Goal: Task Accomplishment & Management: Manage account settings

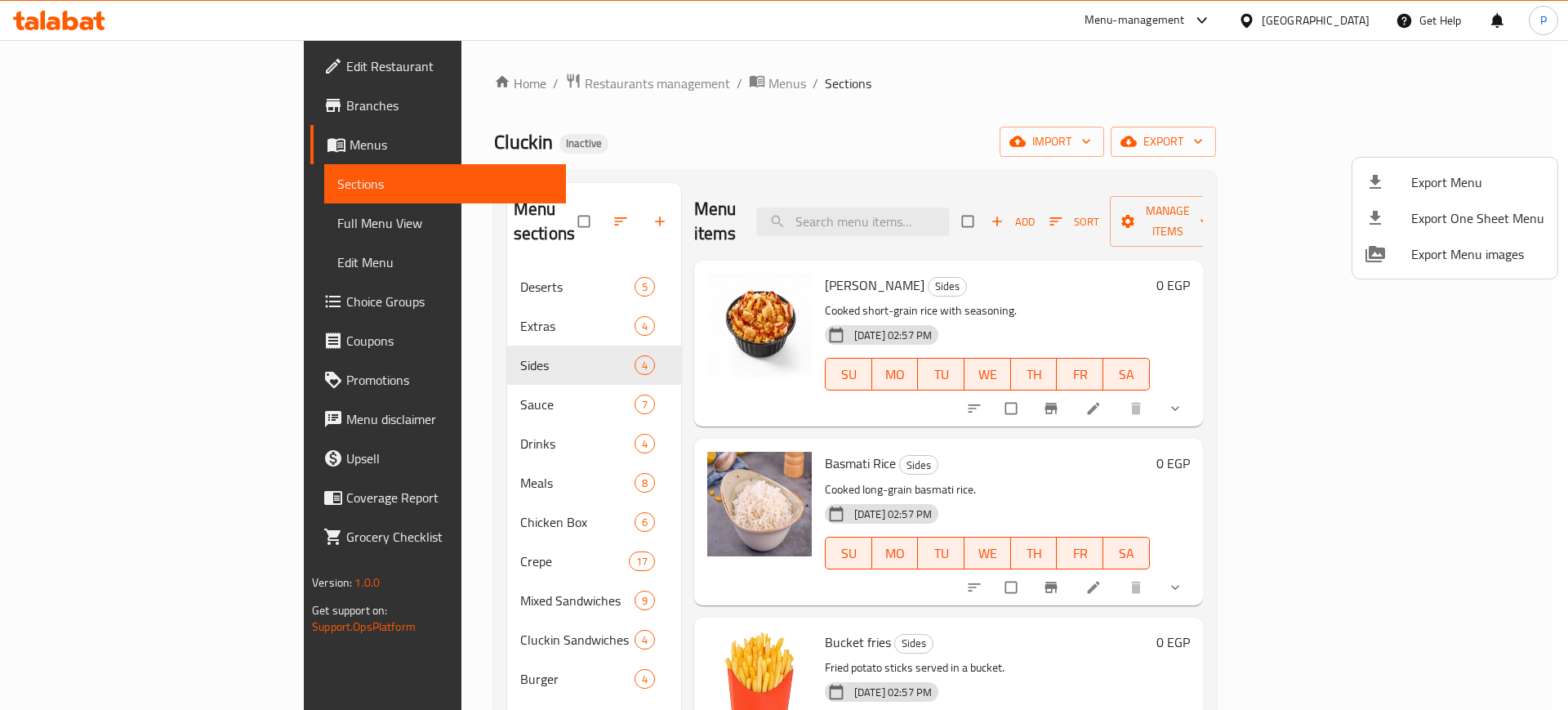
click at [700, 51] on div at bounding box center [784, 355] width 1568 height 710
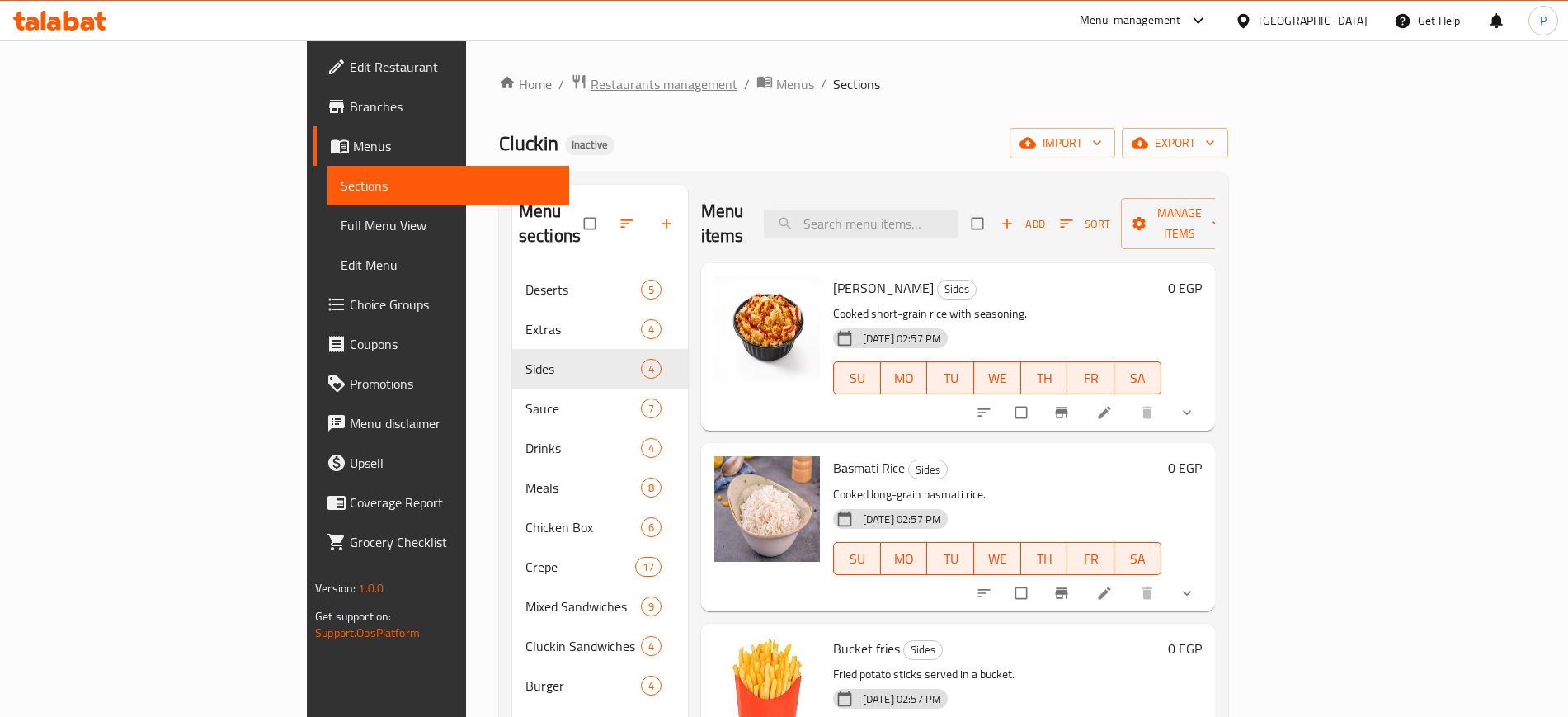
click at [591, 75] on span "Restaurants management" at bounding box center [664, 84] width 147 height 20
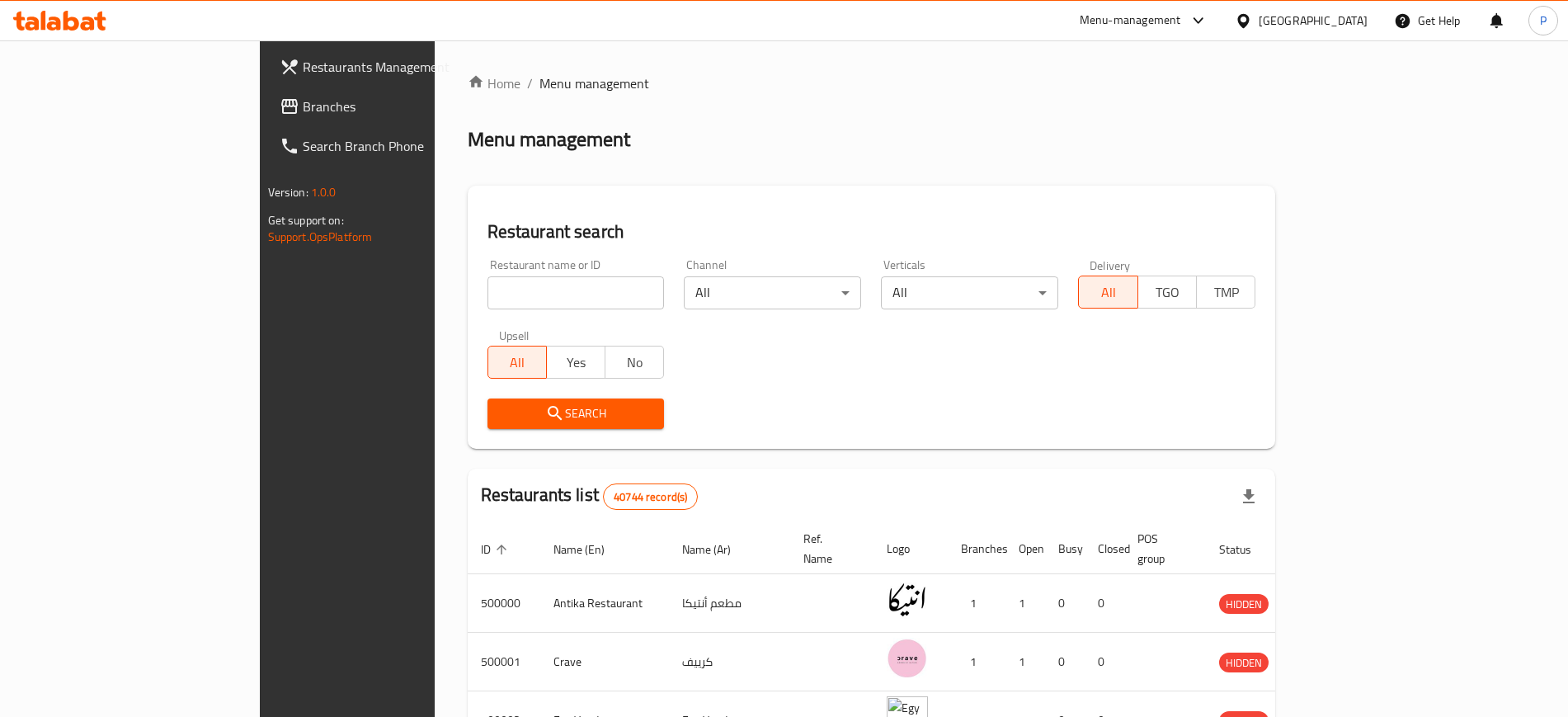
click at [533, 291] on input "search" at bounding box center [577, 293] width 176 height 33
paste input "Temry Mar"
type input "Temry Mar"
click button "Search" at bounding box center [577, 413] width 176 height 30
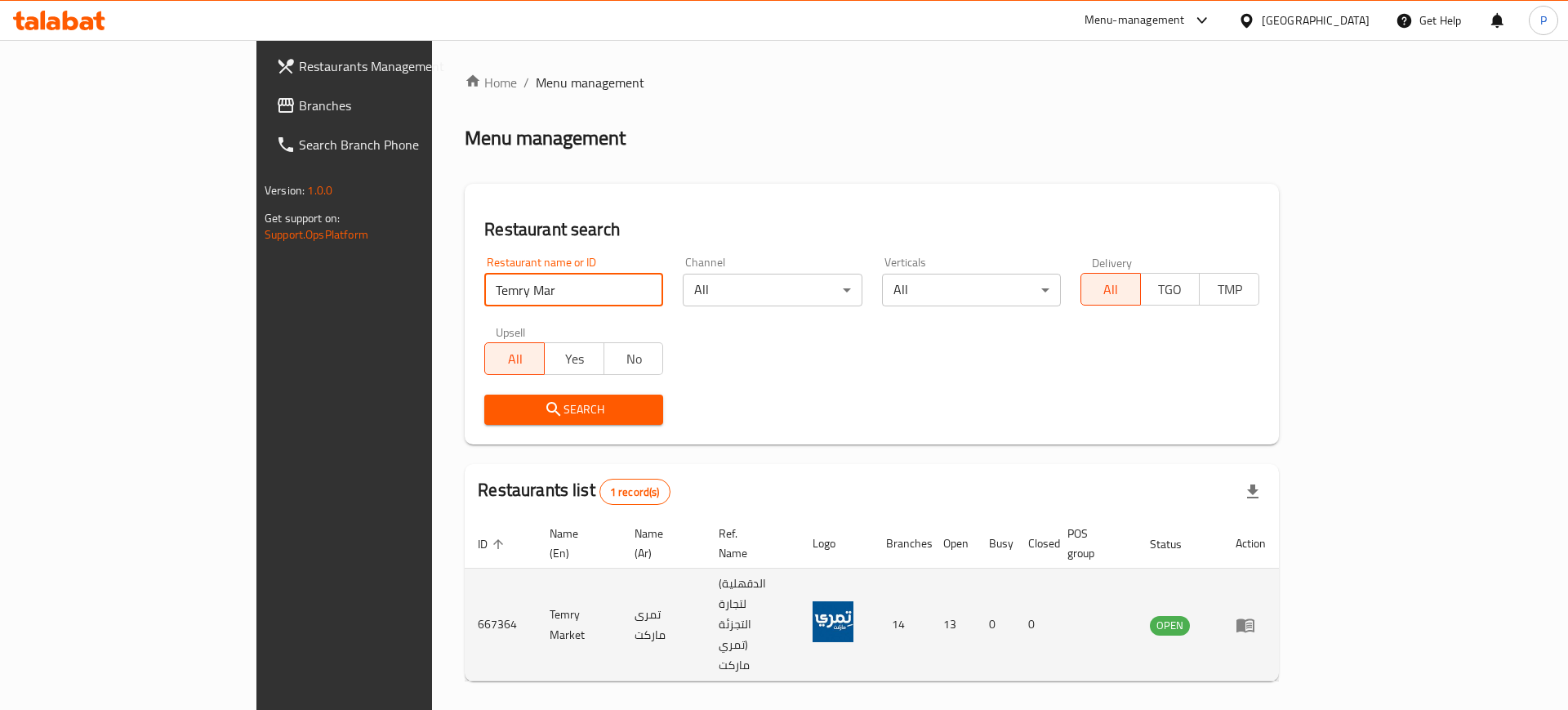
click at [1266, 615] on link "enhanced table" at bounding box center [1250, 625] width 30 height 20
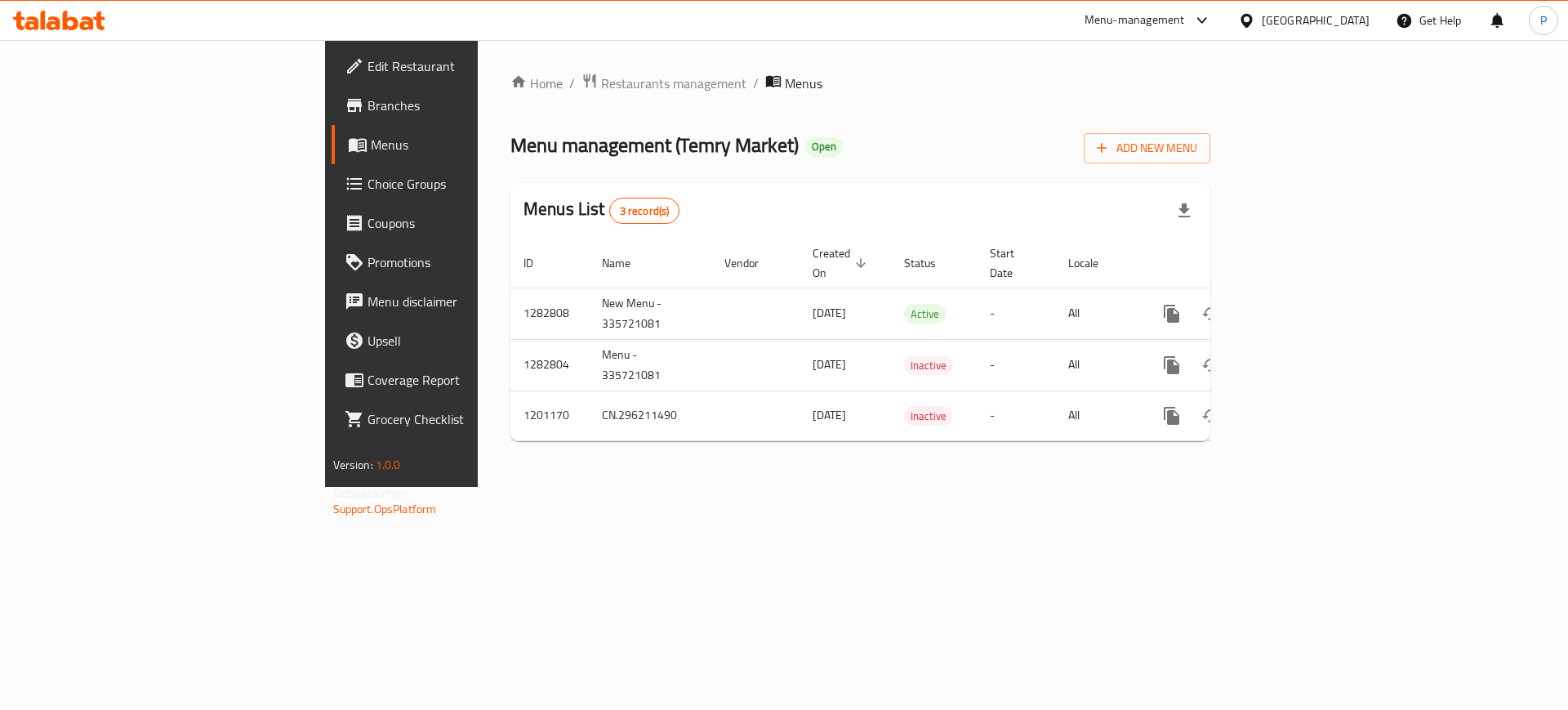
click at [1341, 18] on div "[GEOGRAPHIC_DATA]" at bounding box center [1315, 21] width 107 height 18
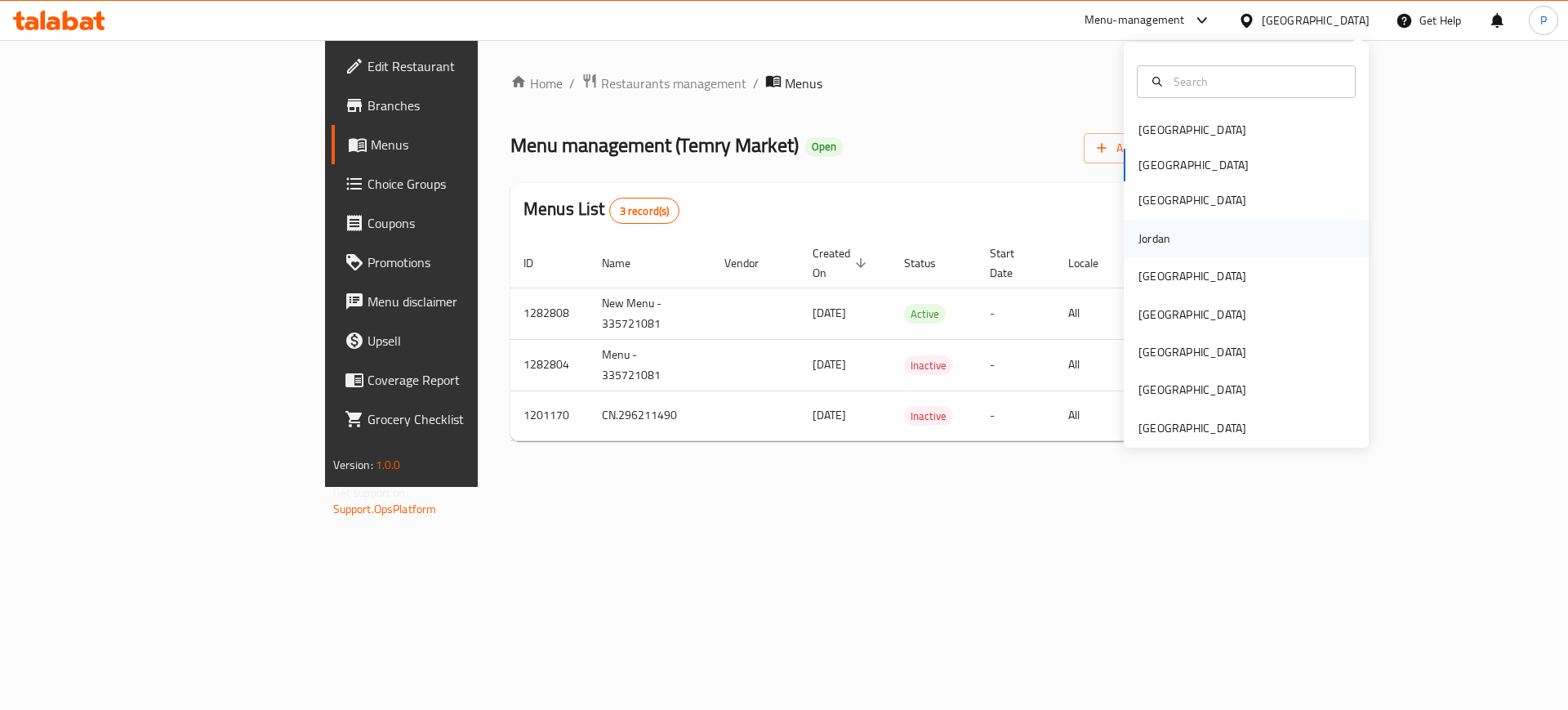
click at [1138, 248] on div "Jordan" at bounding box center [1154, 238] width 32 height 18
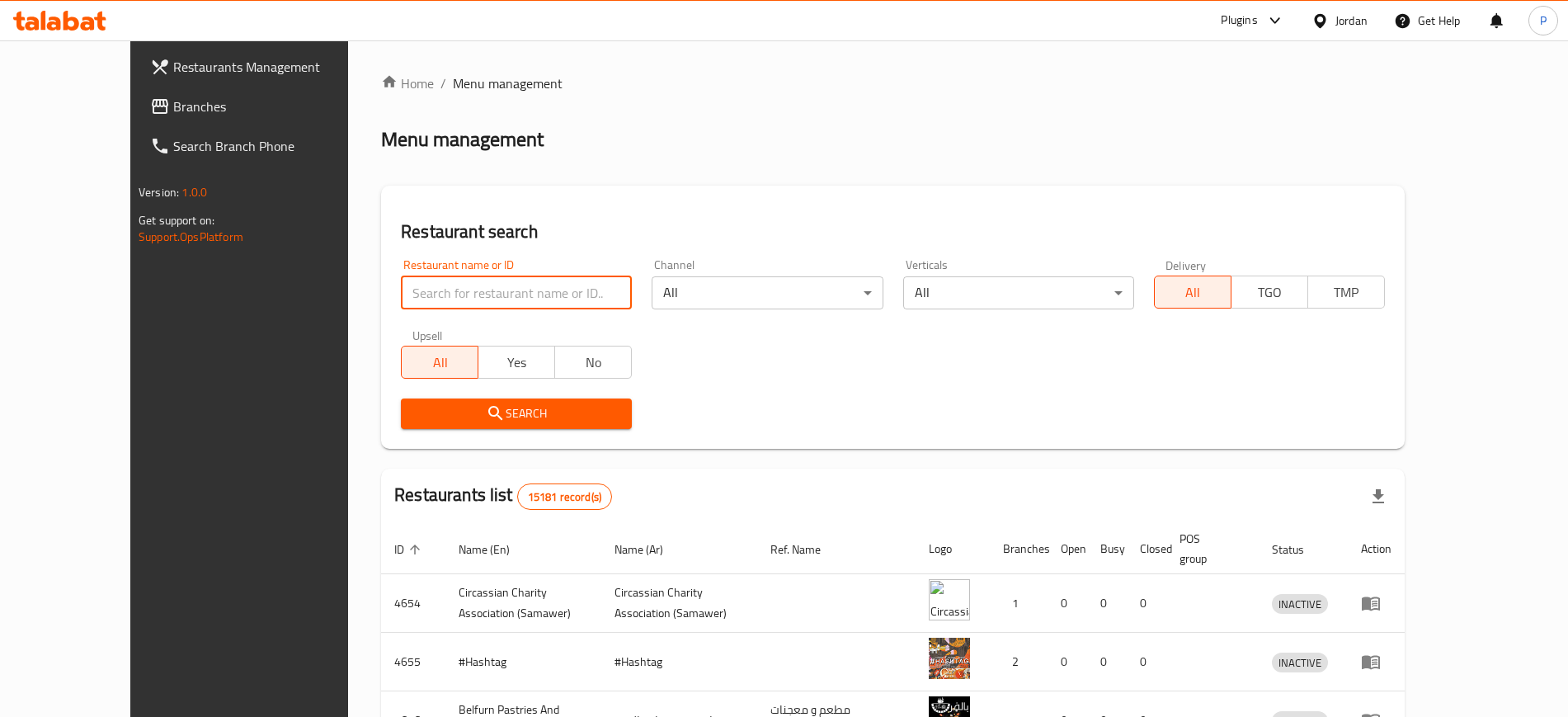
click at [544, 293] on input "search" at bounding box center [516, 293] width 231 height 33
paste input "DUAR ALSHAHID BAKERY"
type input "DUAR ALSHAHID BAKERY"
click button "Search" at bounding box center [516, 413] width 231 height 30
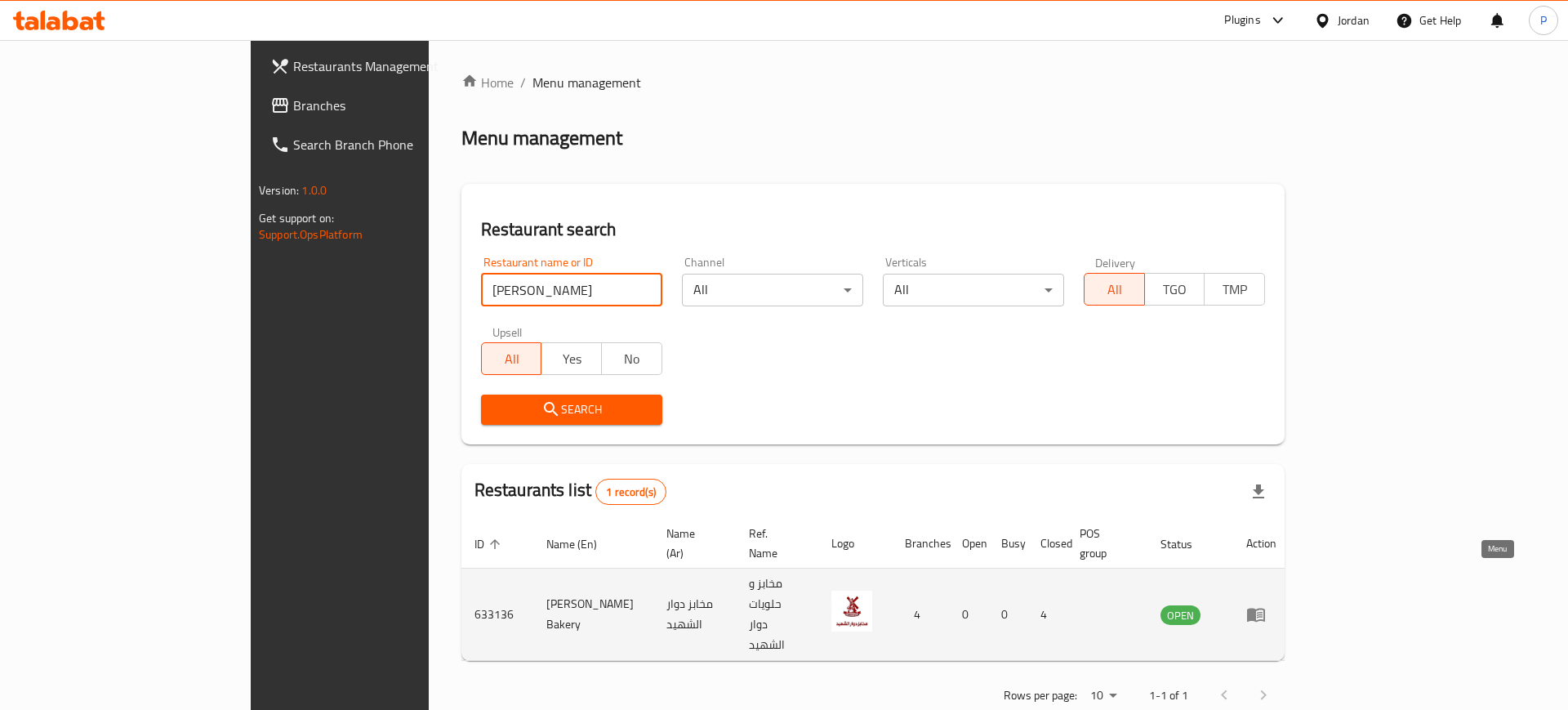
click at [1266, 609] on icon "enhanced table" at bounding box center [1257, 615] width 18 height 14
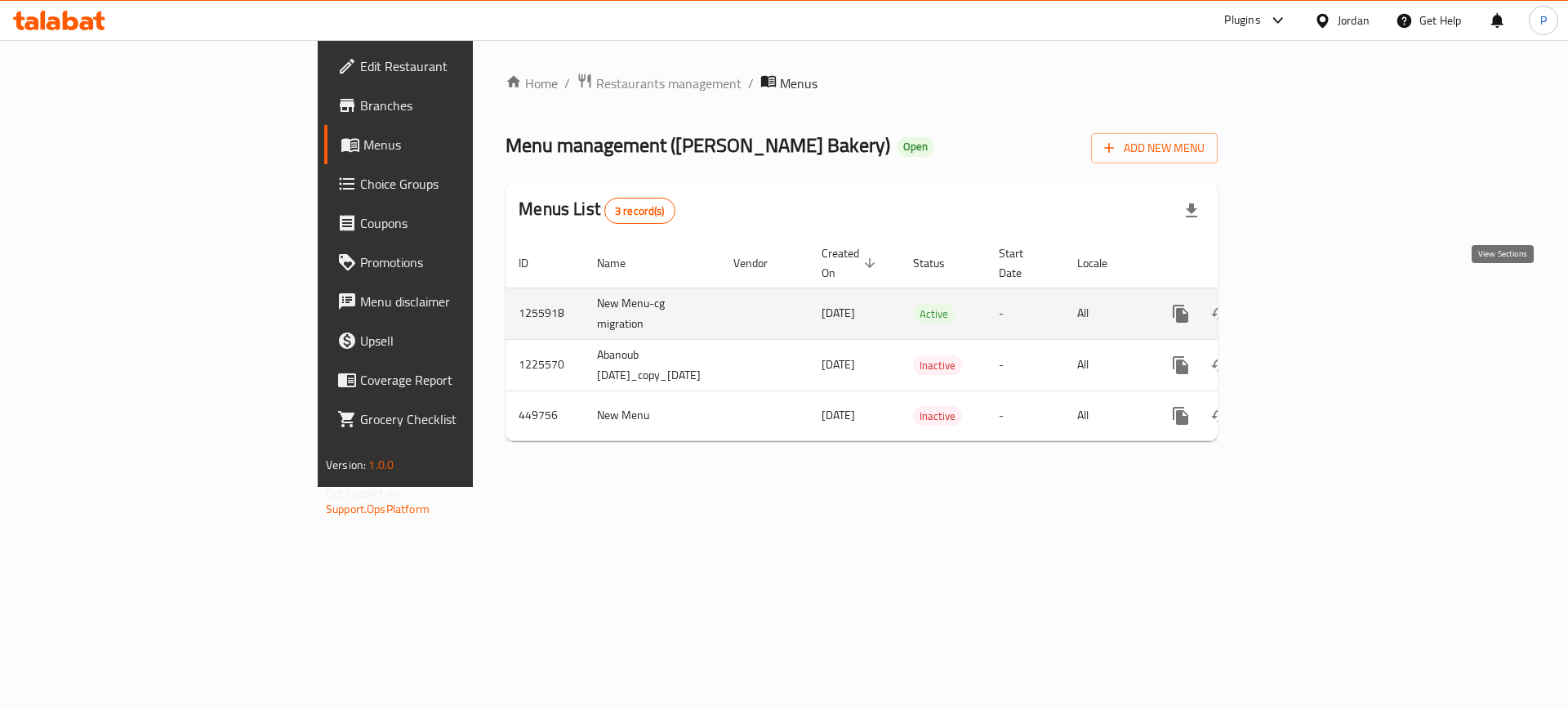
click at [1306, 306] on icon "enhanced table" at bounding box center [1299, 313] width 14 height 14
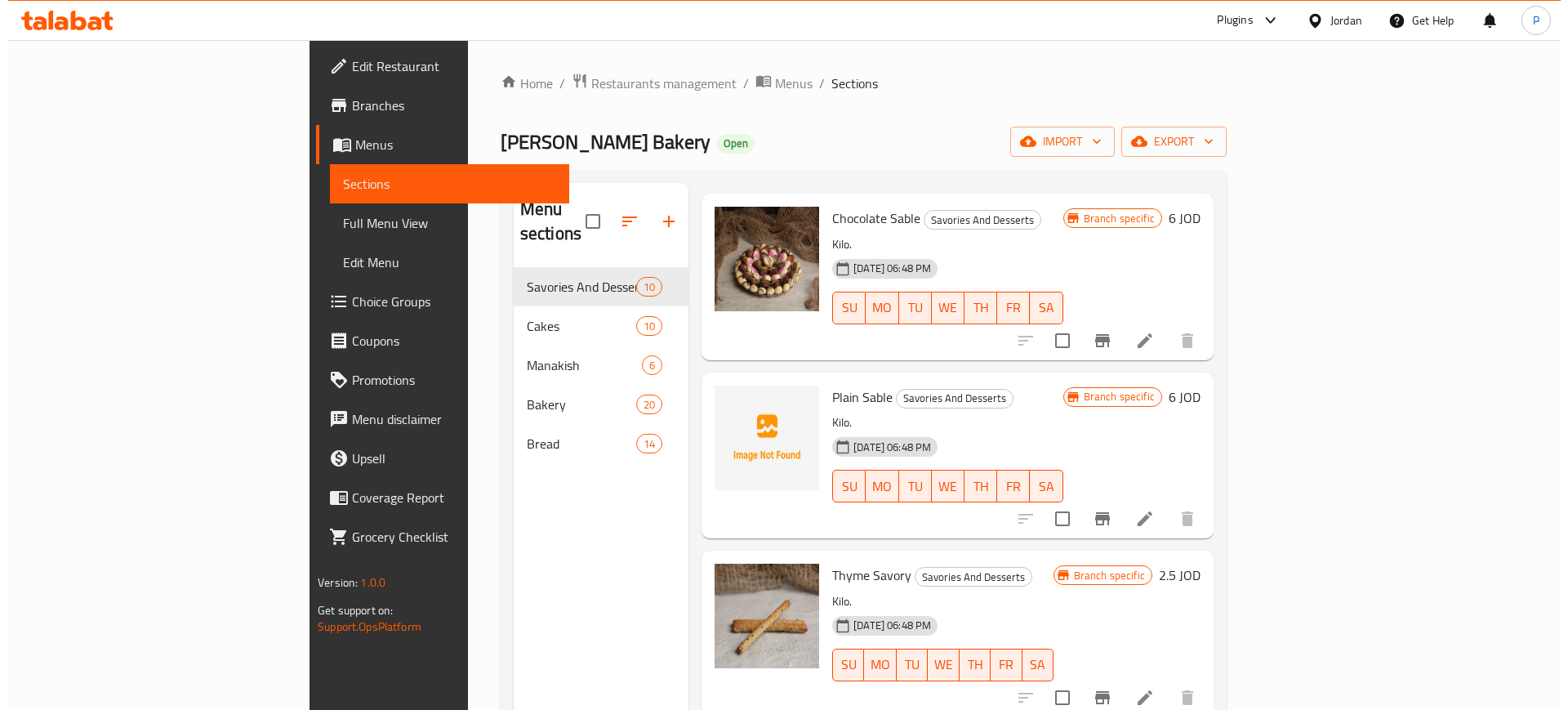
scroll to position [1116, 0]
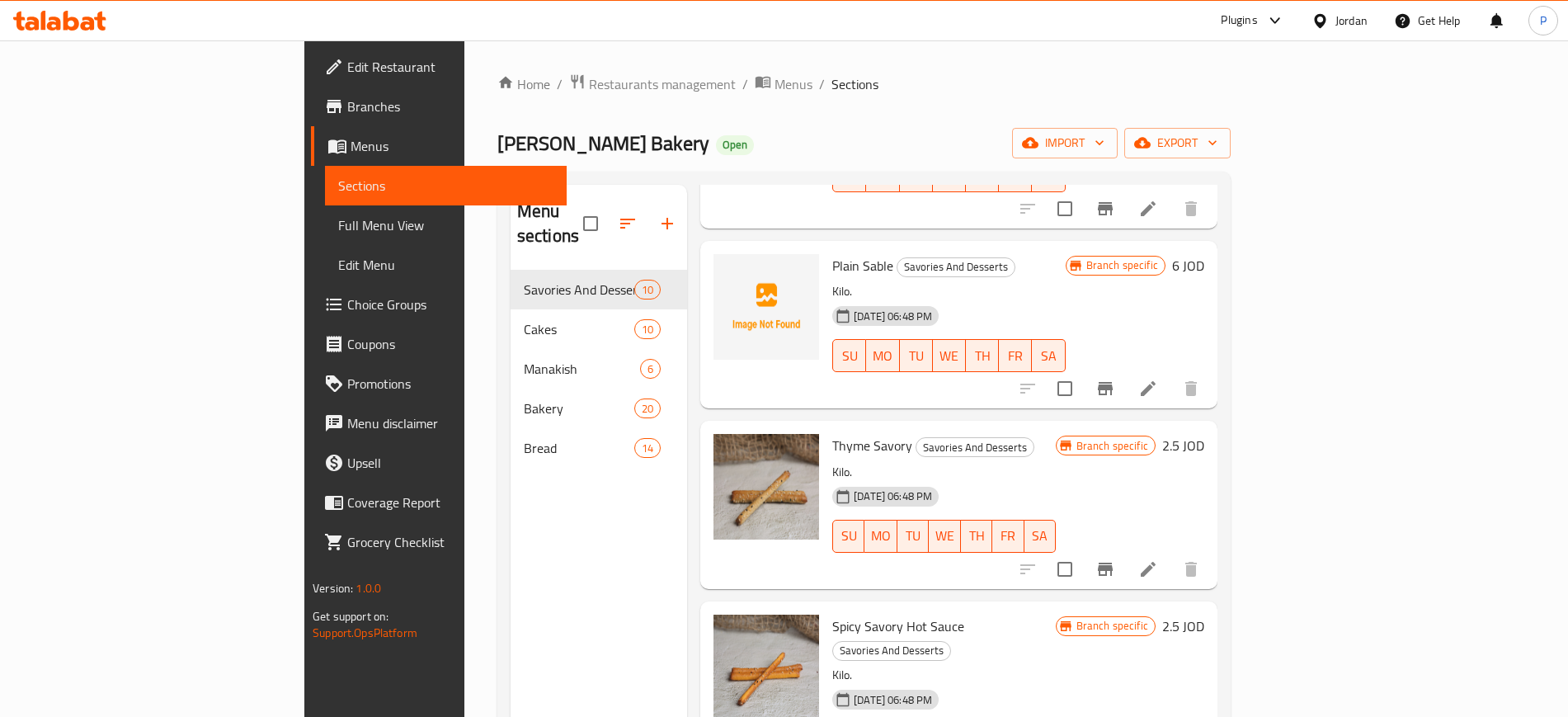
click at [554, 534] on div "Menu sections Savories And Desserts 10 Cakes 10 Manakish 6 Bakery 20 Bread 14" at bounding box center [599, 544] width 177 height 717
click at [1105, 151] on span "import" at bounding box center [1065, 143] width 79 height 21
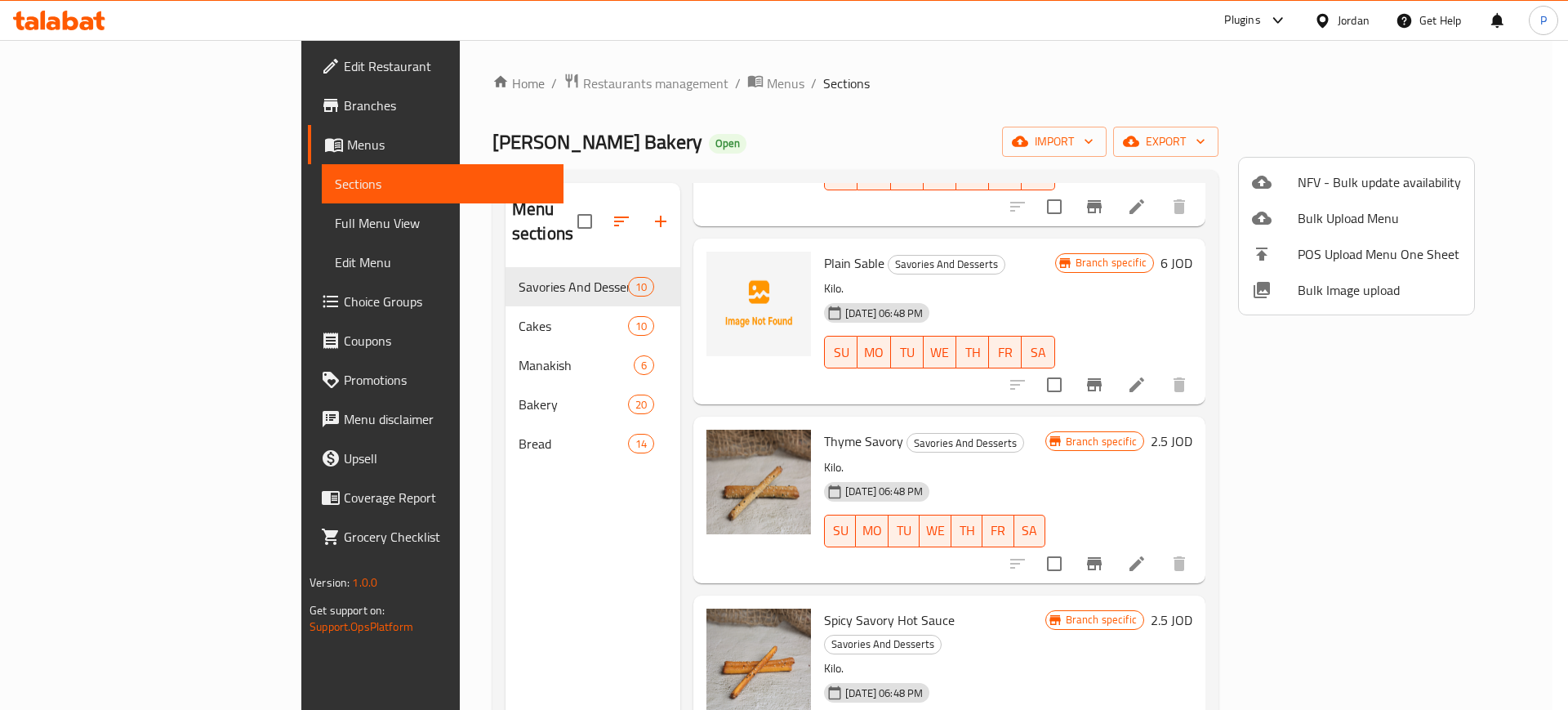
click at [1344, 288] on span "Bulk Image upload" at bounding box center [1379, 290] width 163 height 20
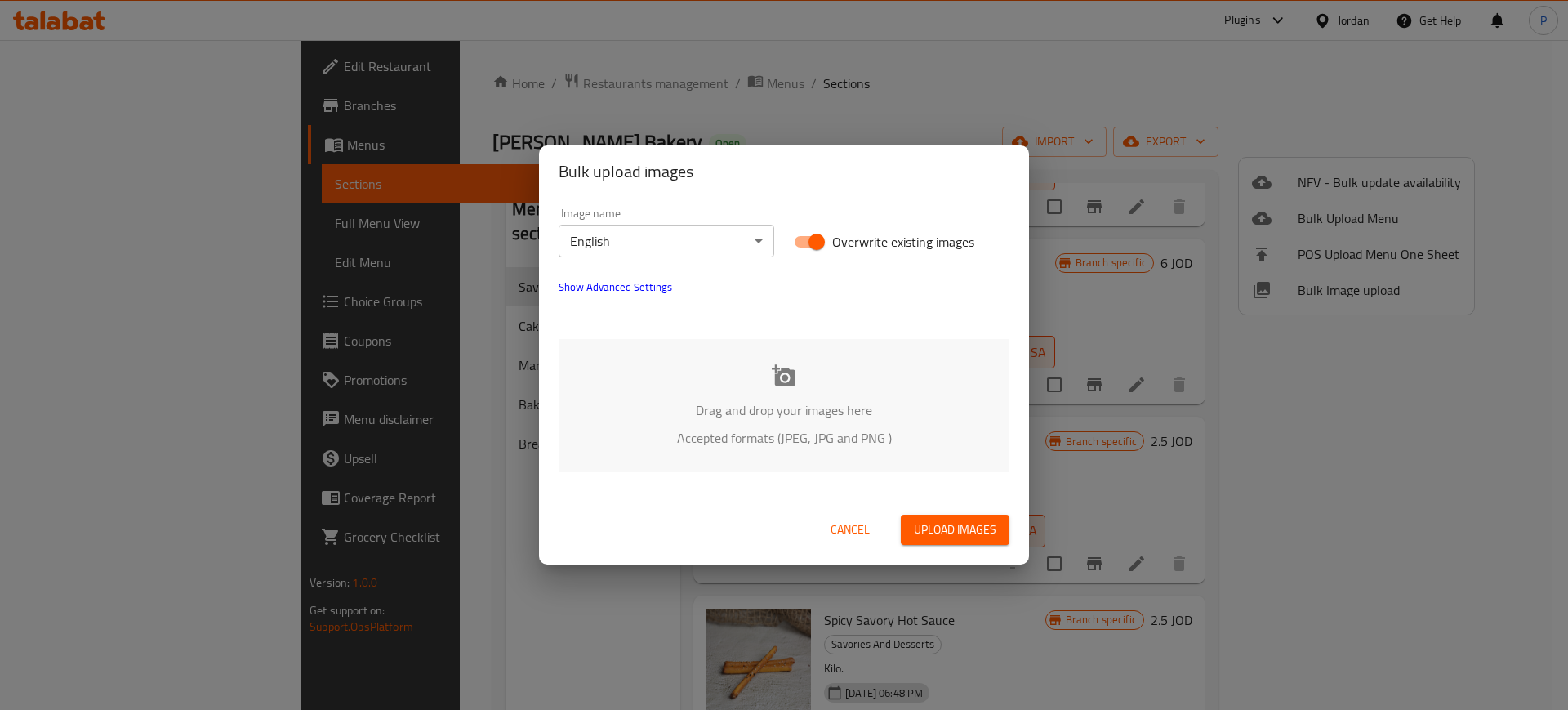
click at [639, 251] on body "​ Plugins Jordan Get Help P Edit Restaurant Branches Menus Sections Full Menu V…" at bounding box center [784, 375] width 1568 height 670
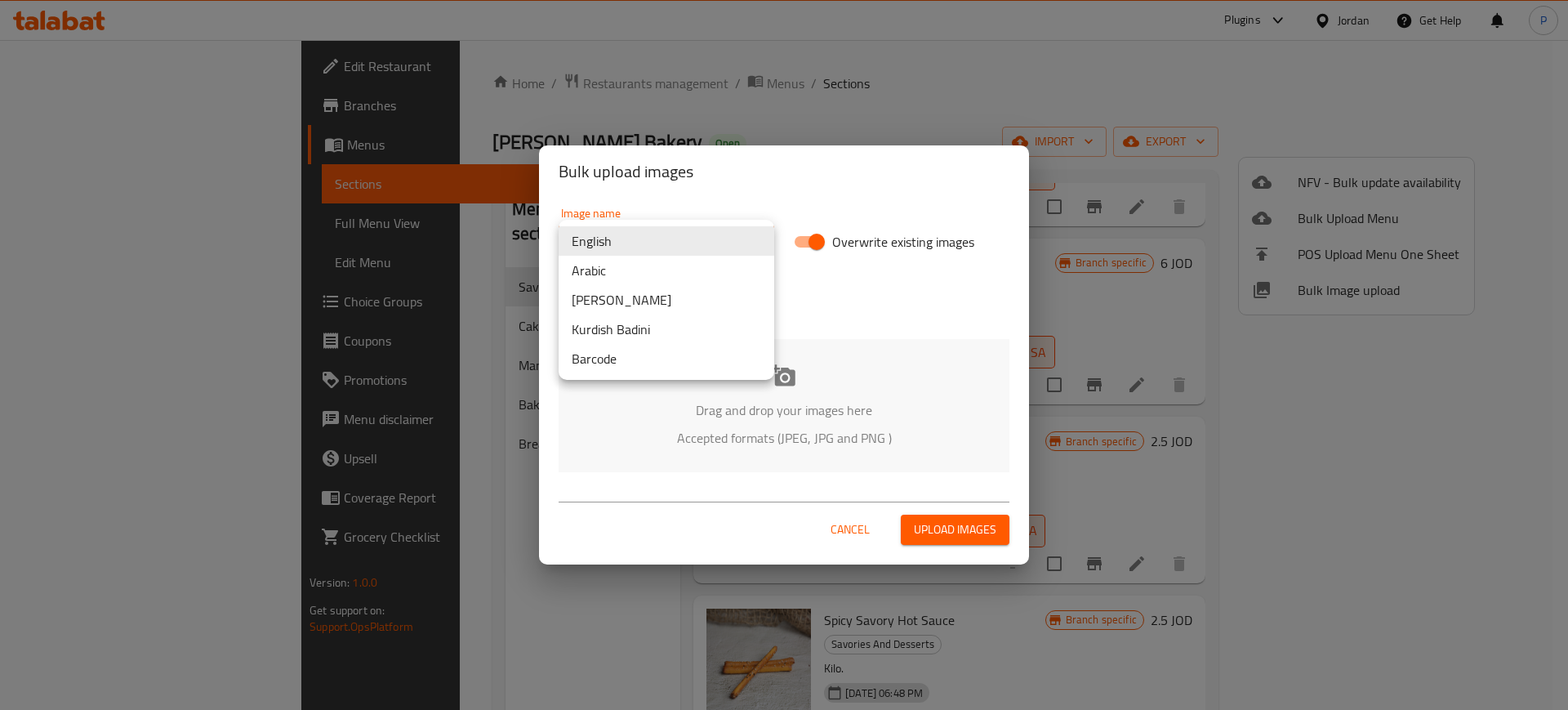
click at [631, 270] on li "Arabic" at bounding box center [666, 270] width 216 height 30
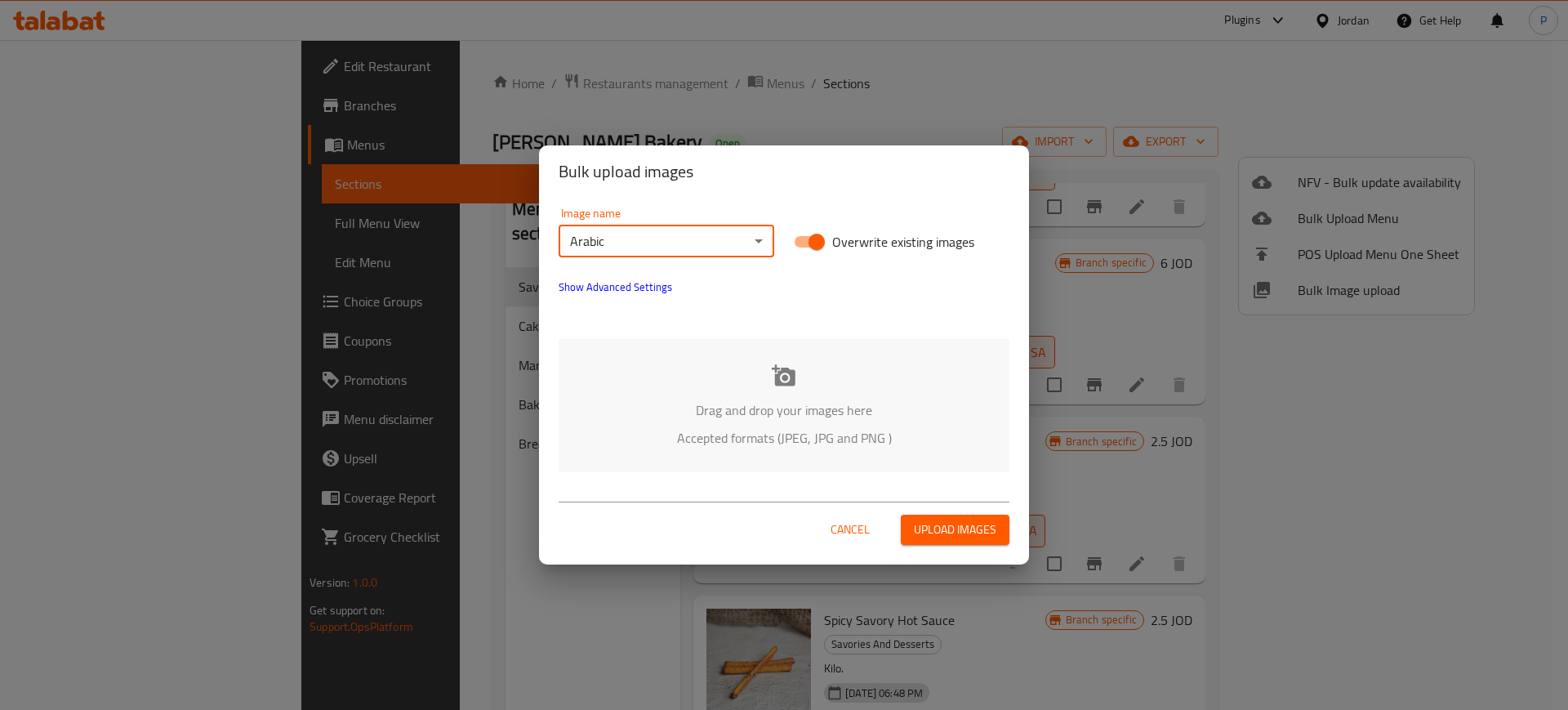
click at [851, 412] on p "Drag and drop your images here" at bounding box center [784, 410] width 402 height 20
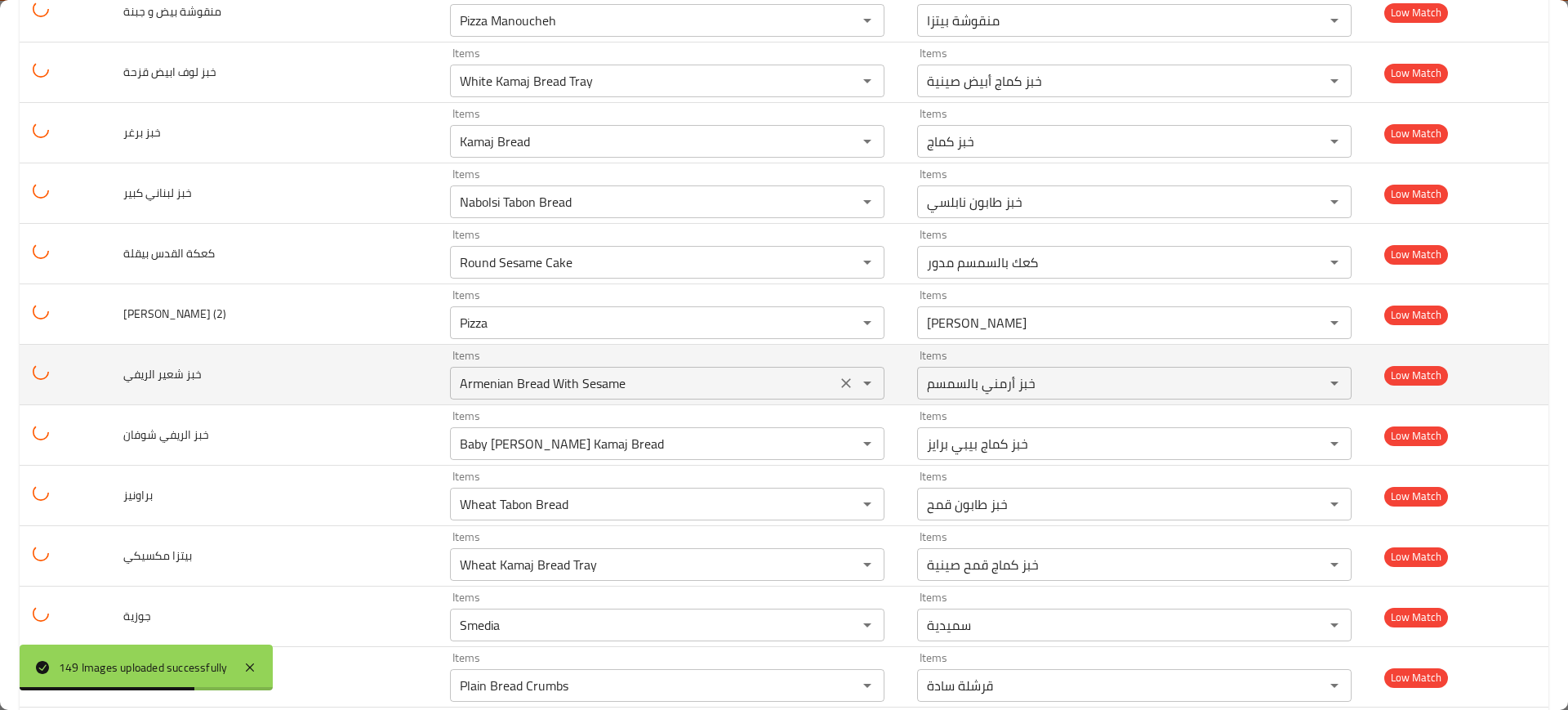
scroll to position [1941, 0]
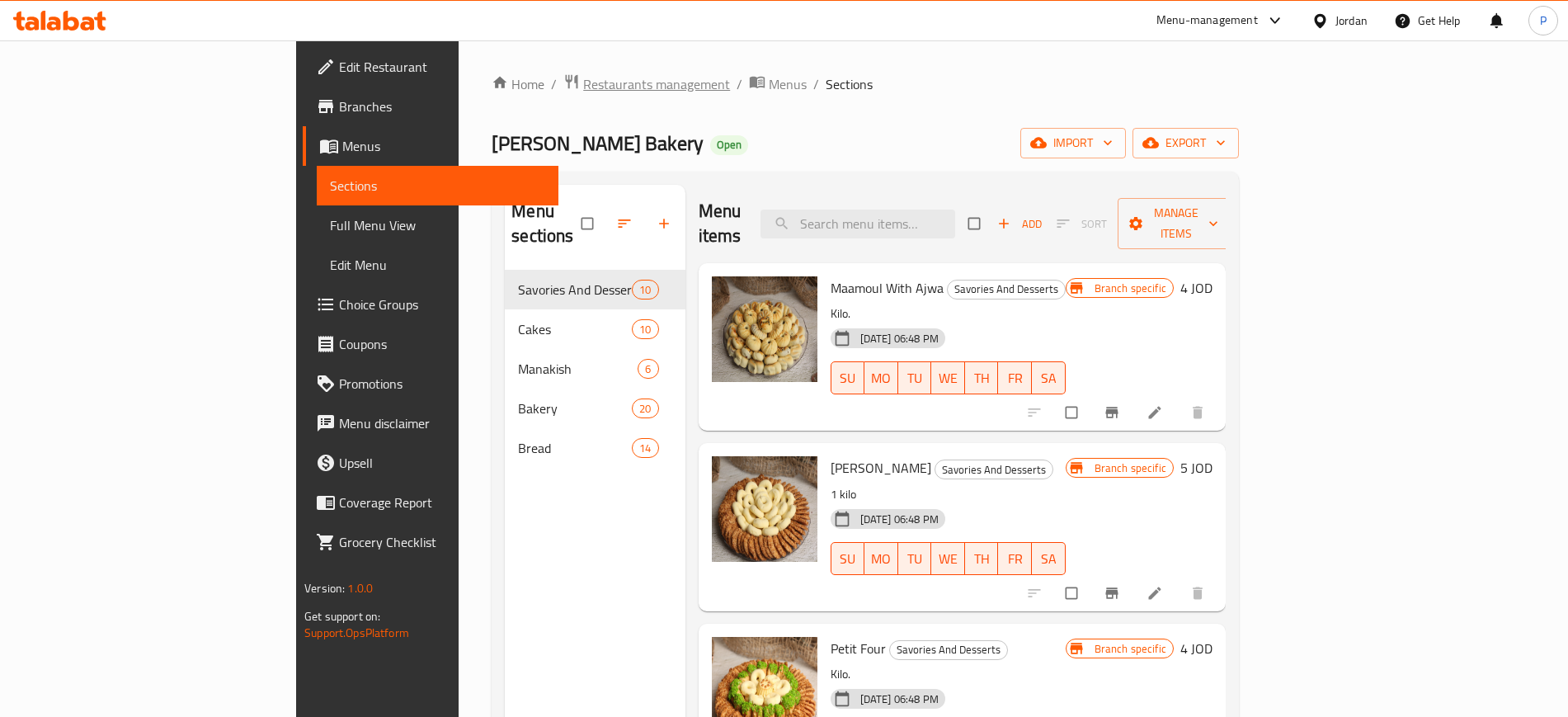
click at [583, 76] on span "Restaurants management" at bounding box center [656, 84] width 147 height 20
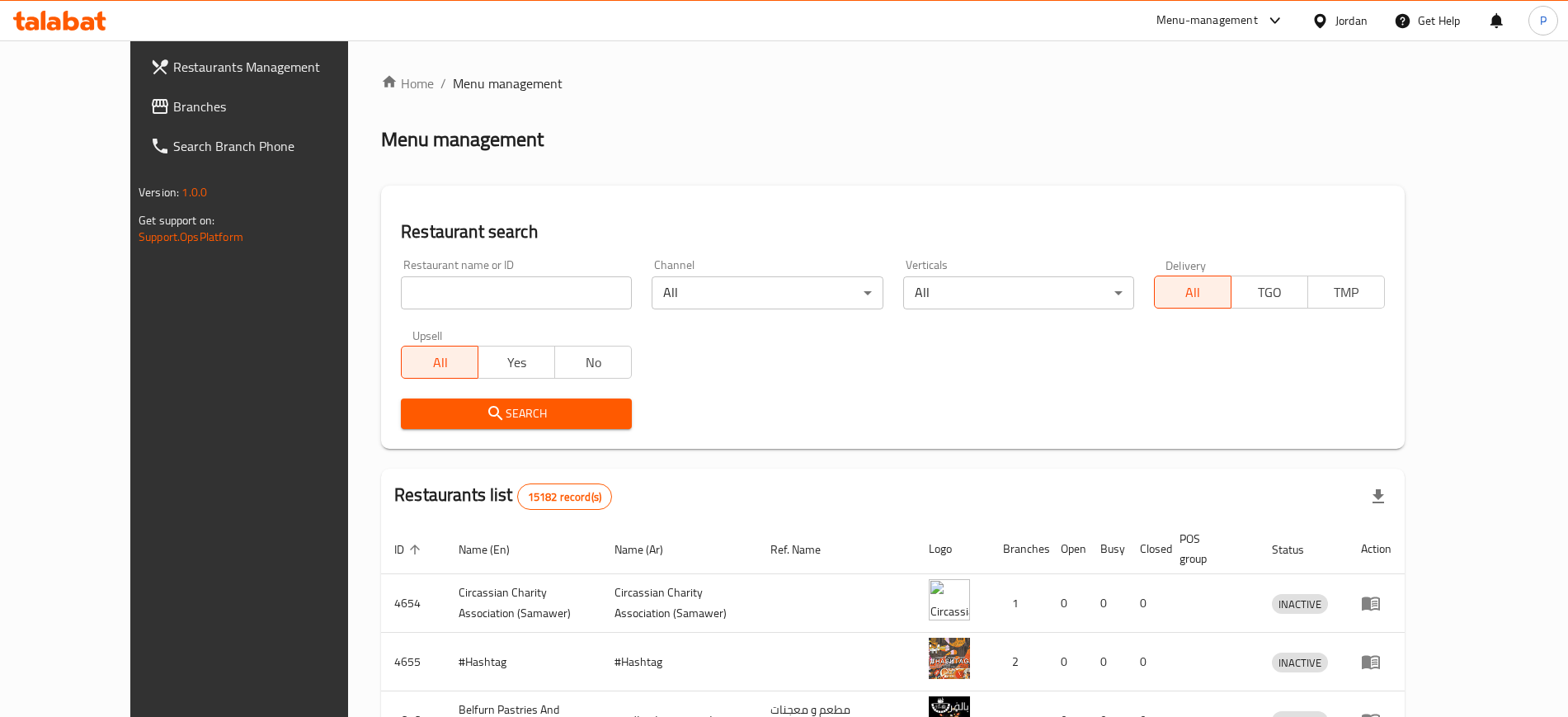
click at [507, 275] on div "Restaurant name or ID Restaurant name or ID" at bounding box center [516, 284] width 231 height 50
click at [494, 286] on input "search" at bounding box center [516, 293] width 231 height 33
paste input "DUAR ALSHAHID BAKERY"
type input "DUAR ALSHAHID BAKERY"
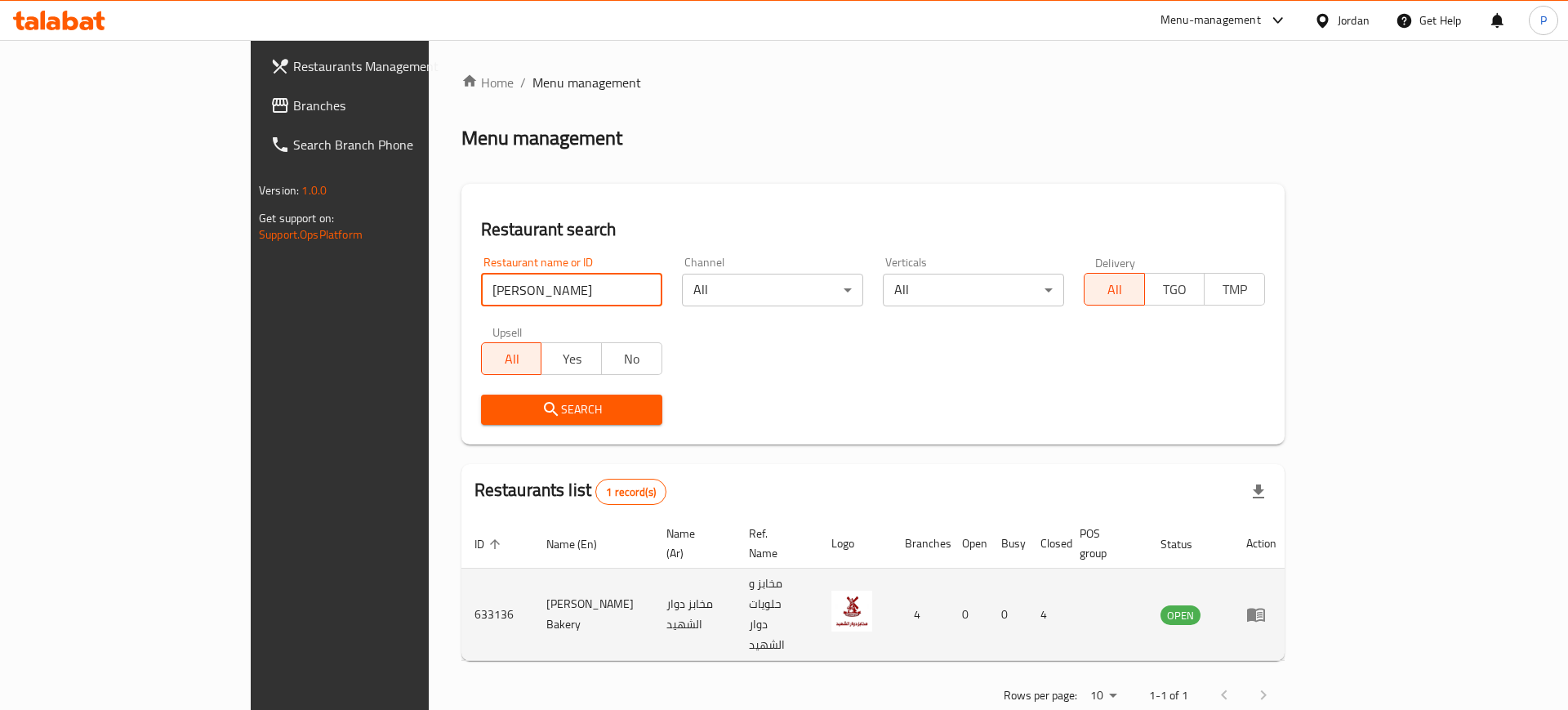
click at [1276, 605] on link "enhanced table" at bounding box center [1261, 615] width 30 height 20
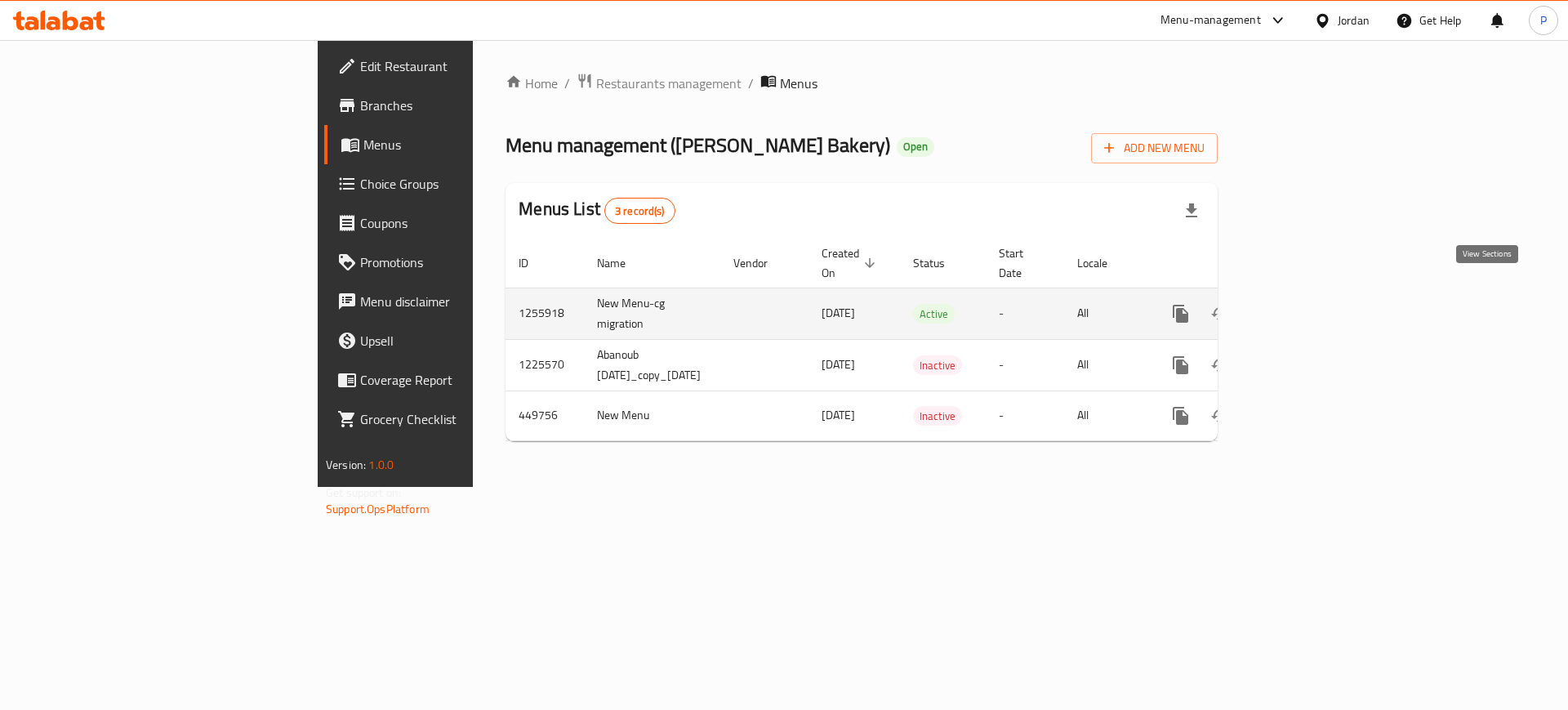
click at [1318, 294] on link "enhanced table" at bounding box center [1298, 313] width 39 height 39
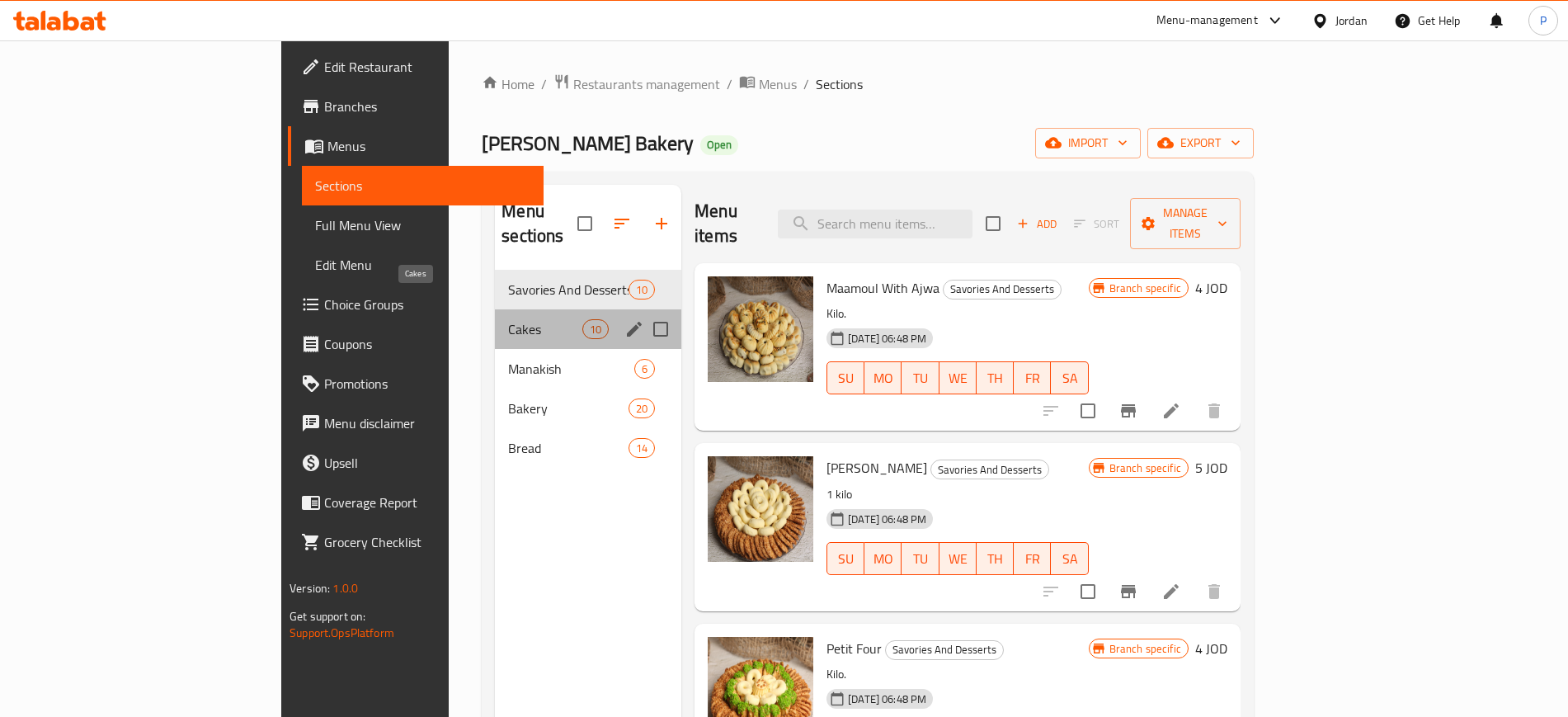
click at [508, 319] on span "Cakes" at bounding box center [544, 329] width 74 height 20
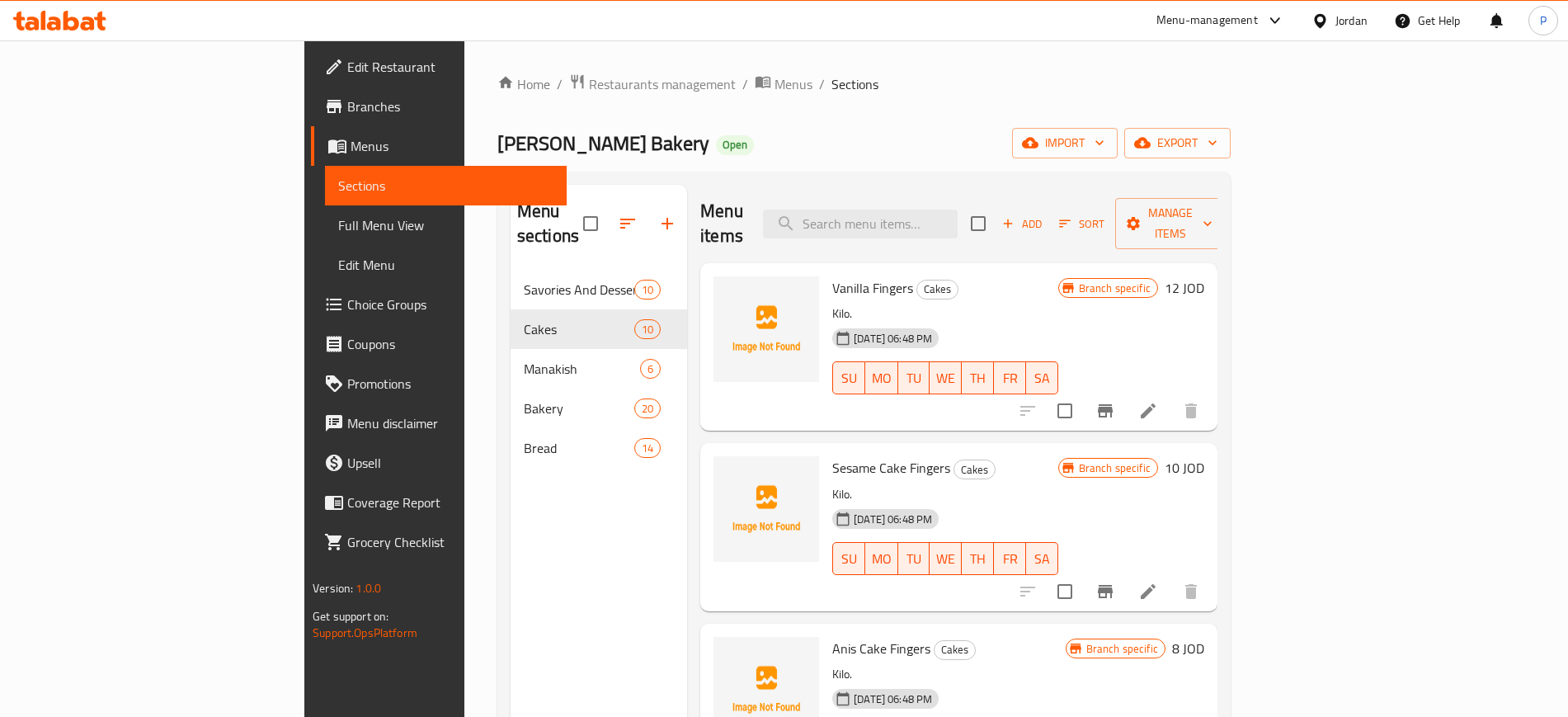
click at [841, 164] on div "Home / Restaurants management / Menus / Sections Duar Alshahid Bakery Open impo…" at bounding box center [864, 494] width 733 height 842
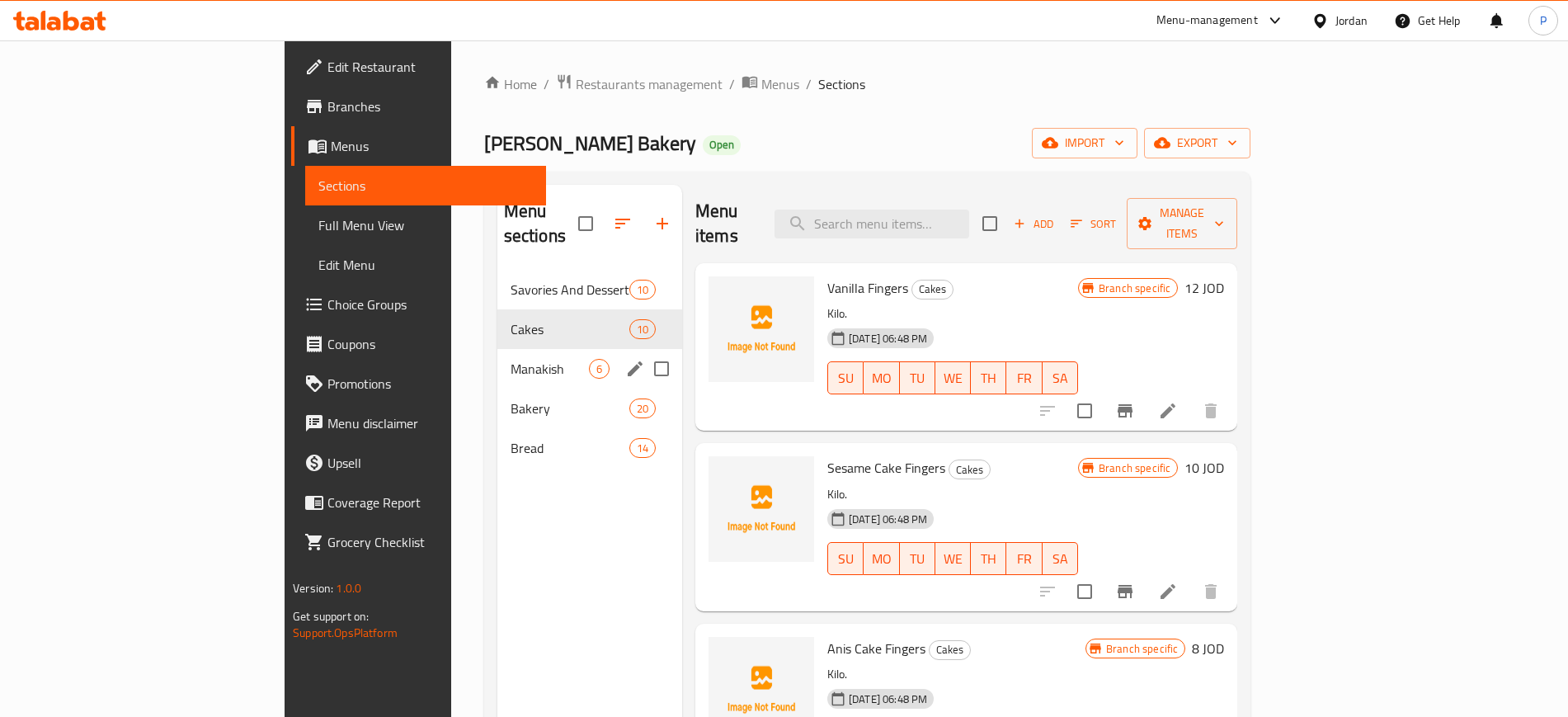
click at [498, 358] on div "Manakish 6" at bounding box center [590, 369] width 185 height 39
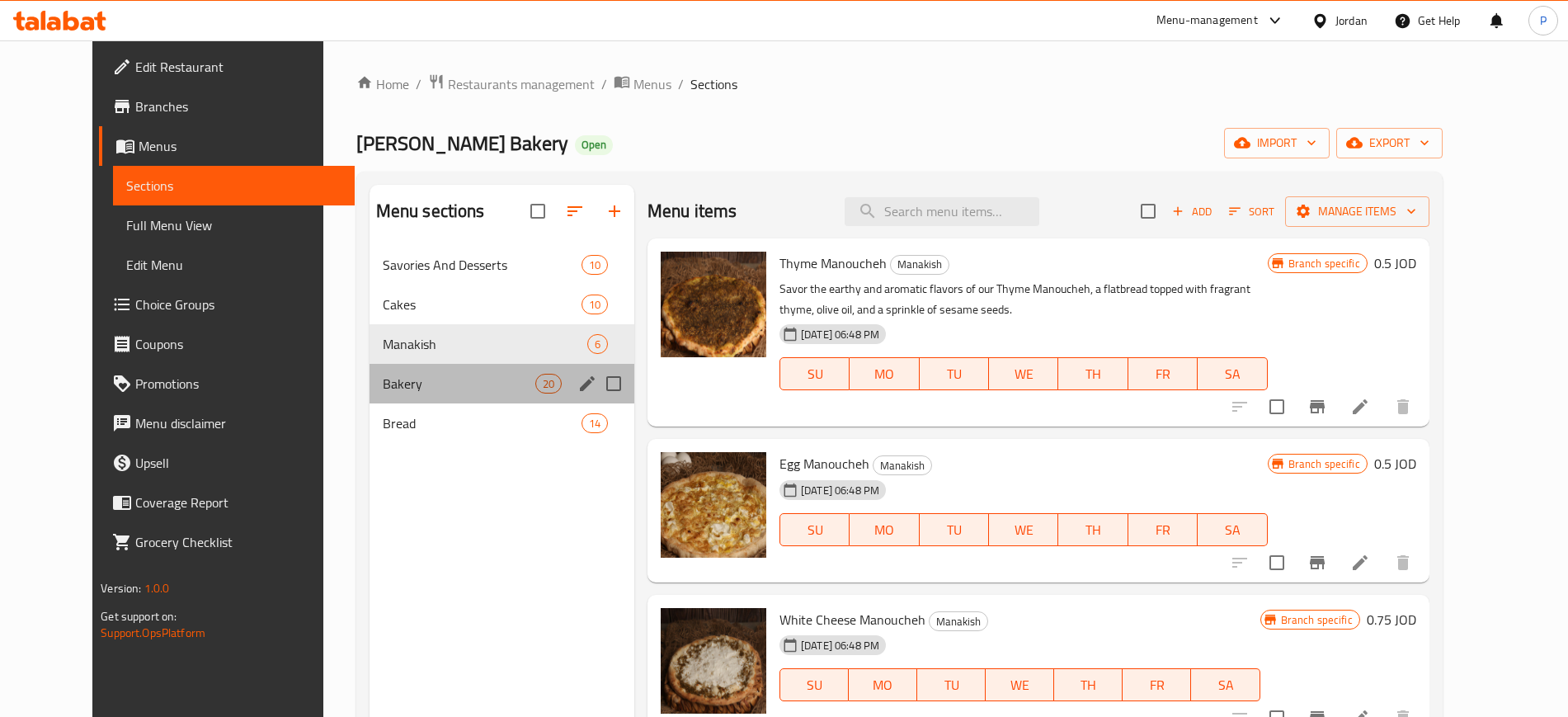
click at [480, 399] on div "Bakery 20" at bounding box center [501, 383] width 264 height 39
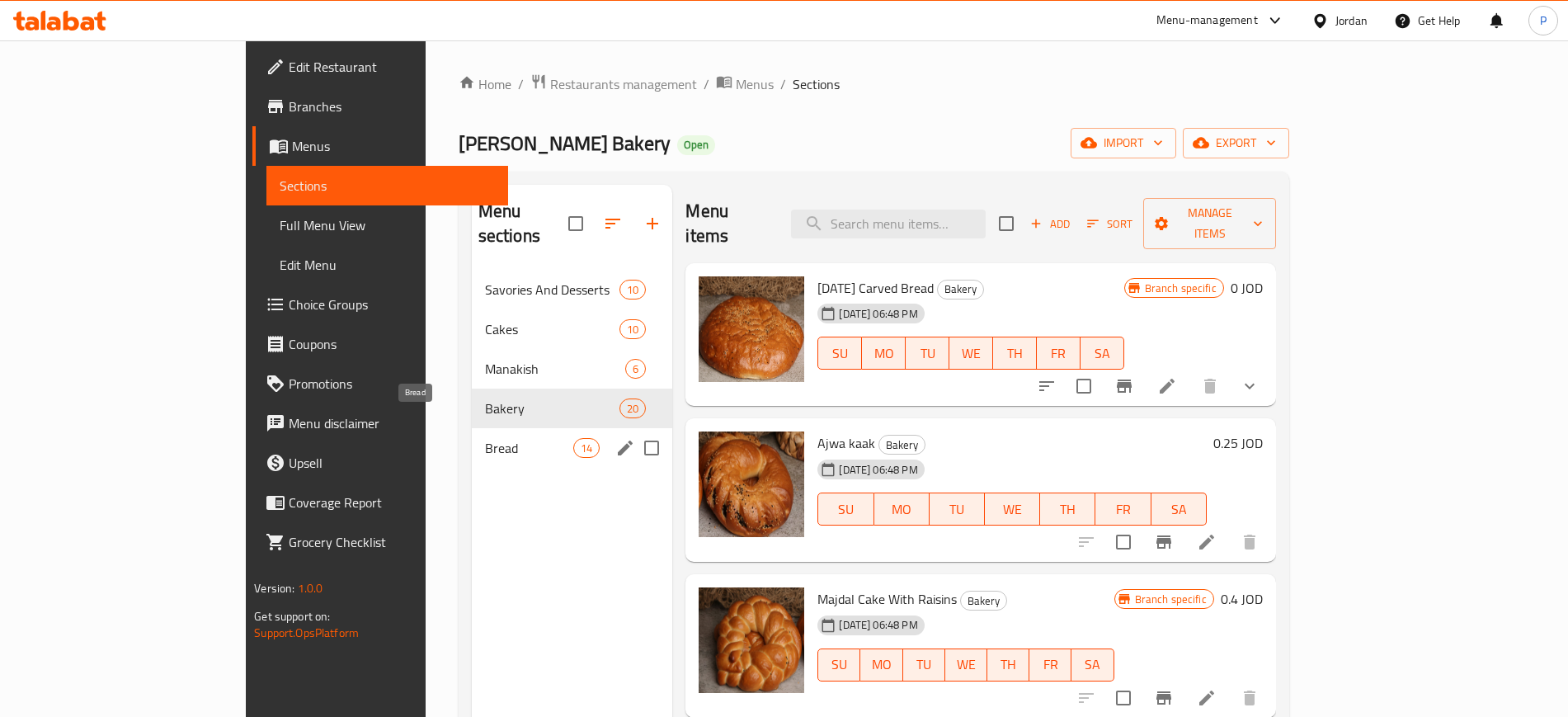
click at [485, 438] on span "Bread" at bounding box center [529, 448] width 88 height 20
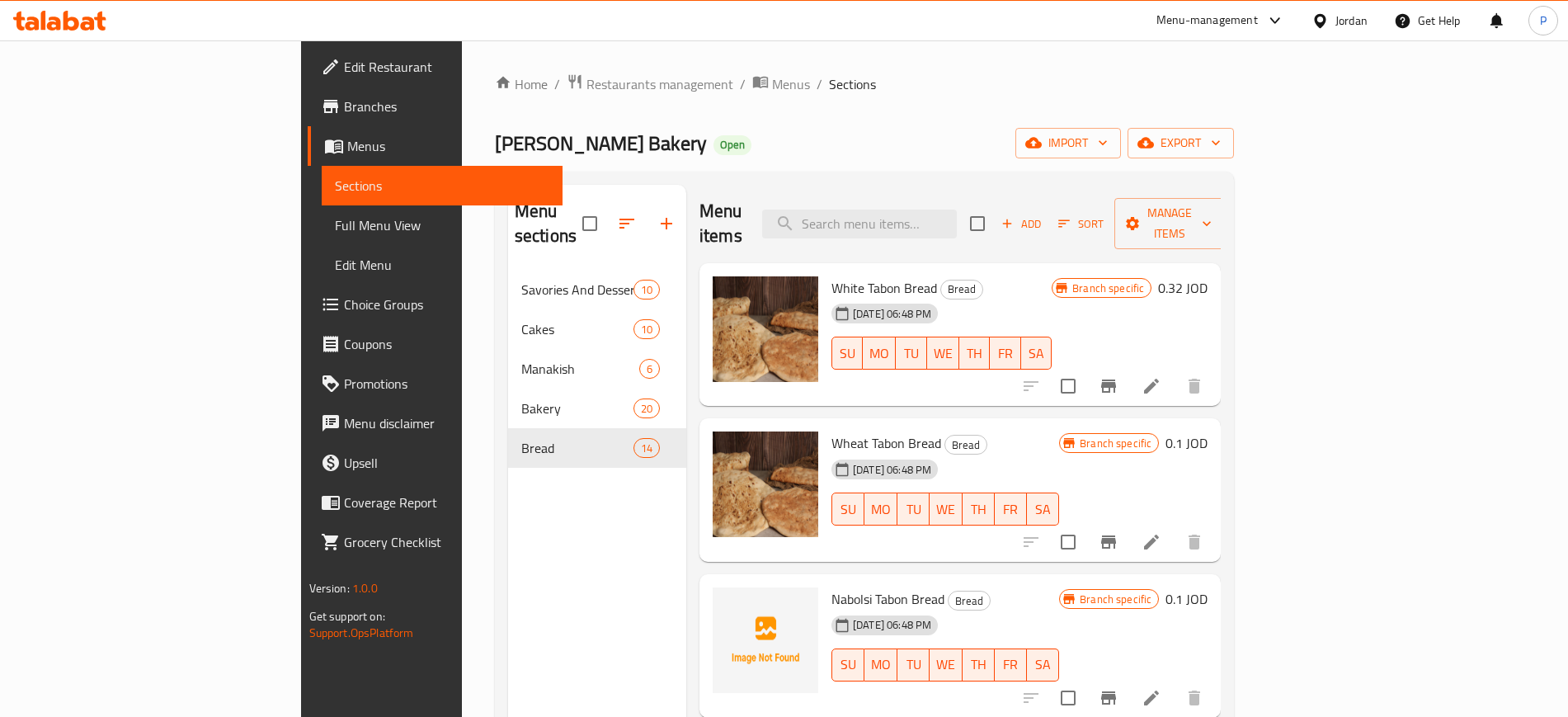
drag, startPoint x: 490, startPoint y: 586, endPoint x: 604, endPoint y: 583, distance: 114.0
click at [508, 586] on div "Menu sections Savories And Desserts 10 Cakes 10 Manakish 6 Bakery 20 Bread 14" at bounding box center [596, 544] width 178 height 717
click at [701, 137] on div "Duar Alshahid Bakery Open import export" at bounding box center [865, 142] width 740 height 30
click at [1108, 140] on span "import" at bounding box center [1068, 143] width 79 height 21
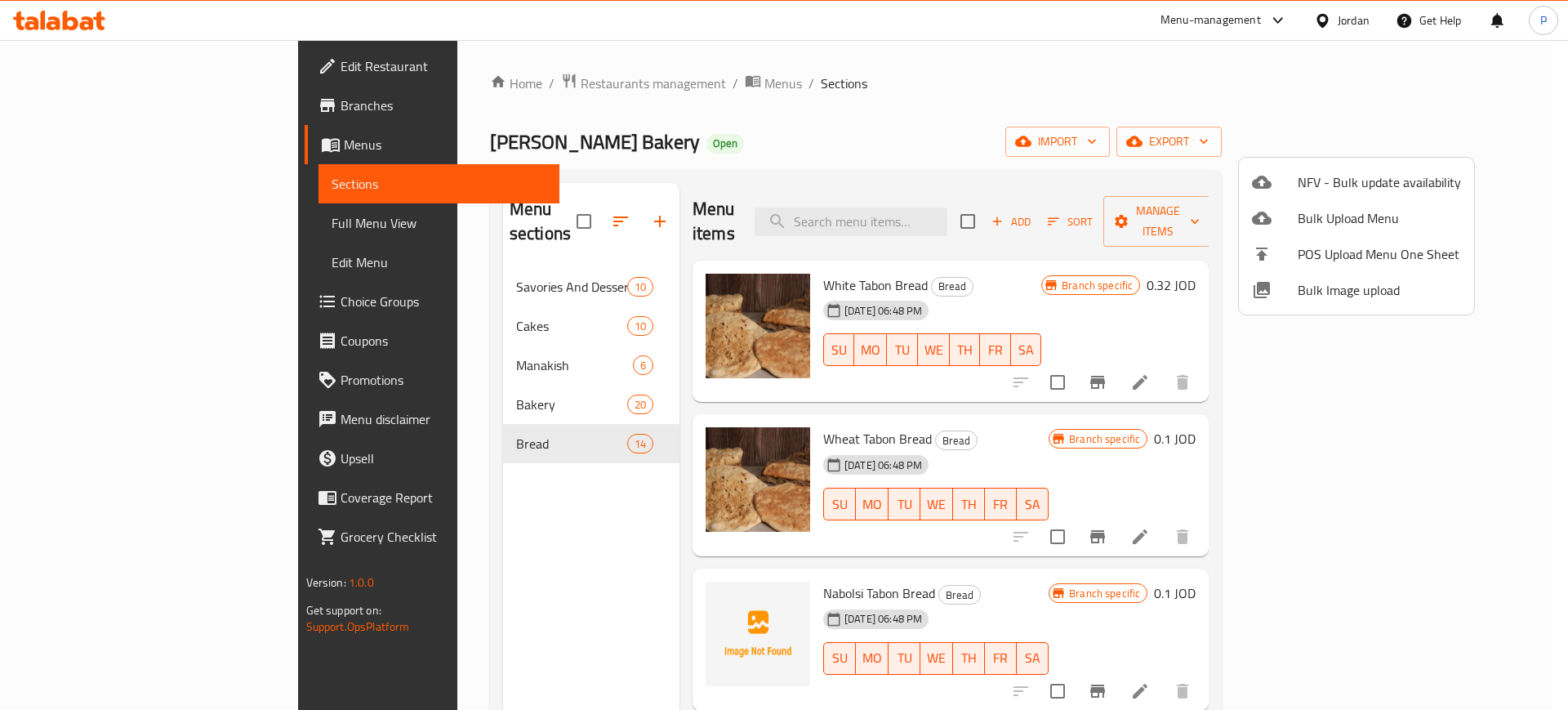
click at [1339, 290] on span "Bulk Image upload" at bounding box center [1379, 290] width 163 height 20
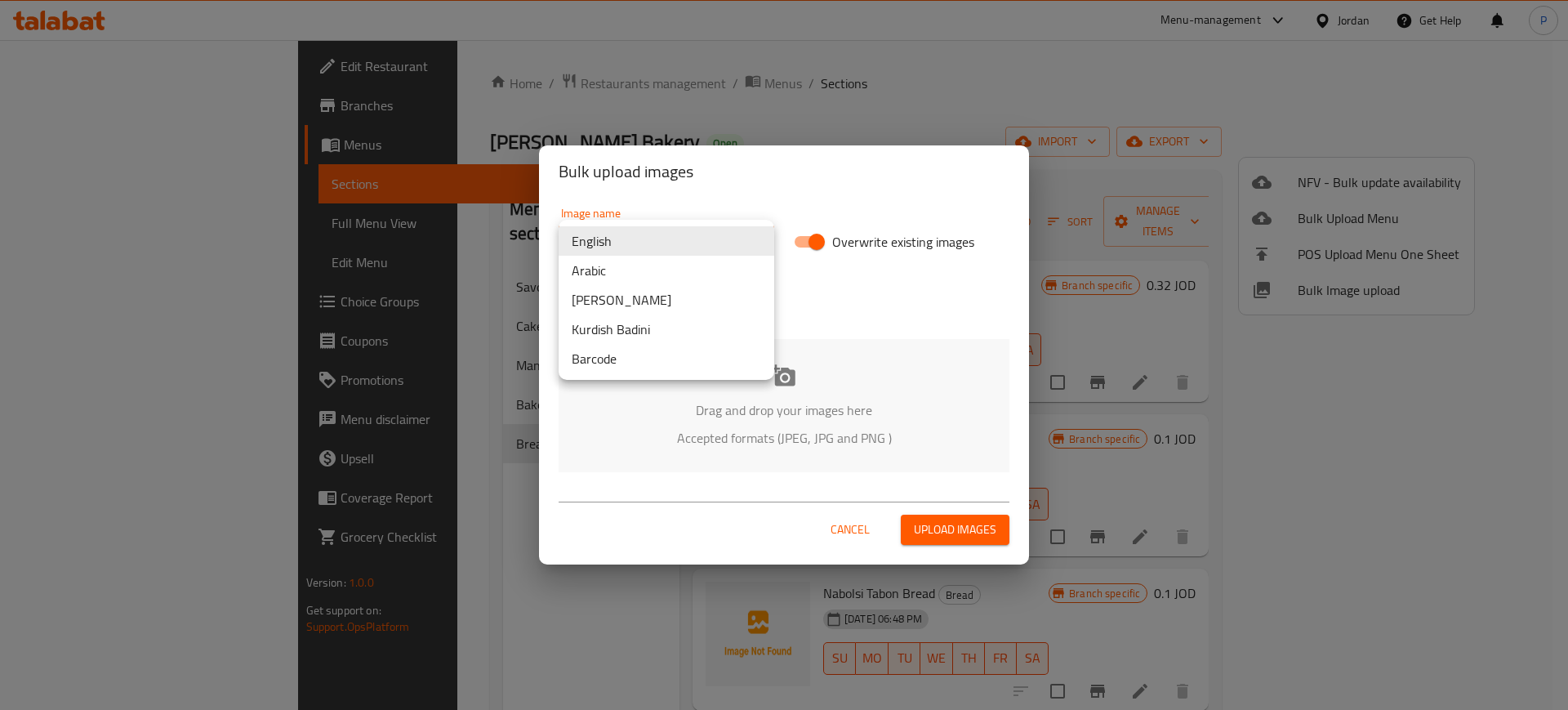
click at [672, 237] on body "​ Menu-management Jordan Get Help P Edit Restaurant Branches Menus Sections Ful…" at bounding box center [784, 375] width 1568 height 670
click at [626, 276] on li "Arabic" at bounding box center [666, 270] width 216 height 30
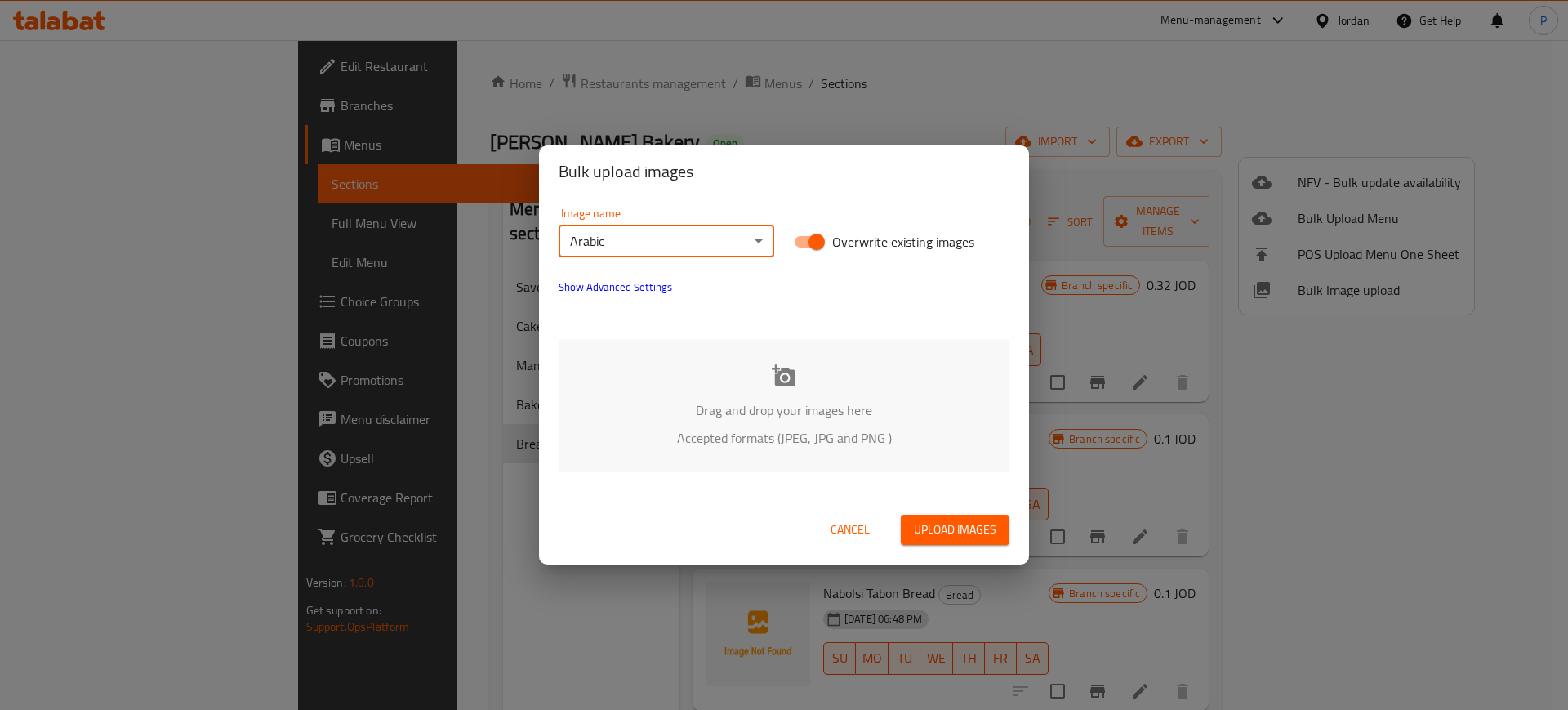
click at [712, 357] on div "Drag and drop your images here Accepted formats (JPEG, JPG and PNG )" at bounding box center [784, 406] width 450 height 133
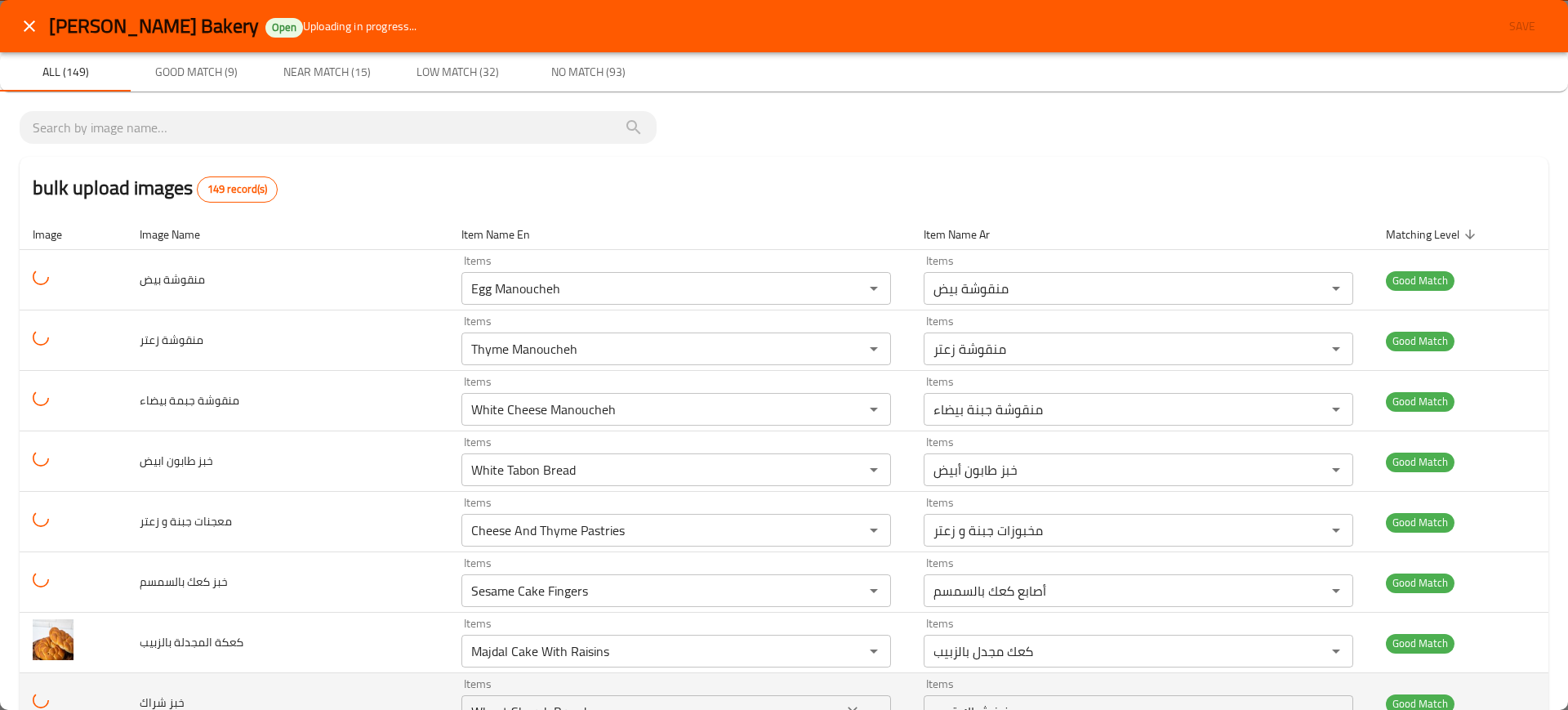
scroll to position [408, 0]
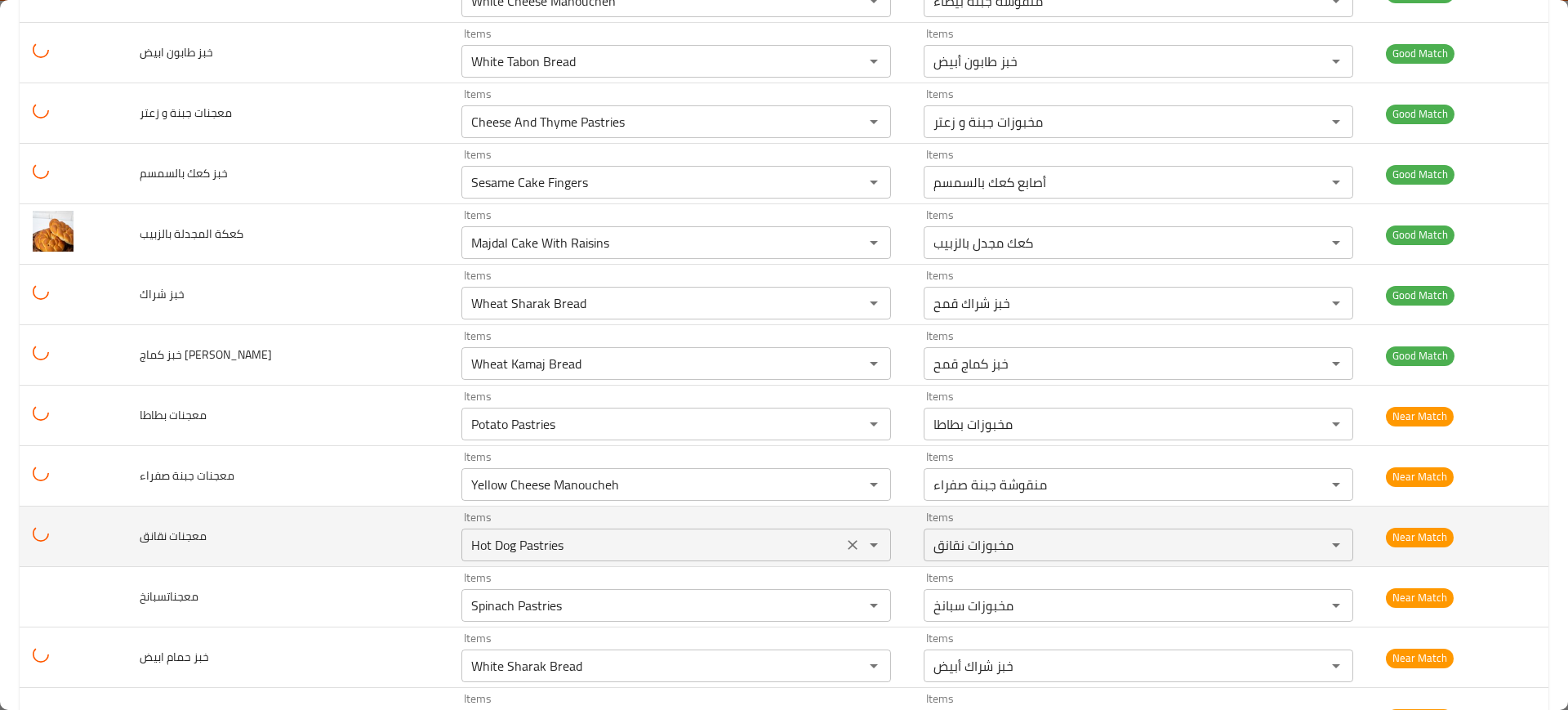
click at [701, 218] on div "Items Majdal Cake With Raisins Items" at bounding box center [676, 234] width 430 height 50
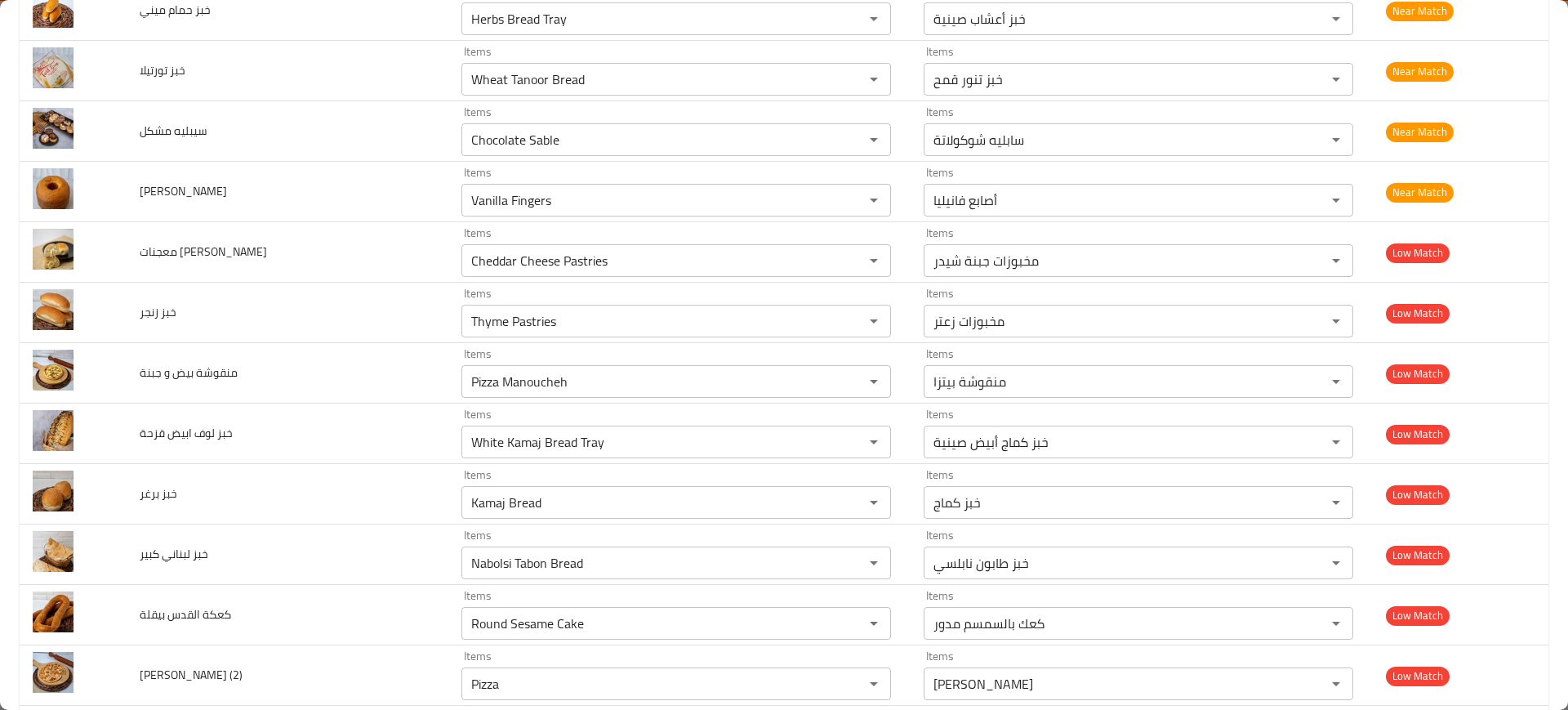
scroll to position [1533, 0]
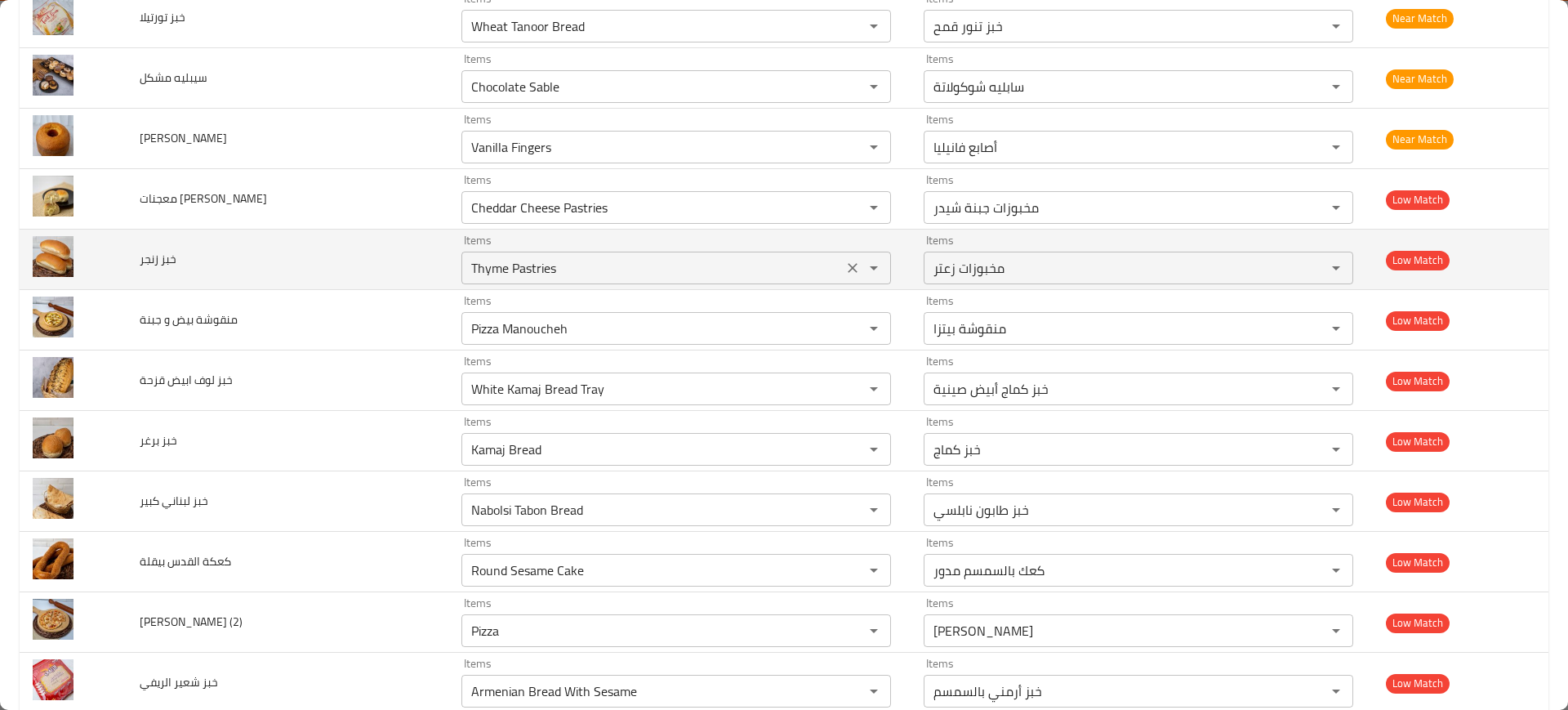
click at [848, 210] on icon "Clear" at bounding box center [852, 207] width 10 height 10
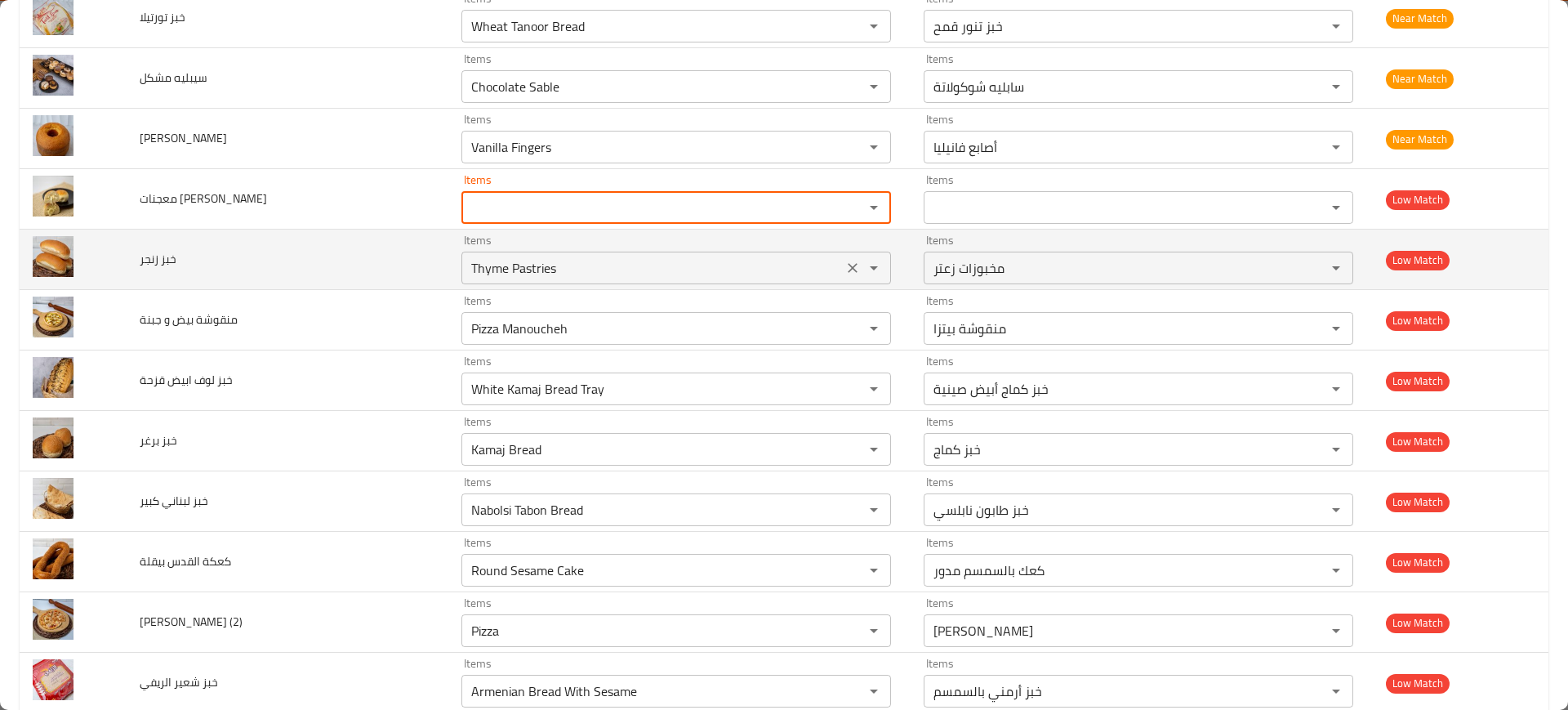
click at [845, 274] on icon "Clear" at bounding box center [853, 268] width 16 height 16
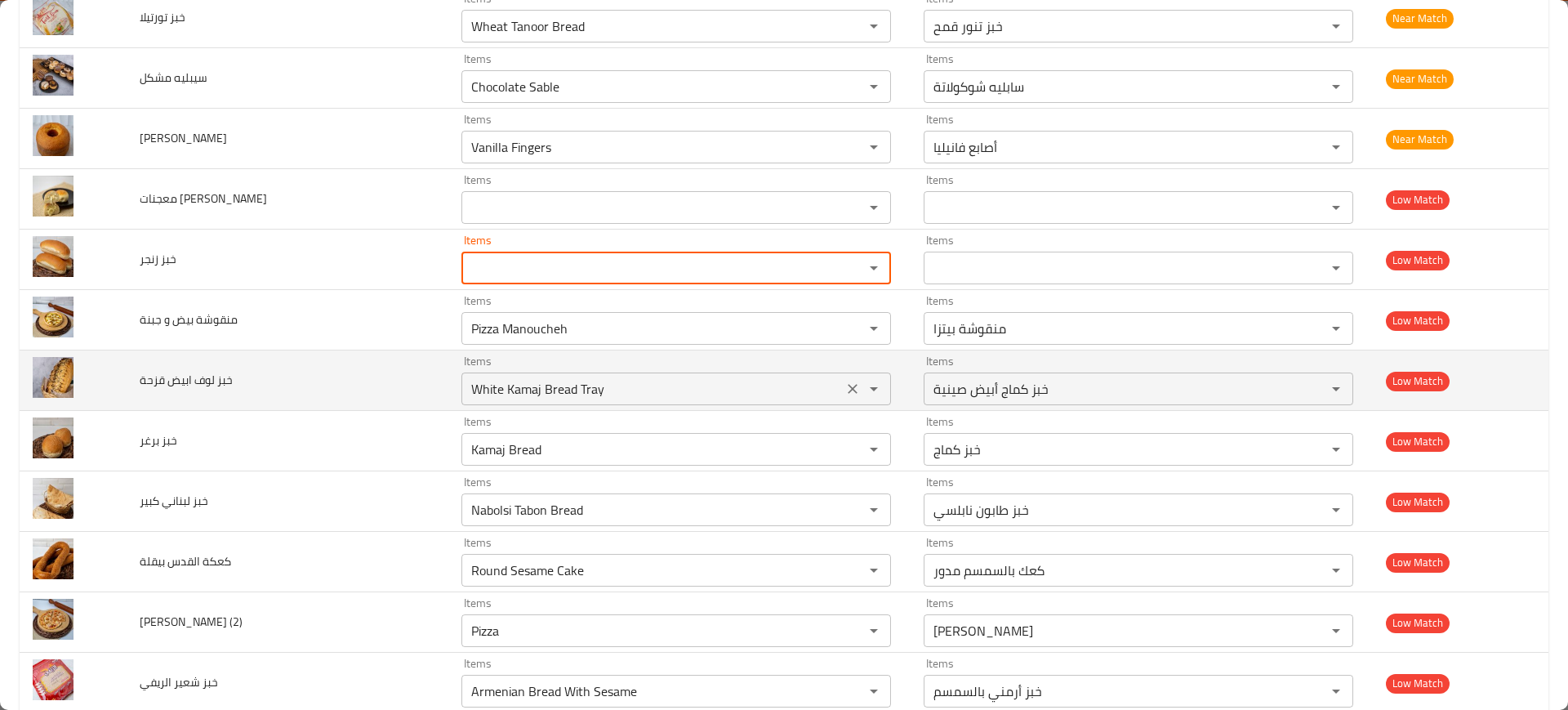
click at [848, 327] on icon "Clear" at bounding box center [852, 328] width 10 height 10
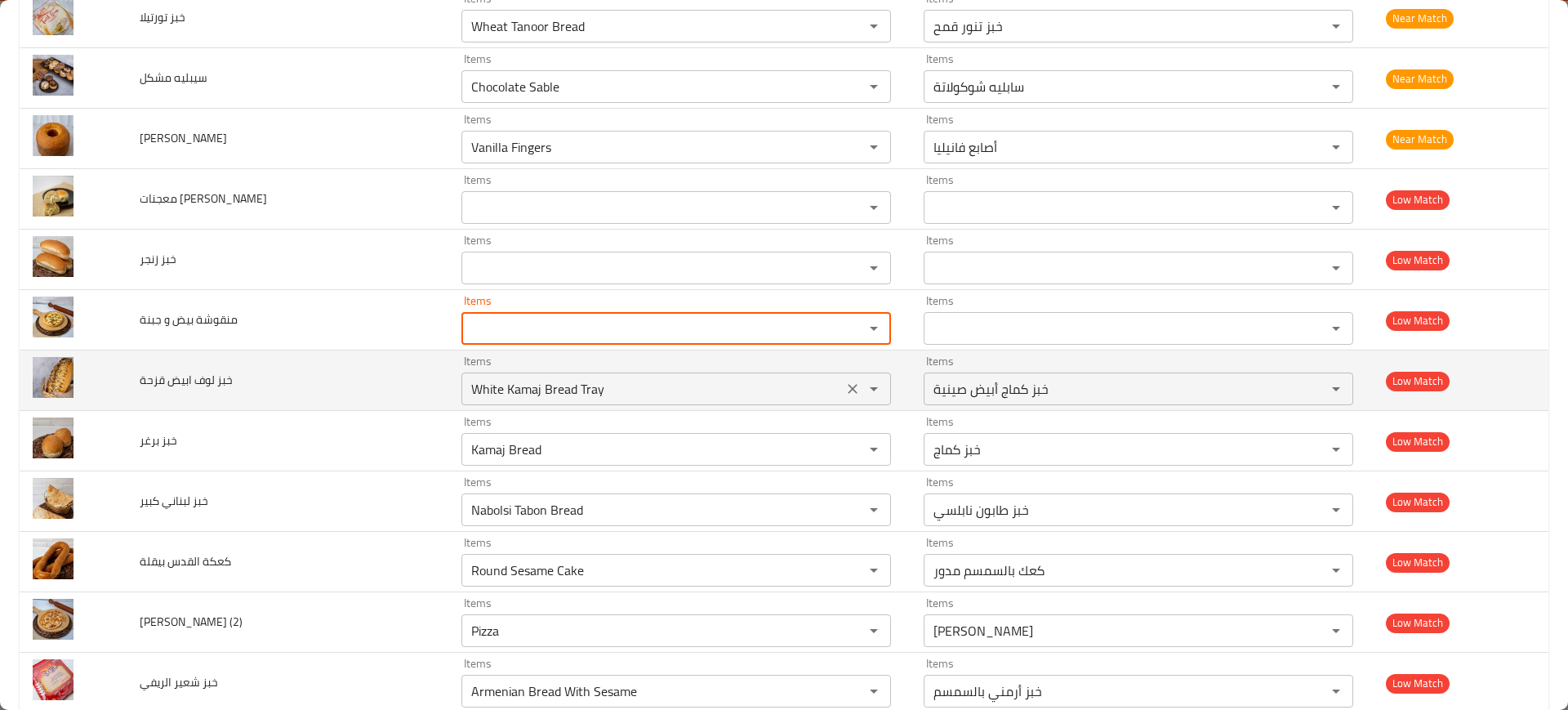
click at [848, 390] on icon "Clear" at bounding box center [852, 388] width 10 height 10
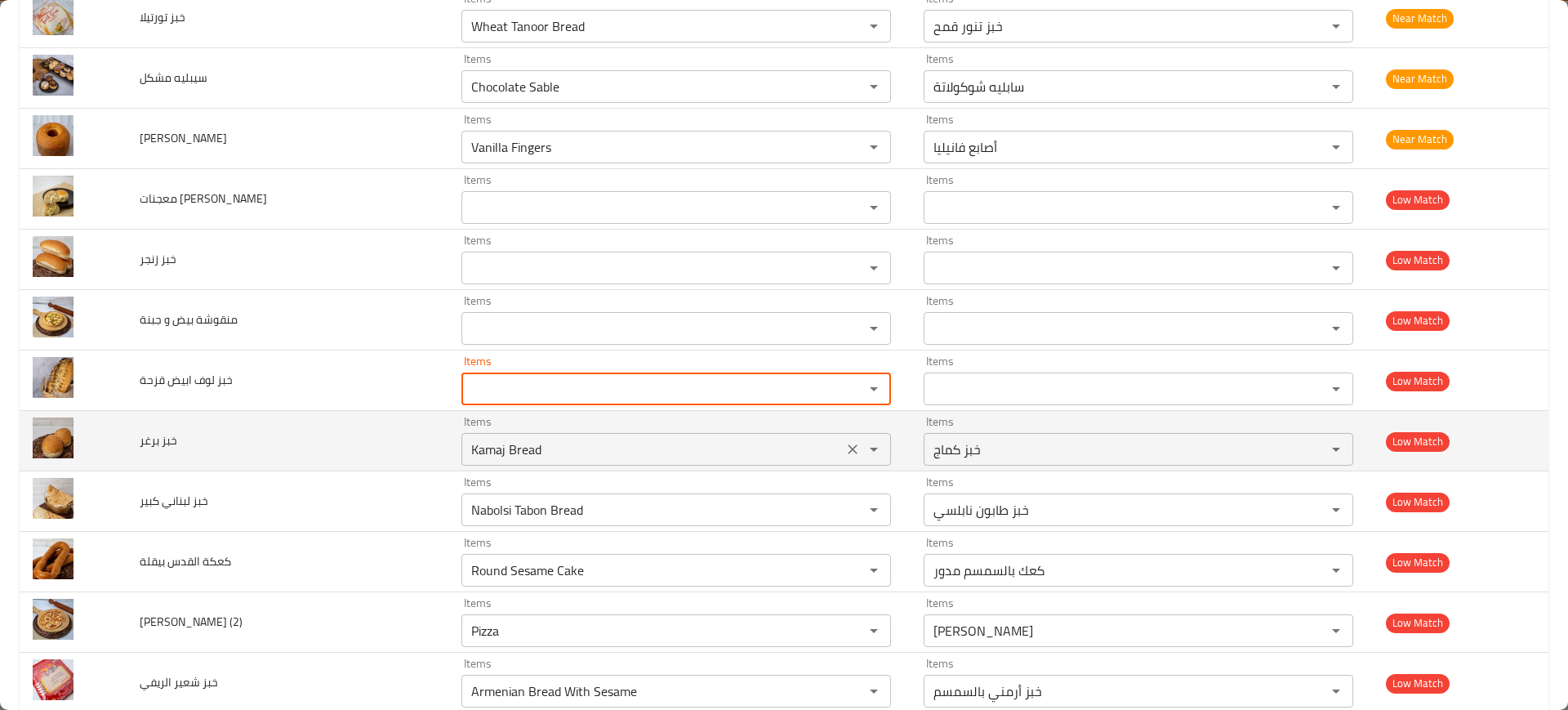
click at [848, 448] on icon "Clear" at bounding box center [852, 449] width 10 height 10
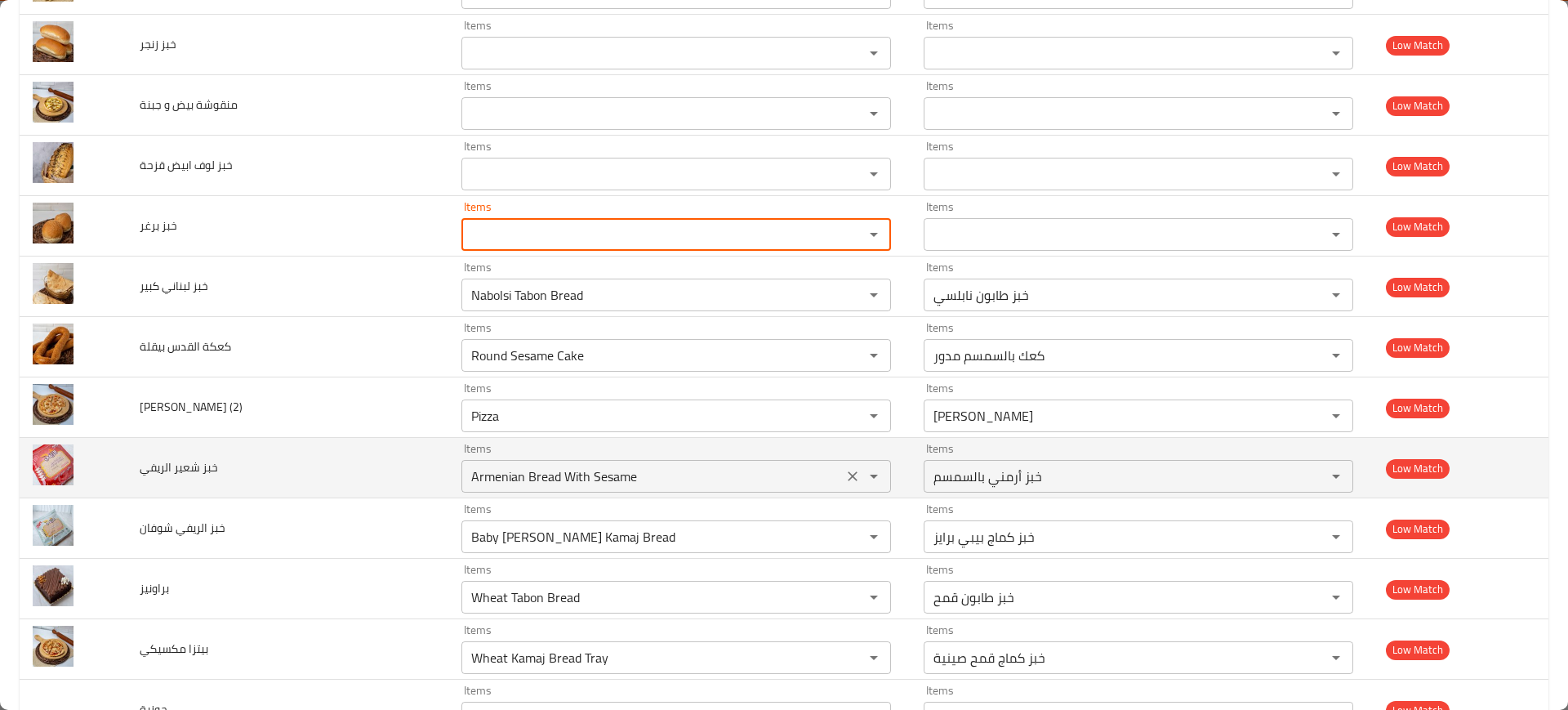
scroll to position [1839, 0]
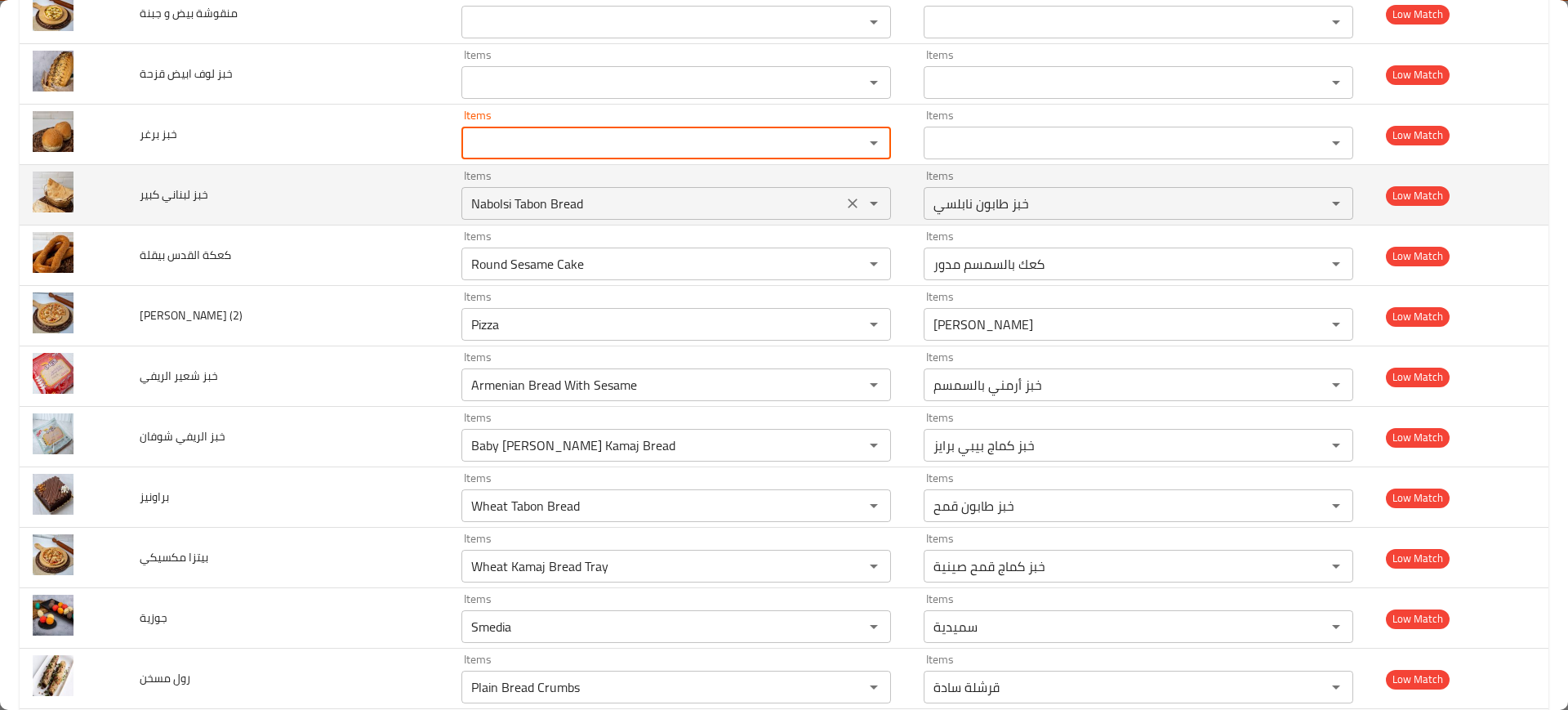
click at [845, 201] on icon "Clear" at bounding box center [853, 203] width 16 height 16
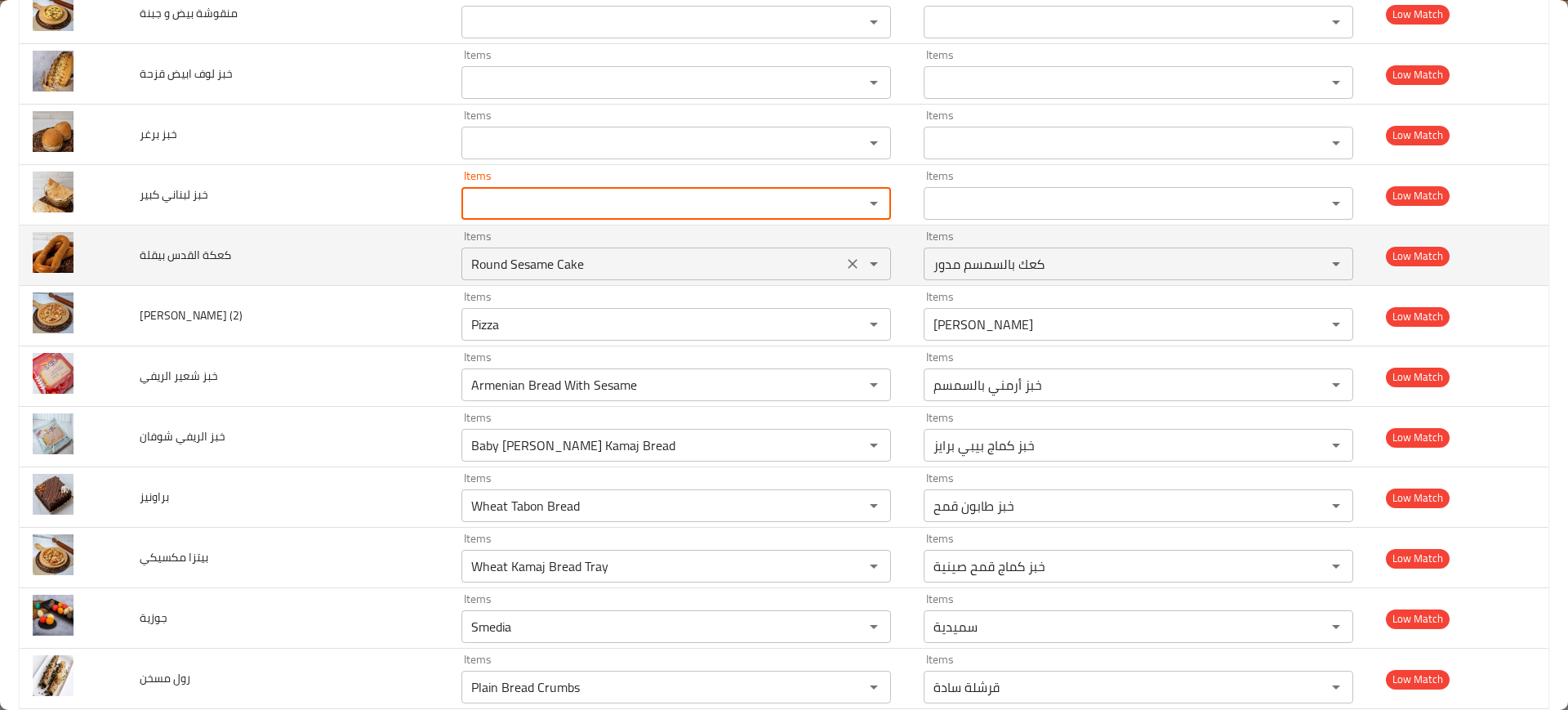
click at [845, 266] on icon "Clear" at bounding box center [853, 264] width 16 height 16
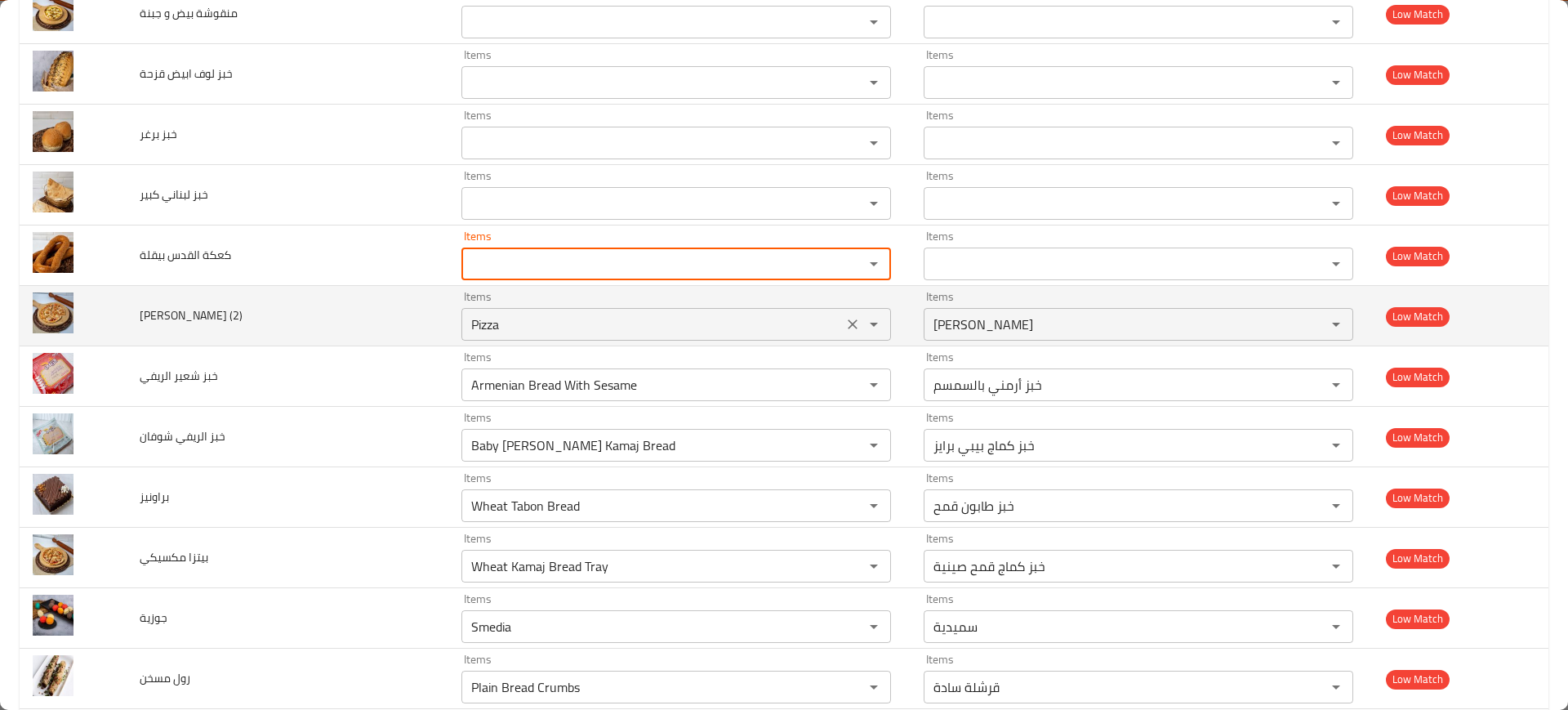
click at [845, 320] on icon "Clear" at bounding box center [853, 324] width 16 height 16
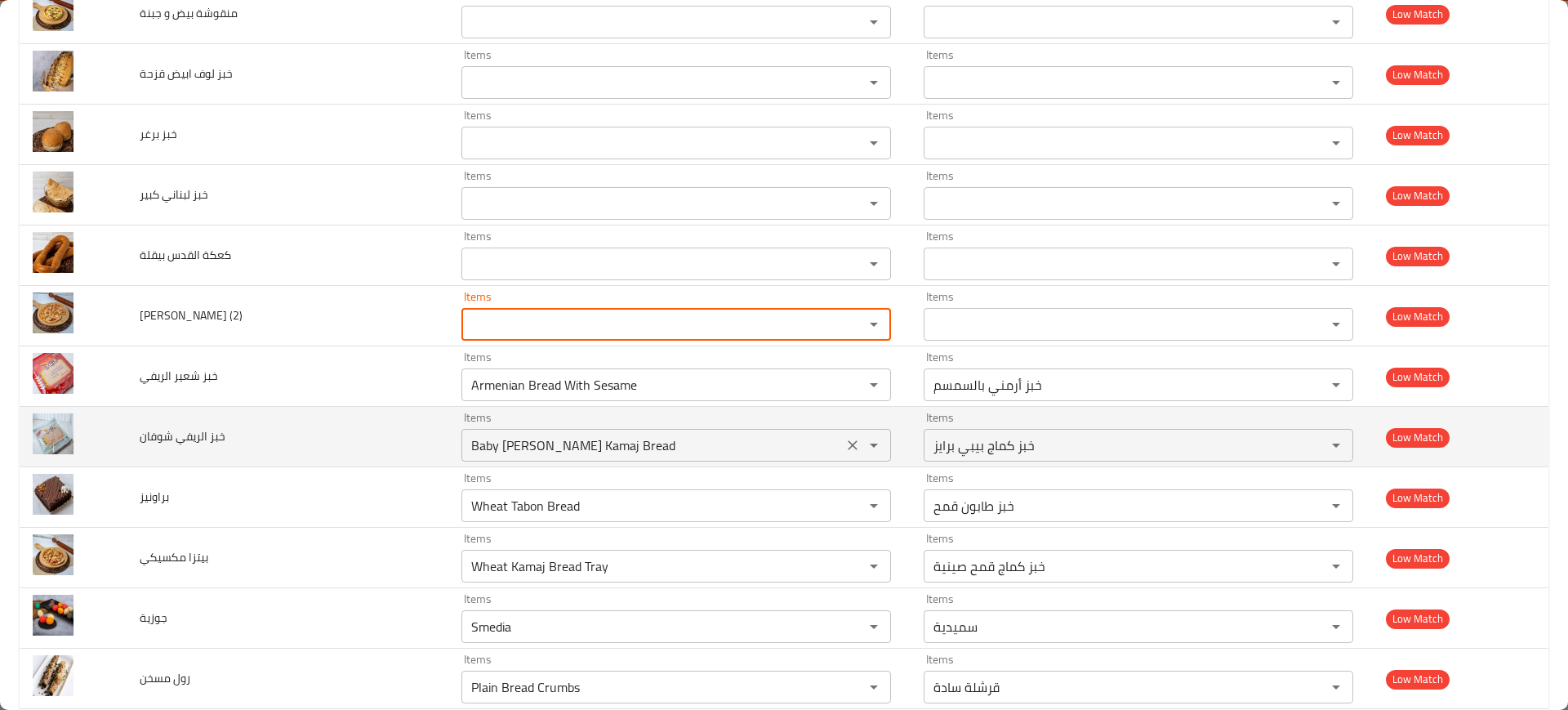
click at [848, 388] on icon "Clear" at bounding box center [852, 385] width 10 height 10
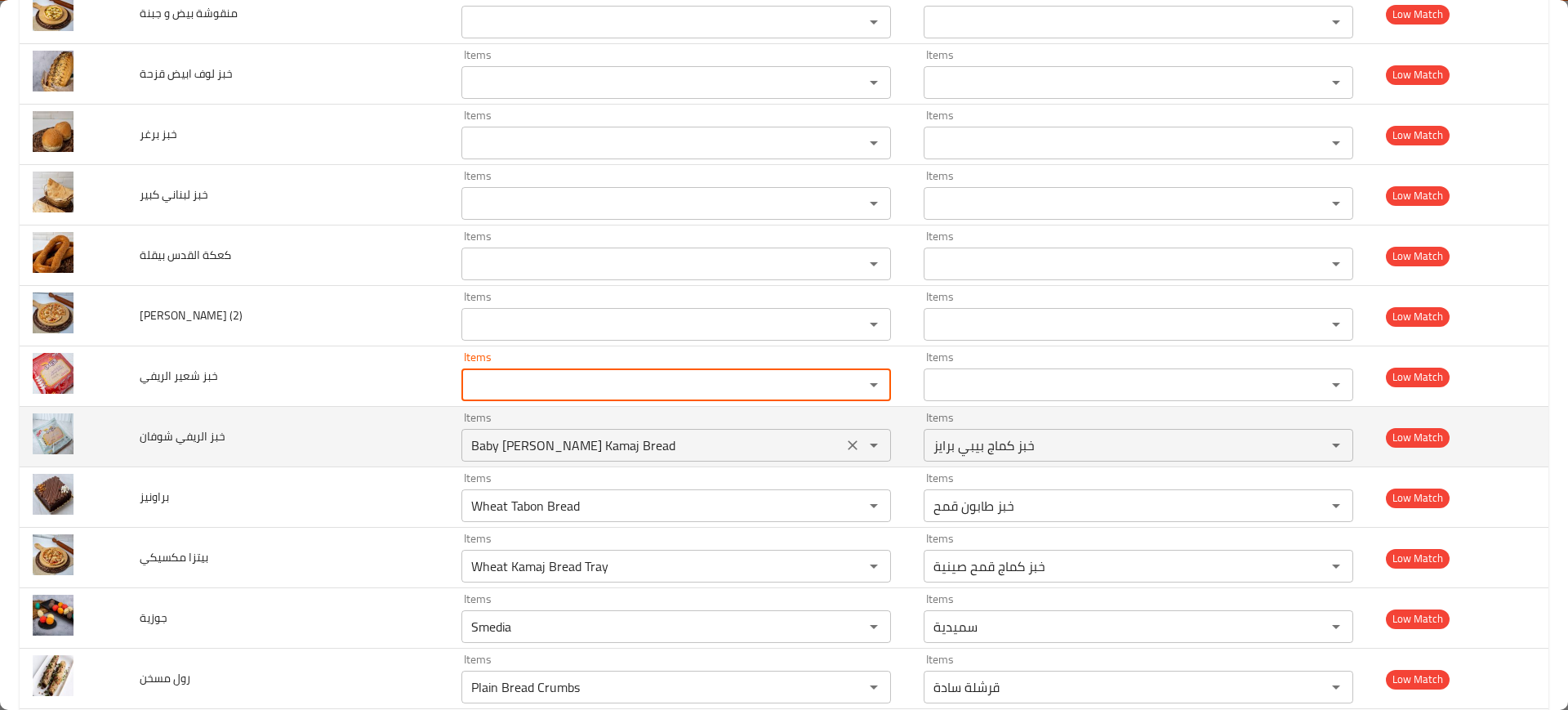
click at [845, 438] on icon "Clear" at bounding box center [853, 445] width 16 height 16
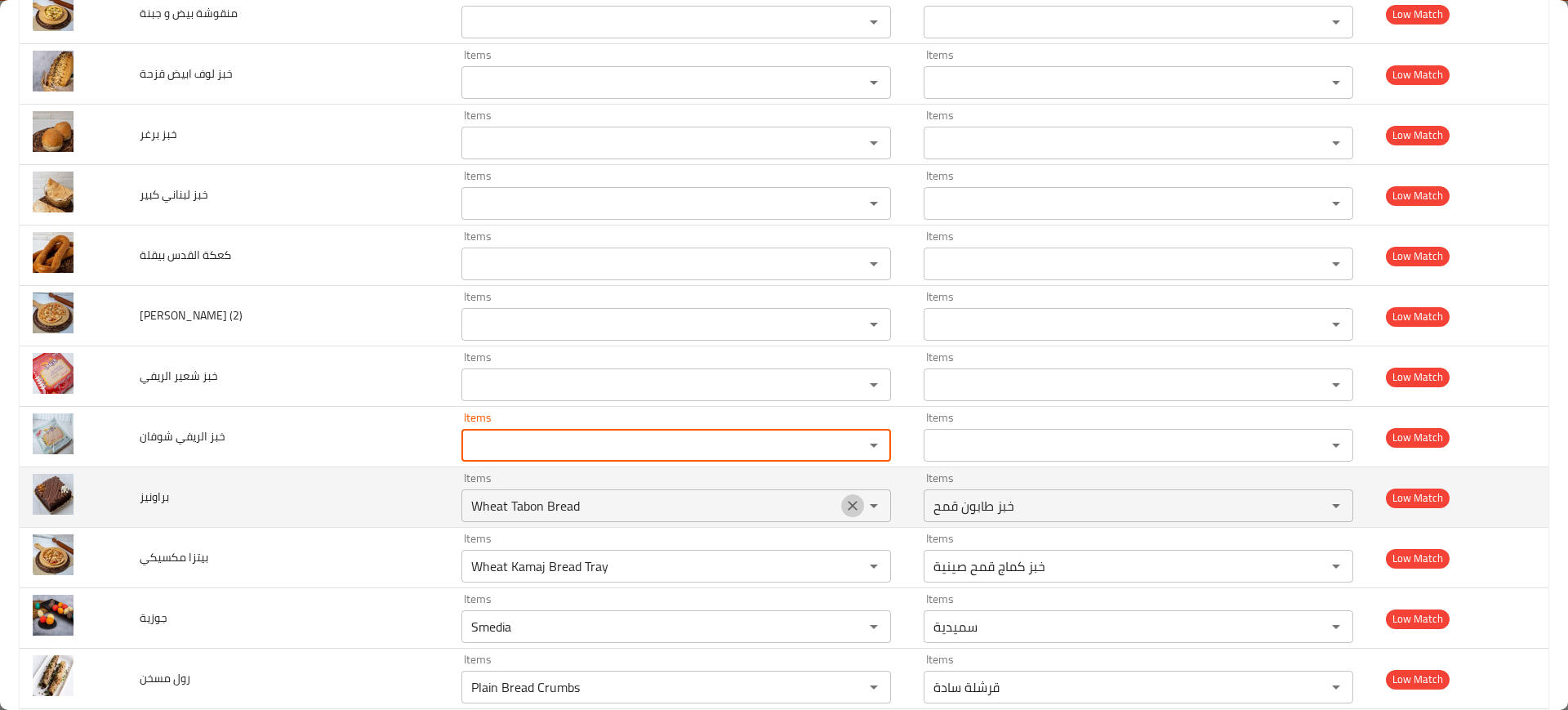
click at [848, 509] on icon "Clear" at bounding box center [852, 506] width 10 height 10
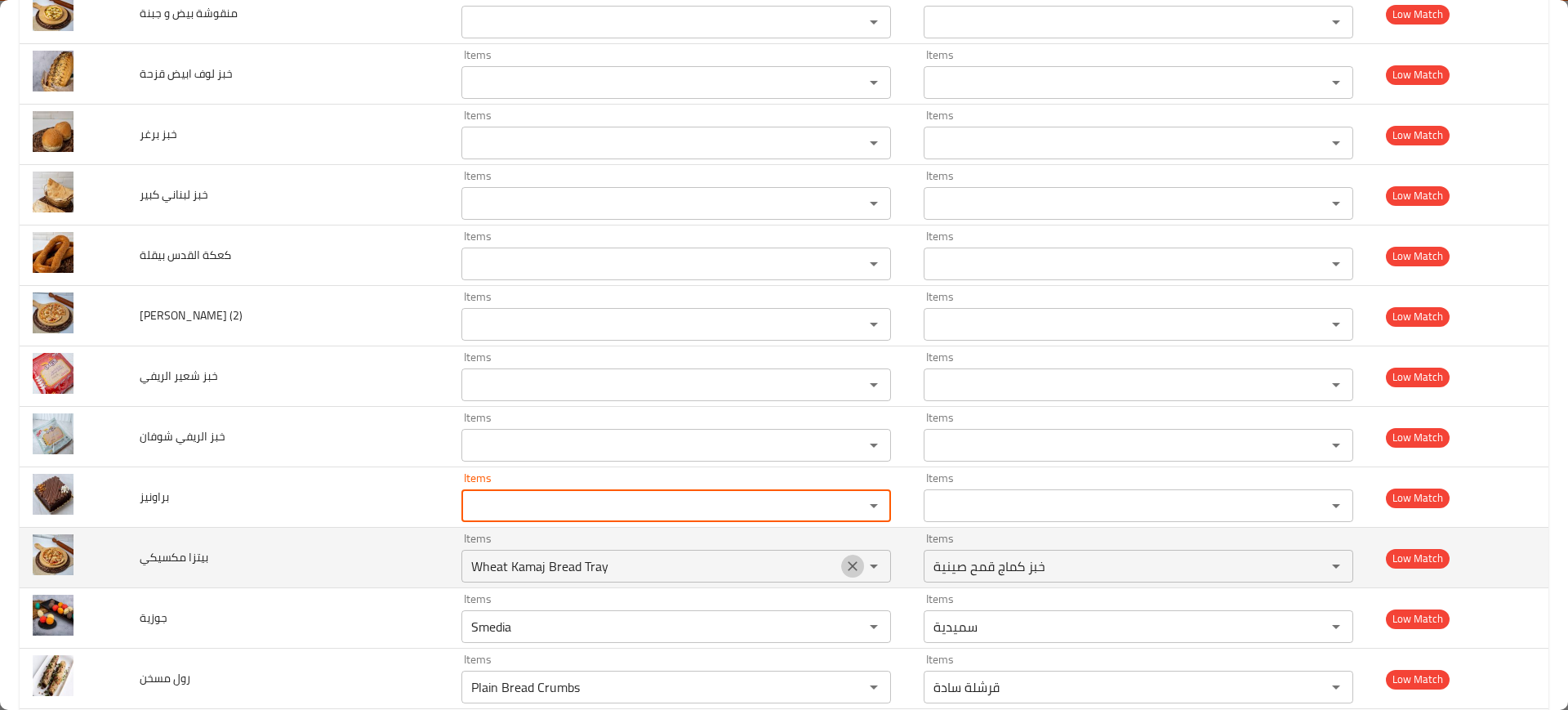
click at [845, 574] on icon "Clear" at bounding box center [853, 566] width 16 height 16
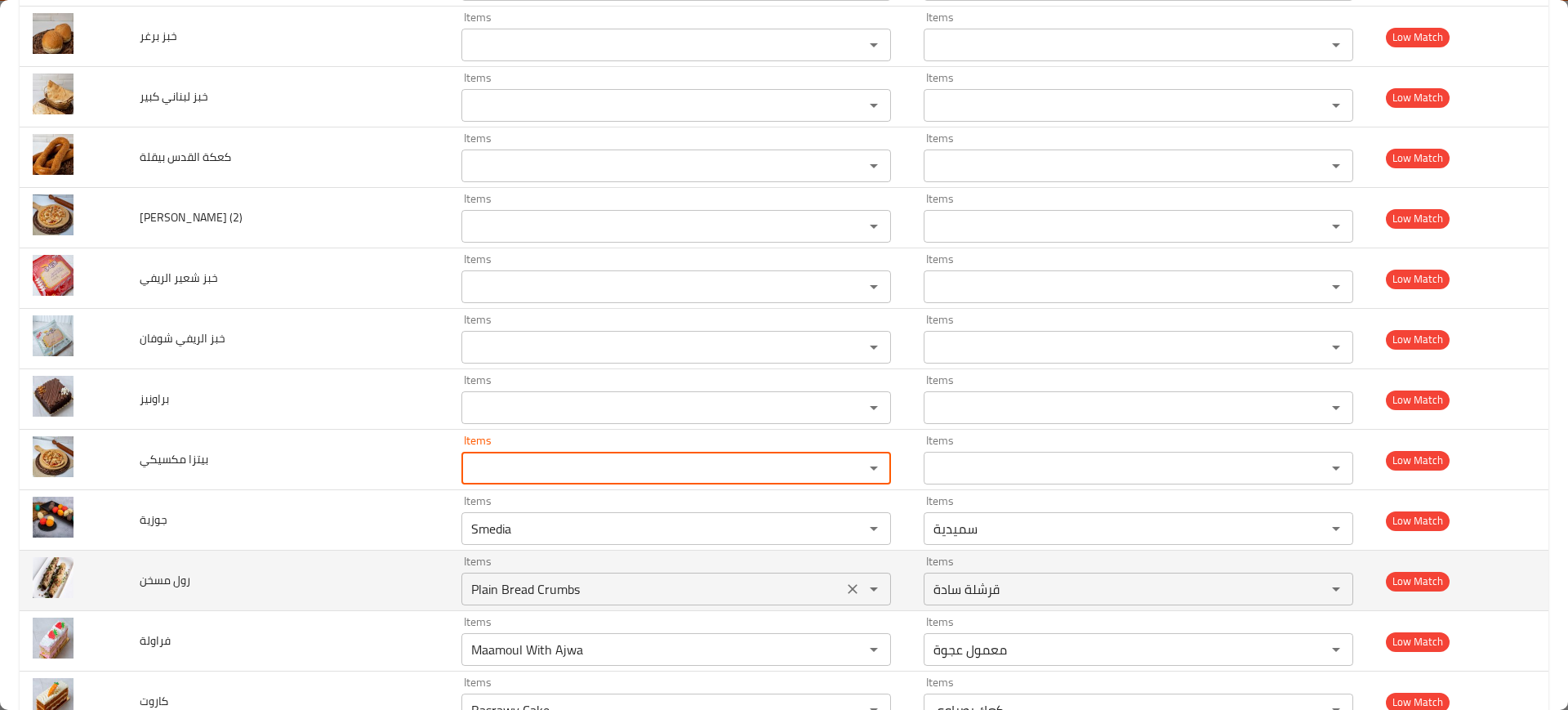
scroll to position [2043, 0]
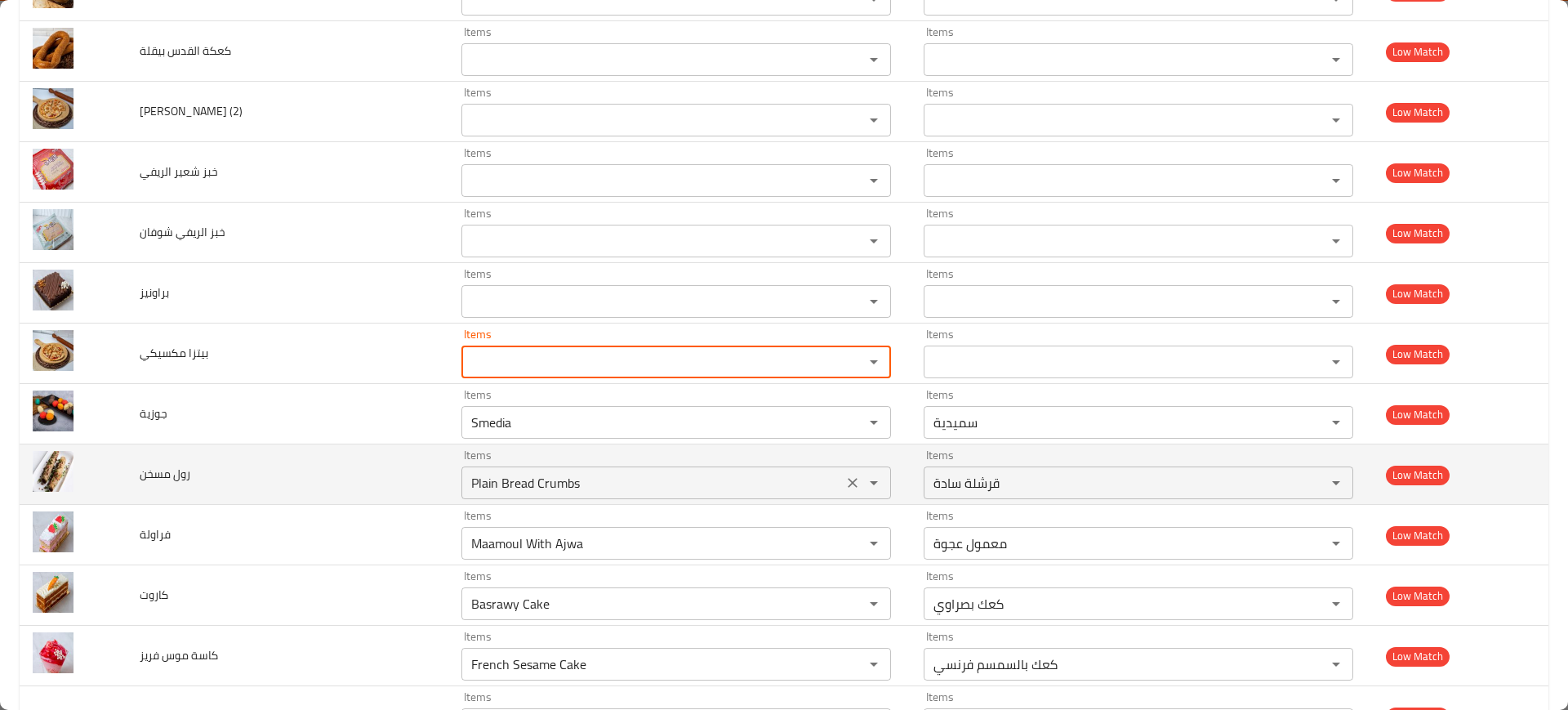
click at [845, 419] on icon "Clear" at bounding box center [853, 423] width 16 height 16
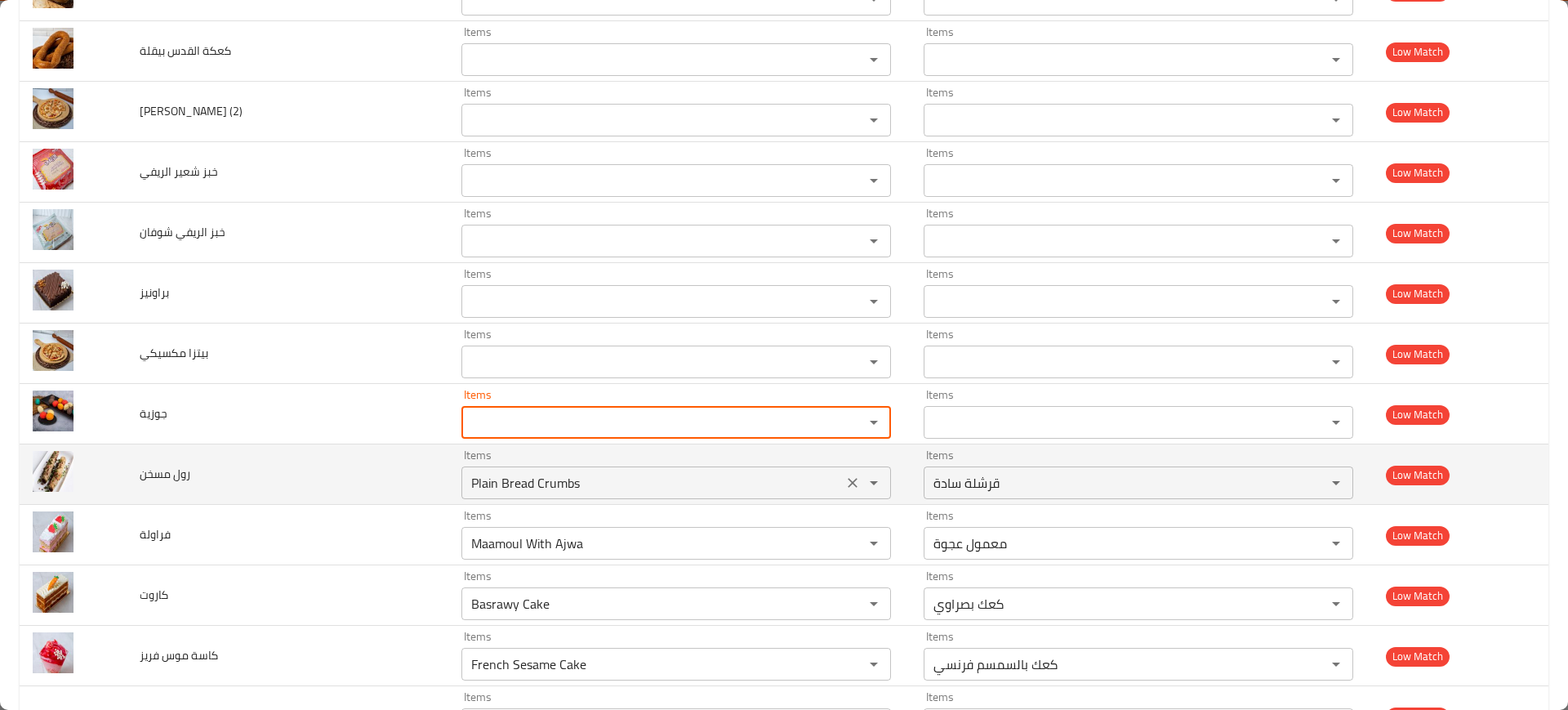
click at [845, 485] on icon "Clear" at bounding box center [853, 483] width 16 height 16
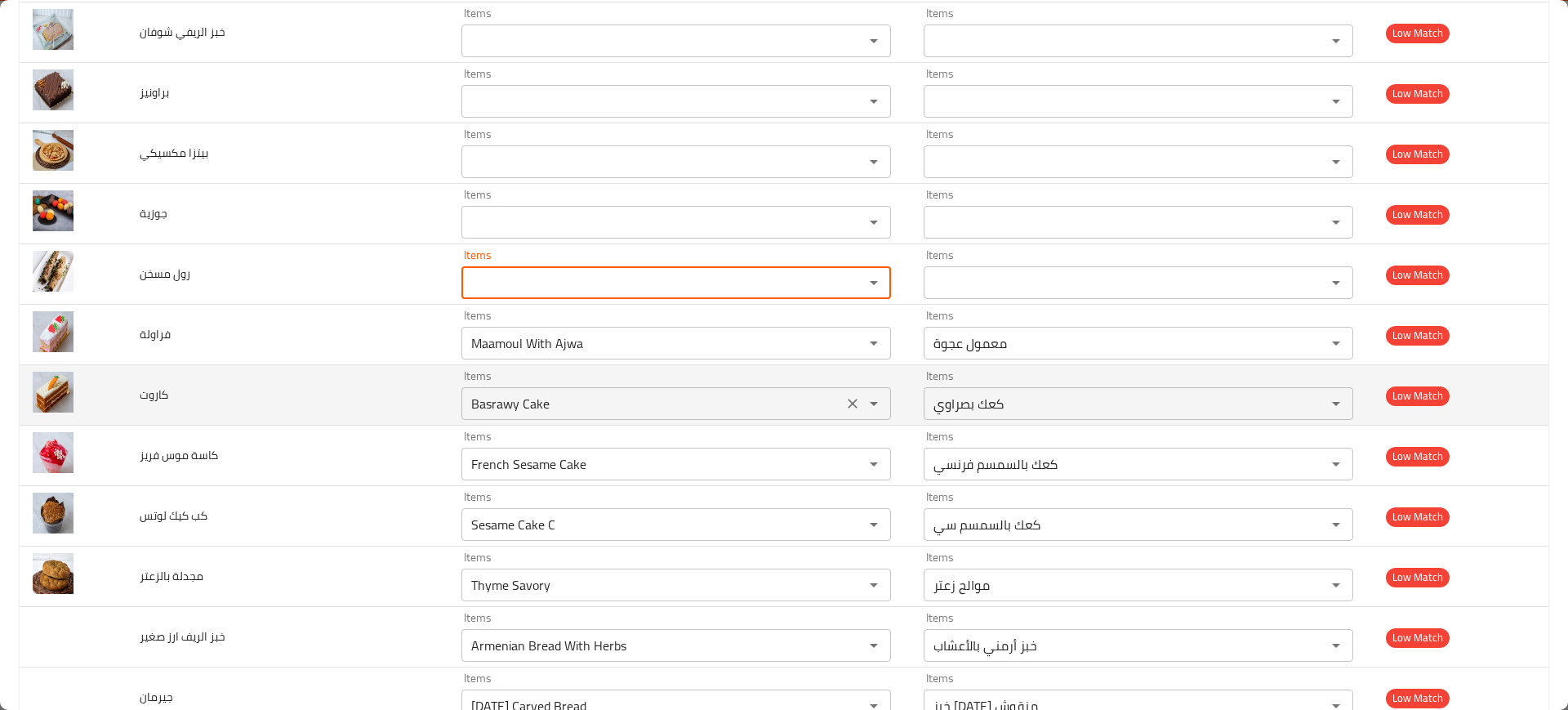
scroll to position [2247, 0]
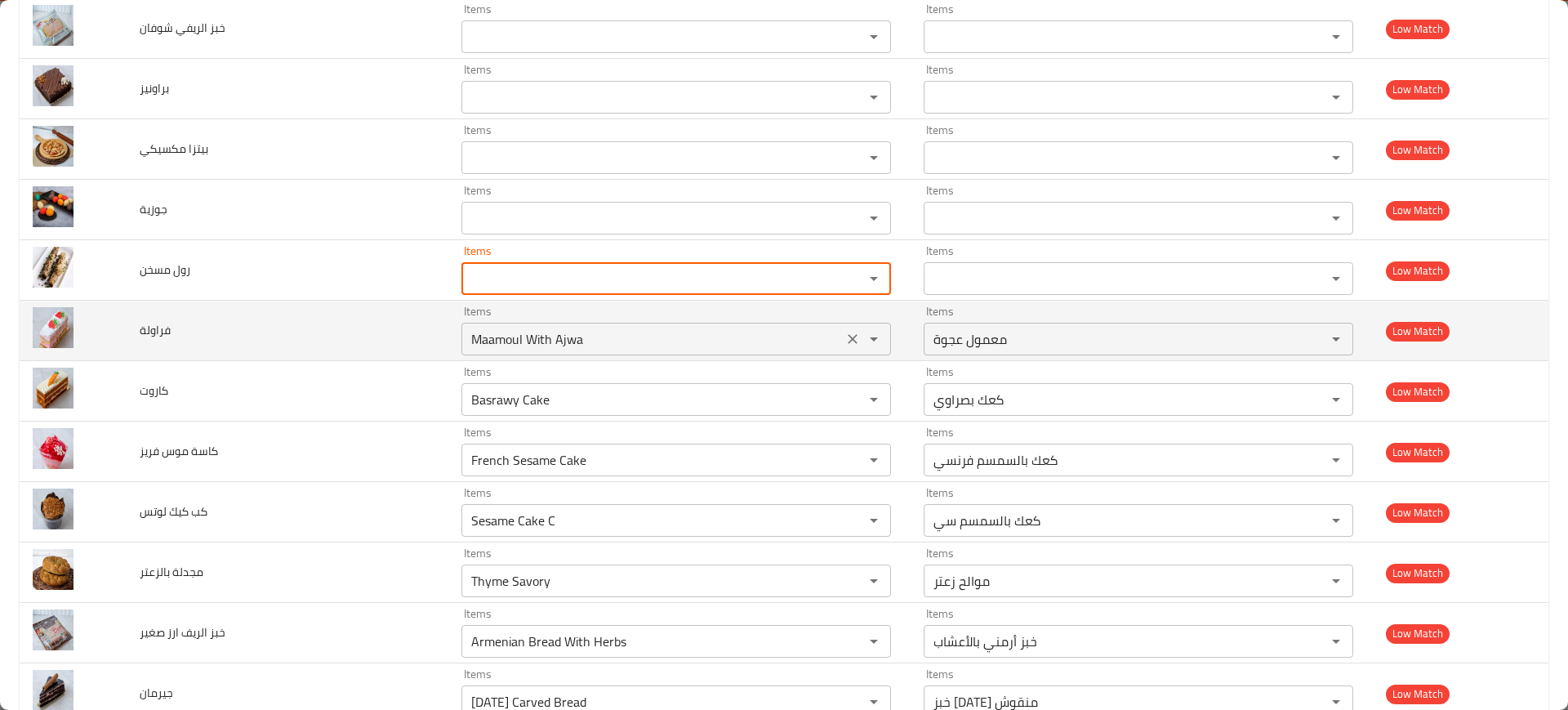
click at [845, 342] on icon "Clear" at bounding box center [853, 339] width 16 height 16
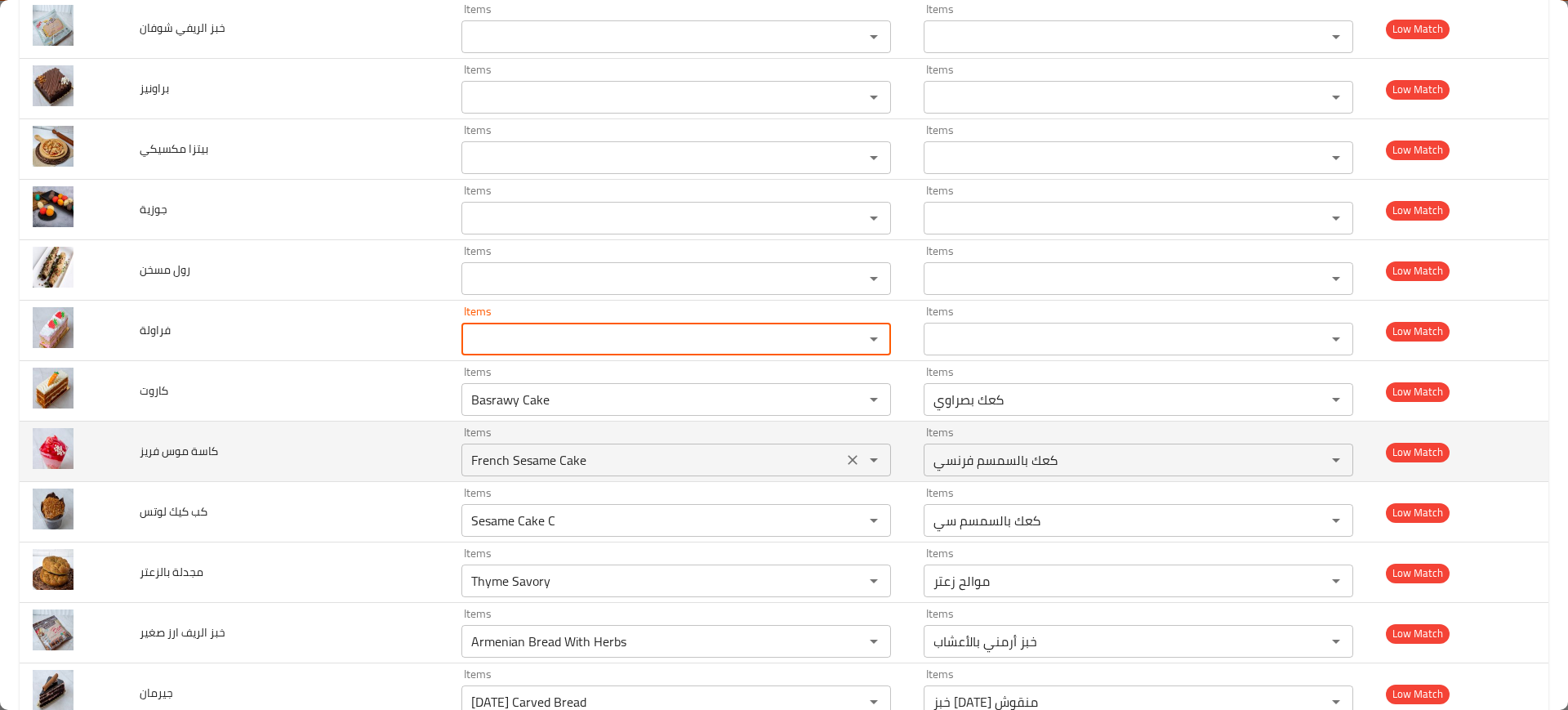
drag, startPoint x: 816, startPoint y: 395, endPoint x: 814, endPoint y: 455, distance: 60.0
click at [845, 395] on icon "Clear" at bounding box center [853, 399] width 16 height 16
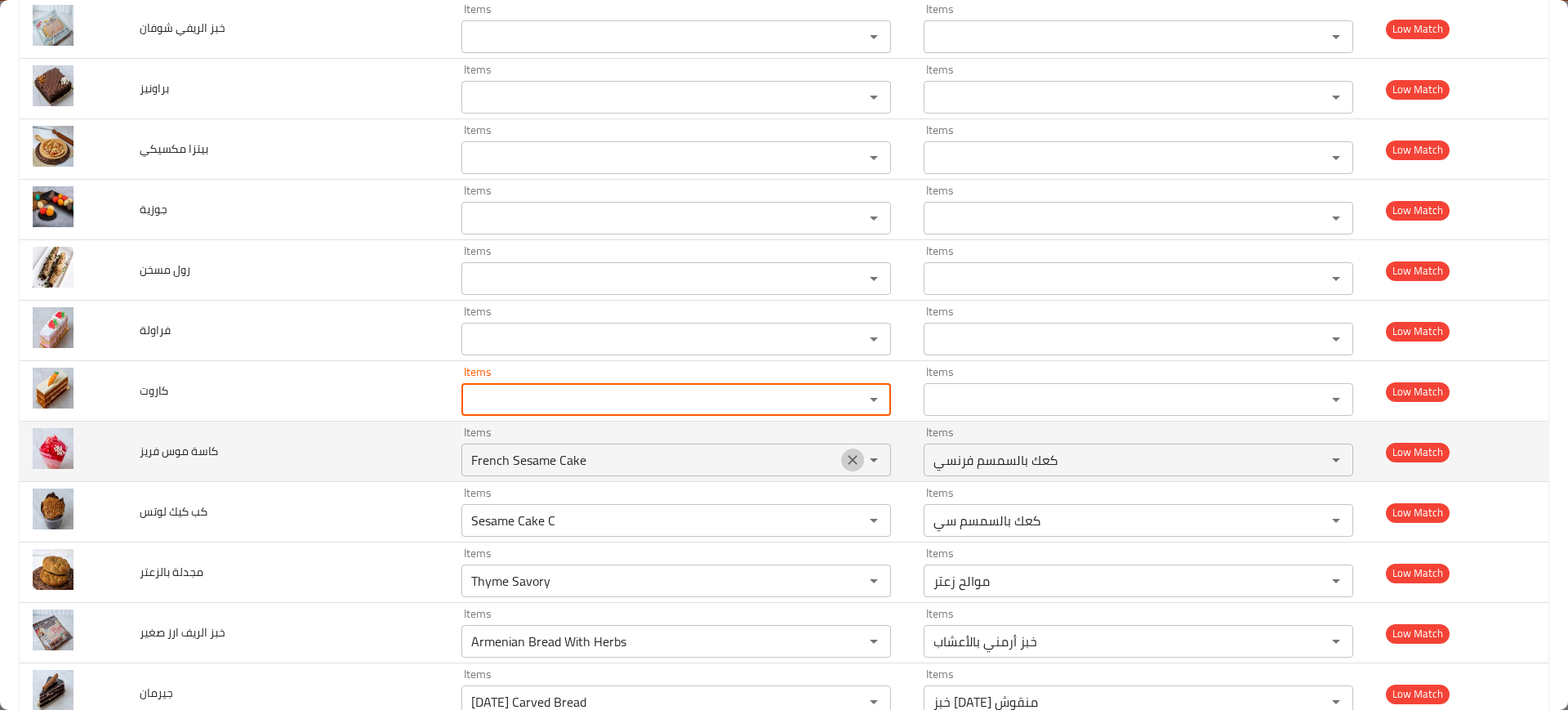
click at [845, 456] on icon "Clear" at bounding box center [853, 460] width 16 height 16
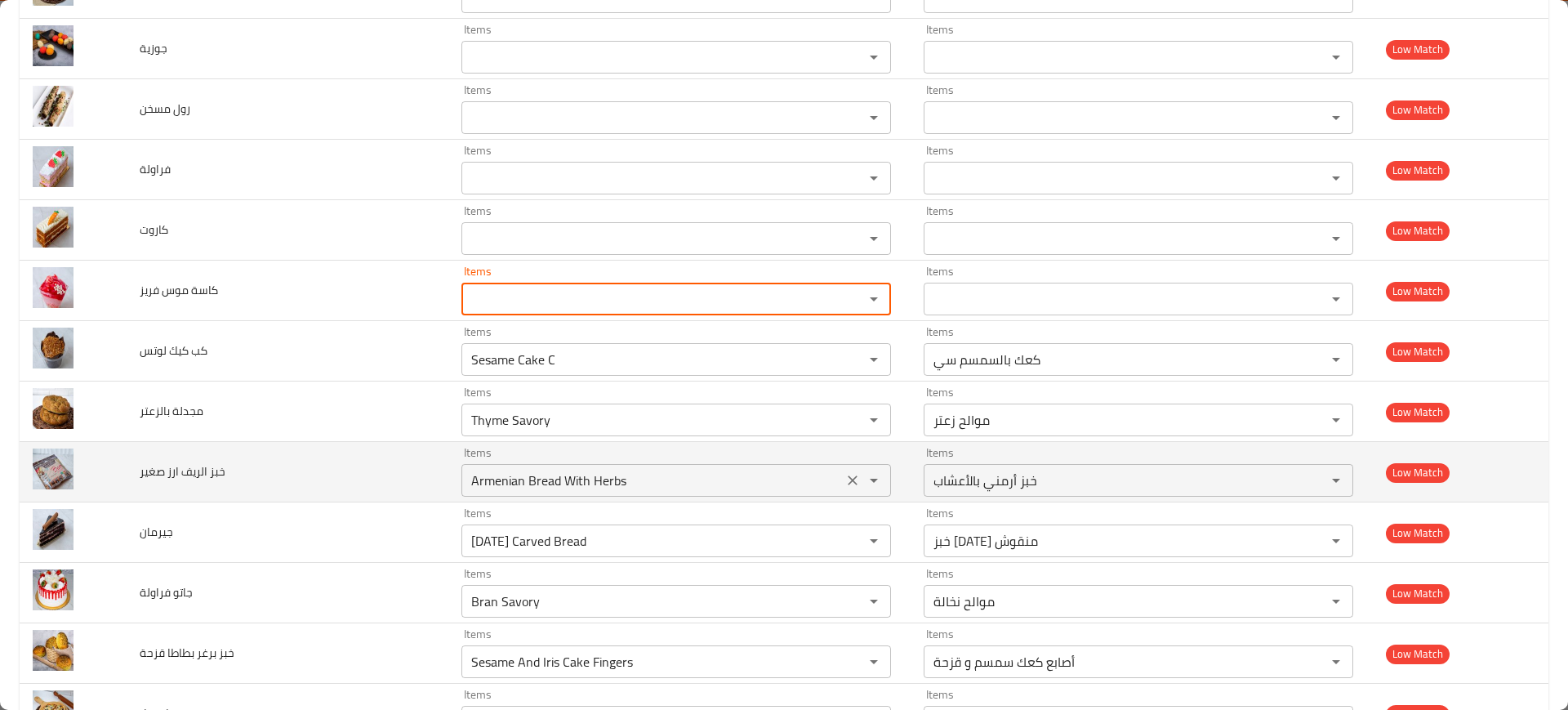
scroll to position [2452, 0]
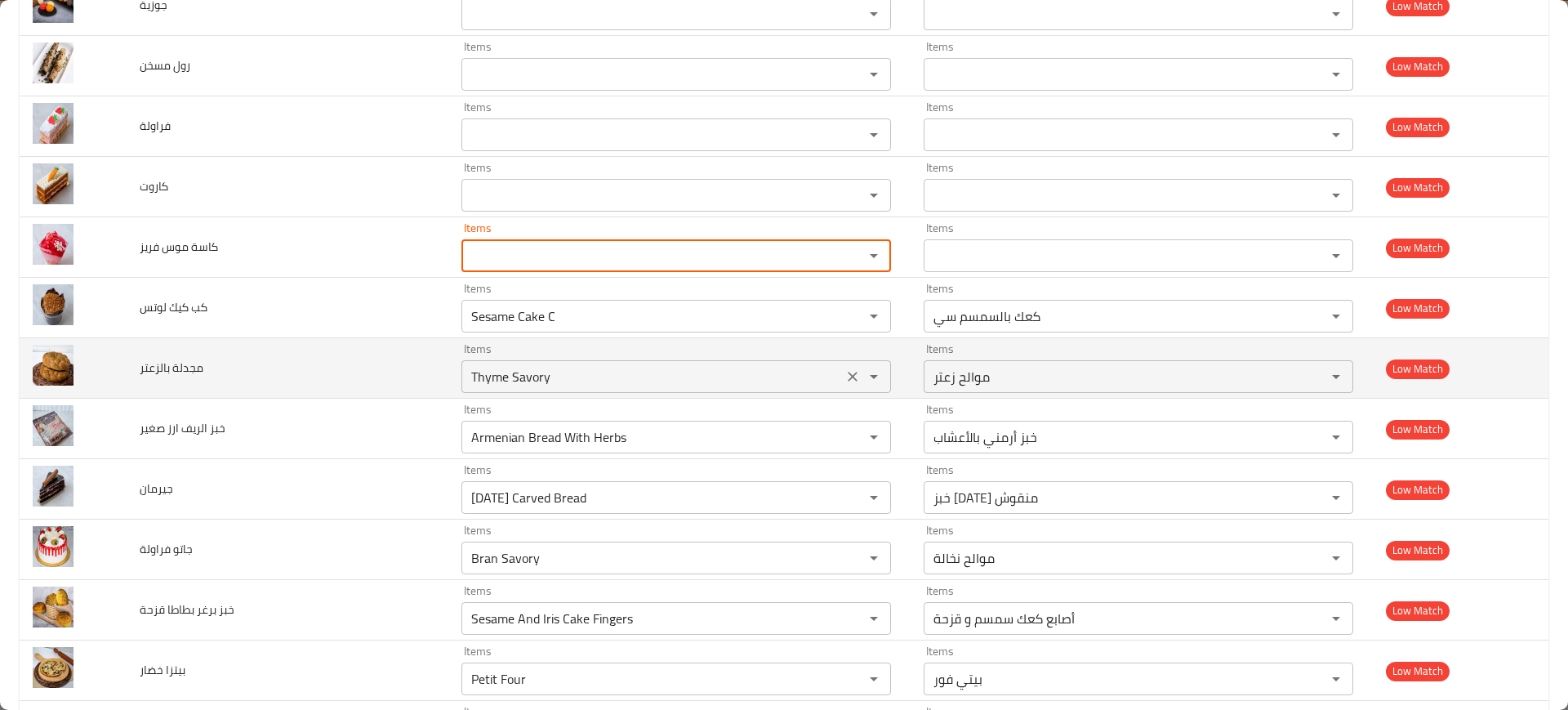
drag, startPoint x: 814, startPoint y: 314, endPoint x: 814, endPoint y: 365, distance: 51.0
click at [845, 314] on icon "Clear" at bounding box center [853, 316] width 16 height 16
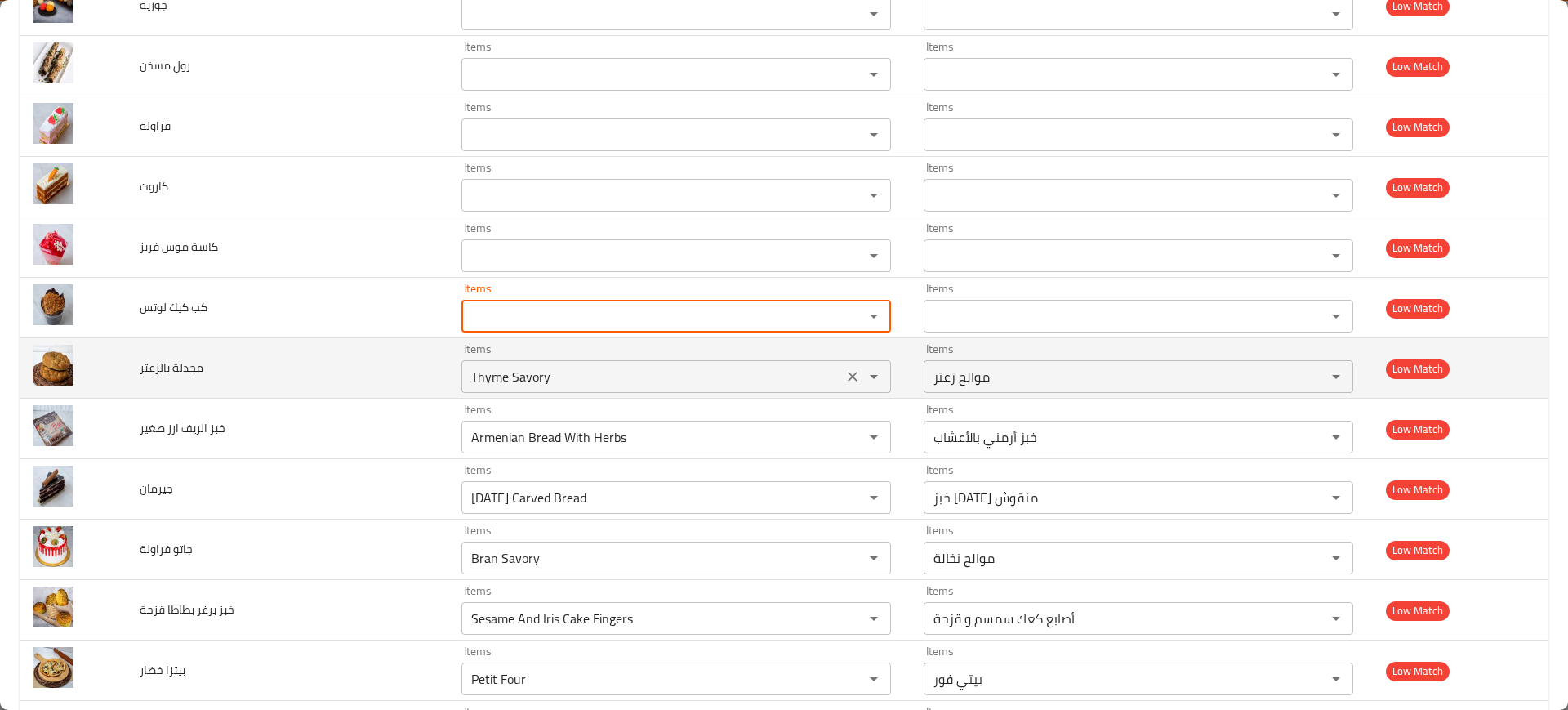
click at [845, 370] on icon "Clear" at bounding box center [853, 377] width 16 height 16
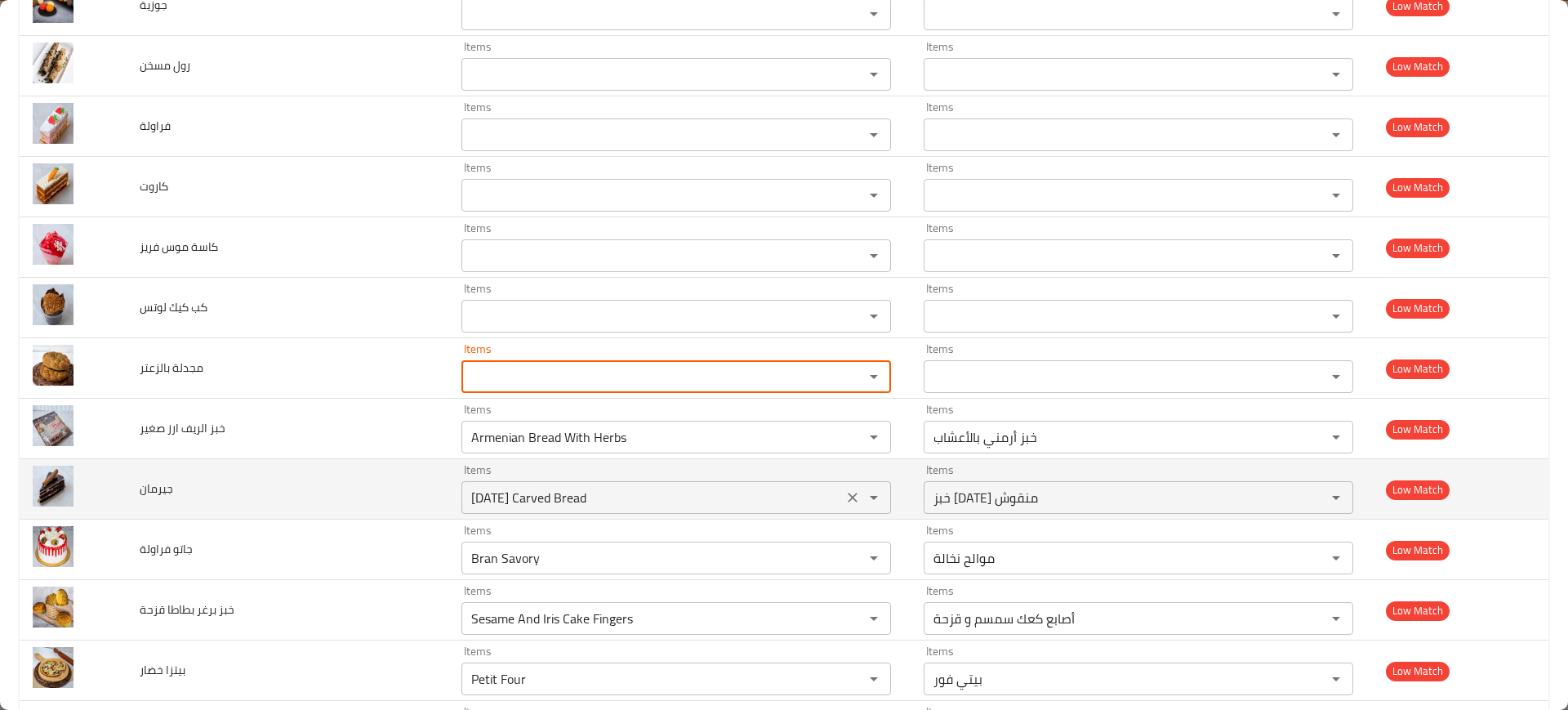
click at [845, 442] on icon "Clear" at bounding box center [853, 437] width 16 height 16
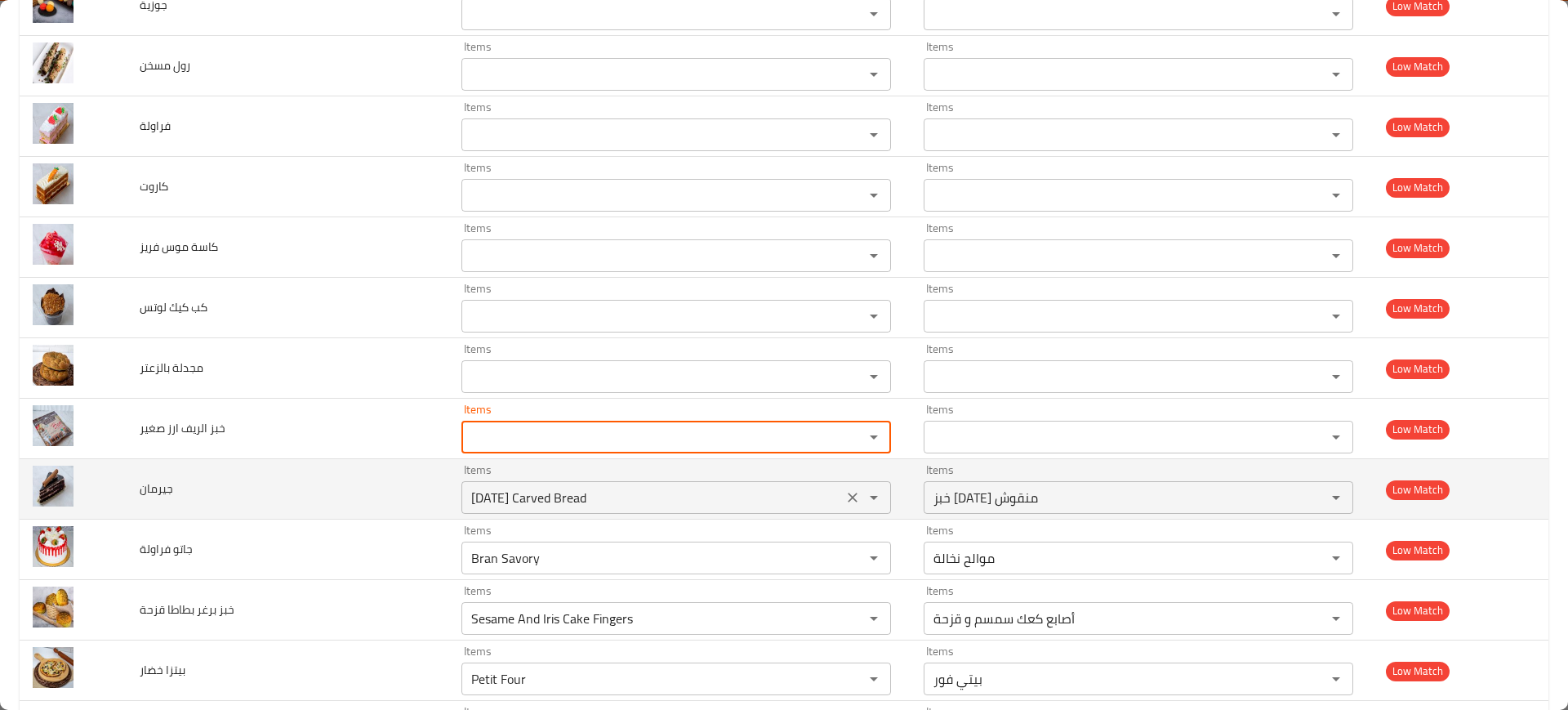
click at [845, 504] on icon "Clear" at bounding box center [853, 498] width 16 height 16
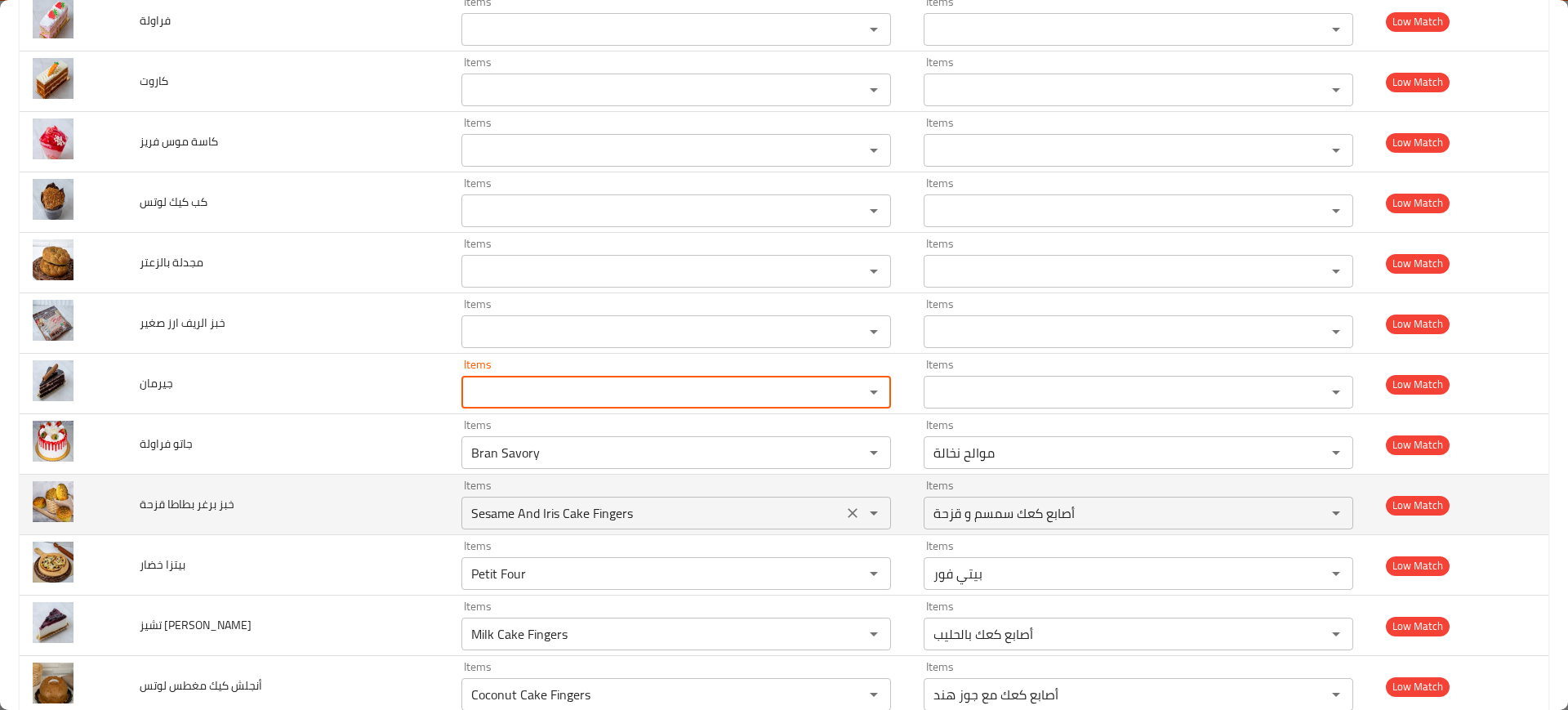
scroll to position [2657, 0]
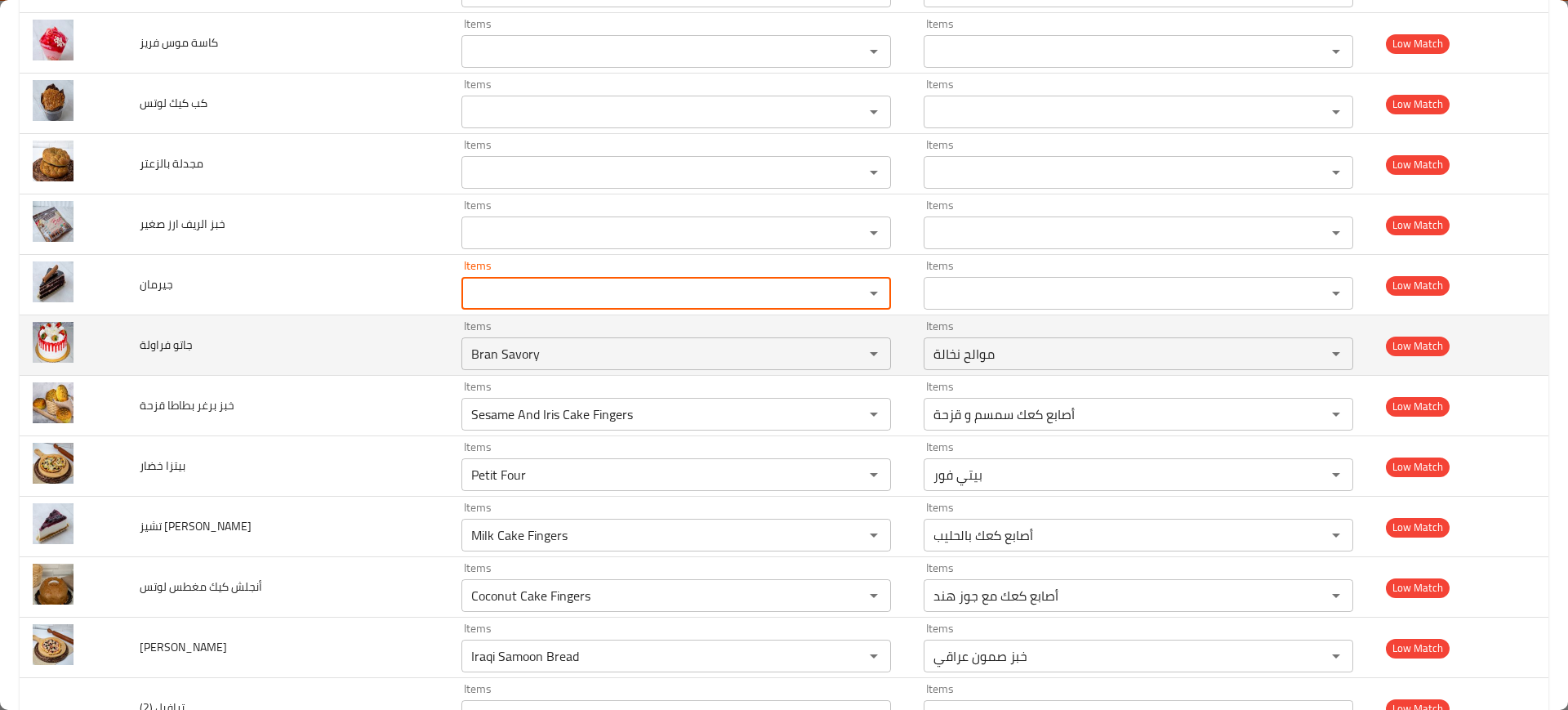
click at [814, 371] on td "Items Bran Savory Items" at bounding box center [680, 345] width 462 height 61
click at [848, 356] on icon "Clear" at bounding box center [852, 353] width 10 height 10
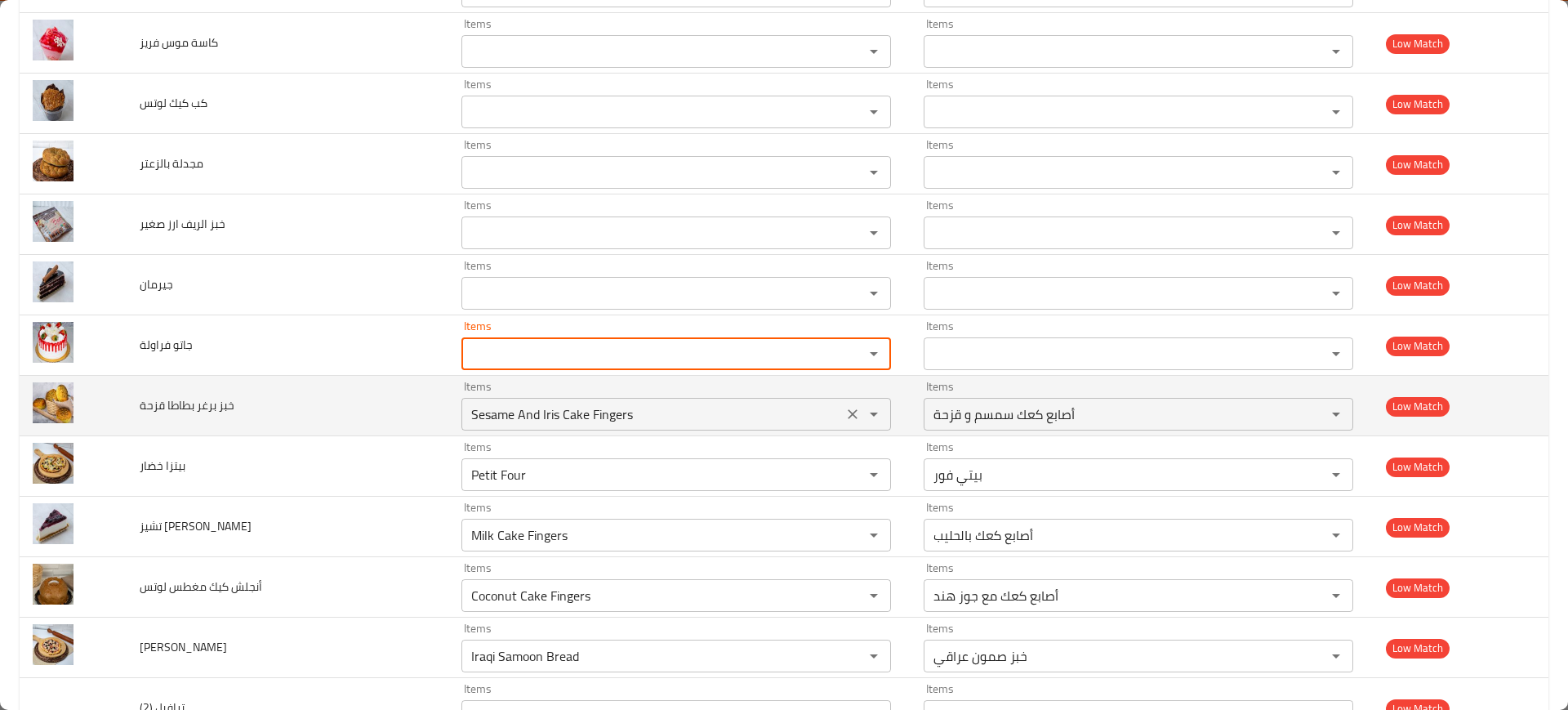
click at [841, 423] on button "Clear" at bounding box center [852, 414] width 23 height 23
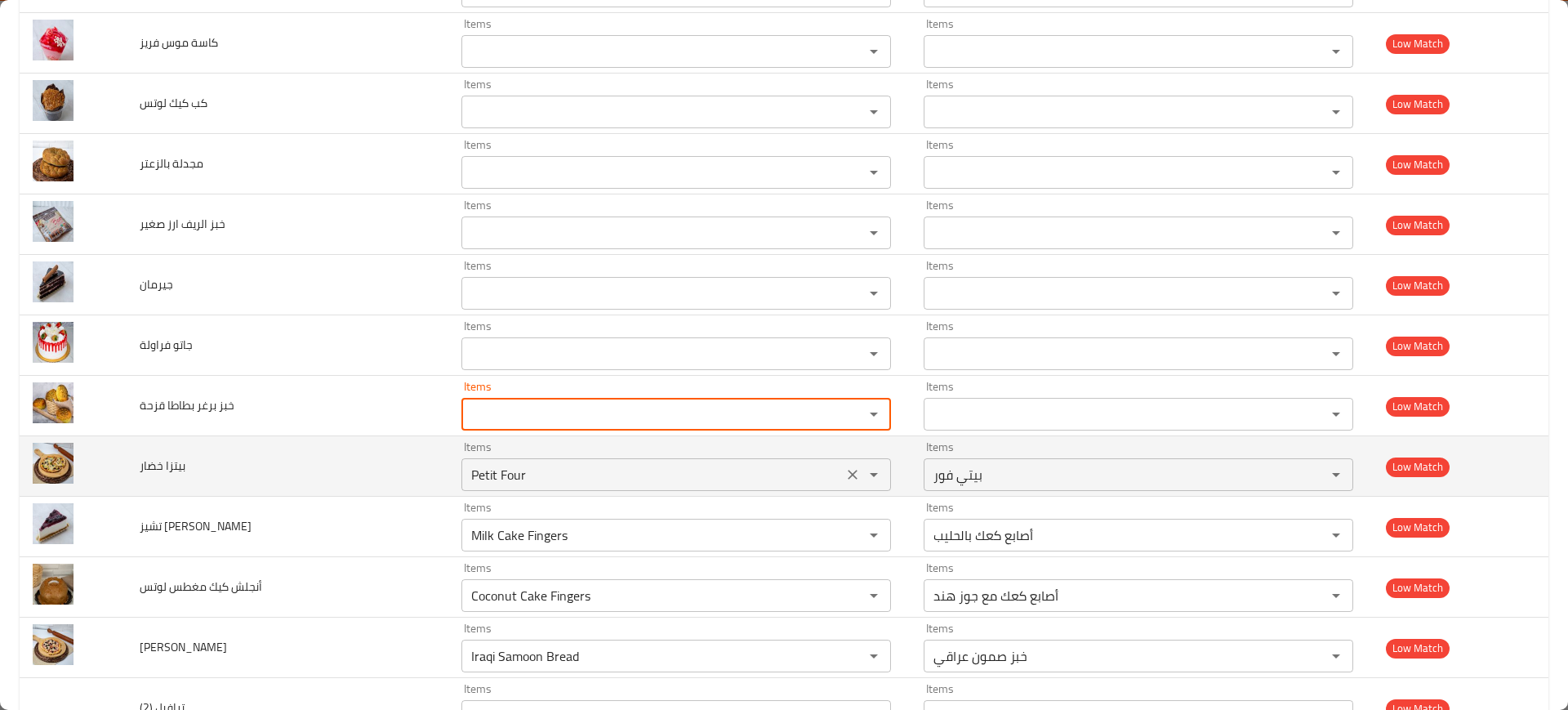
click at [845, 472] on icon "Clear" at bounding box center [853, 475] width 16 height 16
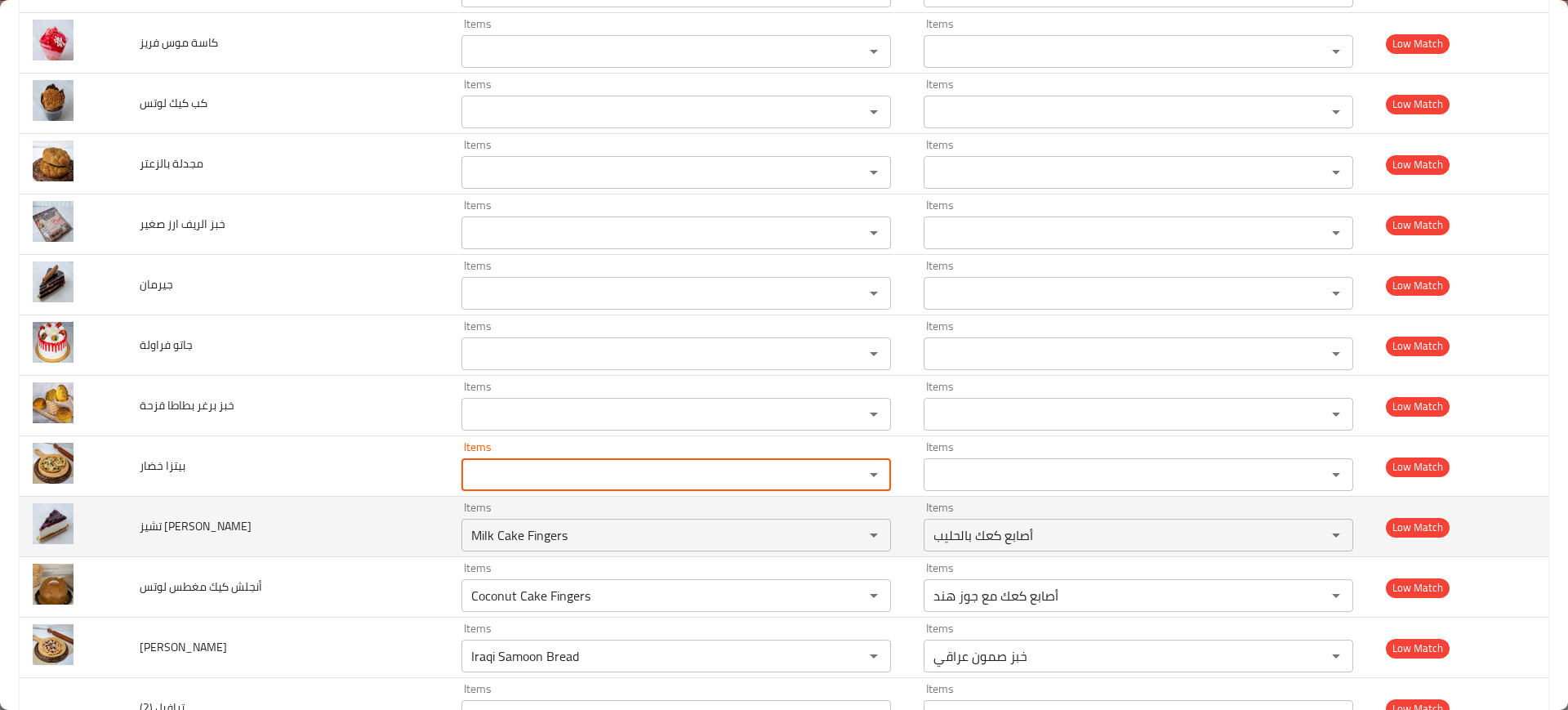
click at [841, 545] on button "Clear" at bounding box center [852, 535] width 23 height 23
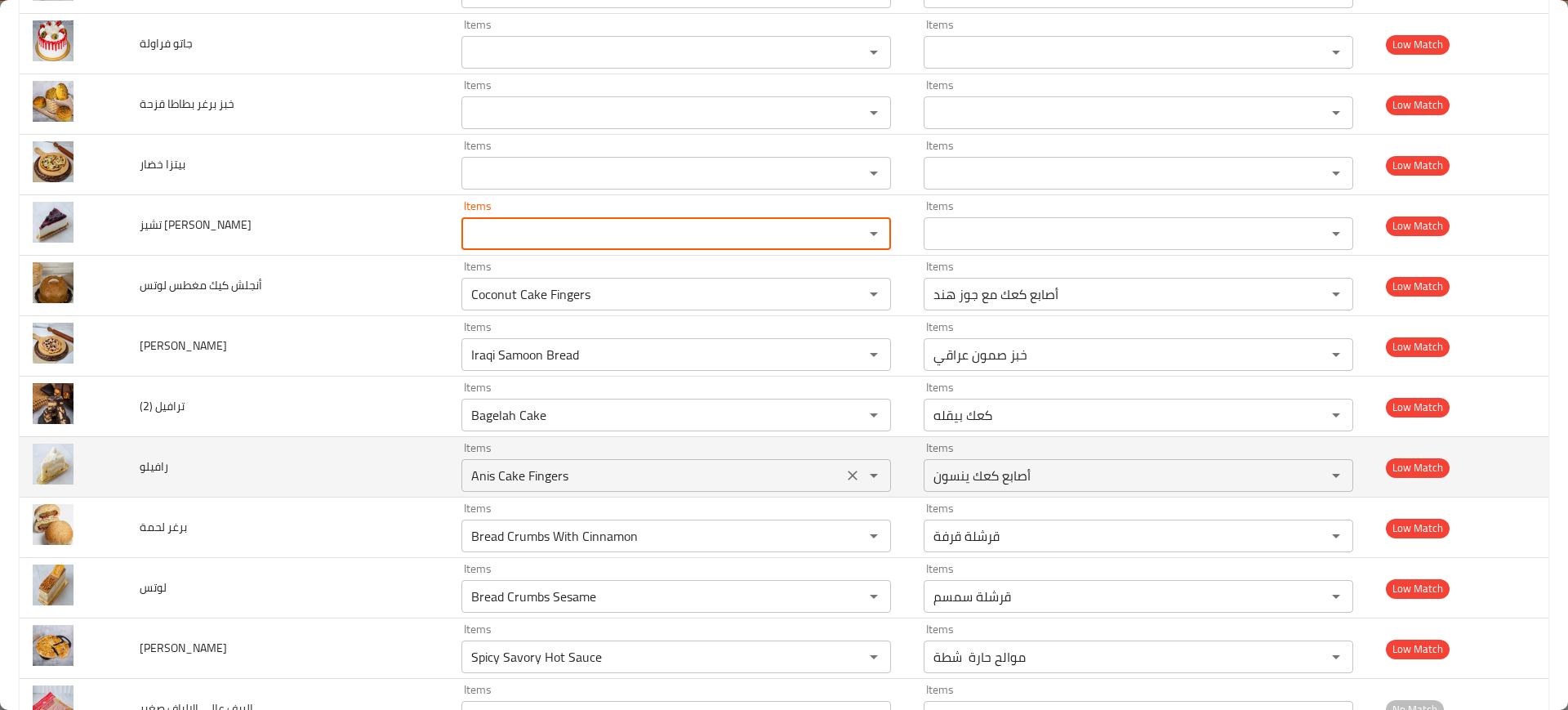
scroll to position [2963, 0]
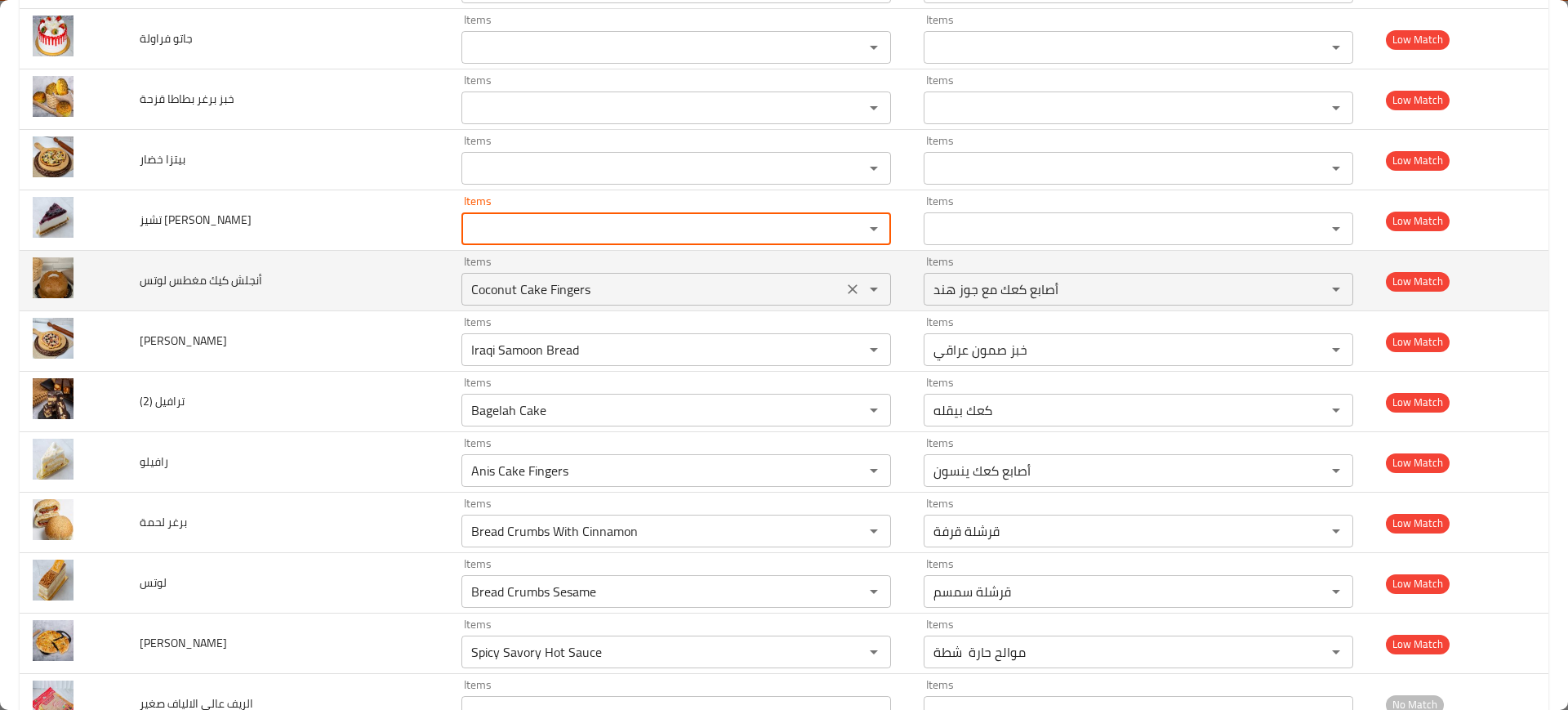
click at [845, 288] on icon "Clear" at bounding box center [853, 289] width 16 height 16
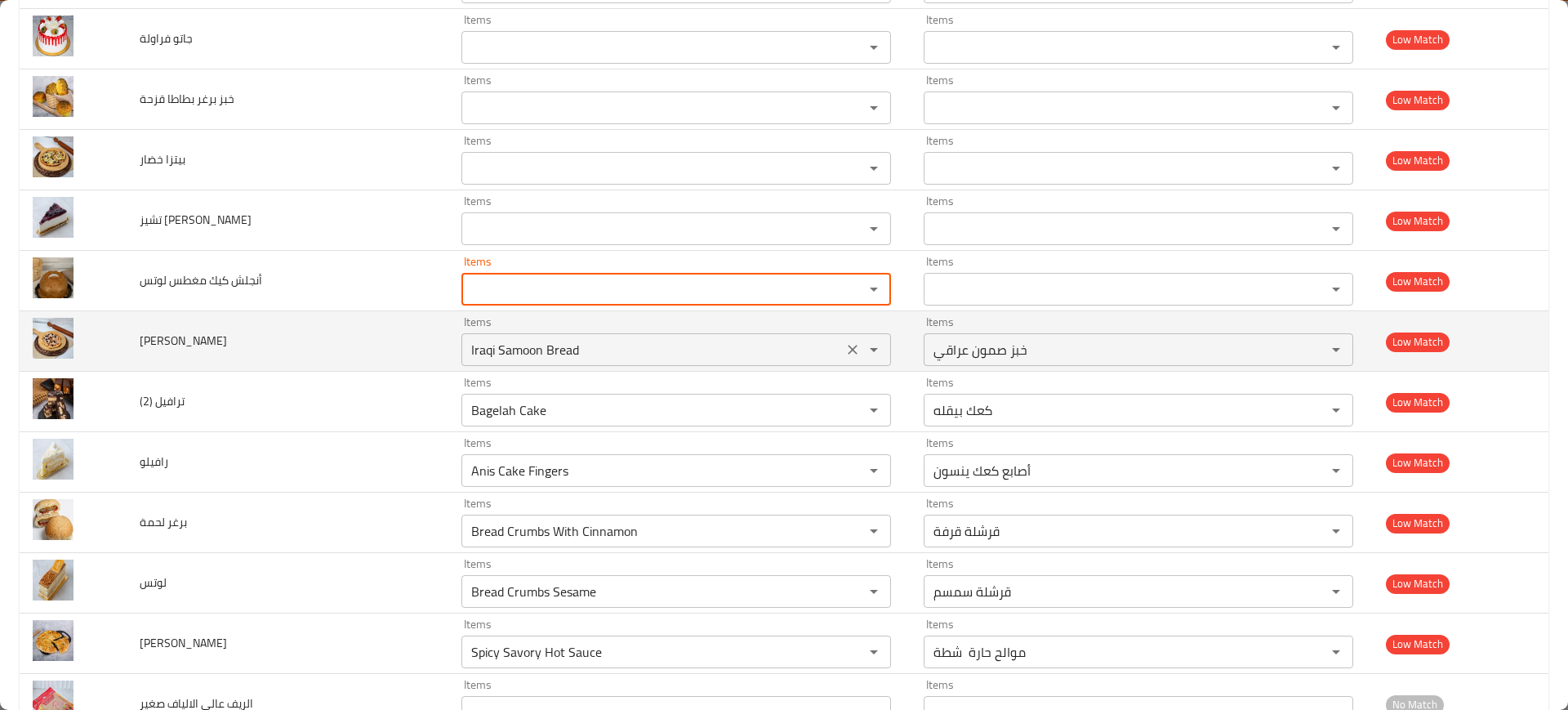
click at [816, 333] on div "Iraqi Samoon Bread Items" at bounding box center [676, 350] width 430 height 33
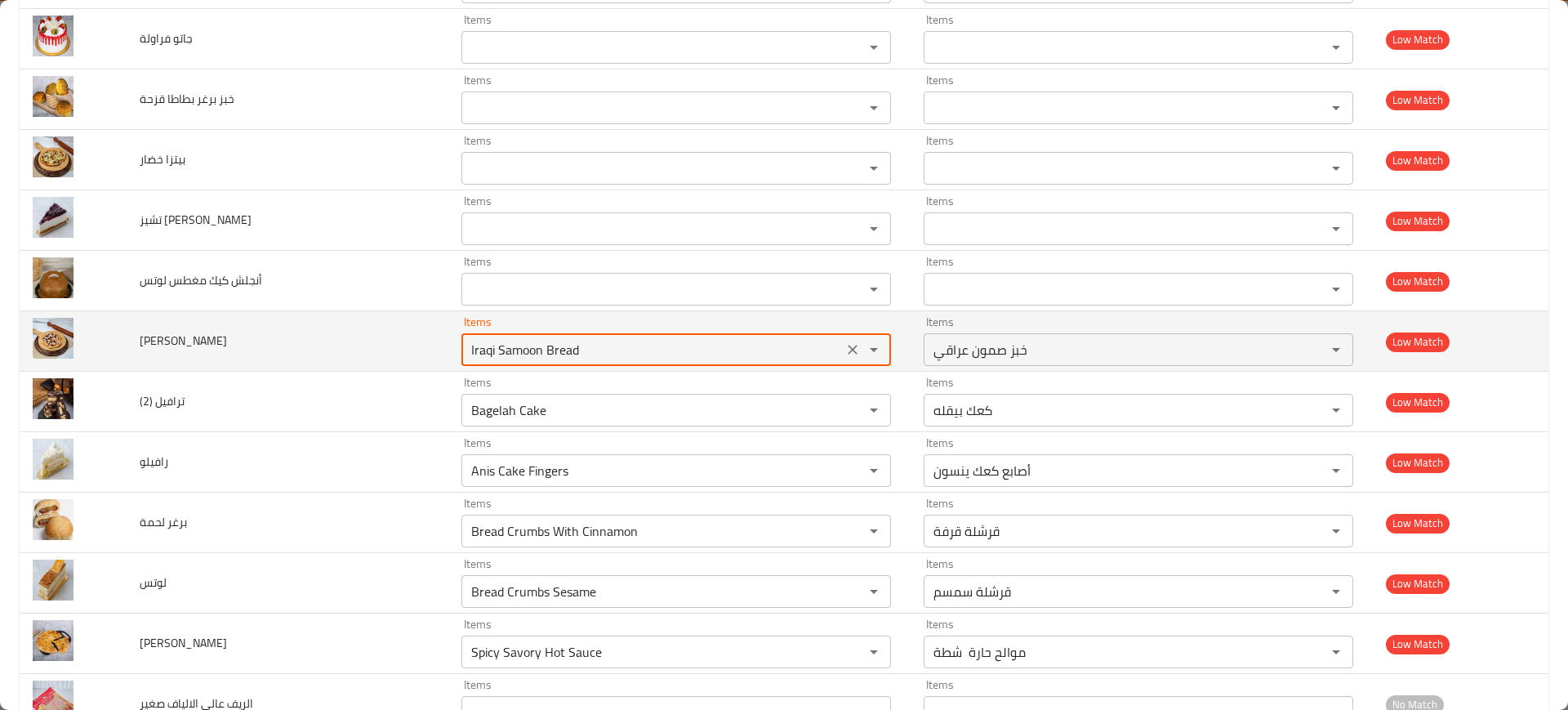
click at [841, 340] on button "Clear" at bounding box center [852, 350] width 23 height 23
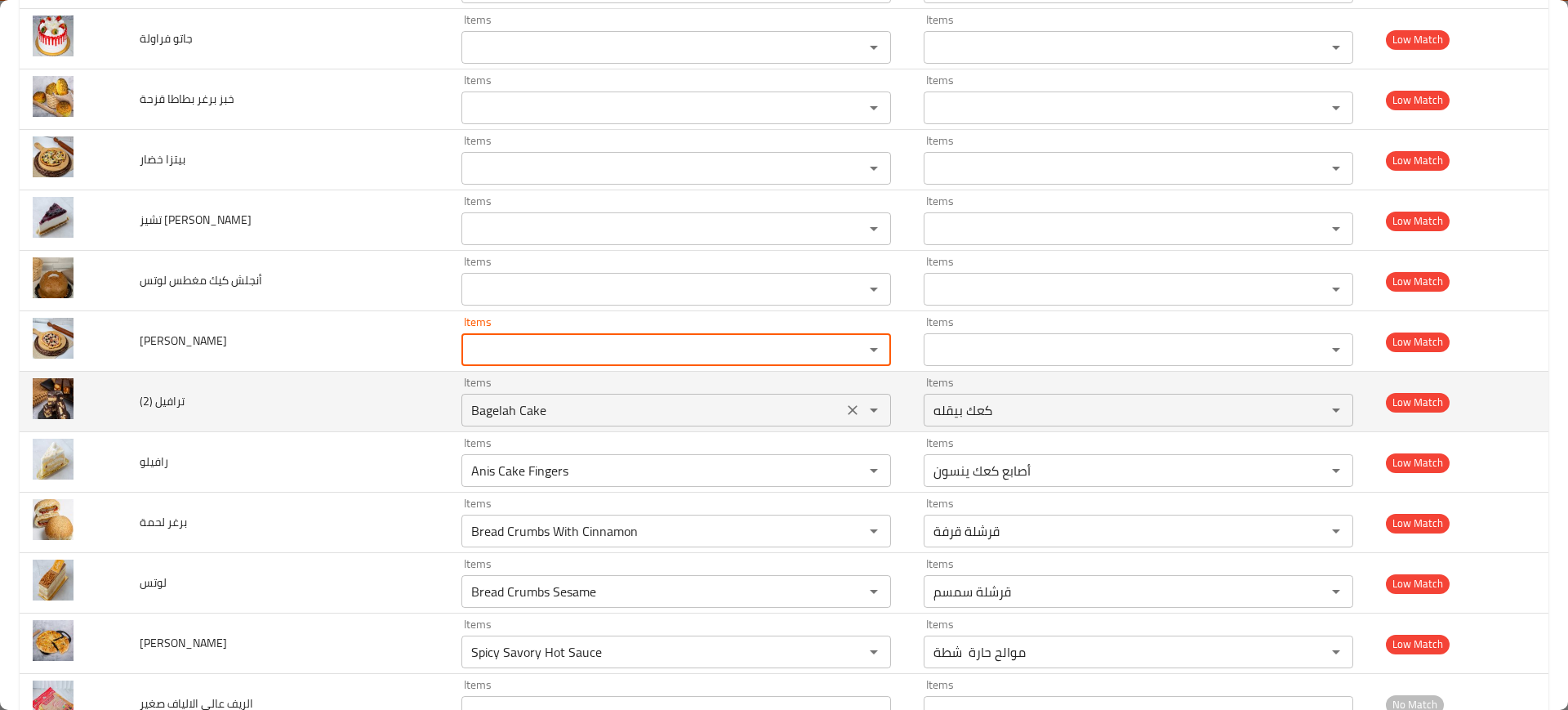
click at [845, 410] on icon "Clear" at bounding box center [853, 410] width 16 height 16
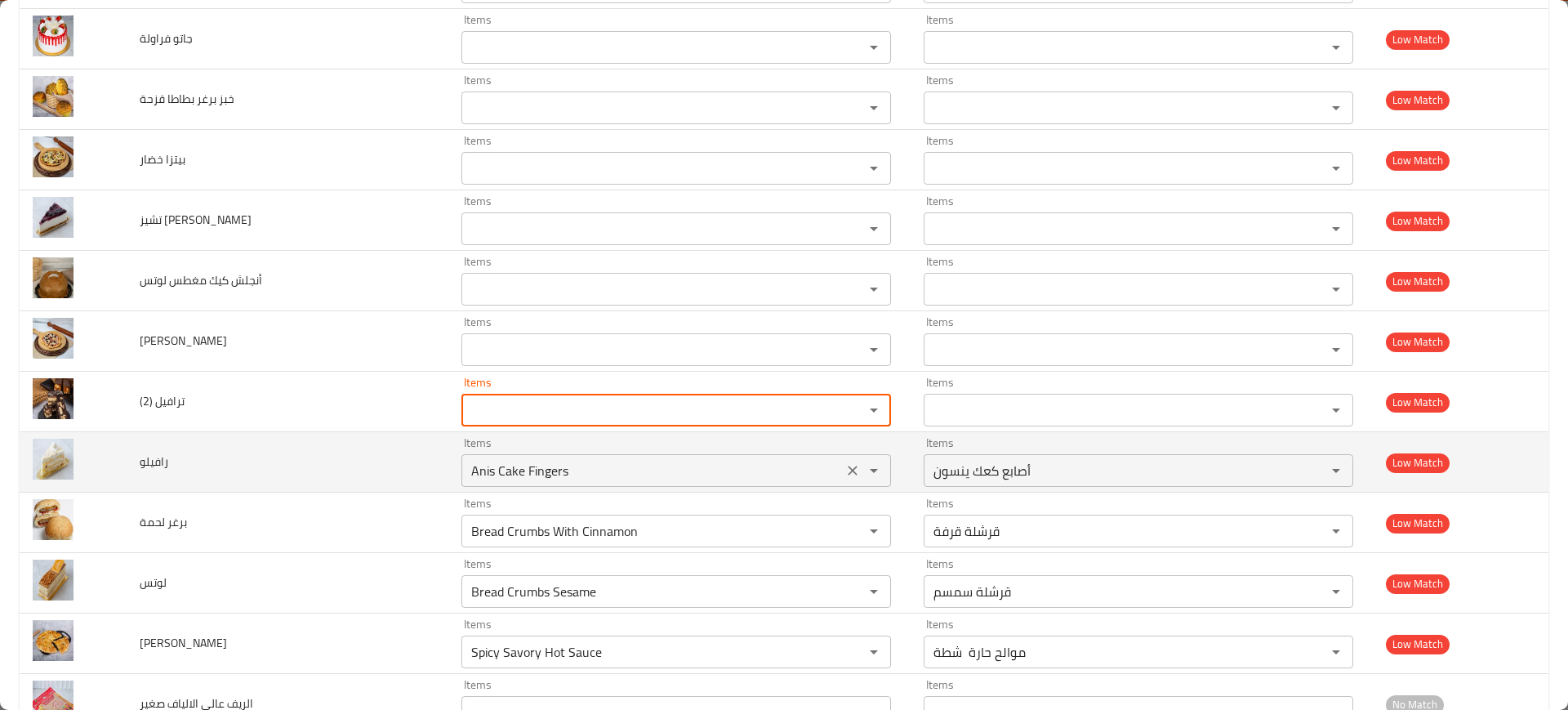
click at [845, 468] on icon "Clear" at bounding box center [853, 471] width 16 height 16
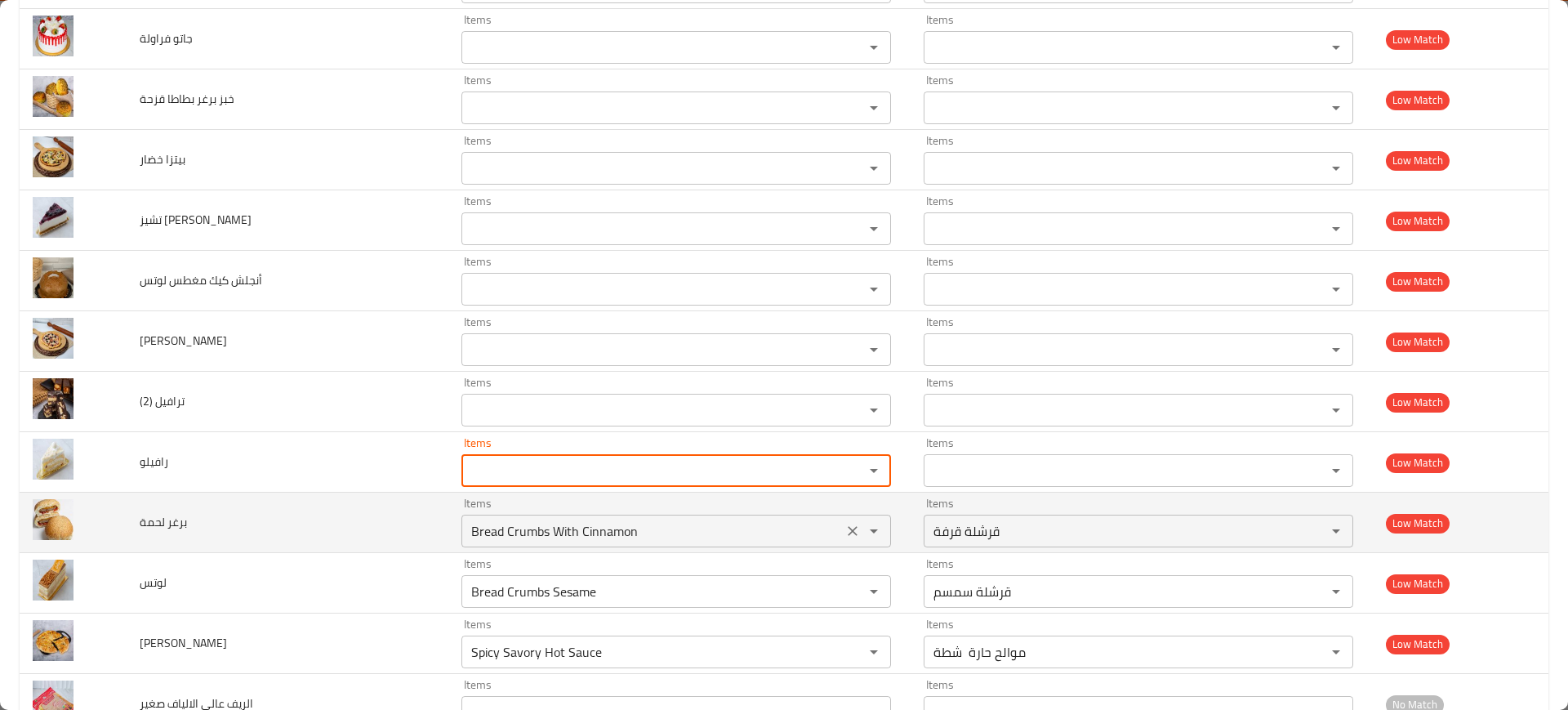
click at [841, 521] on button "Clear" at bounding box center [852, 531] width 23 height 23
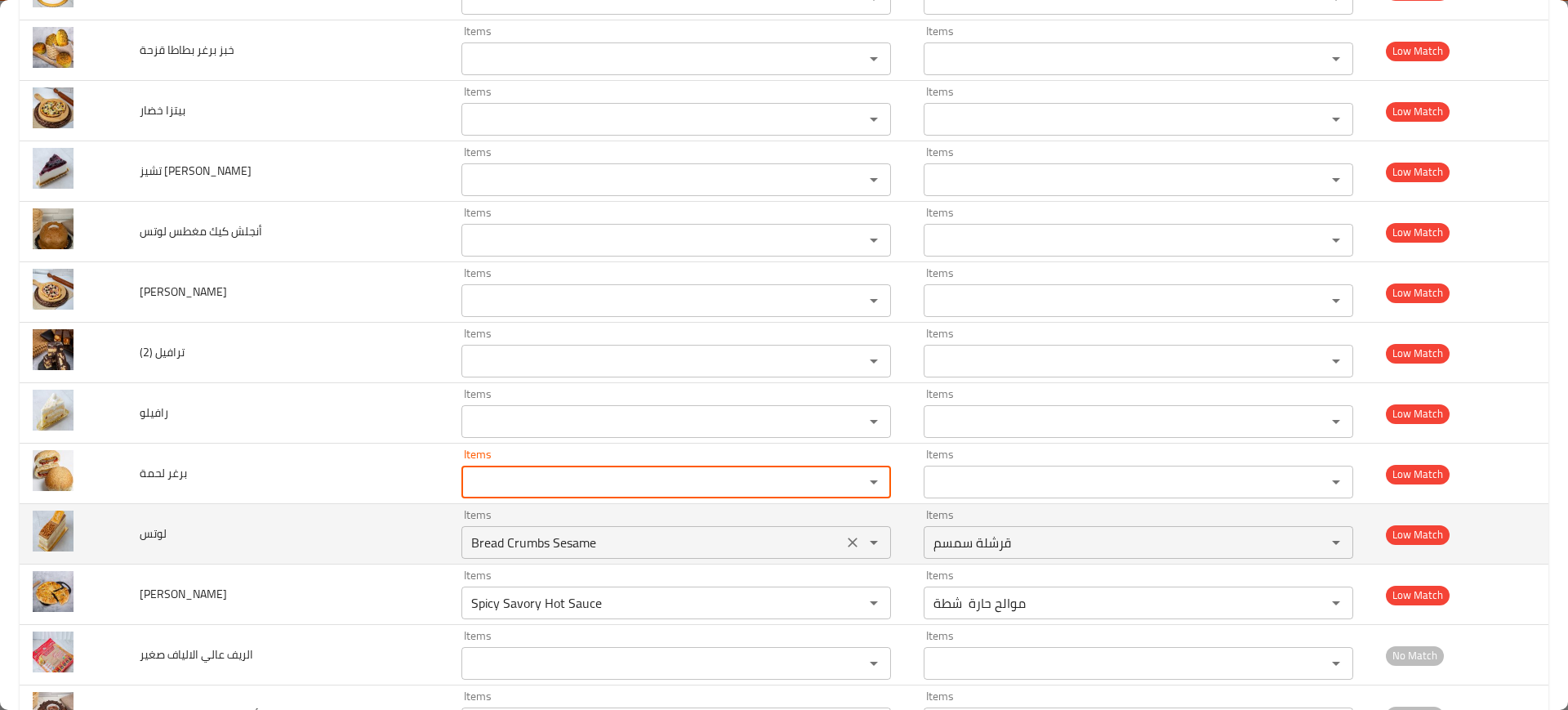
scroll to position [3065, 0]
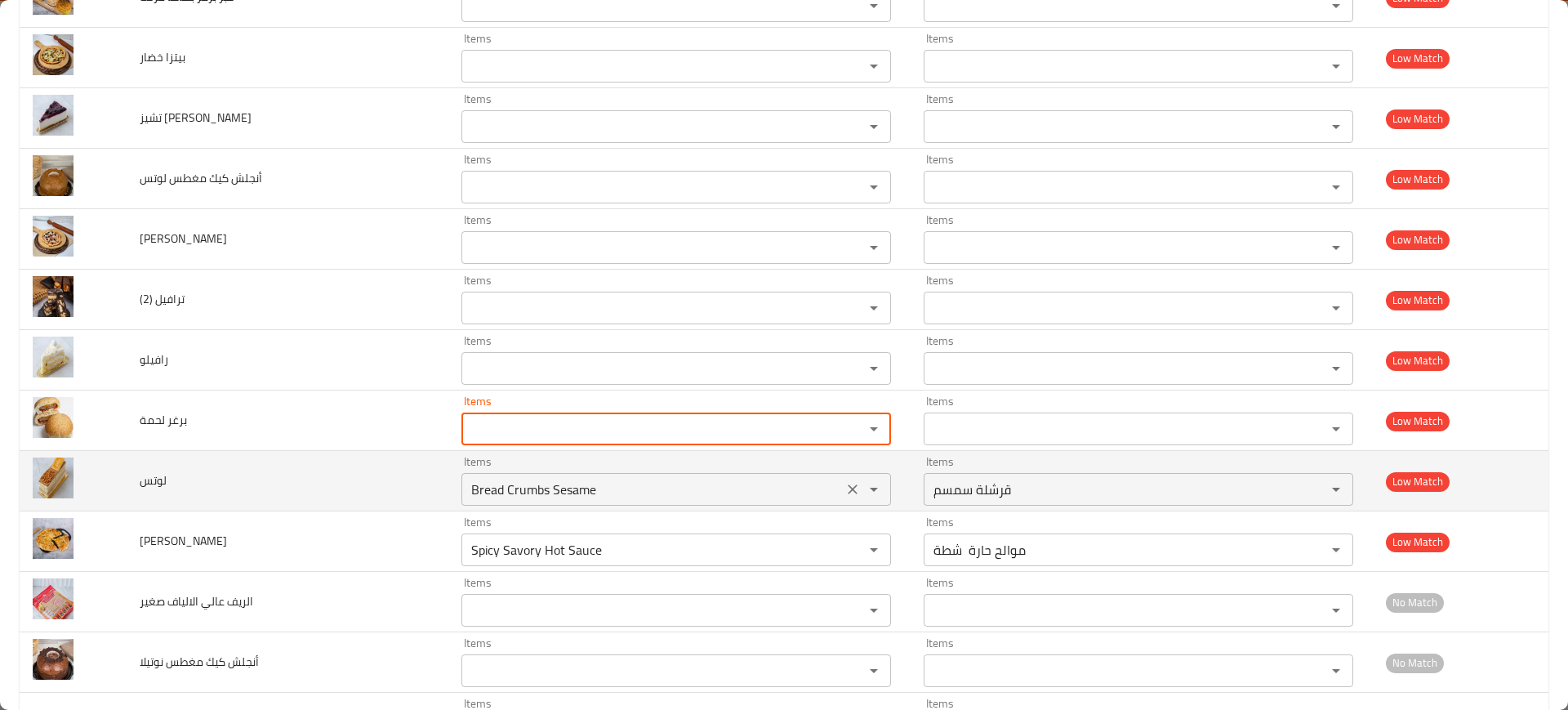
click at [845, 481] on icon "Clear" at bounding box center [853, 490] width 16 height 16
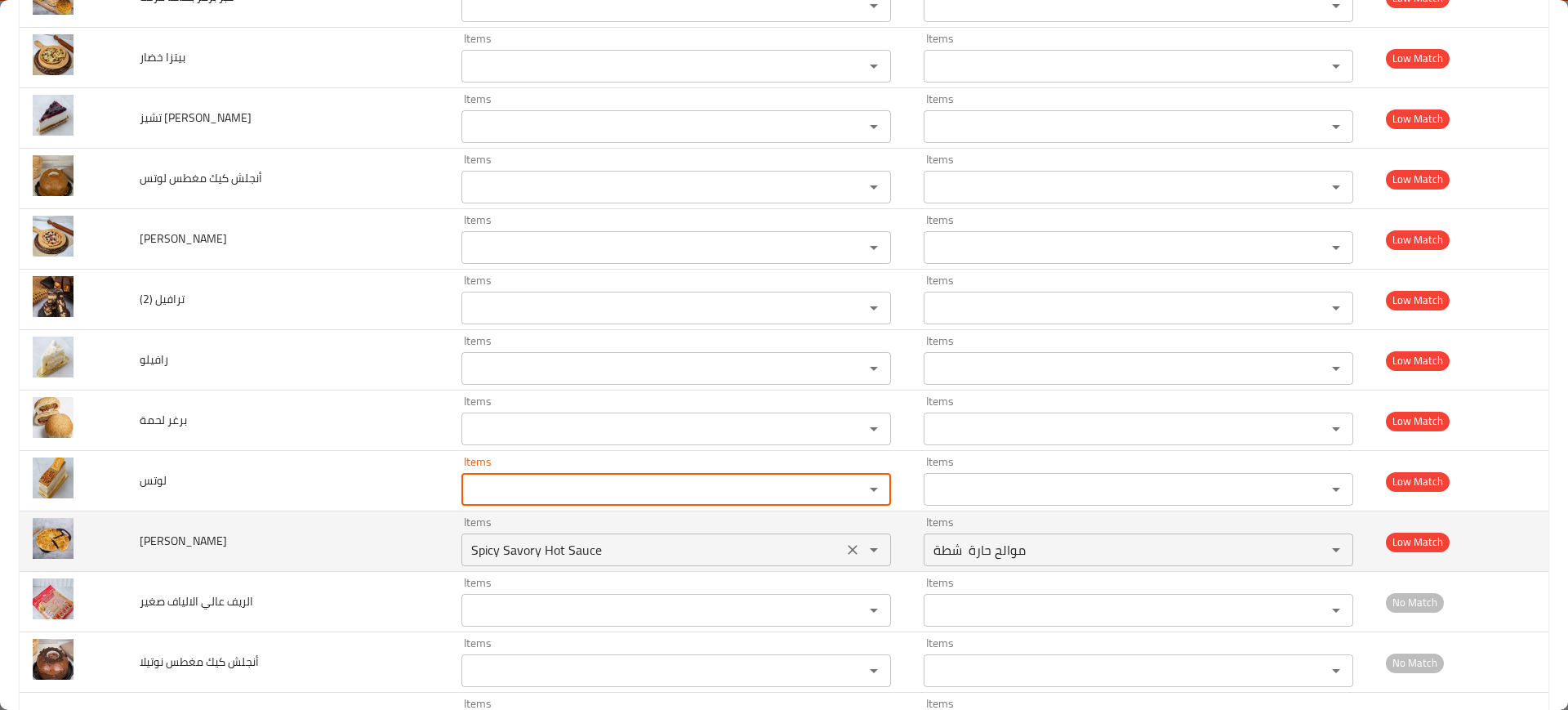
click at [848, 546] on icon "Clear" at bounding box center [852, 550] width 10 height 10
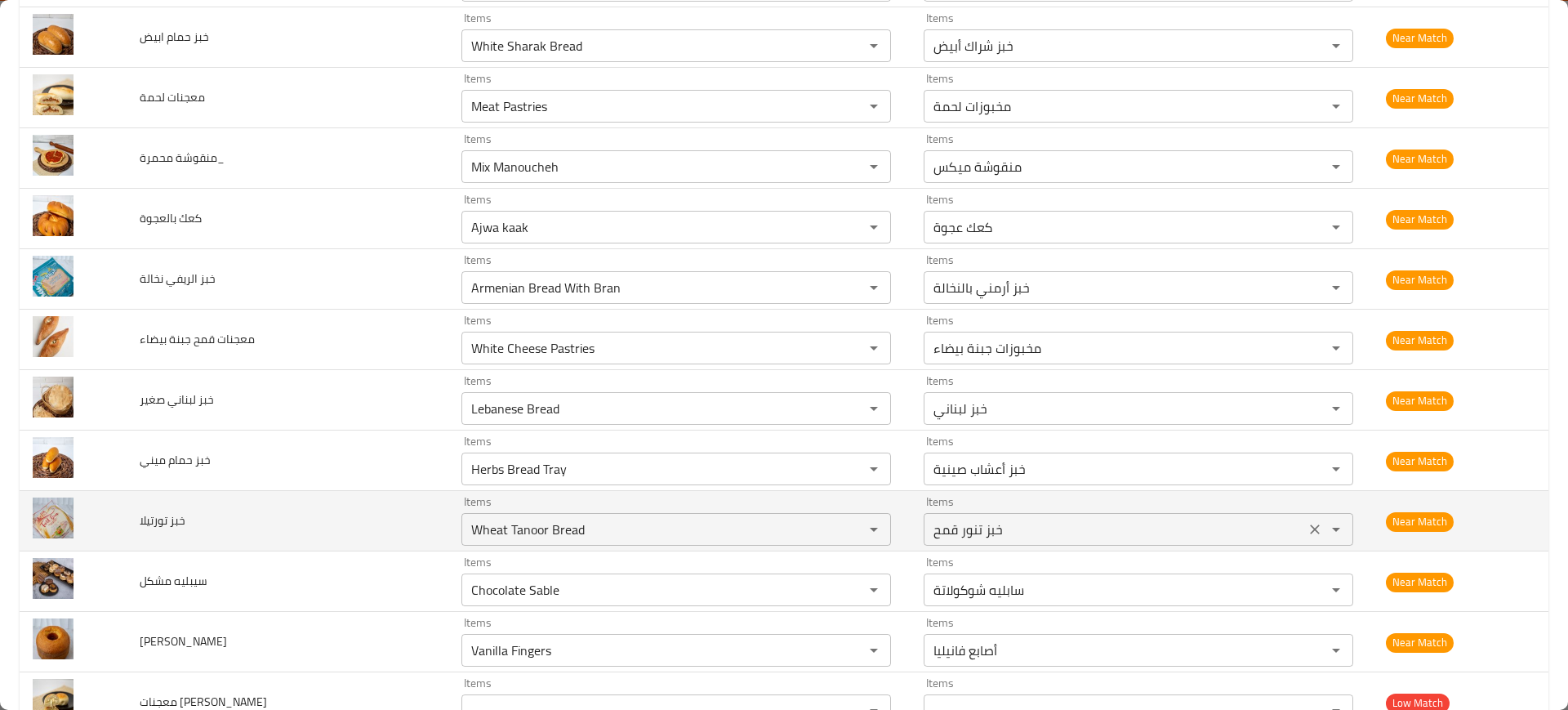
scroll to position [1226, 0]
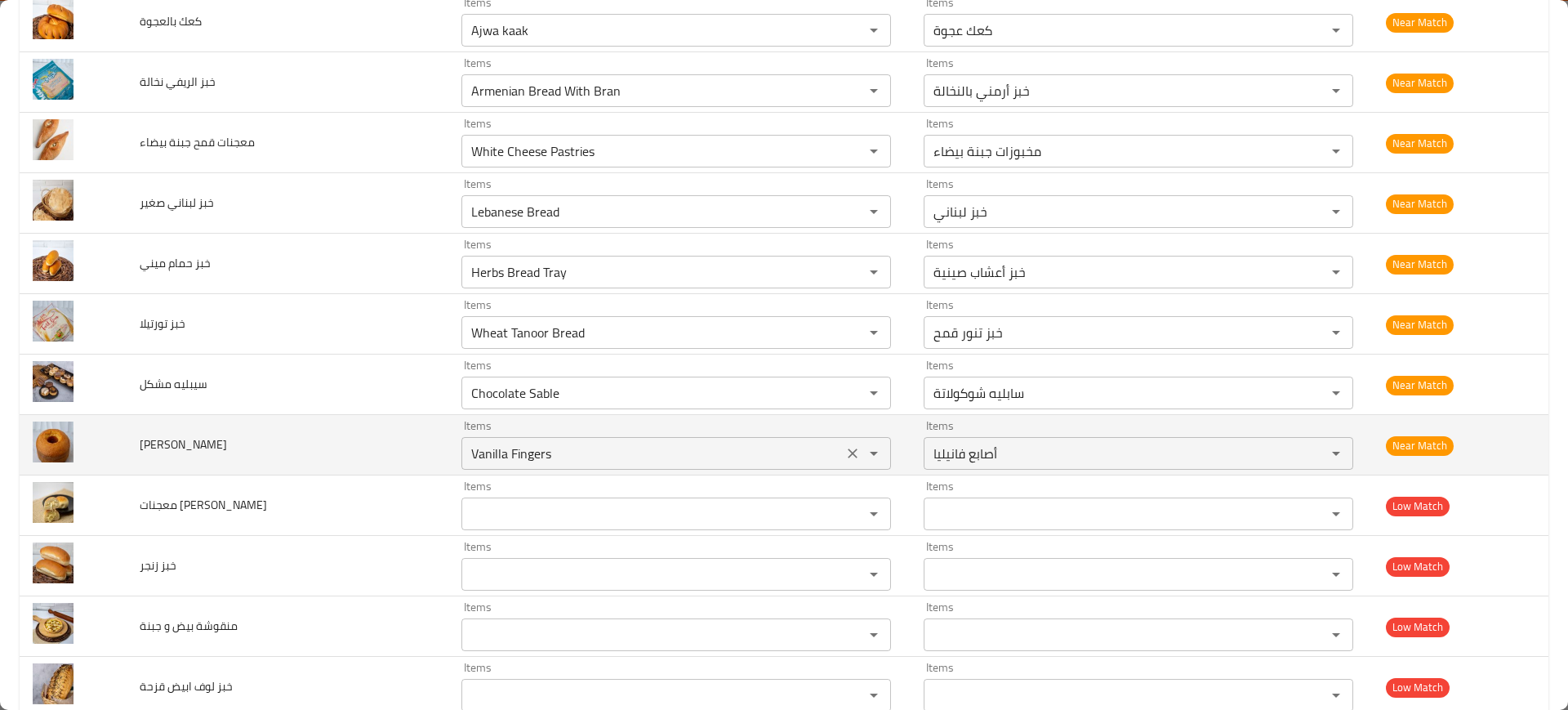
click at [845, 458] on icon "Clear" at bounding box center [853, 453] width 16 height 16
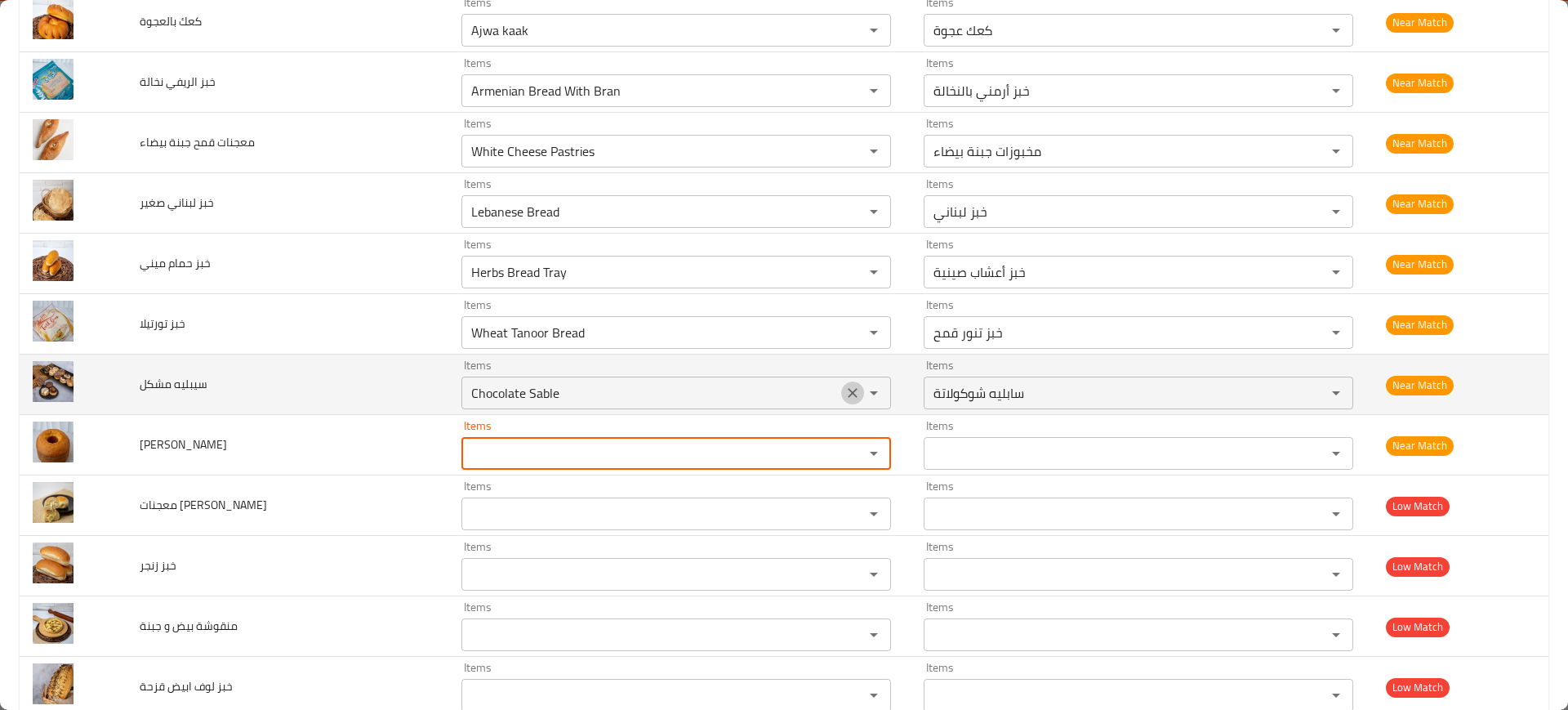
click at [845, 388] on icon "Clear" at bounding box center [853, 393] width 16 height 16
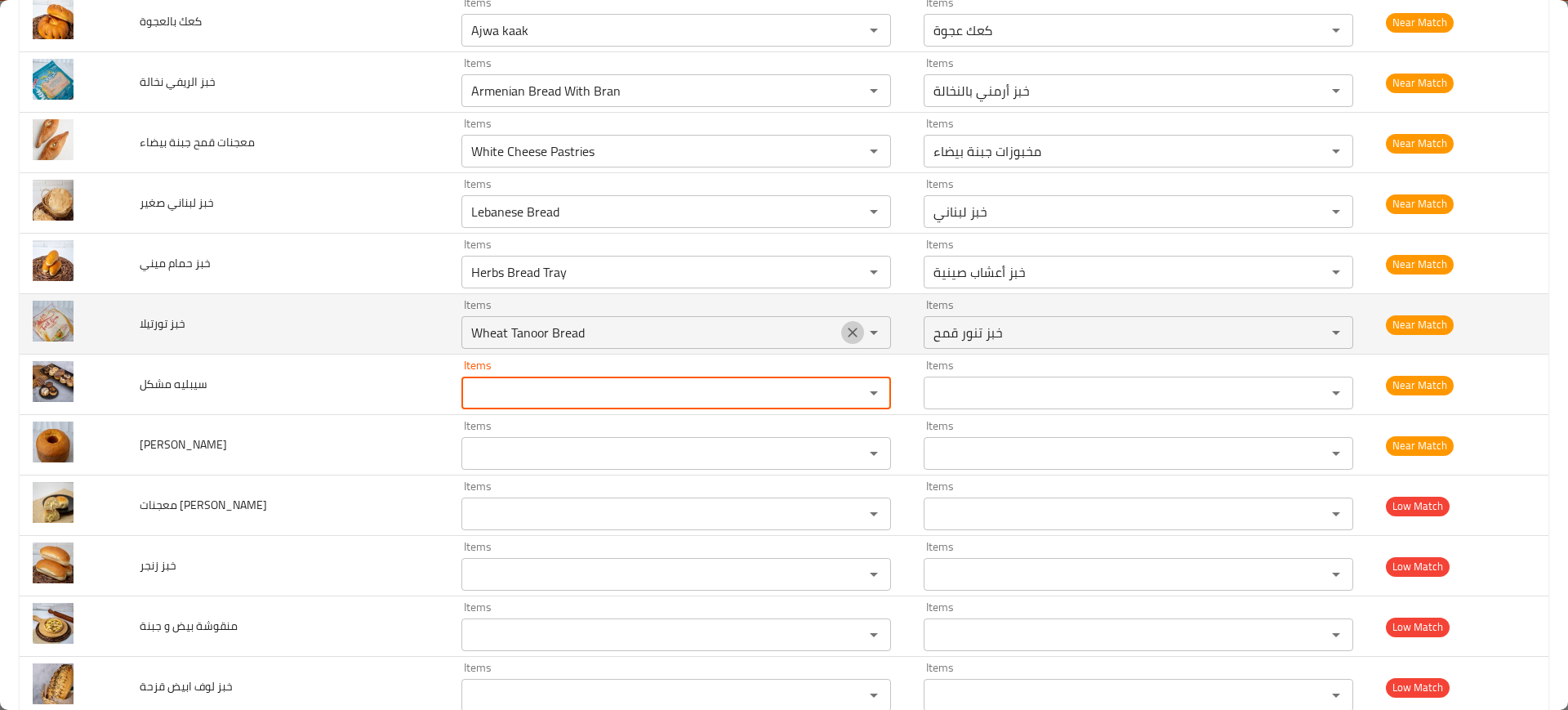
click at [845, 331] on icon "Clear" at bounding box center [853, 332] width 16 height 16
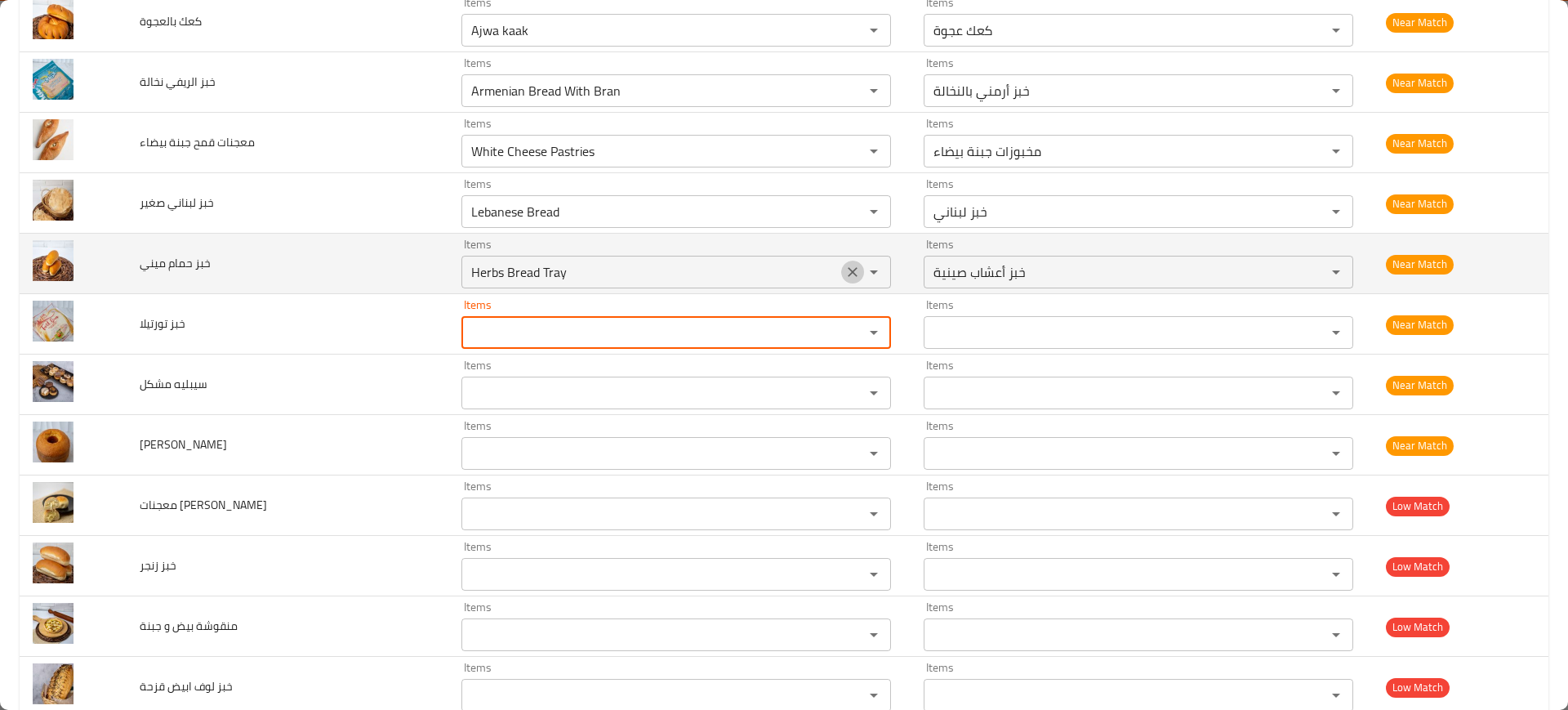
click at [848, 269] on icon "Clear" at bounding box center [852, 272] width 10 height 10
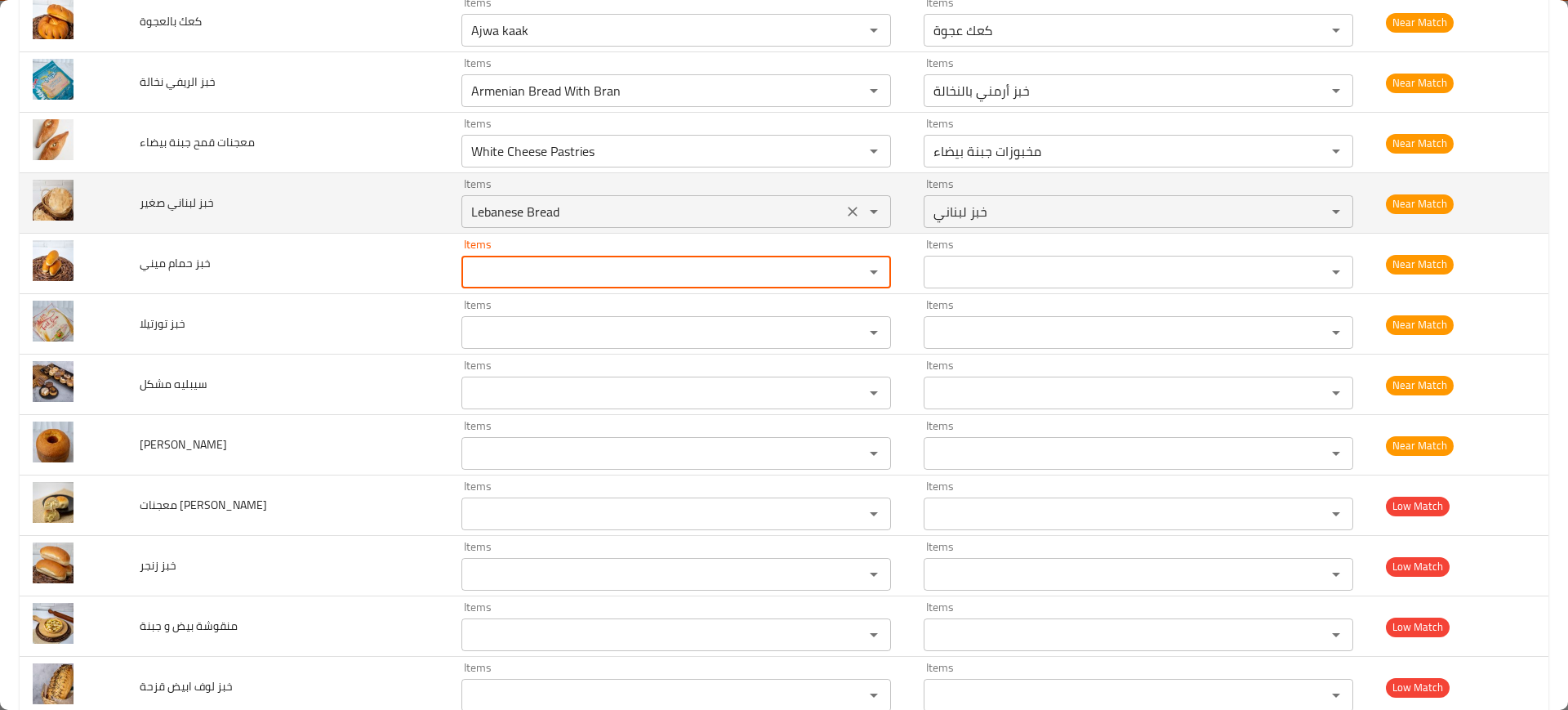
click at [841, 221] on button "Clear" at bounding box center [852, 211] width 23 height 23
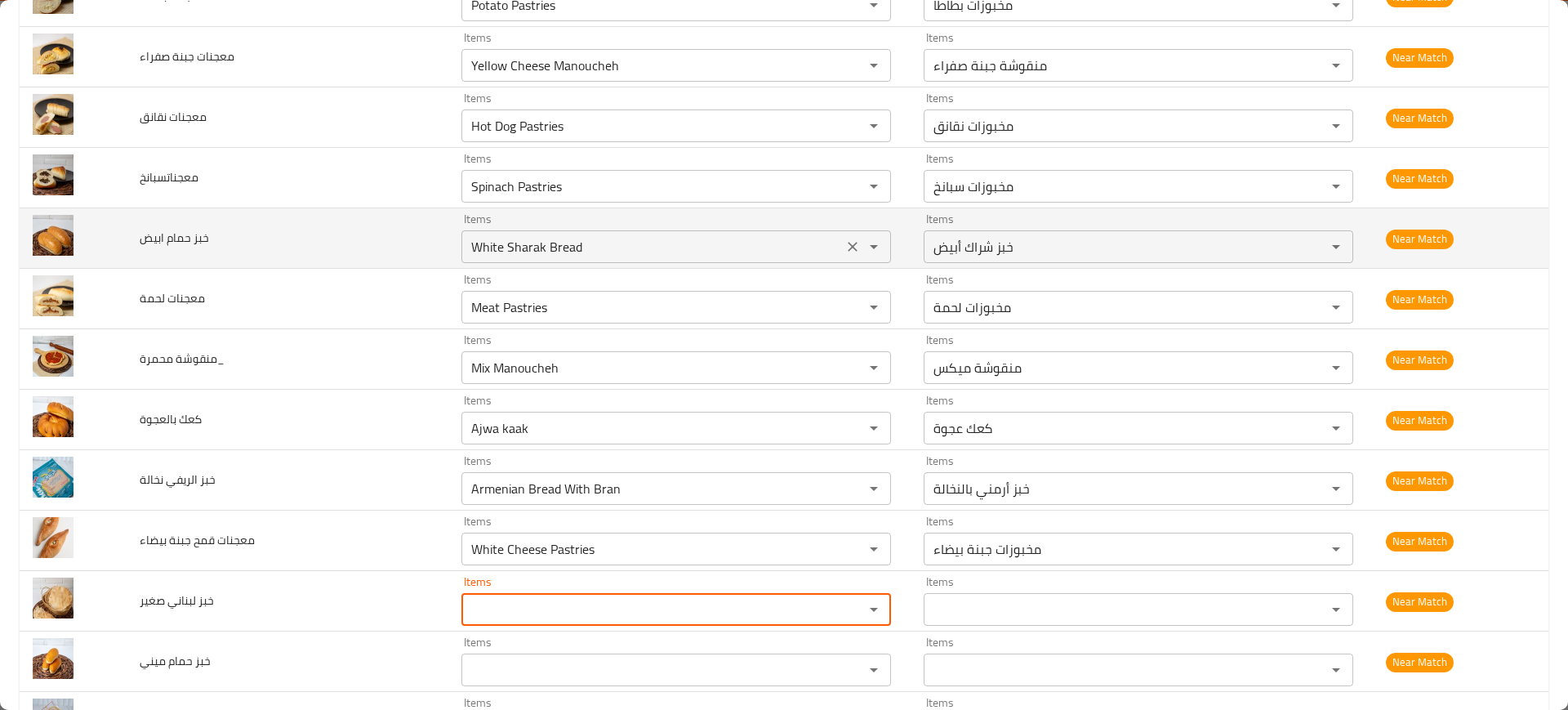
scroll to position [817, 0]
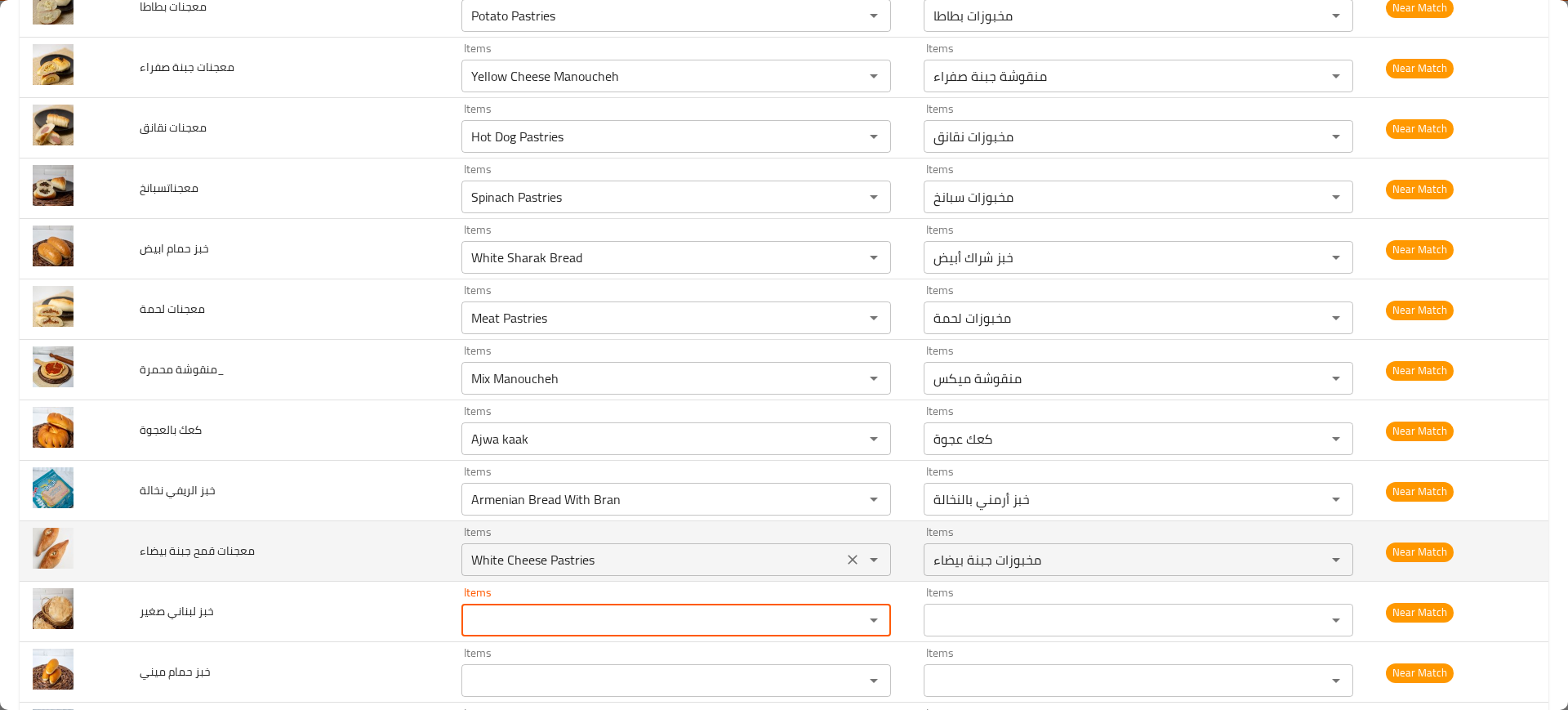
click at [803, 561] on div "White Cheese Pastries Items" at bounding box center [676, 560] width 430 height 33
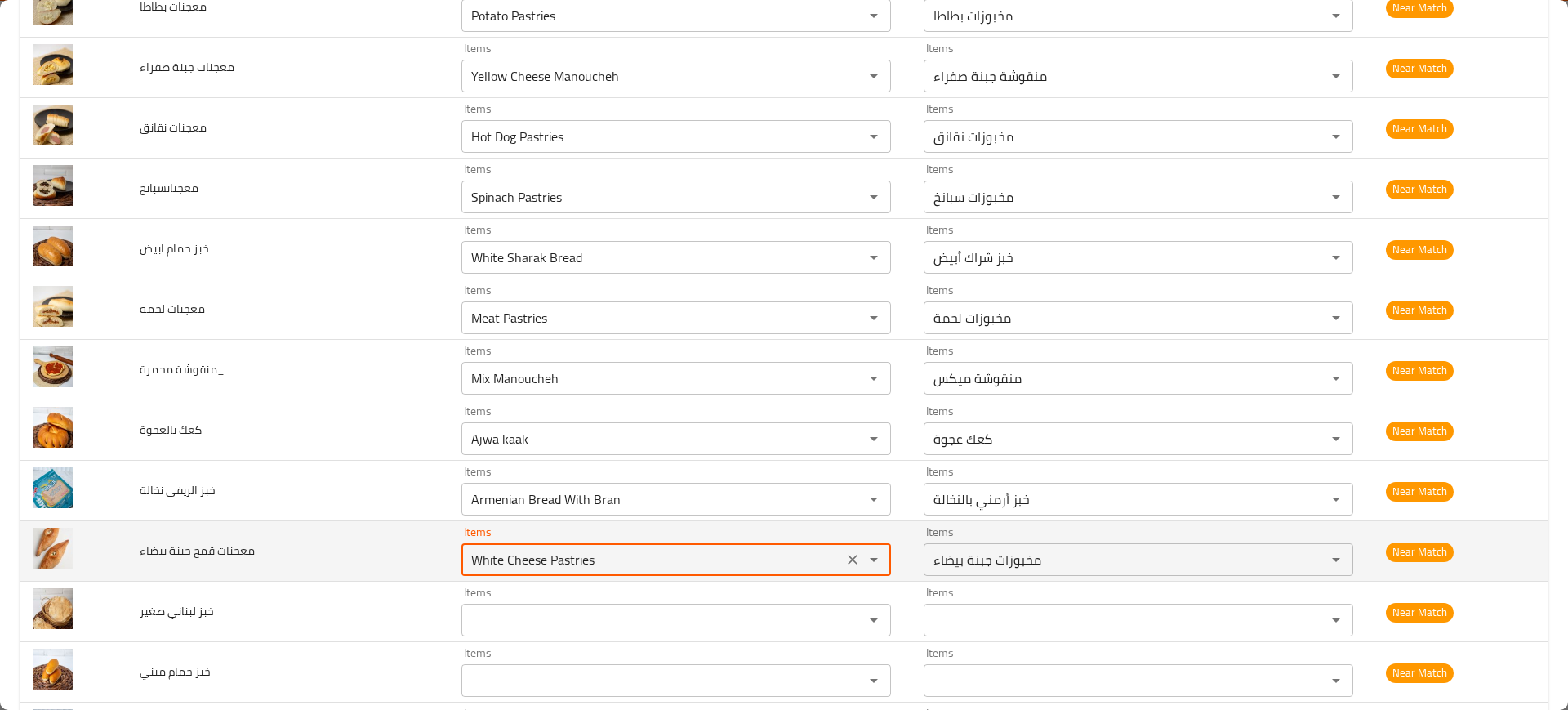
click at [845, 552] on icon "Clear" at bounding box center [853, 560] width 16 height 16
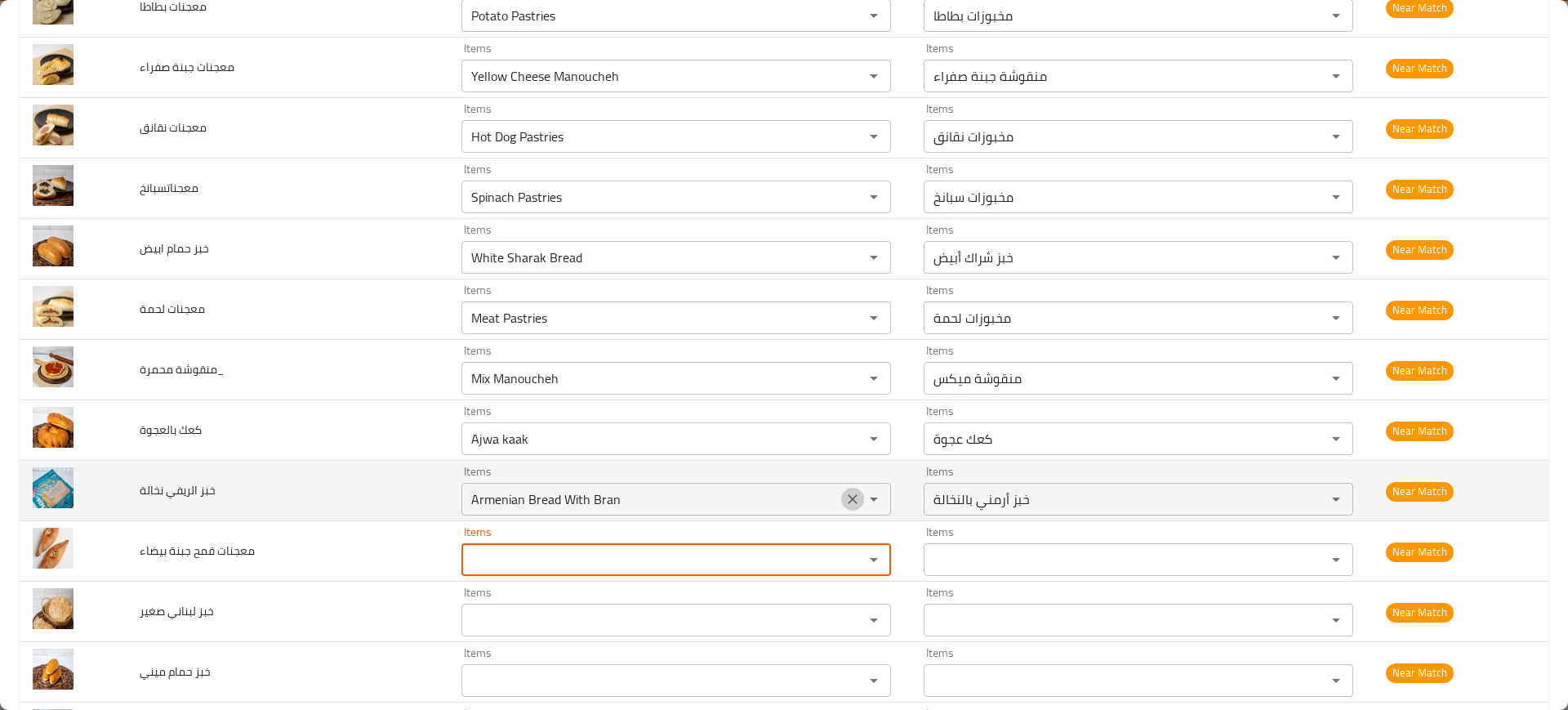
click at [845, 494] on icon "Clear" at bounding box center [853, 500] width 16 height 16
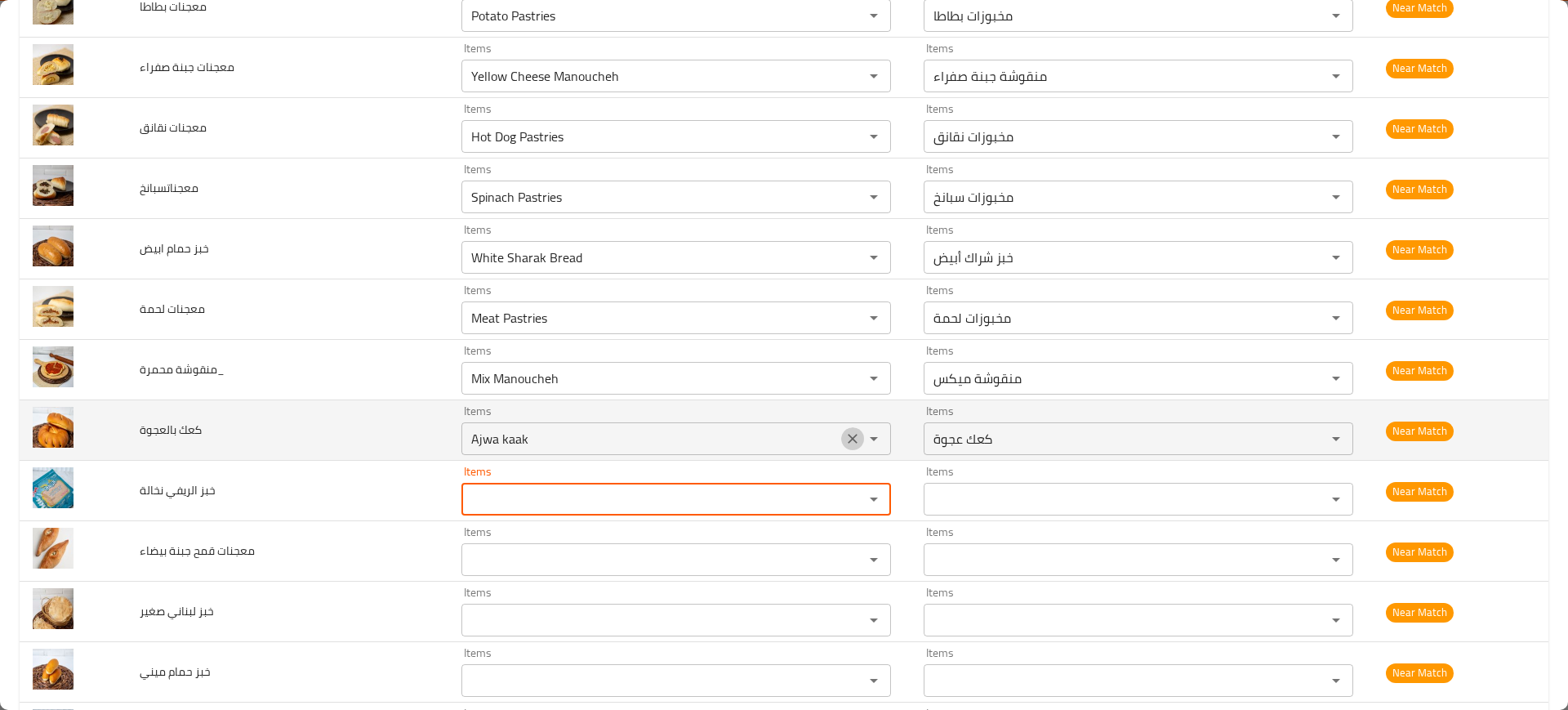
click at [845, 433] on icon "Clear" at bounding box center [853, 439] width 16 height 16
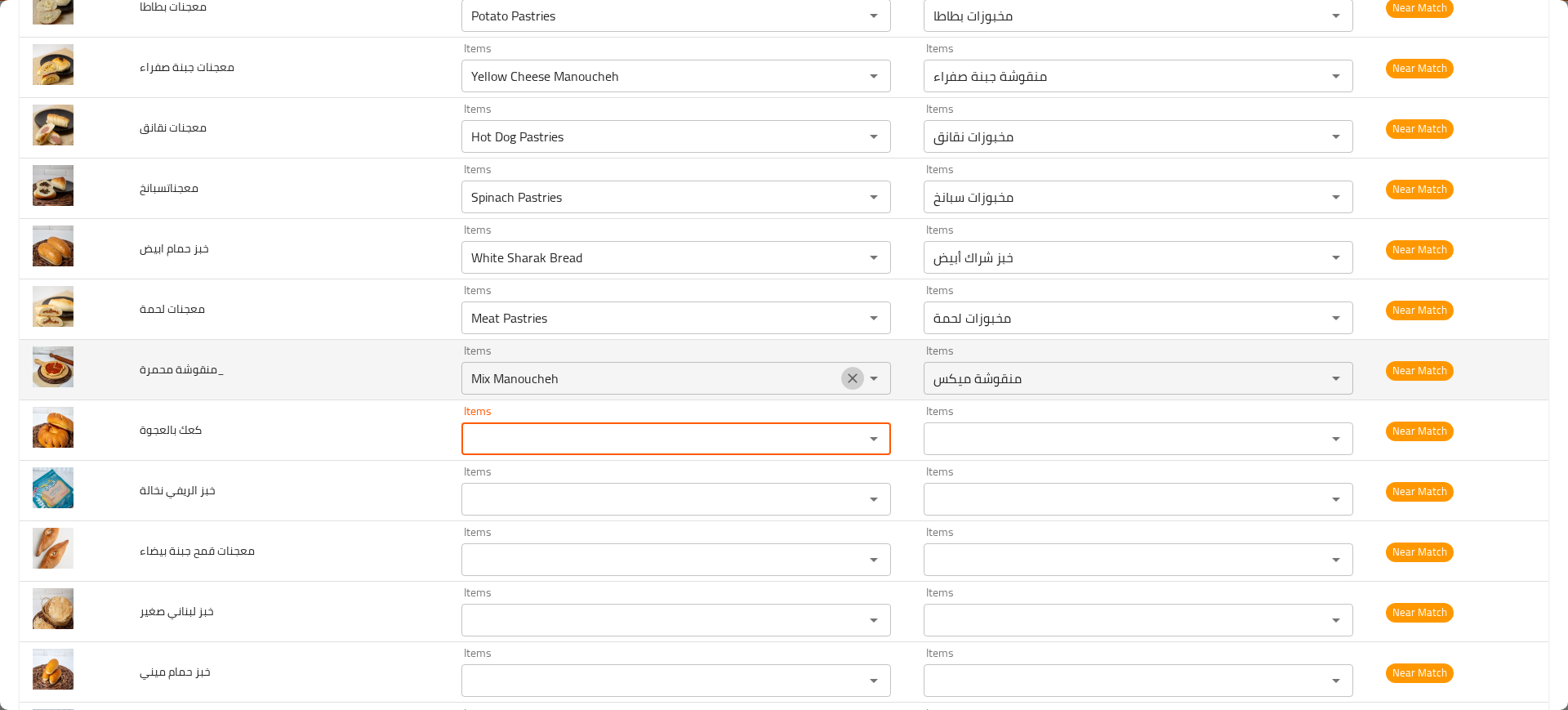
click at [845, 374] on icon "Clear" at bounding box center [853, 378] width 16 height 16
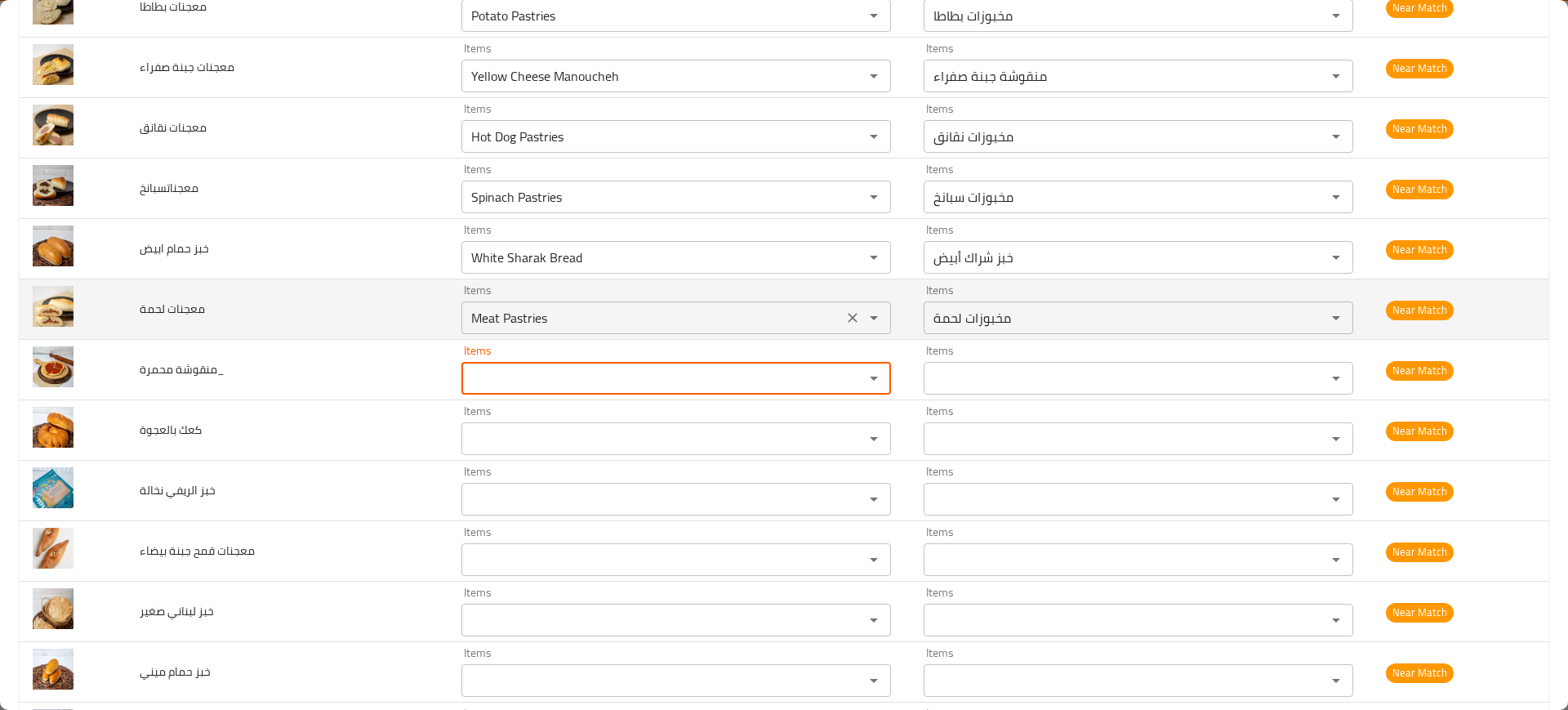
click at [845, 322] on icon "Clear" at bounding box center [853, 318] width 16 height 16
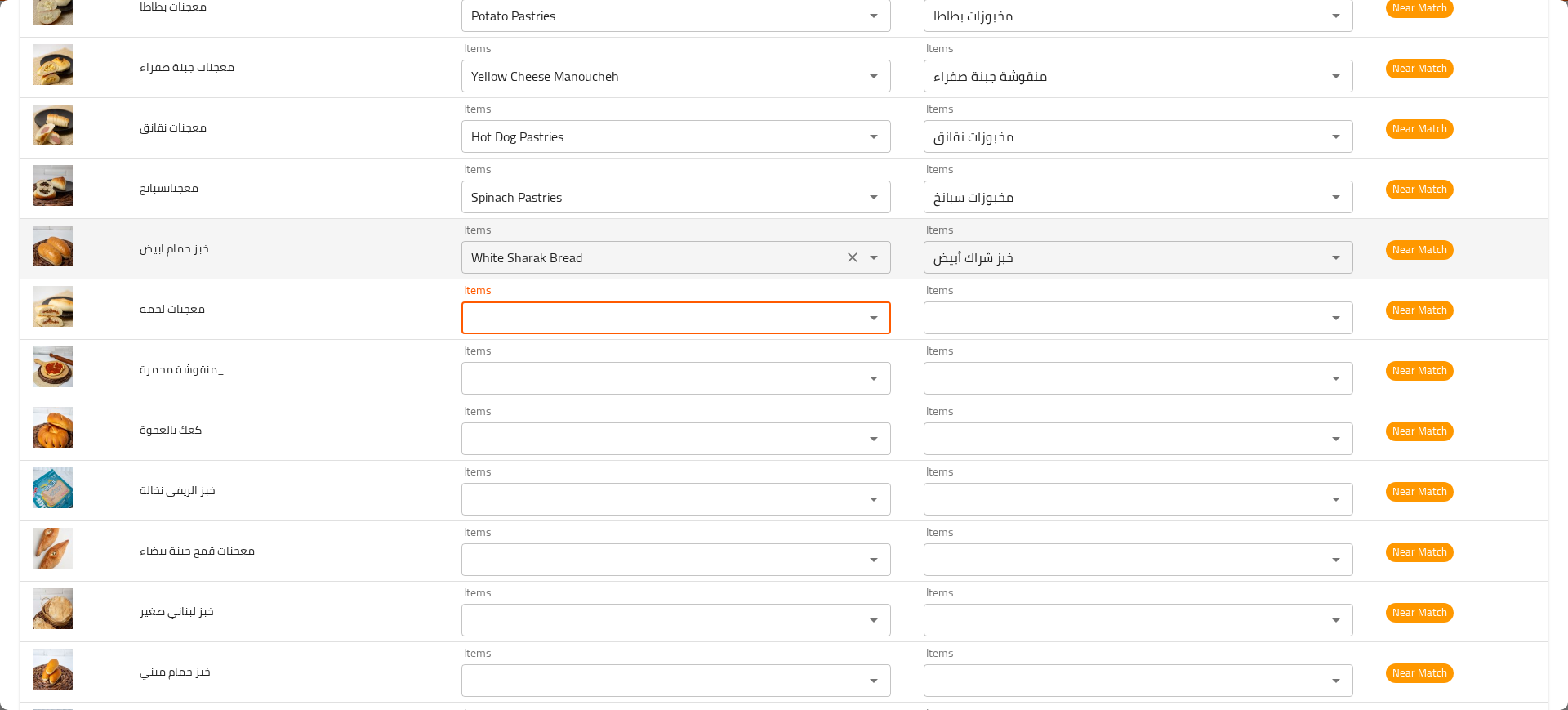
click at [845, 254] on icon "Clear" at bounding box center [853, 257] width 16 height 16
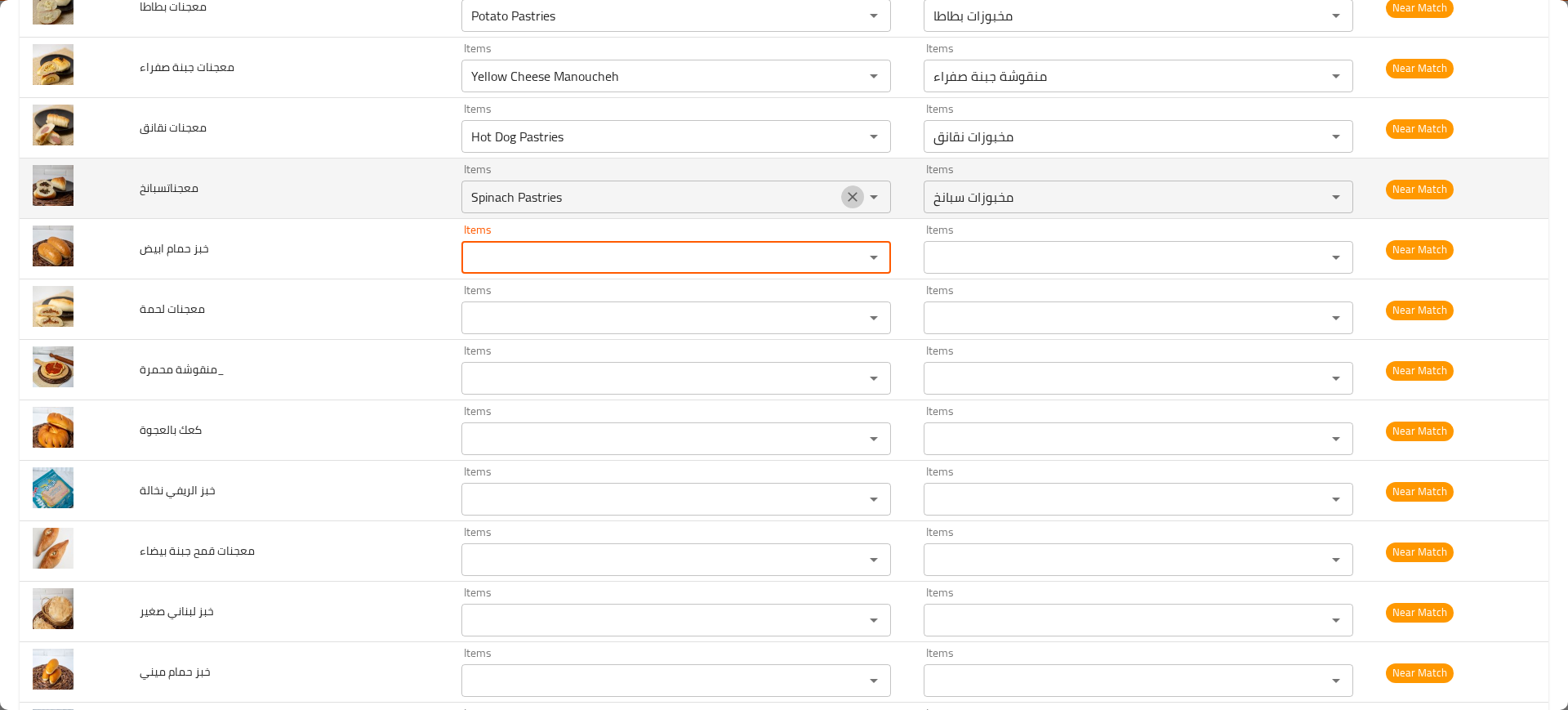
click at [845, 195] on icon "Clear" at bounding box center [853, 197] width 16 height 16
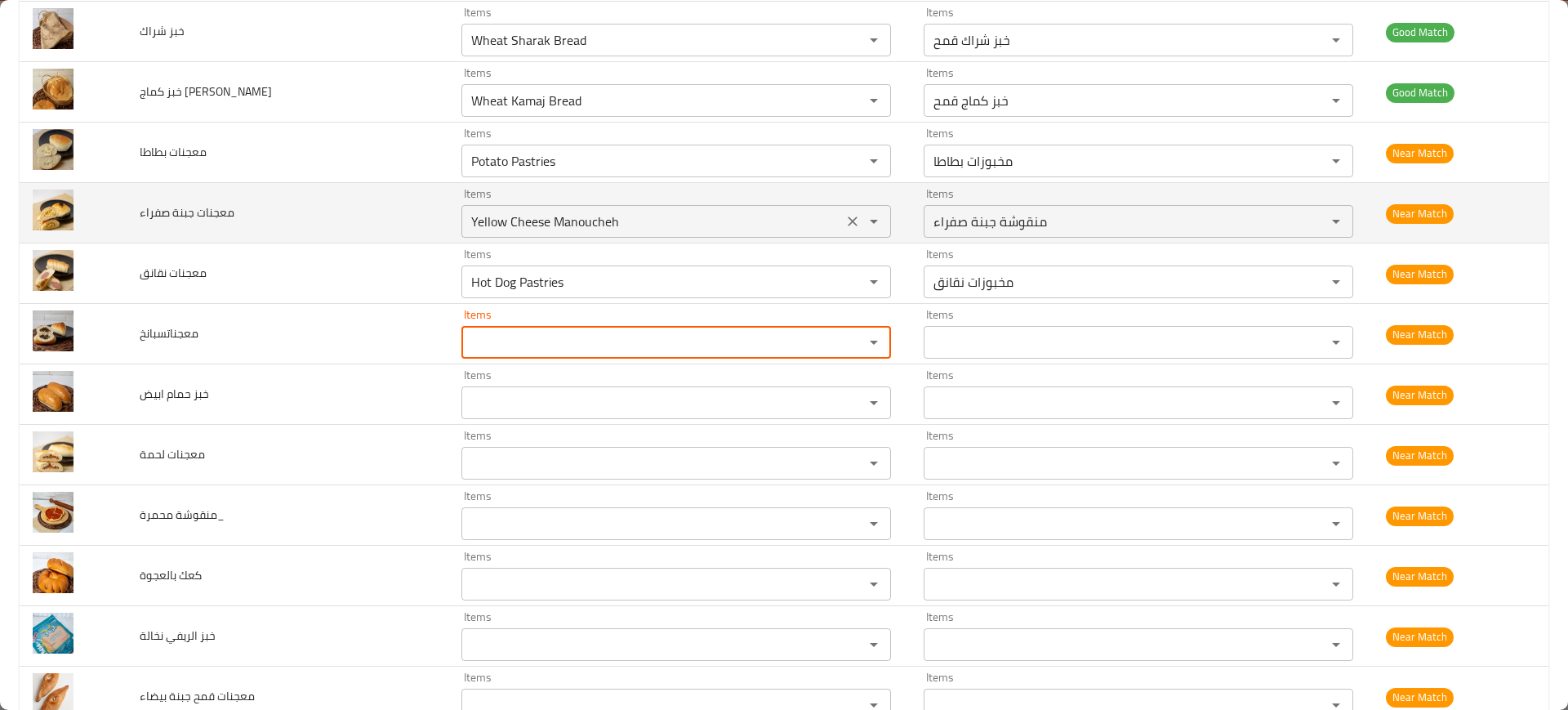
scroll to position [613, 0]
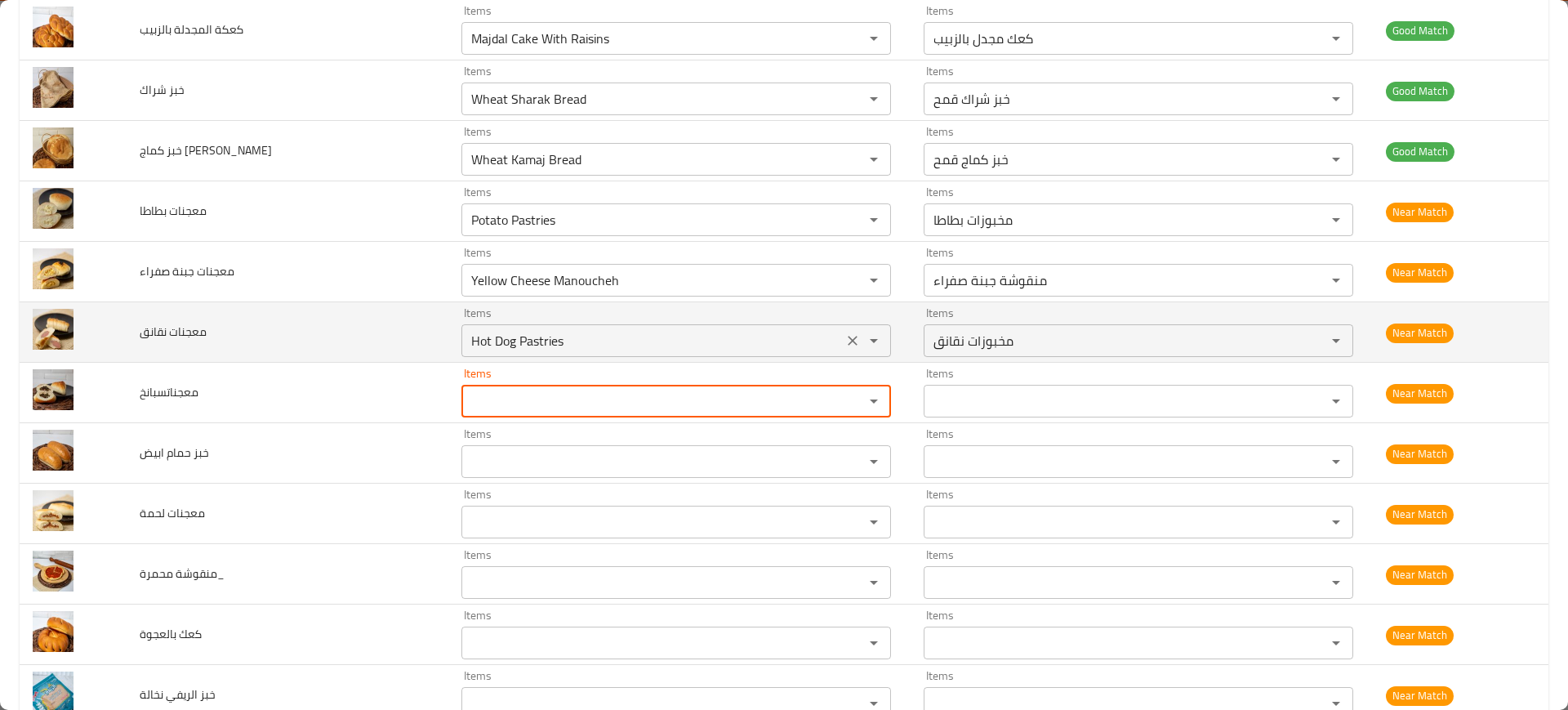
click at [845, 343] on icon "Clear" at bounding box center [853, 341] width 16 height 16
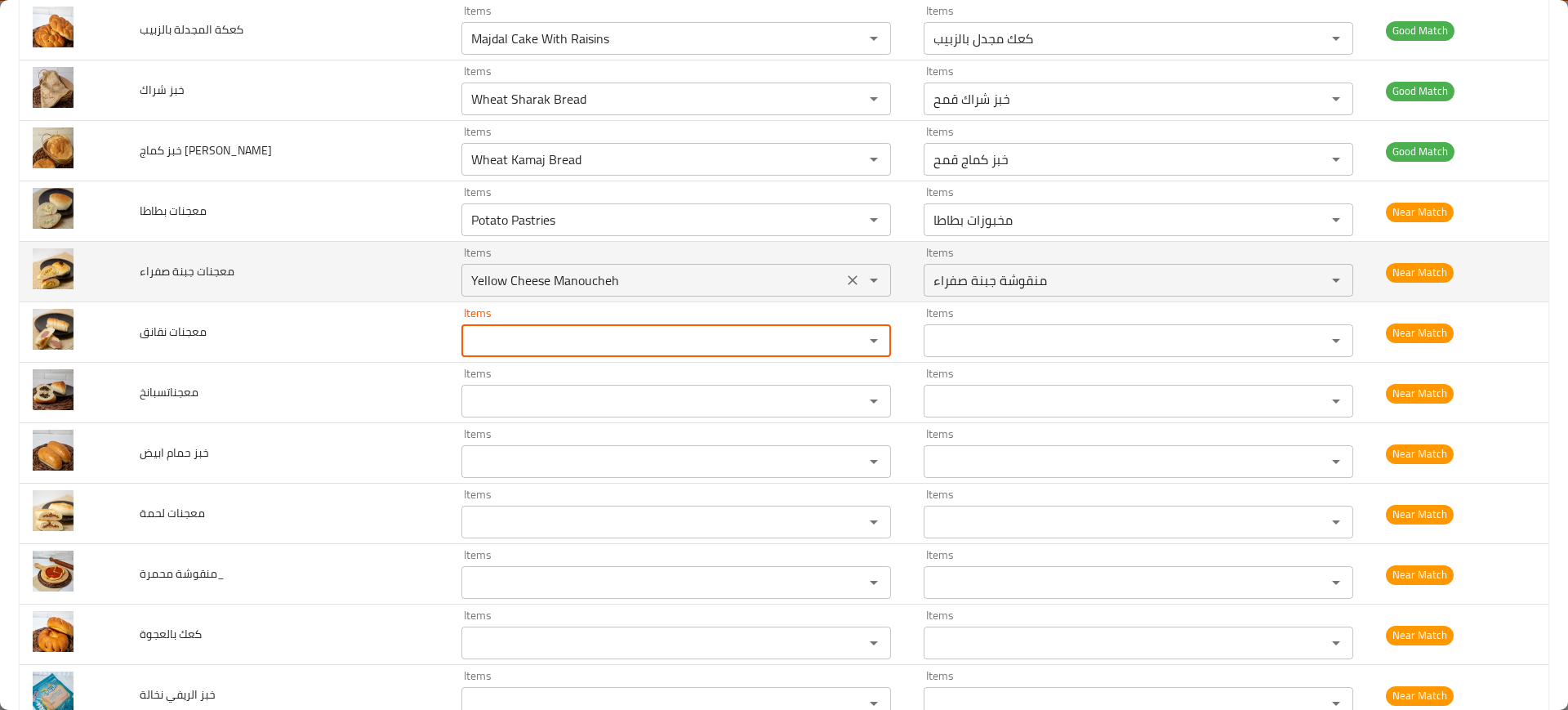
click at [845, 279] on icon "Clear" at bounding box center [853, 280] width 16 height 16
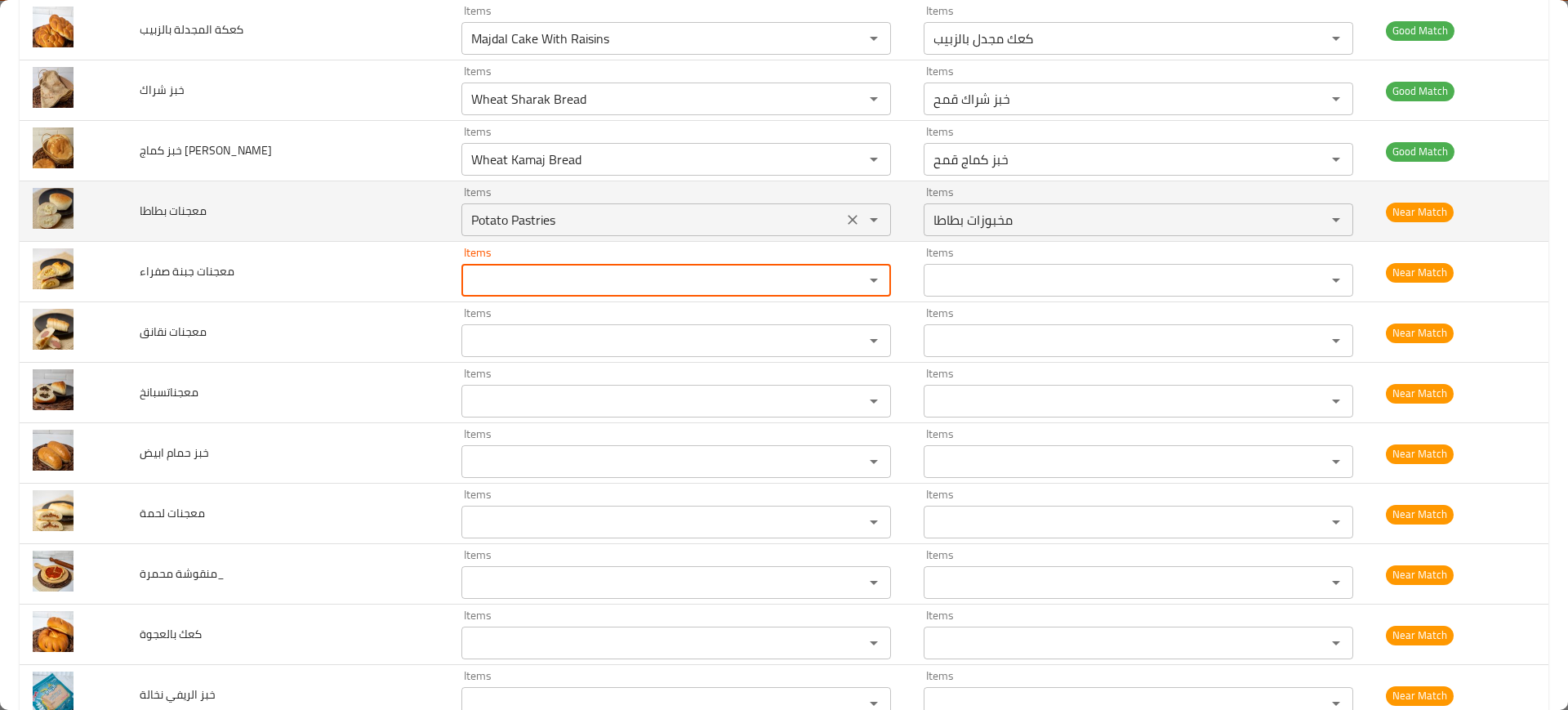
click at [845, 213] on icon "Clear" at bounding box center [853, 220] width 16 height 16
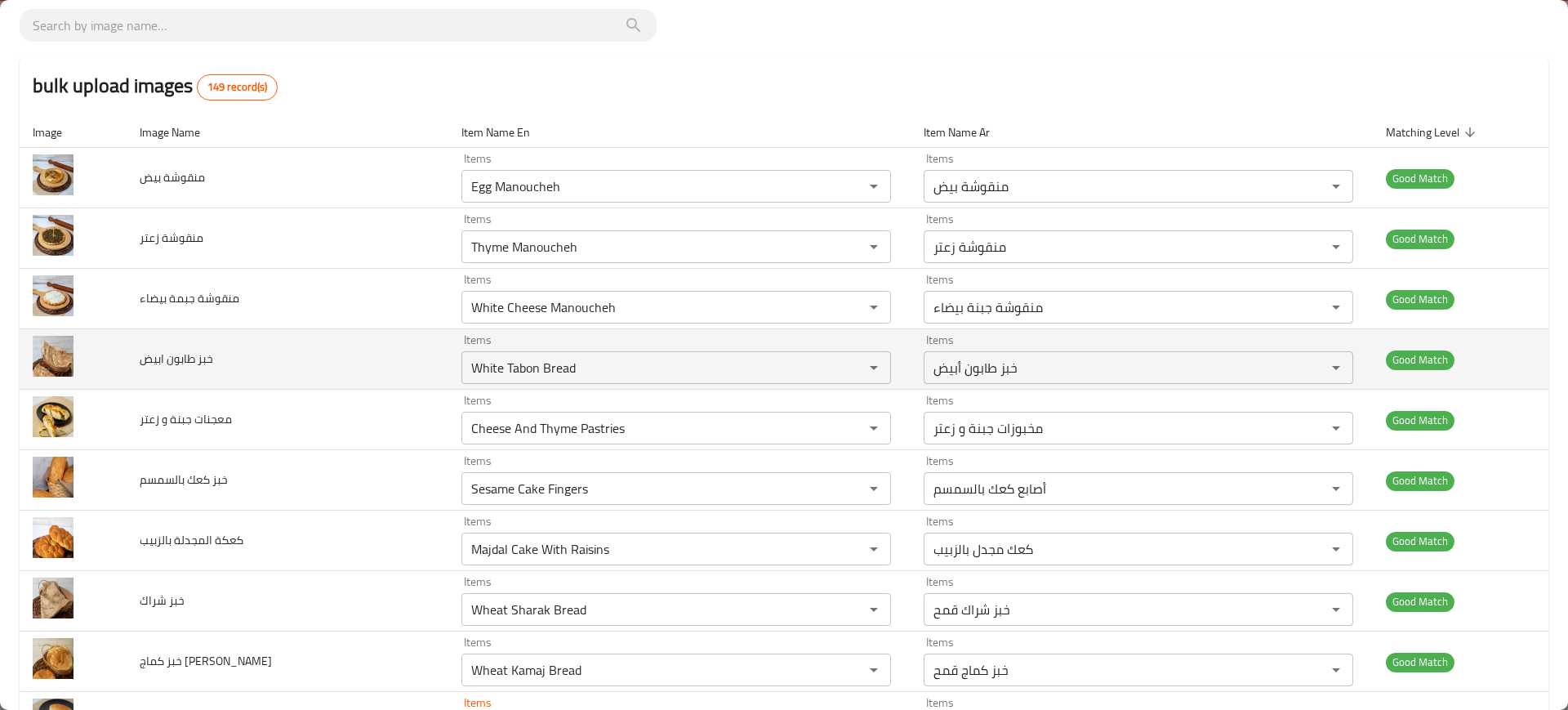
scroll to position [204, 0]
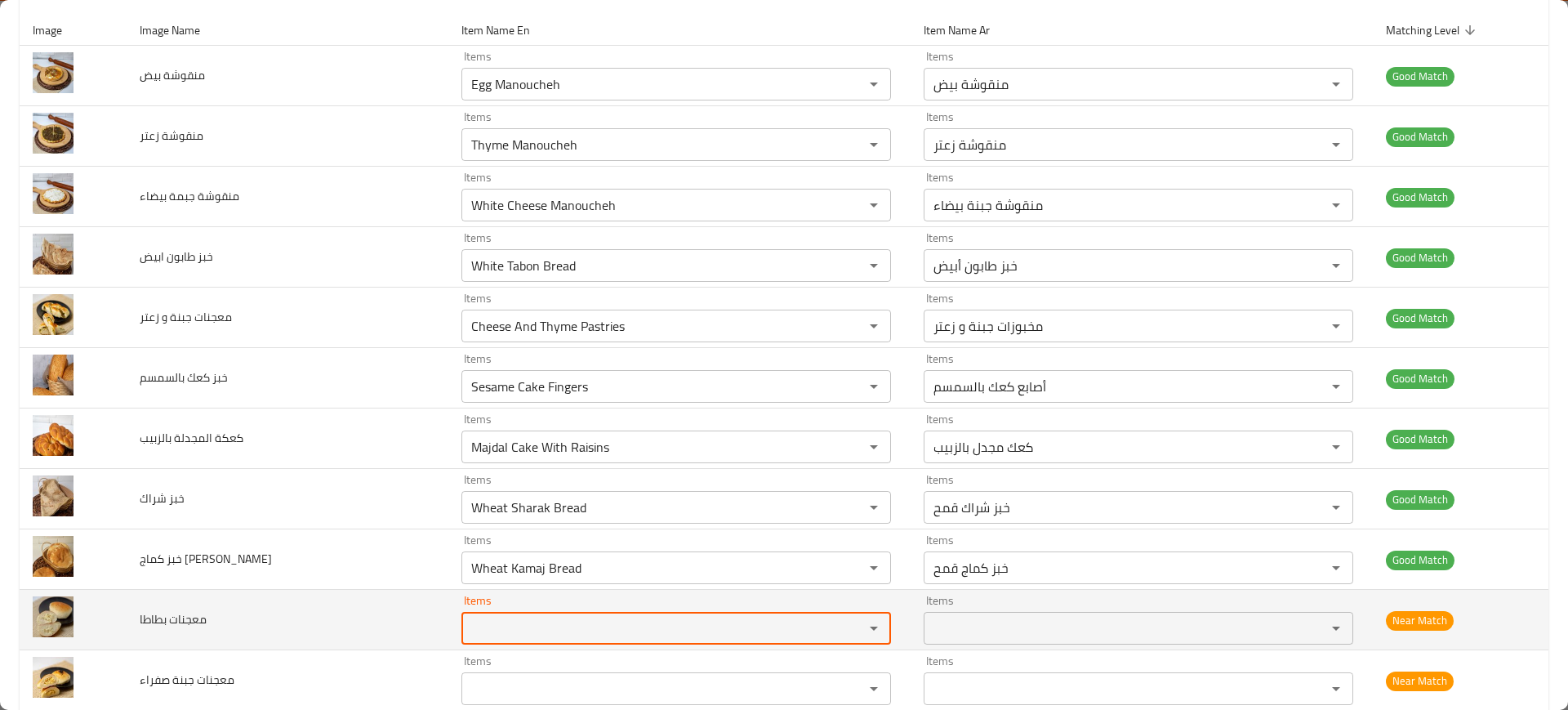
click at [185, 609] on span "معجنات بطاطا" at bounding box center [173, 620] width 67 height 22
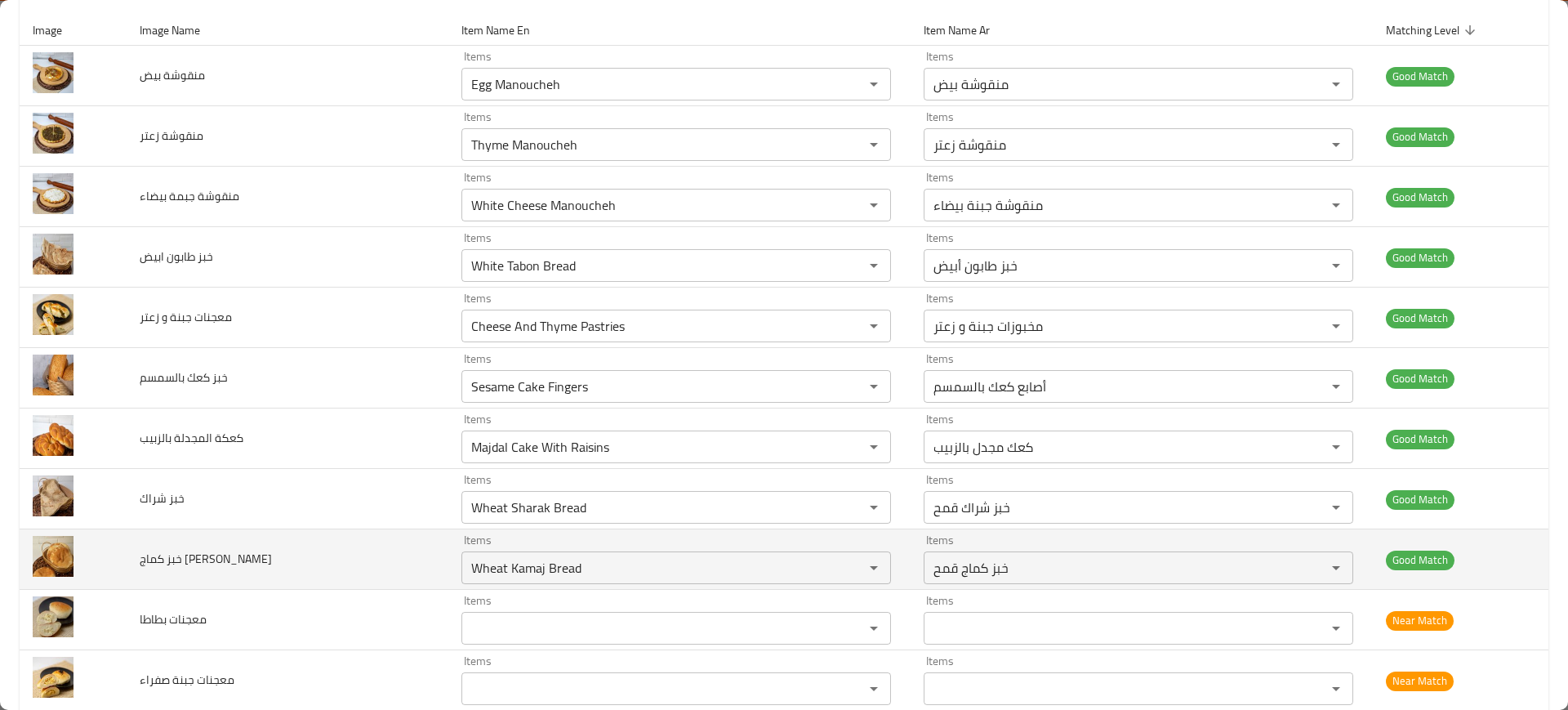
click at [191, 565] on span "خبز ك[PERSON_NAME]" at bounding box center [197, 559] width 115 height 22
copy span "خبز ك[PERSON_NAME]"
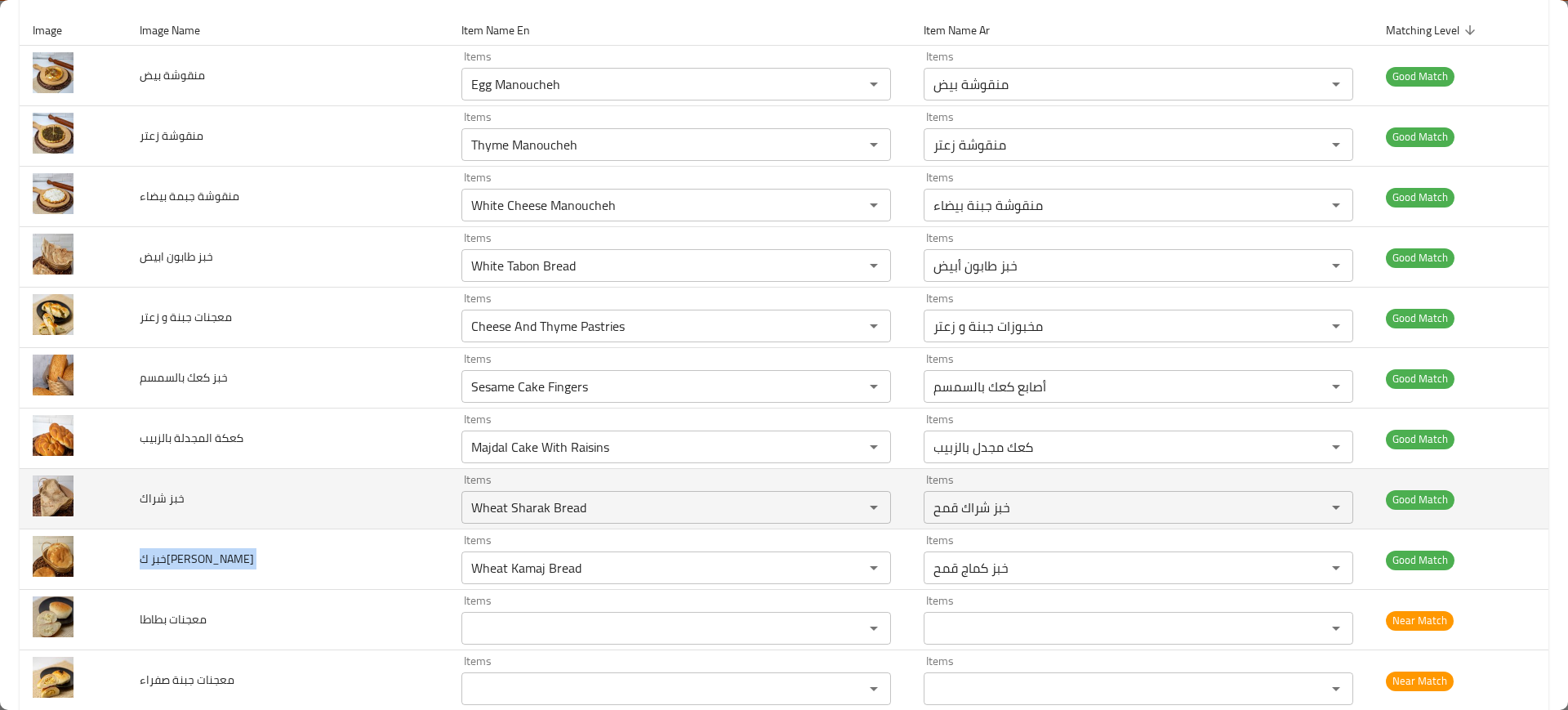
click at [194, 486] on td "خبز شراك" at bounding box center [287, 499] width 322 height 61
copy span "خبز شراك"
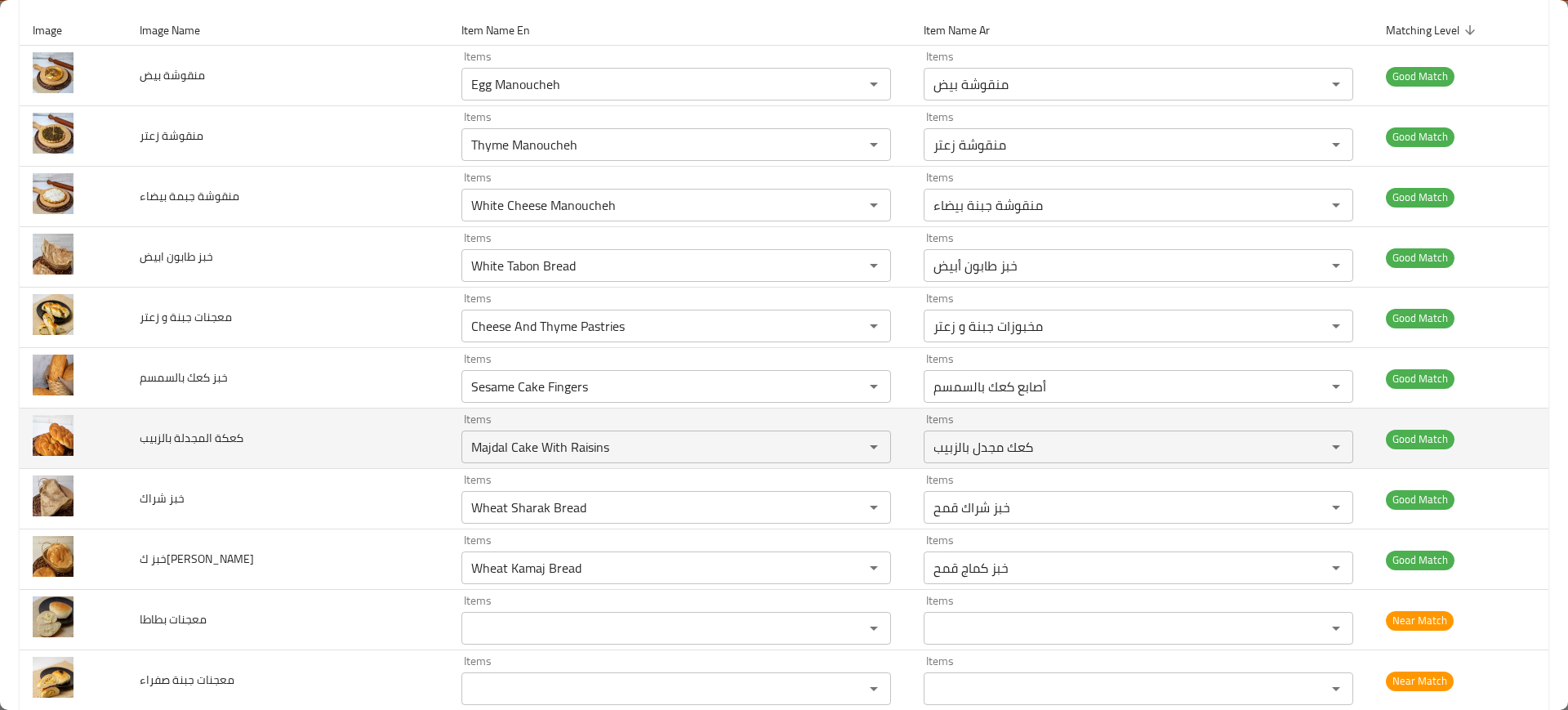
click at [186, 434] on span "كعكة المجدلة بالزبيب" at bounding box center [191, 438] width 104 height 22
copy span "كعكة المجدلة بالزبيب"
click at [186, 434] on span "كعكة المجدلة بالزبيب" at bounding box center [191, 438] width 104 height 22
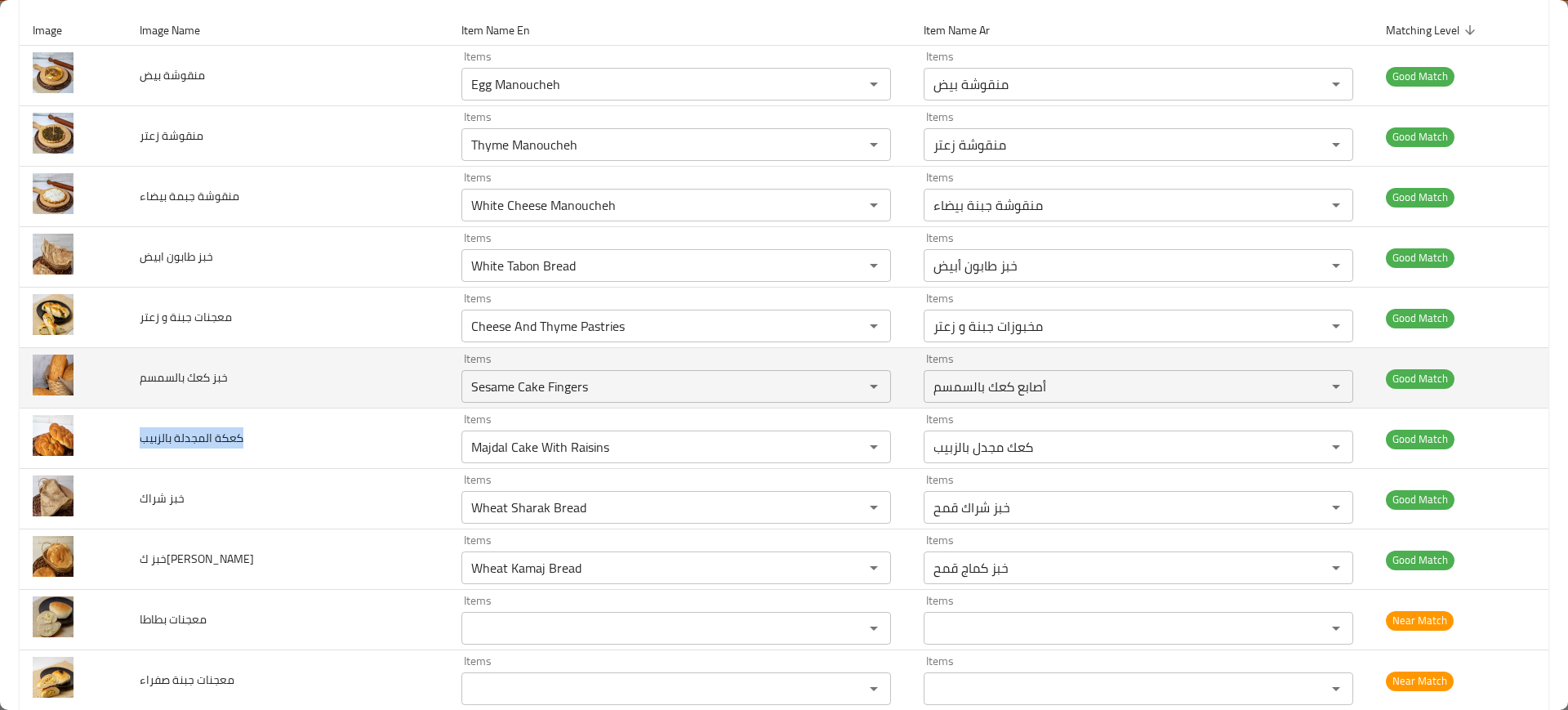
click at [152, 367] on span "خبز كعك بالسمسم" at bounding box center [184, 378] width 88 height 22
copy span "خبز كعك بالسمسم"
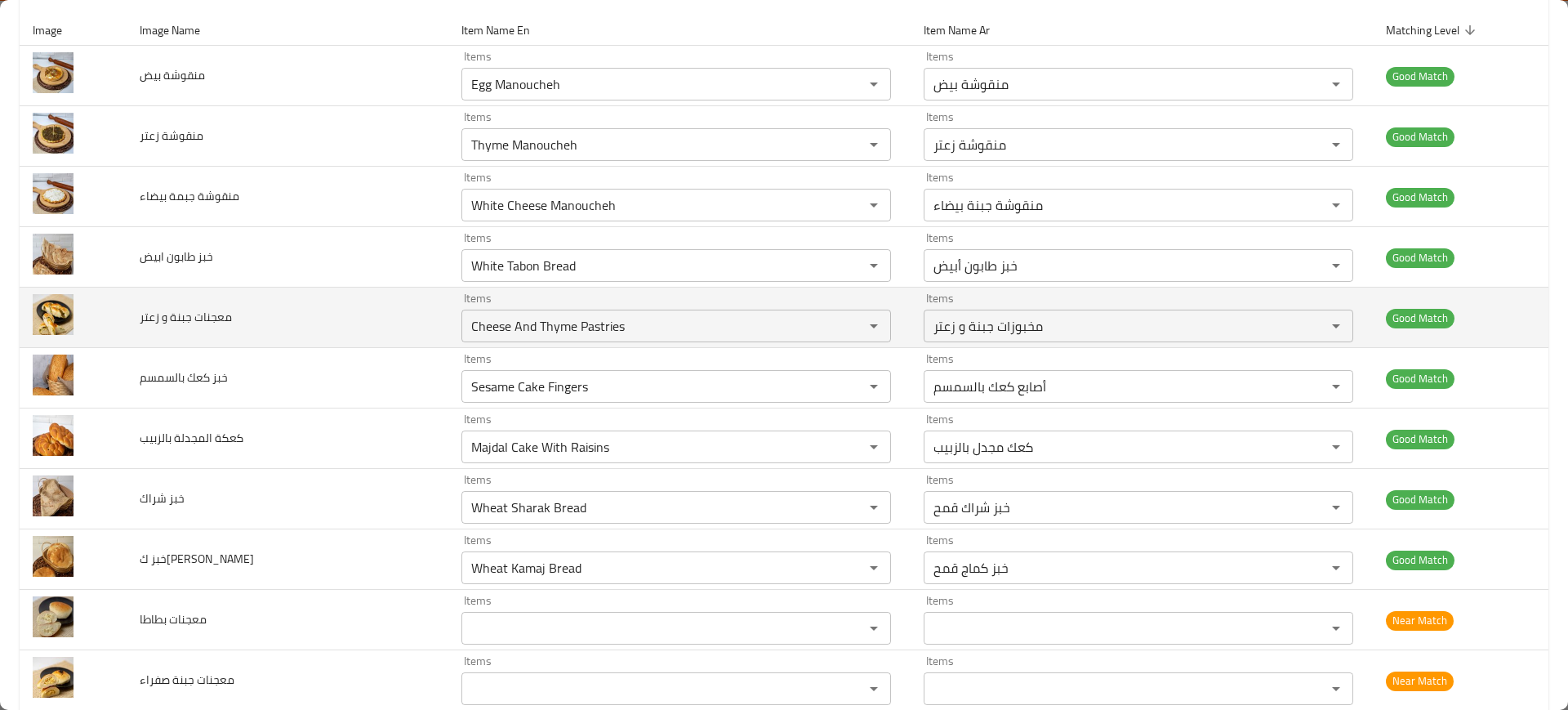
click at [184, 295] on td "معجنات جبنة و زعتر" at bounding box center [287, 318] width 322 height 61
copy span "معجنات جبنة و زعتر"
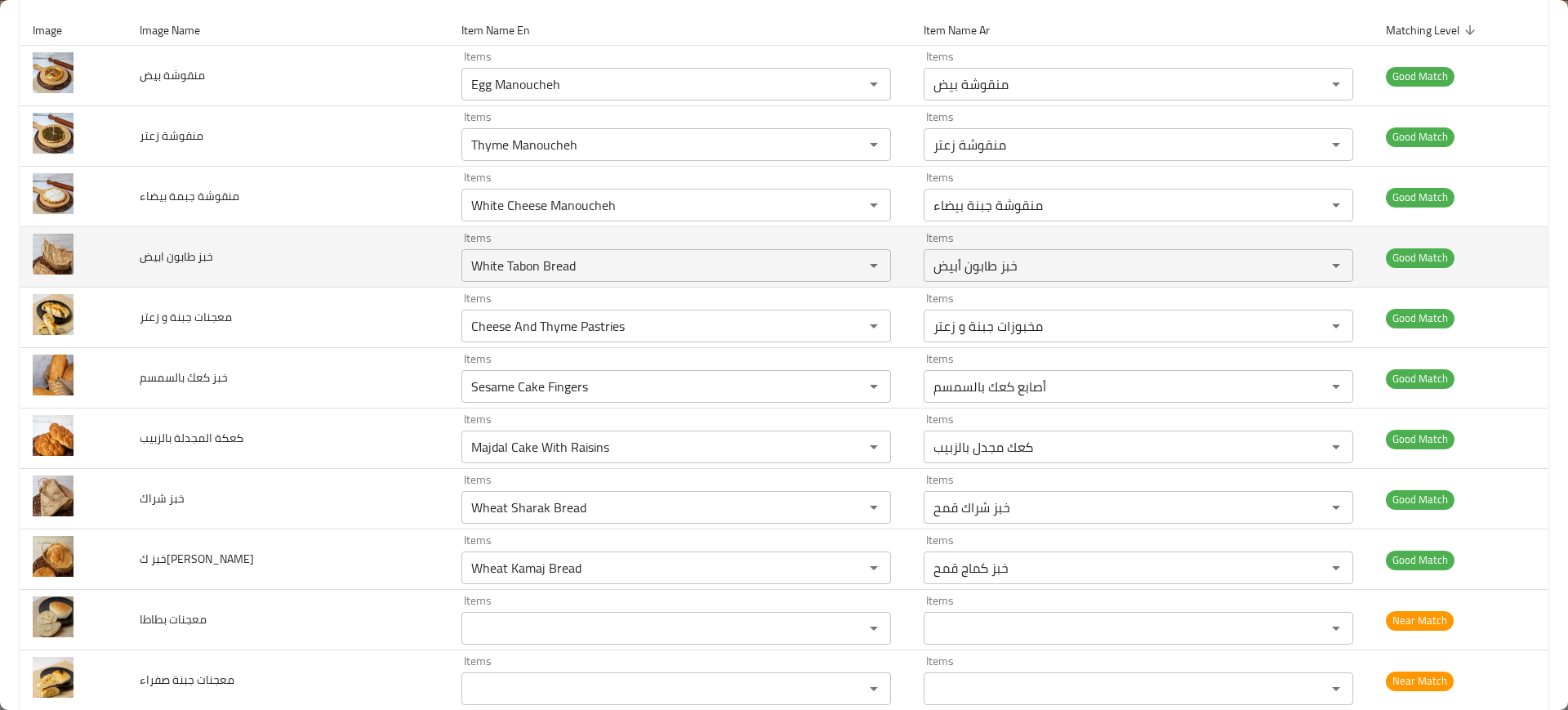
click at [197, 256] on span "خبز طابون ابيض" at bounding box center [176, 257] width 73 height 22
copy span "خبز طابون ابيض"
click at [196, 256] on span "خبز طابون ابيض" at bounding box center [176, 257] width 73 height 22
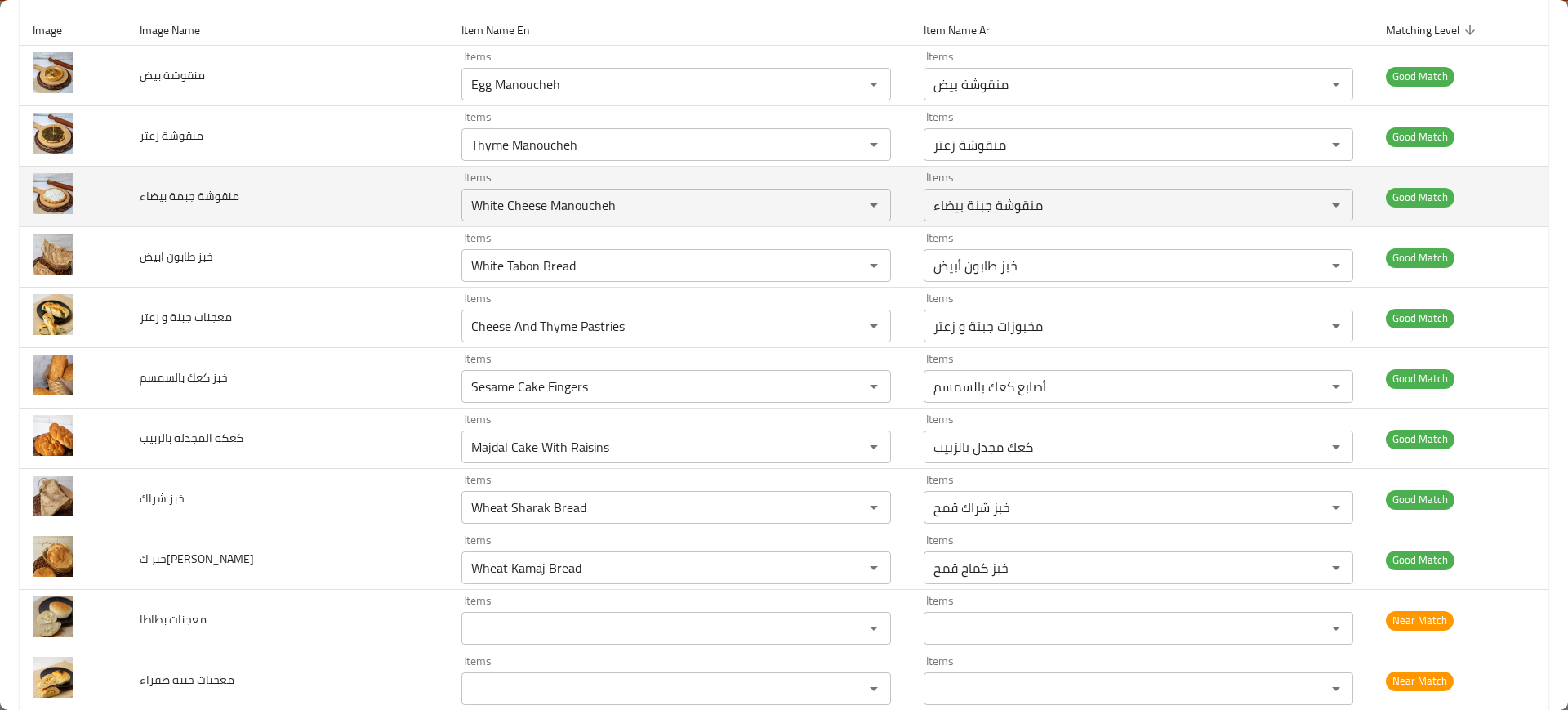
click at [194, 196] on span "منقوشة جبمة بيضاء" at bounding box center [190, 196] width 99 height 22
copy span "منقوشة جبمة بيضاء"
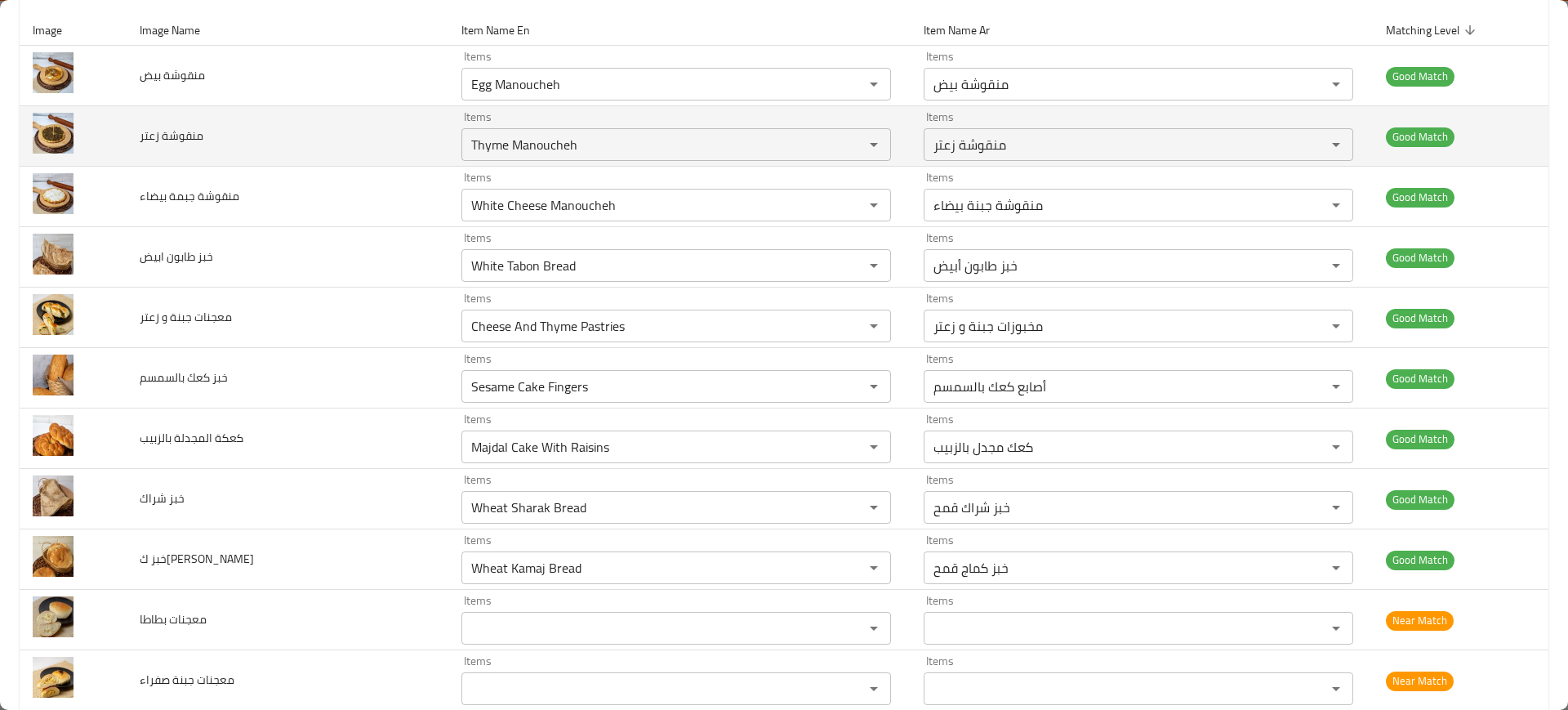
click at [190, 109] on td "منقوشة زعتر" at bounding box center [287, 136] width 322 height 61
copy span "منقوشة زعتر"
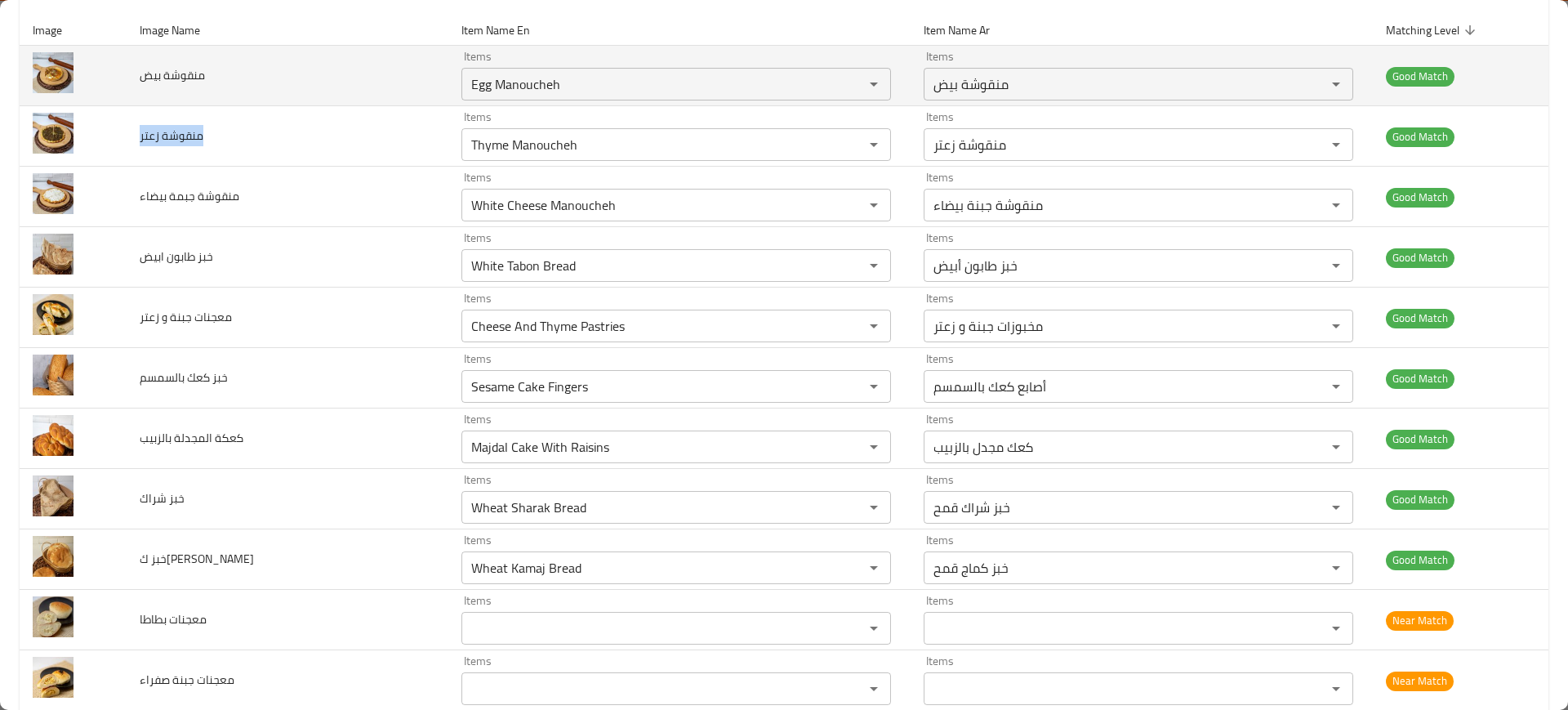
click at [193, 71] on span "منقوشة بيض" at bounding box center [172, 75] width 65 height 22
copy span "منقوشة بيض"
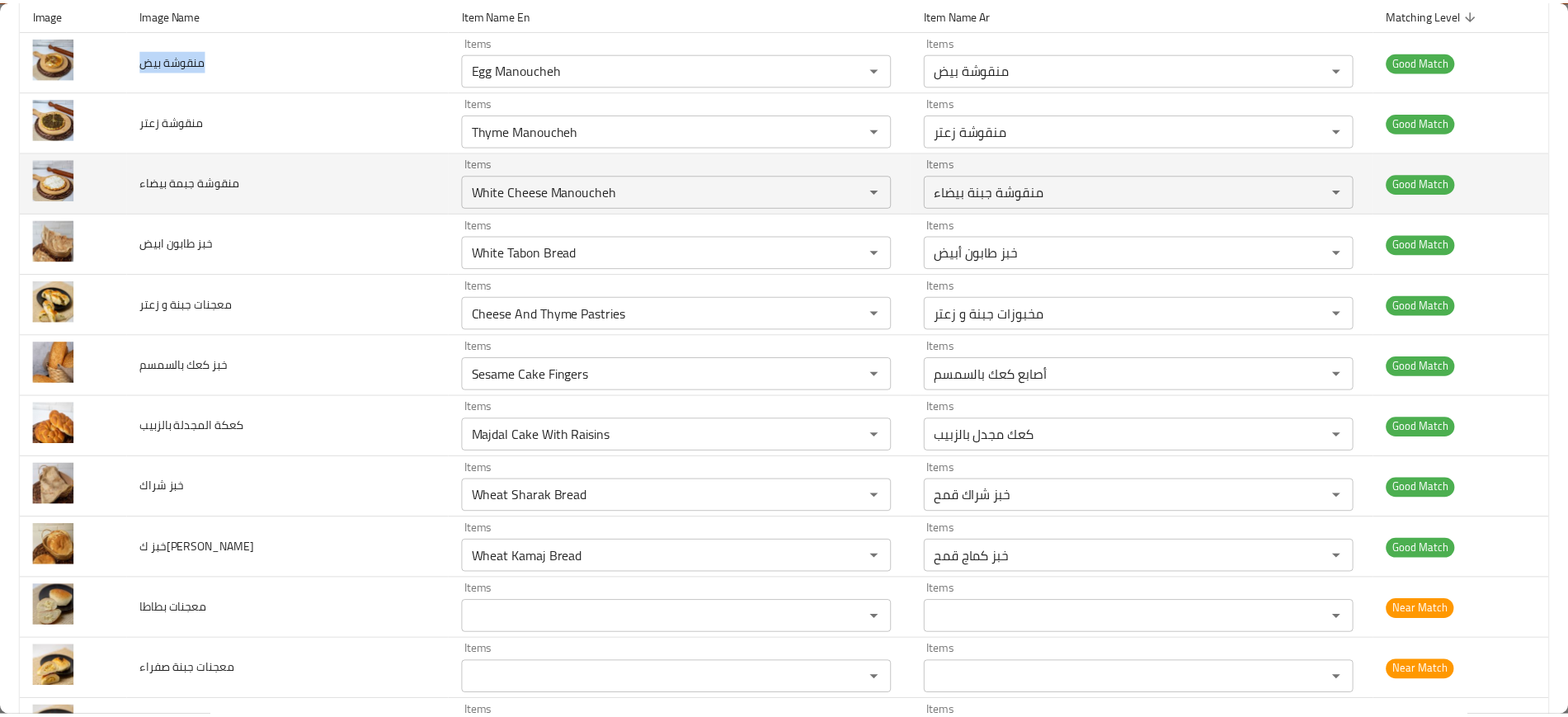
scroll to position [0, 0]
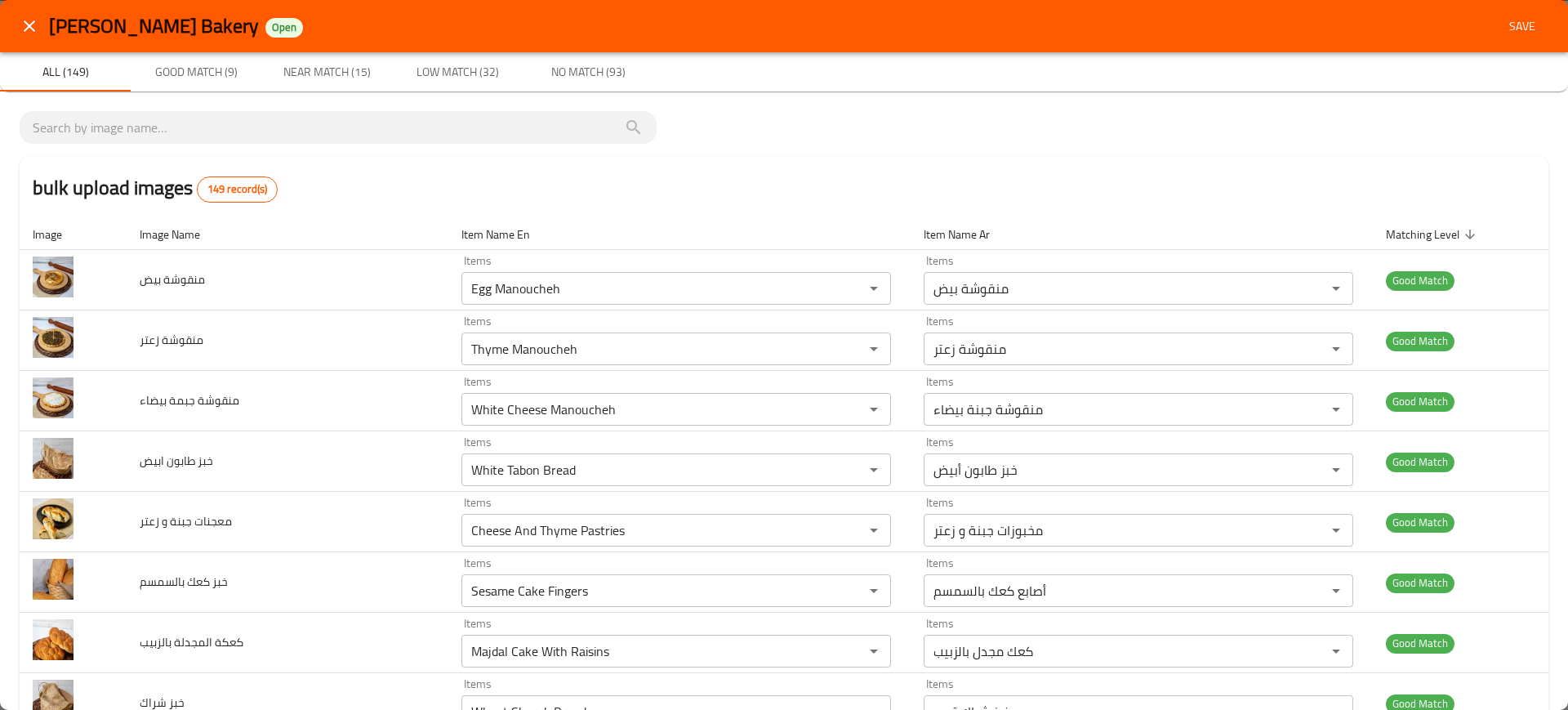
click at [1507, 48] on div "Duar Alshahid Bakery Open Save" at bounding box center [784, 26] width 1568 height 52
click at [1516, 33] on span "Save" at bounding box center [1522, 26] width 39 height 21
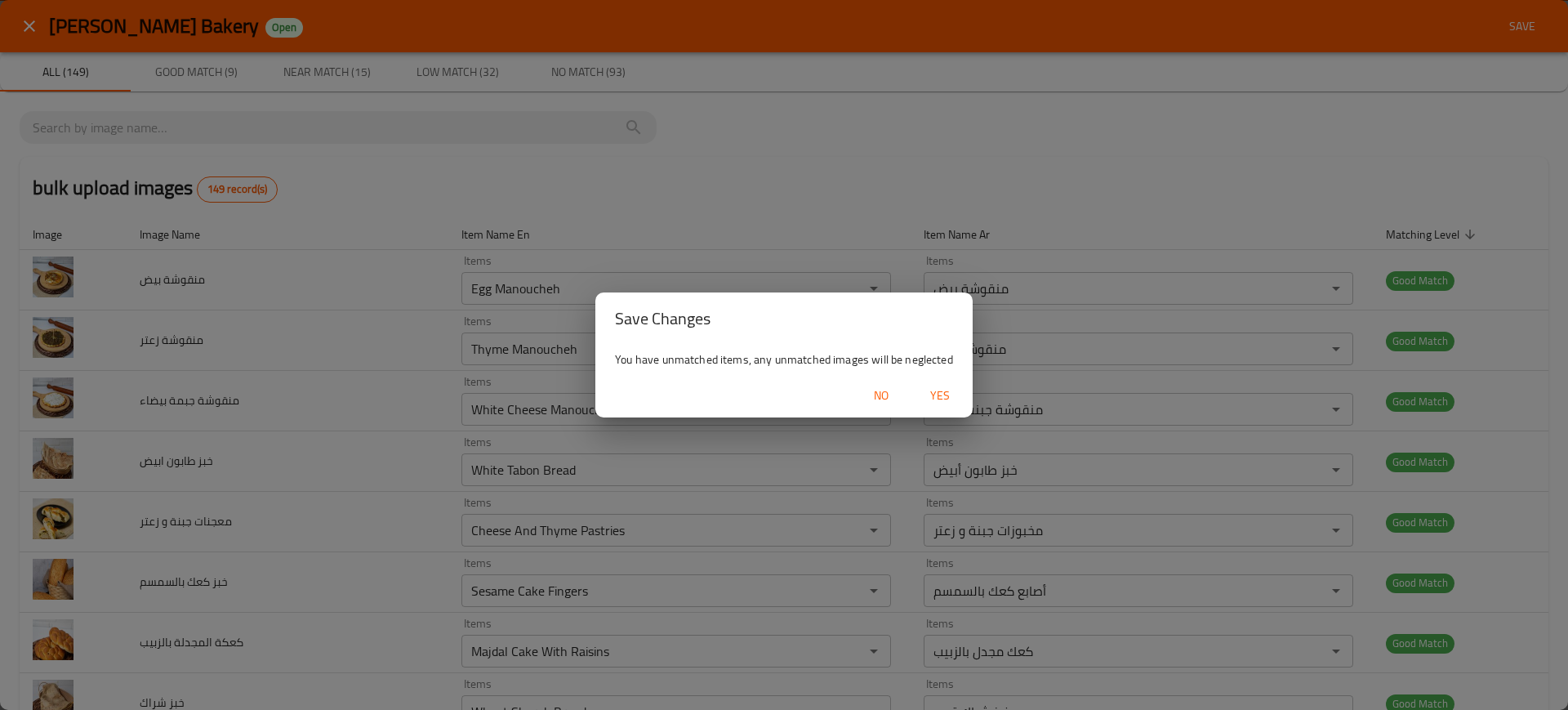
click at [926, 377] on div "No Yes" at bounding box center [784, 396] width 377 height 43
click at [927, 377] on div "No Yes" at bounding box center [784, 396] width 377 height 43
click at [934, 379] on div "No Yes" at bounding box center [784, 396] width 377 height 43
click at [937, 393] on span "Yes" at bounding box center [940, 396] width 39 height 21
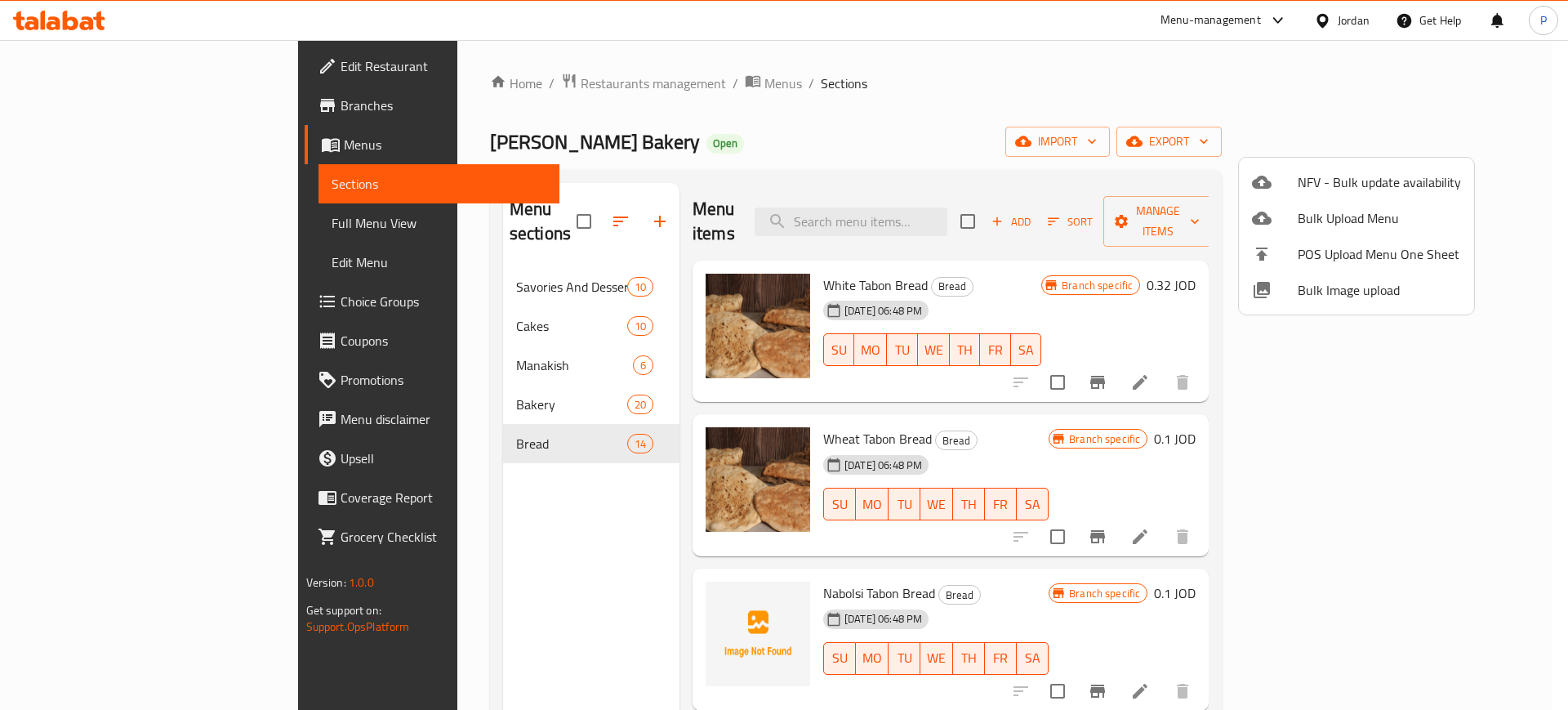
click at [337, 272] on div at bounding box center [784, 355] width 1568 height 710
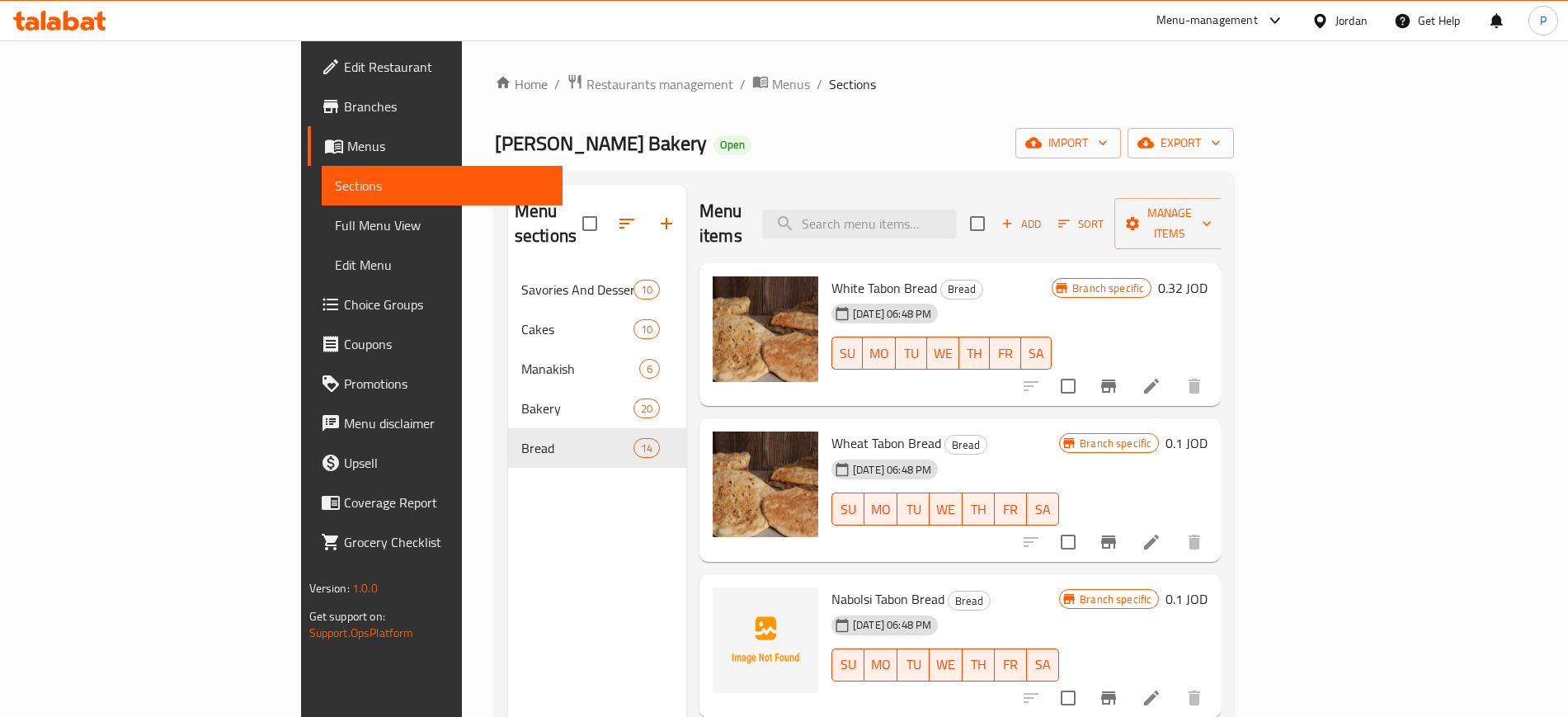
click at [521, 280] on span "Savories And Desserts" at bounding box center [577, 290] width 112 height 20
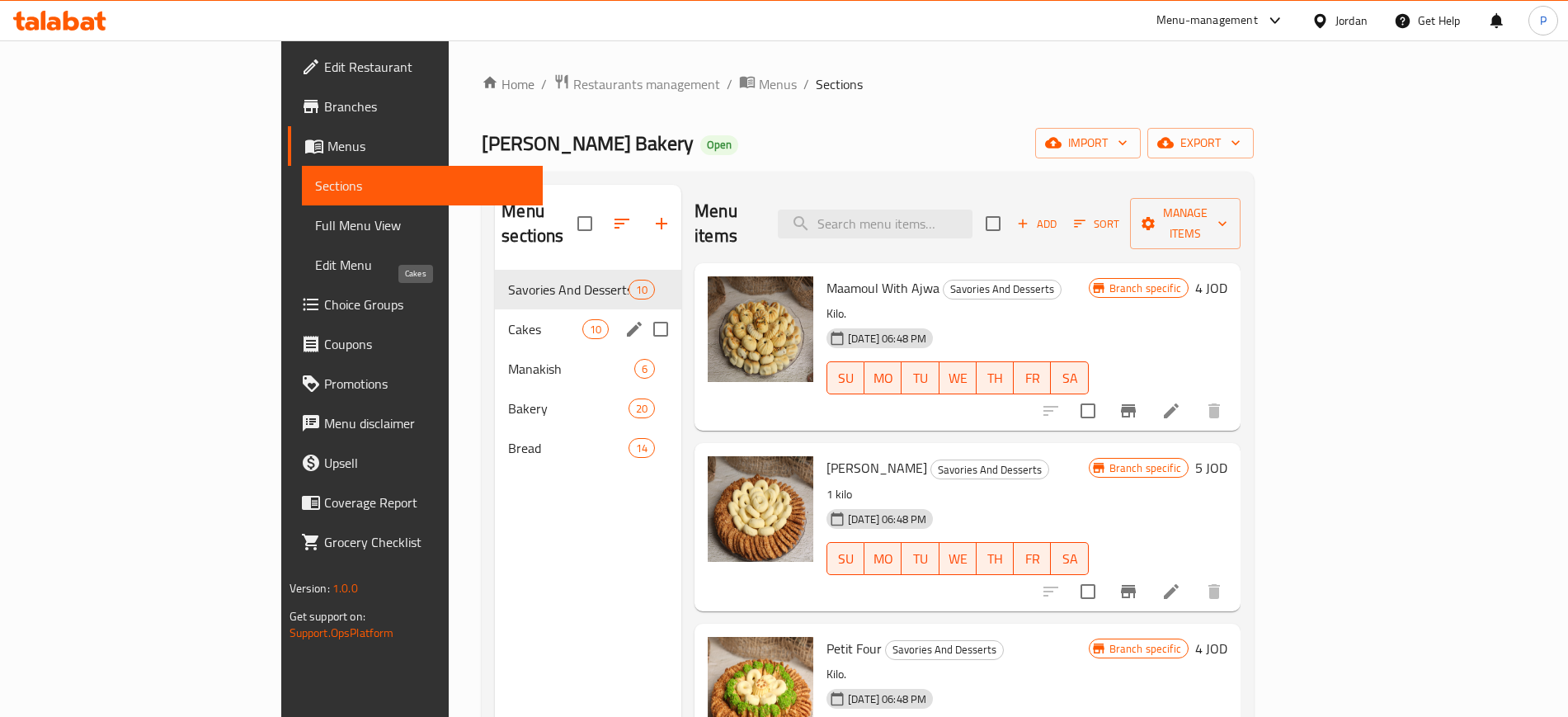
click at [508, 319] on span "Cakes" at bounding box center [544, 329] width 74 height 20
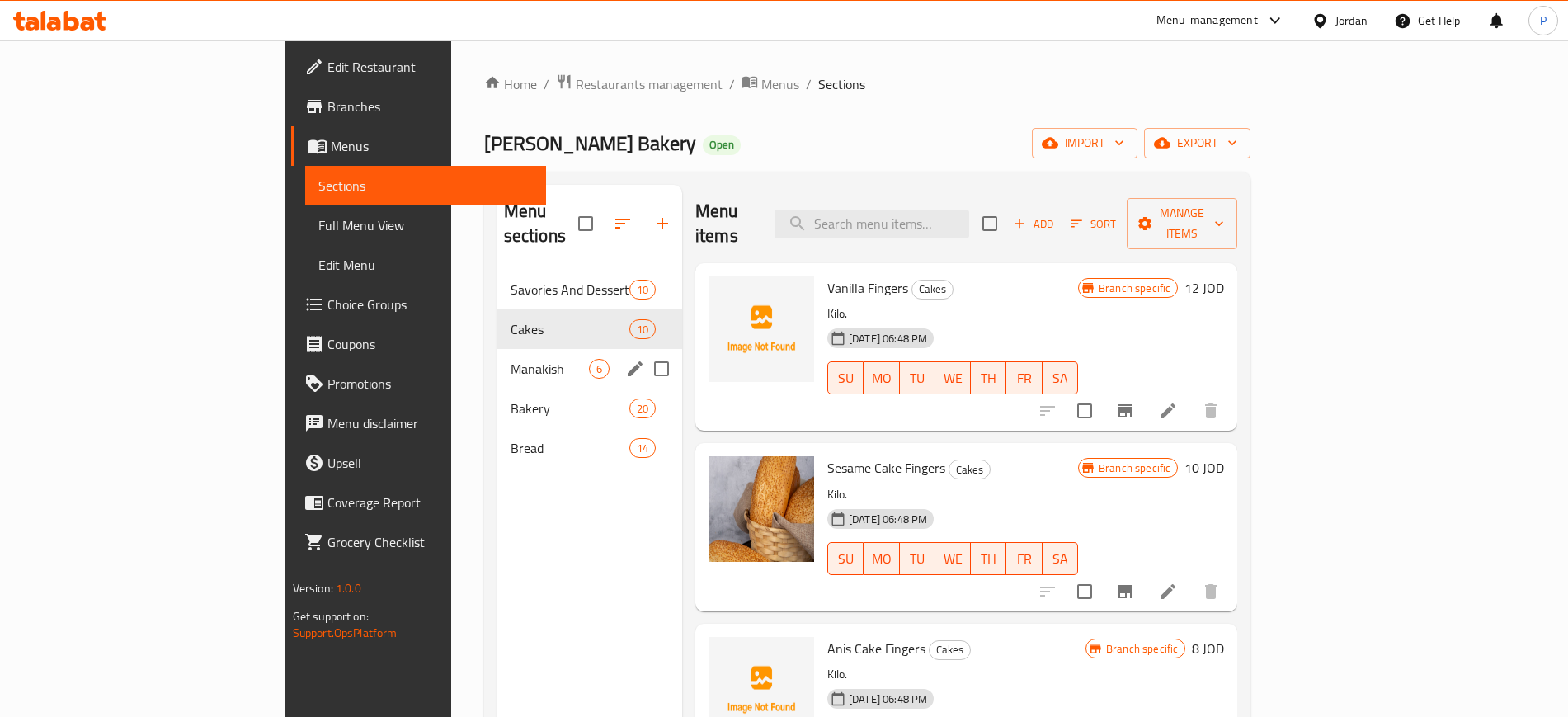
click at [498, 361] on div "Manakish 6" at bounding box center [590, 369] width 185 height 39
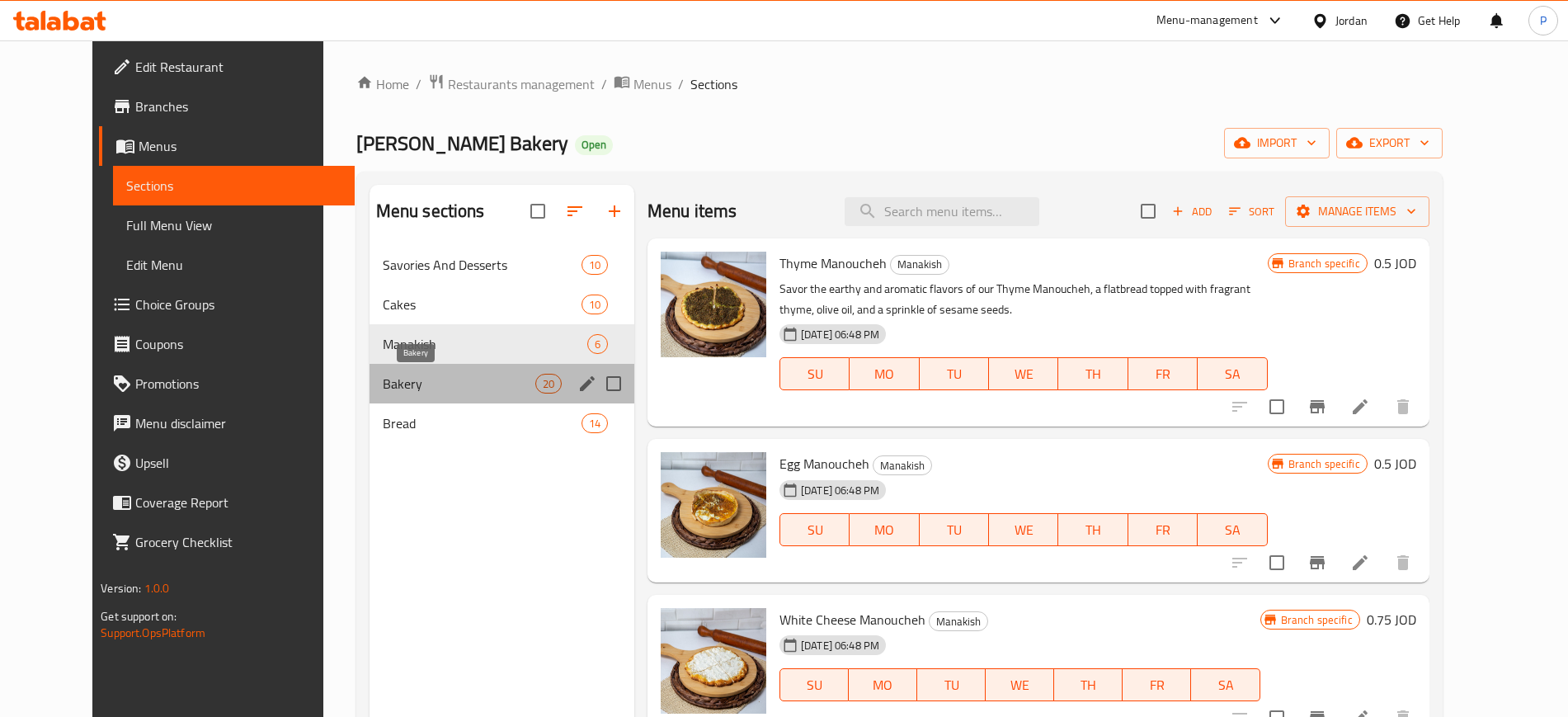
click at [401, 379] on span "Bakery" at bounding box center [459, 384] width 152 height 20
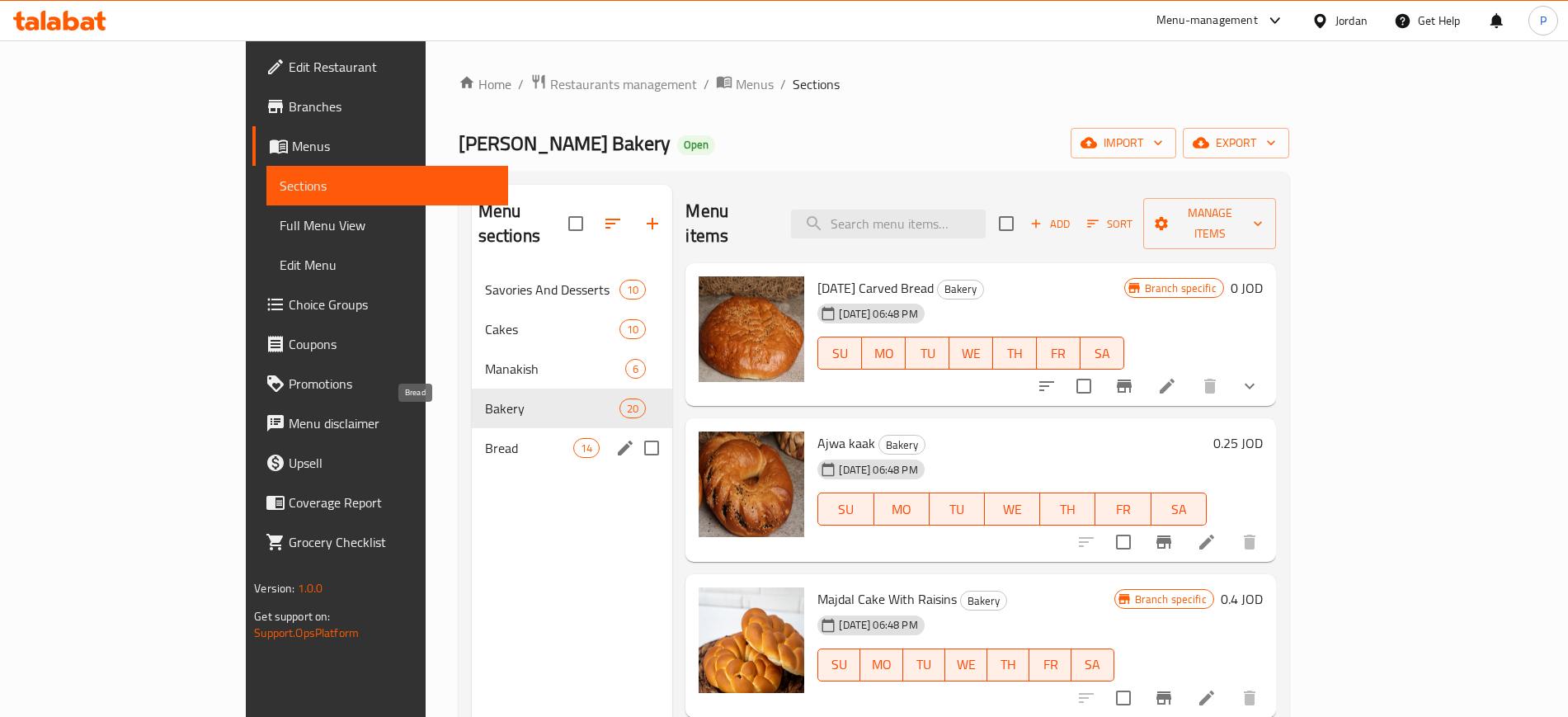
click at [485, 438] on span "Bread" at bounding box center [529, 448] width 88 height 20
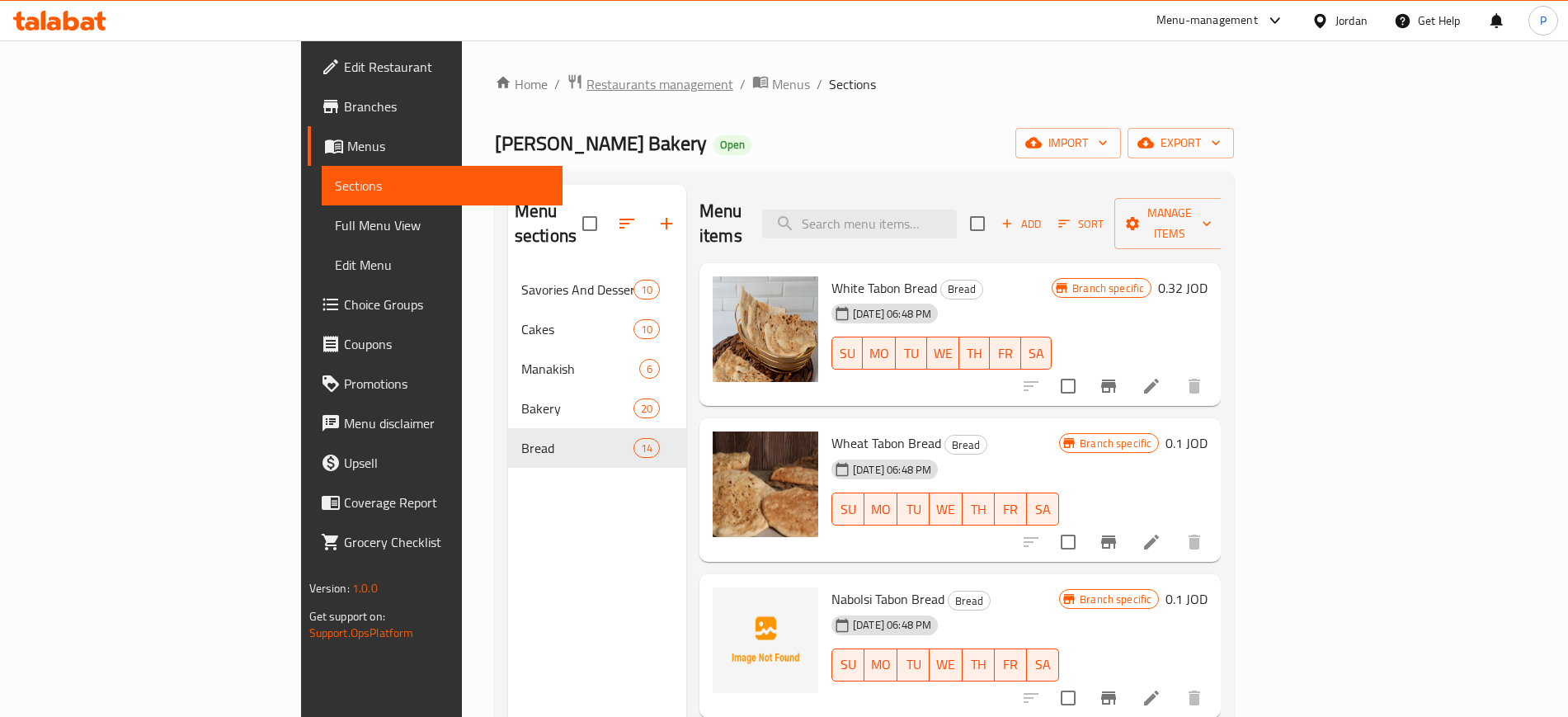
click at [586, 91] on span "Restaurants management" at bounding box center [659, 84] width 147 height 20
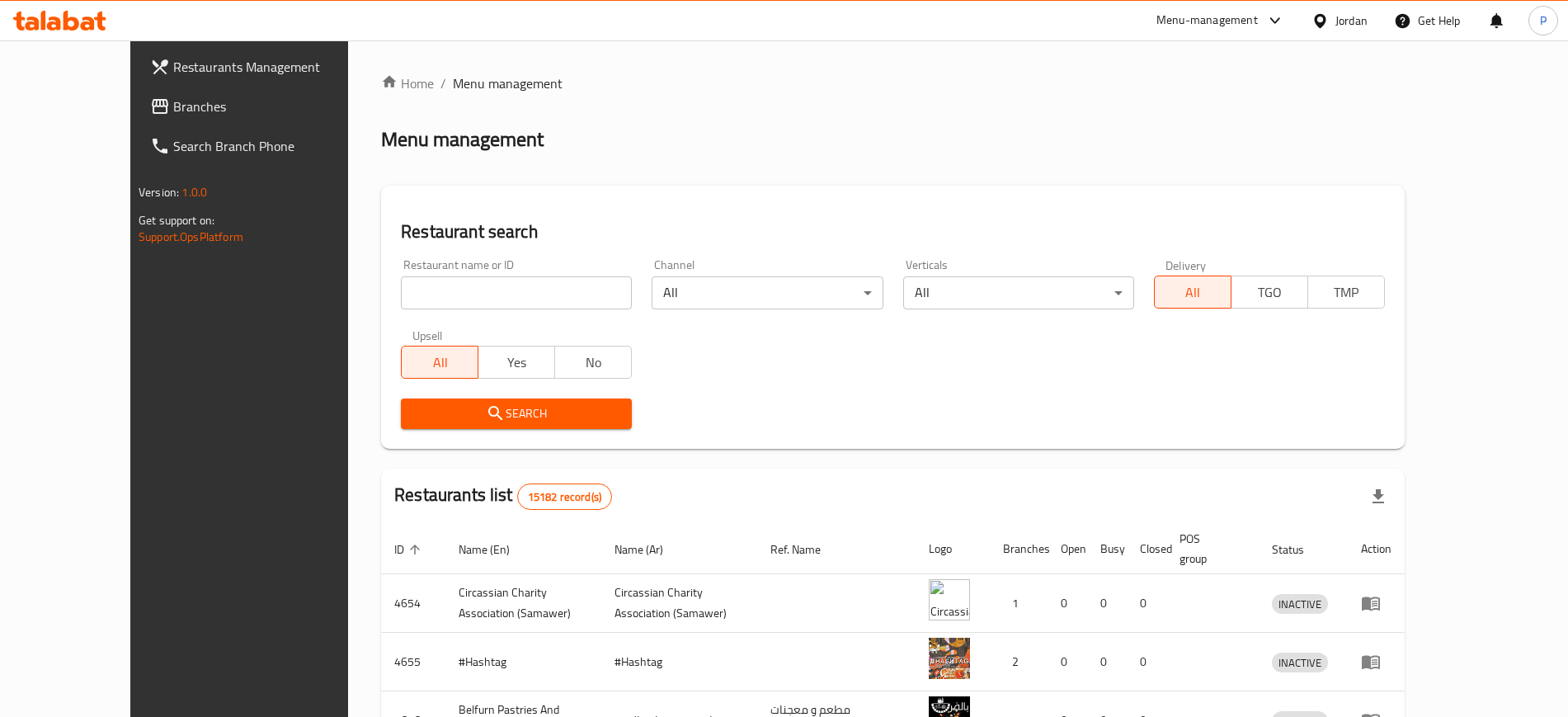
click at [422, 287] on input "search" at bounding box center [516, 293] width 231 height 33
paste input "SHAMSINE BAKERY"
type input "SHAMSINE BAKERY"
click button "Search" at bounding box center [516, 413] width 231 height 30
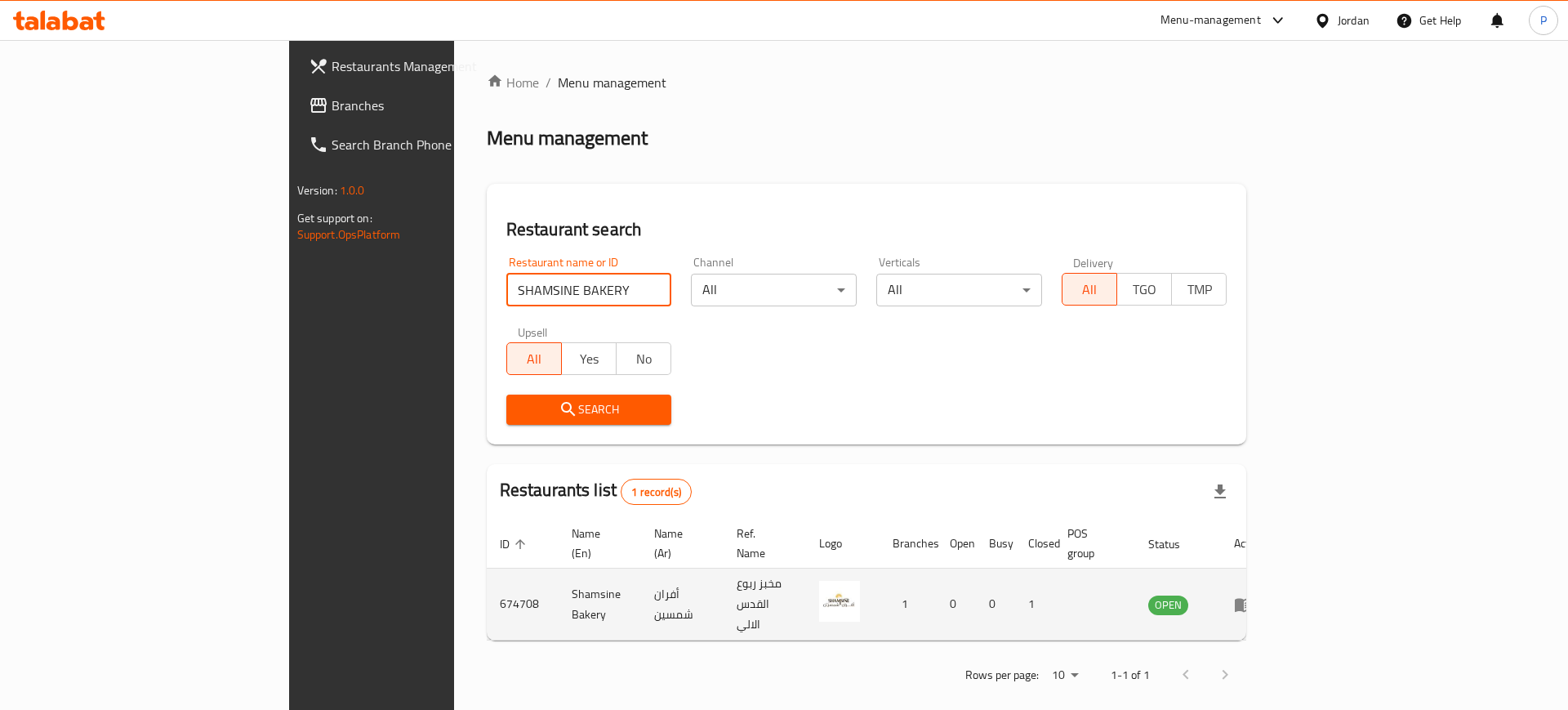
click at [1253, 598] on icon "enhanced table" at bounding box center [1244, 604] width 18 height 14
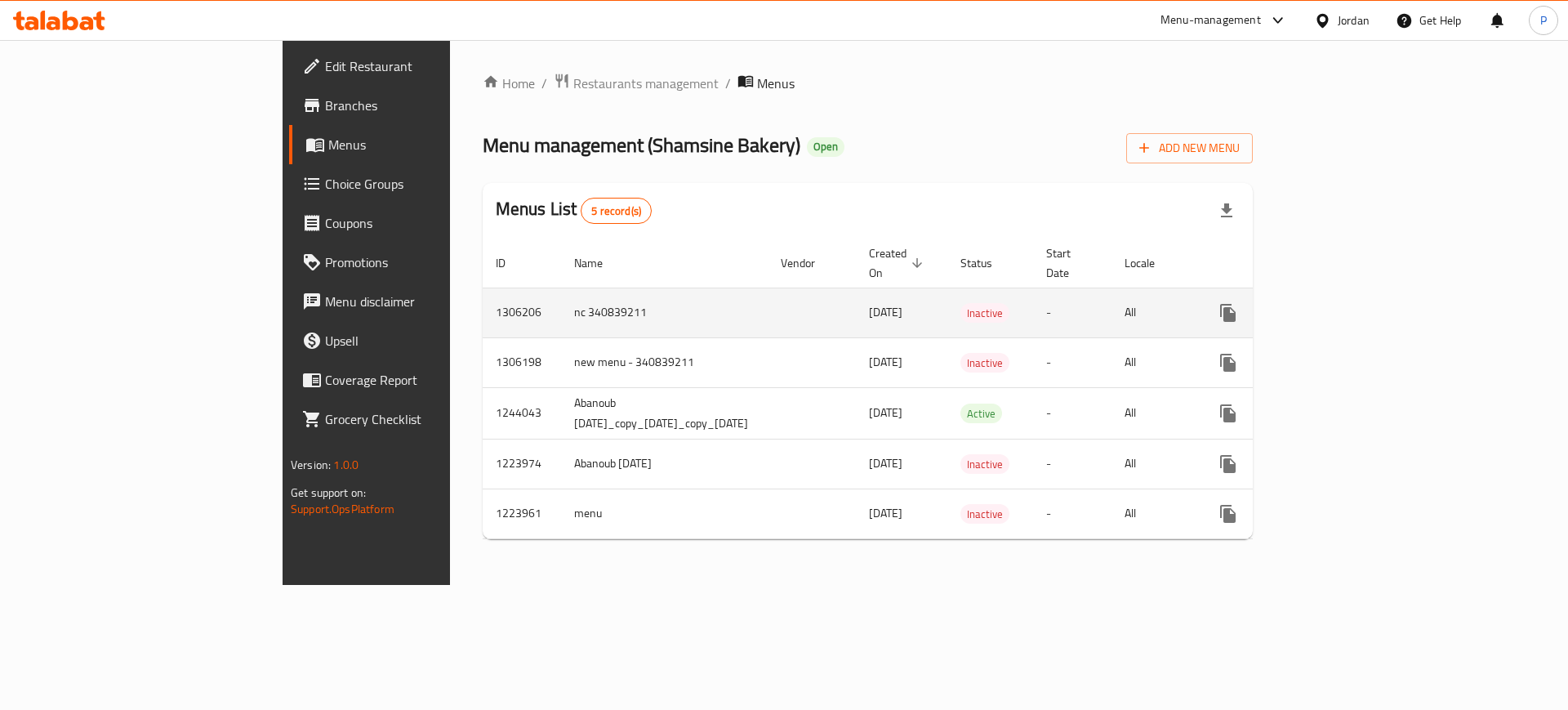
click at [1353, 305] on icon "enhanced table" at bounding box center [1346, 313] width 14 height 14
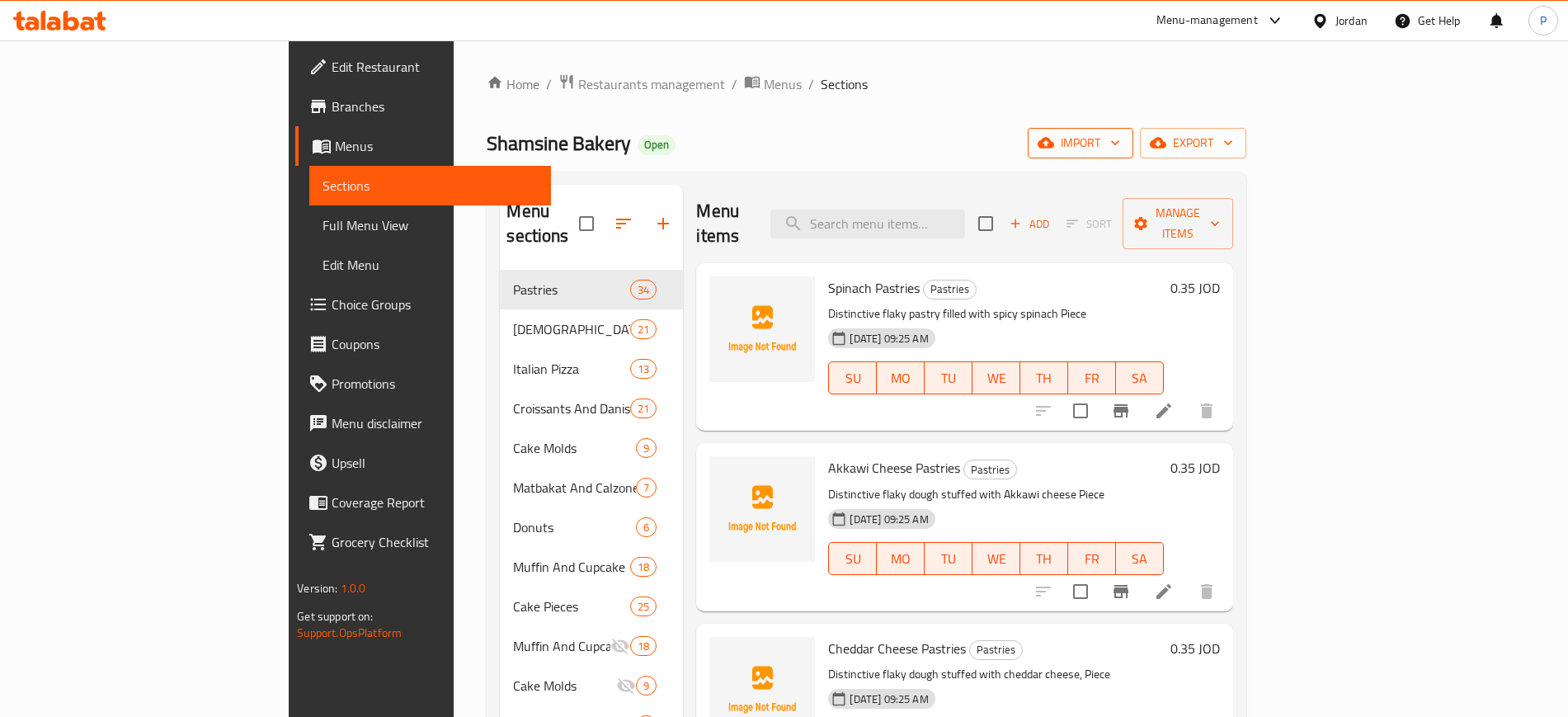
click at [1120, 145] on span "import" at bounding box center [1080, 143] width 79 height 21
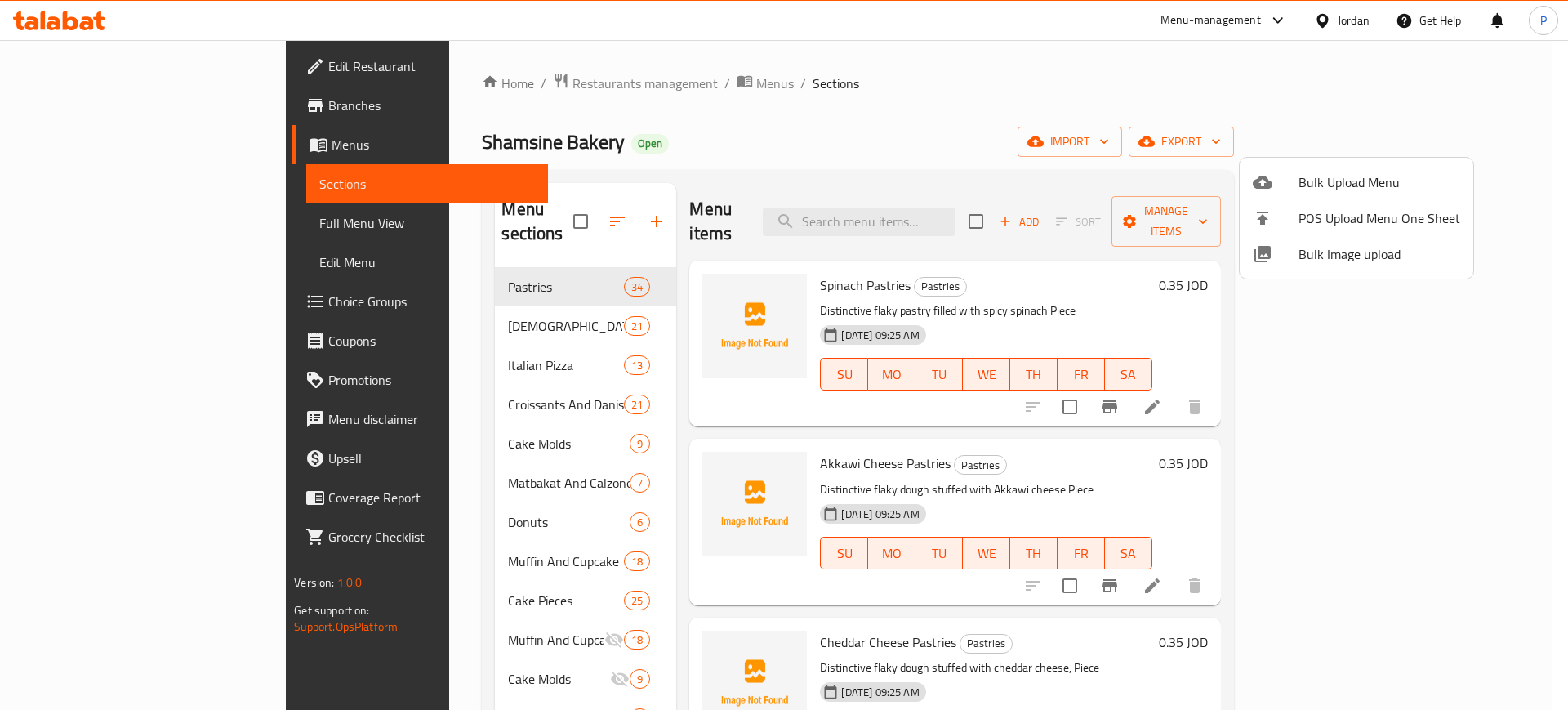
click at [1328, 264] on span "Bulk Image upload" at bounding box center [1379, 255] width 162 height 20
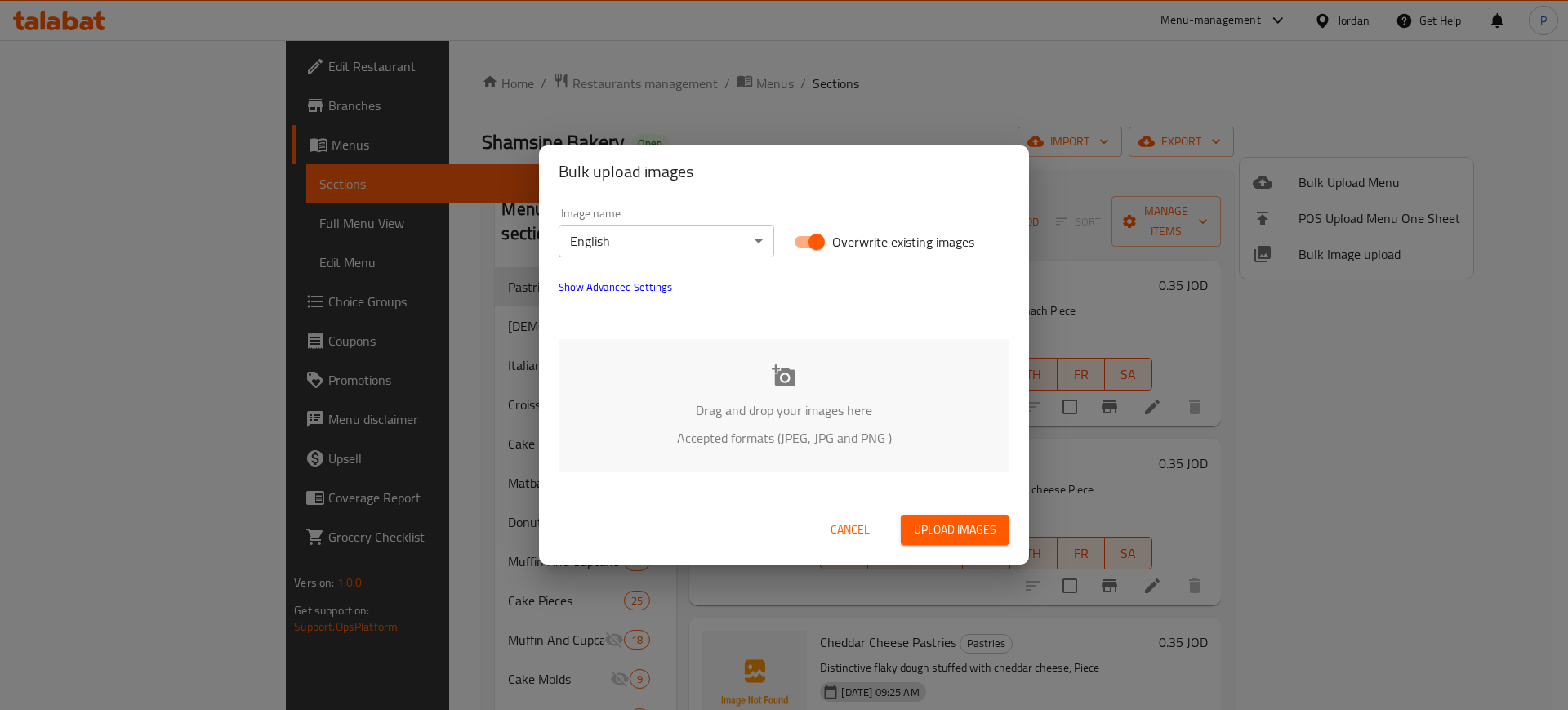
click at [971, 406] on p "Drag and drop your images here" at bounding box center [784, 410] width 402 height 20
click at [621, 244] on body "​ Menu-management Jordan Get Help P Edit Restaurant Branches Menus Sections Ful…" at bounding box center [784, 375] width 1568 height 670
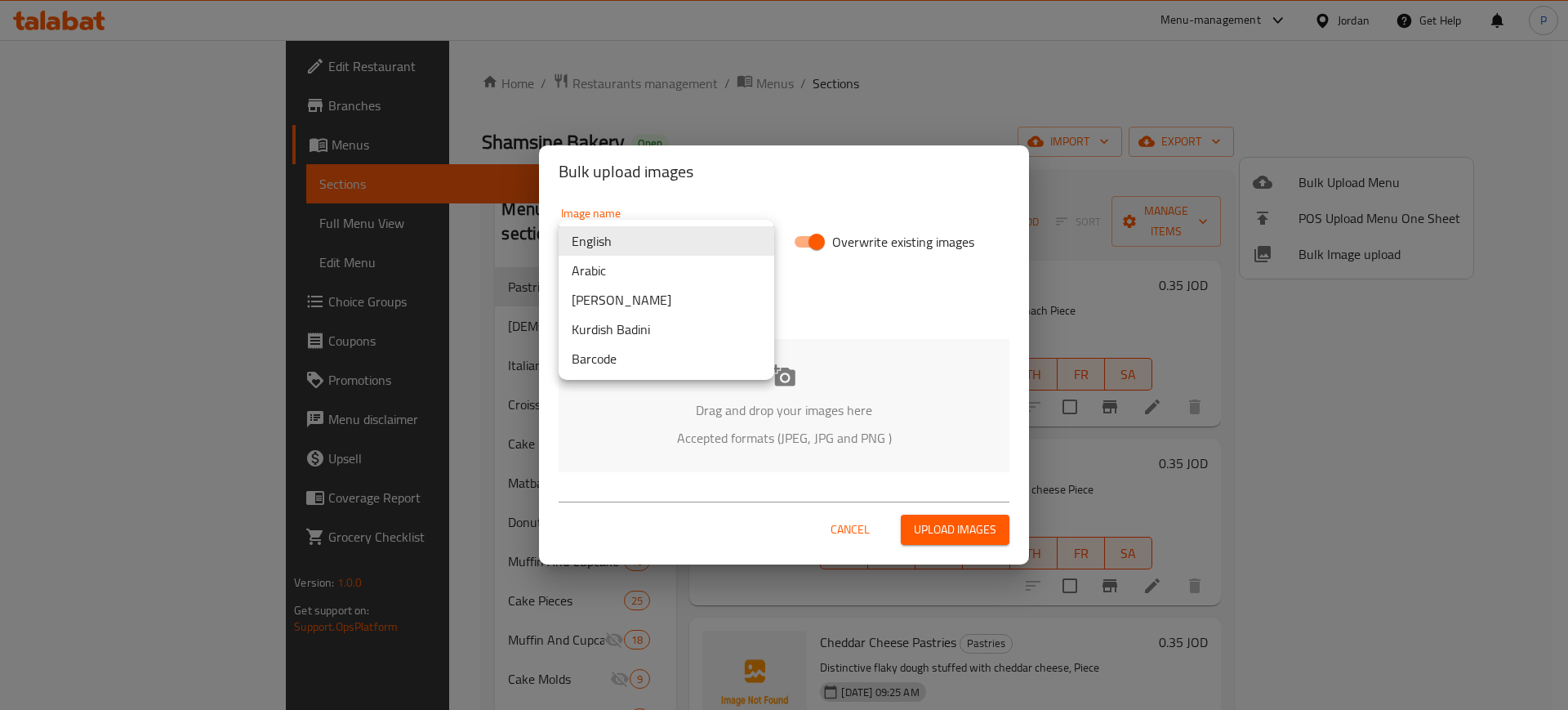
click at [612, 277] on li "Arabic" at bounding box center [666, 270] width 216 height 30
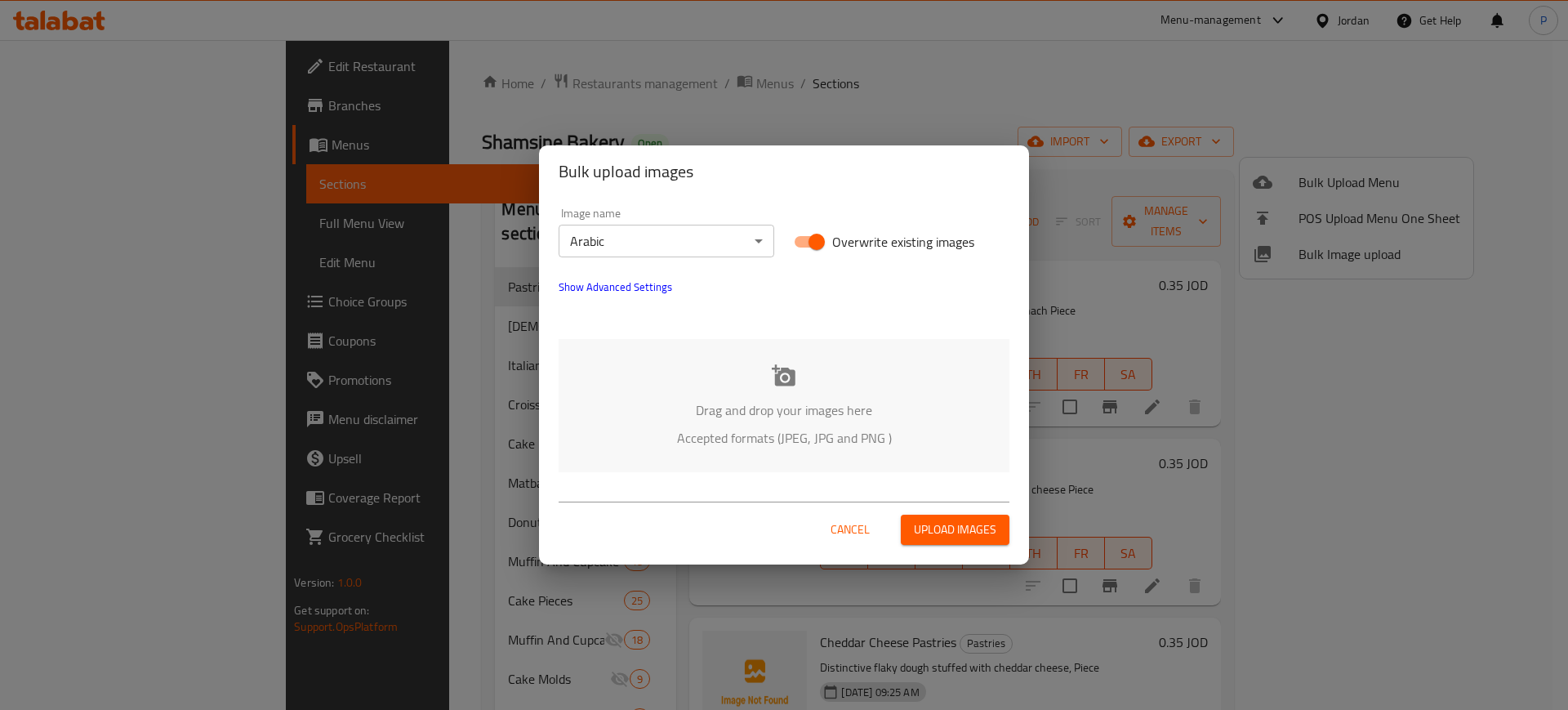
click at [746, 340] on div "Drag and drop your images here Accepted formats (JPEG, JPG and PNG )" at bounding box center [784, 406] width 450 height 133
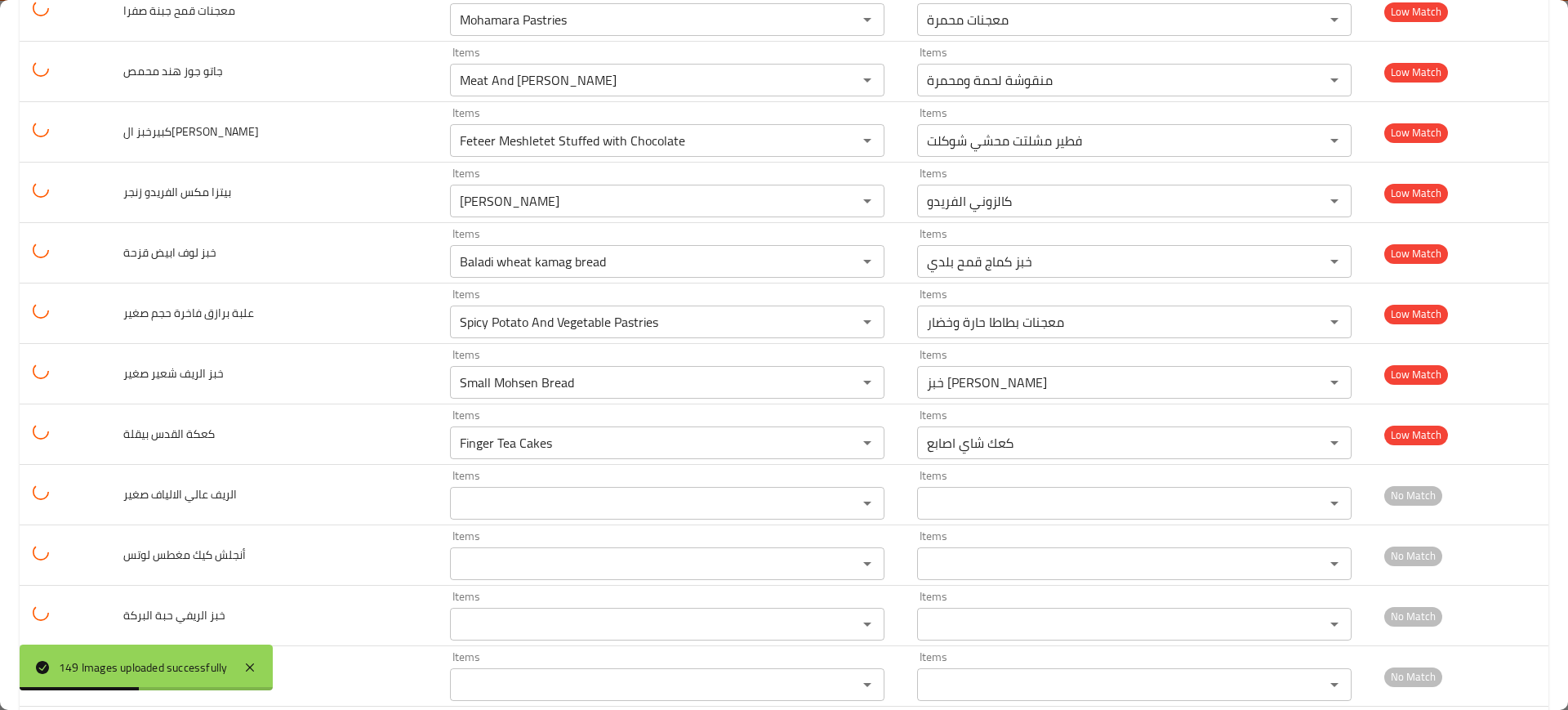
scroll to position [8585, 0]
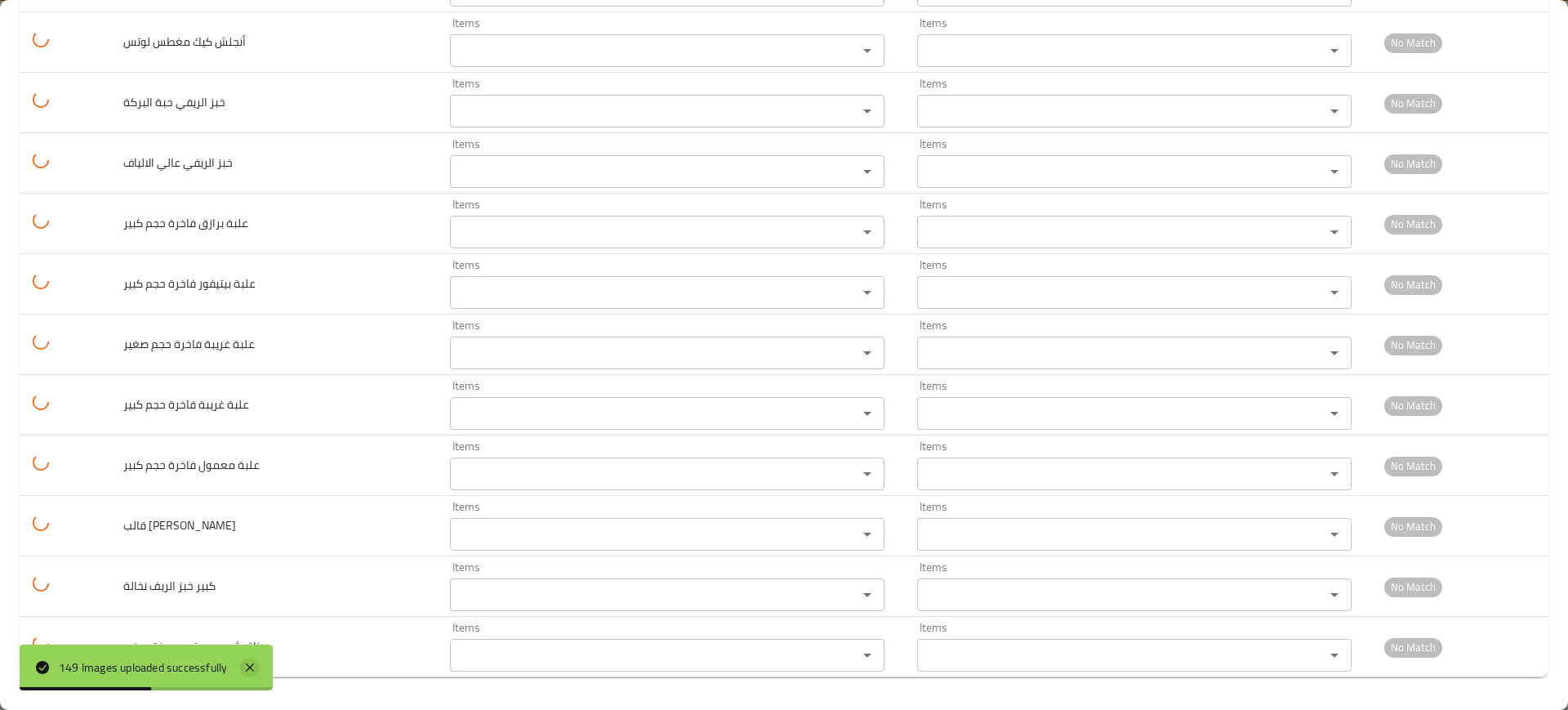
click at [248, 675] on icon at bounding box center [250, 668] width 20 height 20
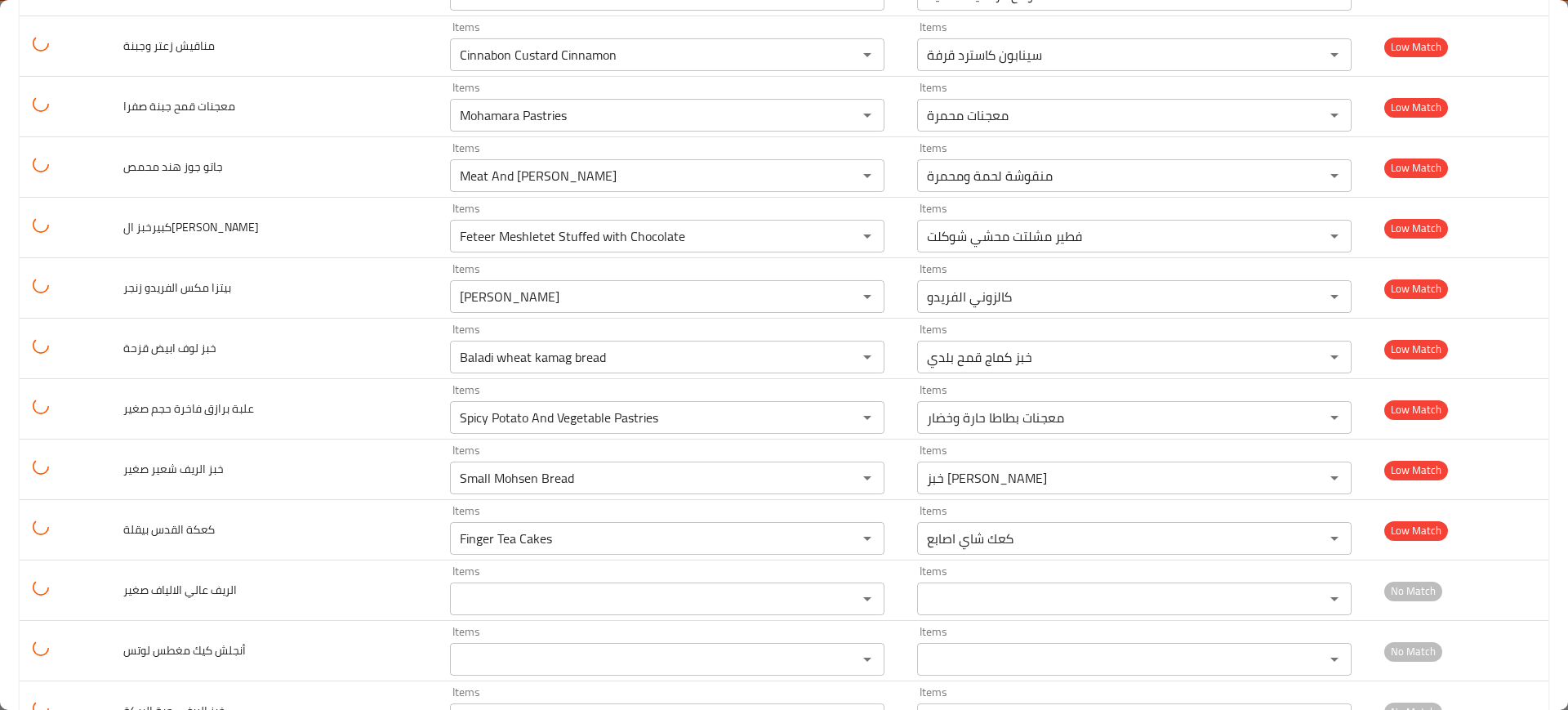
scroll to position [7972, 0]
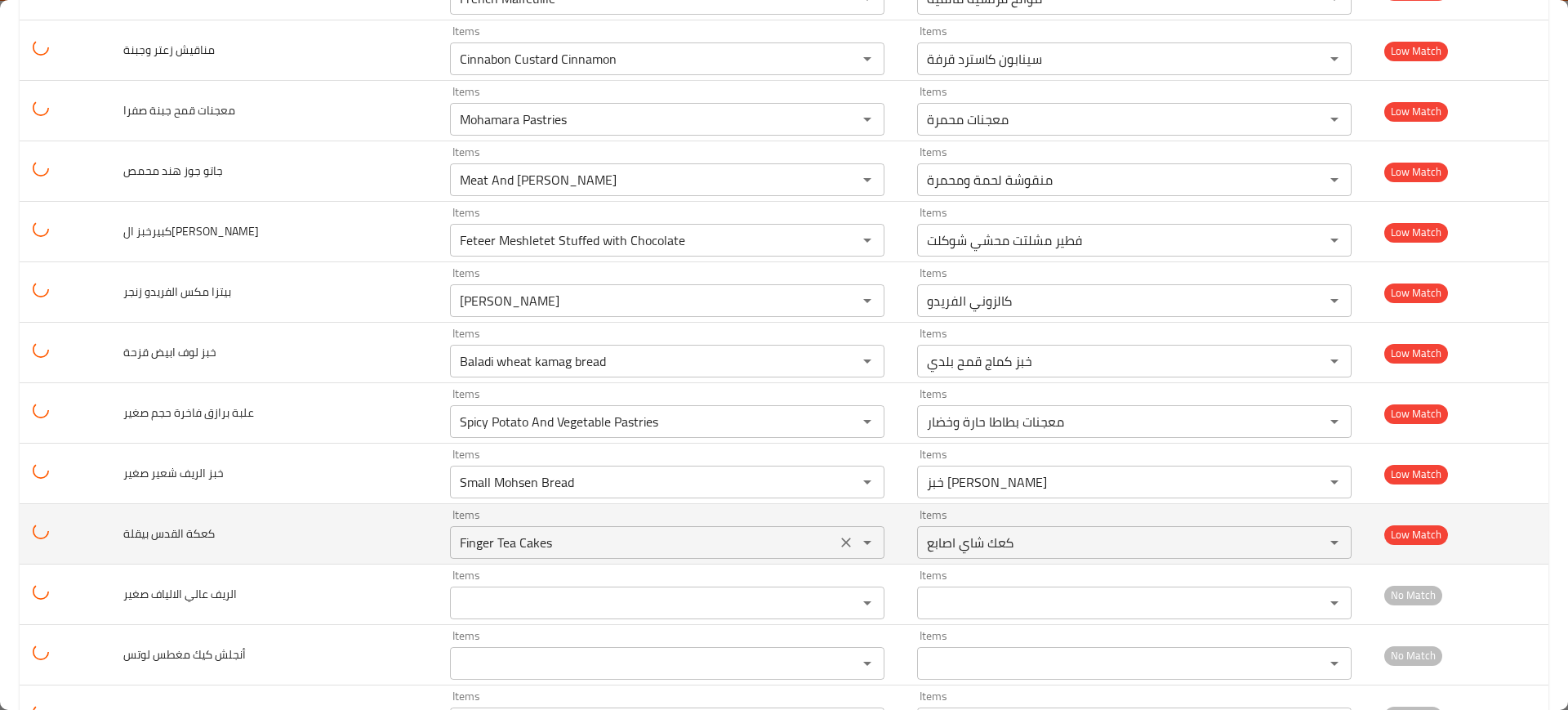
click at [838, 542] on icon "Clear" at bounding box center [846, 543] width 16 height 16
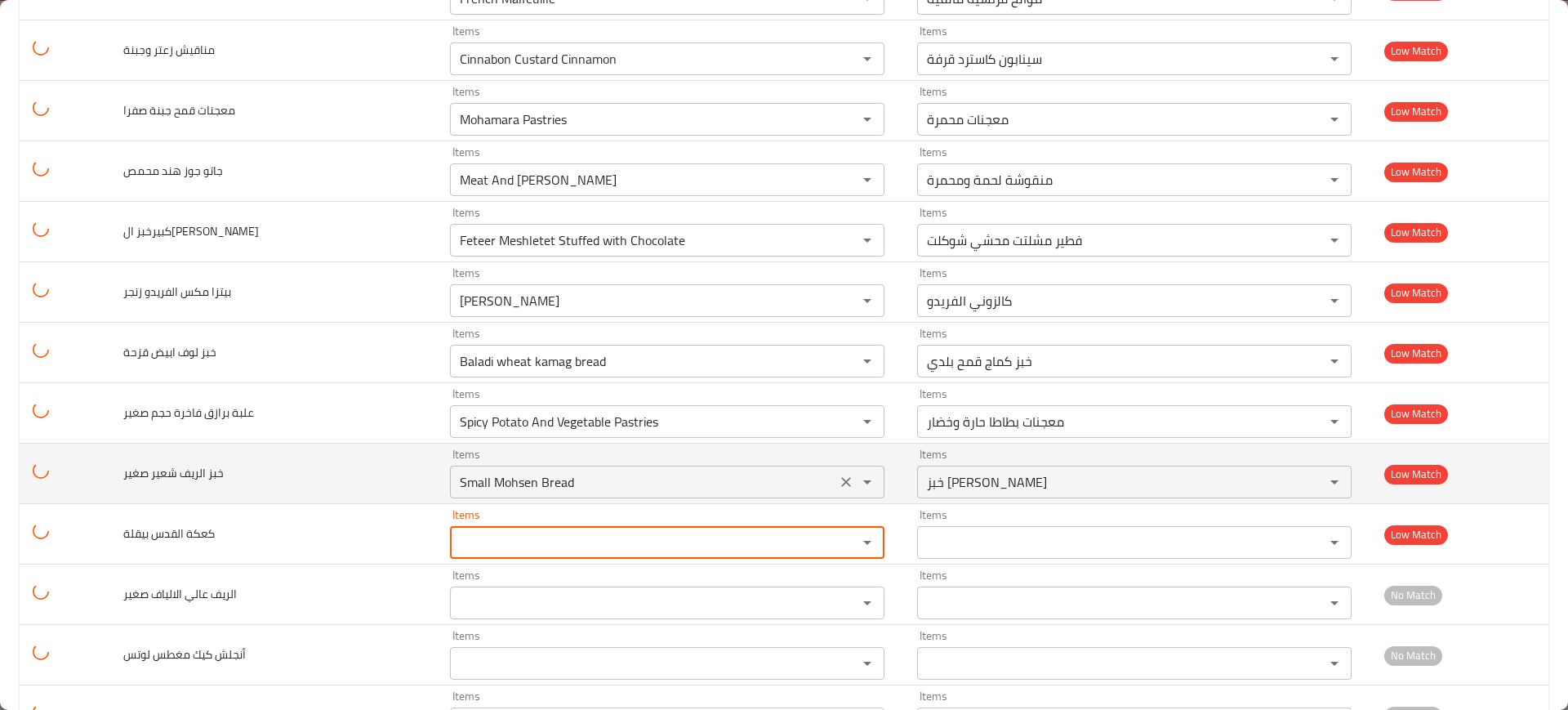
click at [838, 481] on icon "Clear" at bounding box center [846, 482] width 16 height 16
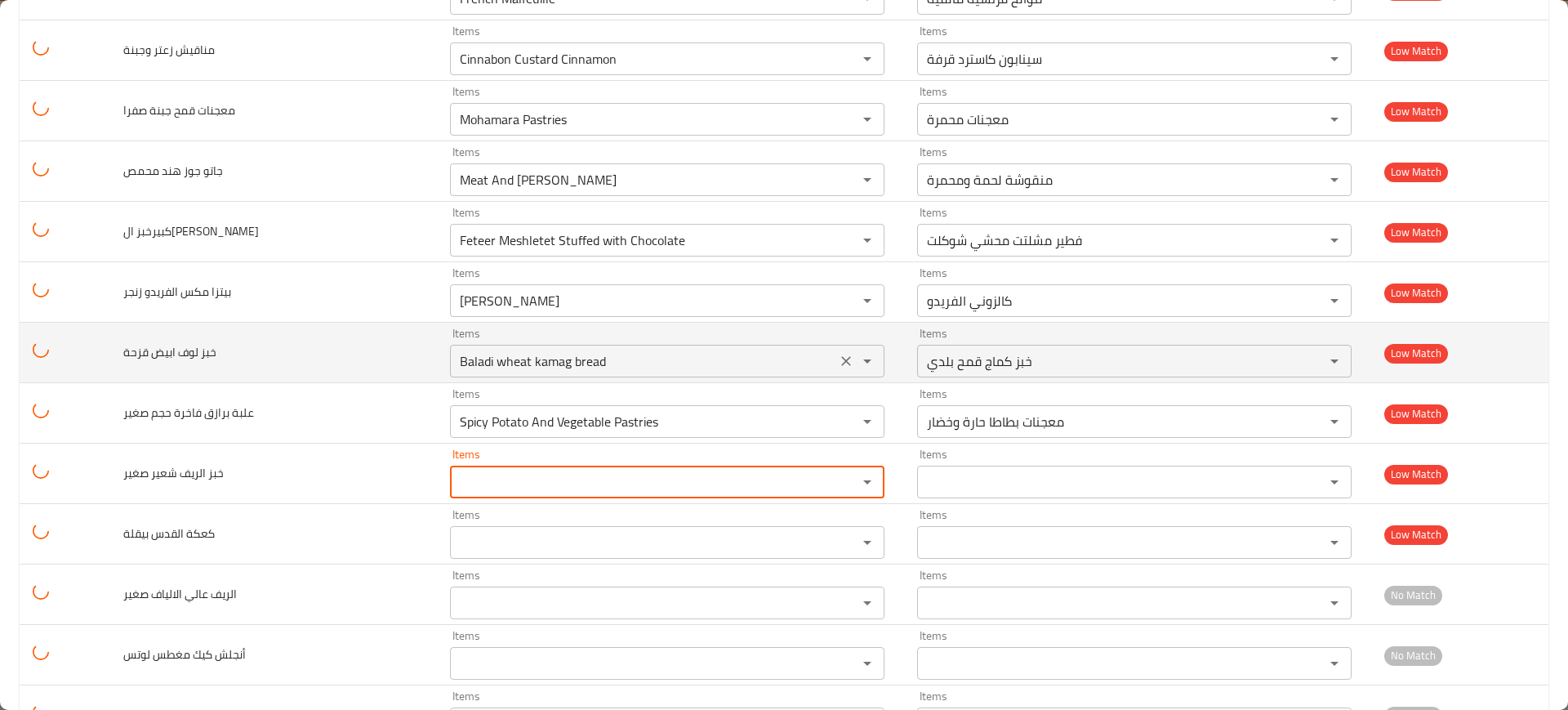
click at [838, 421] on icon "Clear" at bounding box center [846, 422] width 16 height 16
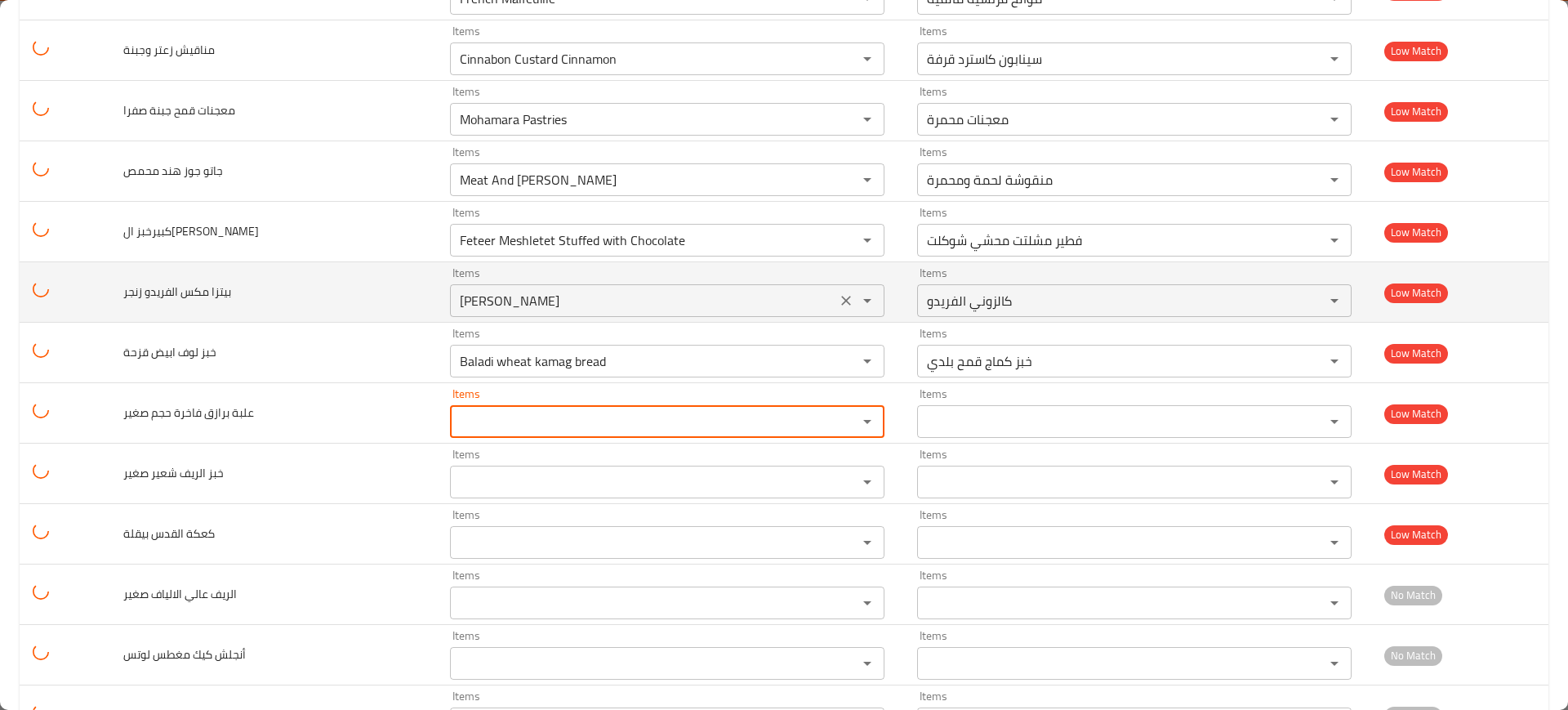
click at [835, 350] on button "Clear" at bounding box center [846, 360] width 23 height 23
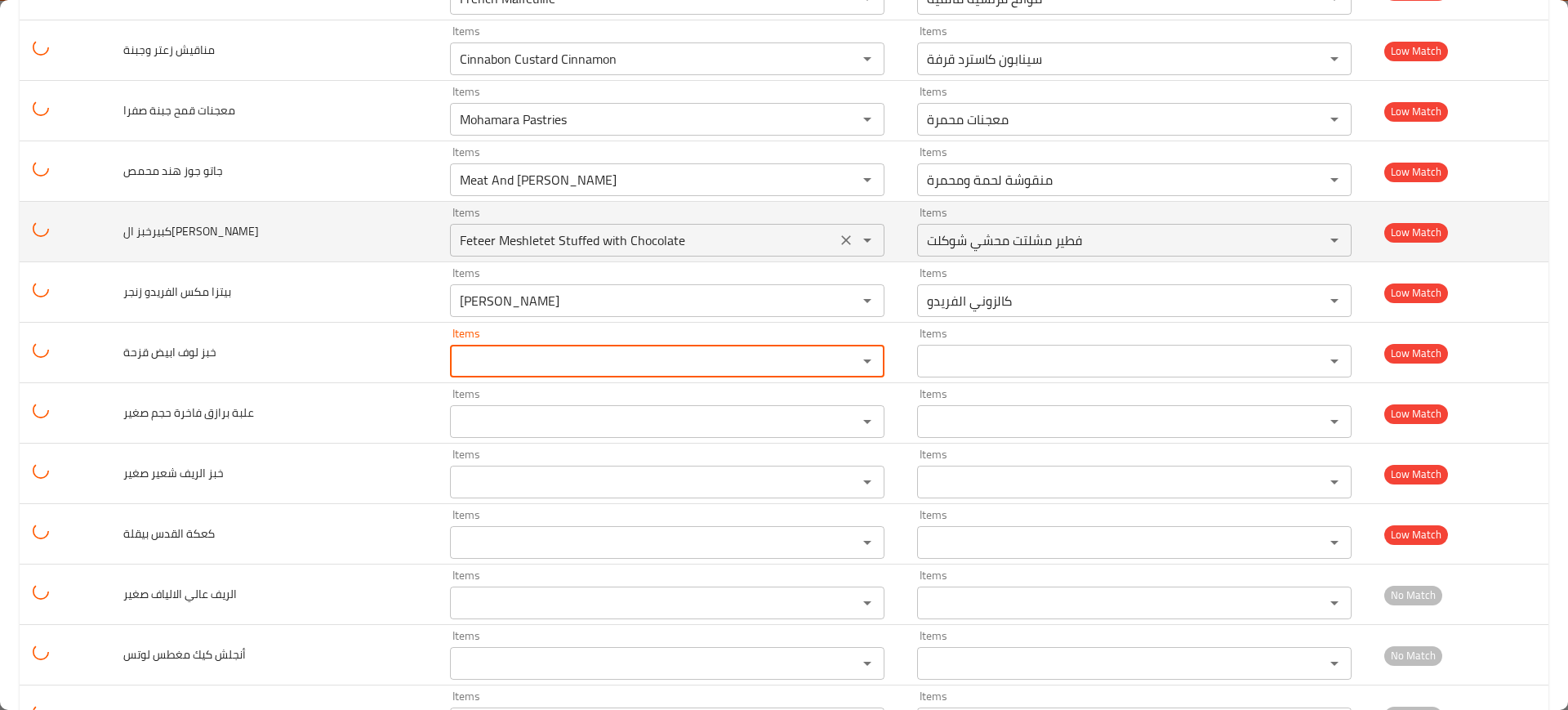
click at [838, 296] on icon "Clear" at bounding box center [846, 301] width 16 height 16
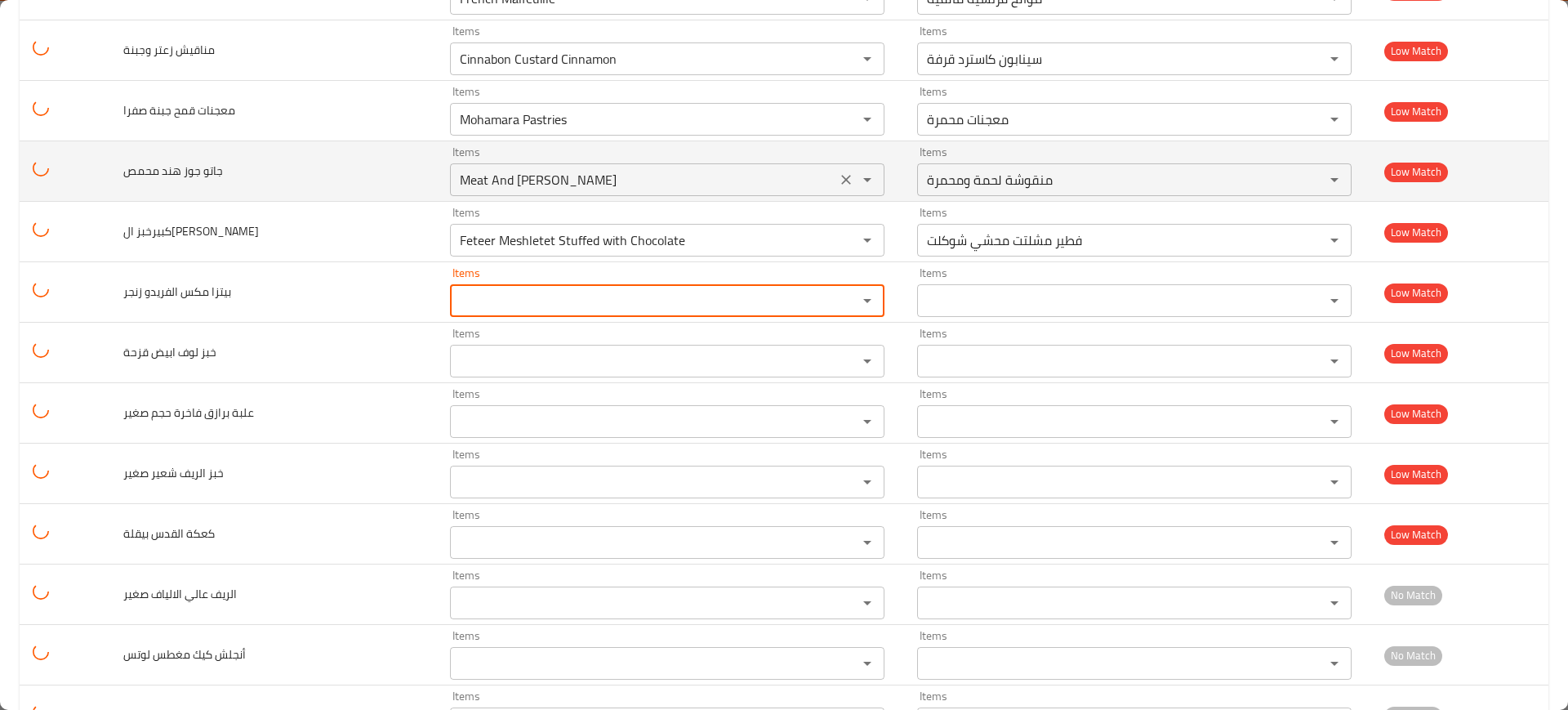
click at [838, 232] on icon "Clear" at bounding box center [846, 240] width 16 height 16
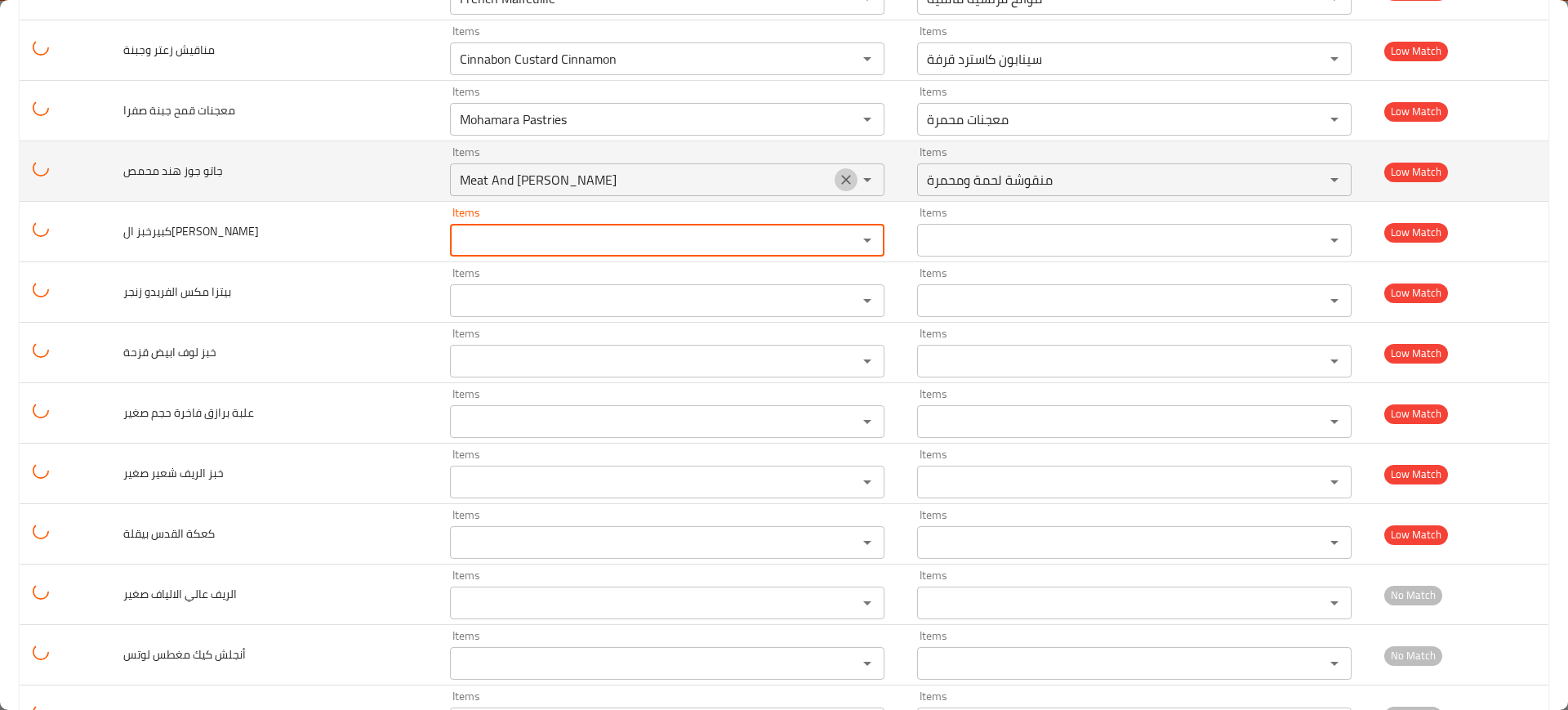
click at [838, 174] on icon "Clear" at bounding box center [846, 180] width 16 height 16
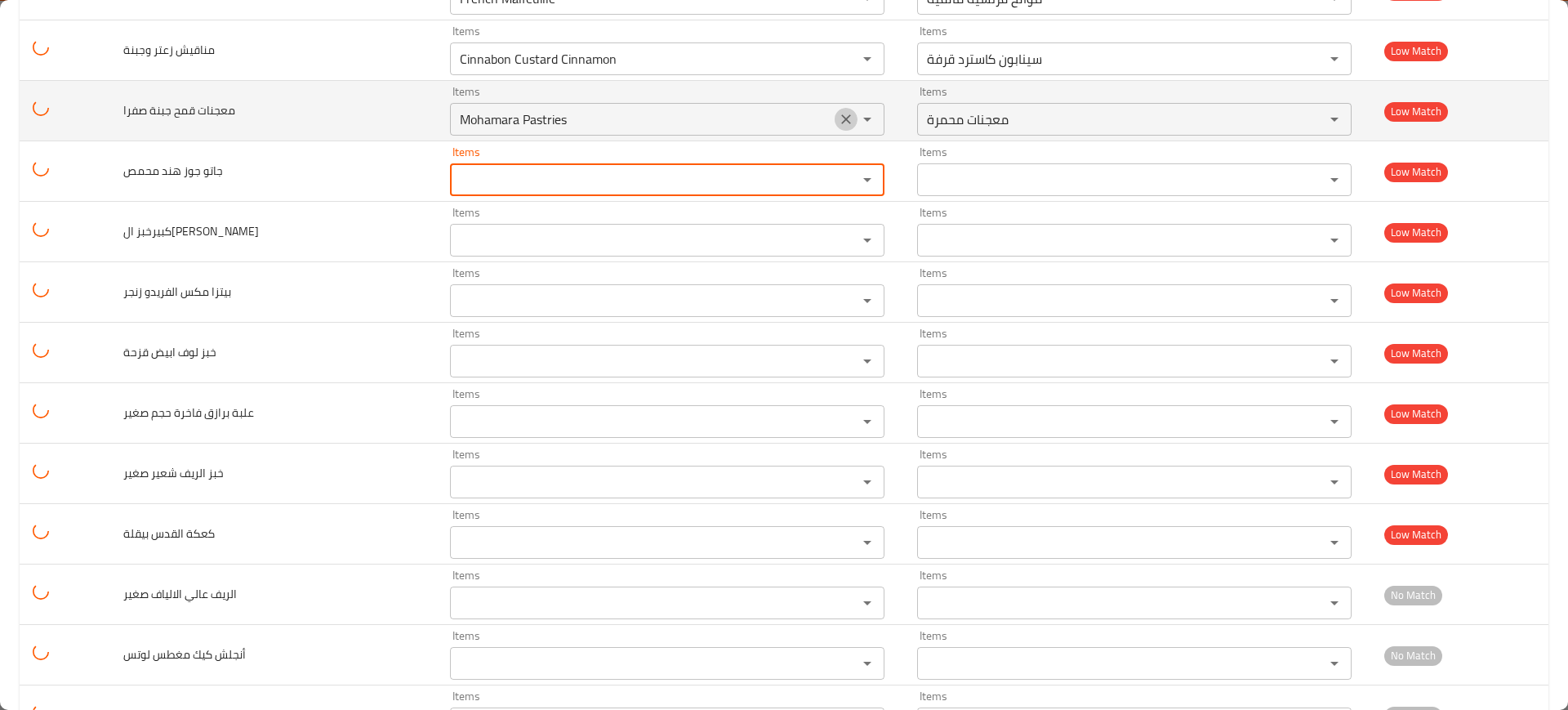
click at [838, 112] on icon "Clear" at bounding box center [846, 119] width 16 height 16
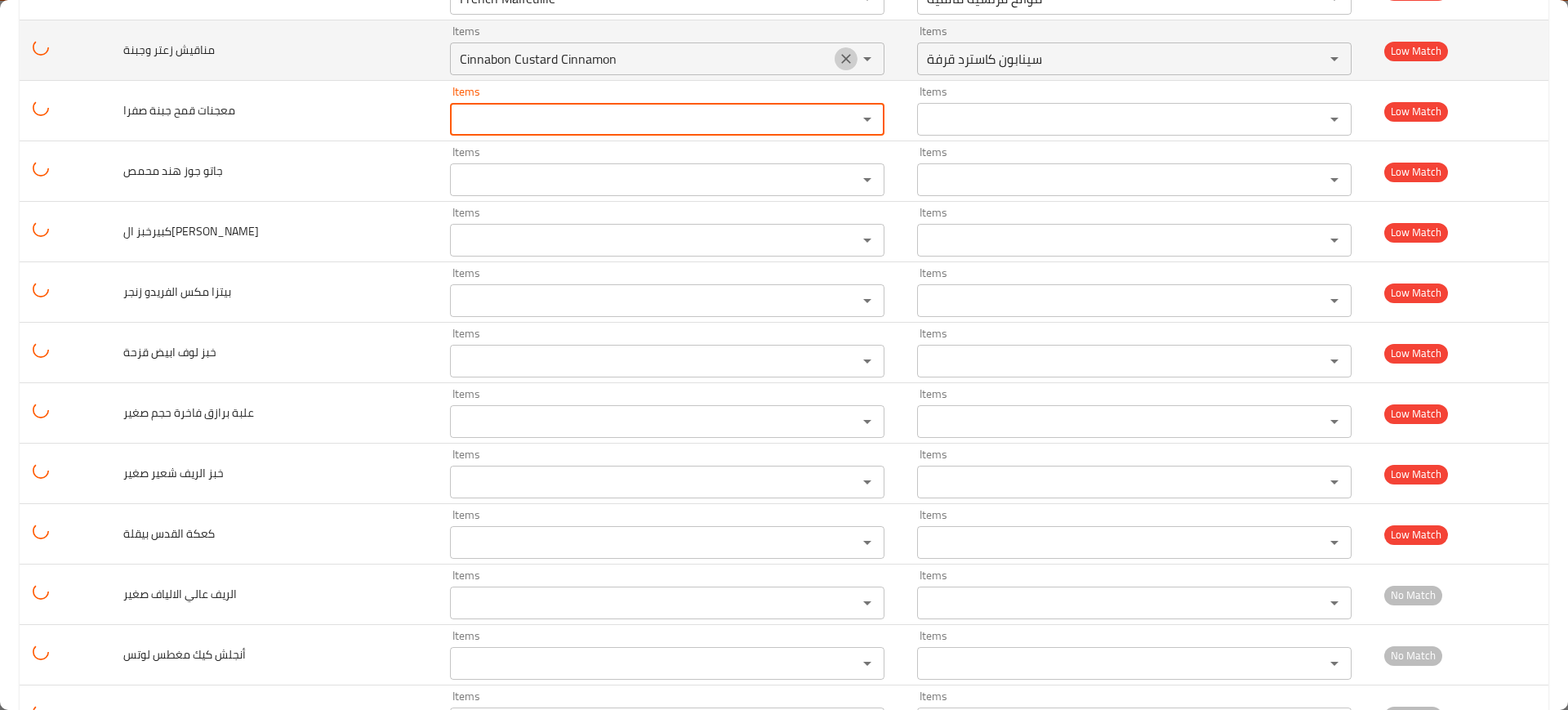
click at [835, 49] on button "Clear" at bounding box center [846, 58] width 23 height 23
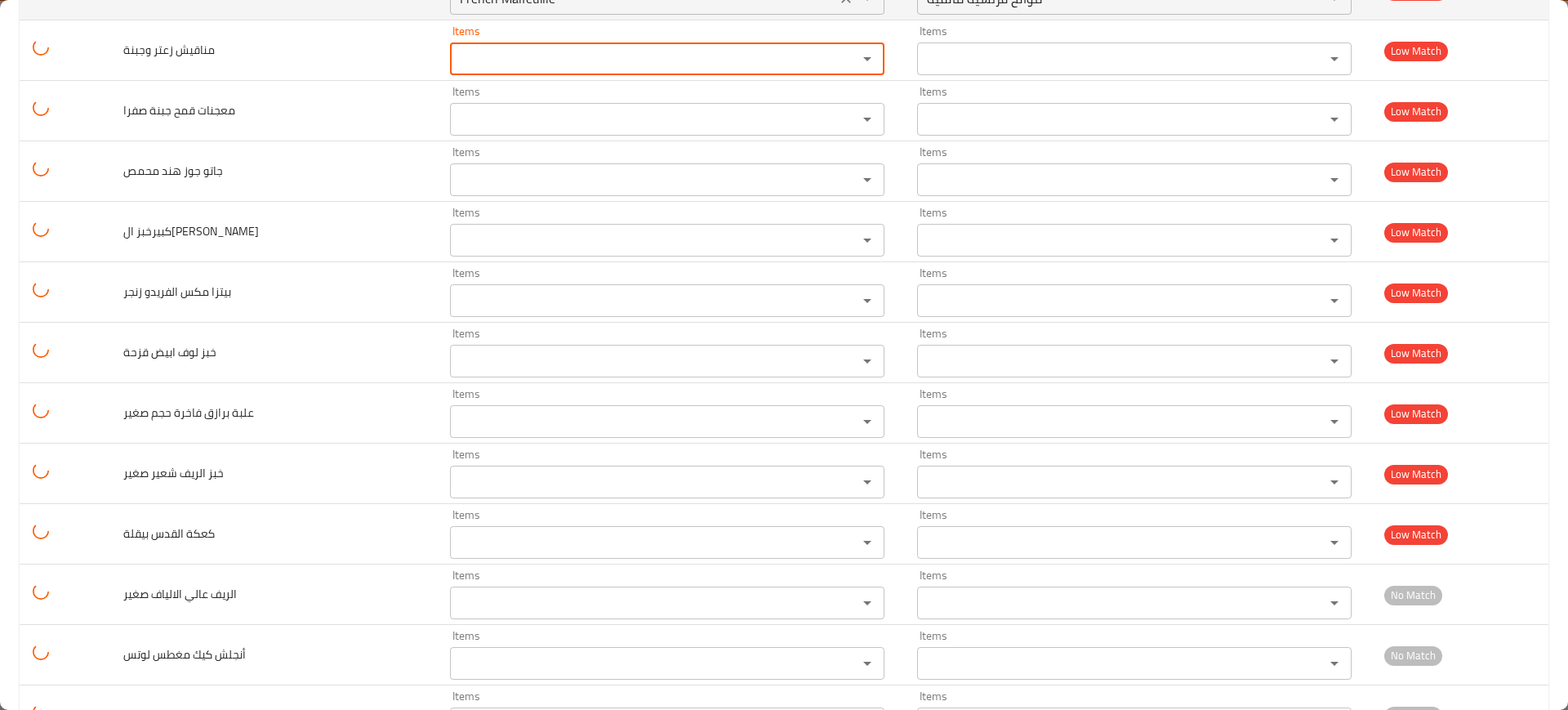
scroll to position [7563, 0]
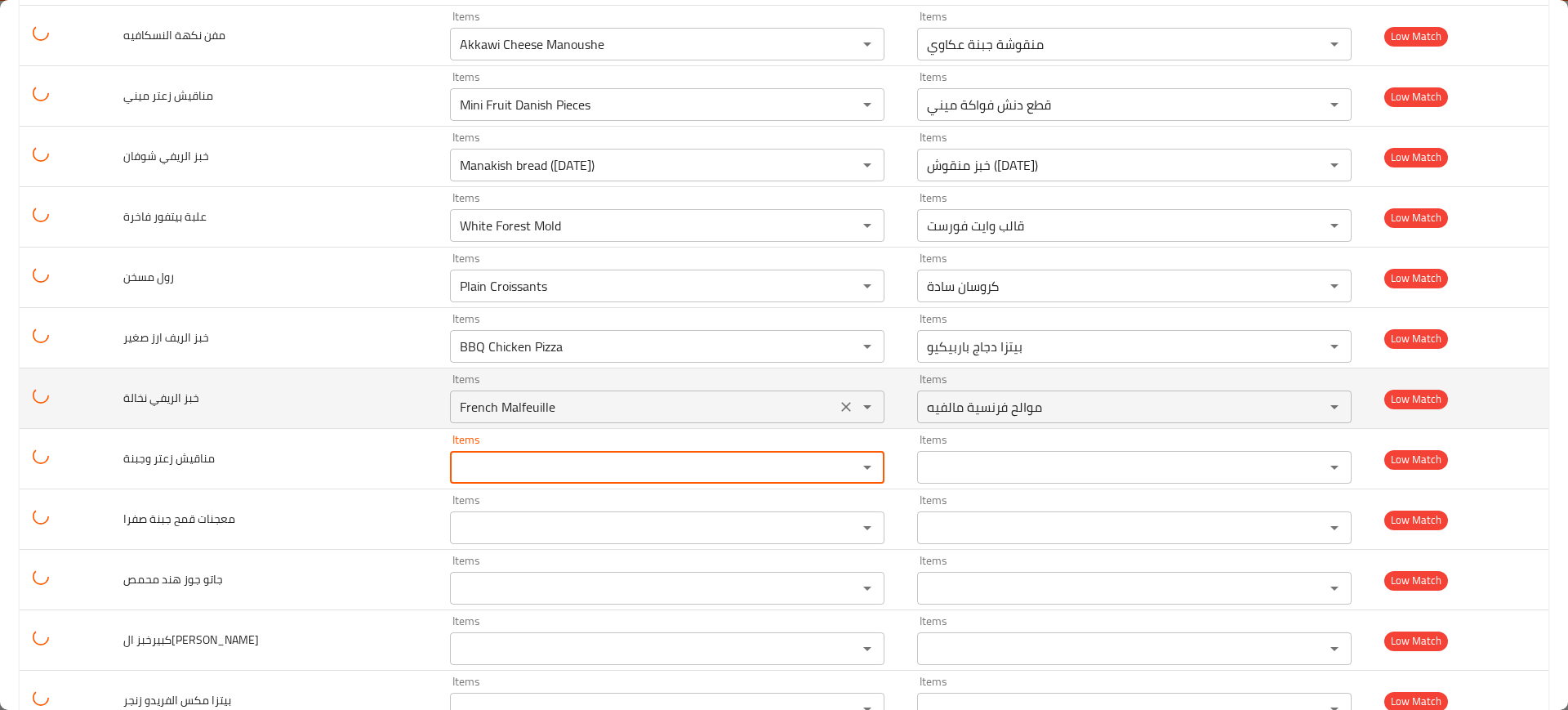
click at [841, 406] on icon "Clear" at bounding box center [846, 406] width 10 height 10
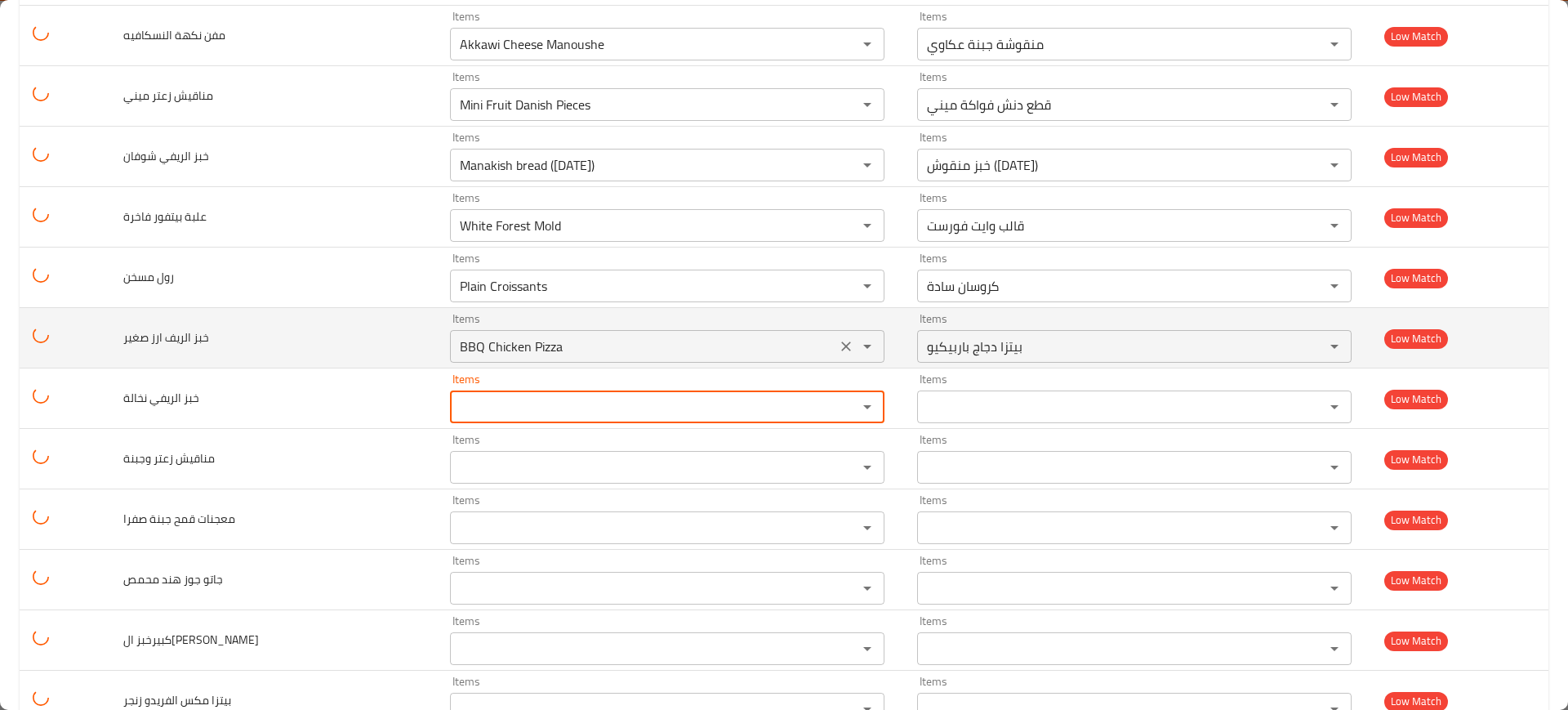
click at [838, 348] on icon "Clear" at bounding box center [846, 347] width 16 height 16
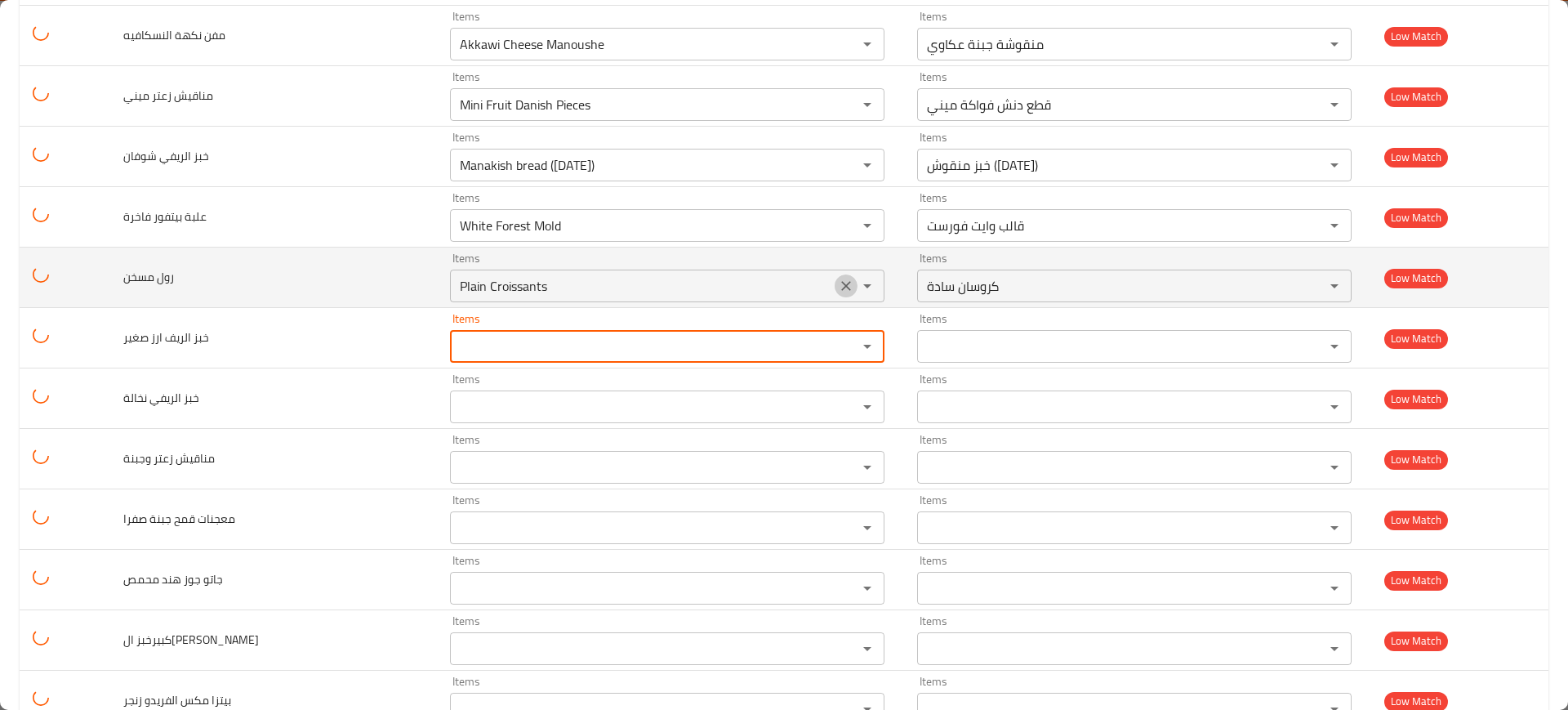
click at [838, 282] on icon "Clear" at bounding box center [846, 286] width 16 height 16
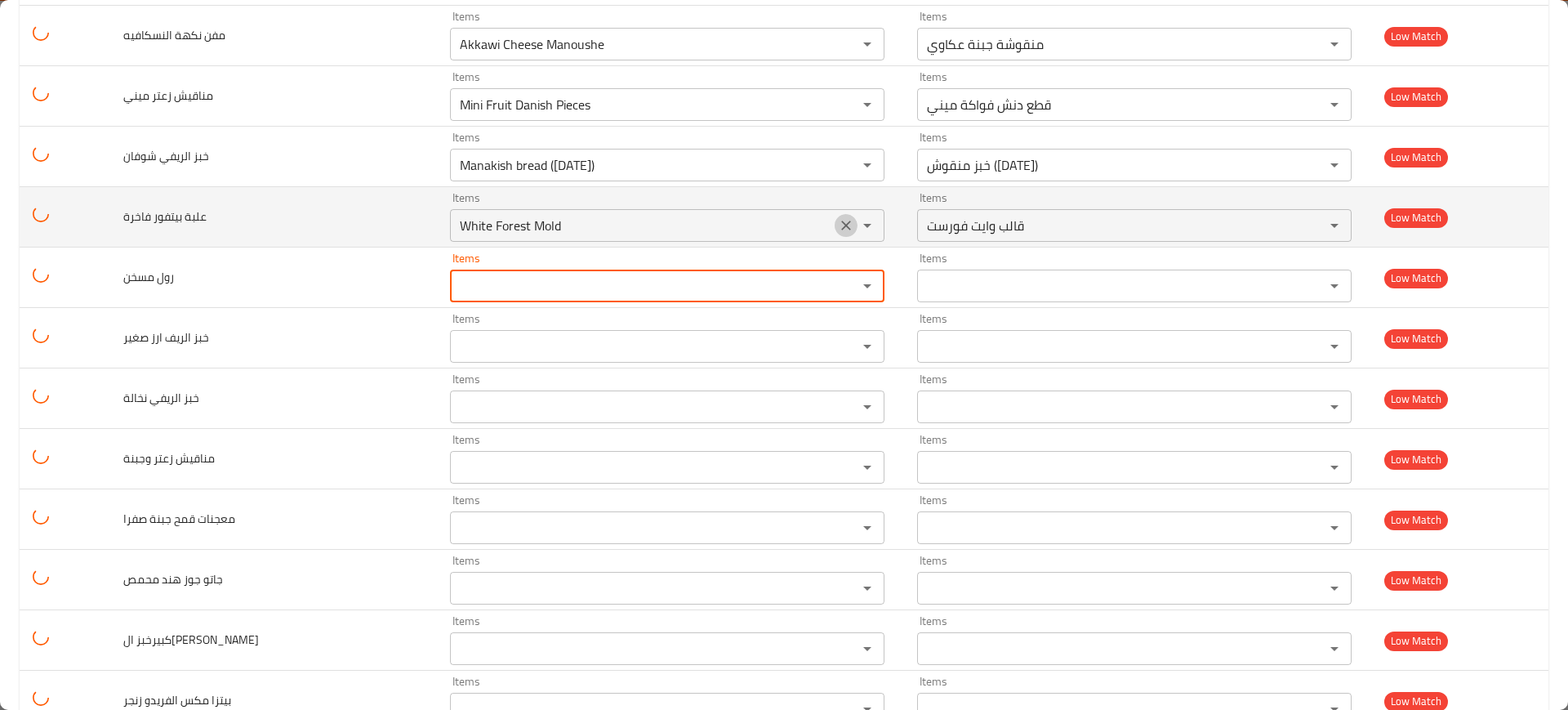
click at [841, 223] on icon "Clear" at bounding box center [846, 225] width 10 height 10
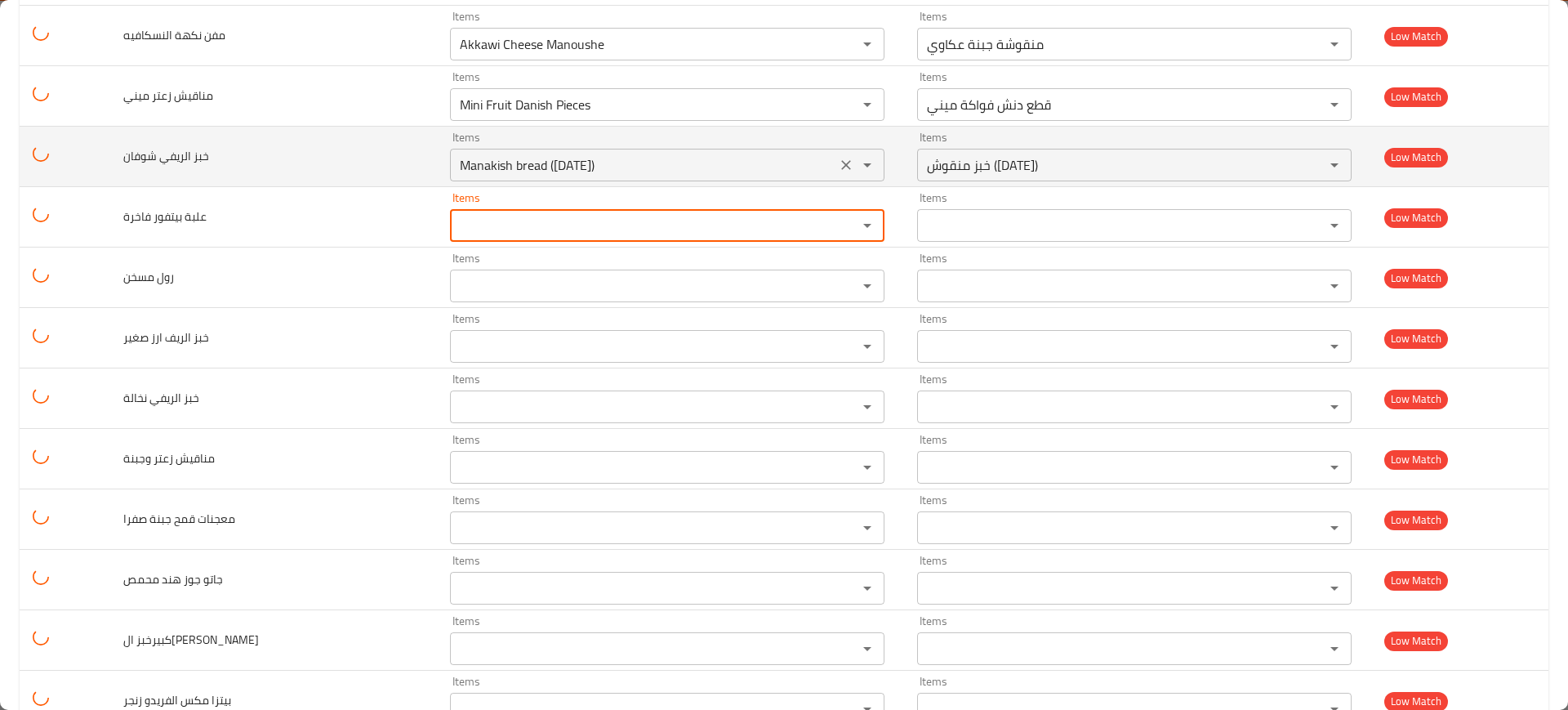
click at [838, 163] on icon "Clear" at bounding box center [846, 165] width 16 height 16
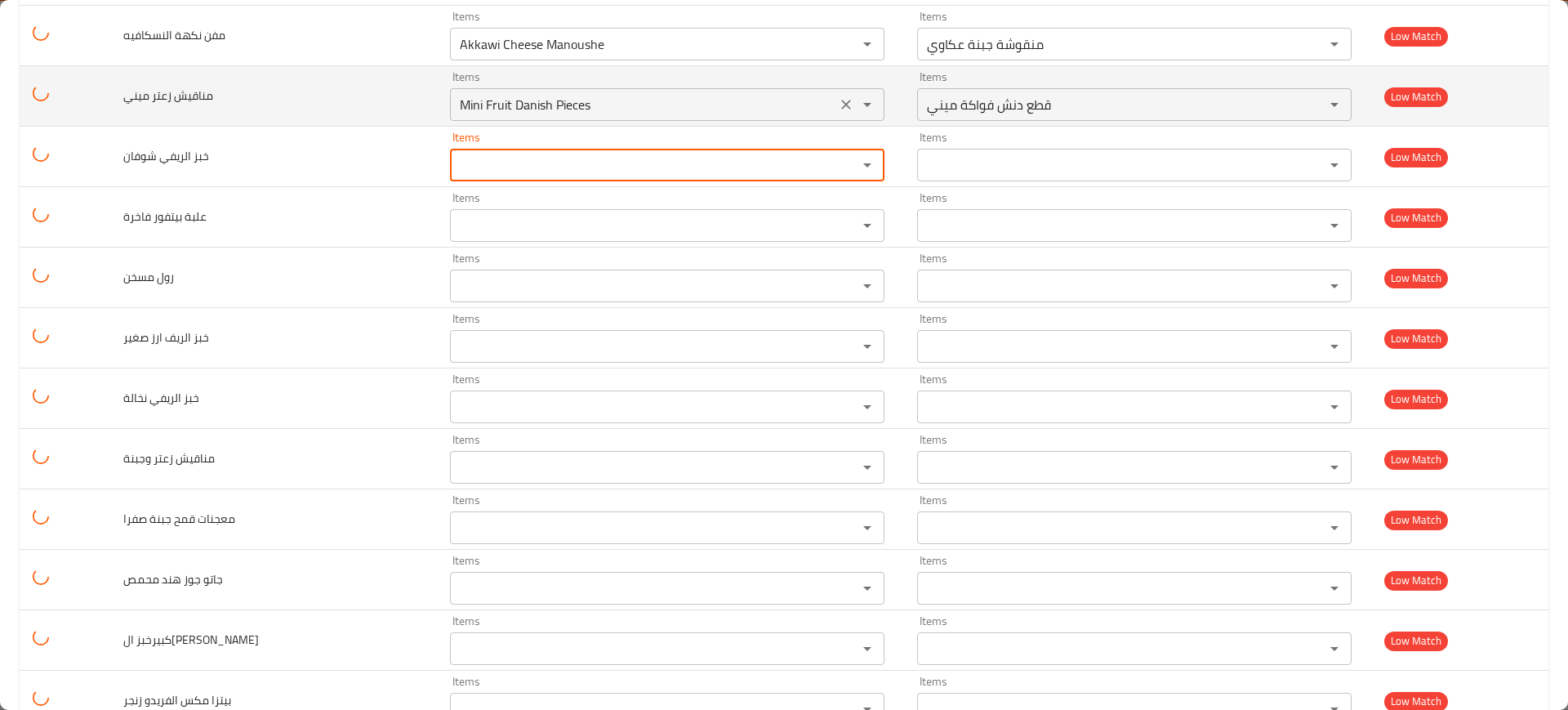
click at [838, 107] on icon "Clear" at bounding box center [846, 105] width 16 height 16
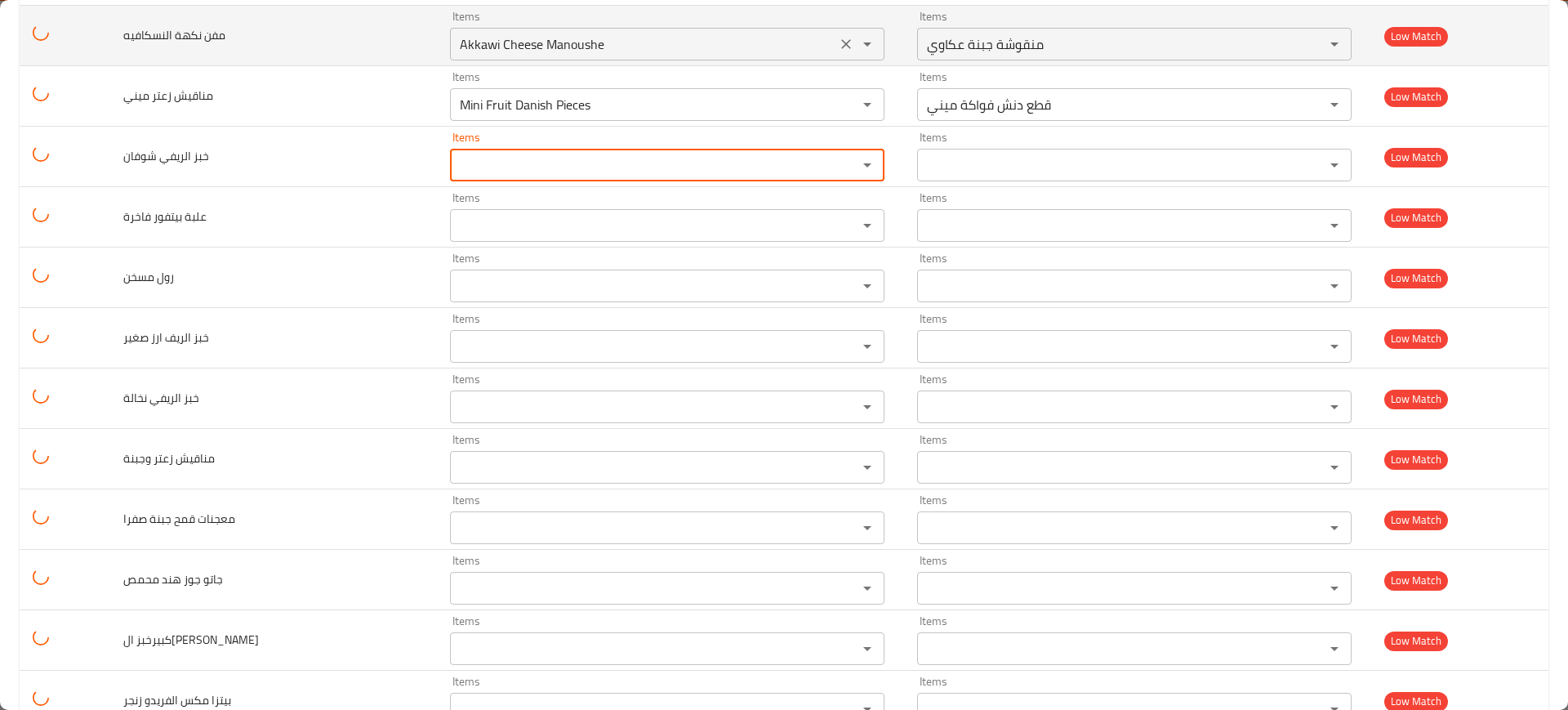
click at [841, 41] on icon "Clear" at bounding box center [846, 43] width 10 height 10
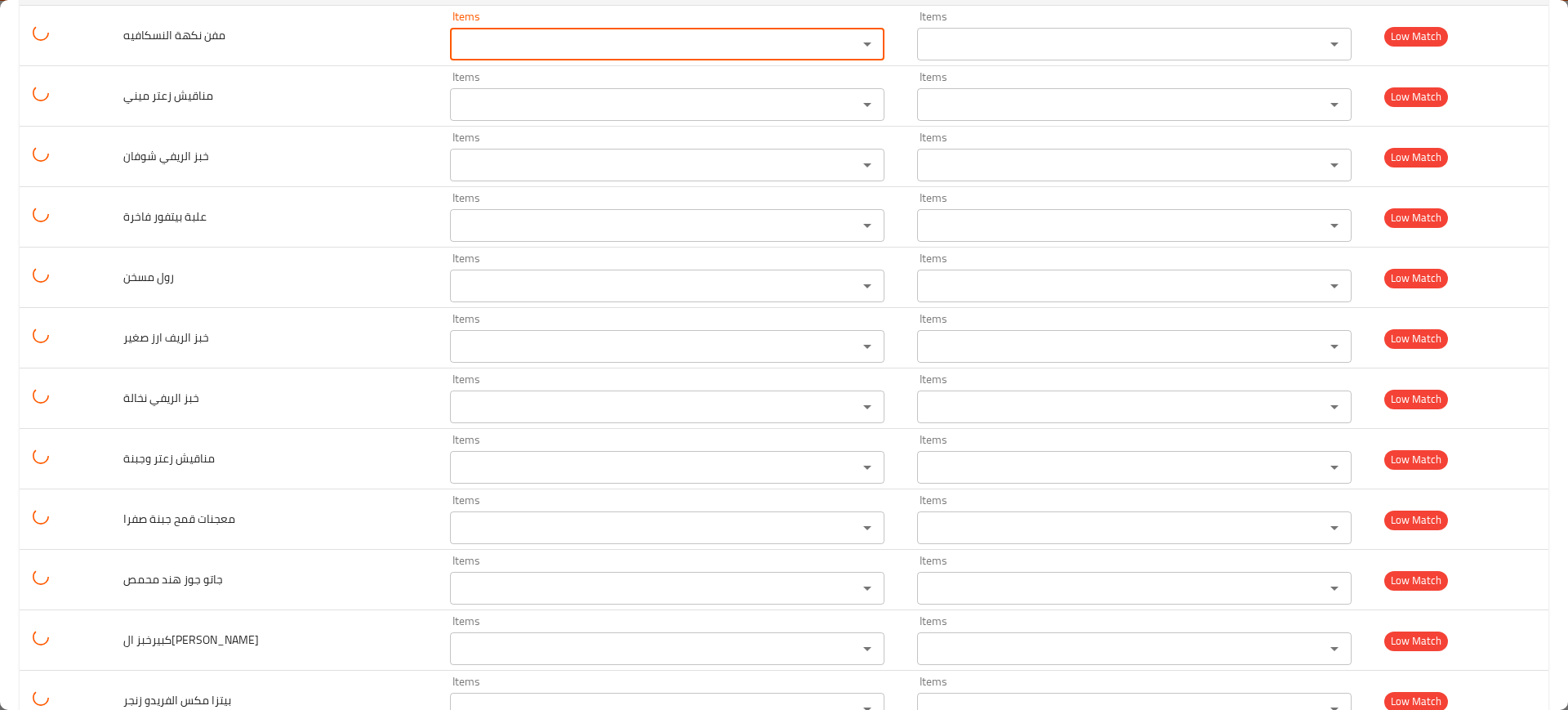
scroll to position [7359, 0]
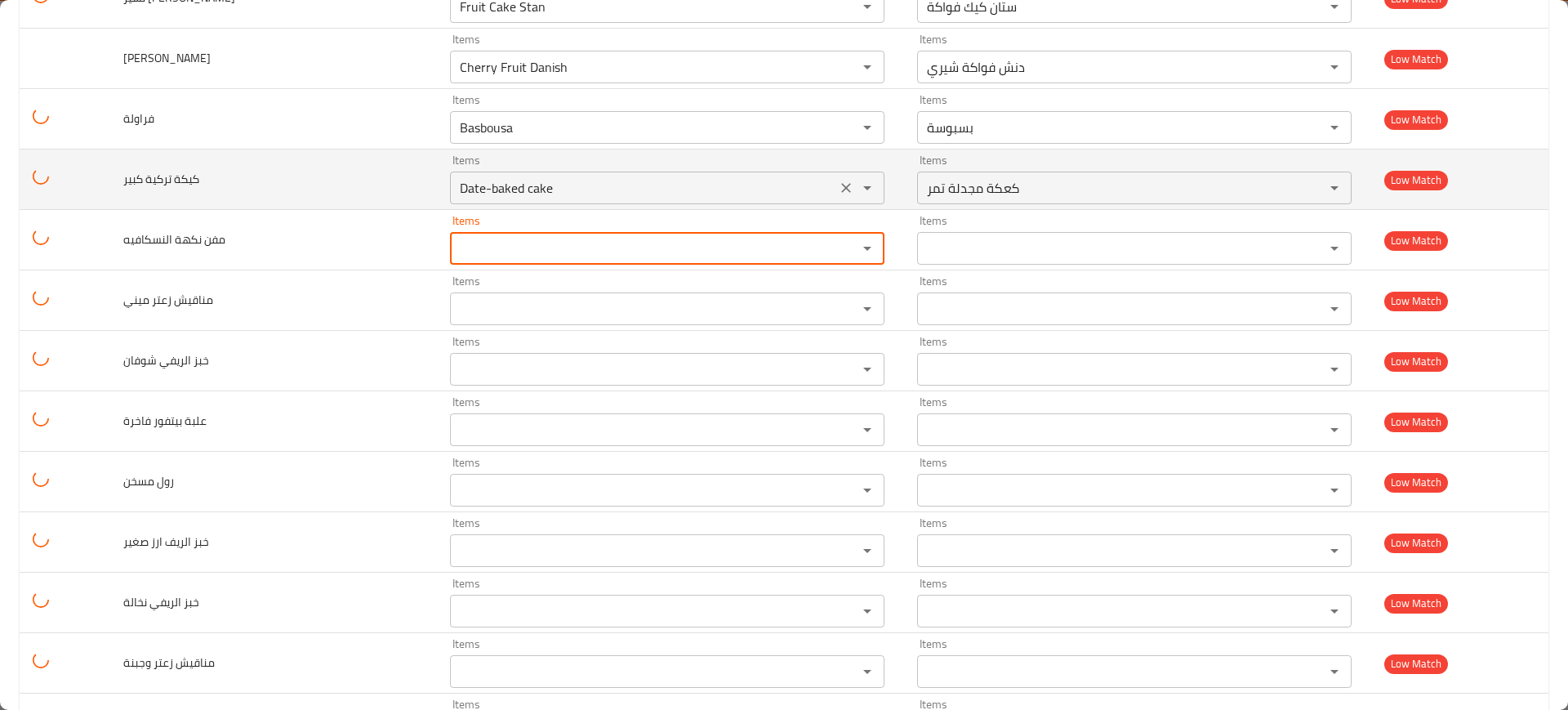
click at [803, 195] on div "Date-baked cake Items" at bounding box center [667, 188] width 434 height 33
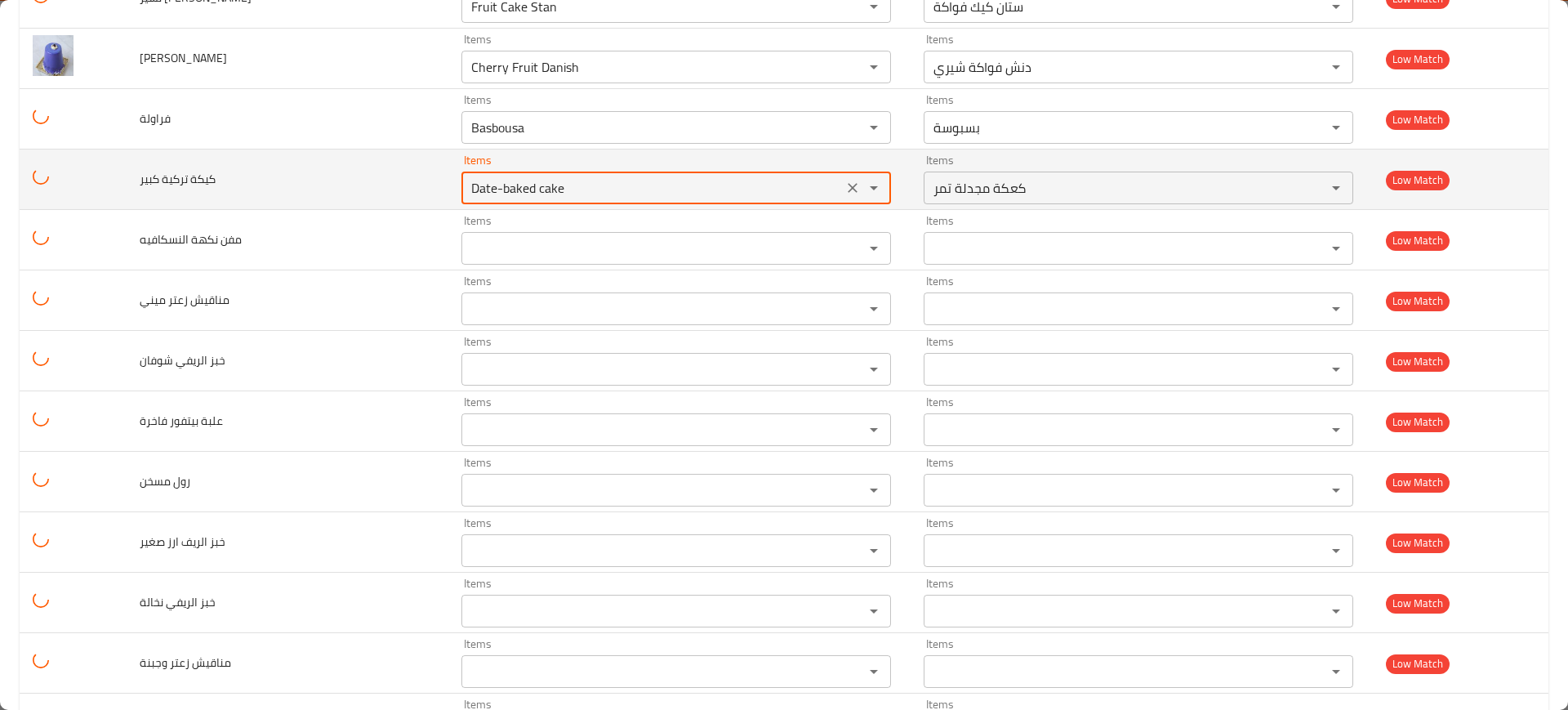
click at [845, 133] on icon "Clear" at bounding box center [853, 127] width 16 height 16
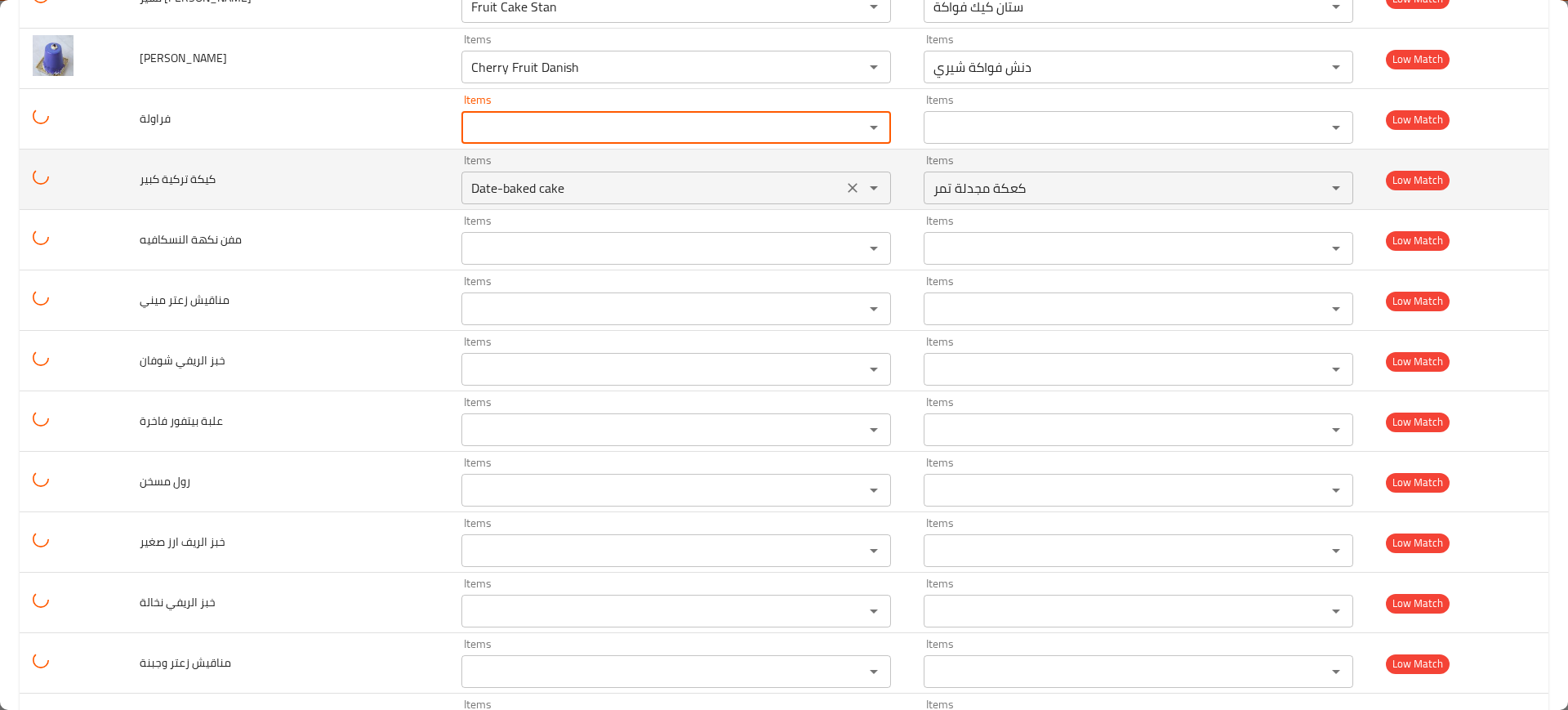
click at [848, 192] on icon "Clear" at bounding box center [852, 188] width 10 height 10
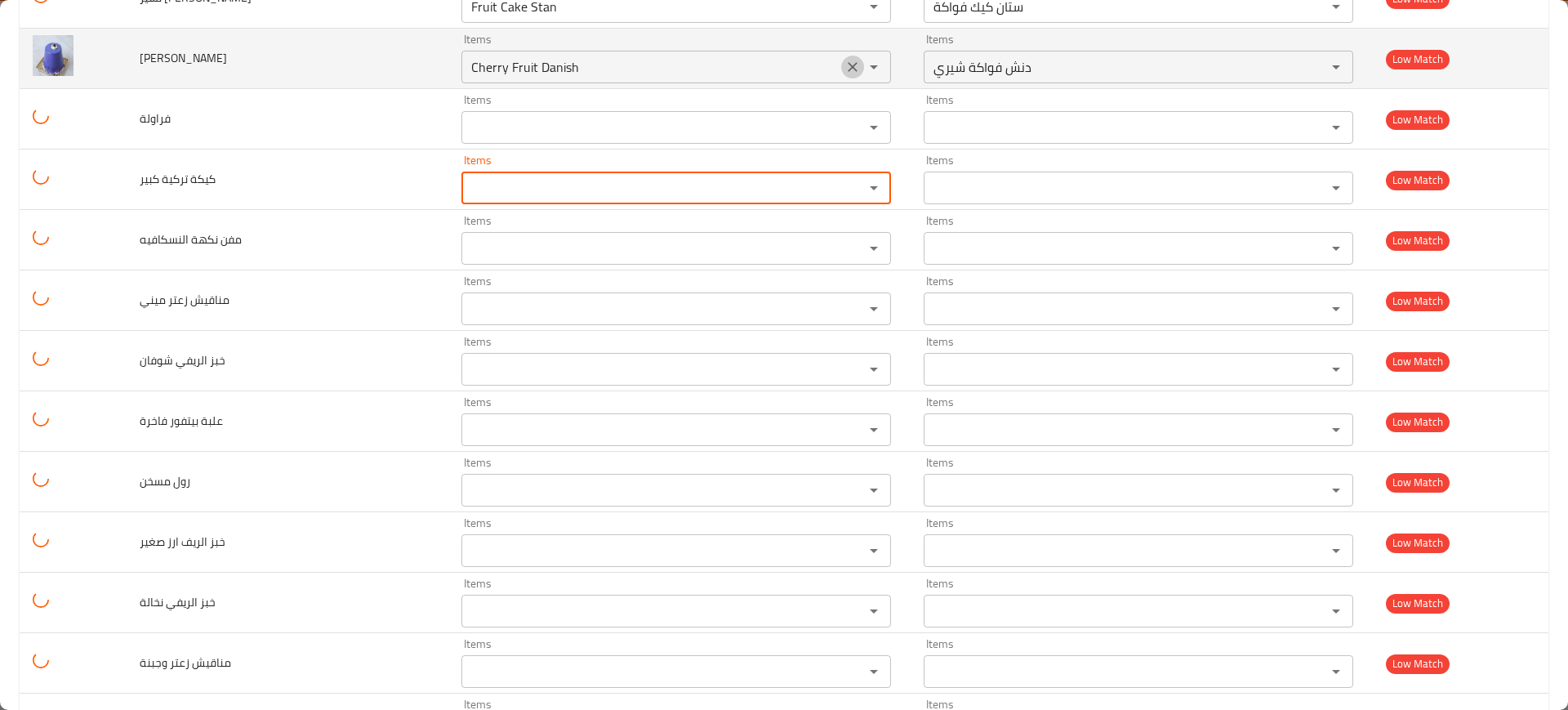
click at [845, 75] on icon "Clear" at bounding box center [853, 67] width 16 height 16
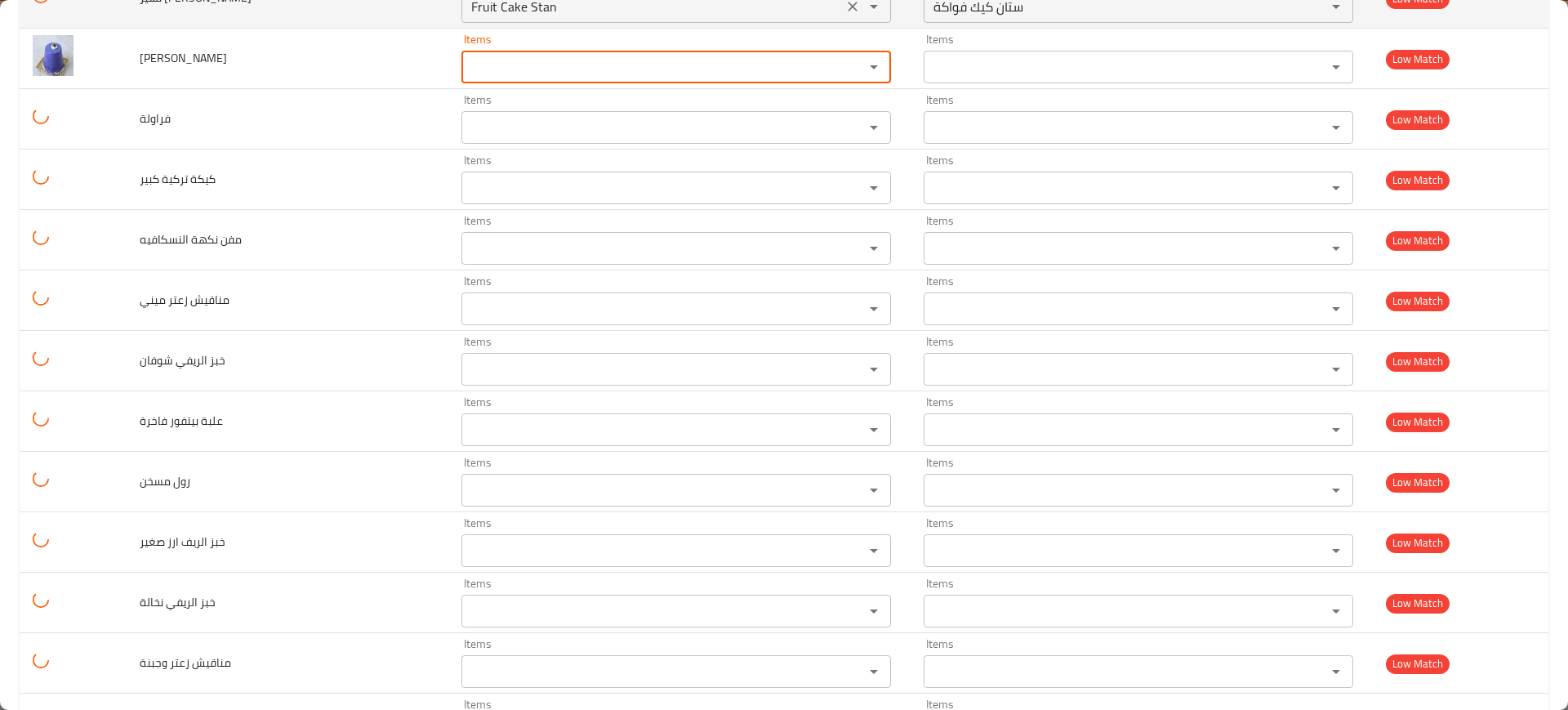
click at [813, 23] on div "Fruit Cake Stan Items" at bounding box center [676, 6] width 430 height 33
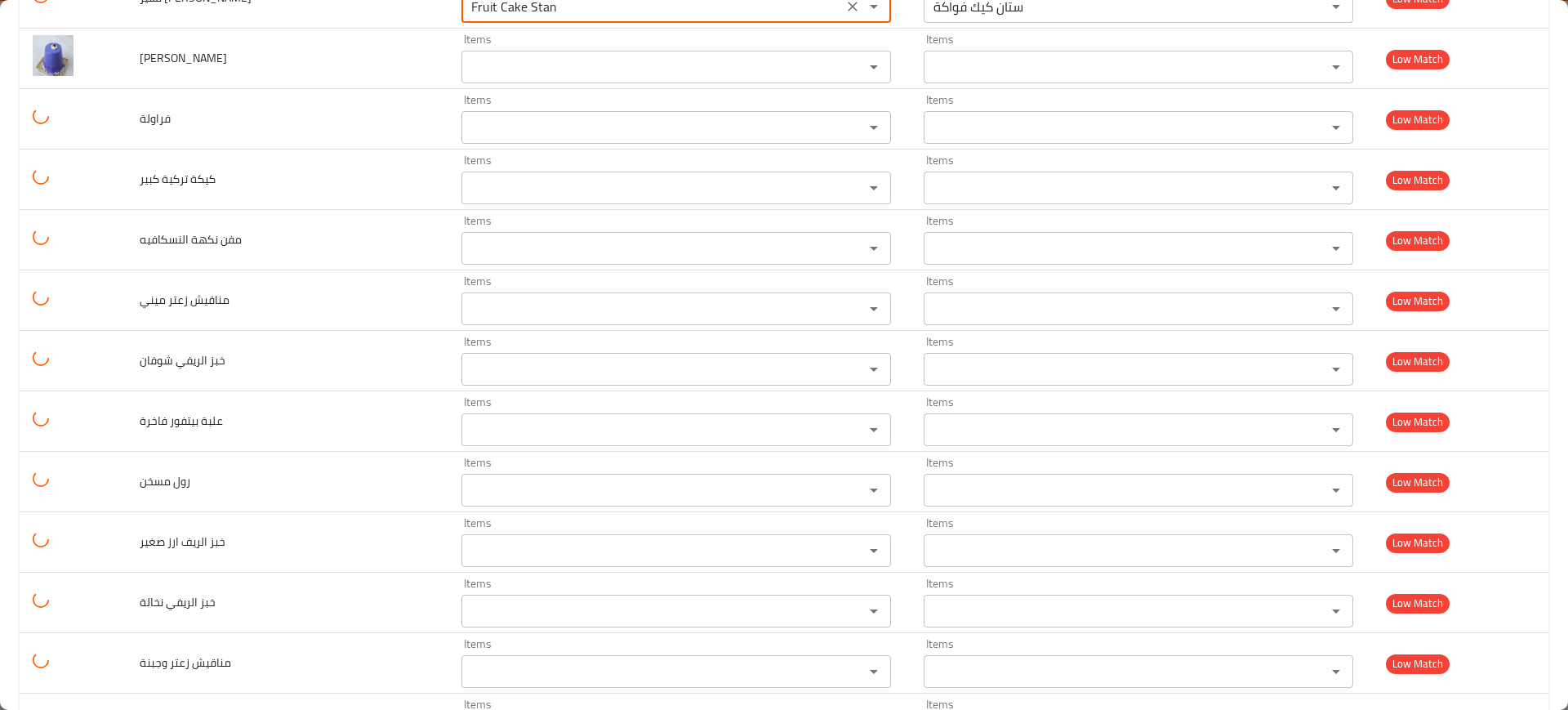
click at [845, 14] on icon "Clear" at bounding box center [853, 6] width 16 height 16
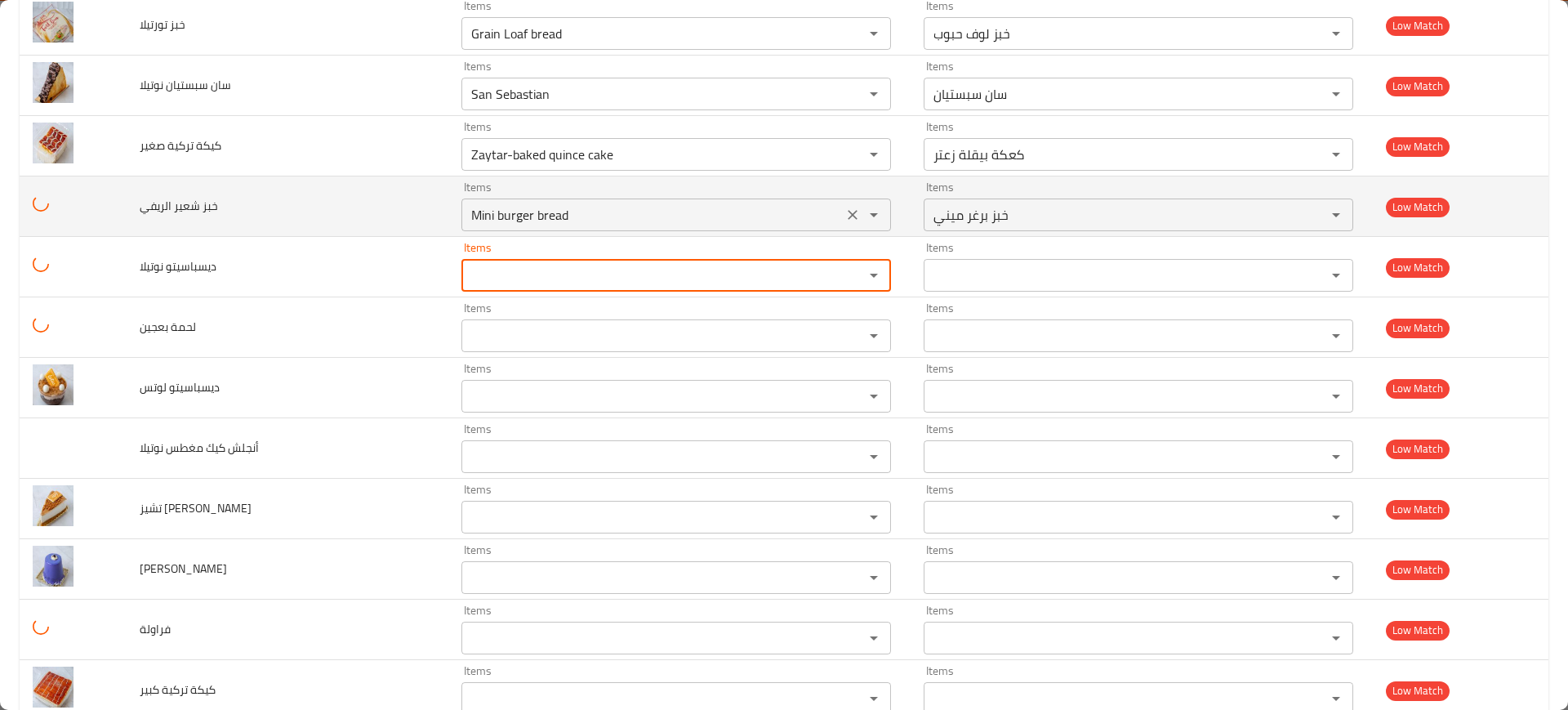
click at [845, 211] on icon "Clear" at bounding box center [853, 215] width 16 height 16
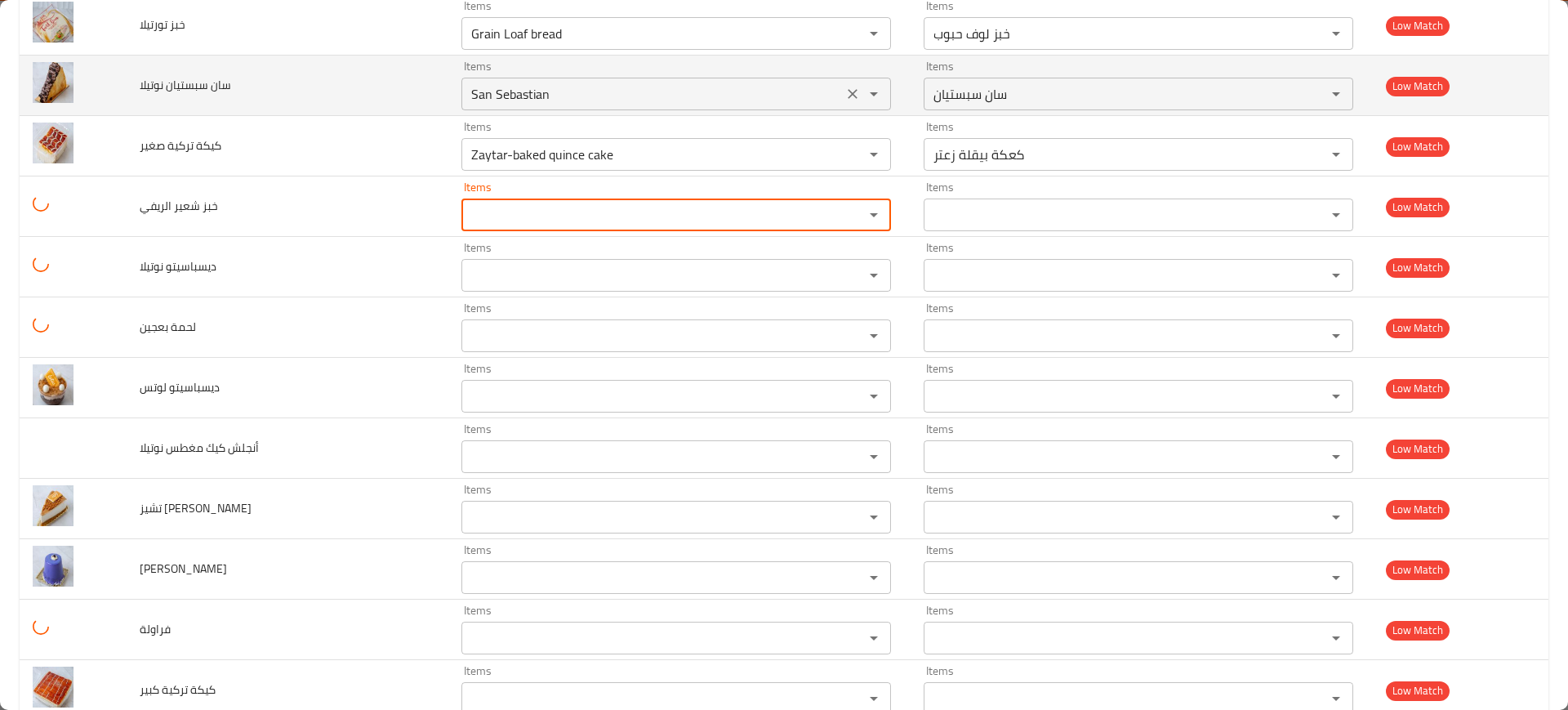
click at [845, 152] on icon "Clear" at bounding box center [853, 154] width 16 height 16
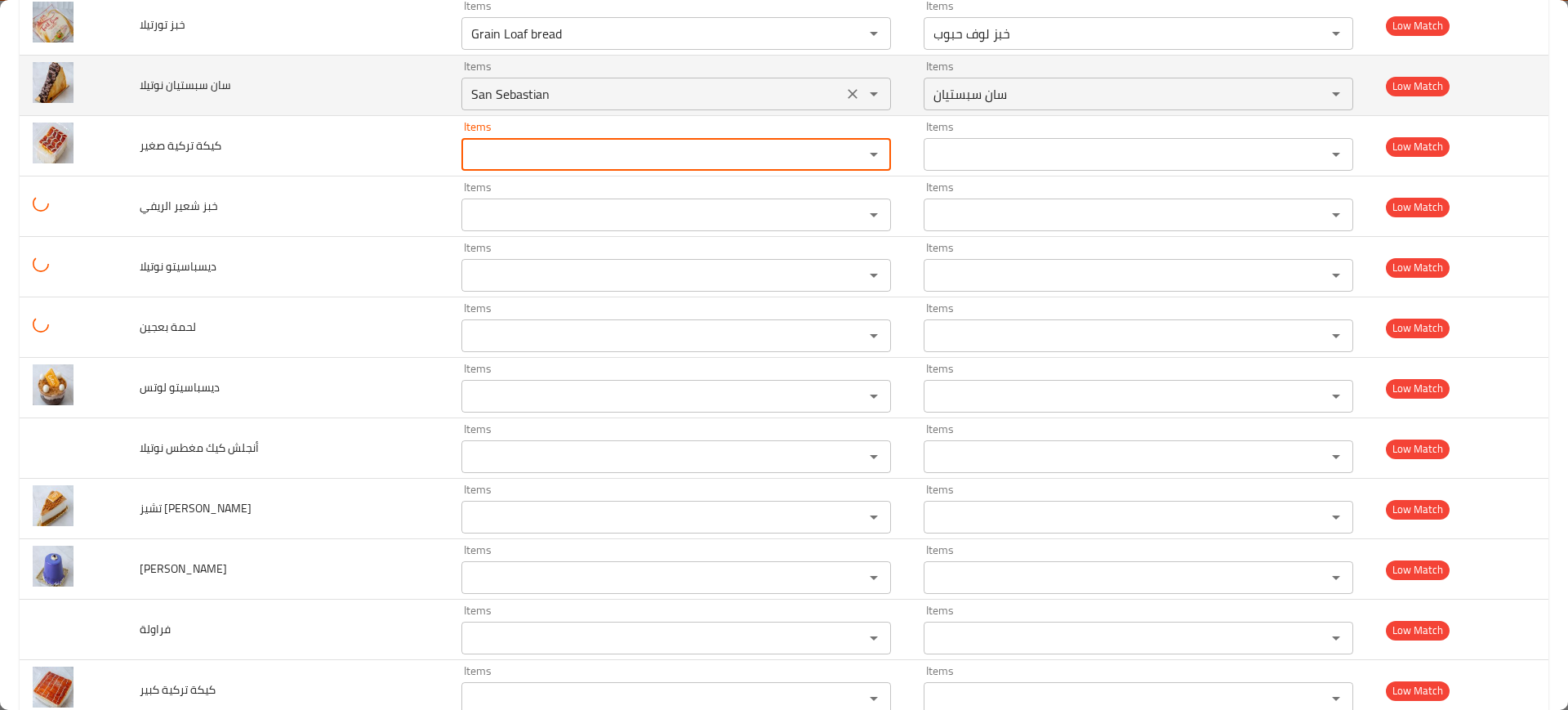
click at [848, 90] on icon "Clear" at bounding box center [852, 94] width 10 height 10
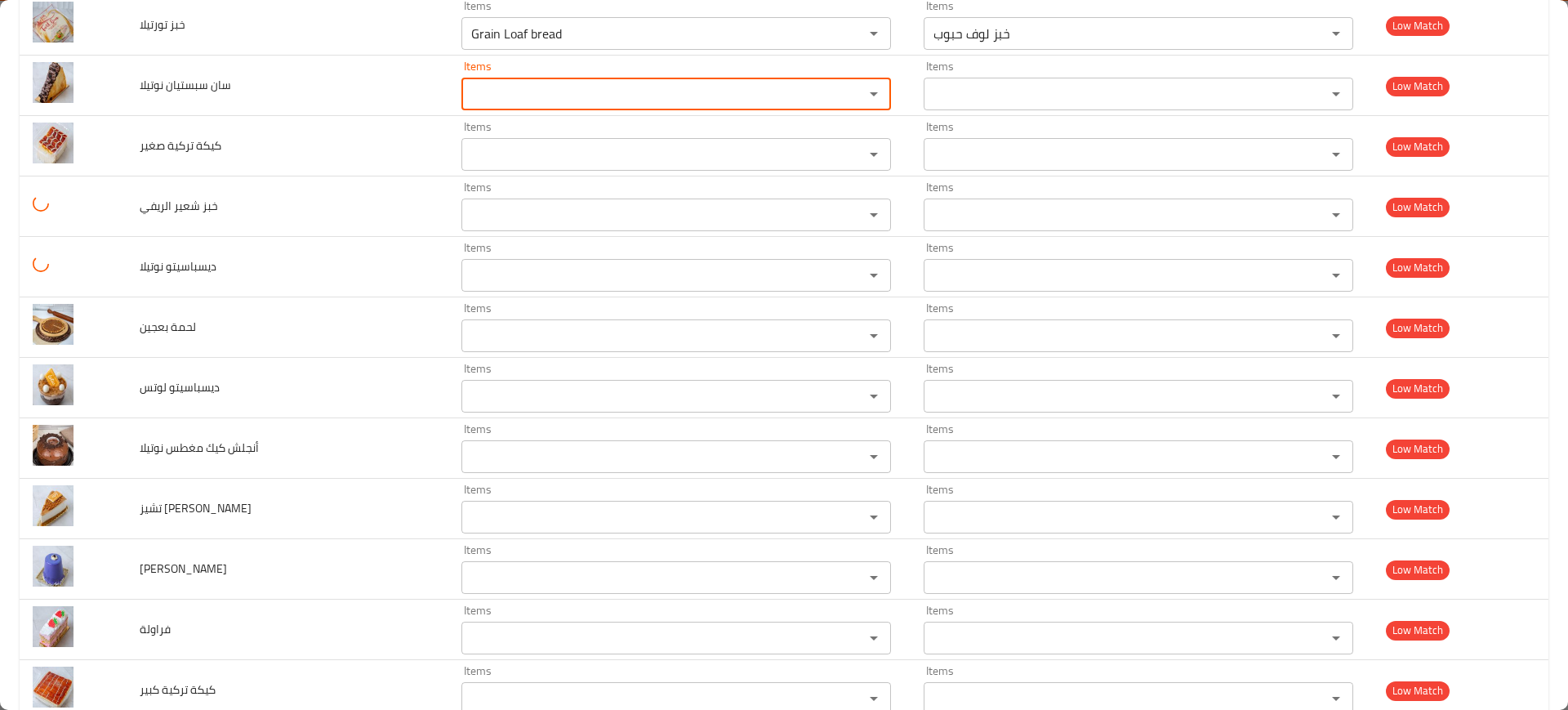
click at [848, 39] on icon "Clear" at bounding box center [852, 33] width 10 height 10
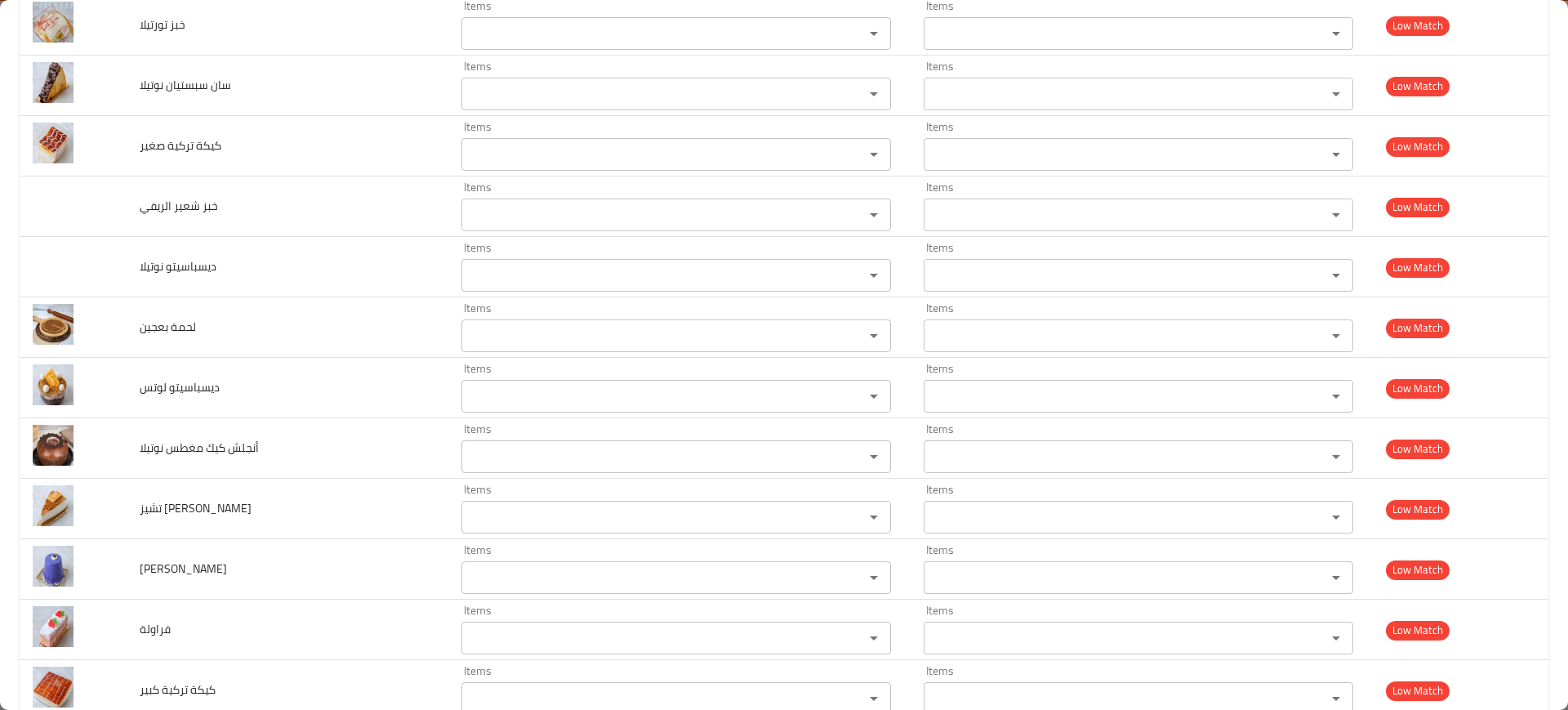
drag, startPoint x: 814, startPoint y: 98, endPoint x: 803, endPoint y: 121, distance: 25.5
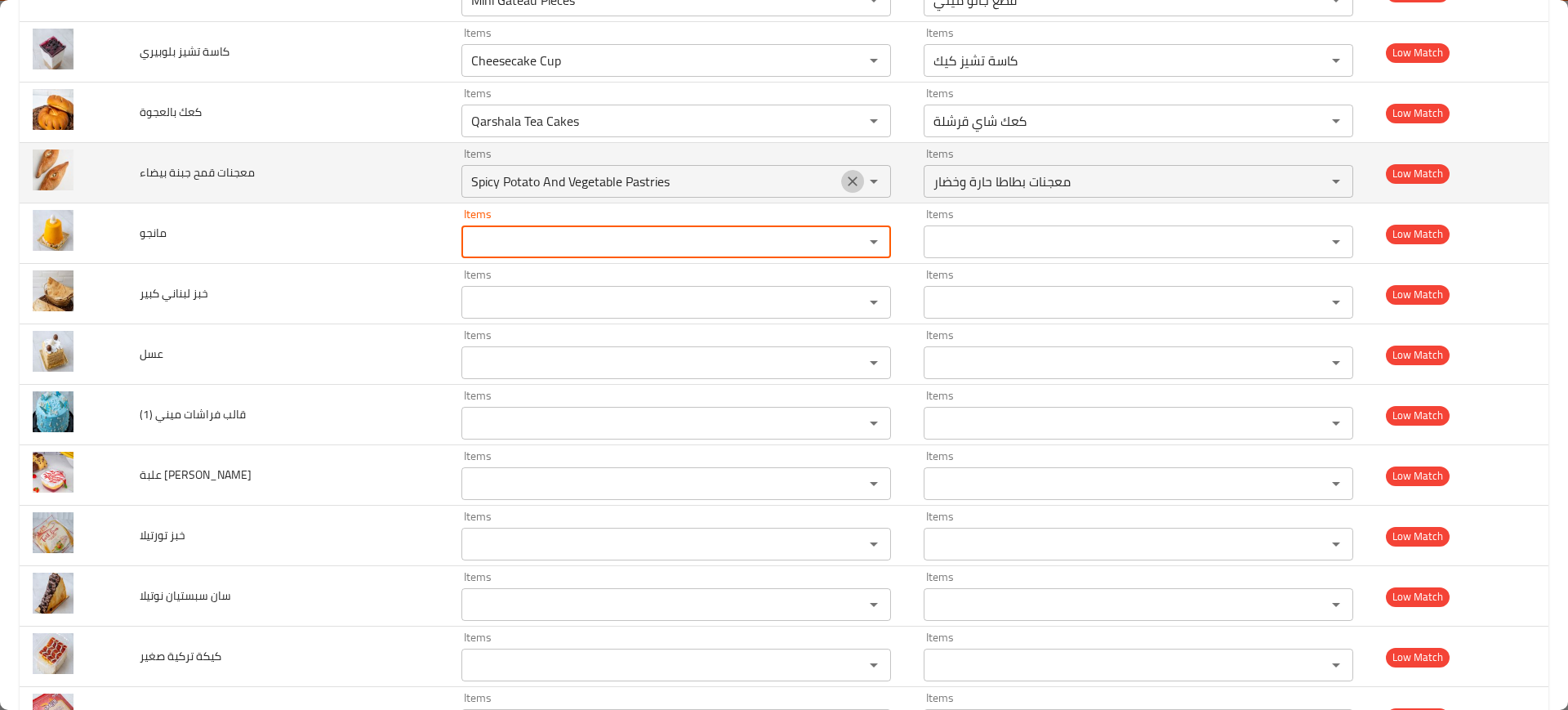
click at [845, 182] on icon "Clear" at bounding box center [853, 182] width 16 height 16
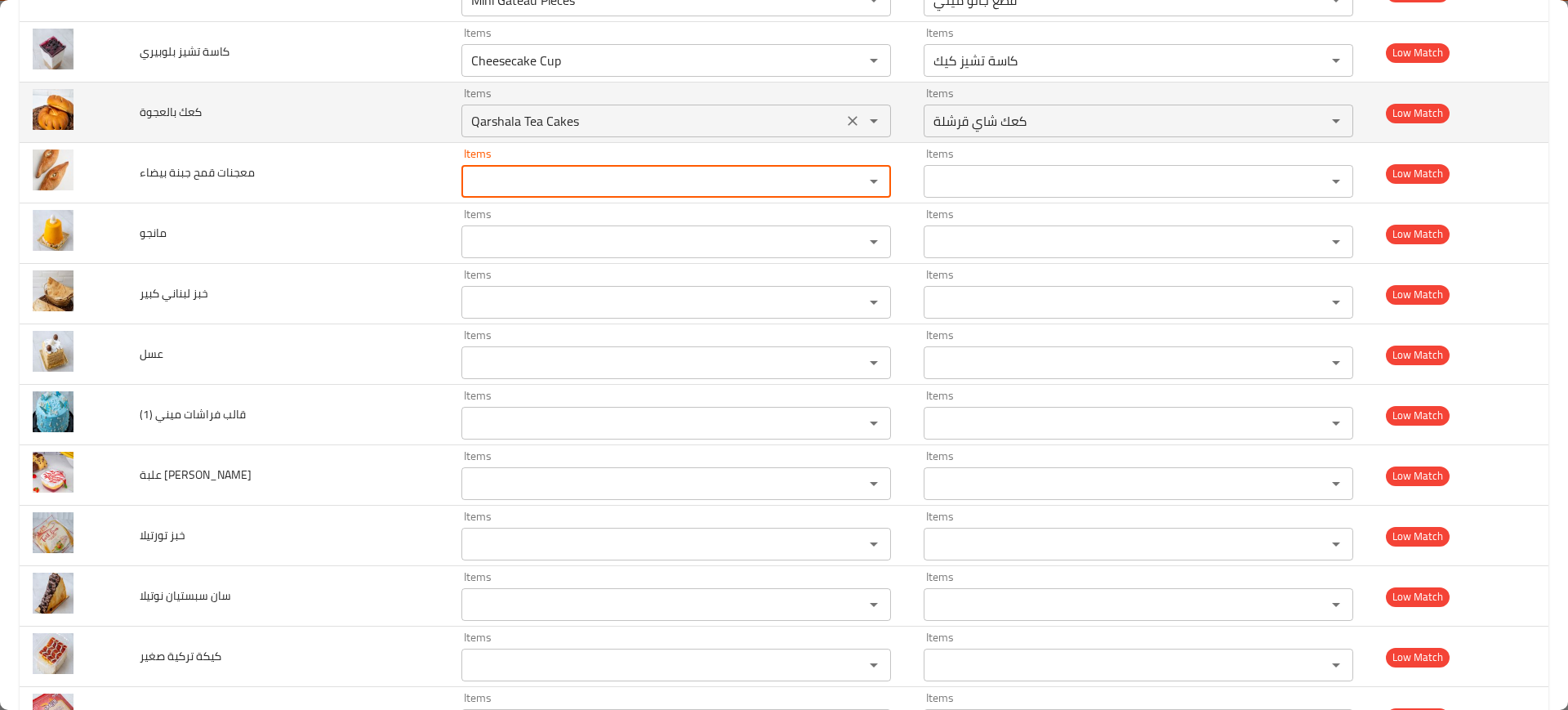
click at [845, 126] on icon "Clear" at bounding box center [853, 121] width 16 height 16
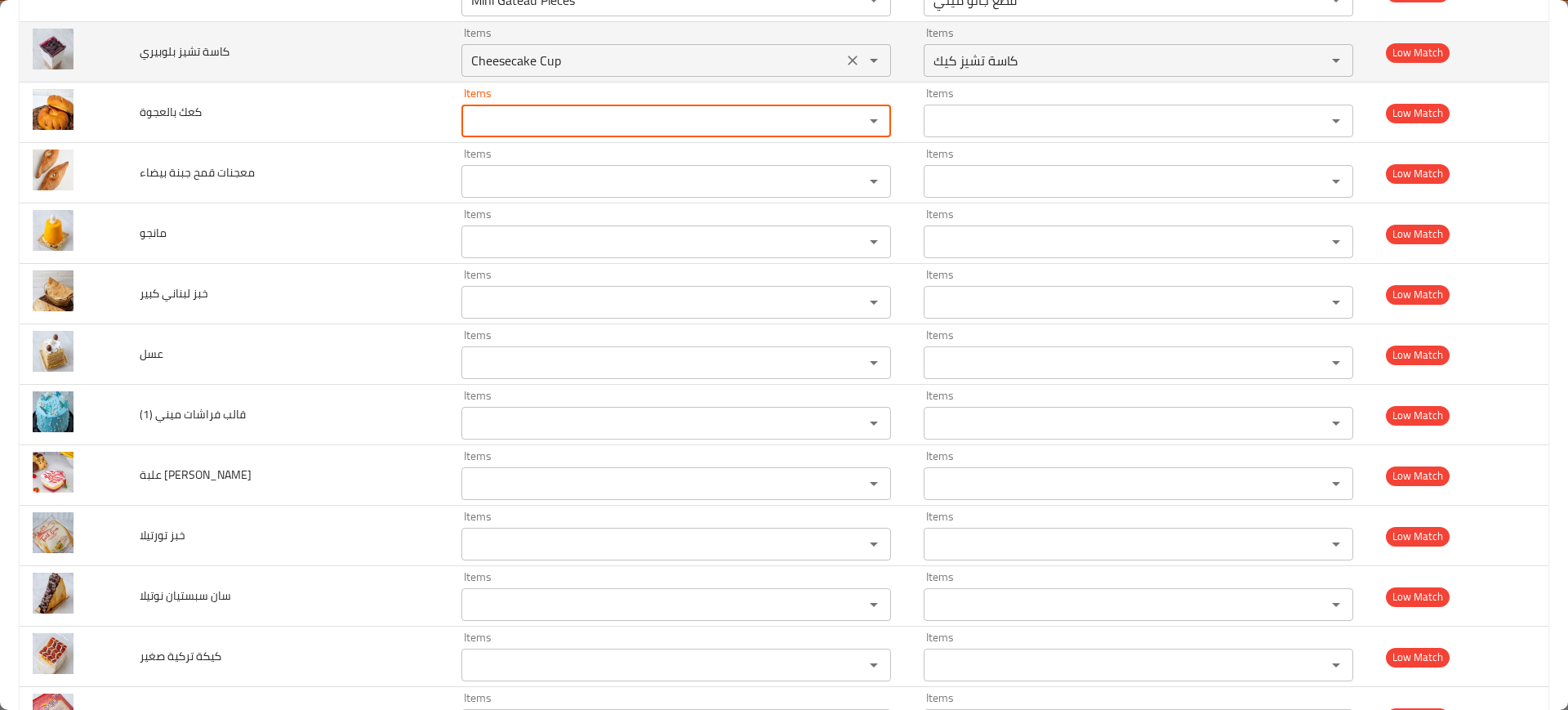
click at [845, 61] on icon "Clear" at bounding box center [853, 61] width 16 height 16
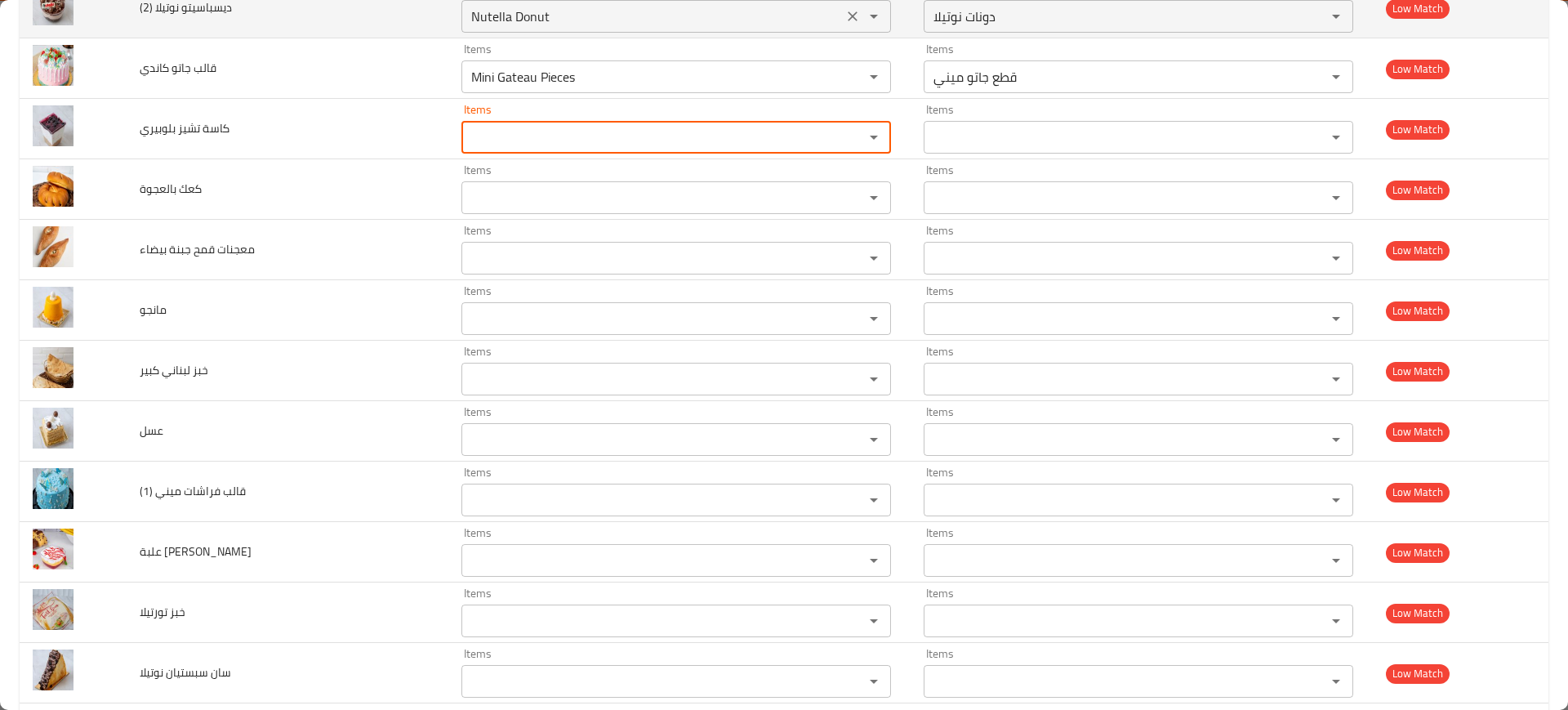
scroll to position [6133, 0]
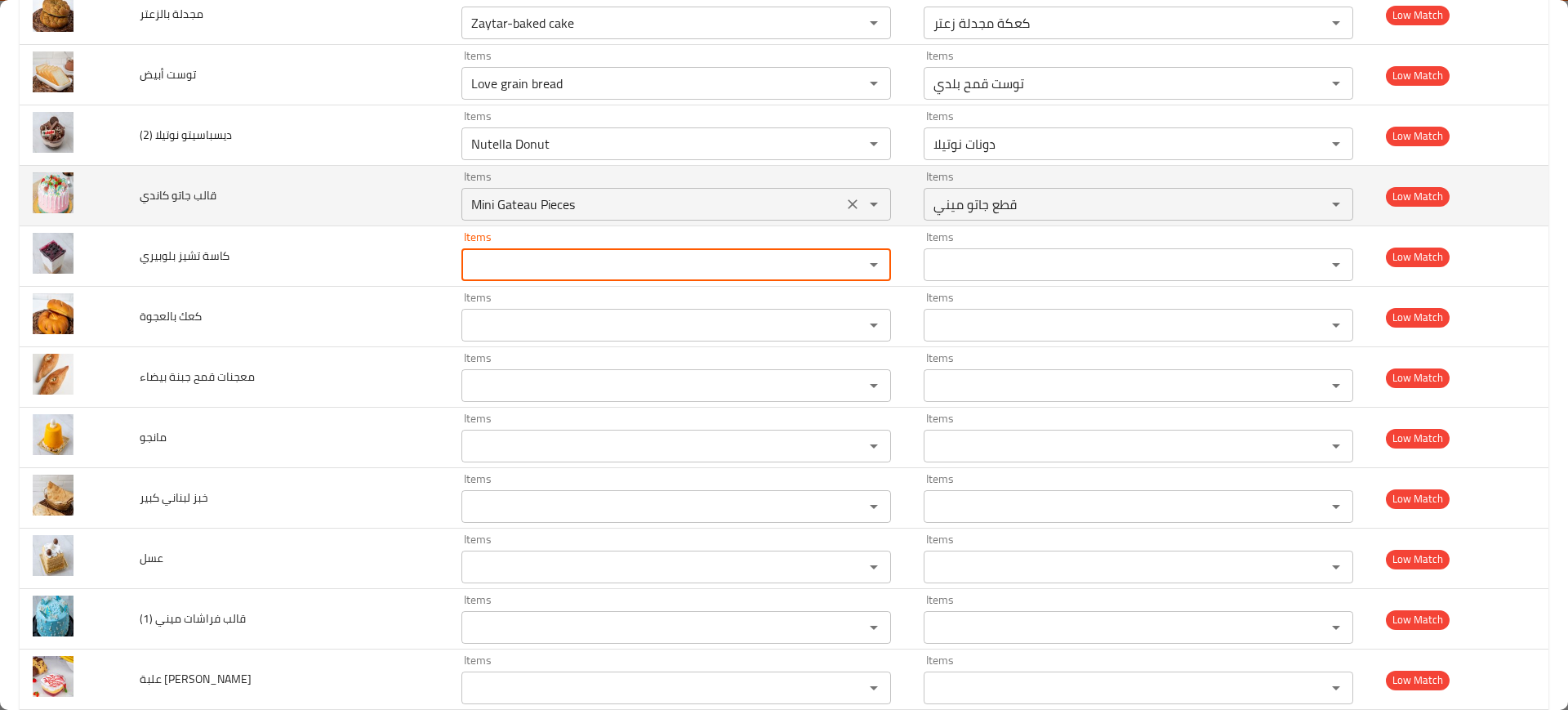
click at [845, 210] on icon "Clear" at bounding box center [853, 204] width 16 height 16
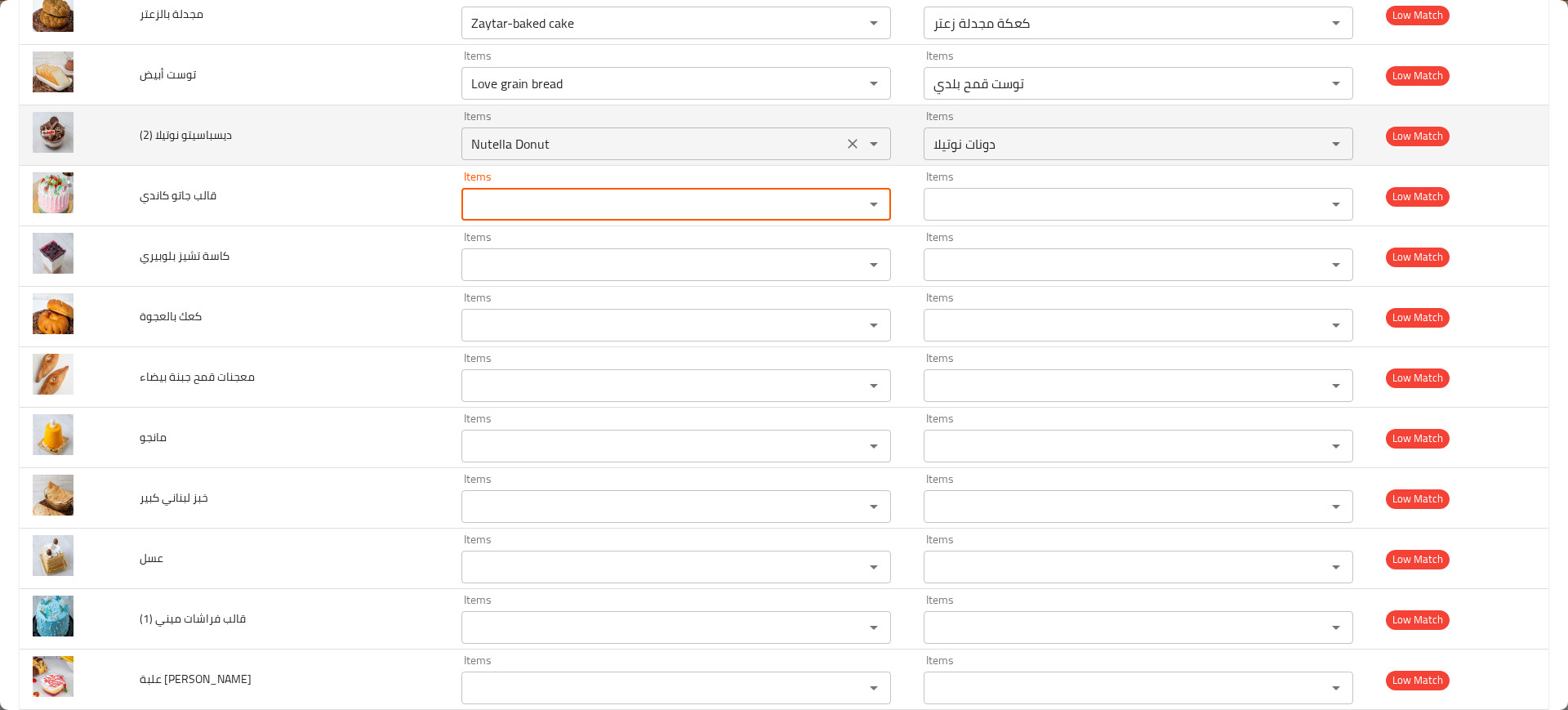
click at [848, 144] on icon "Clear" at bounding box center [852, 144] width 10 height 10
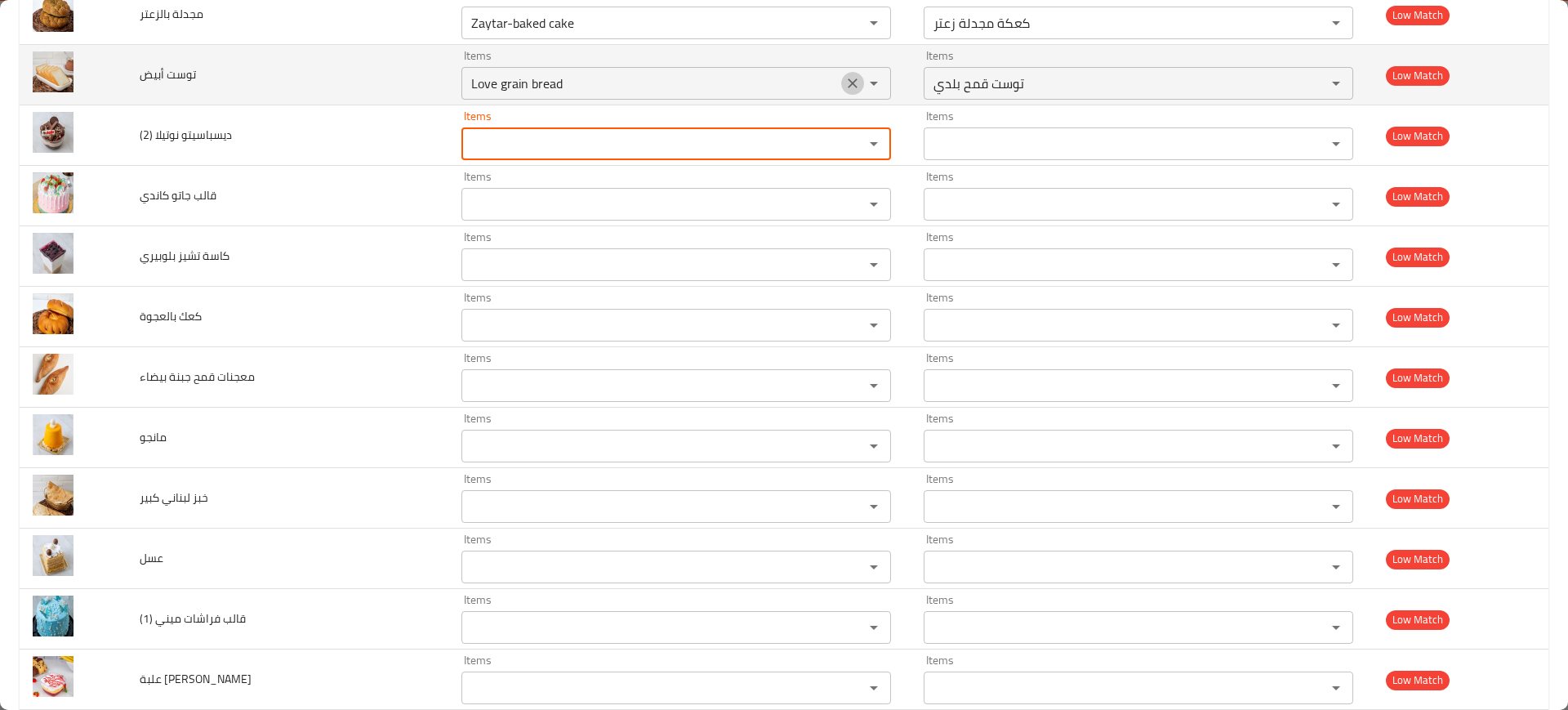
click at [845, 81] on icon "Clear" at bounding box center [853, 83] width 16 height 16
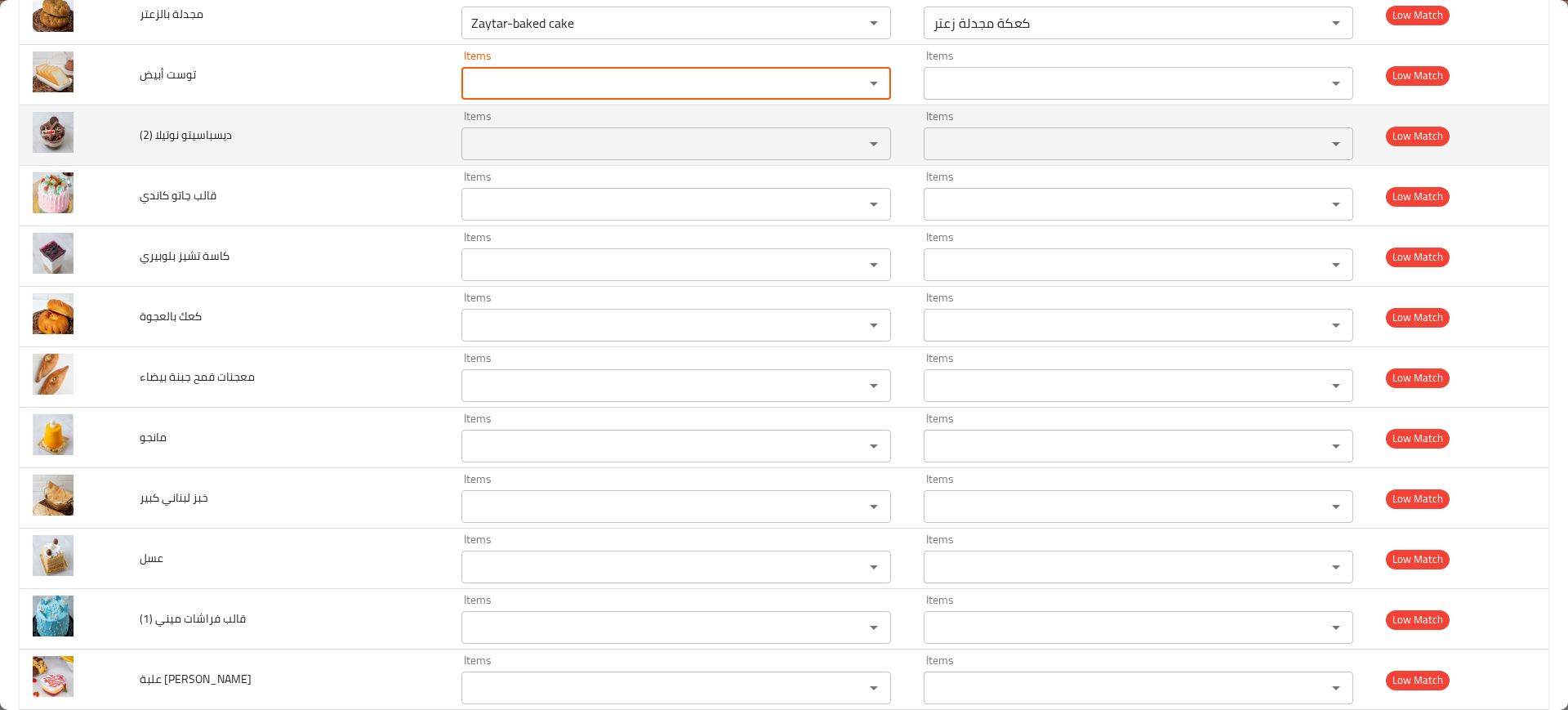
scroll to position [5928, 0]
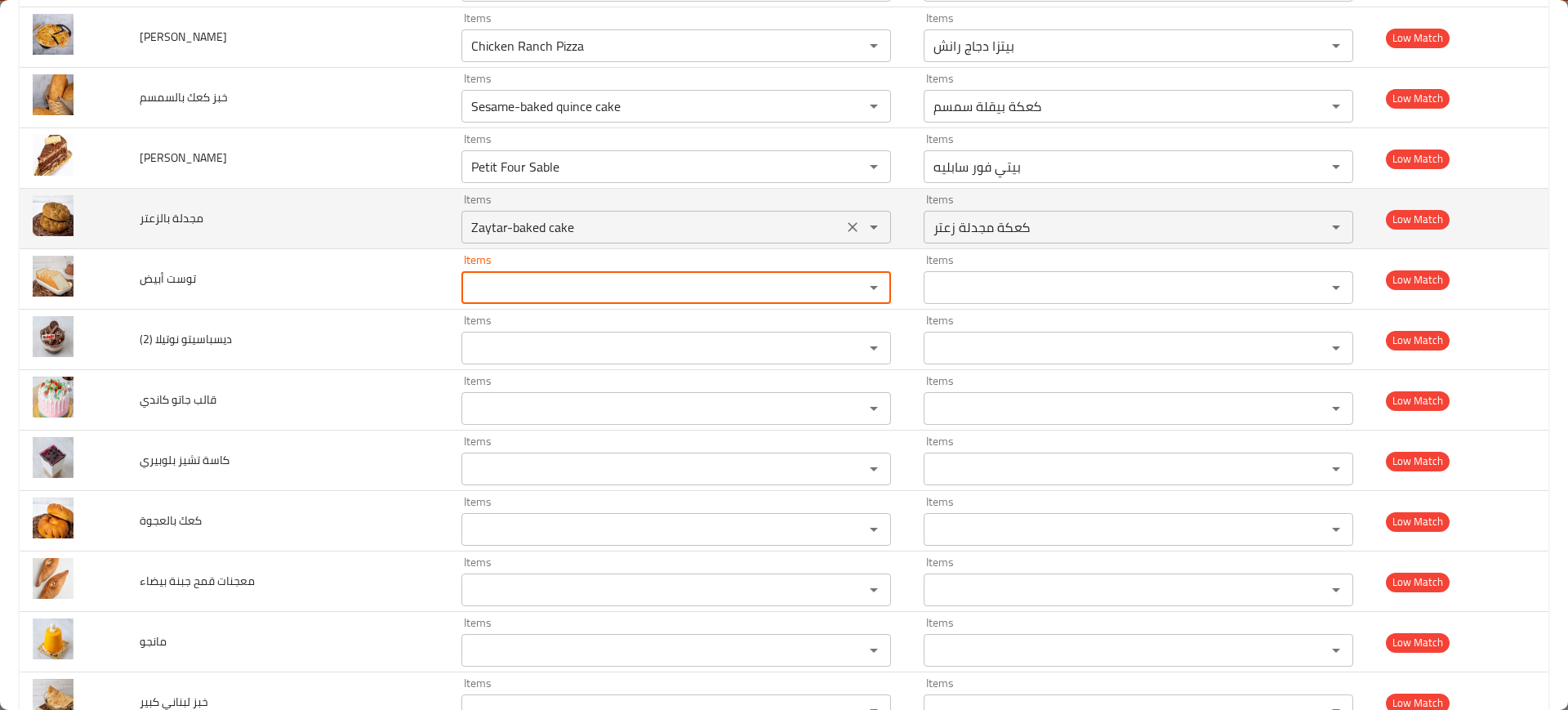
click at [845, 234] on icon "Clear" at bounding box center [853, 228] width 16 height 16
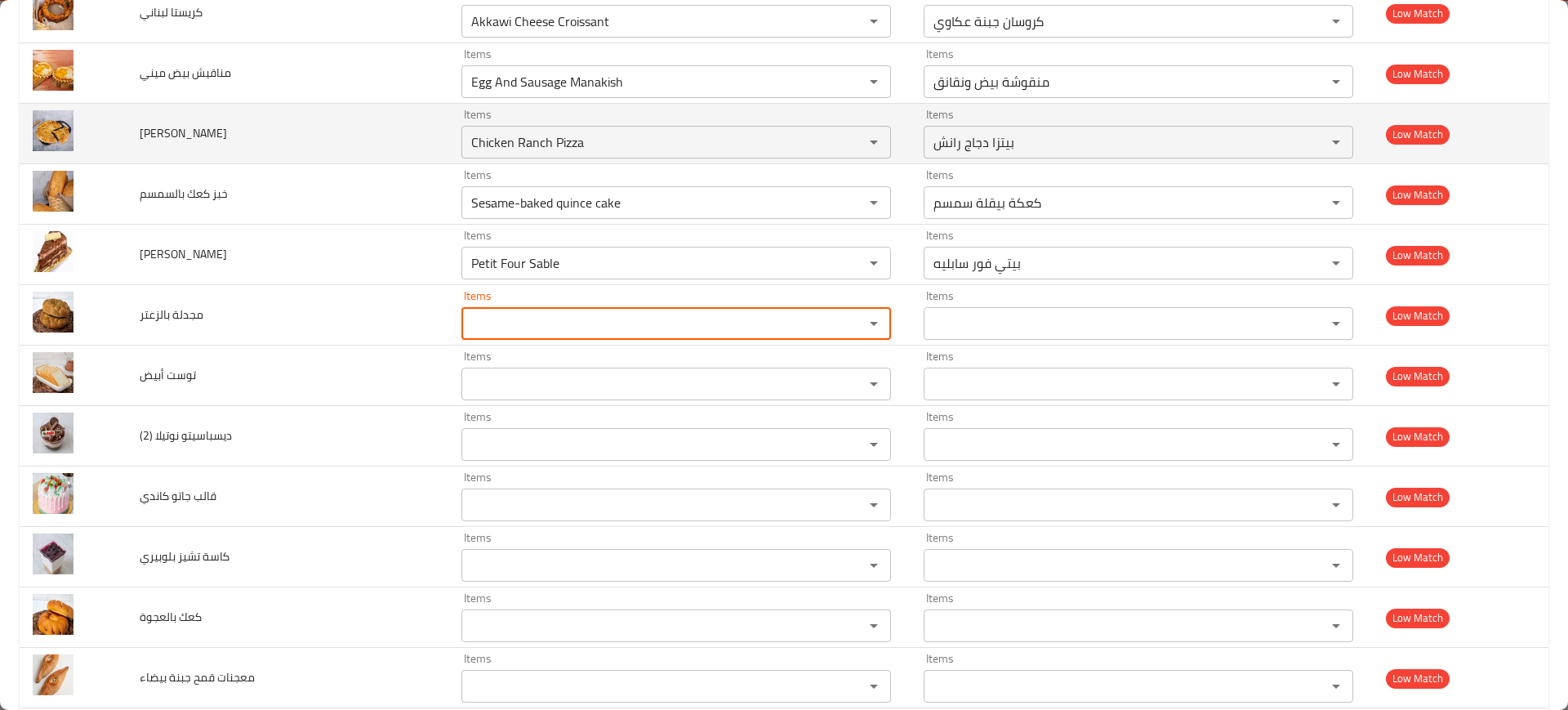
scroll to position [5724, 0]
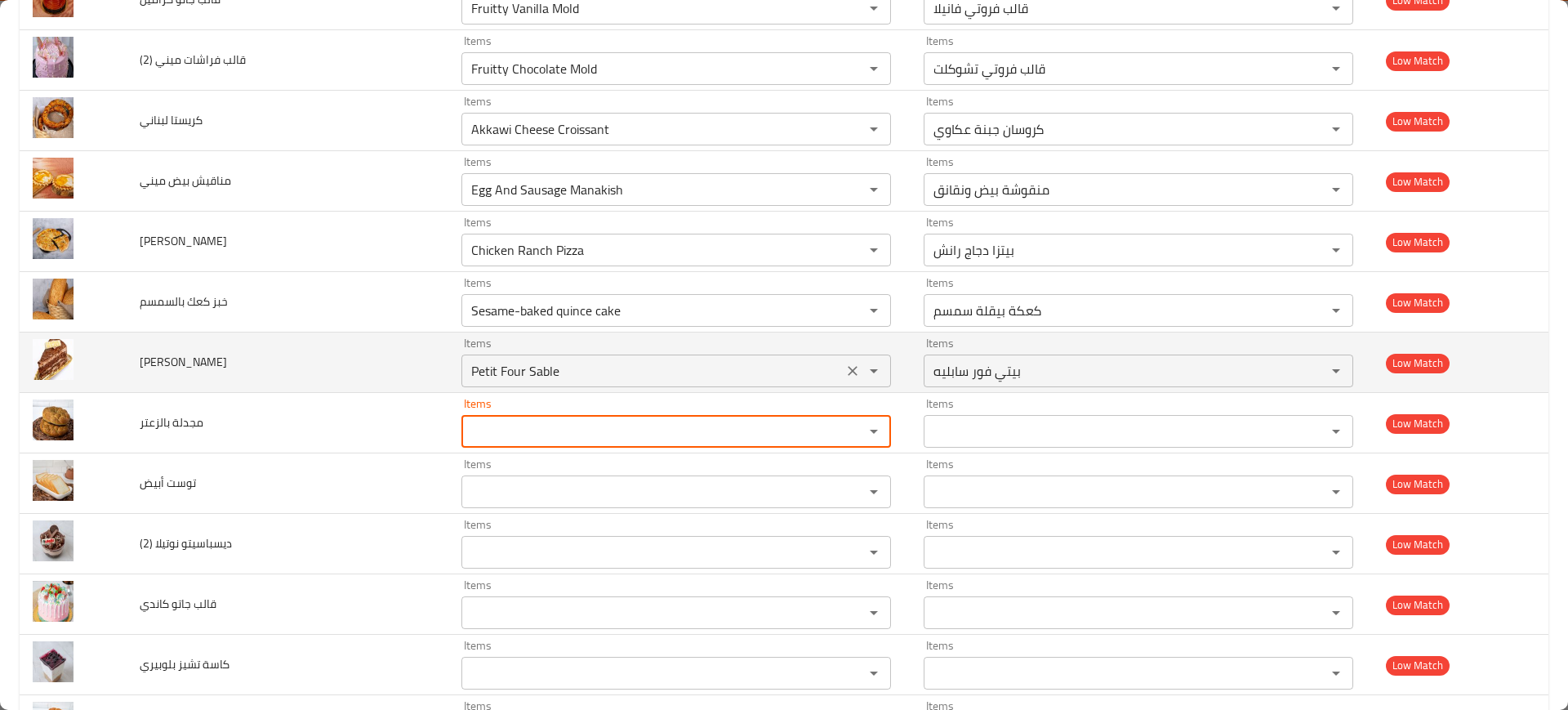
click at [845, 364] on icon "Clear" at bounding box center [853, 371] width 16 height 16
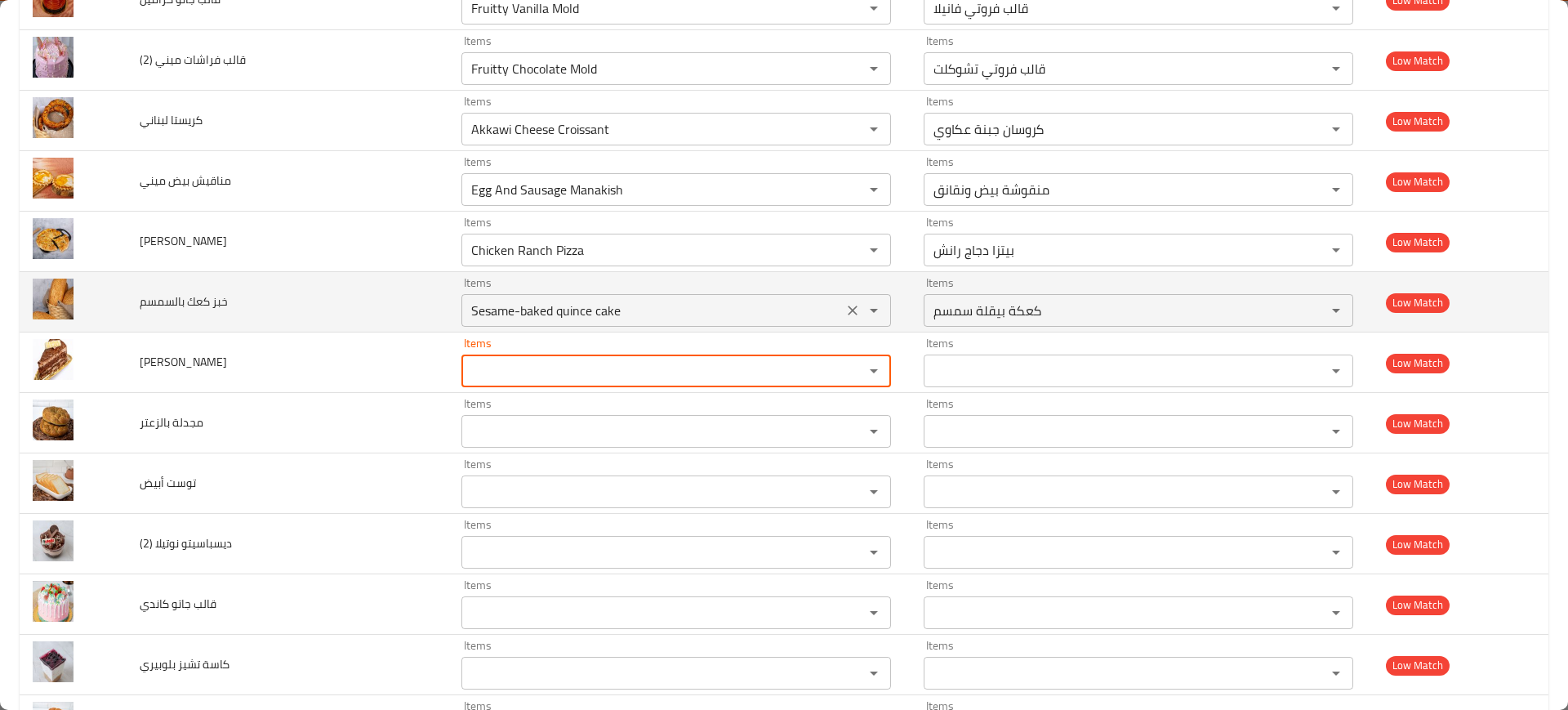
click at [845, 305] on icon "Clear" at bounding box center [853, 311] width 16 height 16
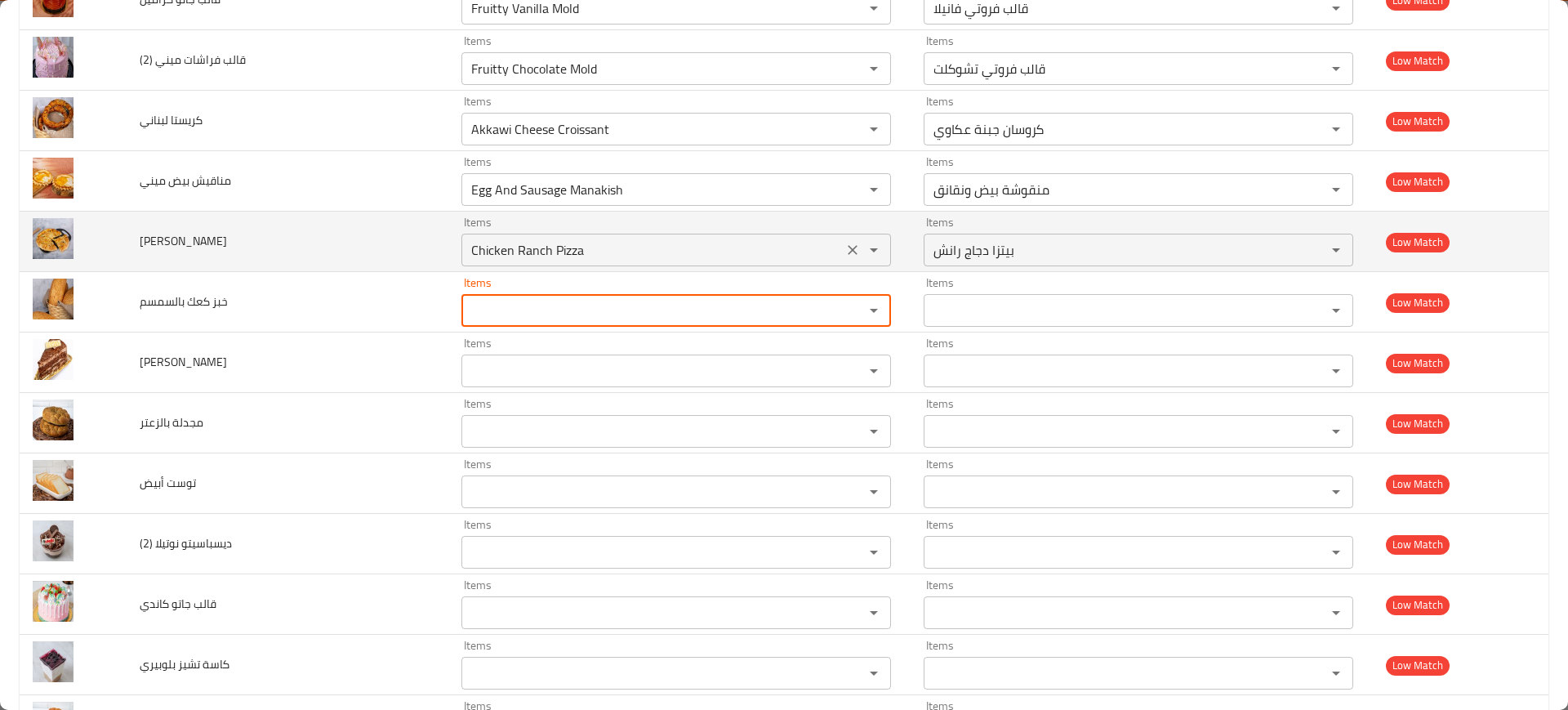
click at [845, 256] on icon "Clear" at bounding box center [853, 250] width 16 height 16
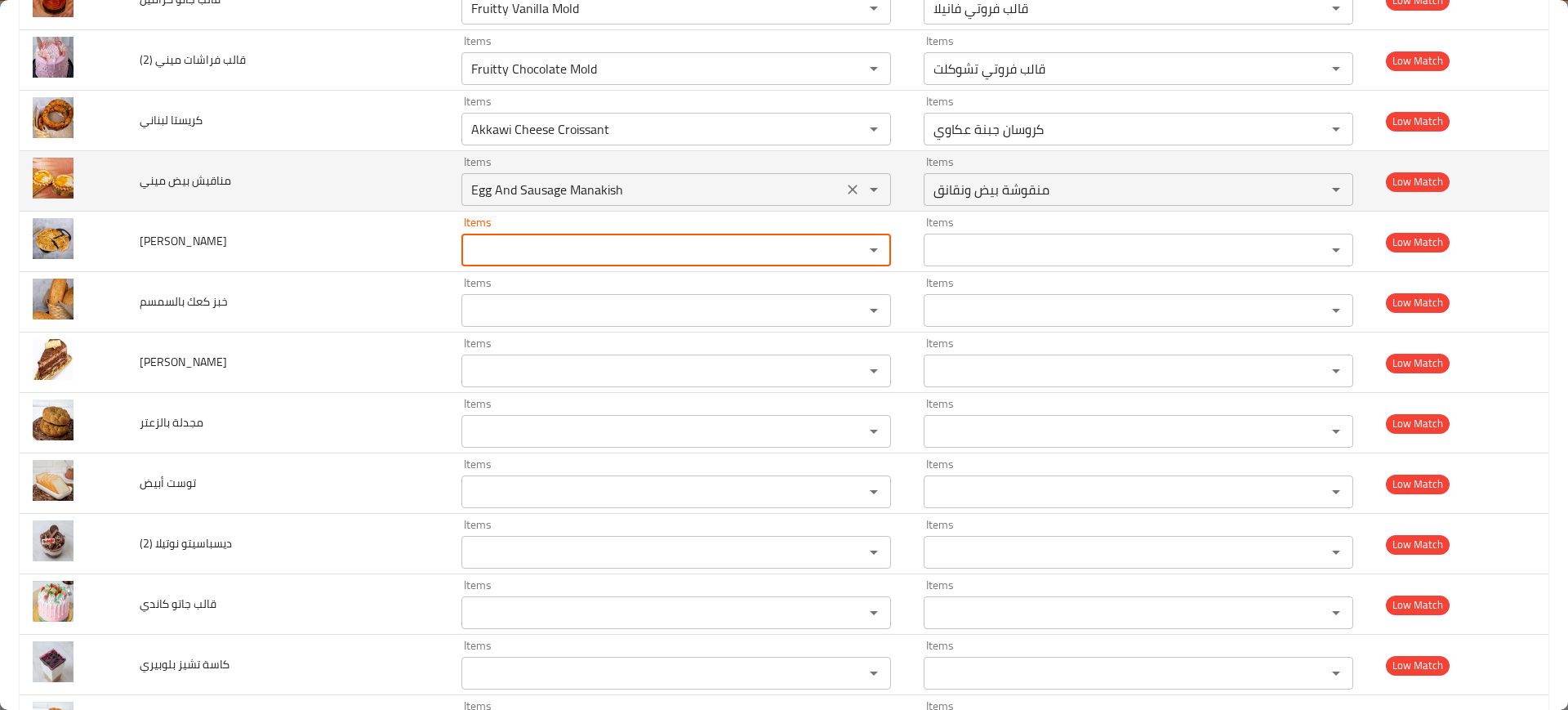
click at [845, 194] on icon "Clear" at bounding box center [853, 190] width 16 height 16
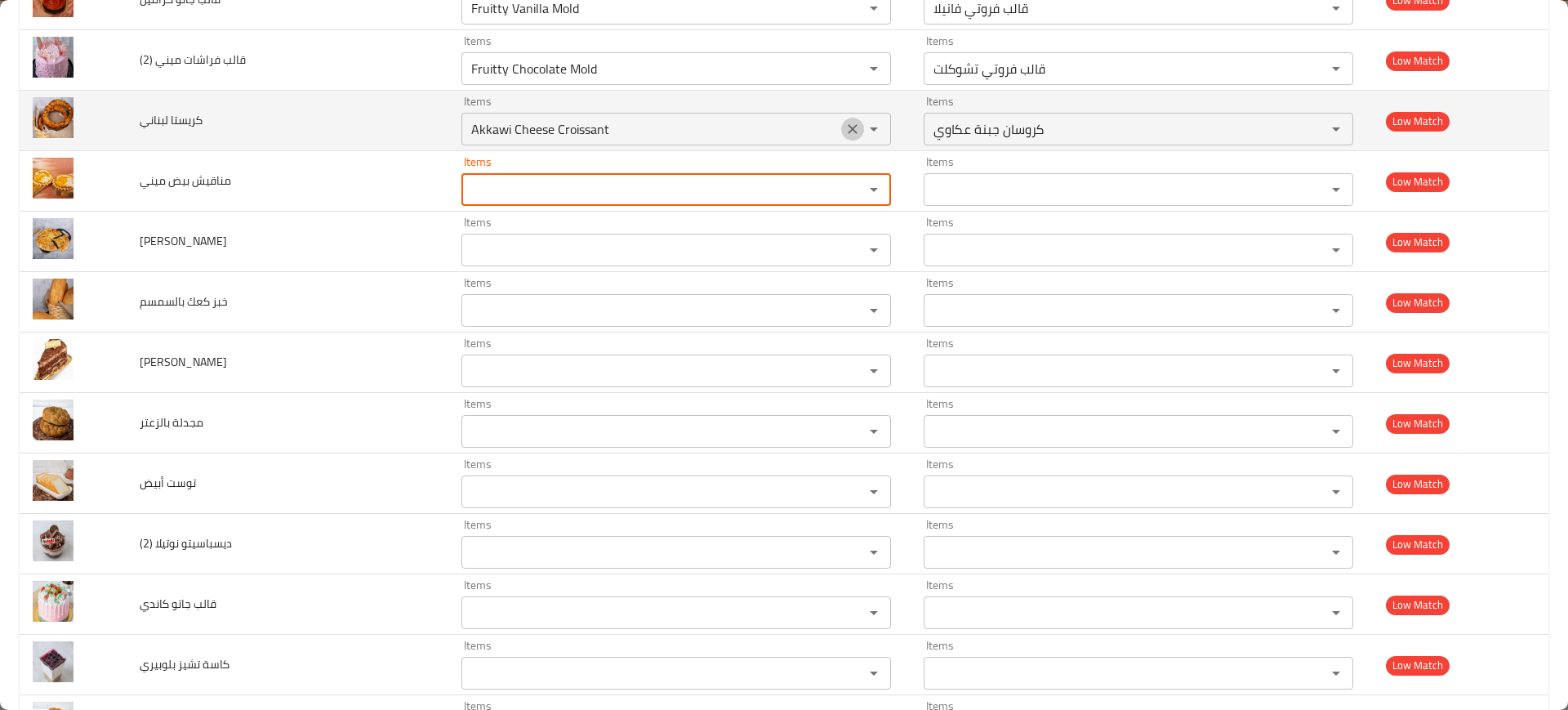
click at [848, 126] on icon "Clear" at bounding box center [852, 129] width 10 height 10
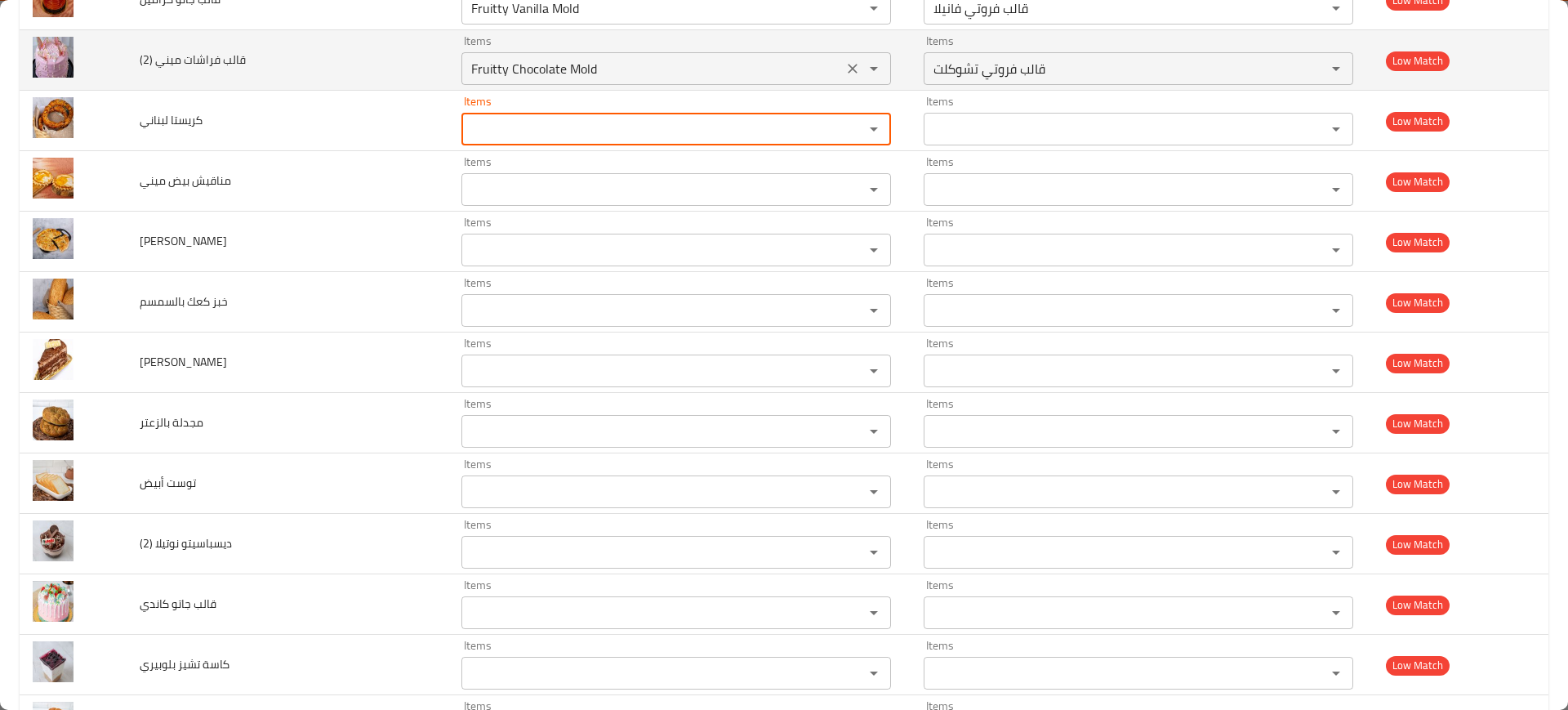
click at [845, 69] on icon "Clear" at bounding box center [853, 69] width 16 height 16
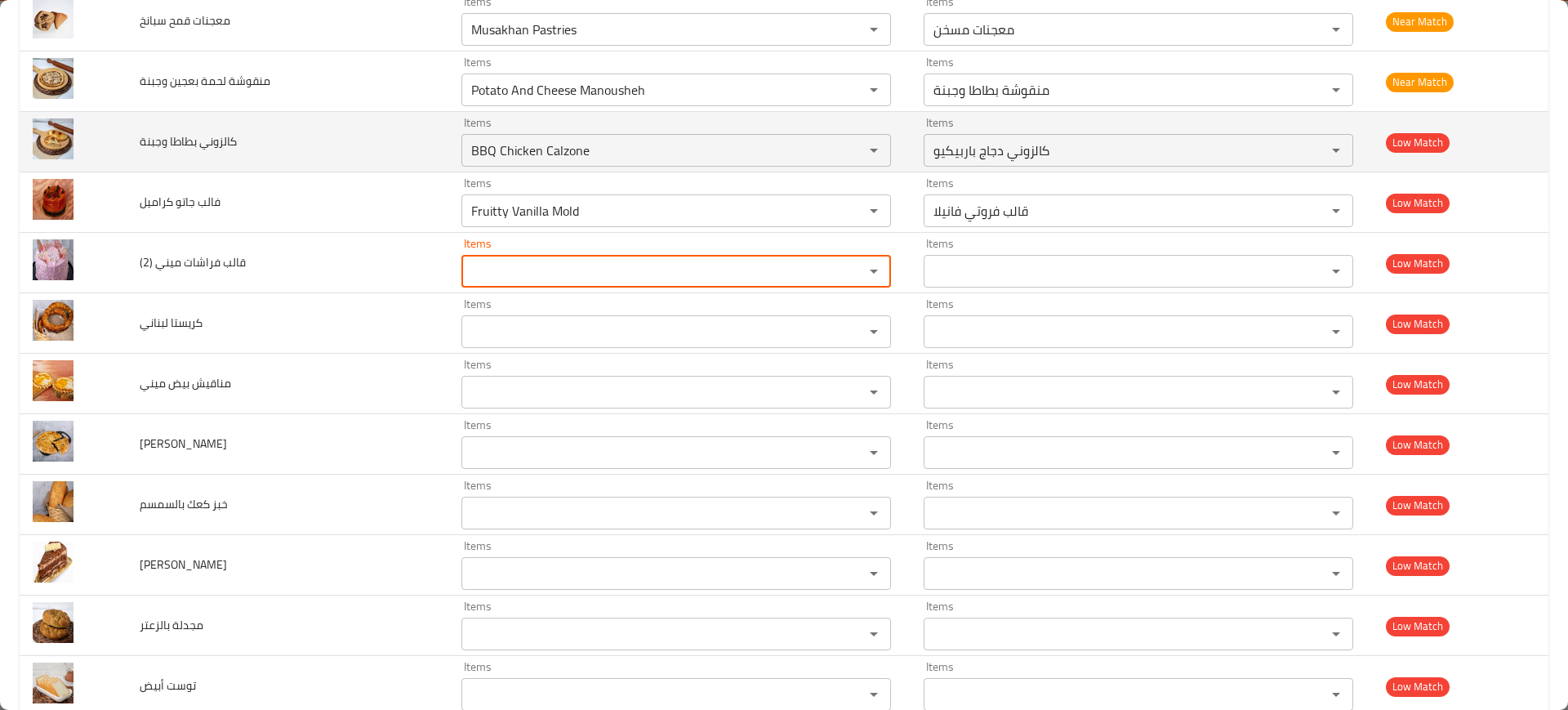
scroll to position [5520, 0]
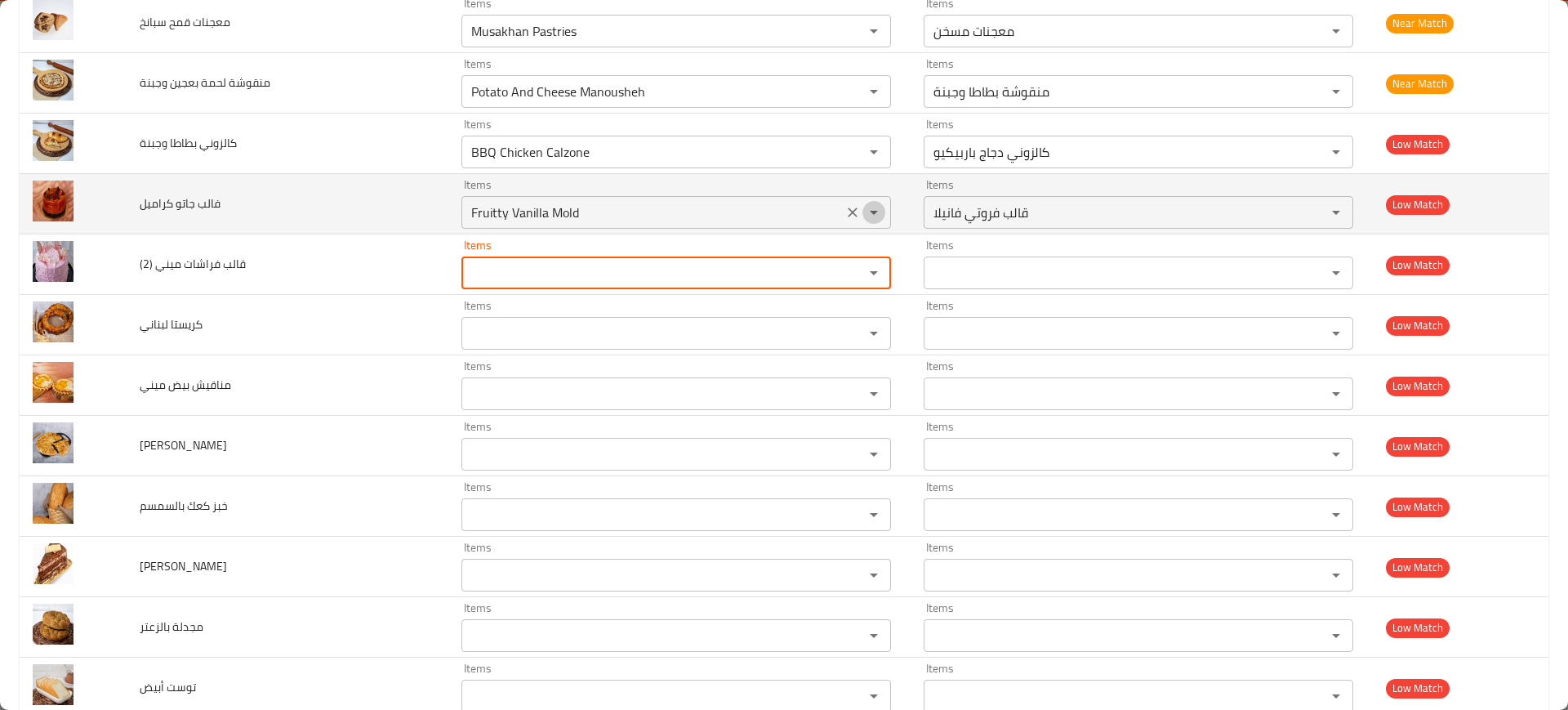
click at [864, 205] on icon "Open" at bounding box center [874, 212] width 20 height 20
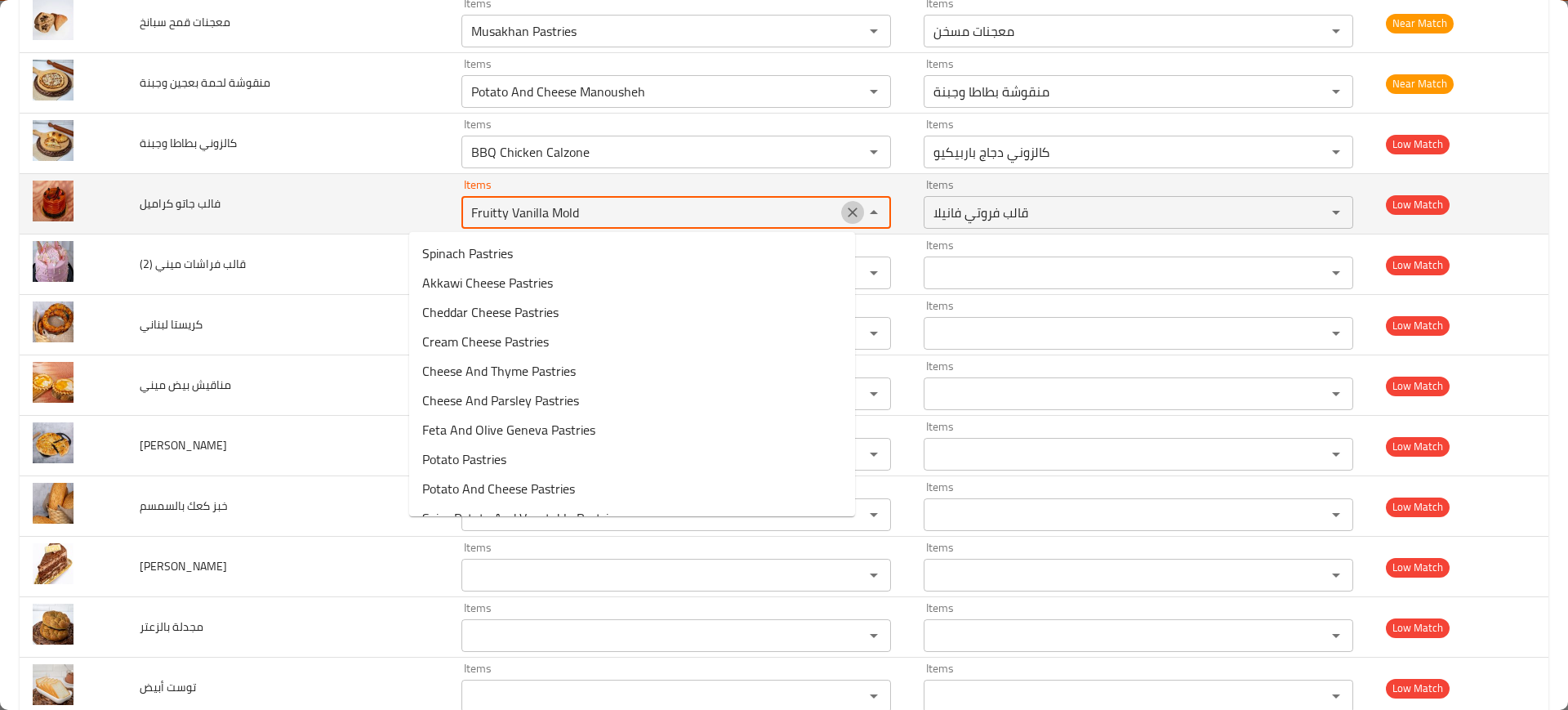
click at [845, 206] on icon "Clear" at bounding box center [853, 212] width 16 height 16
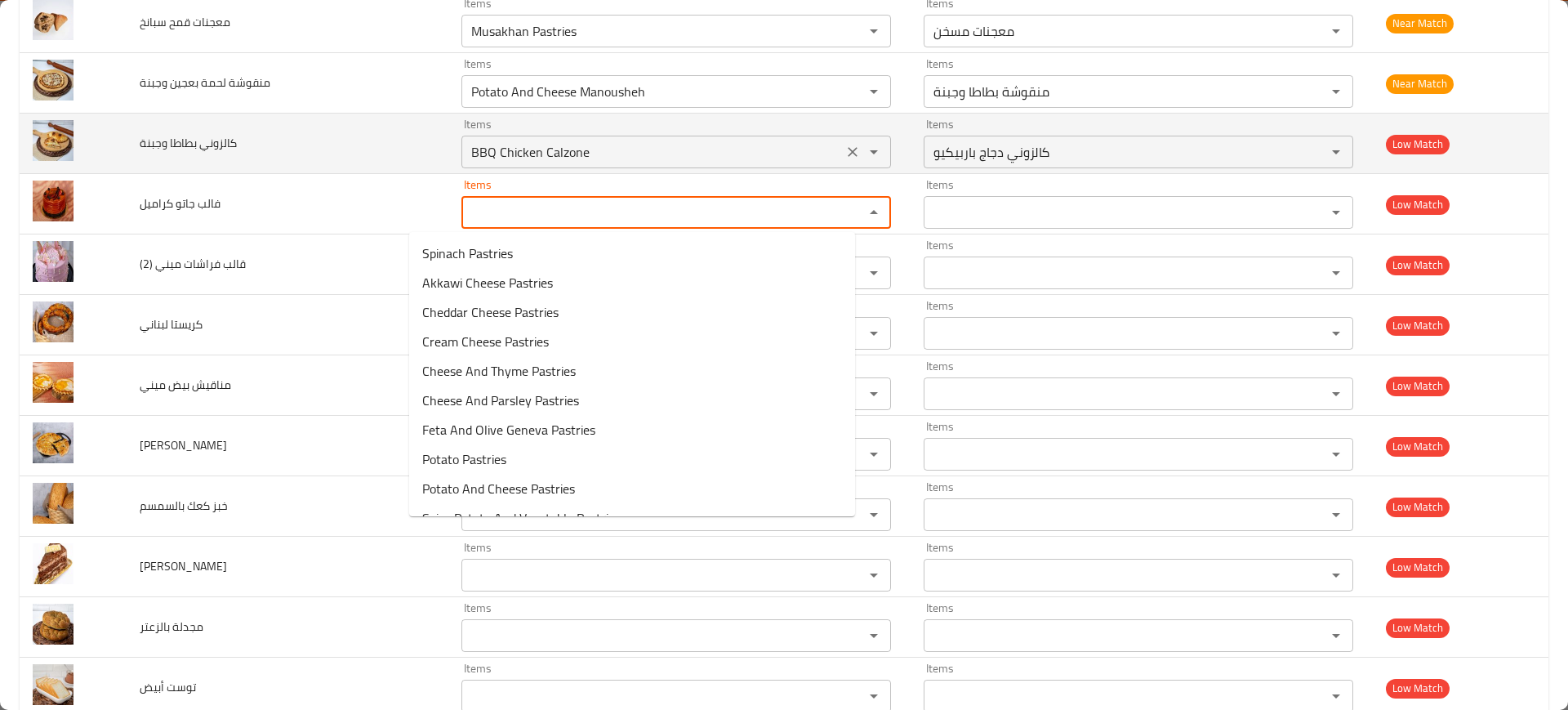
click at [845, 151] on icon "Clear" at bounding box center [853, 152] width 16 height 16
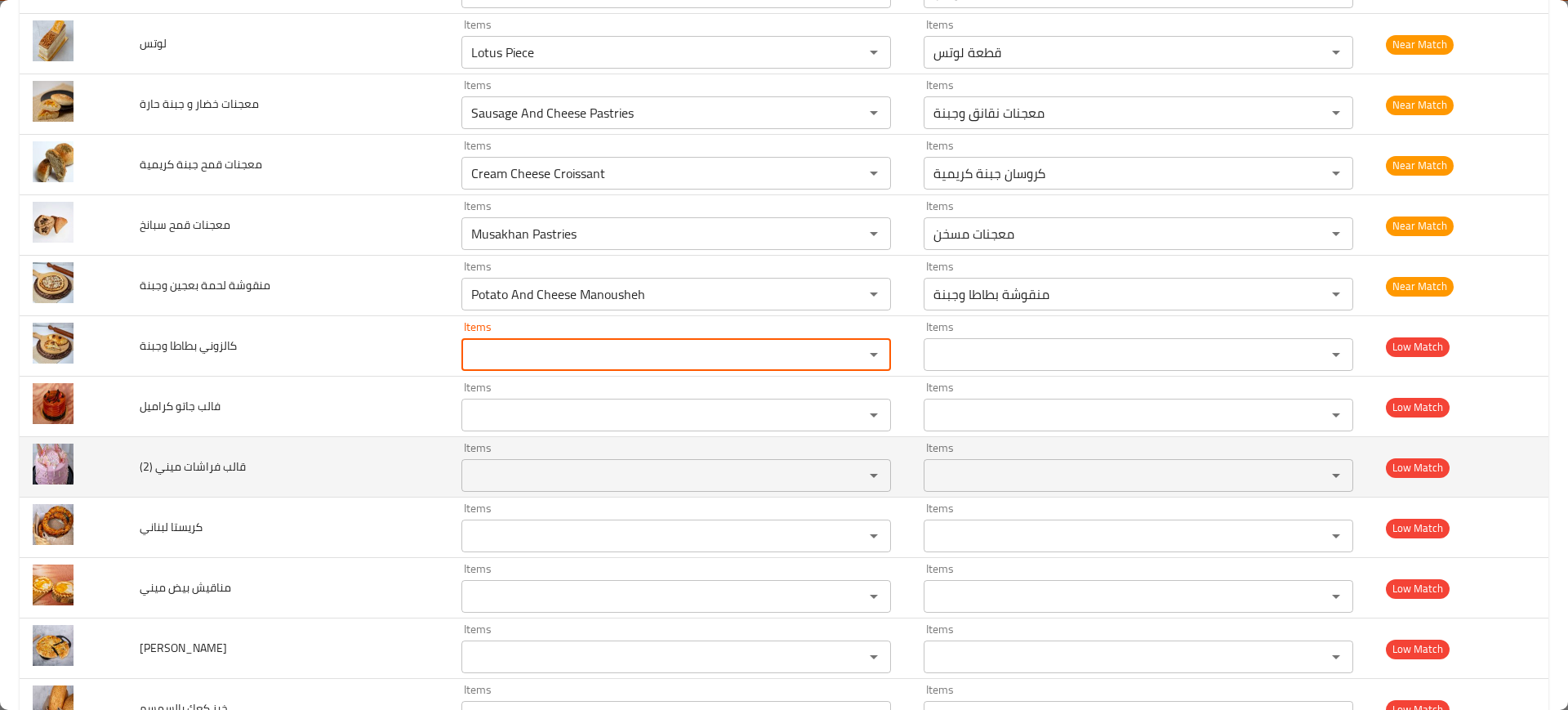
scroll to position [5315, 0]
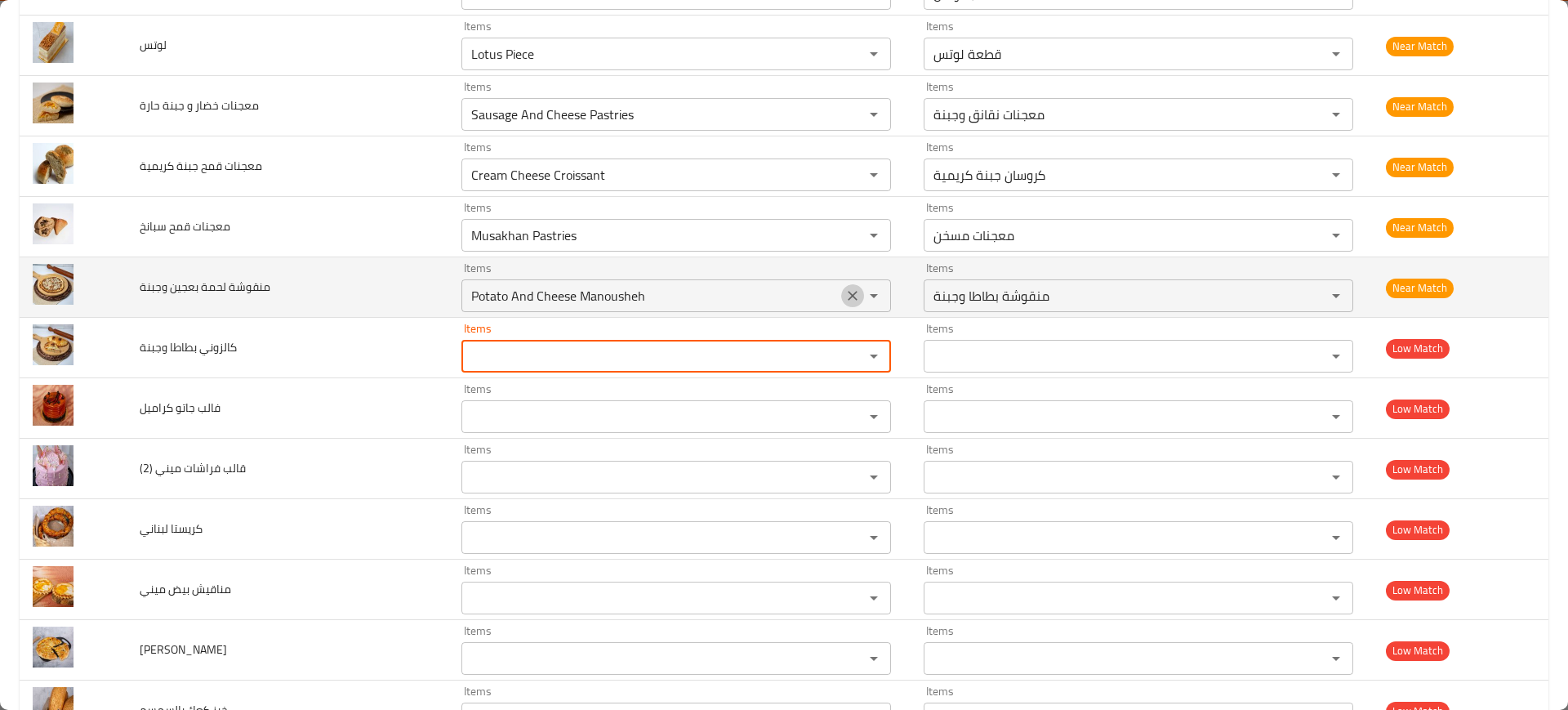
click at [841, 297] on button "Clear" at bounding box center [852, 295] width 23 height 23
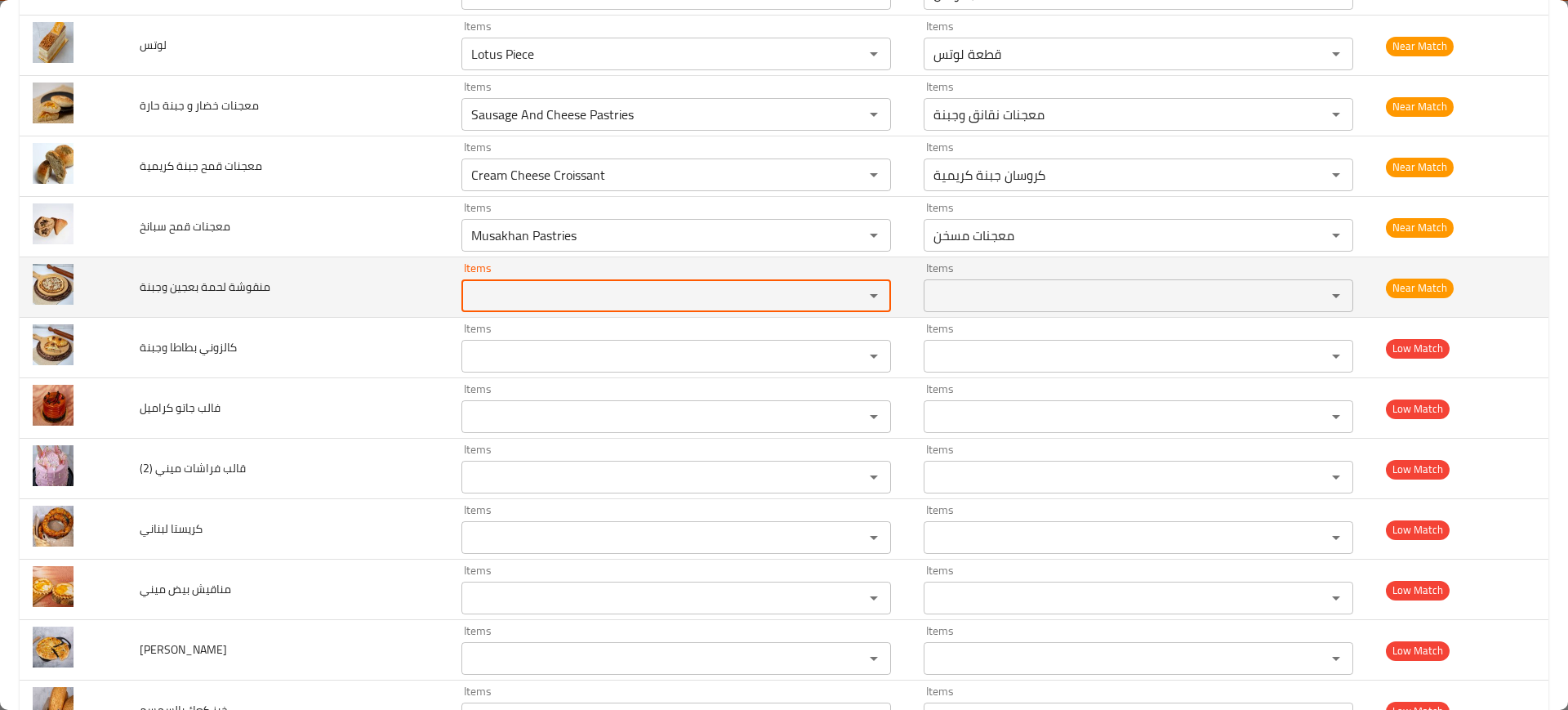
scroll to position [5111, 0]
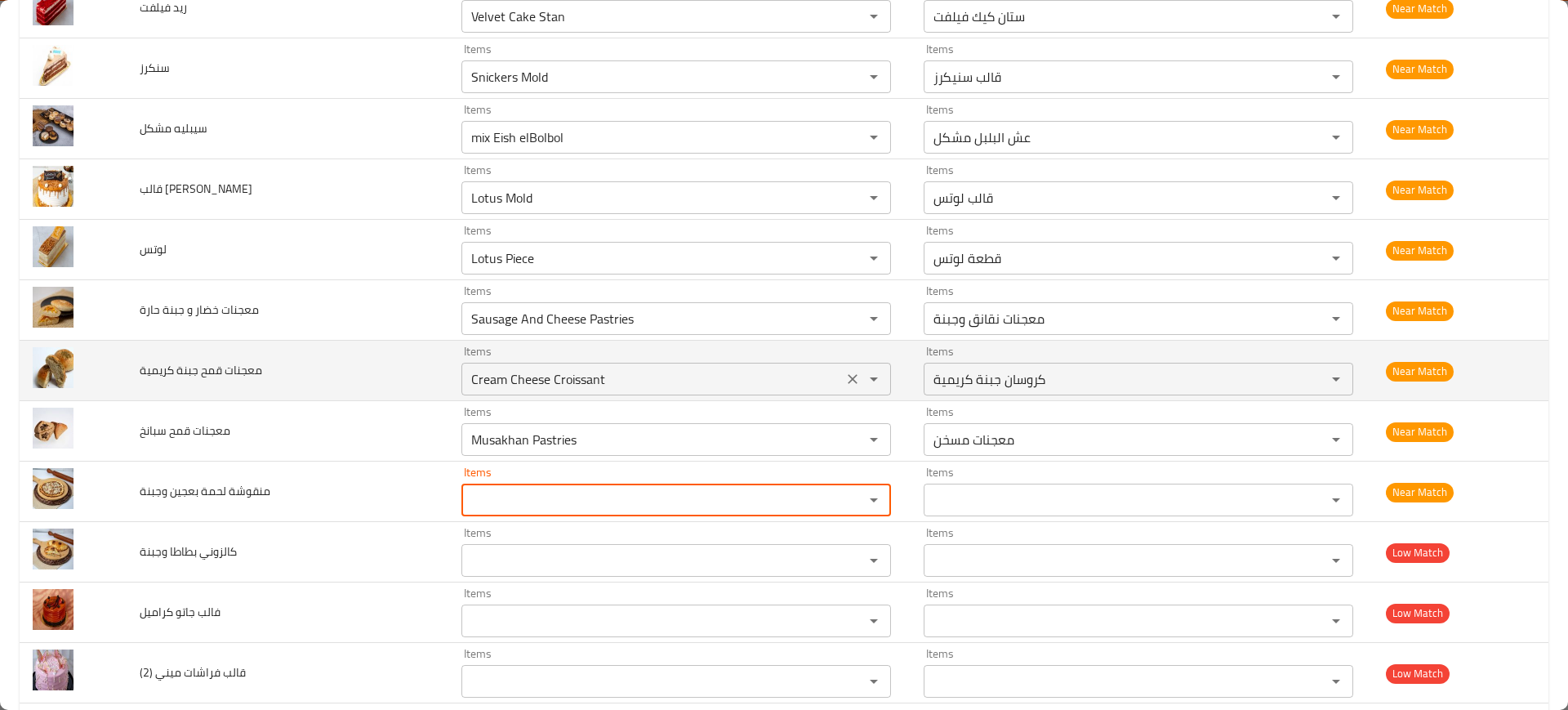
click at [845, 441] on icon "Clear" at bounding box center [853, 440] width 16 height 16
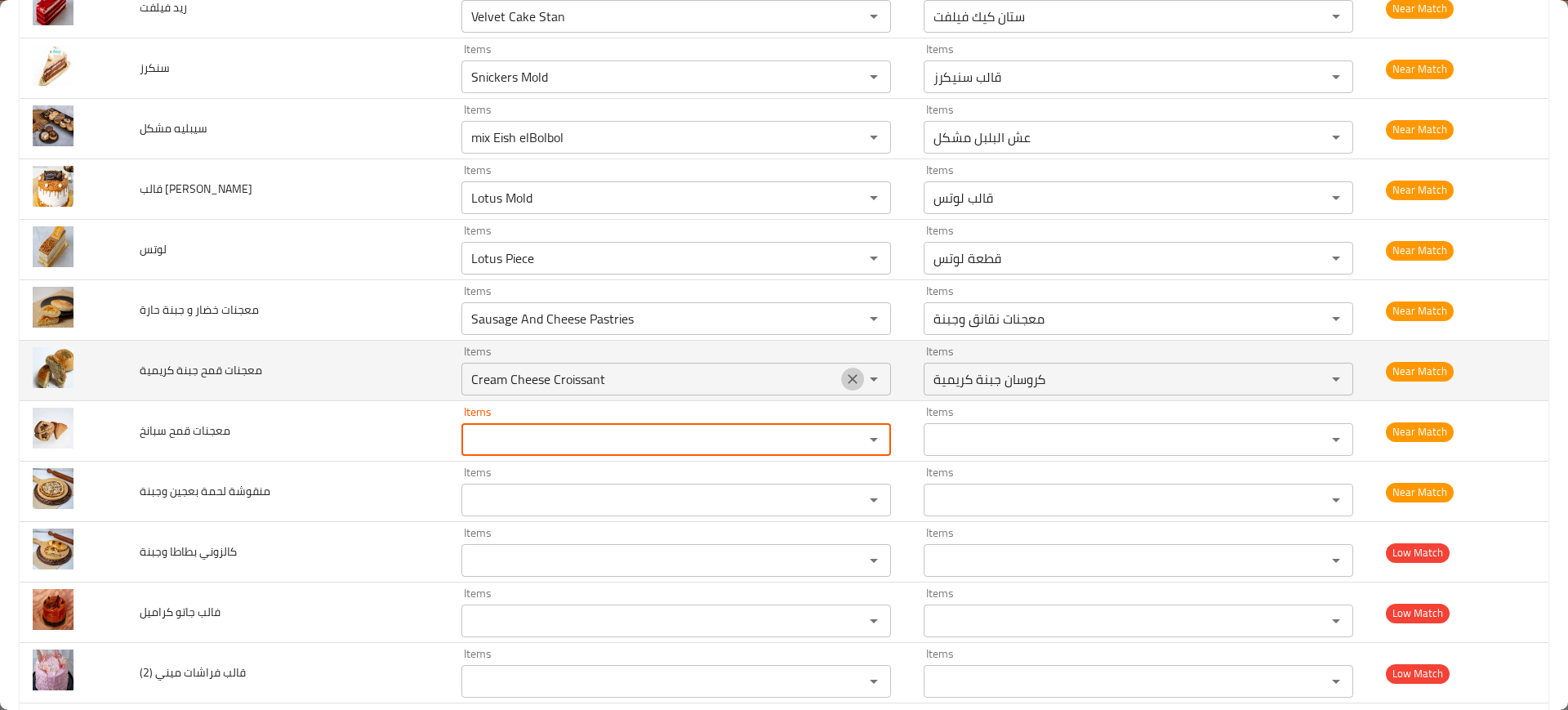
click at [841, 368] on button "Clear" at bounding box center [852, 378] width 23 height 23
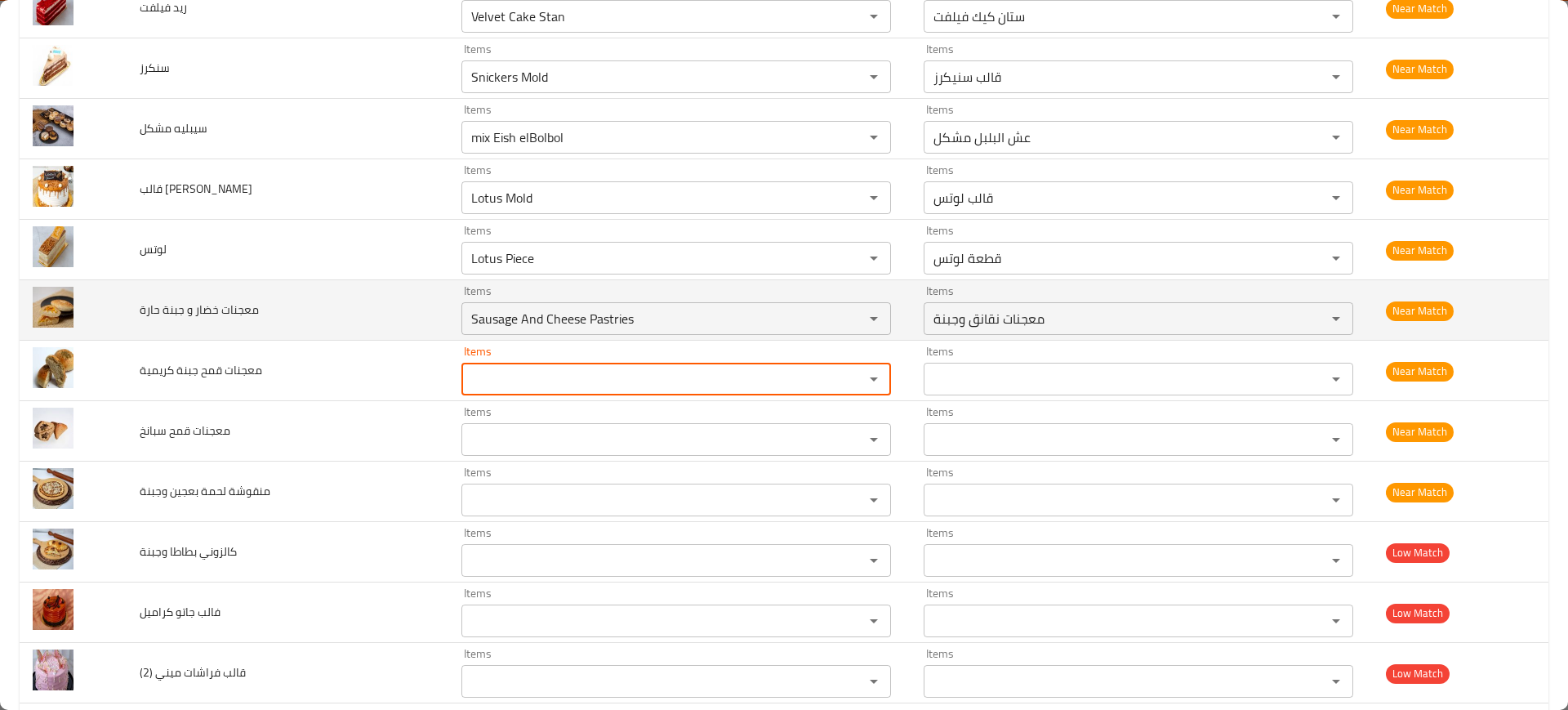
drag, startPoint x: 820, startPoint y: 308, endPoint x: 819, endPoint y: 282, distance: 26.0
click at [841, 308] on button "Clear" at bounding box center [852, 318] width 23 height 23
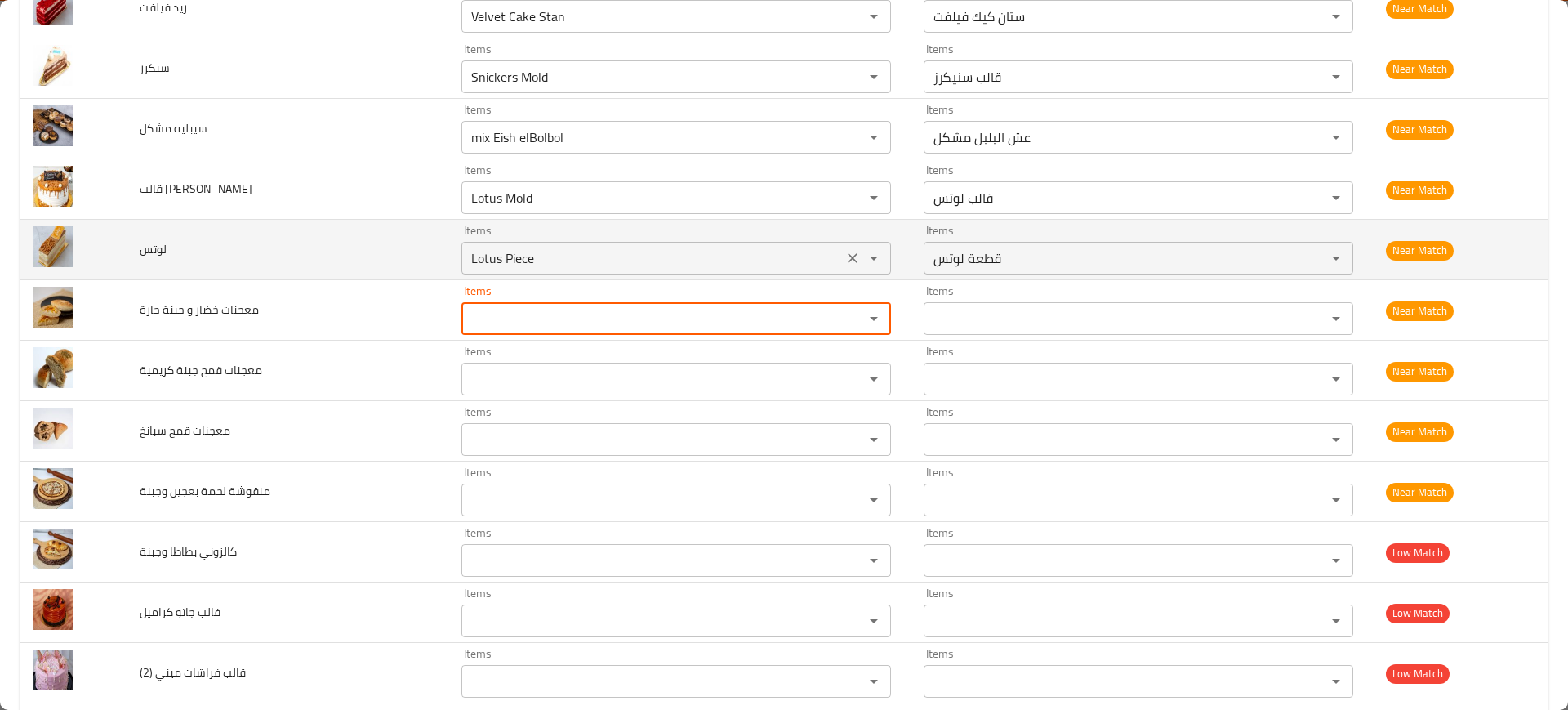
click at [841, 266] on button "Clear" at bounding box center [852, 257] width 23 height 23
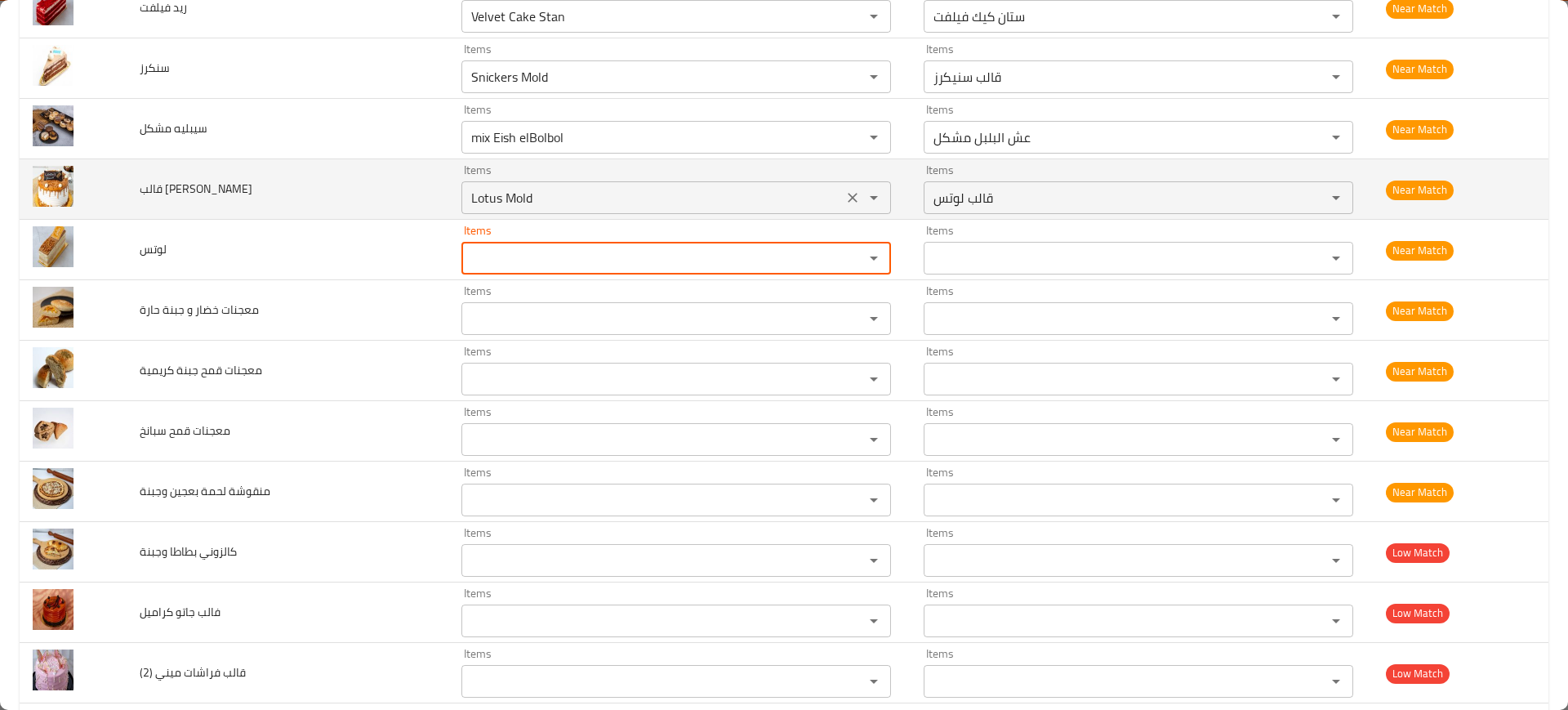
click at [845, 192] on icon "Clear" at bounding box center [853, 198] width 16 height 16
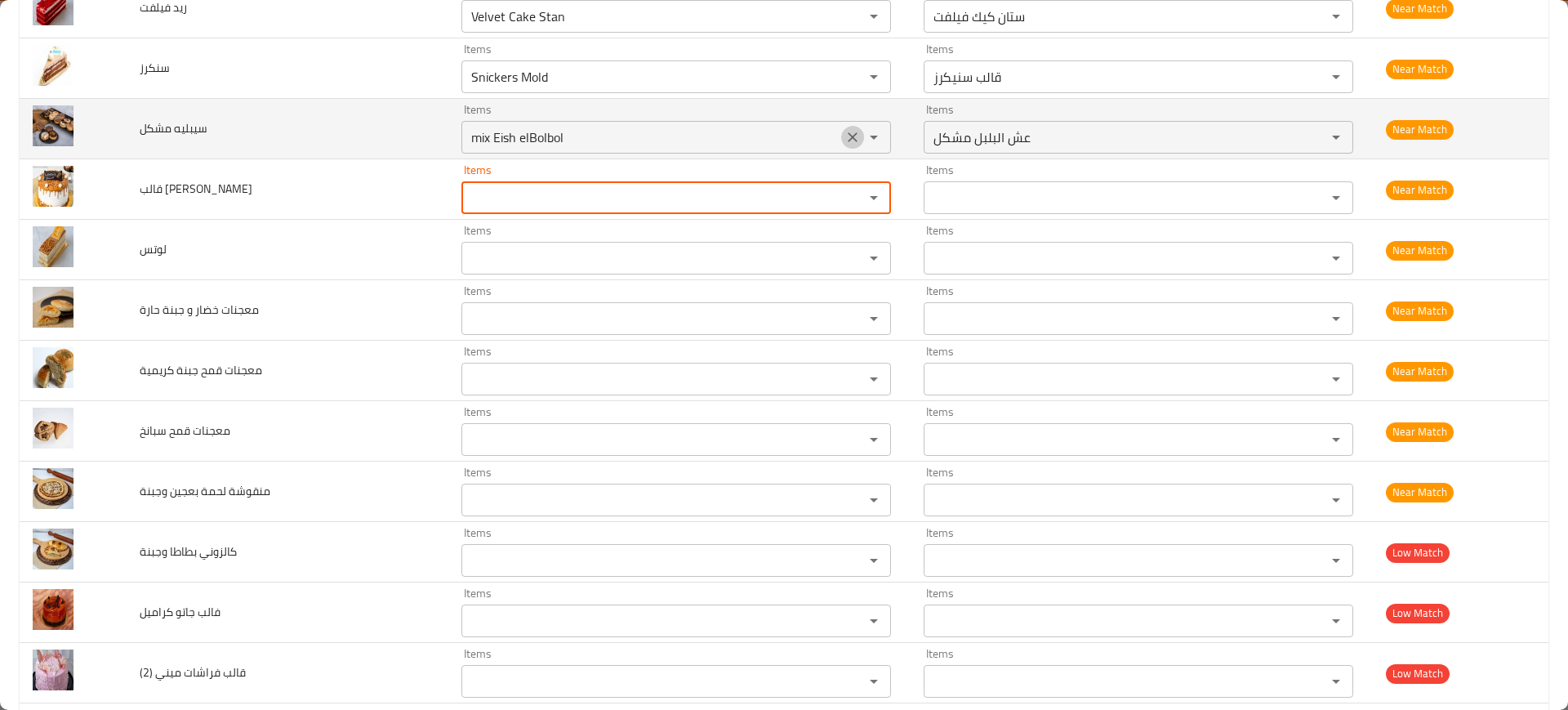
click at [845, 129] on icon "Clear" at bounding box center [853, 137] width 16 height 16
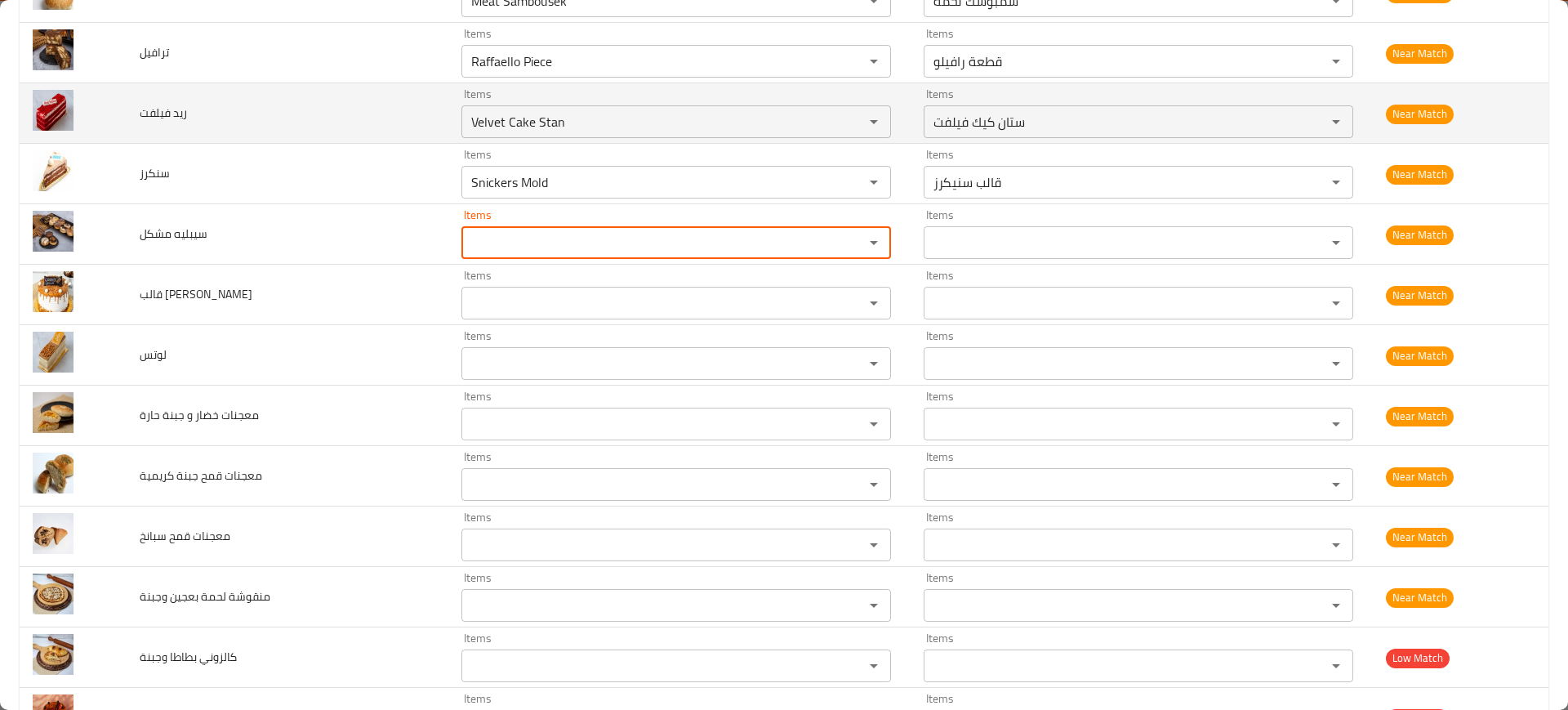
scroll to position [4907, 0]
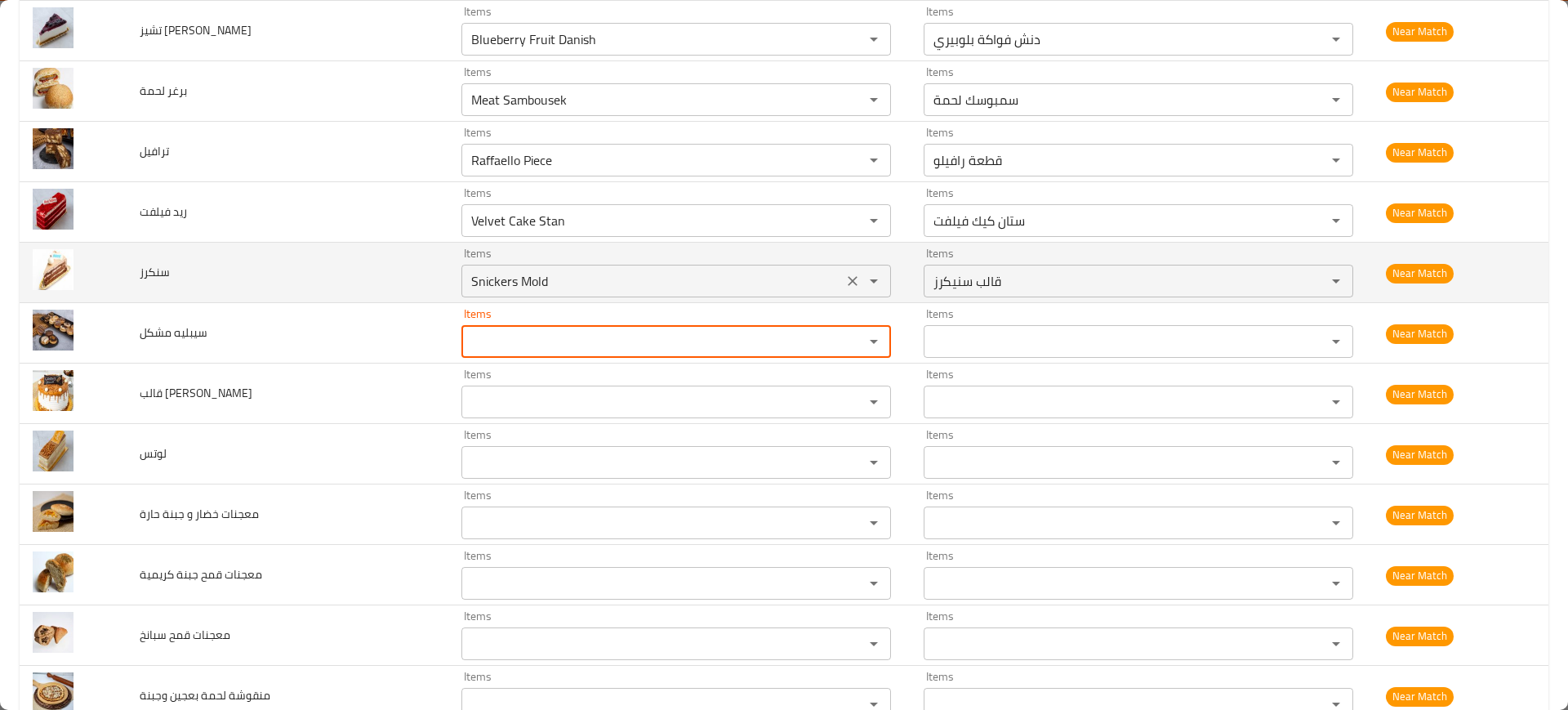
click at [845, 279] on icon "Clear" at bounding box center [853, 281] width 16 height 16
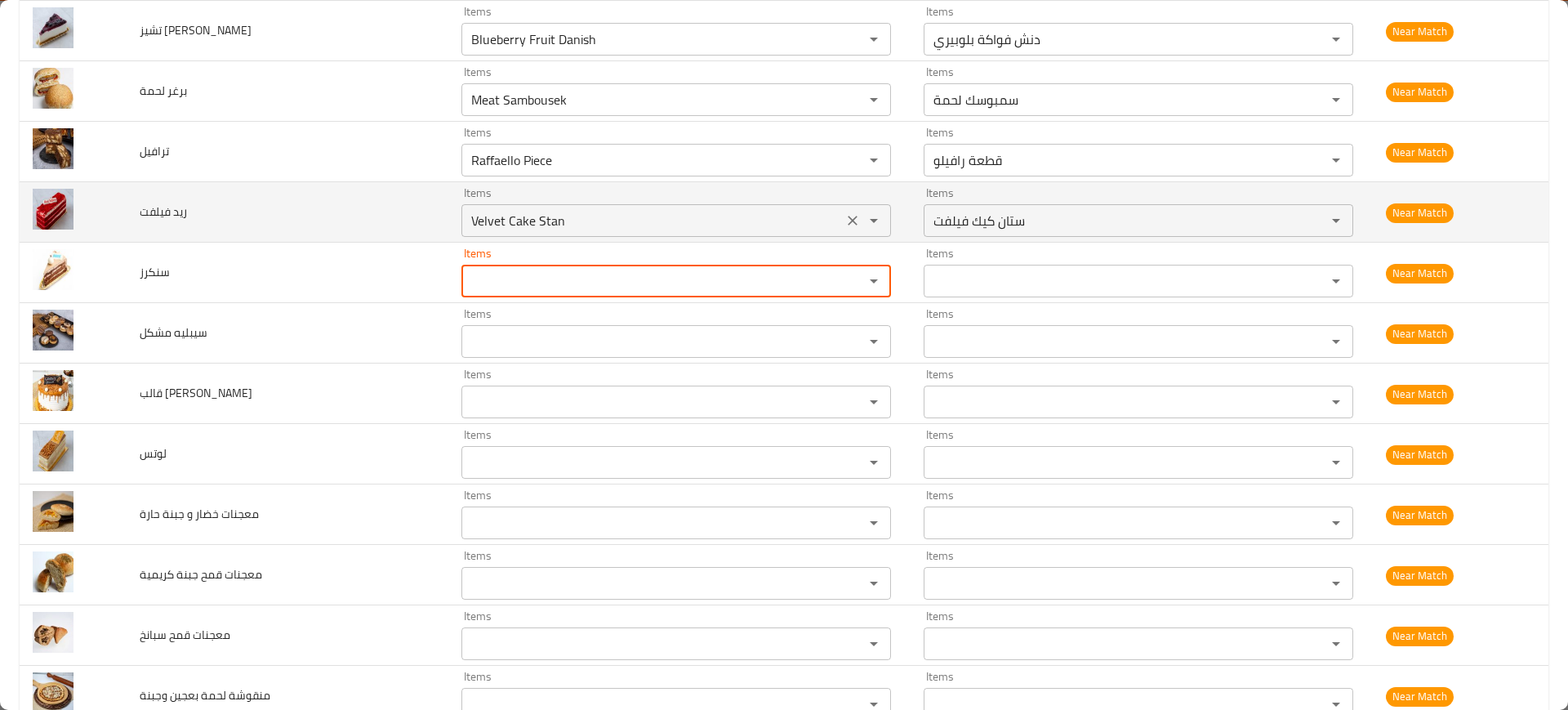
click at [845, 216] on icon "Clear" at bounding box center [853, 220] width 16 height 16
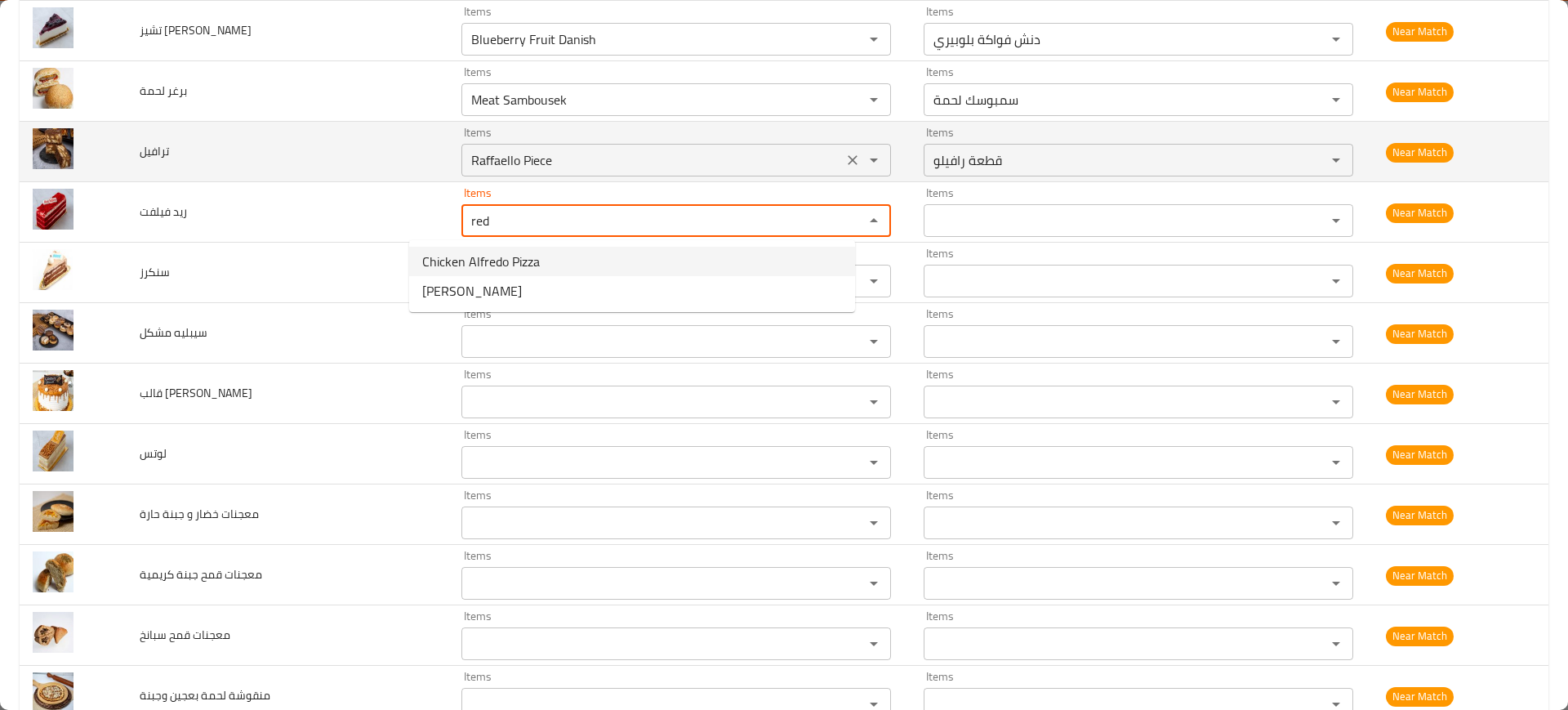
click at [845, 157] on icon "Clear" at bounding box center [853, 160] width 16 height 16
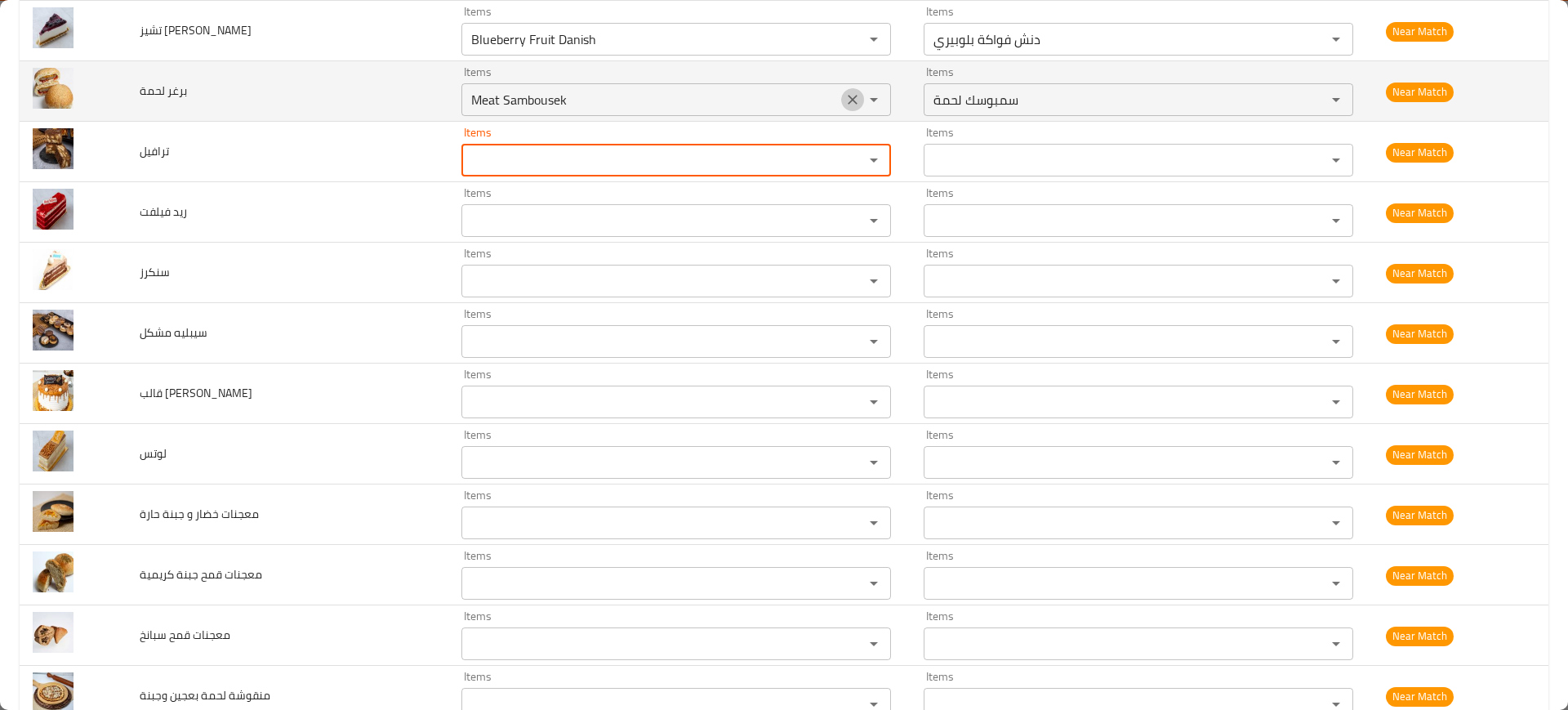
click at [845, 98] on icon "Clear" at bounding box center [853, 99] width 16 height 16
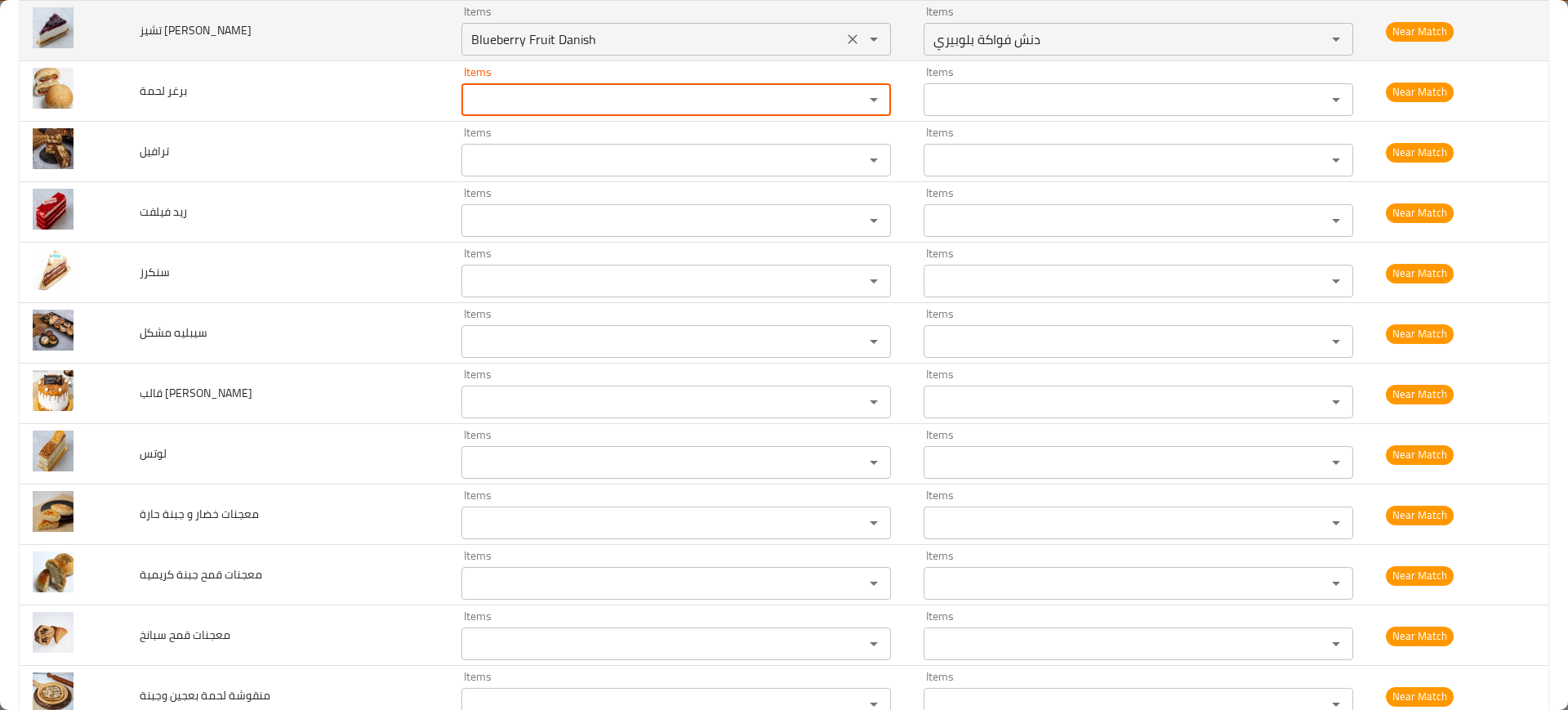
click at [845, 36] on icon "Clear" at bounding box center [853, 39] width 16 height 16
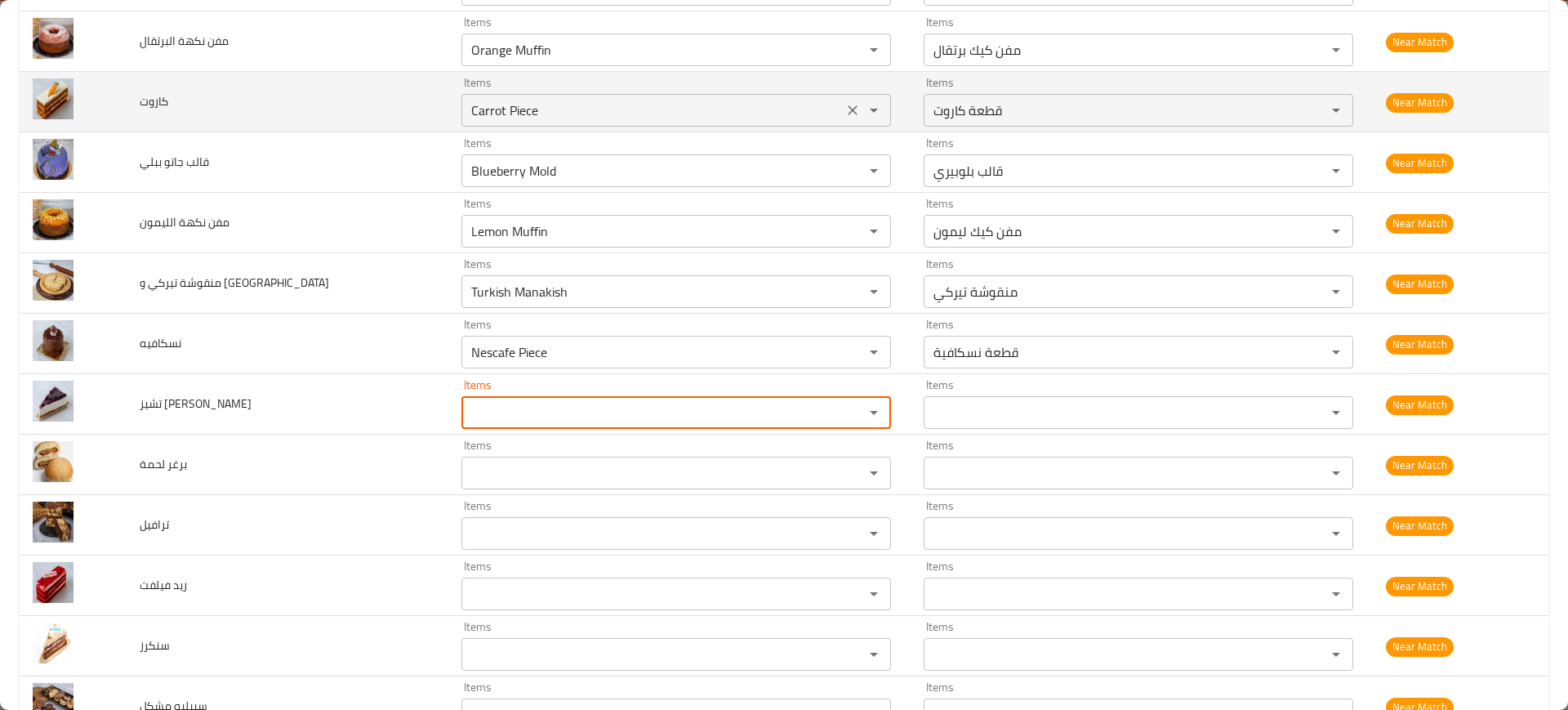
scroll to position [4498, 0]
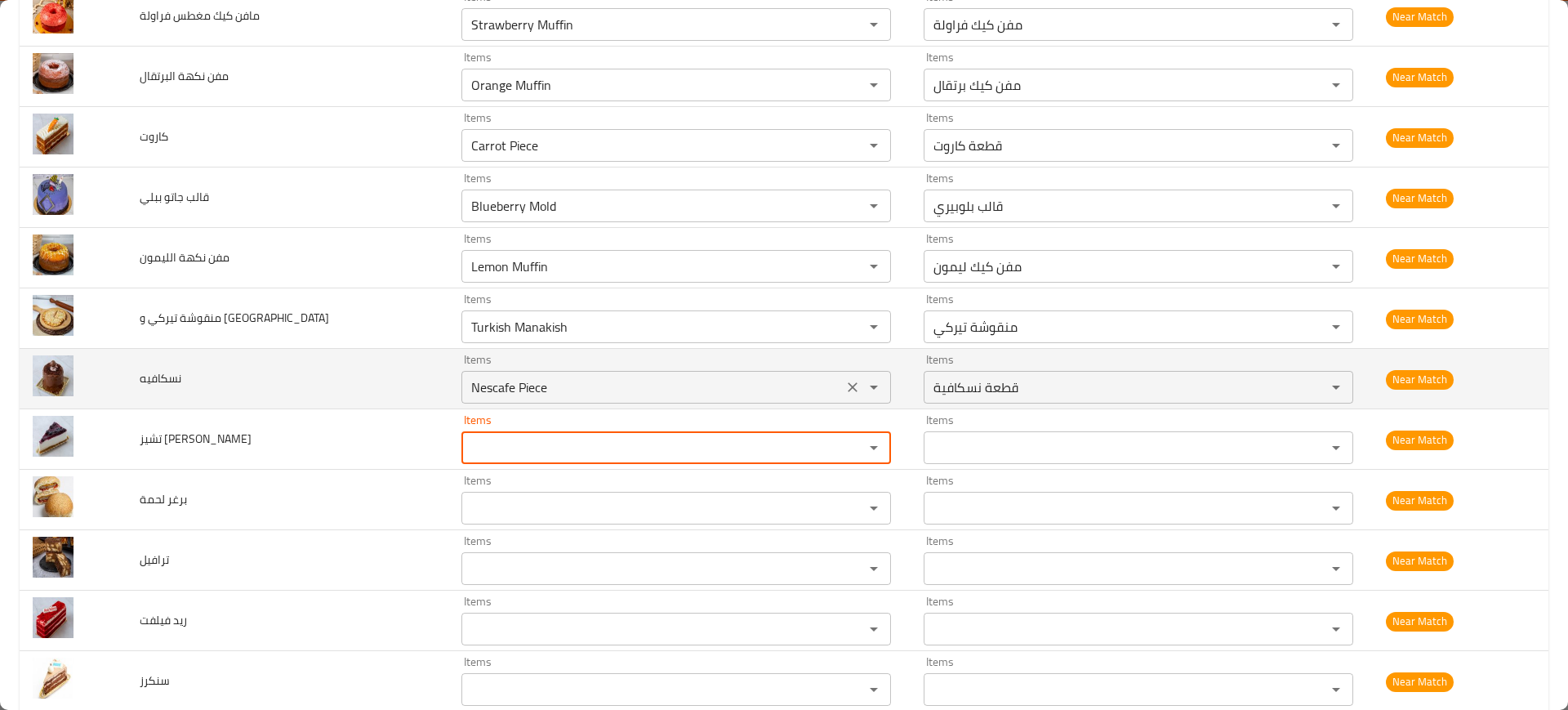
click at [841, 382] on div "enhanced table" at bounding box center [862, 387] width 42 height 23
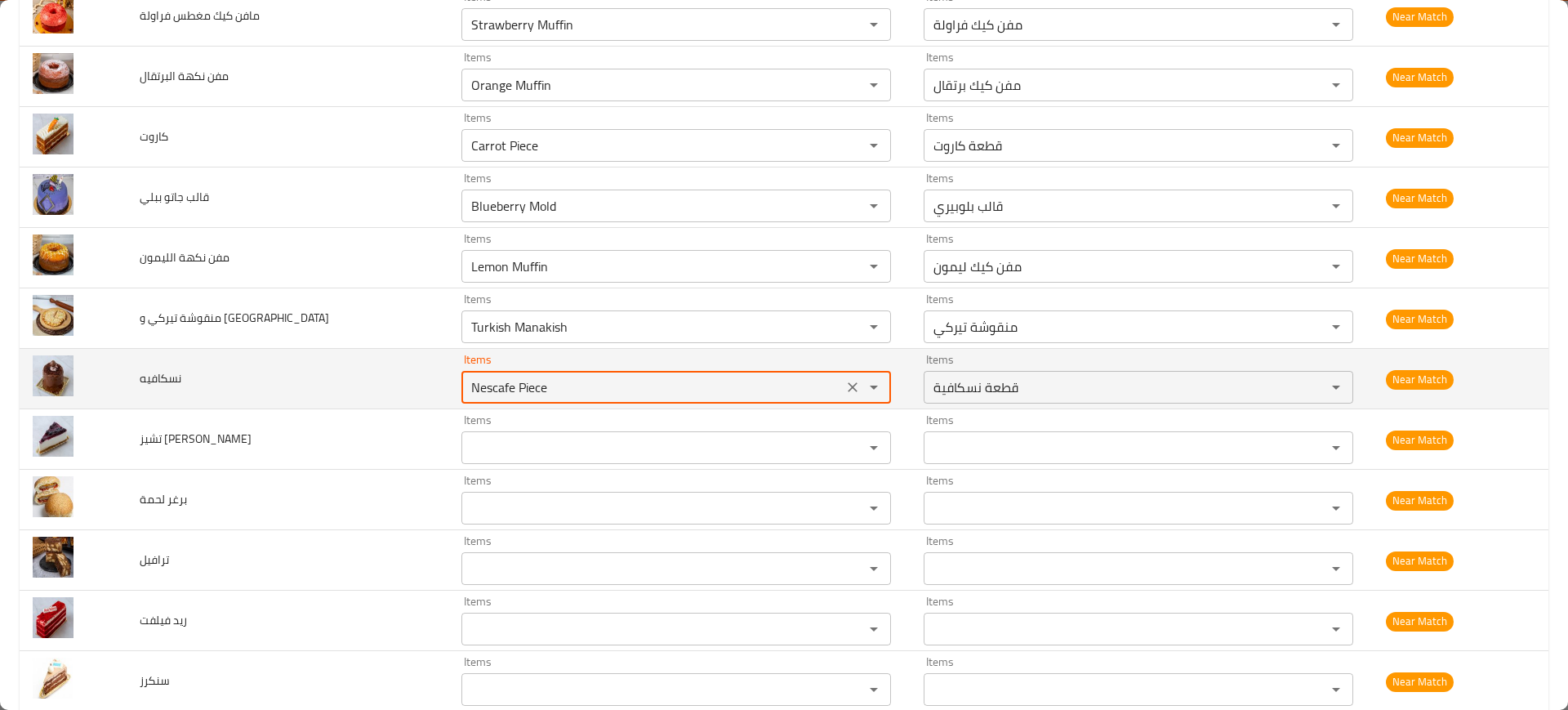
click at [845, 331] on icon "Clear" at bounding box center [853, 327] width 16 height 16
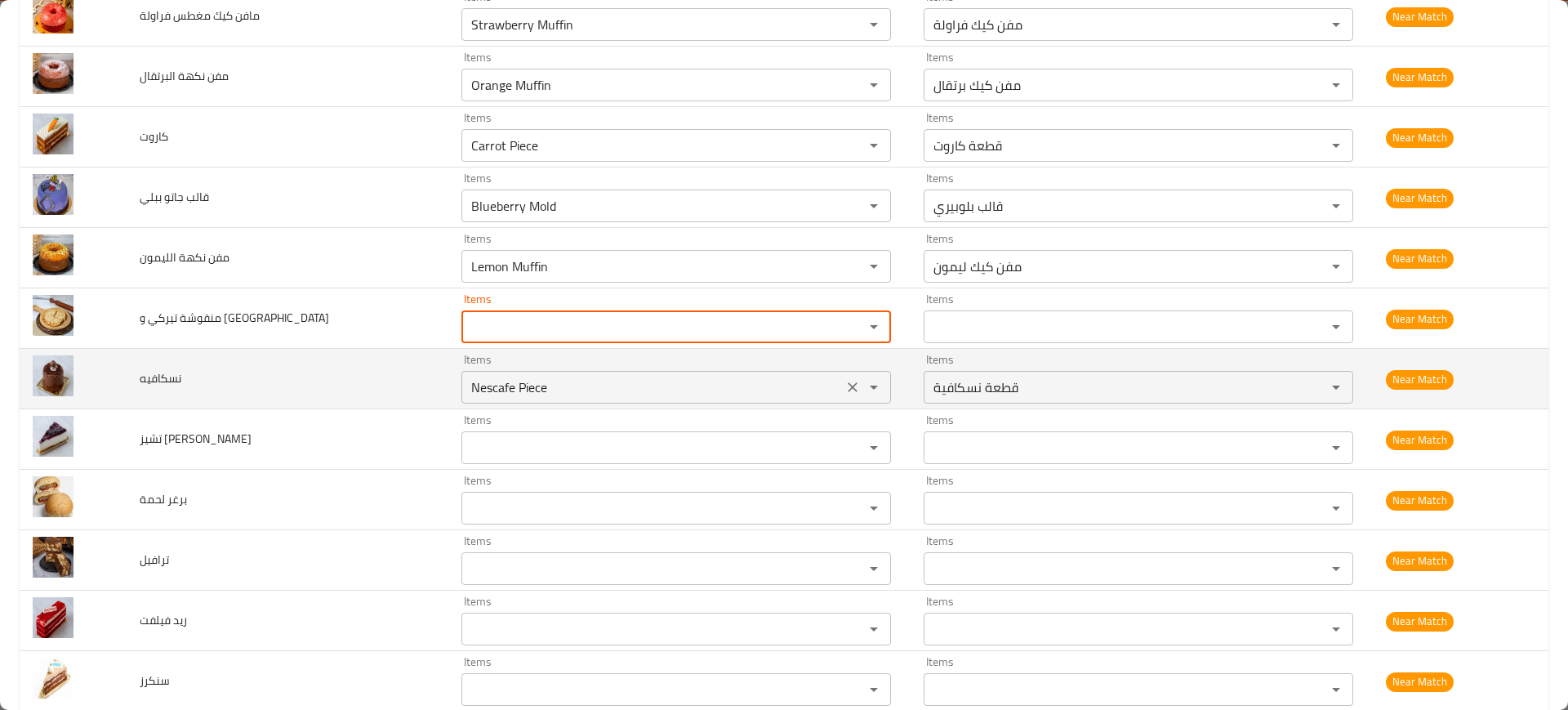
click at [845, 392] on icon "Clear" at bounding box center [853, 388] width 16 height 16
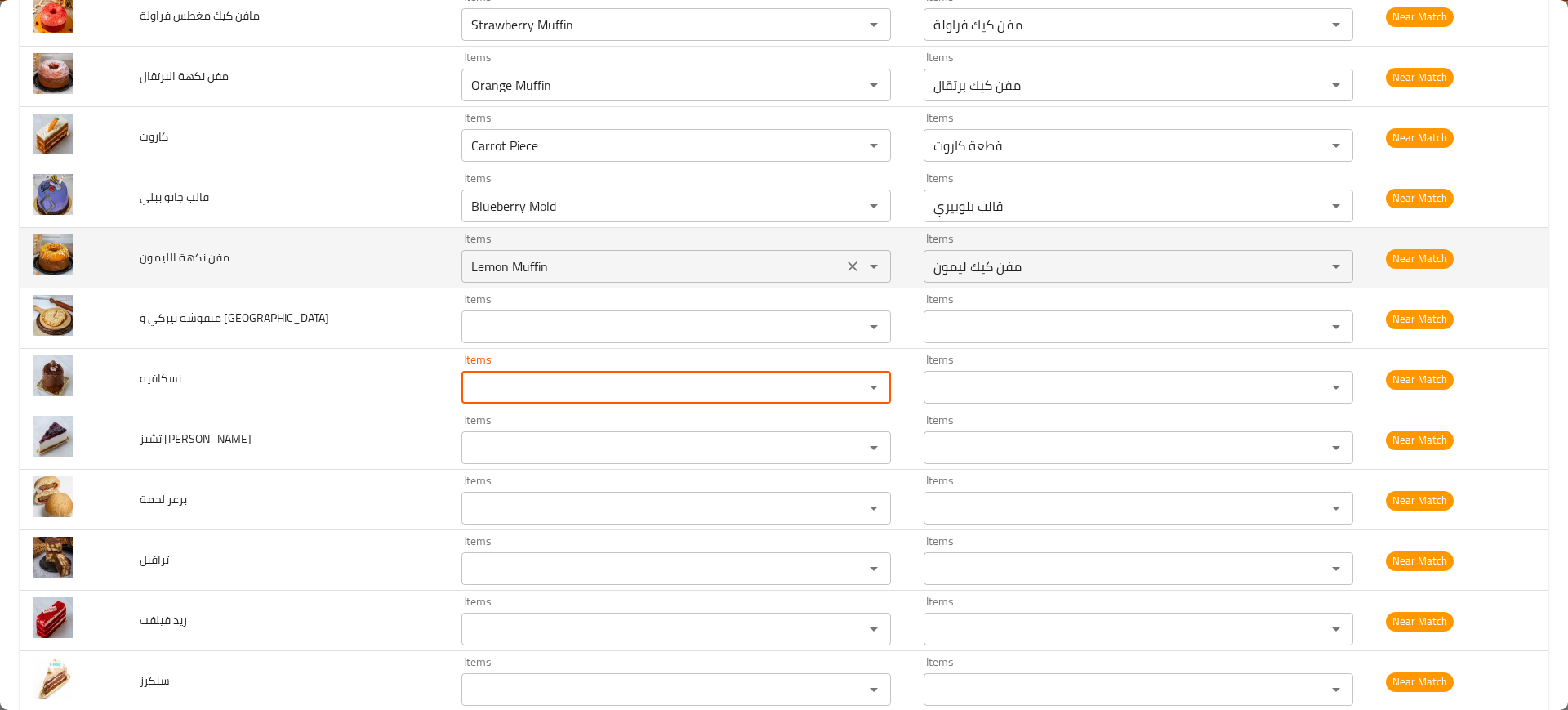
click at [848, 269] on icon "Clear" at bounding box center [852, 266] width 10 height 10
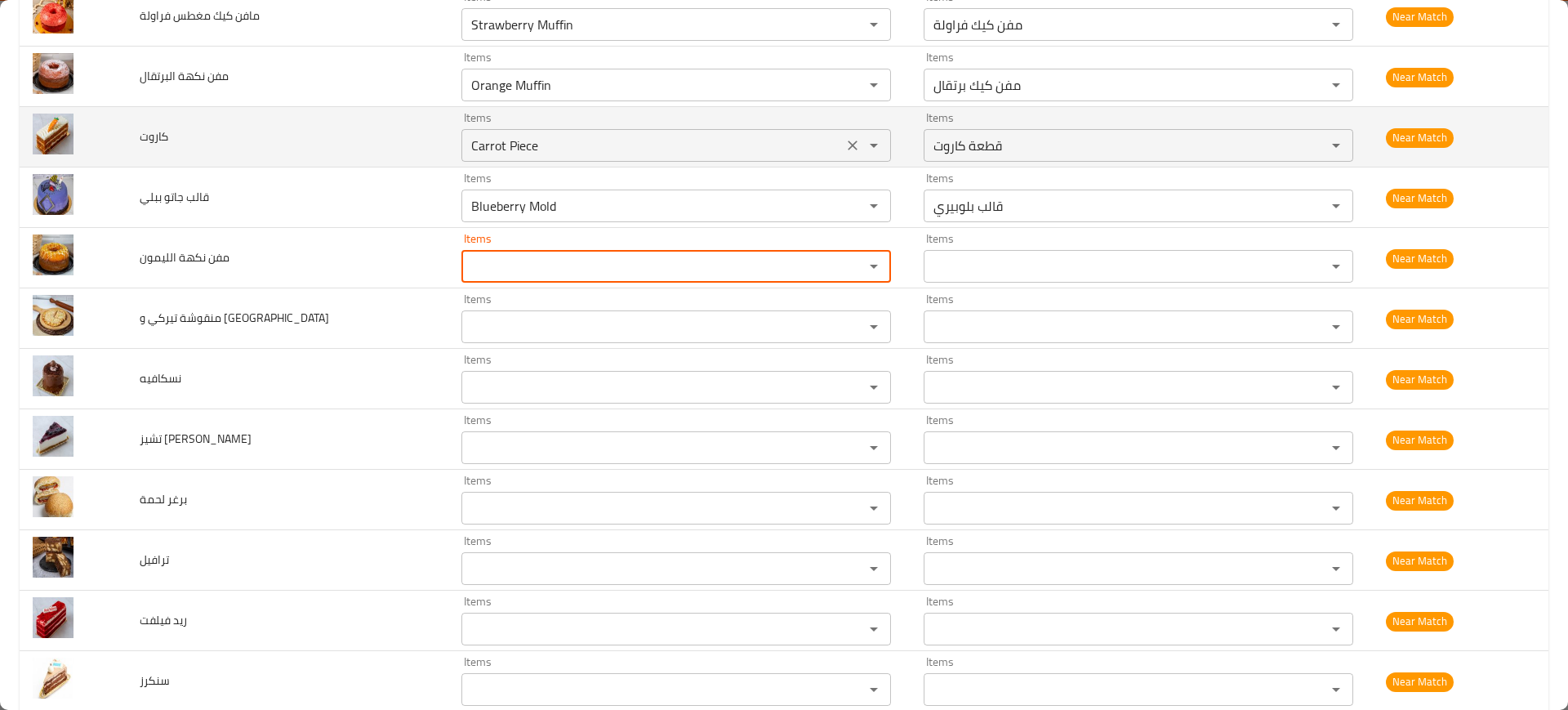
drag, startPoint x: 812, startPoint y: 201, endPoint x: 812, endPoint y: 154, distance: 47.0
click at [845, 200] on icon "Clear" at bounding box center [853, 206] width 16 height 16
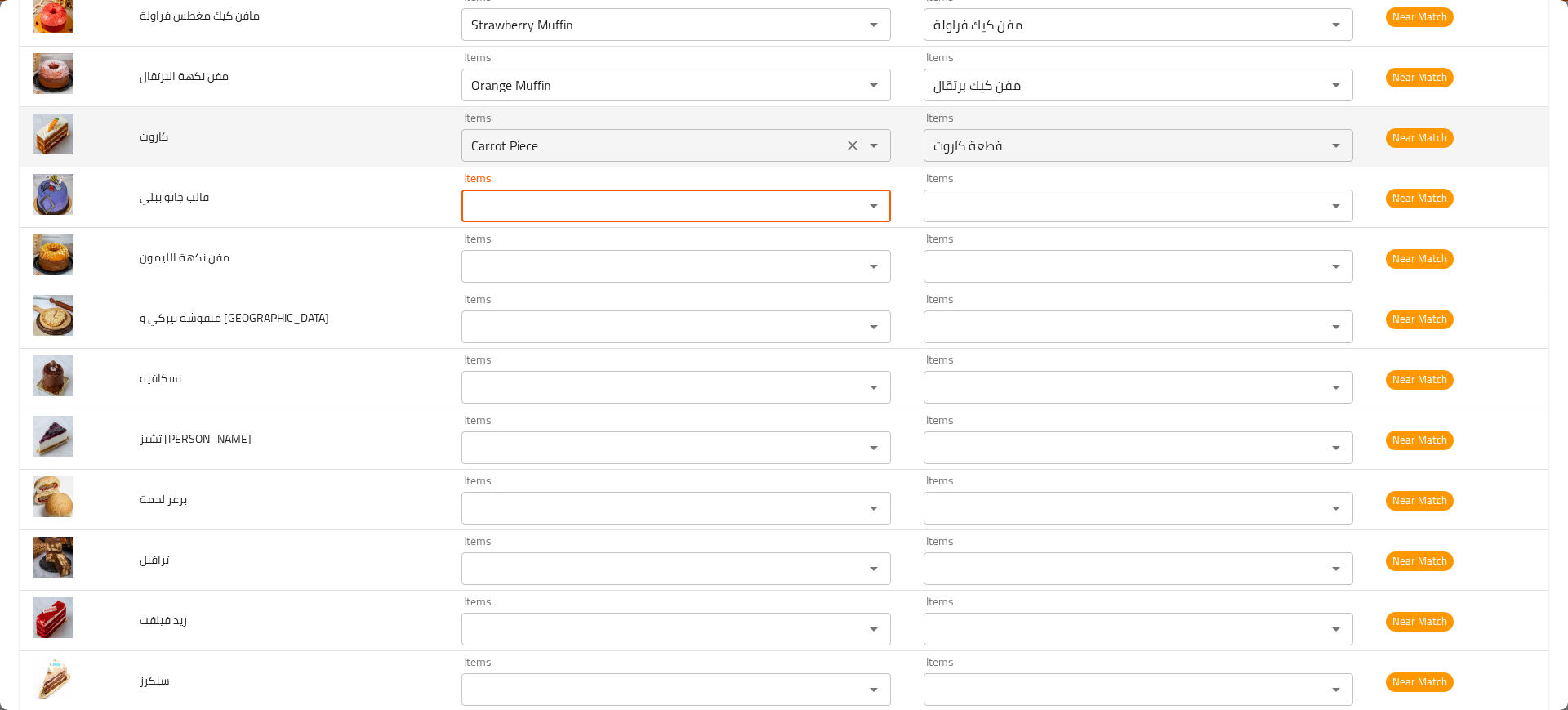
click at [845, 139] on icon "Clear" at bounding box center [853, 145] width 16 height 16
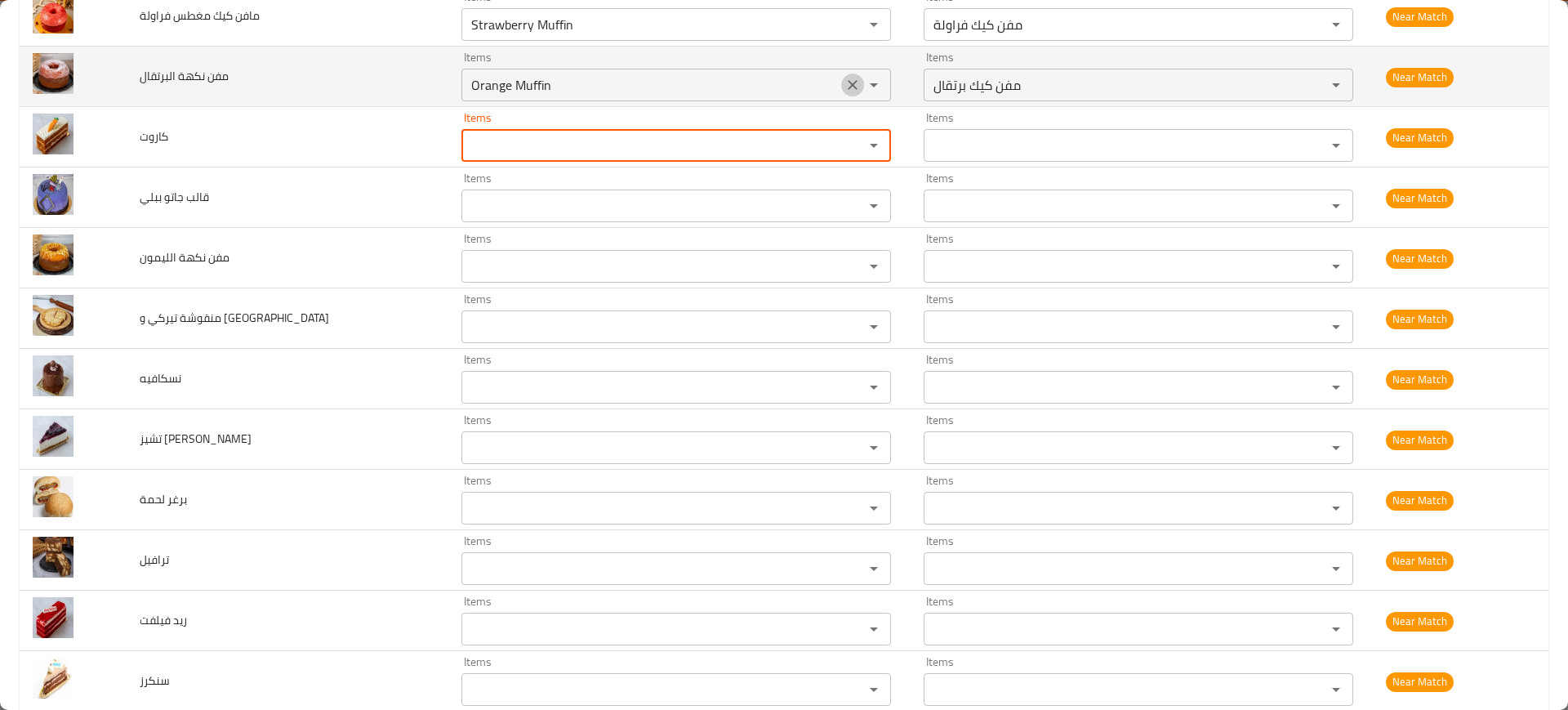
click at [845, 79] on icon "Clear" at bounding box center [853, 85] width 16 height 16
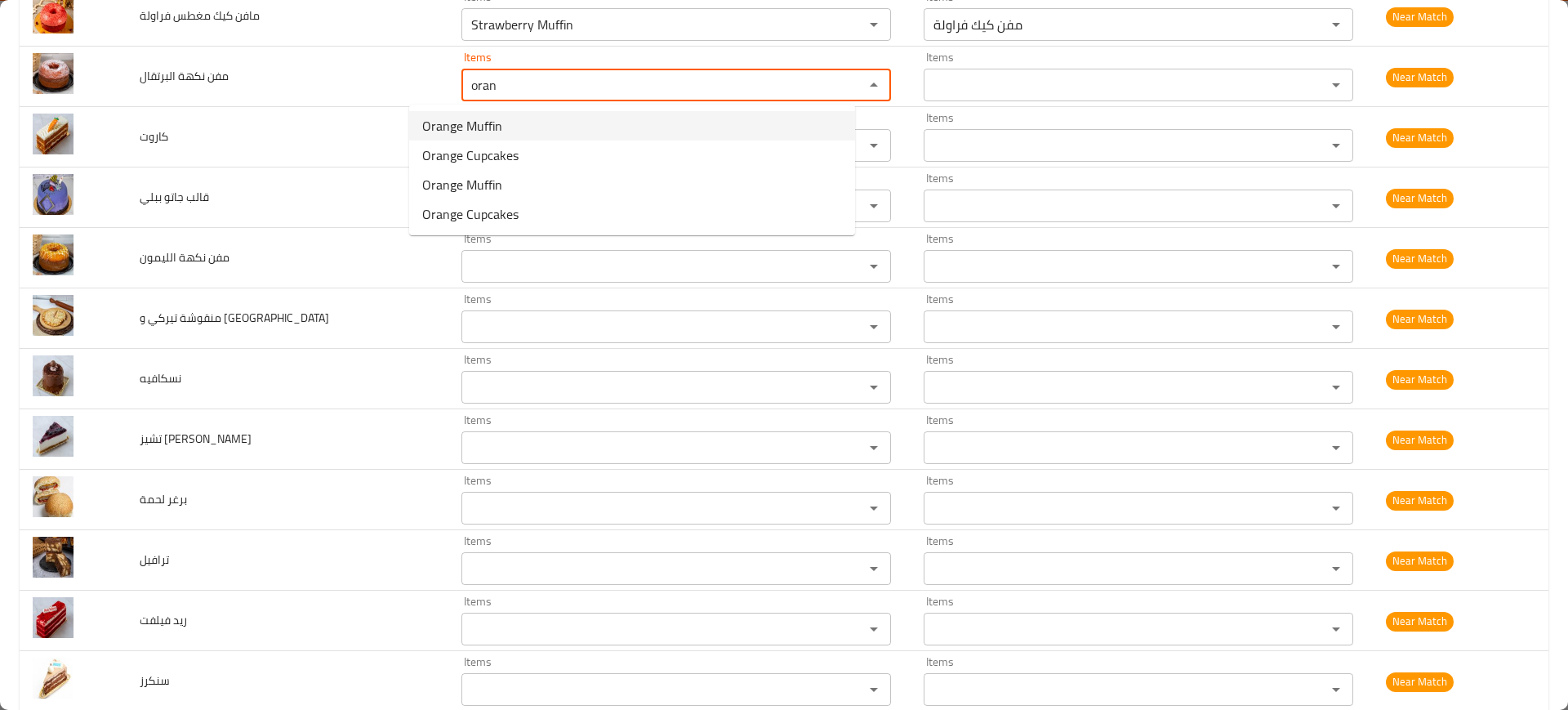
click at [460, 130] on span "Orange Muffin" at bounding box center [462, 126] width 80 height 20
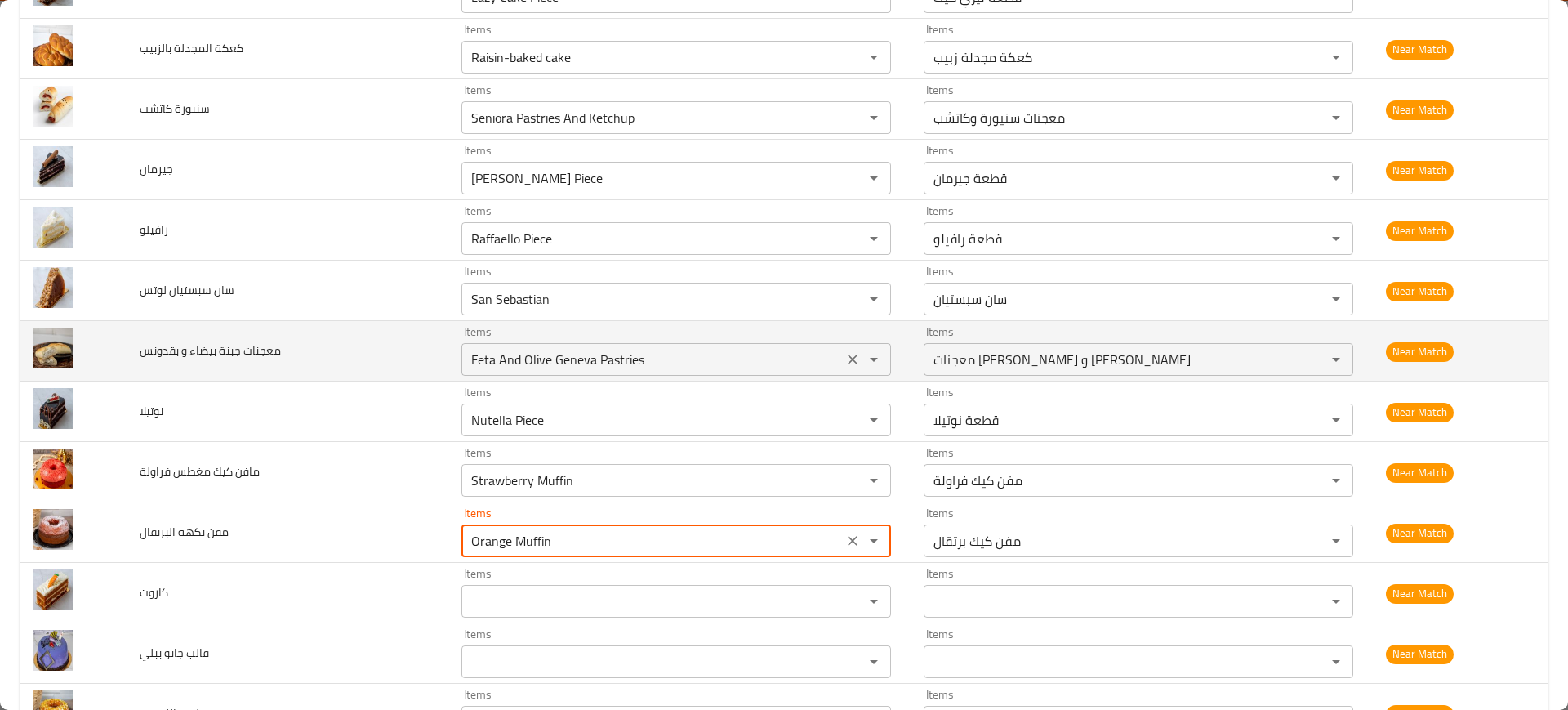
scroll to position [3987, 0]
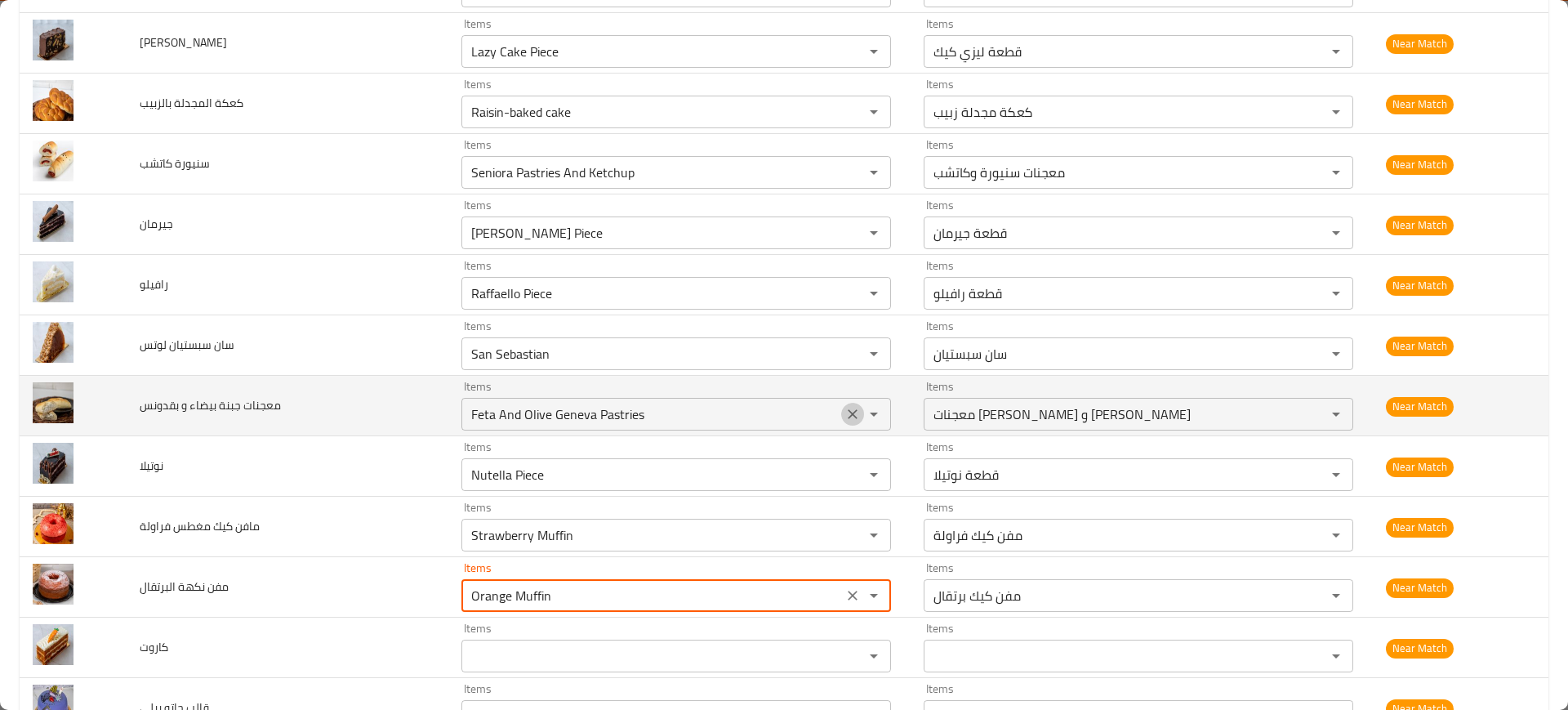
click at [845, 417] on icon "Clear" at bounding box center [853, 415] width 16 height 16
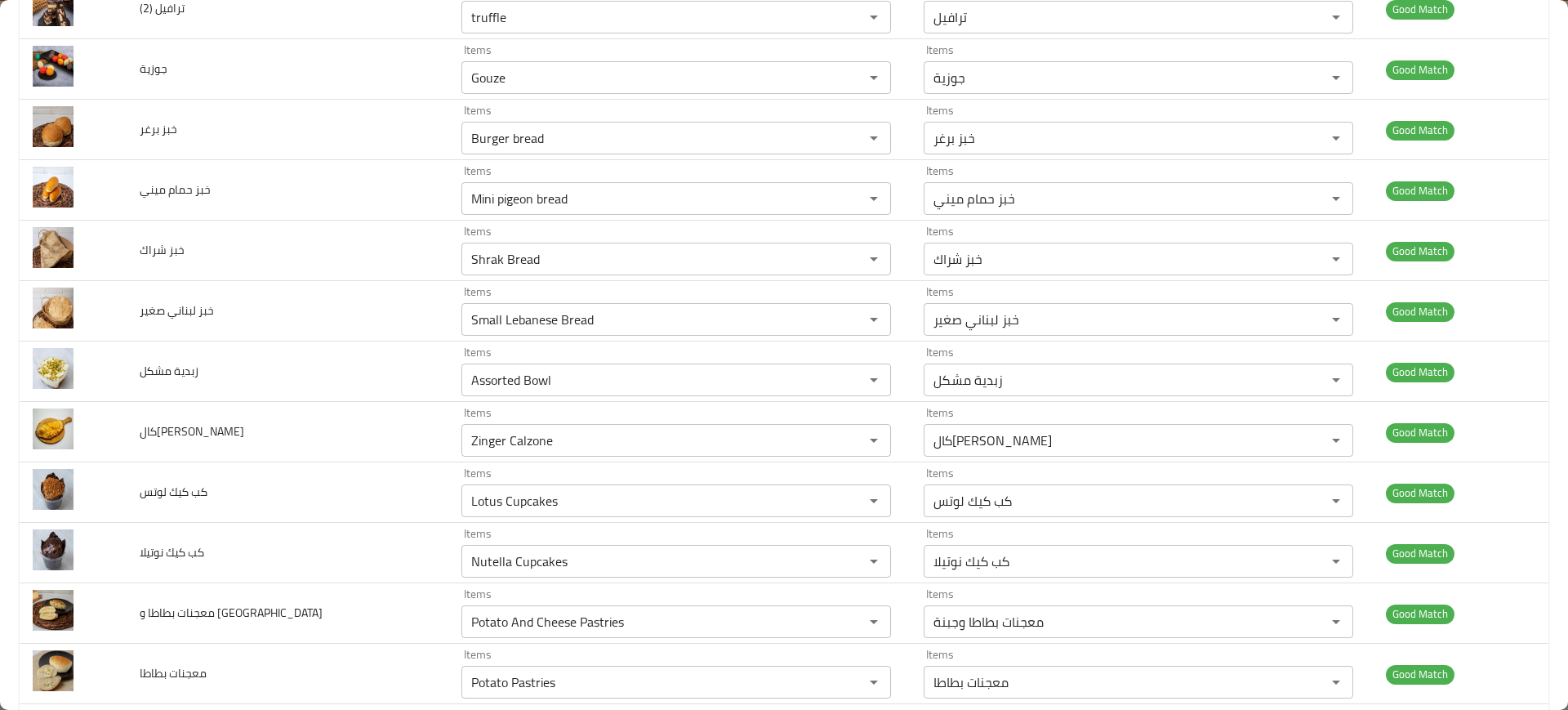
scroll to position [0, 0]
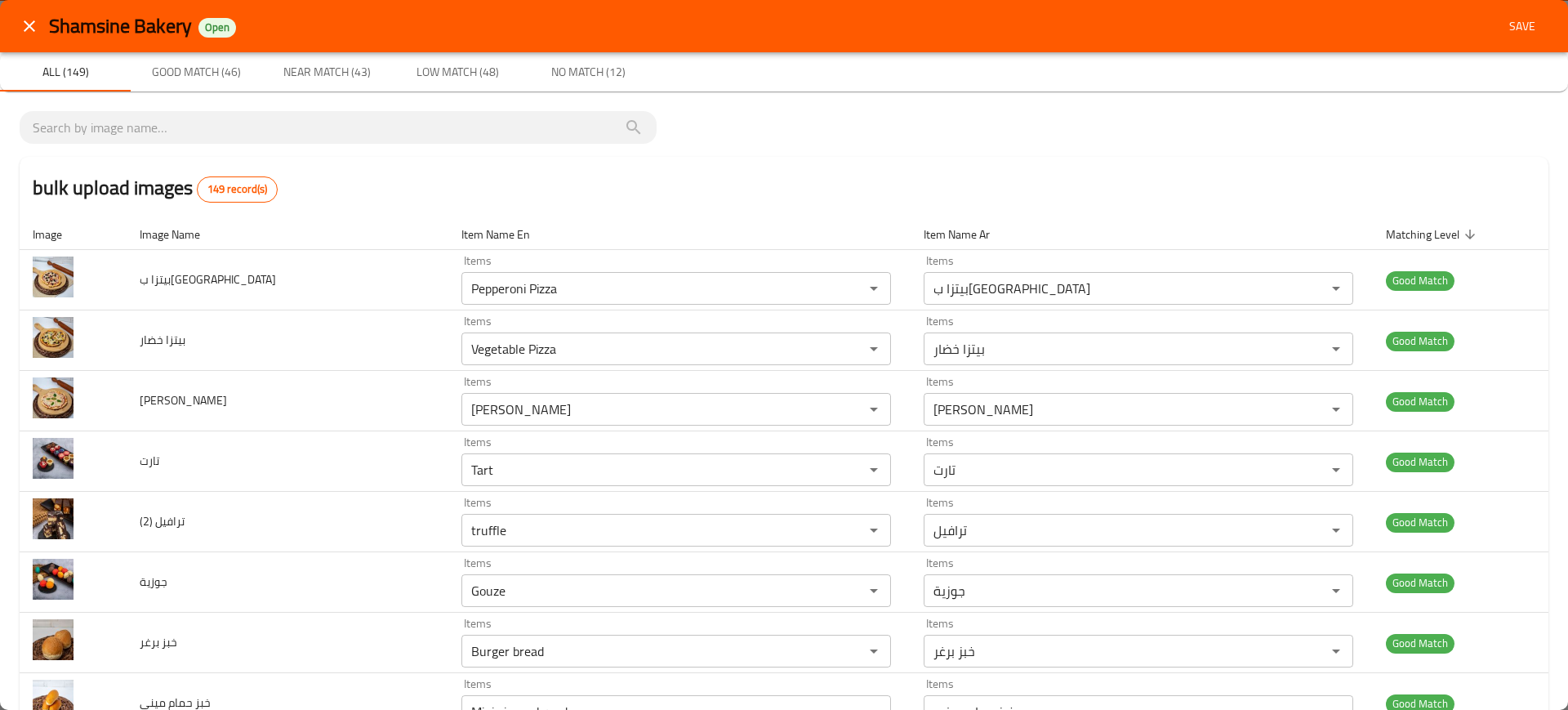
click at [1503, 33] on span "Save" at bounding box center [1522, 26] width 39 height 21
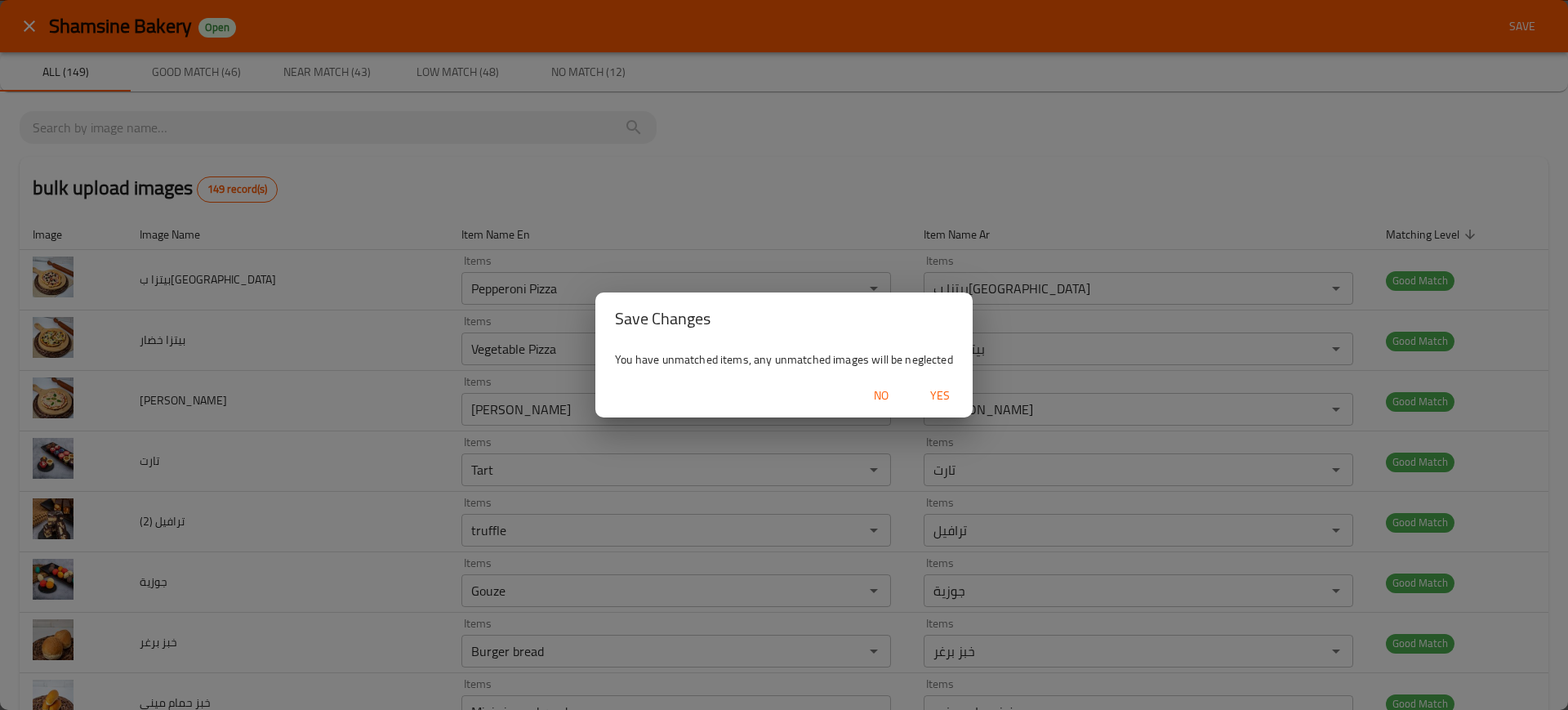
click at [931, 397] on span "Yes" at bounding box center [940, 396] width 39 height 21
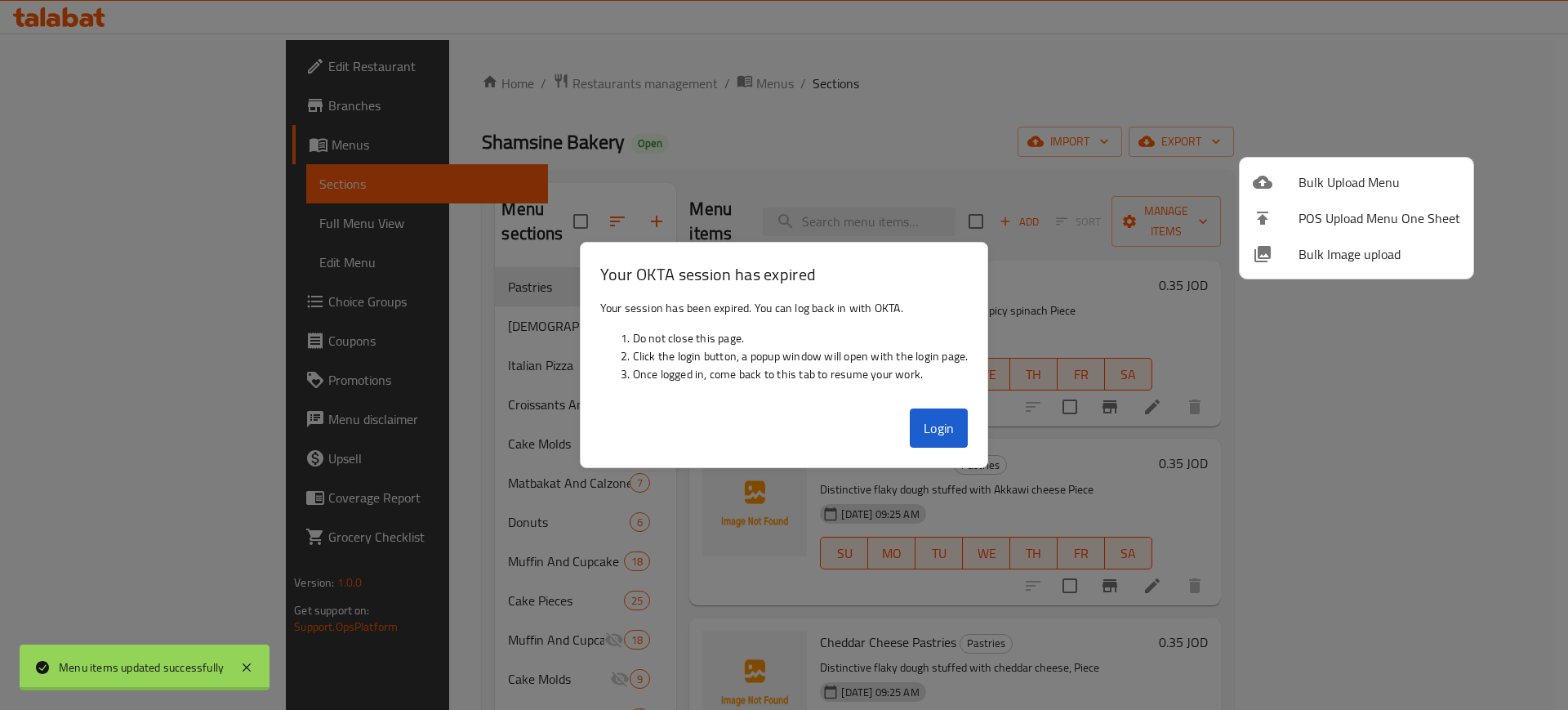
click at [951, 444] on div at bounding box center [784, 355] width 1568 height 710
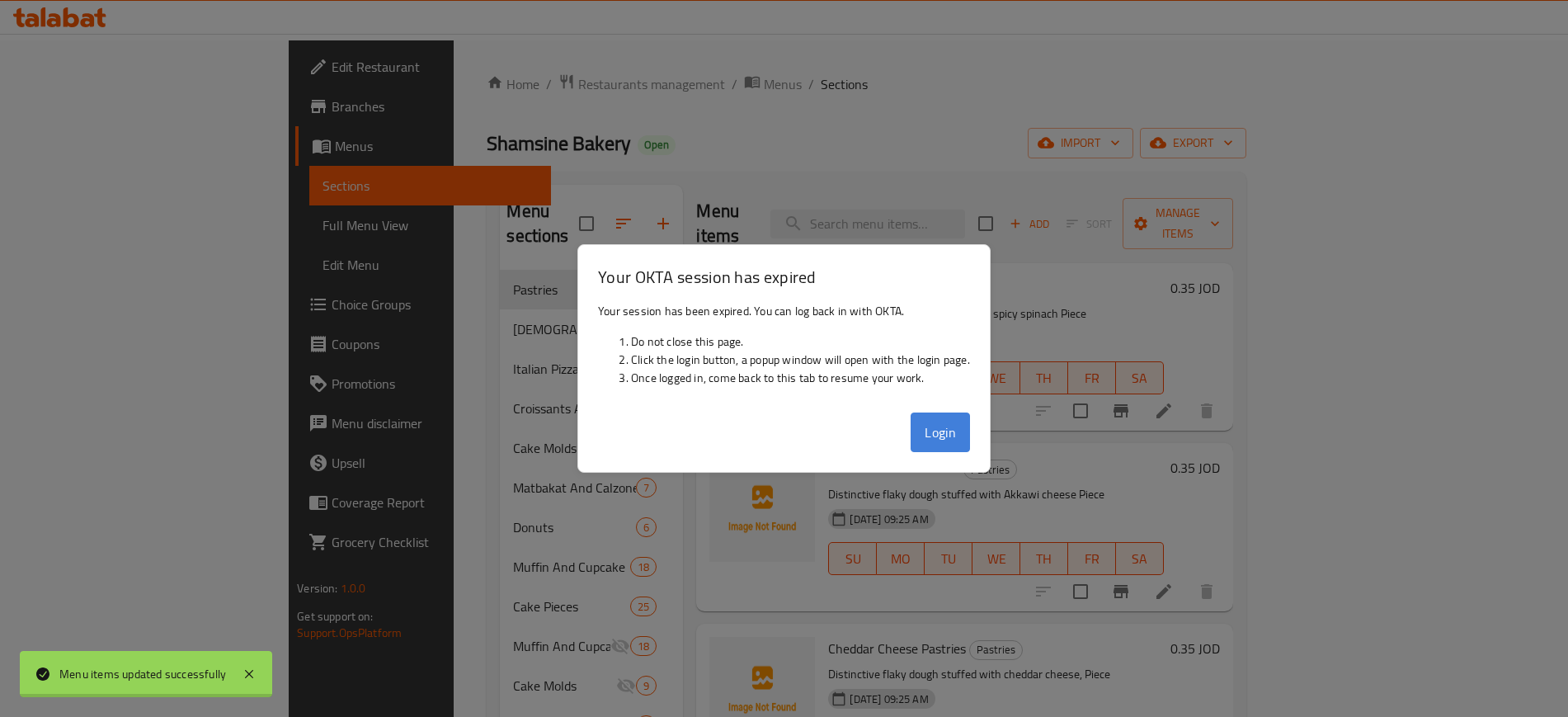
click at [941, 438] on button "Login" at bounding box center [940, 431] width 59 height 39
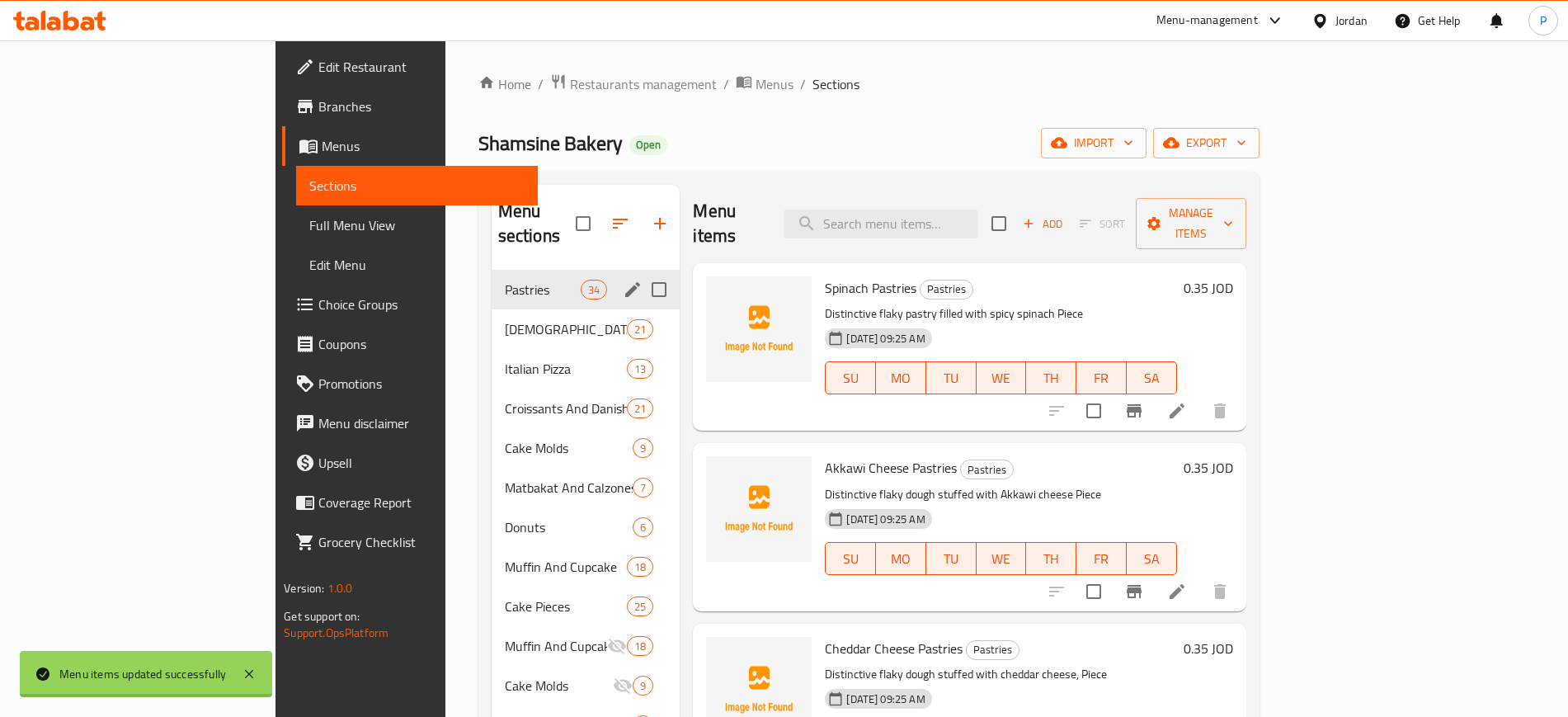
drag, startPoint x: 434, startPoint y: 256, endPoint x: 438, endPoint y: 293, distance: 37.2
click at [505, 280] on span "Pastries" at bounding box center [542, 290] width 76 height 20
click at [491, 309] on div "Lebanese Manakish 21" at bounding box center [585, 328] width 189 height 39
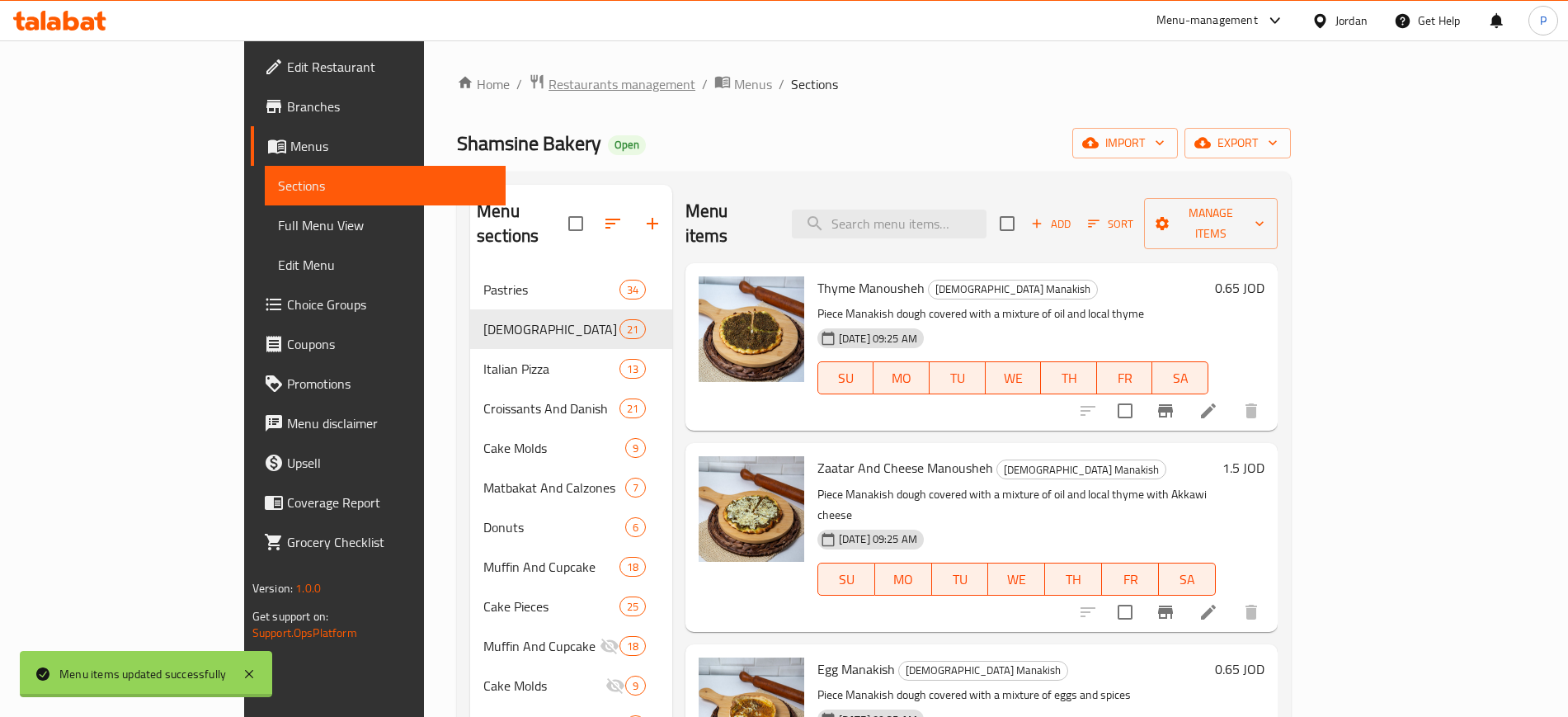
click at [549, 88] on span "Restaurants management" at bounding box center [622, 84] width 147 height 20
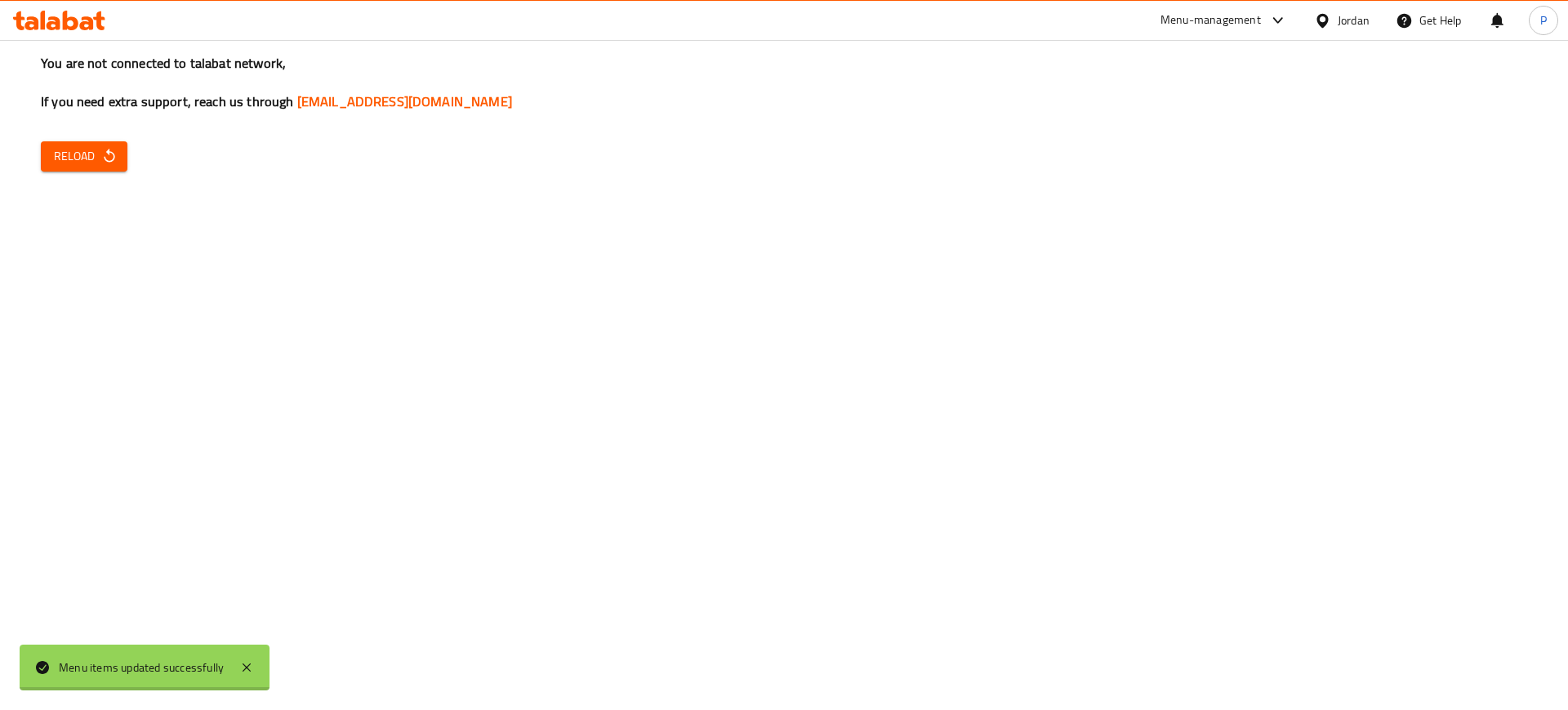
click at [346, 287] on div "You are not connected to talabat network, If you need extra support, reach us t…" at bounding box center [784, 355] width 1568 height 710
click at [81, 139] on div "You are not connected to talabat network, If you need extra support, reach us t…" at bounding box center [784, 355] width 1568 height 710
click at [94, 142] on button "Reload" at bounding box center [84, 156] width 87 height 30
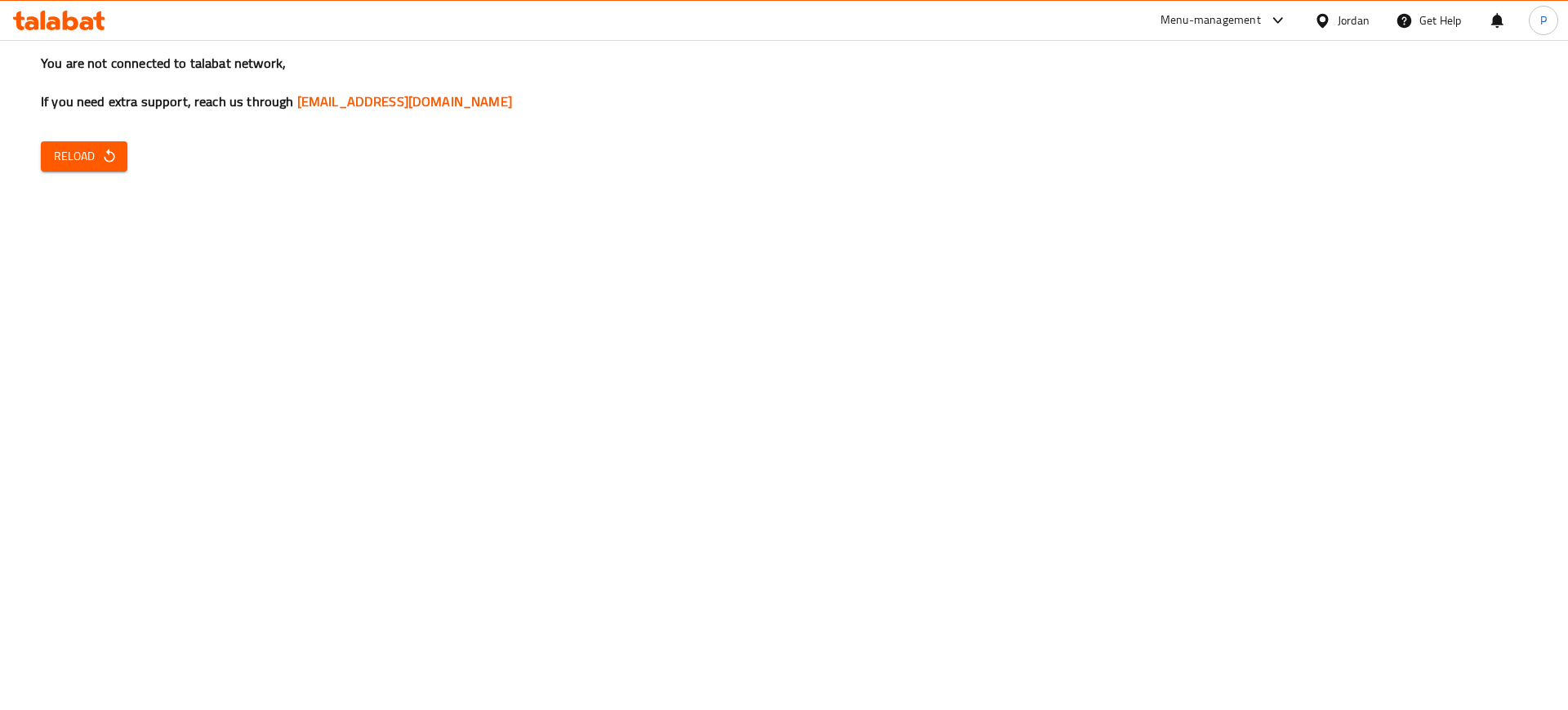
click at [51, 164] on button "Reload" at bounding box center [84, 156] width 87 height 30
click at [64, 153] on span "Reload" at bounding box center [84, 156] width 60 height 21
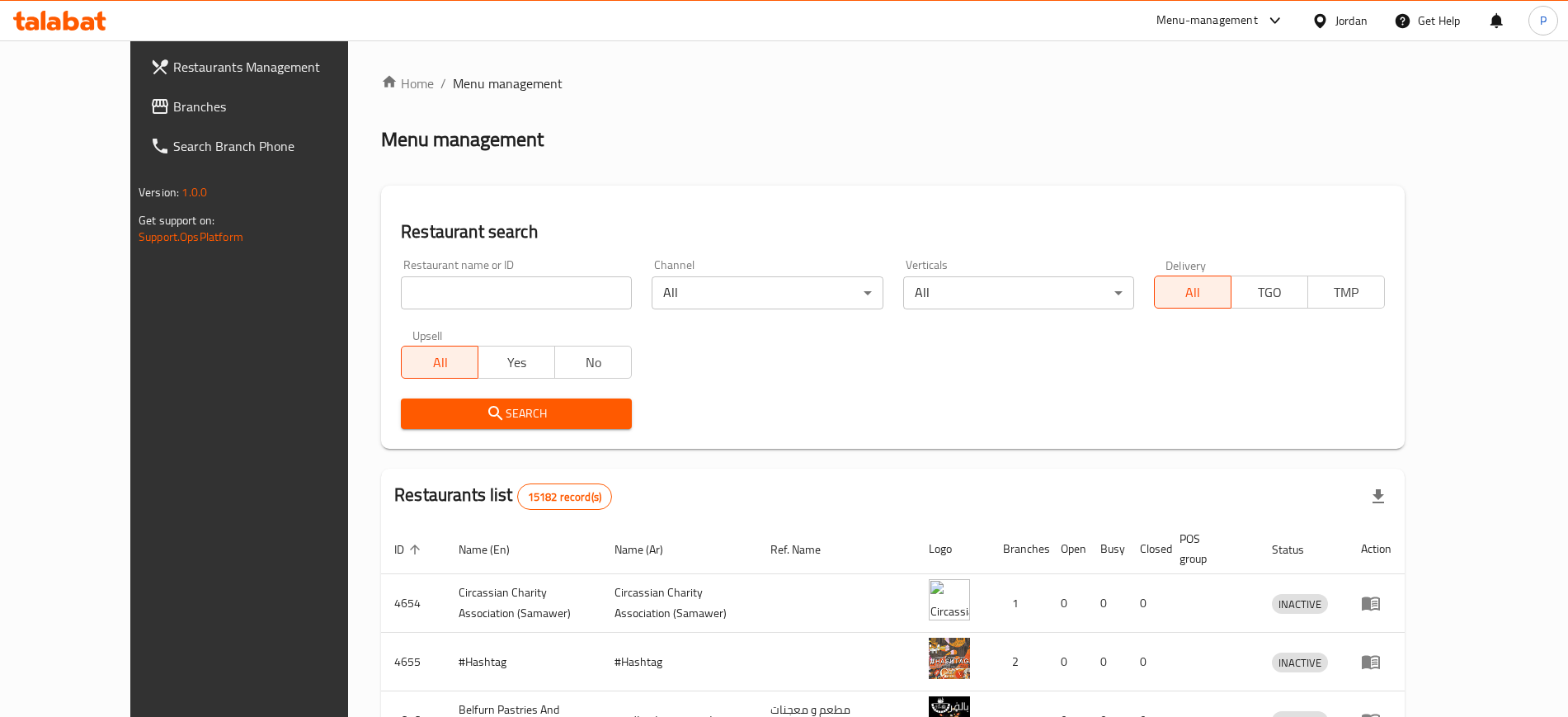
click at [481, 295] on input "search" at bounding box center [516, 293] width 231 height 33
paste input "[PERSON_NAME]"
type input "[PERSON_NAME]"
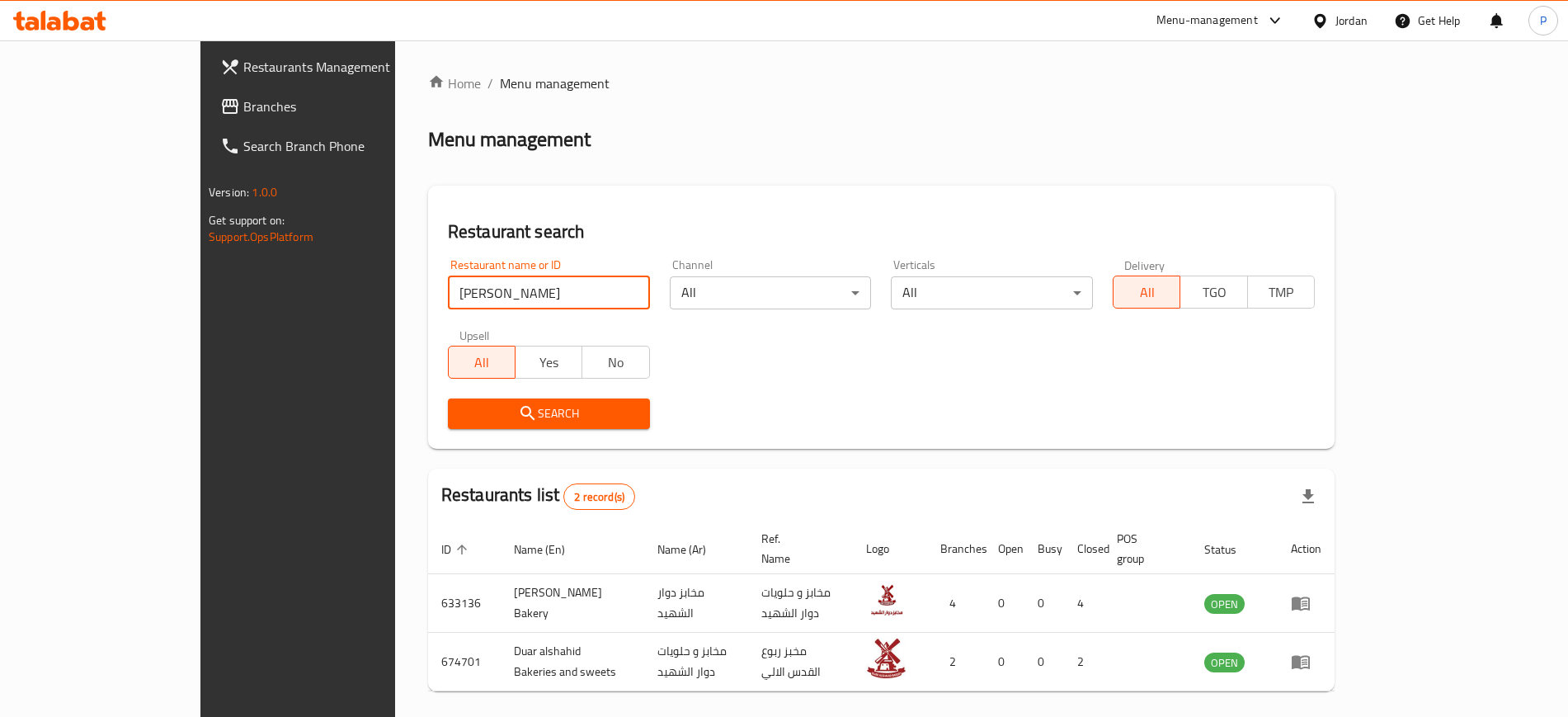
click at [207, 117] on link "Branches" at bounding box center [335, 106] width 255 height 39
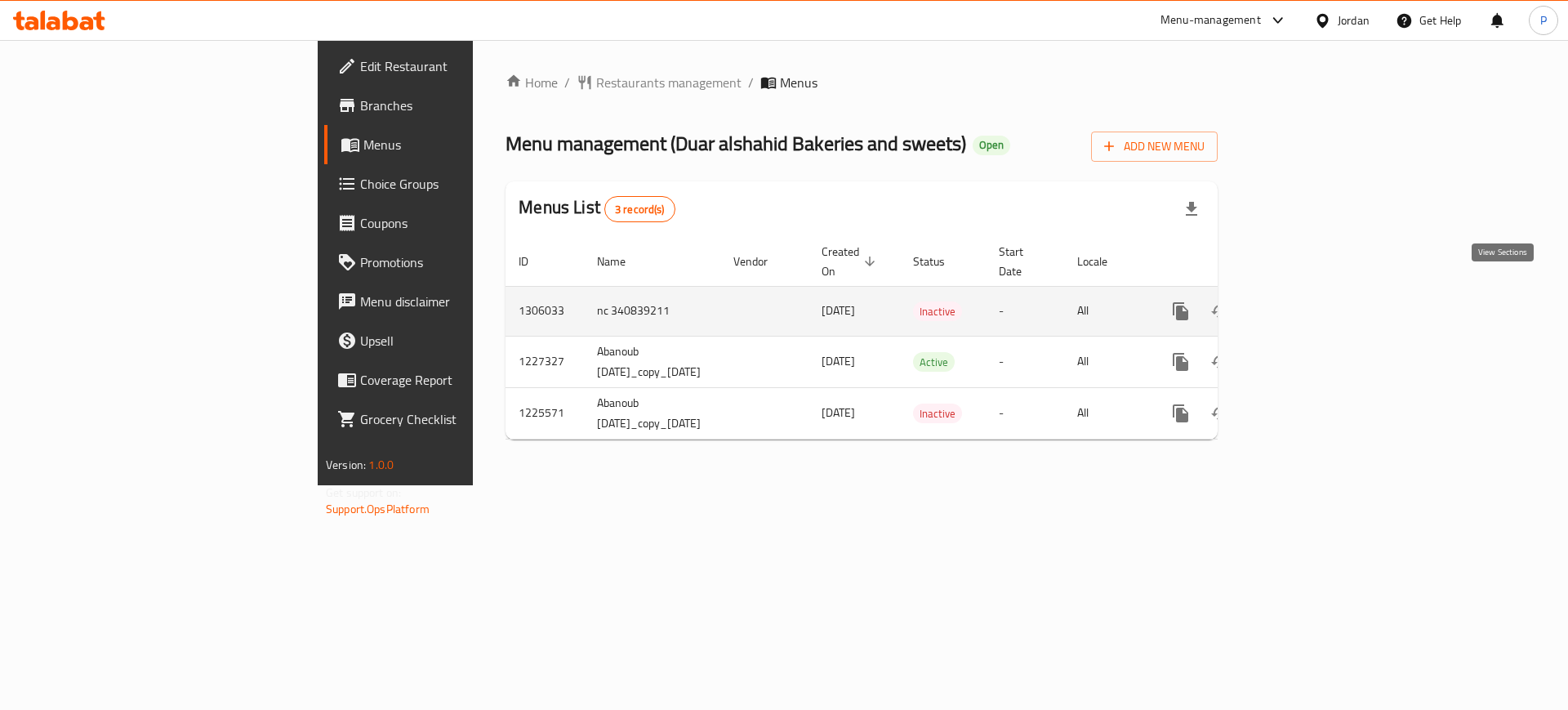
click at [1309, 302] on icon "enhanced table" at bounding box center [1299, 312] width 20 height 20
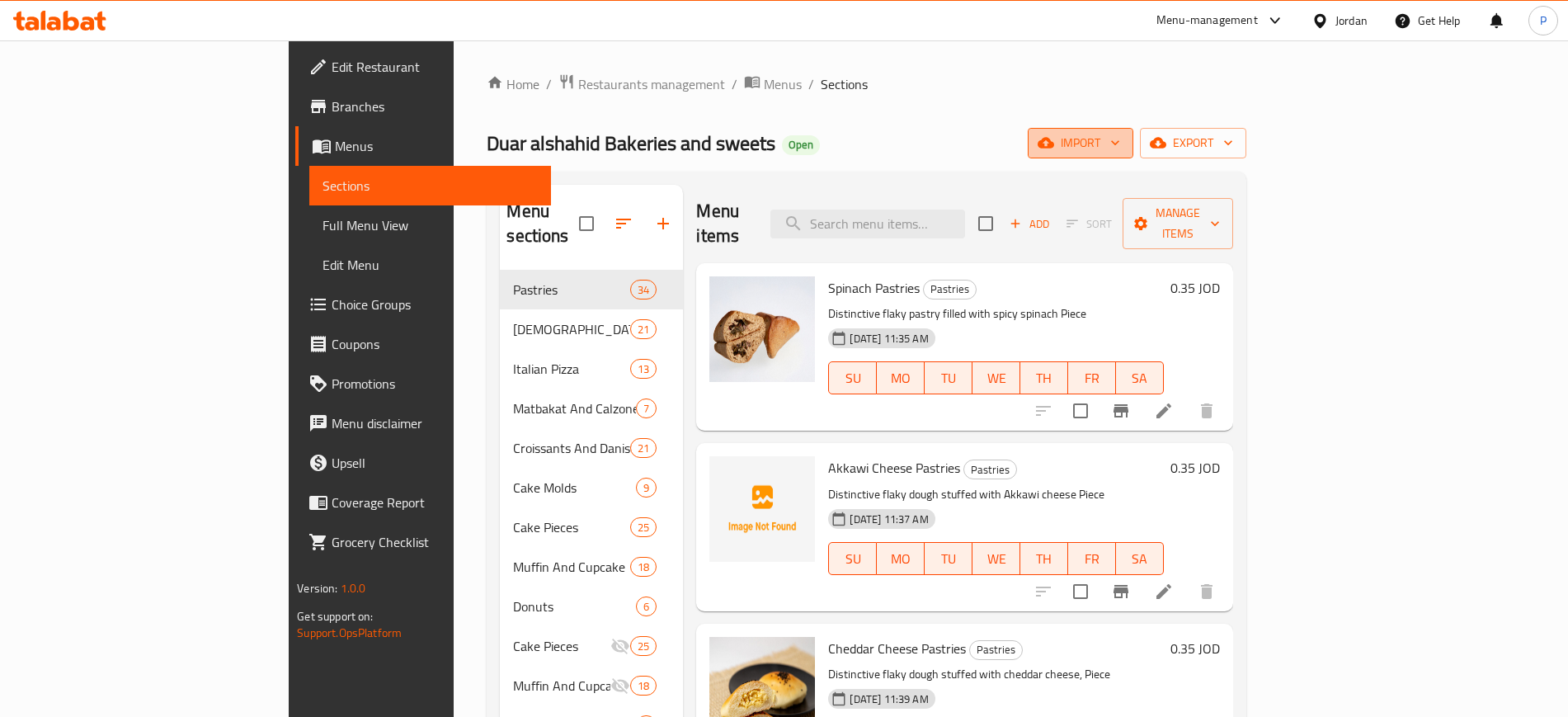
click at [1120, 133] on span "import" at bounding box center [1080, 143] width 79 height 21
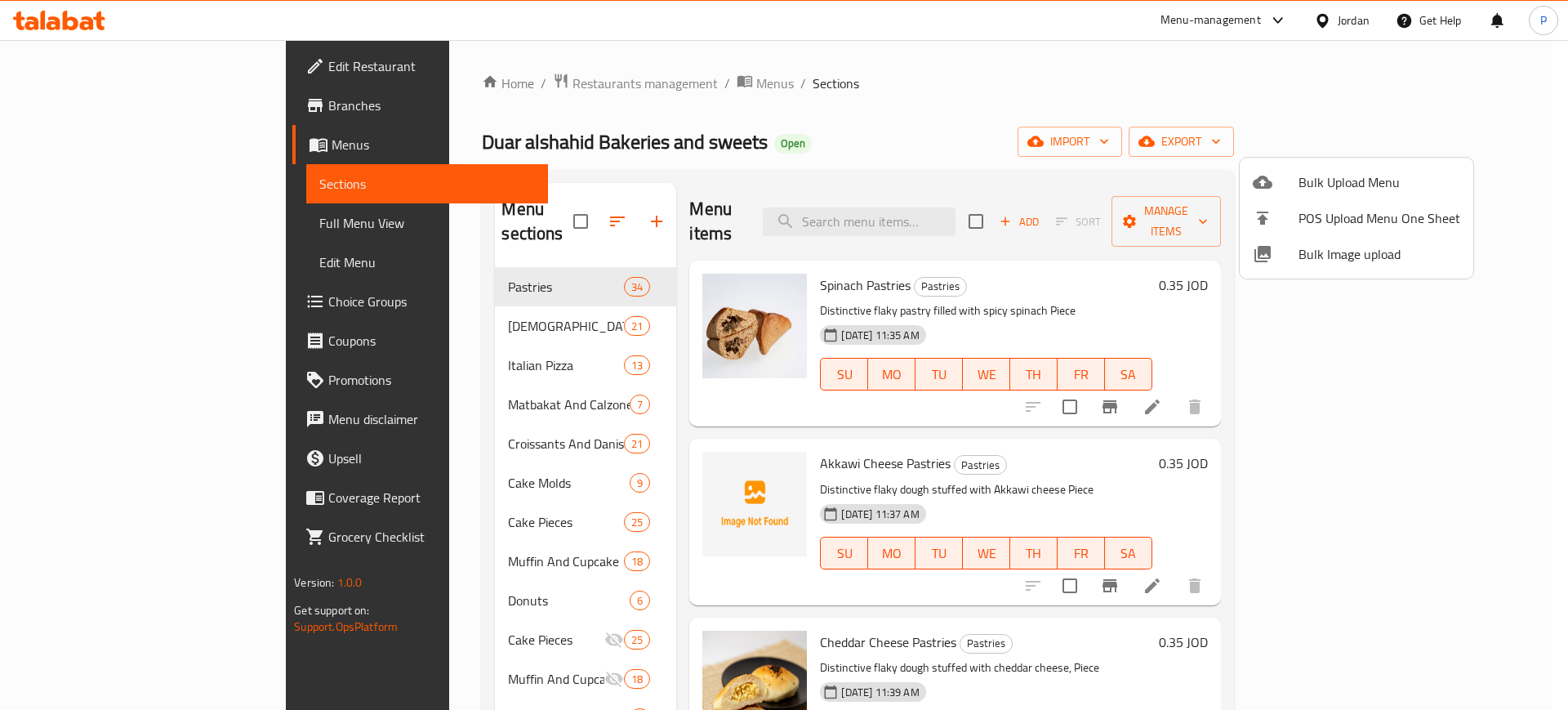
click at [1349, 262] on span "Bulk Image upload" at bounding box center [1379, 255] width 162 height 20
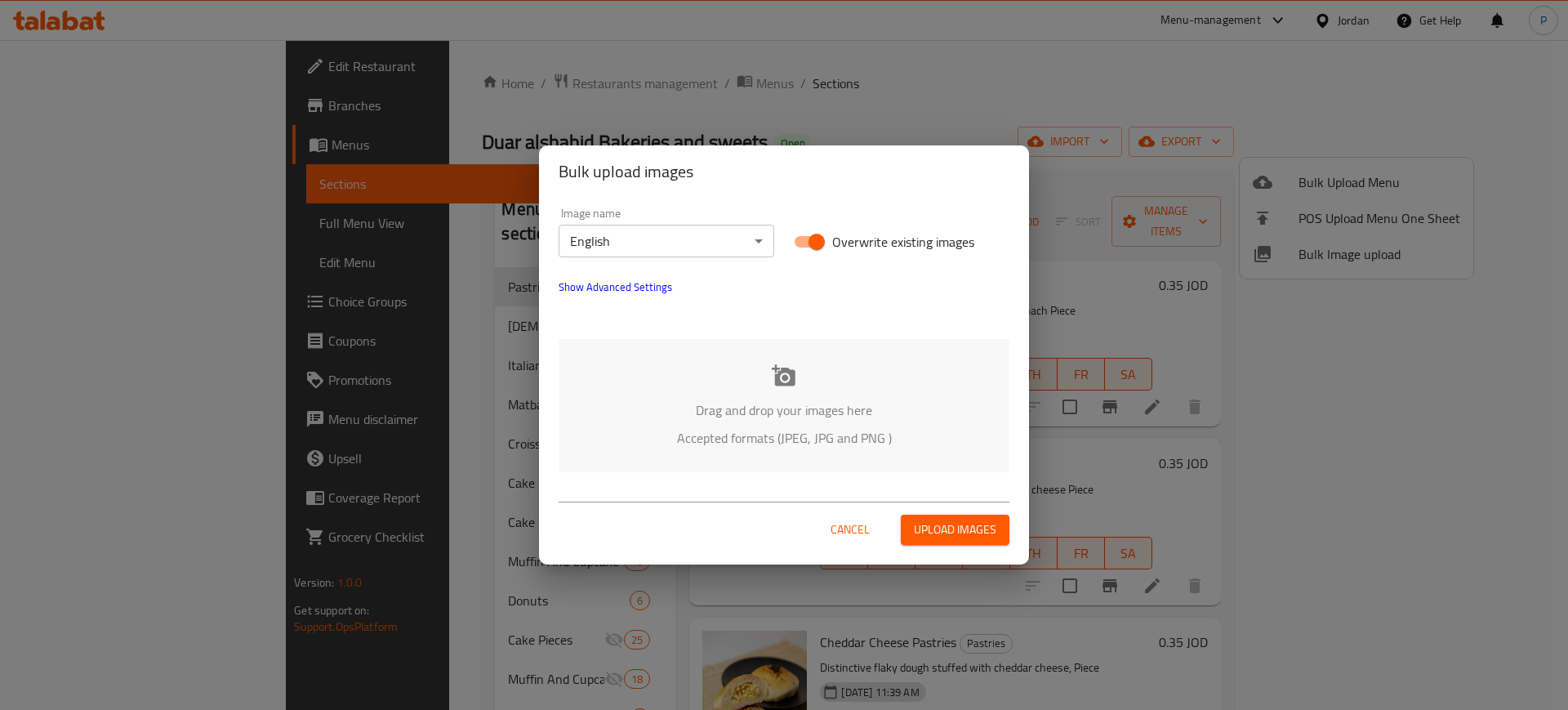
click at [631, 234] on body "​ Menu-management Jordan Get Help P Edit Restaurant Branches Menus Sections Ful…" at bounding box center [784, 375] width 1568 height 670
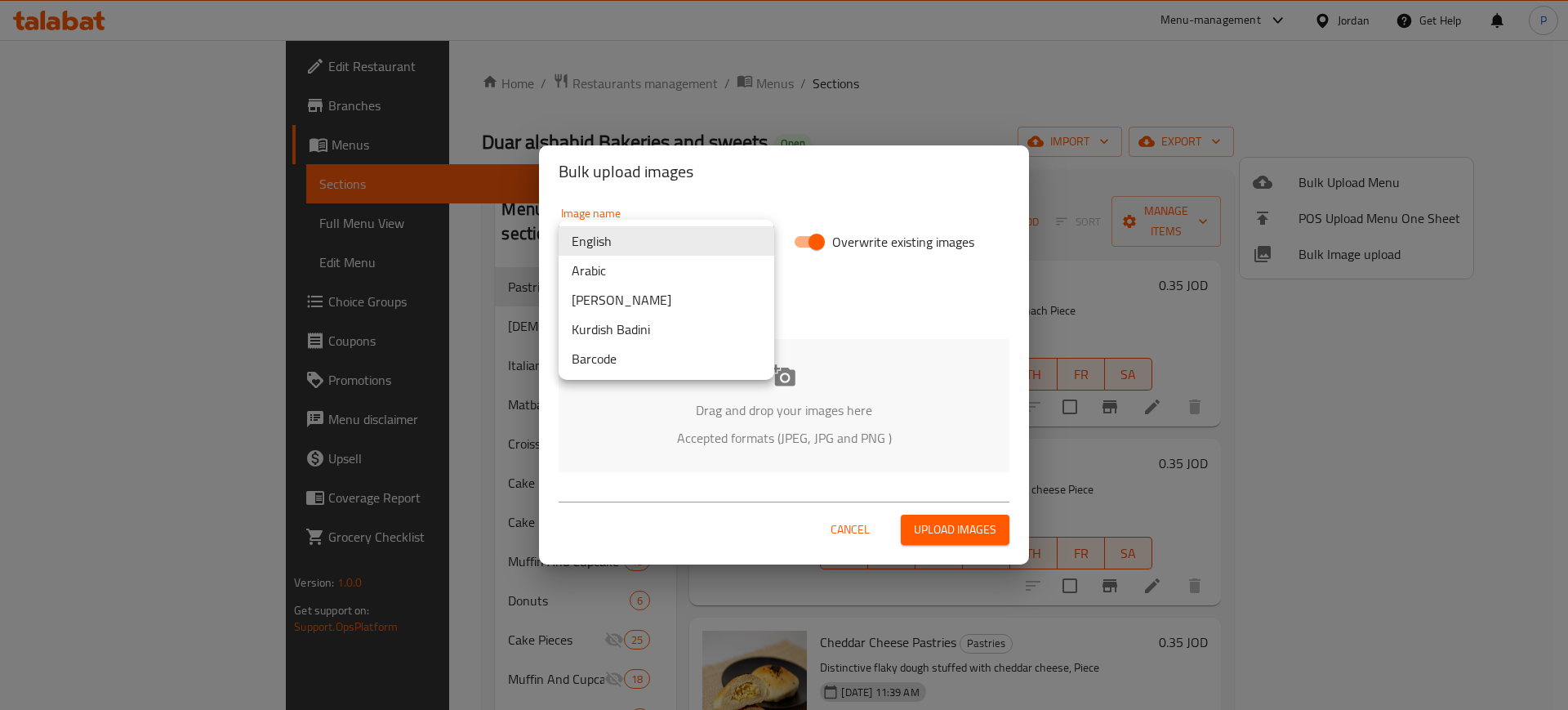
click at [615, 274] on li "Arabic" at bounding box center [666, 270] width 216 height 30
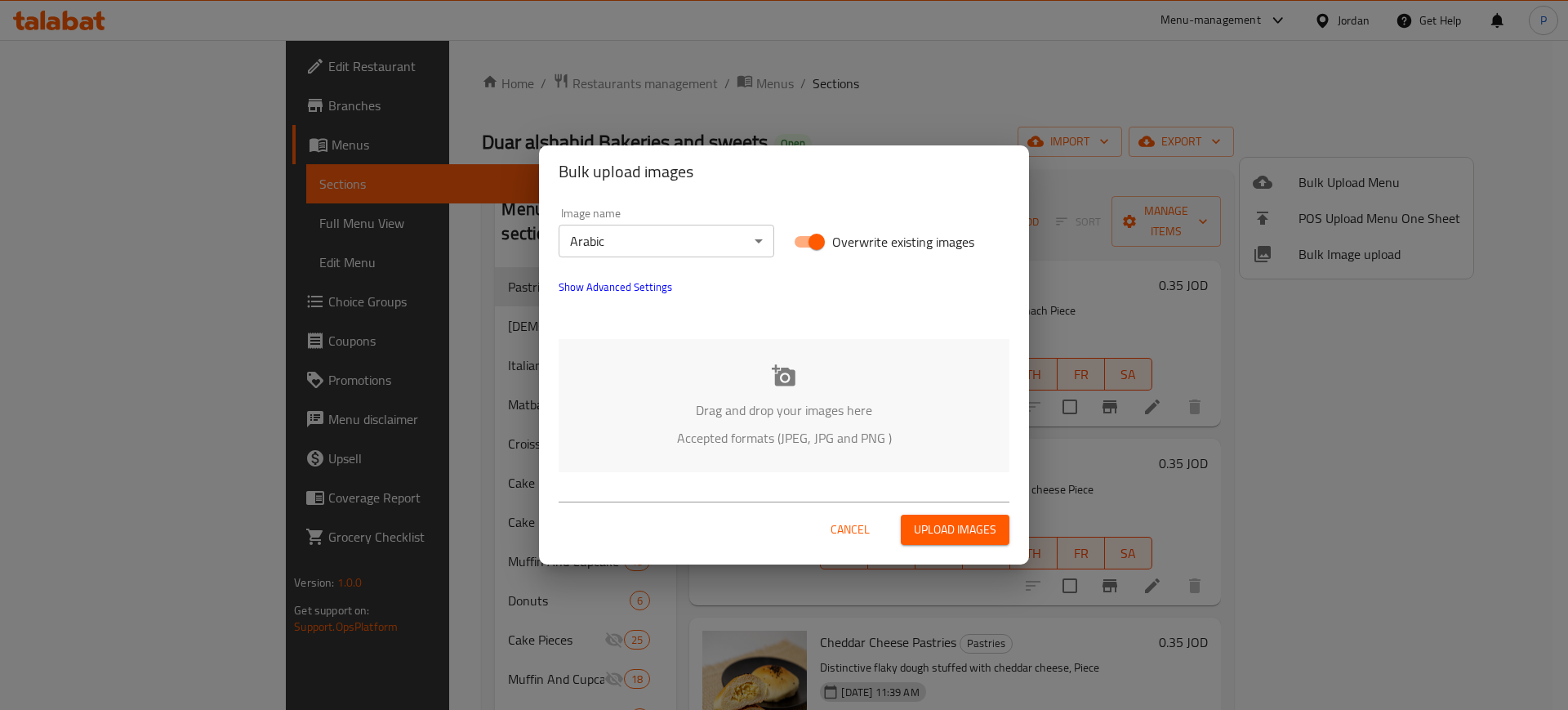
click at [771, 384] on div "Drag and drop your images here Accepted formats (JPEG, JPG and PNG )" at bounding box center [784, 406] width 450 height 133
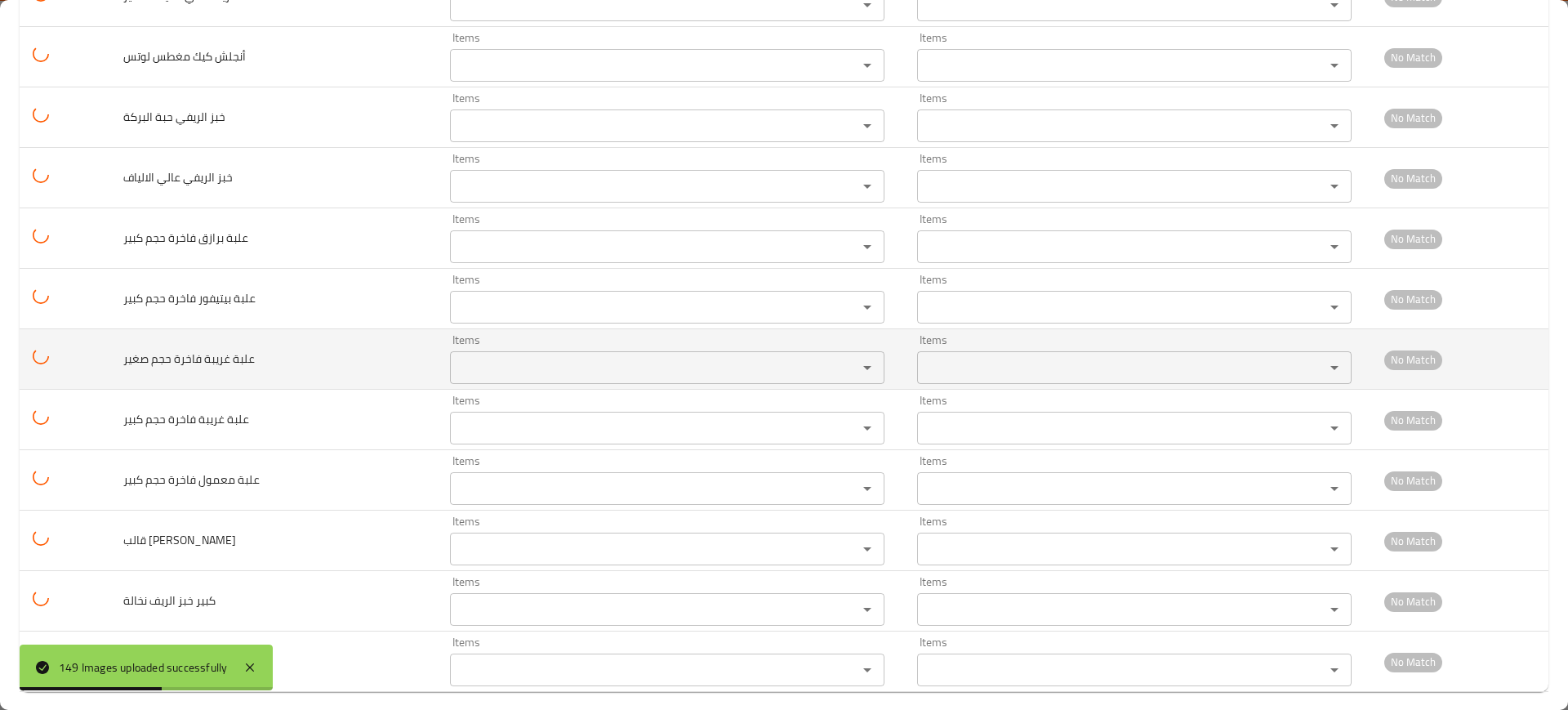
scroll to position [8585, 0]
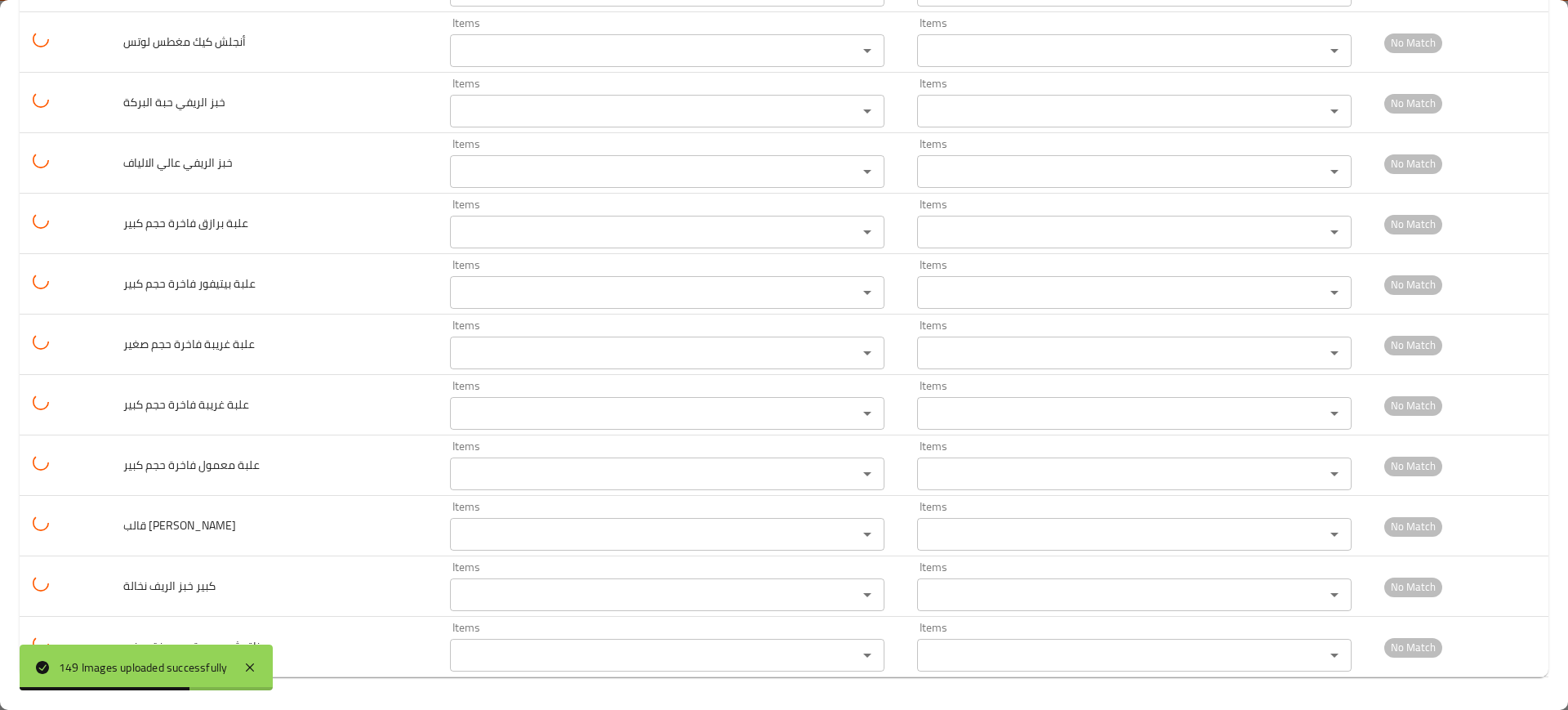
click at [248, 656] on div "149 Images uploaded successfully" at bounding box center [146, 668] width 254 height 46
click at [262, 664] on div "149 Images uploaded successfully" at bounding box center [146, 668] width 254 height 46
click at [260, 668] on icon at bounding box center [250, 668] width 20 height 20
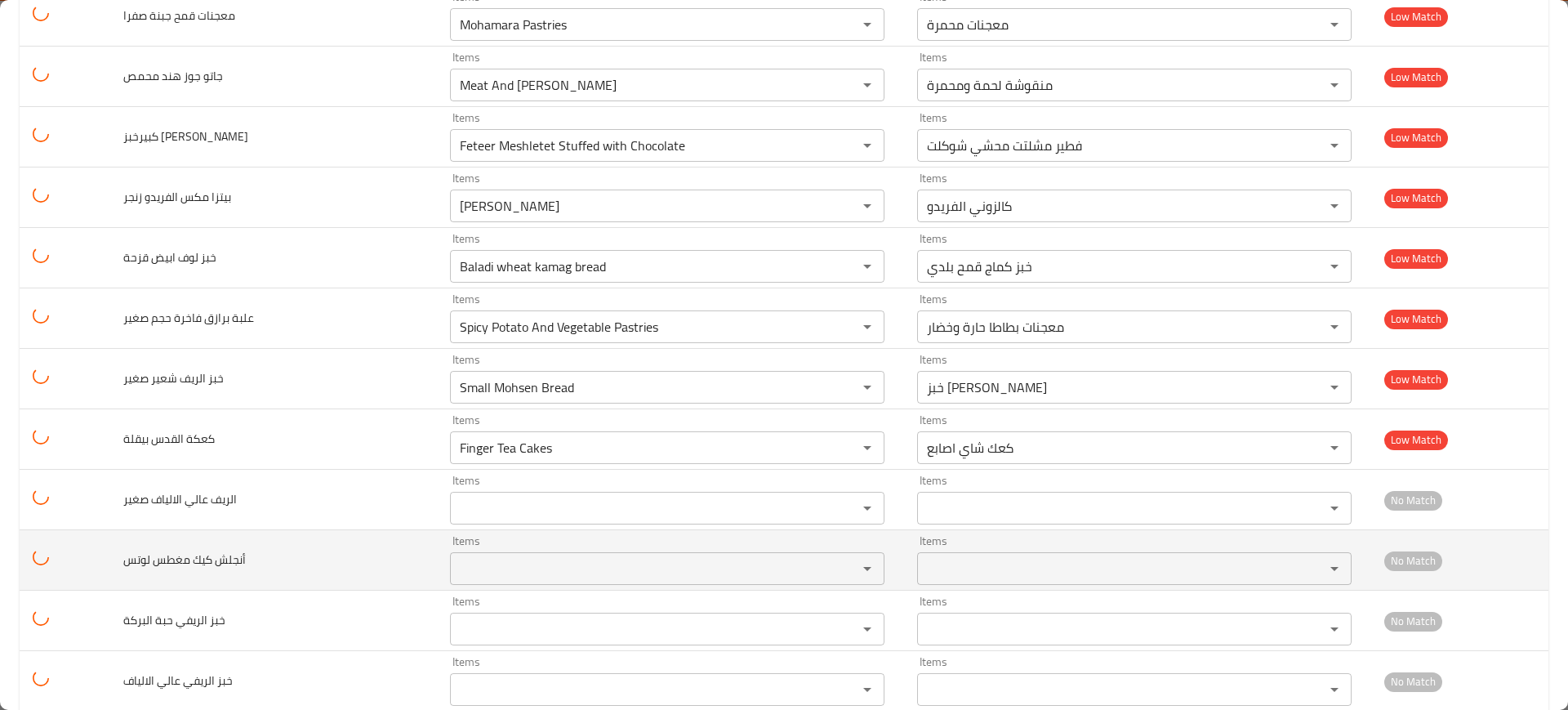
scroll to position [8074, 0]
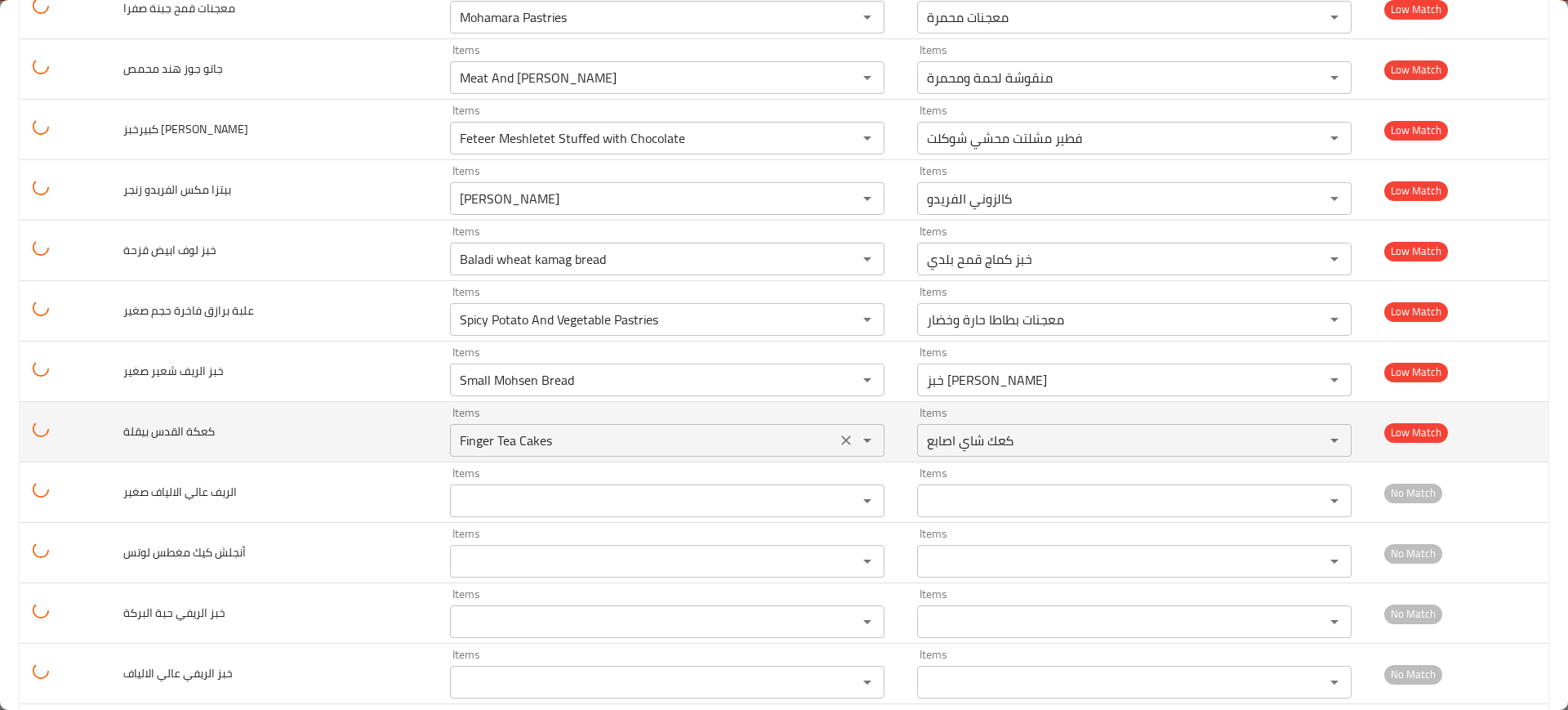
click at [838, 445] on icon "Clear" at bounding box center [846, 441] width 16 height 16
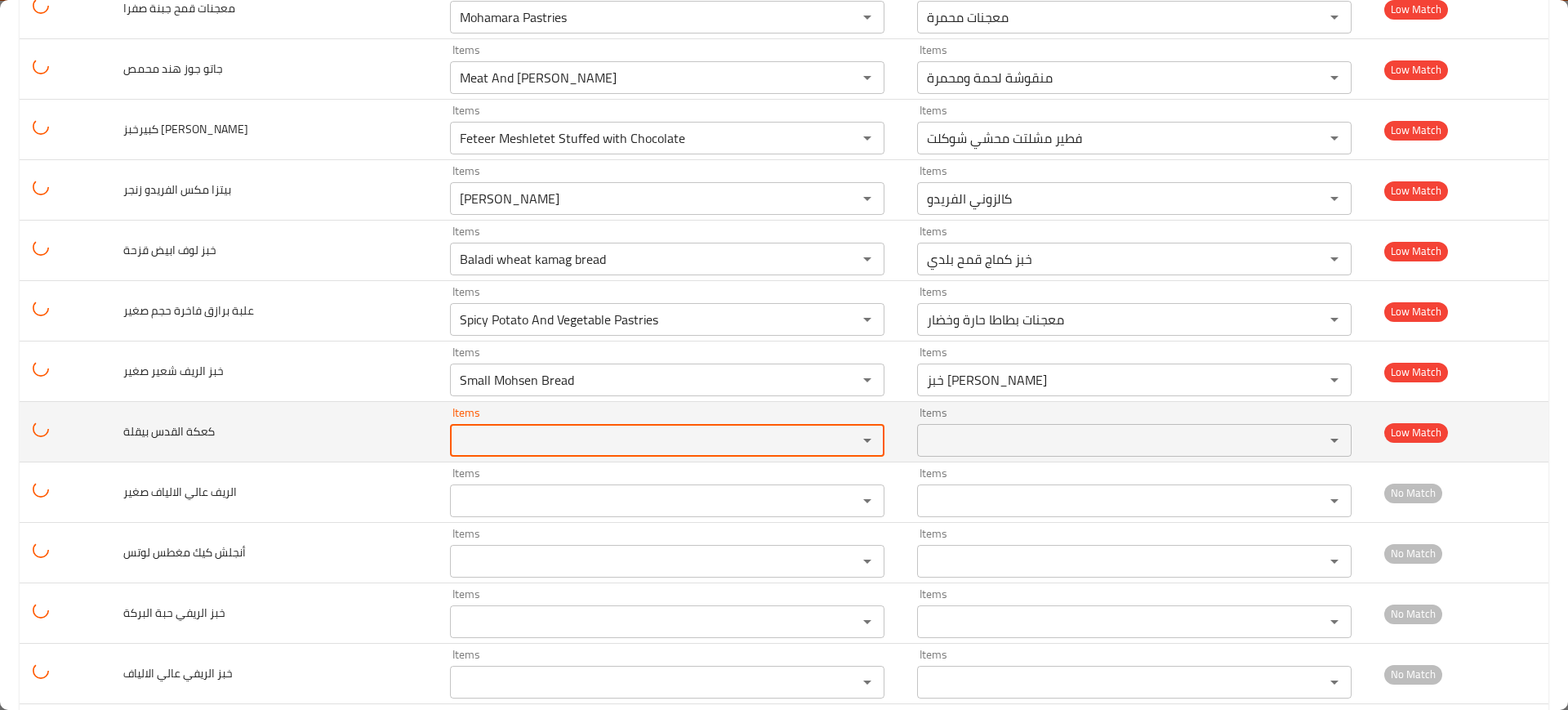
click at [835, 431] on div "enhanced table" at bounding box center [856, 440] width 42 height 23
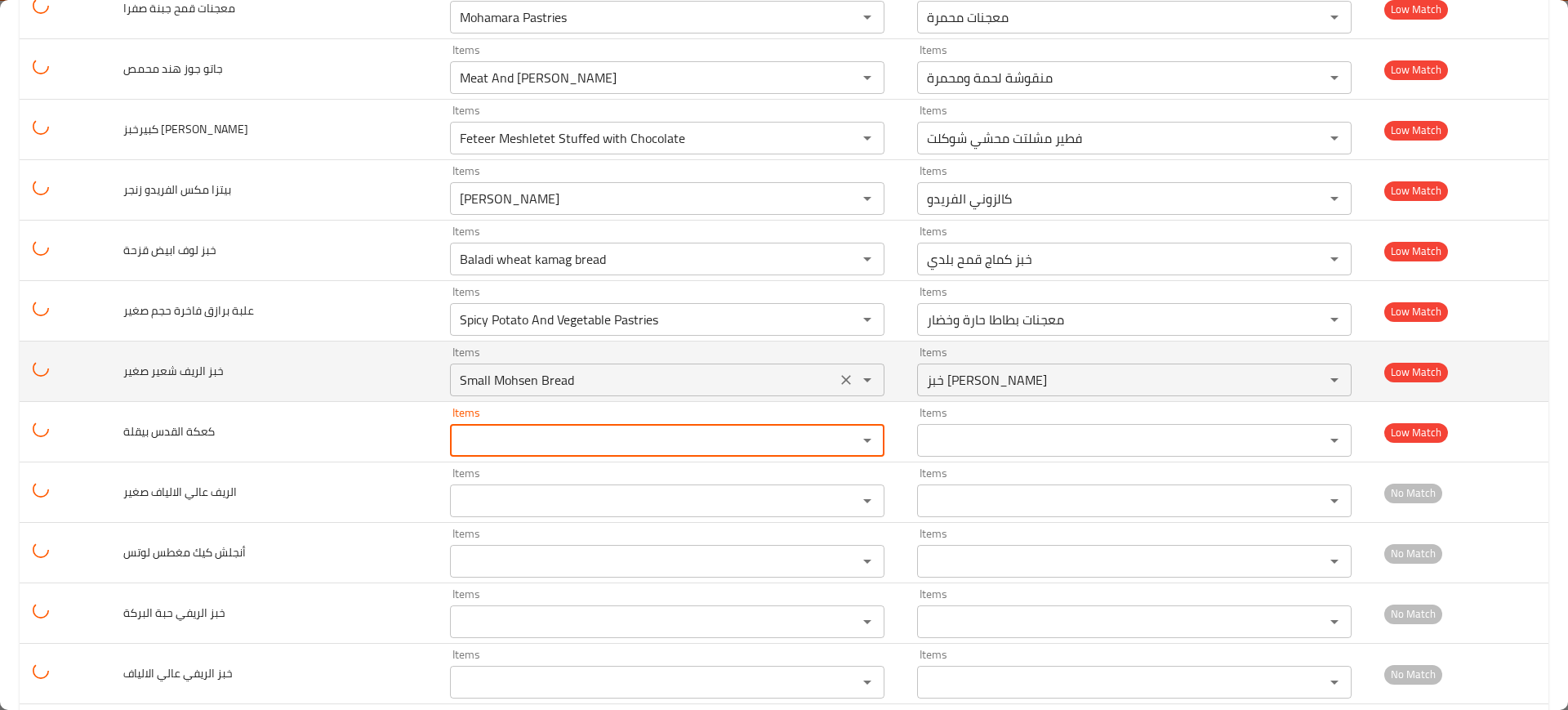
click at [835, 382] on div "enhanced table" at bounding box center [856, 379] width 42 height 23
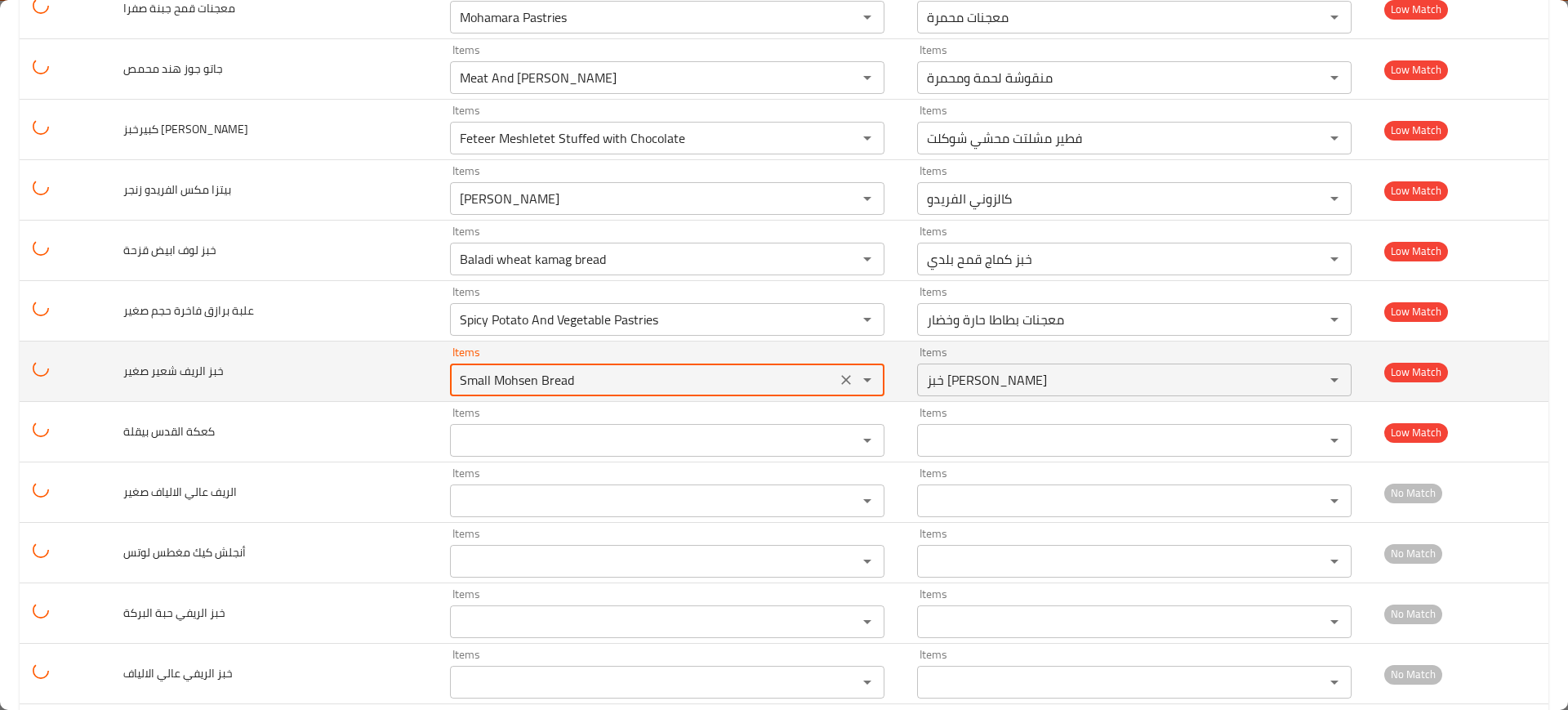
click at [838, 375] on icon "Clear" at bounding box center [846, 380] width 16 height 16
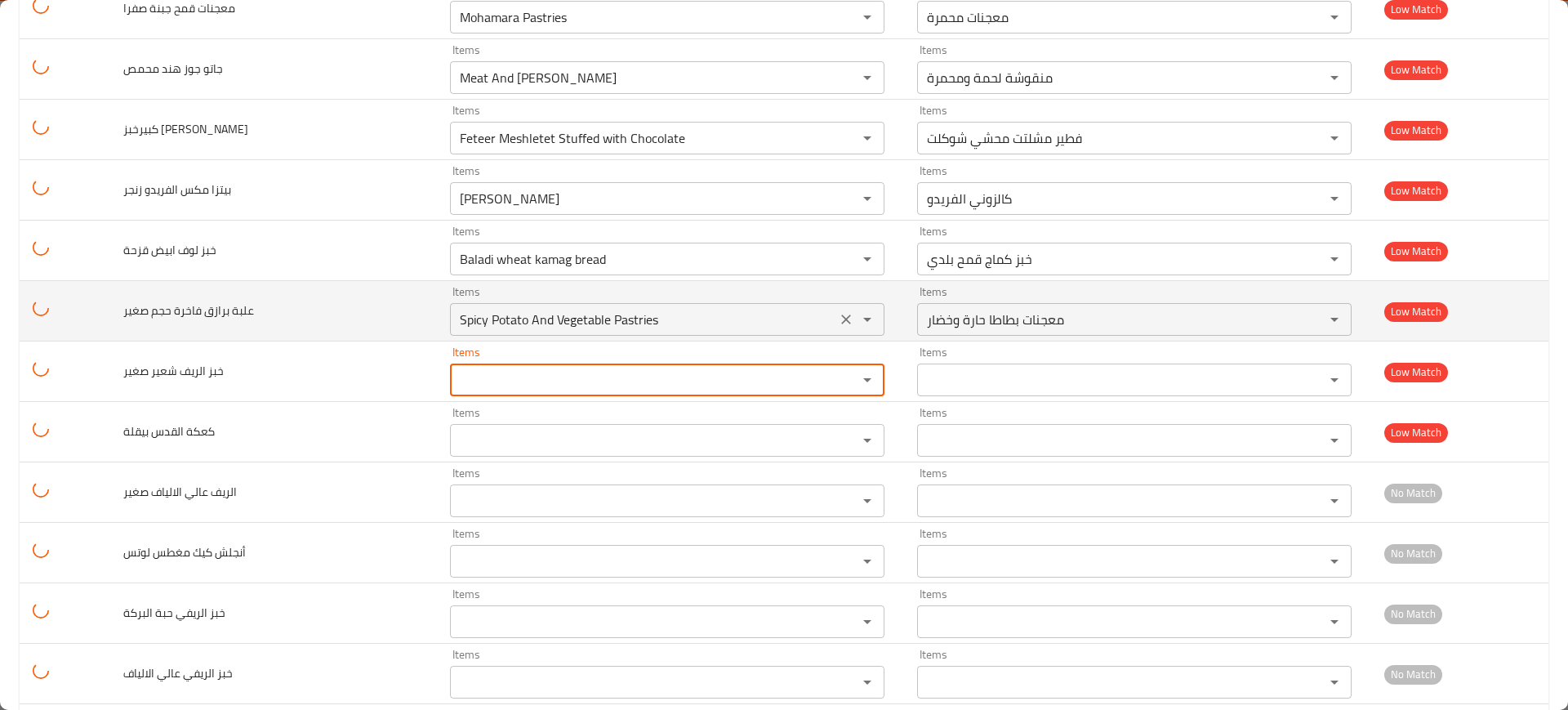
click at [838, 324] on icon "Clear" at bounding box center [846, 320] width 16 height 16
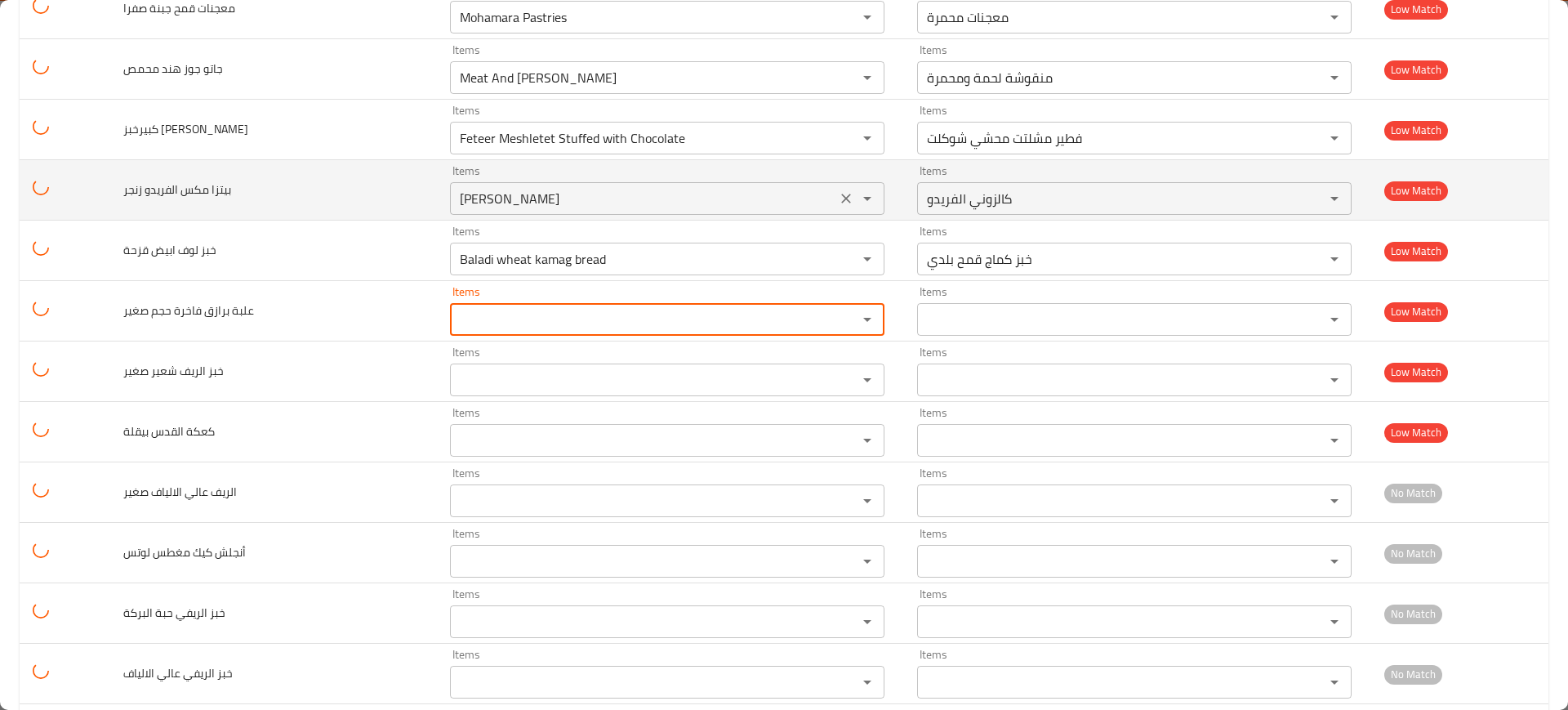
click at [841, 255] on icon "Clear" at bounding box center [846, 258] width 10 height 10
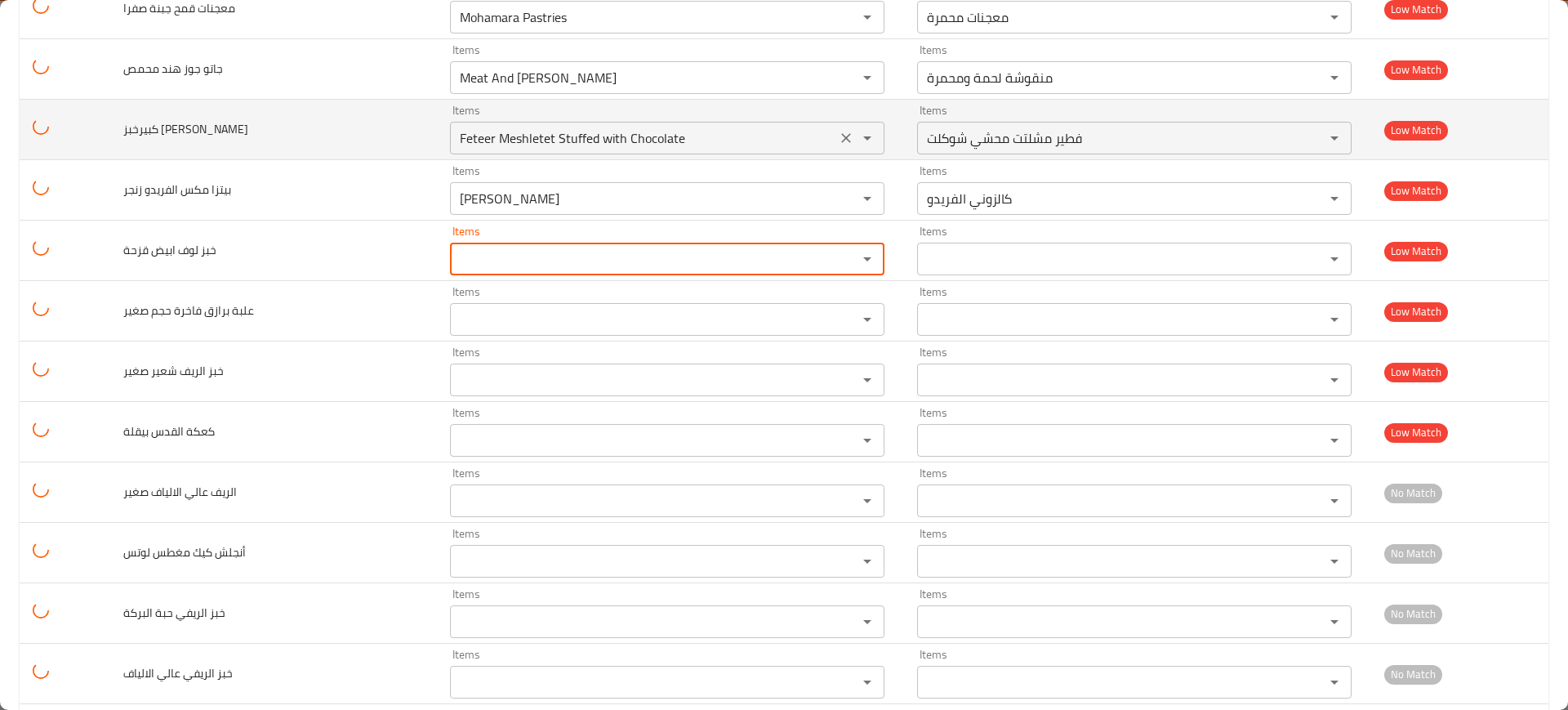
click at [841, 197] on icon "Clear" at bounding box center [846, 198] width 10 height 10
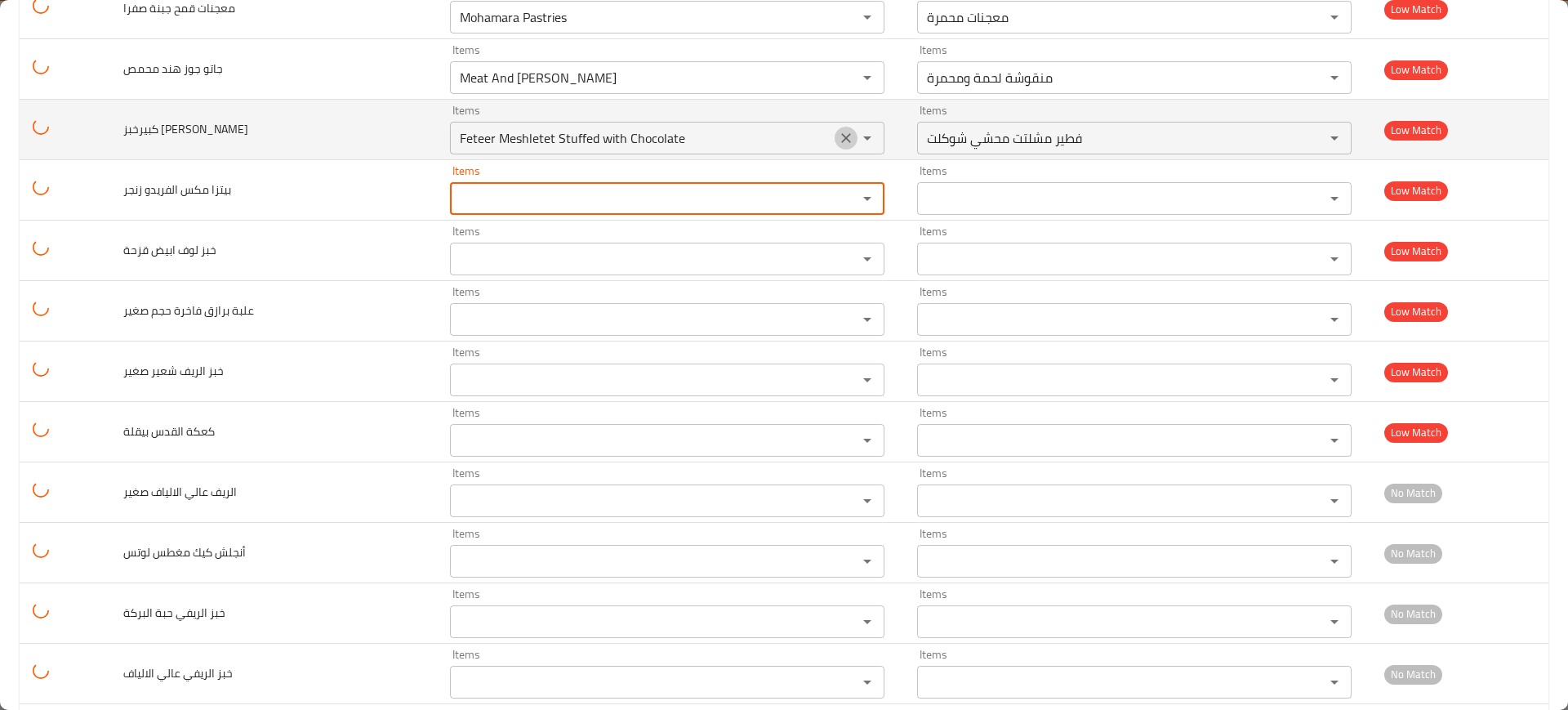
click at [838, 132] on icon "Clear" at bounding box center [846, 138] width 16 height 16
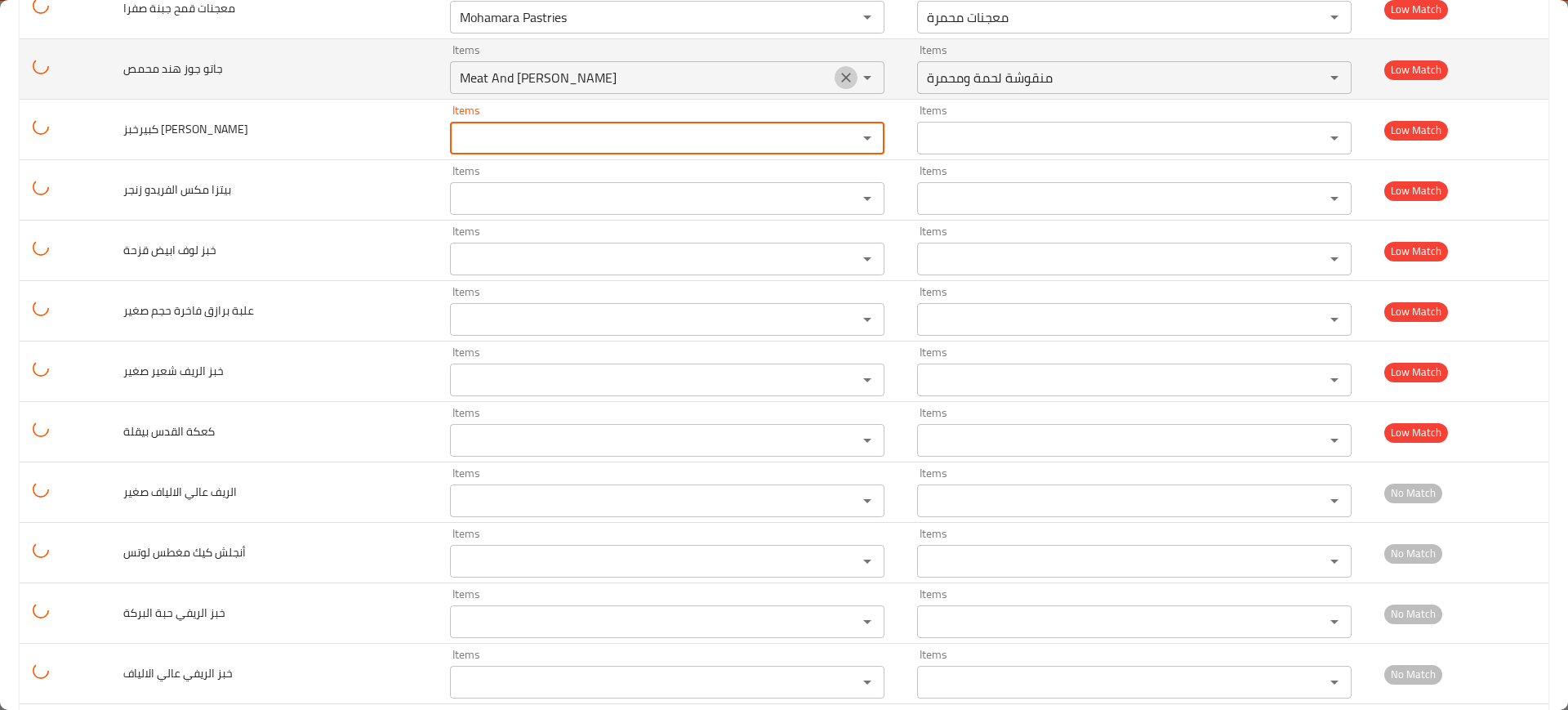
click at [835, 67] on button "Clear" at bounding box center [846, 77] width 23 height 23
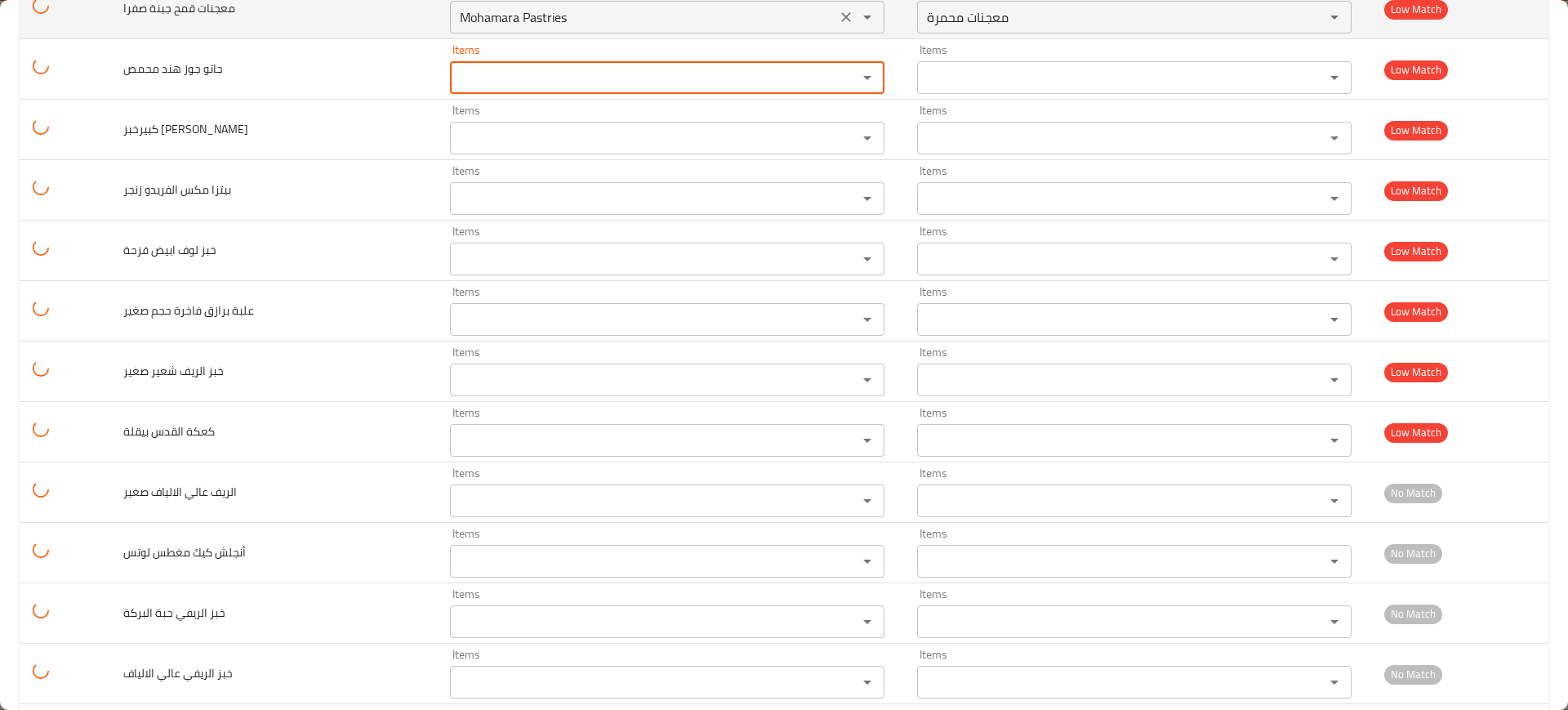
scroll to position [7870, 0]
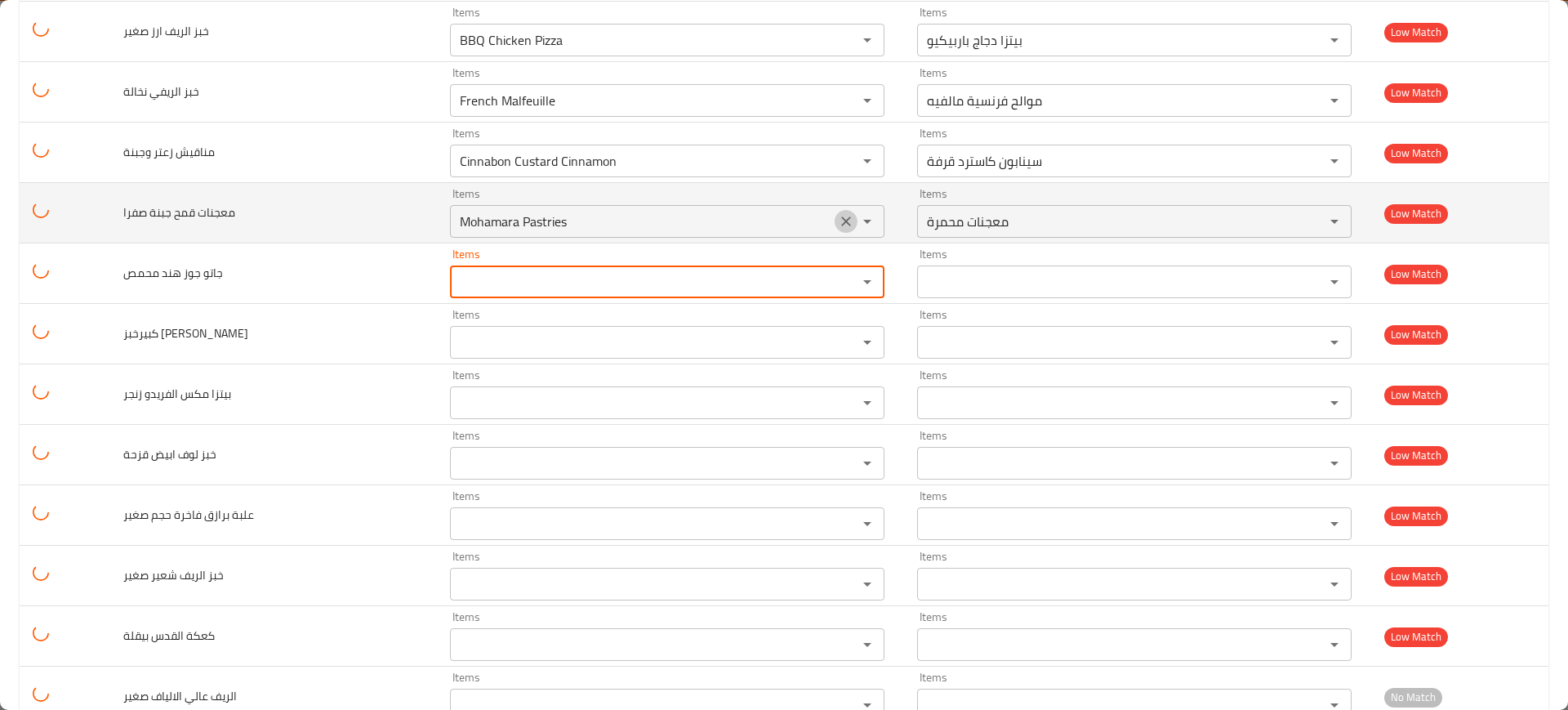
click at [838, 220] on icon "Clear" at bounding box center [846, 221] width 16 height 16
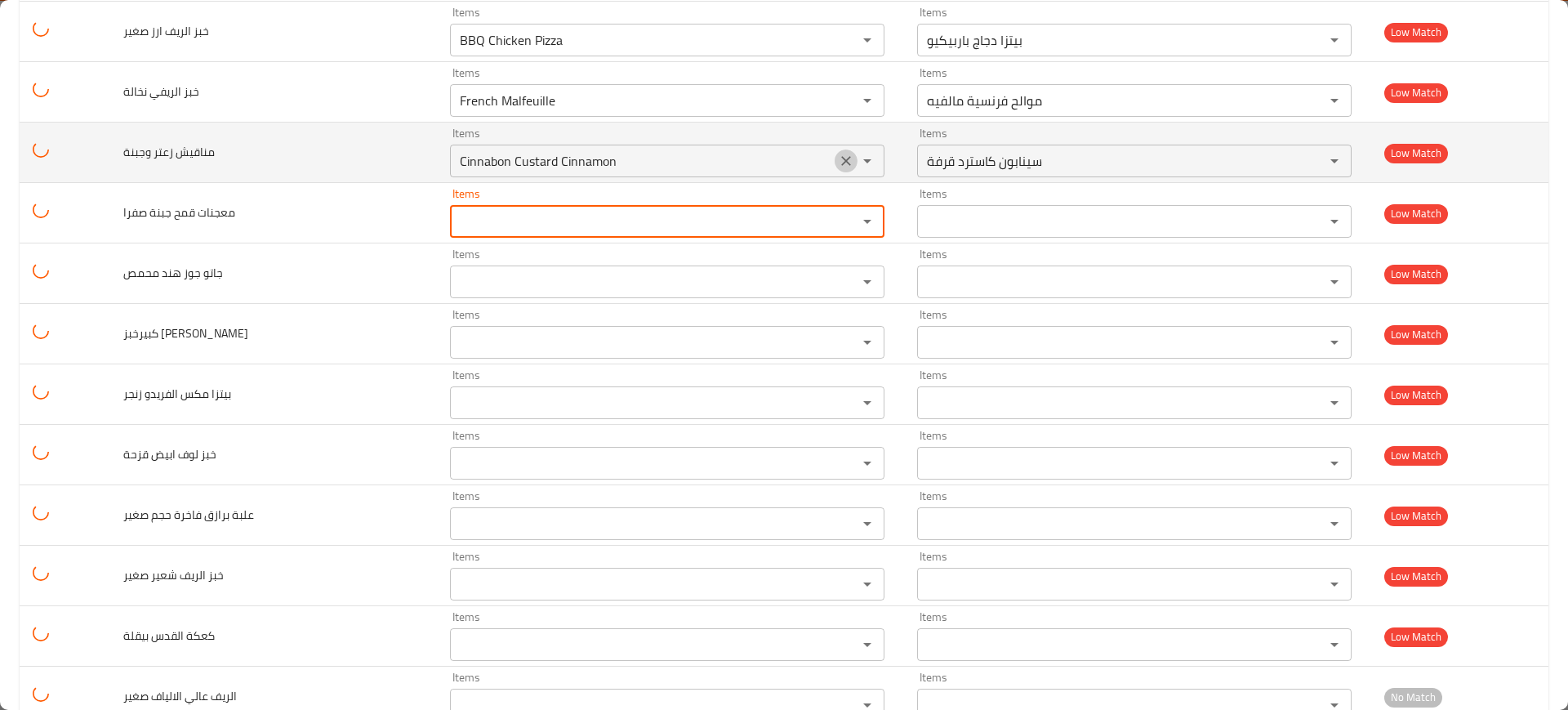
click at [838, 163] on icon "Clear" at bounding box center [846, 161] width 16 height 16
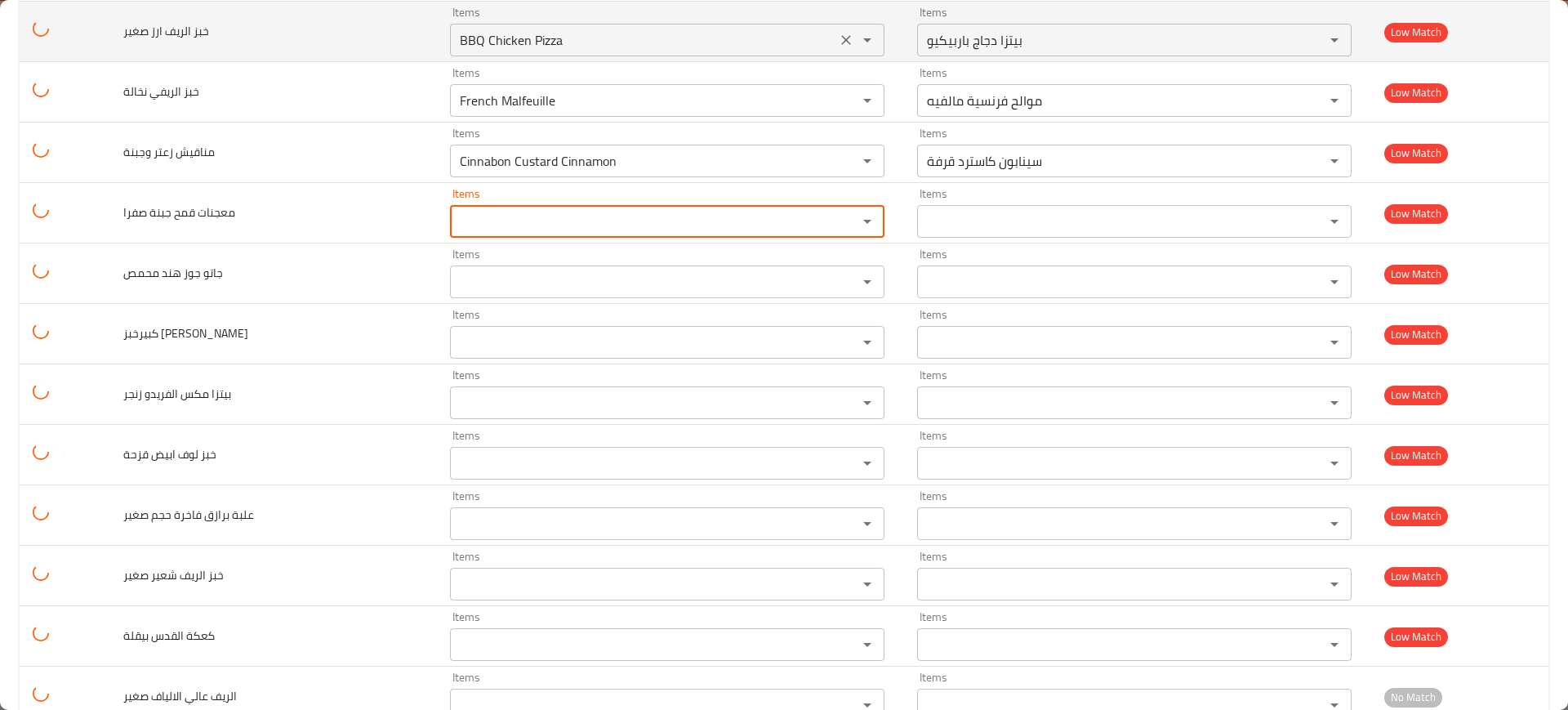
click at [838, 94] on icon "Clear" at bounding box center [846, 100] width 16 height 16
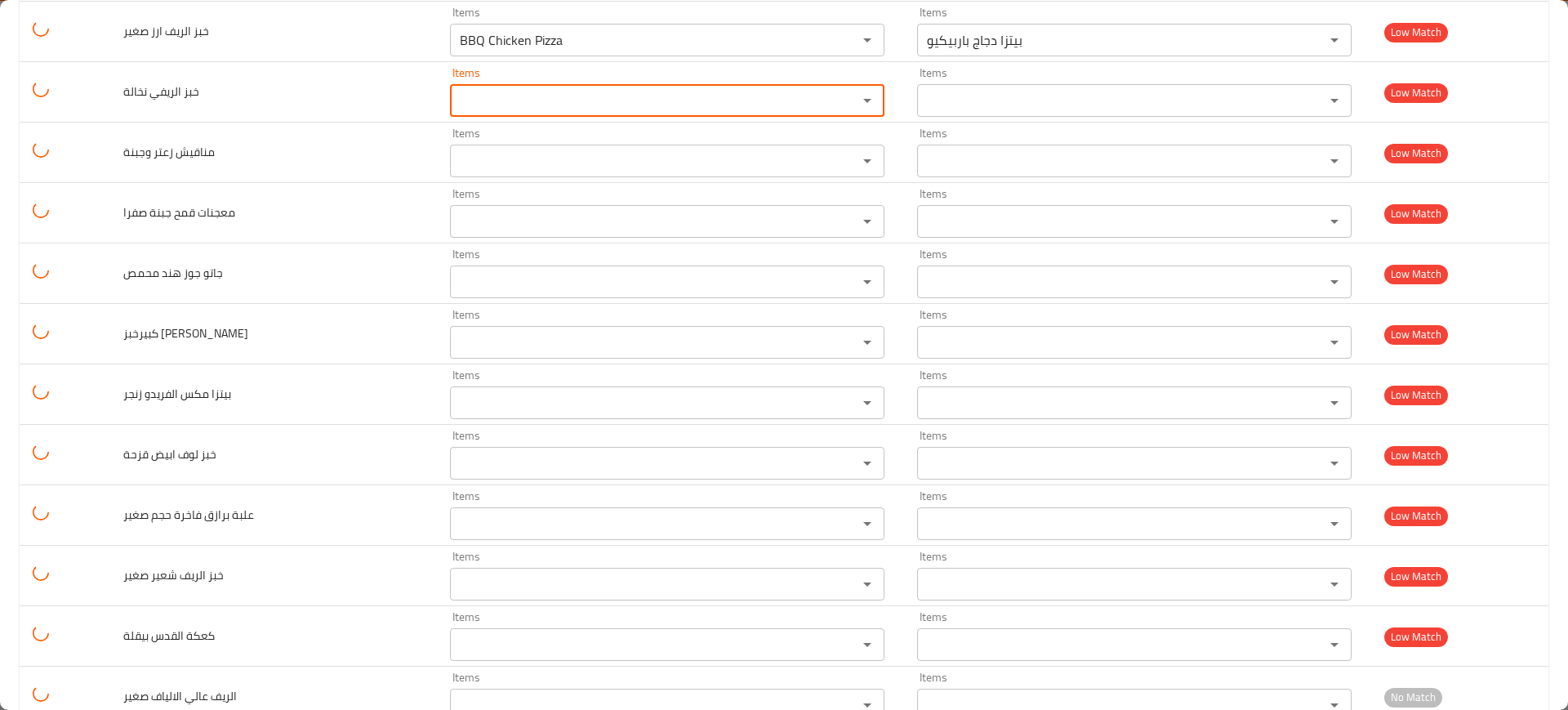
click at [841, 39] on icon "Clear" at bounding box center [846, 40] width 10 height 10
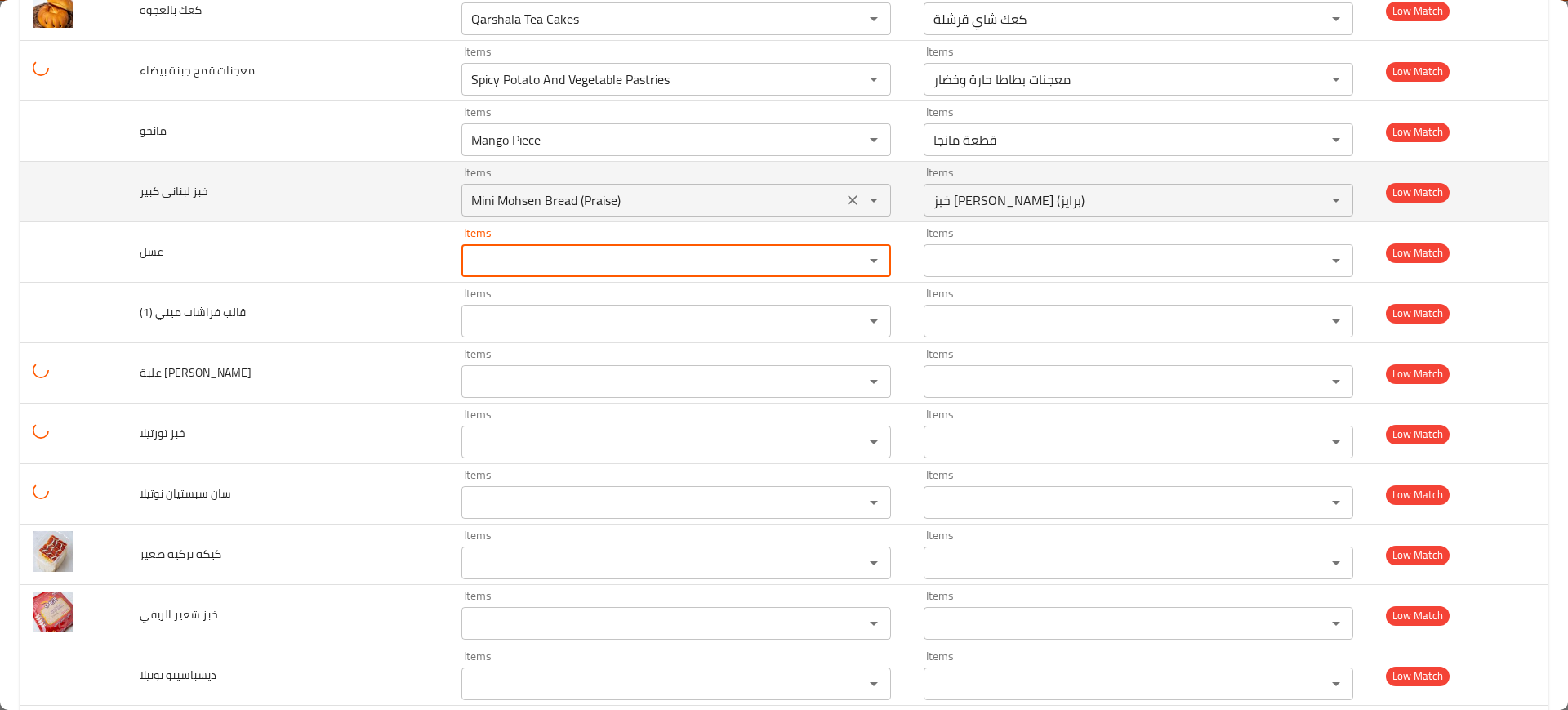
click at [845, 194] on icon "Clear" at bounding box center [853, 201] width 16 height 16
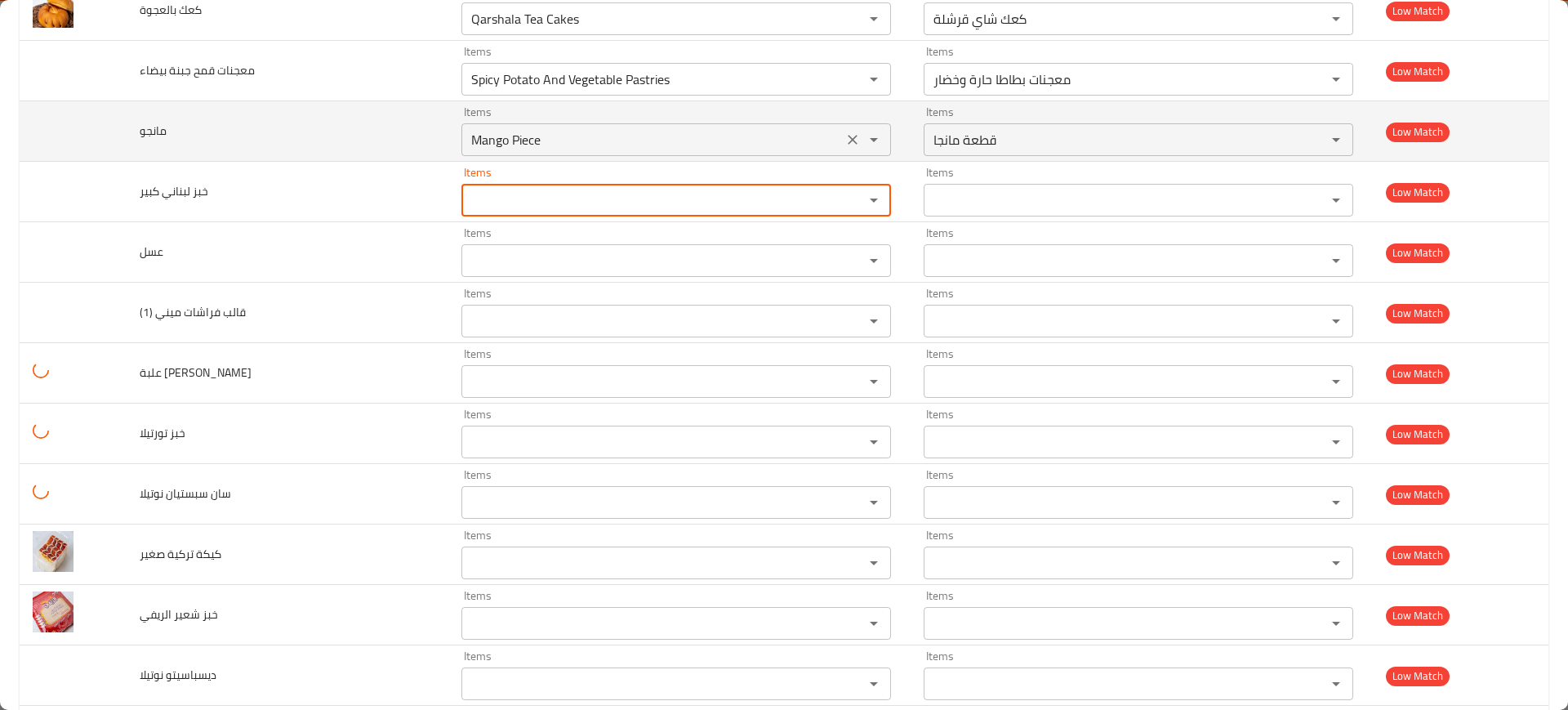
click at [848, 137] on icon "Clear" at bounding box center [852, 139] width 10 height 10
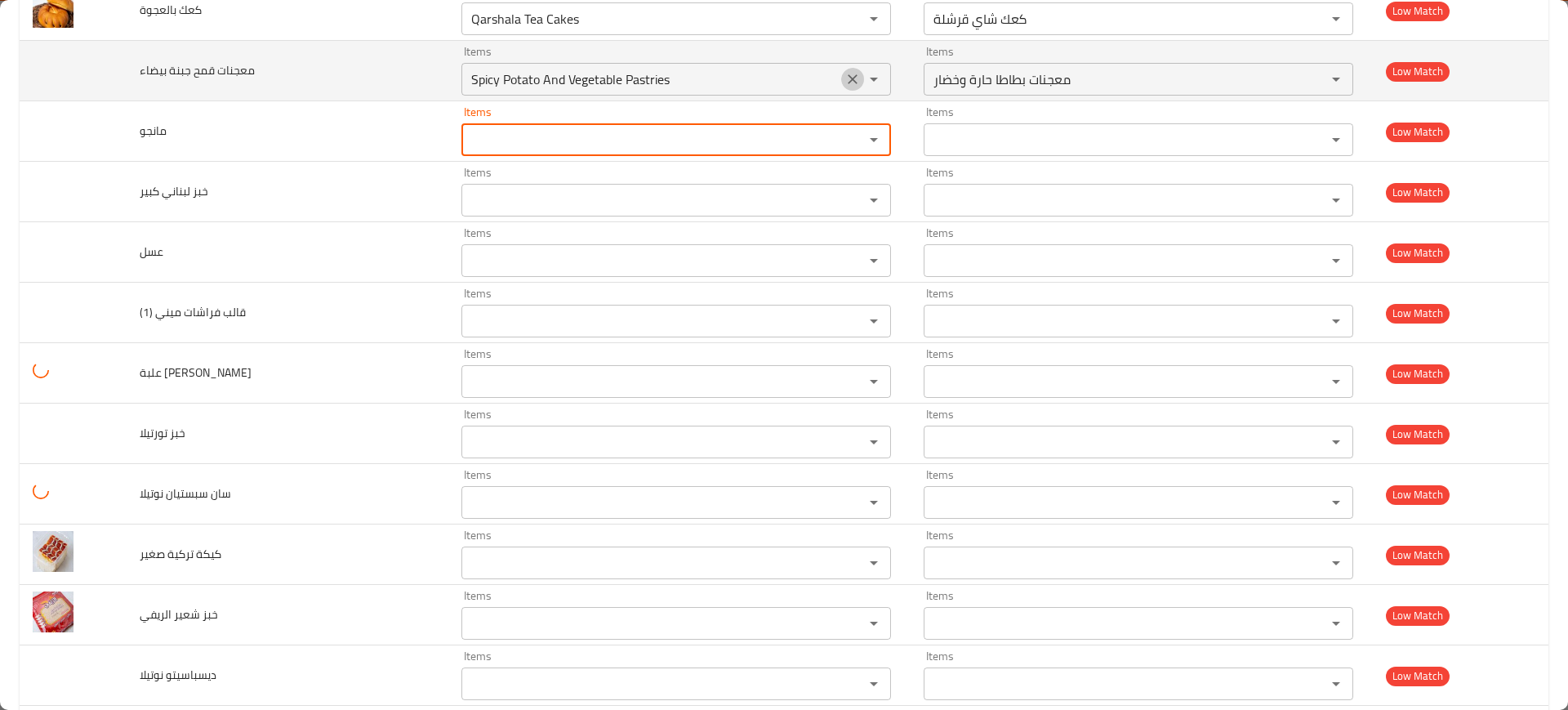
click at [848, 84] on icon "Clear" at bounding box center [852, 79] width 10 height 10
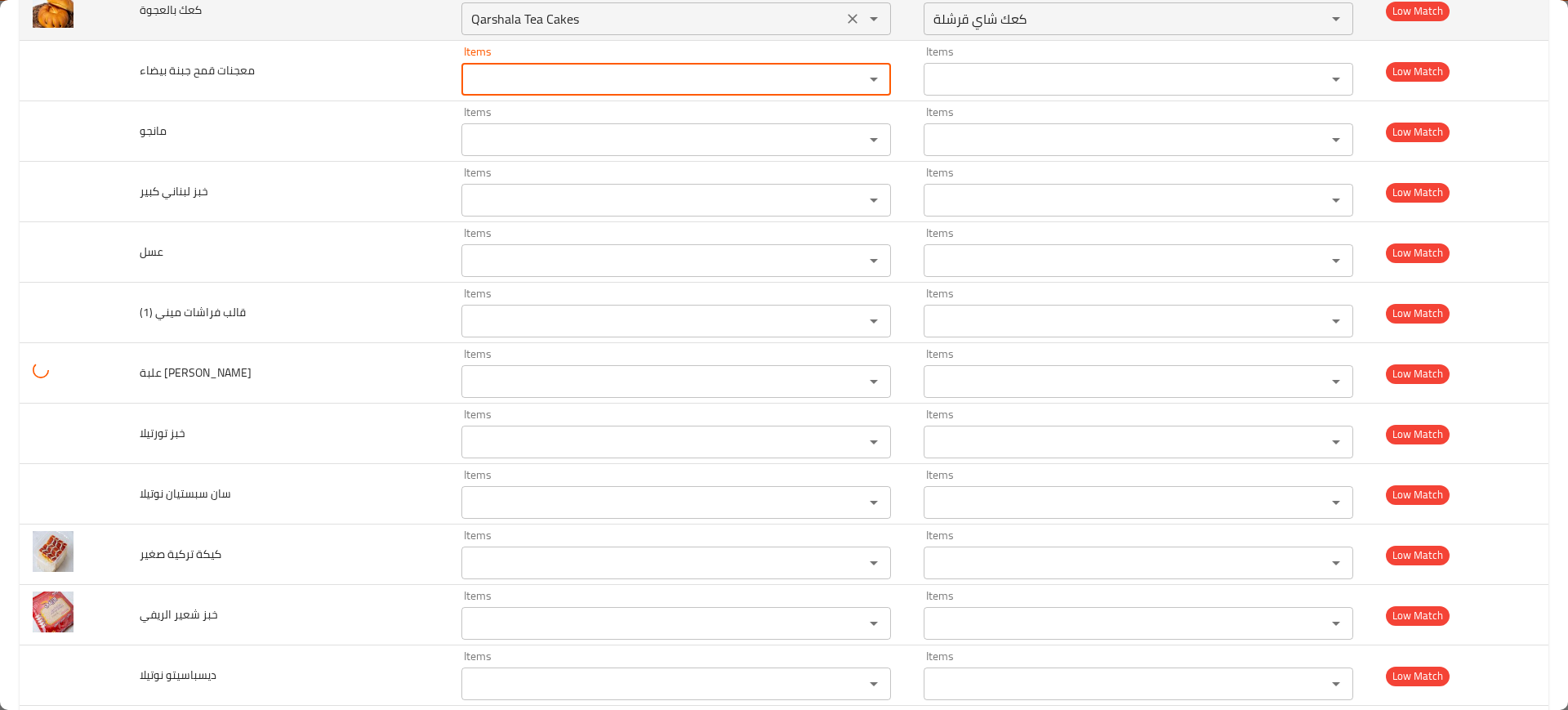
click at [845, 27] on icon "Clear" at bounding box center [853, 19] width 16 height 16
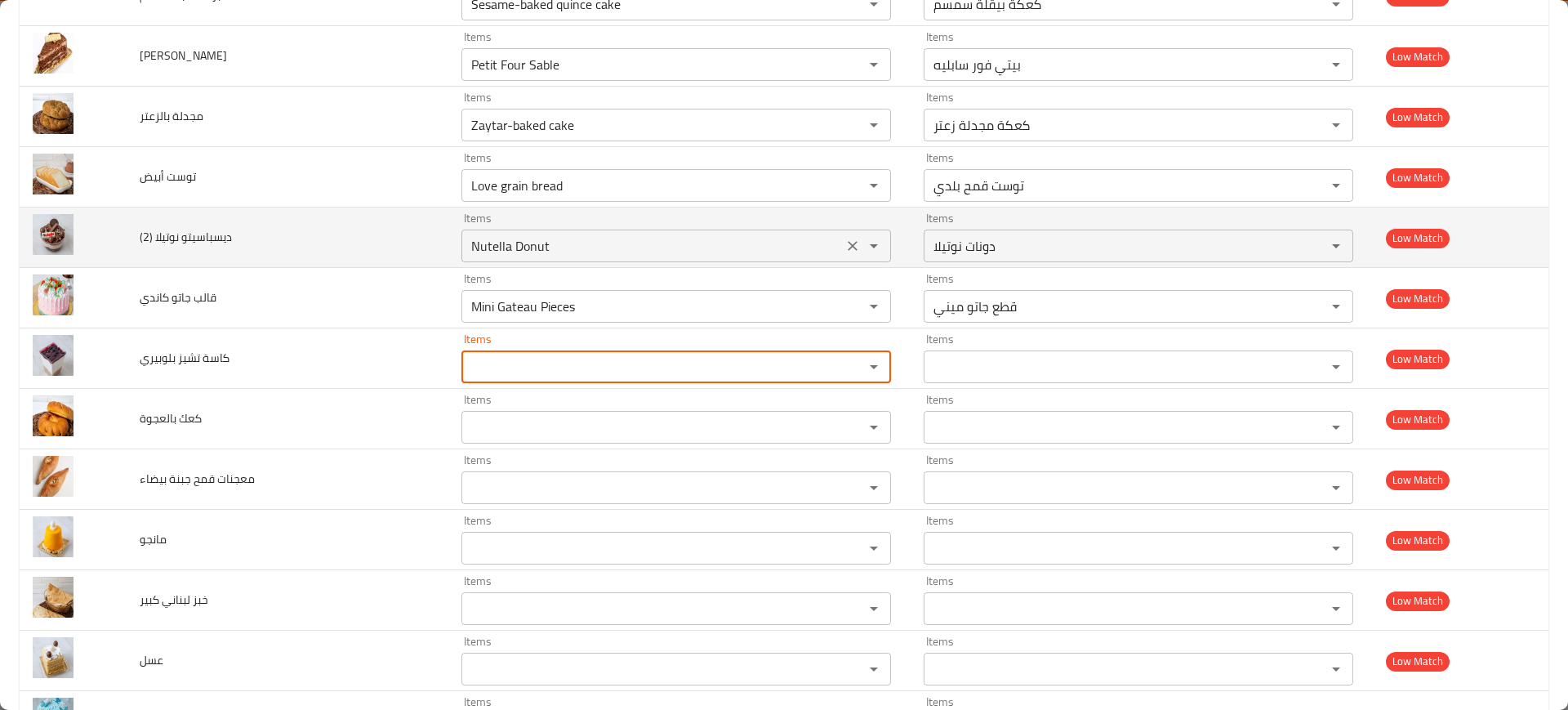
click at [848, 310] on icon "Clear" at bounding box center [852, 306] width 10 height 10
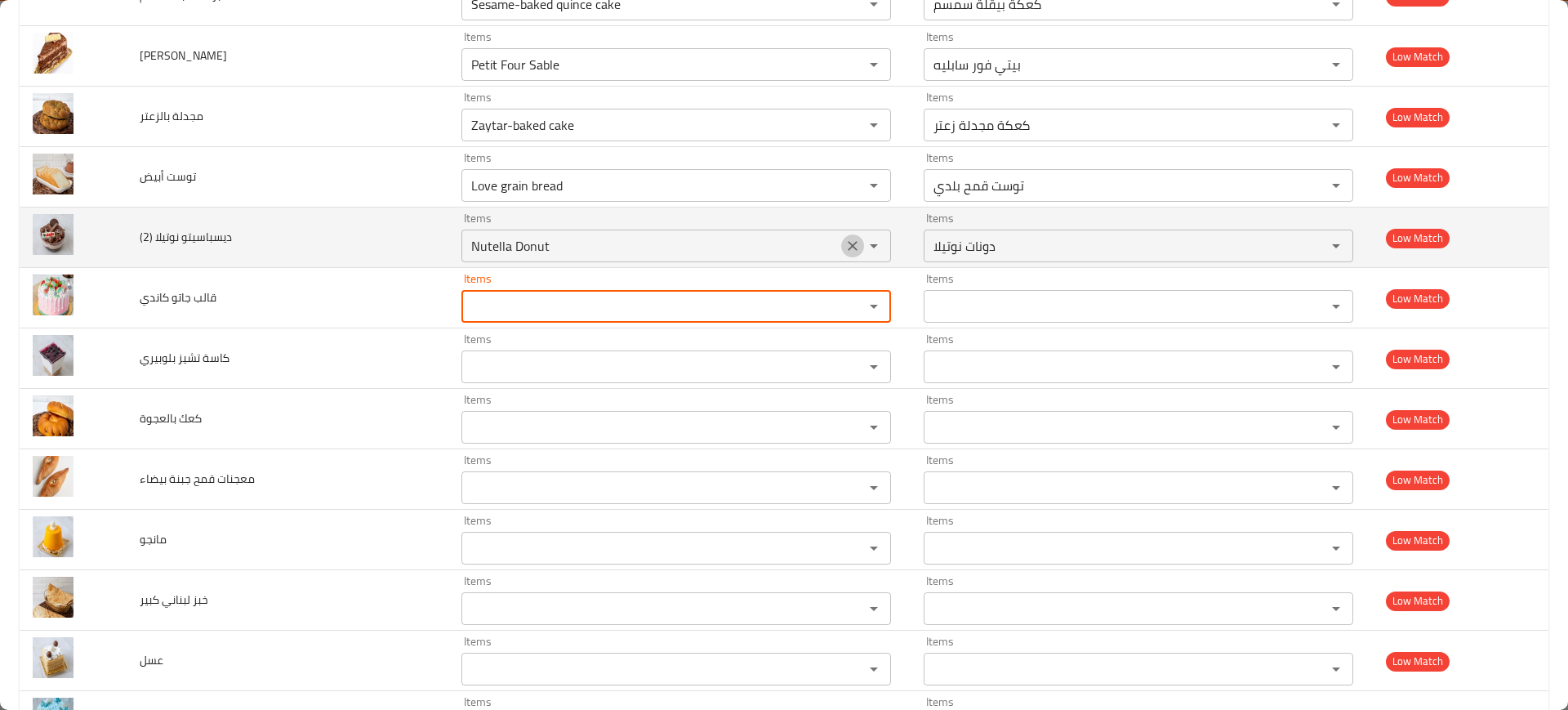
click at [845, 240] on icon "Clear" at bounding box center [853, 246] width 16 height 16
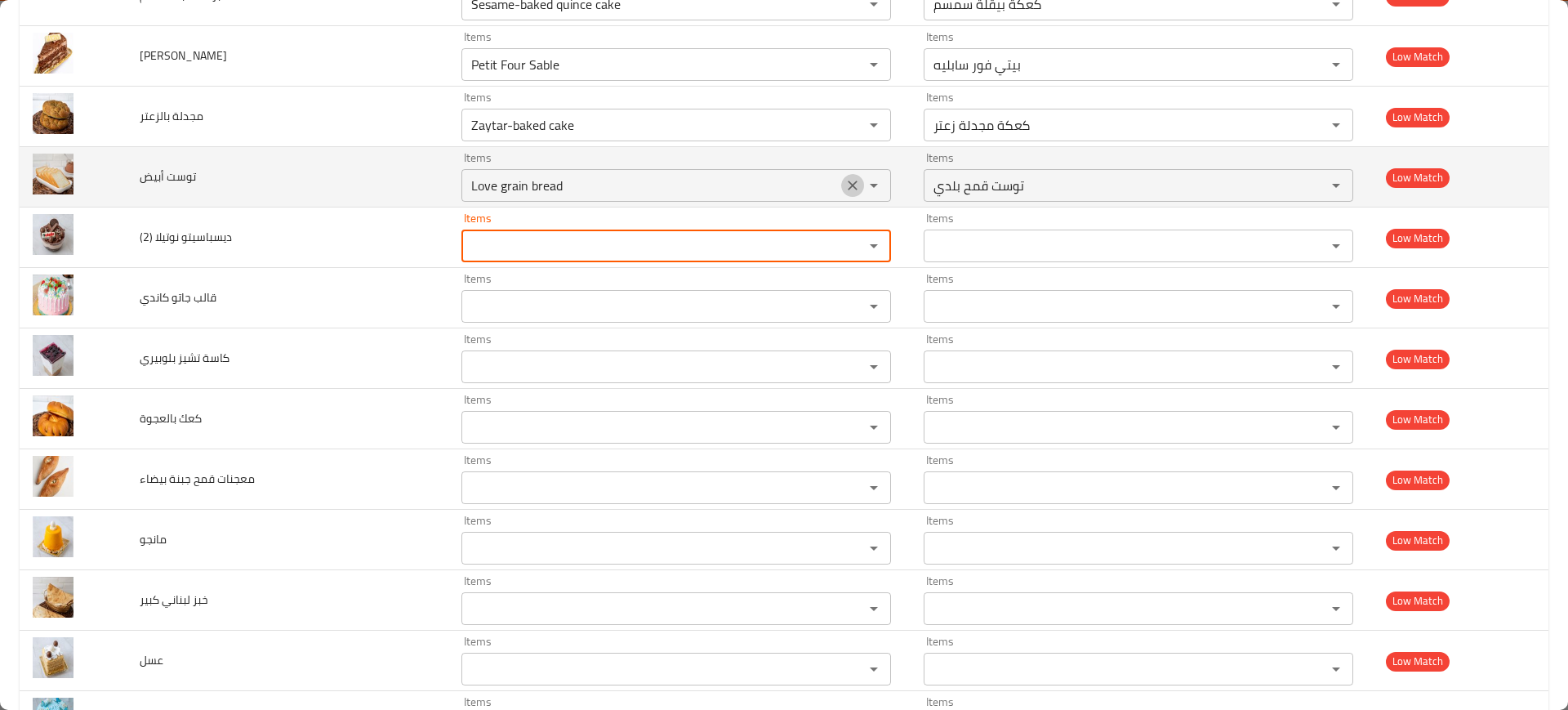
click at [845, 182] on icon "Clear" at bounding box center [853, 185] width 16 height 16
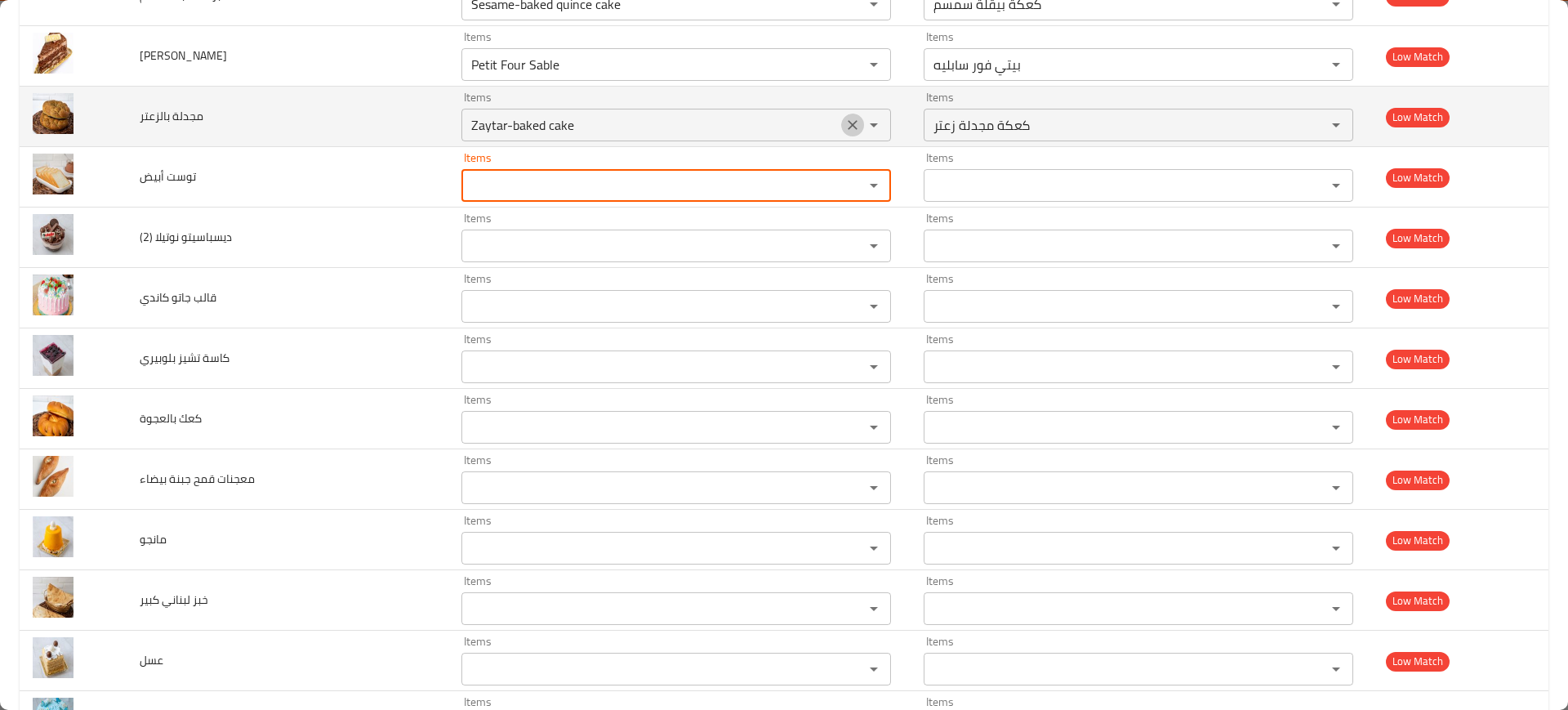
click at [845, 126] on icon "Clear" at bounding box center [853, 125] width 16 height 16
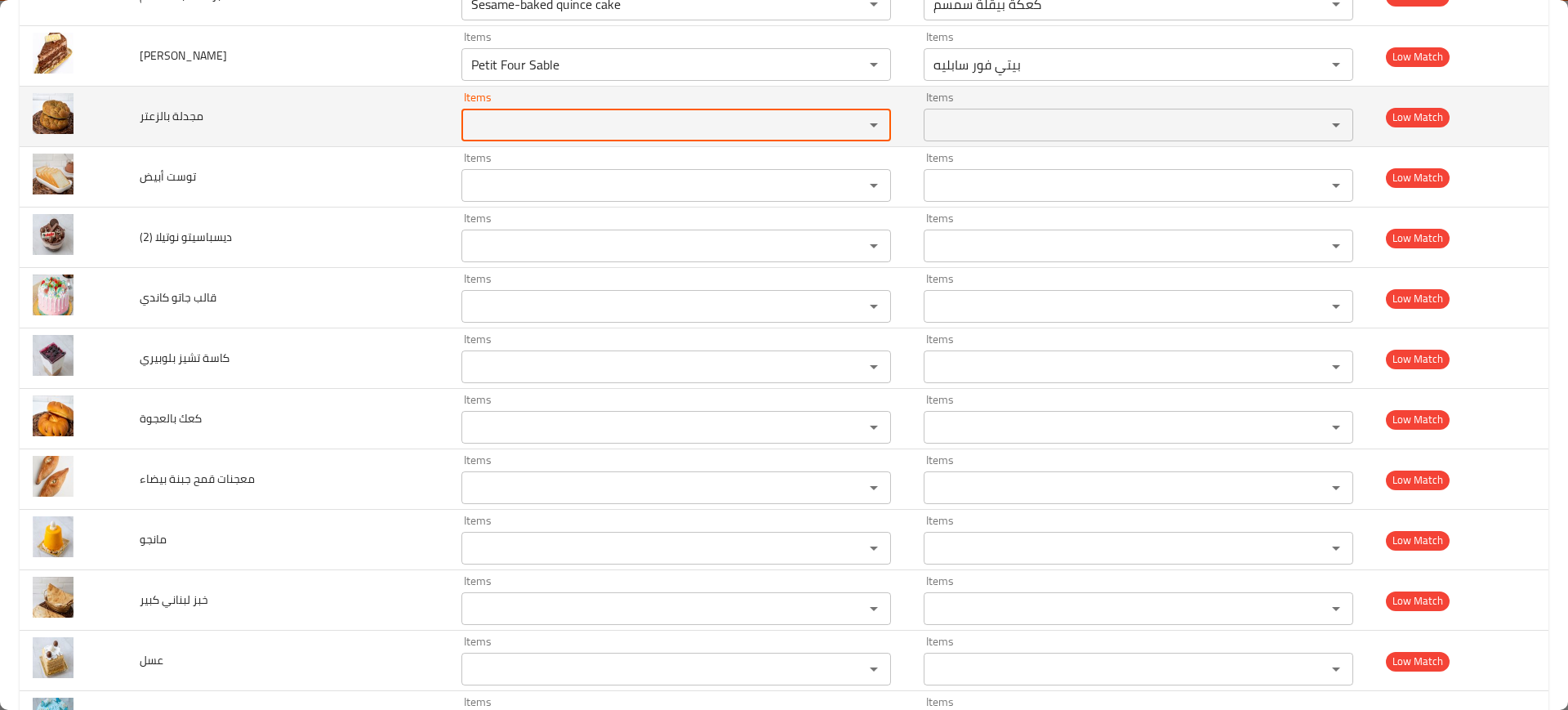
drag, startPoint x: 823, startPoint y: 69, endPoint x: 793, endPoint y: 96, distance: 40.4
click at [845, 69] on icon "Clear" at bounding box center [853, 64] width 16 height 16
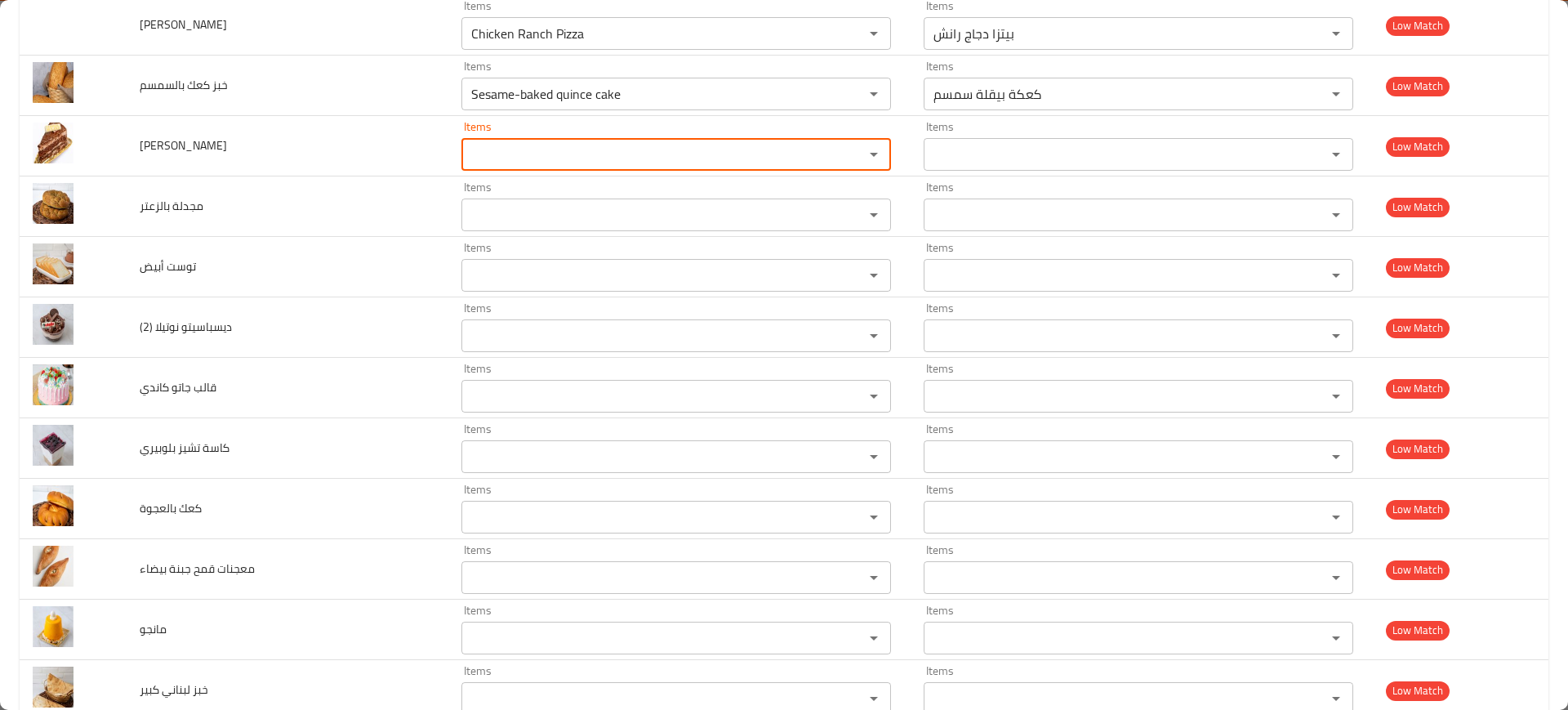
scroll to position [5826, 0]
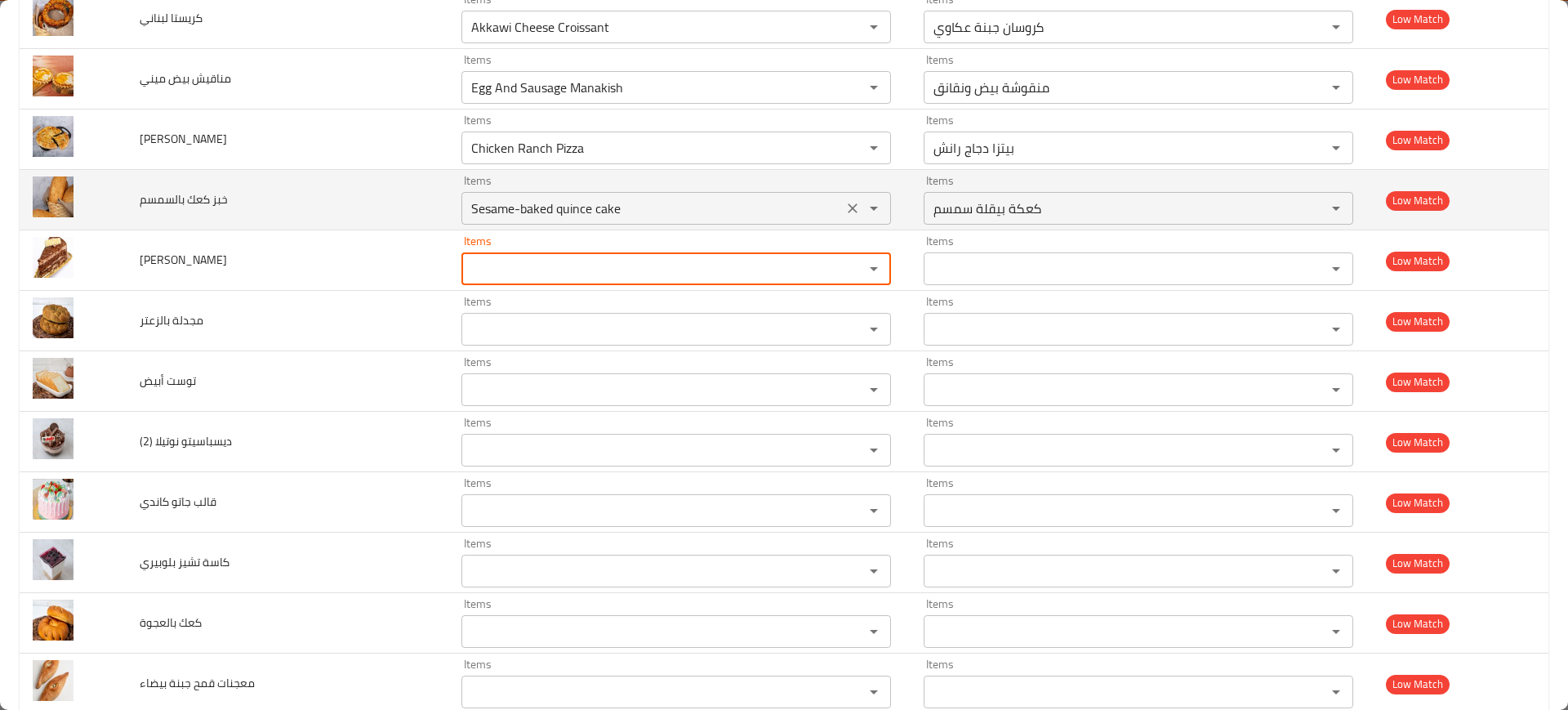
click at [848, 208] on icon "Clear" at bounding box center [852, 208] width 10 height 10
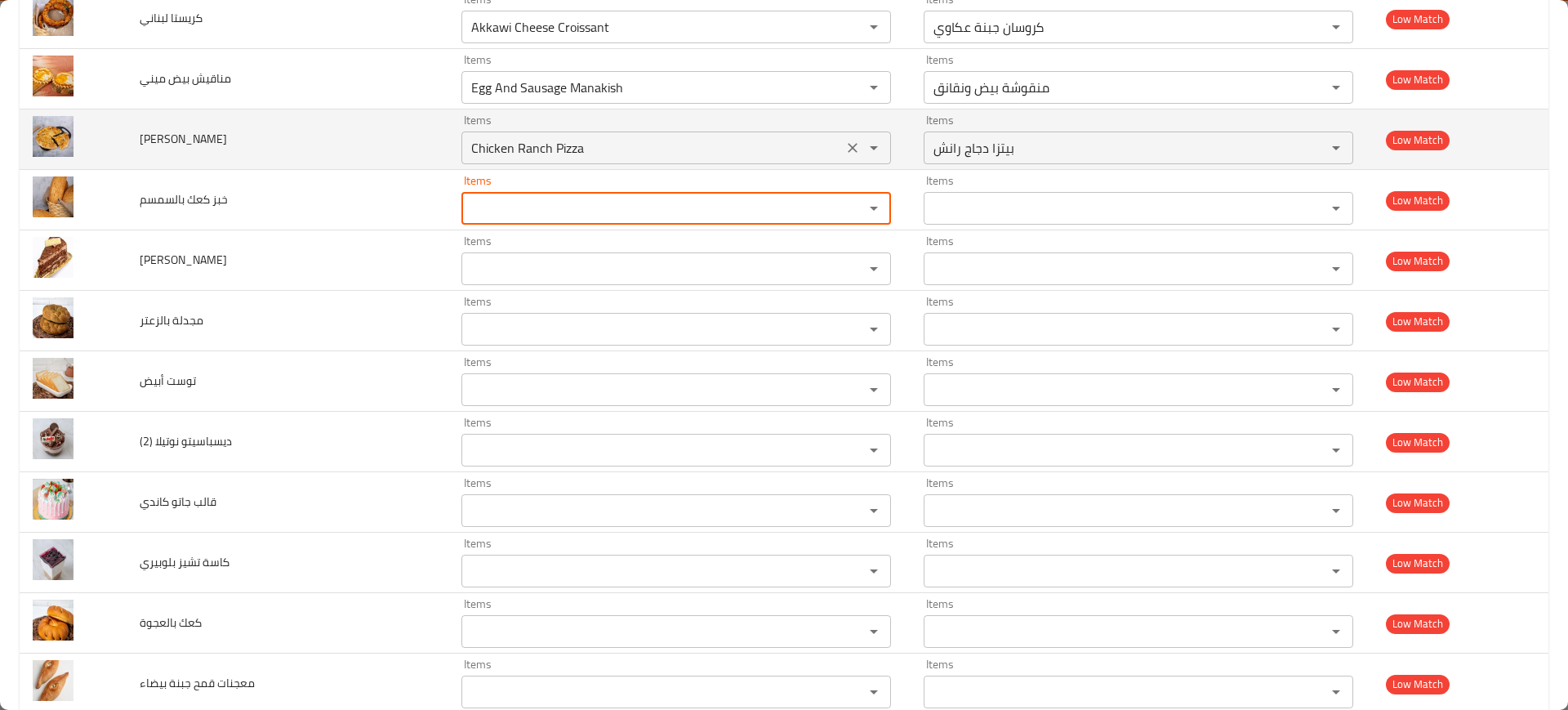
click at [845, 155] on icon "Clear" at bounding box center [853, 148] width 16 height 16
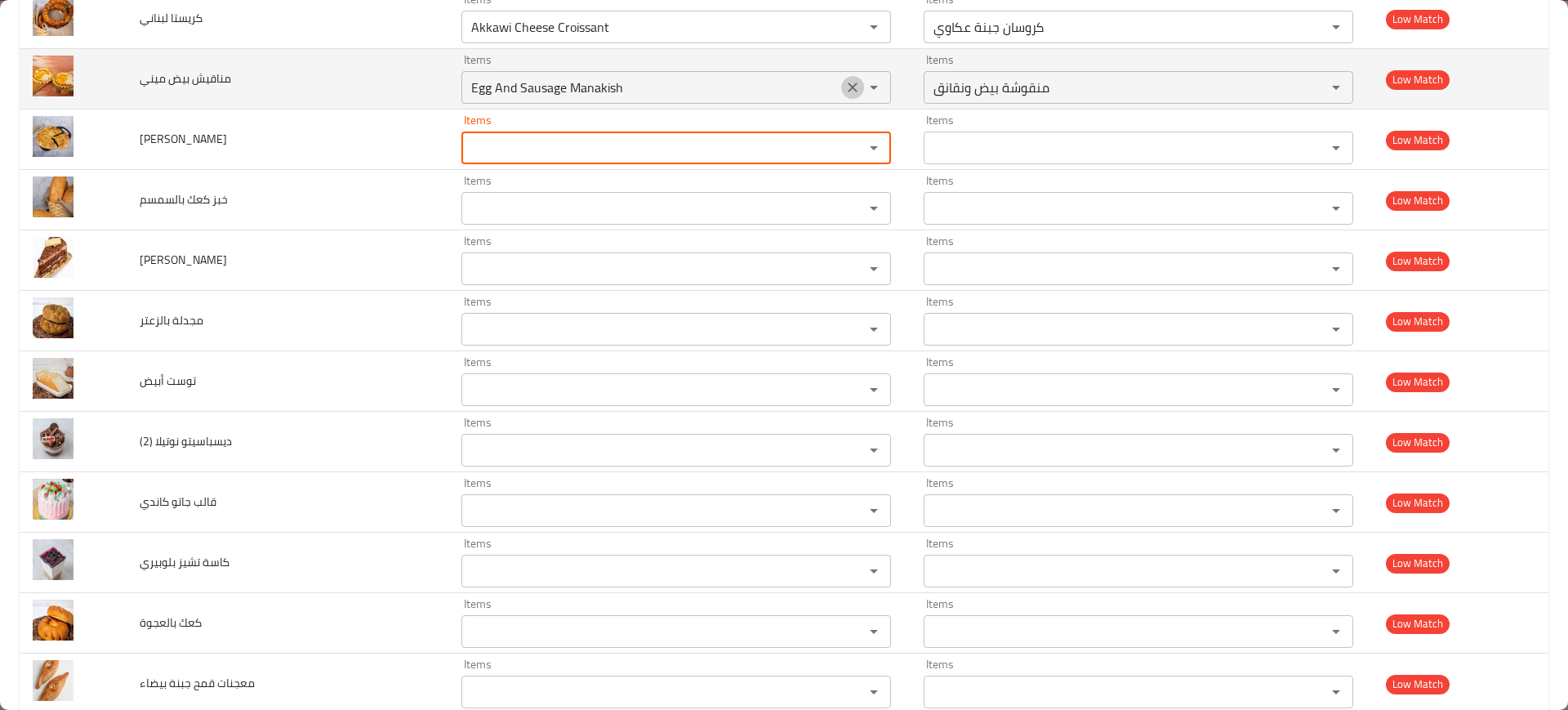
click at [845, 90] on icon "Clear" at bounding box center [853, 88] width 16 height 16
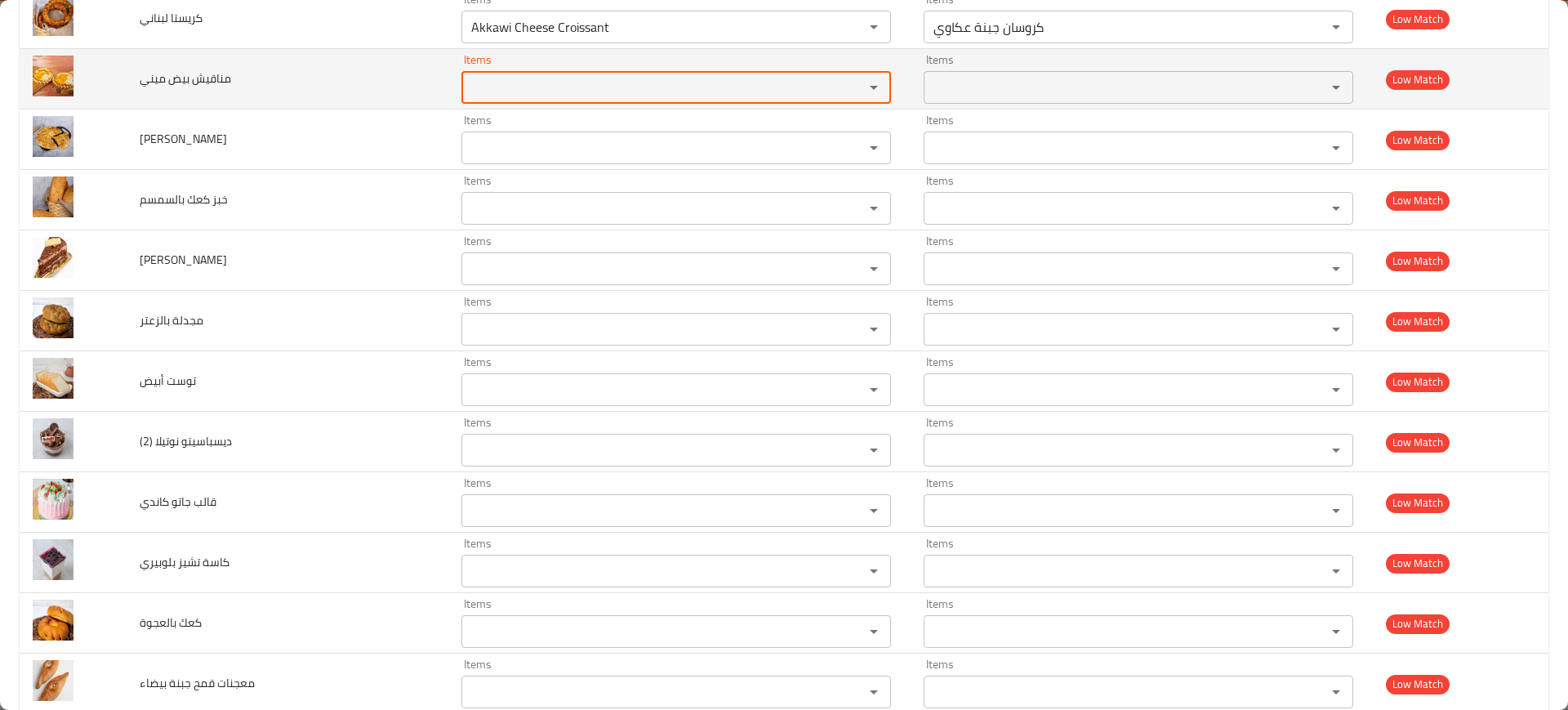
scroll to position [5724, 0]
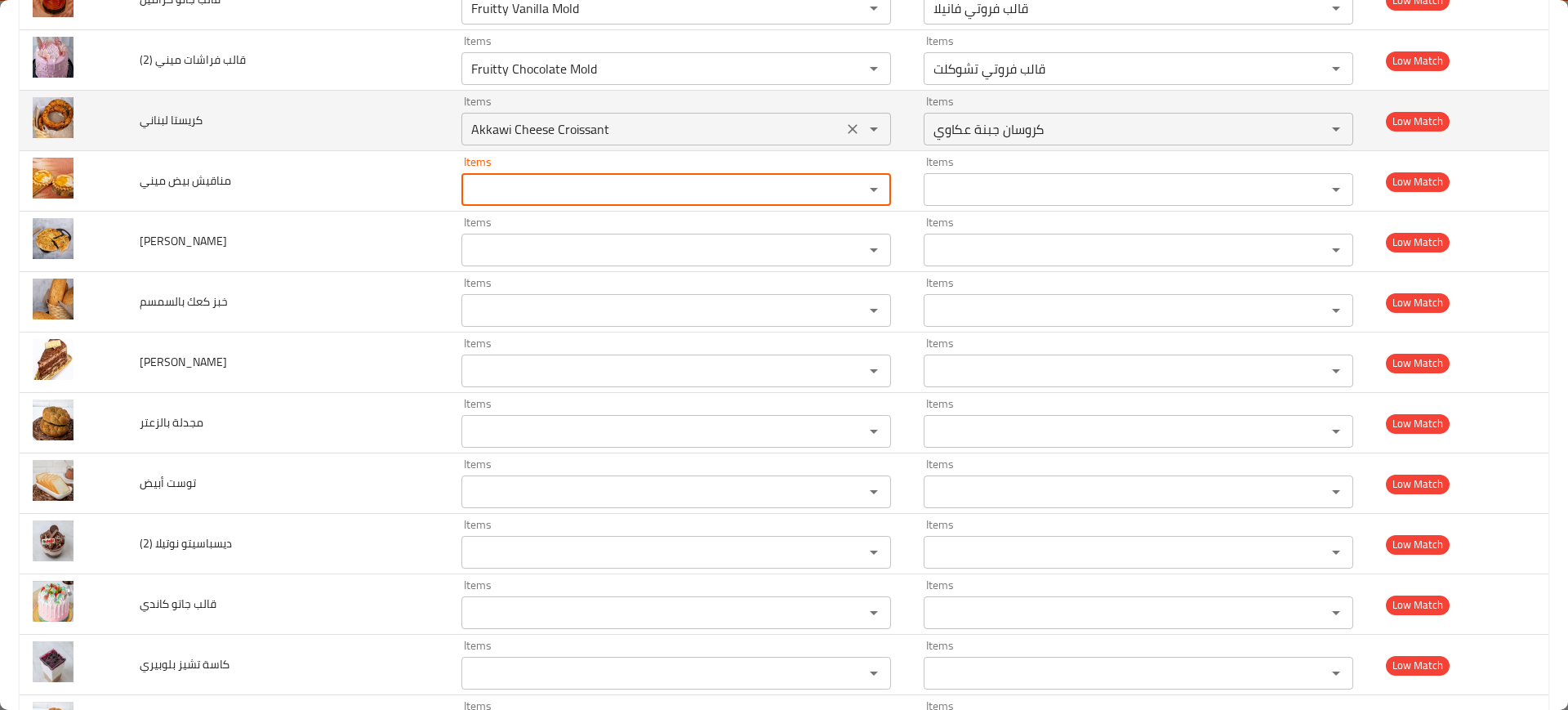
drag, startPoint x: 813, startPoint y: 134, endPoint x: 819, endPoint y: 103, distance: 31.6
click at [845, 133] on icon "Clear" at bounding box center [853, 129] width 16 height 16
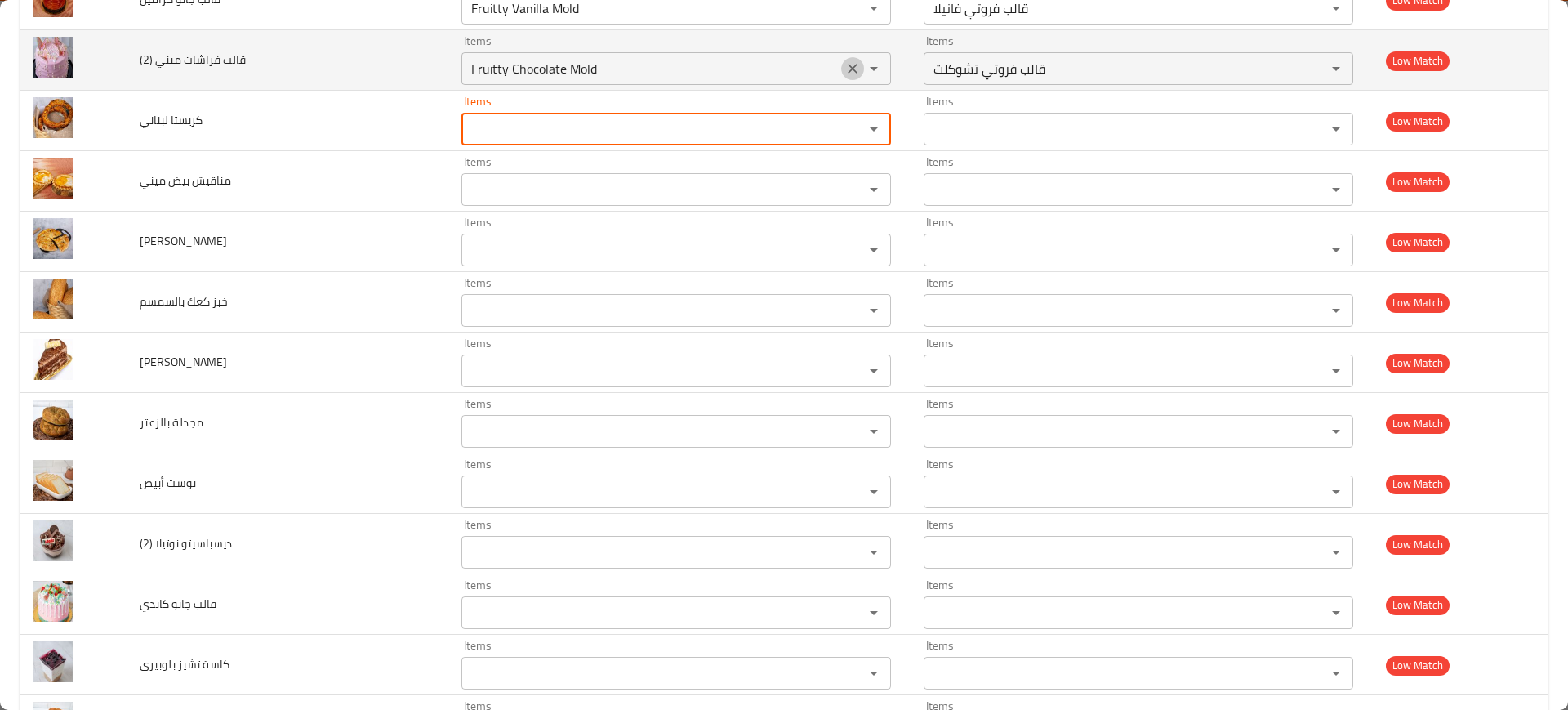
click at [845, 73] on icon "Clear" at bounding box center [853, 69] width 16 height 16
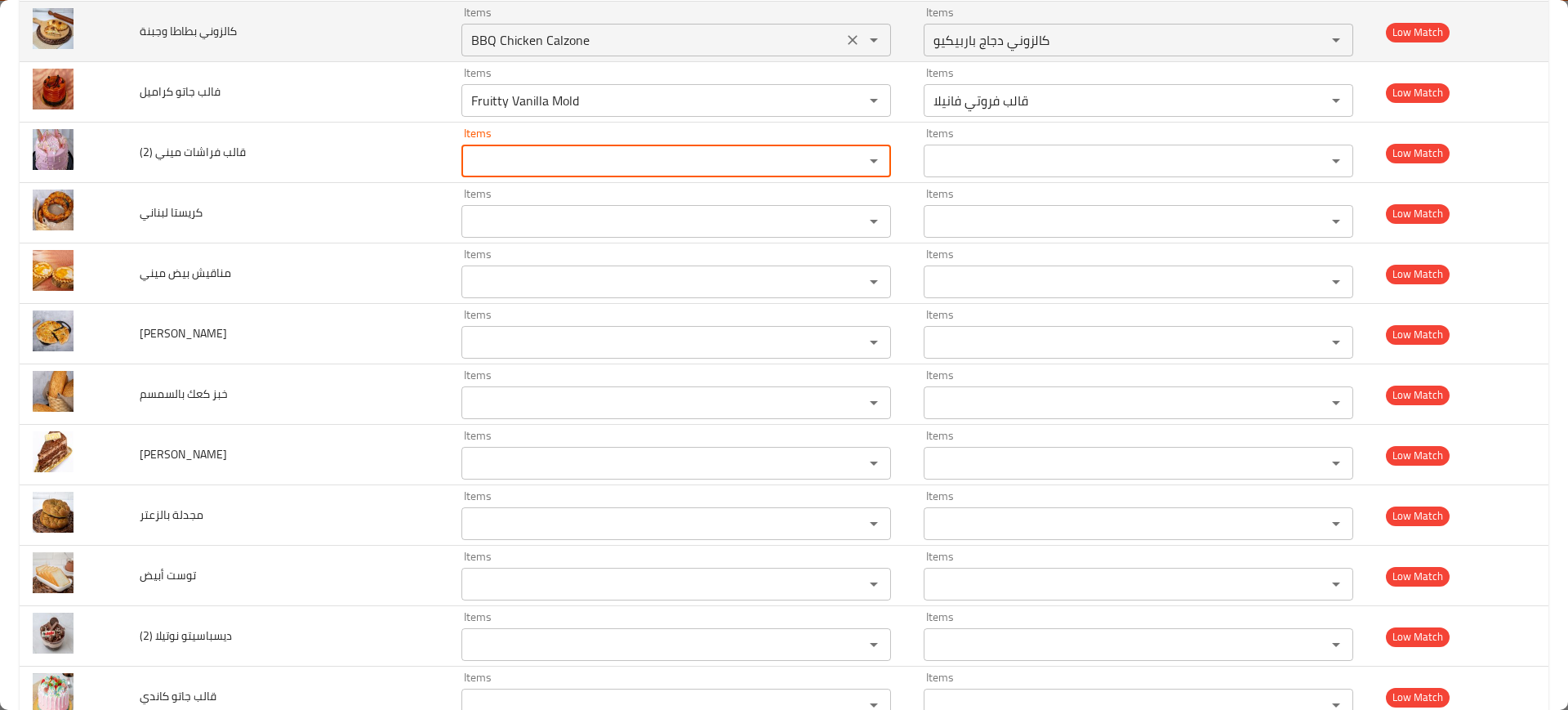
scroll to position [5520, 0]
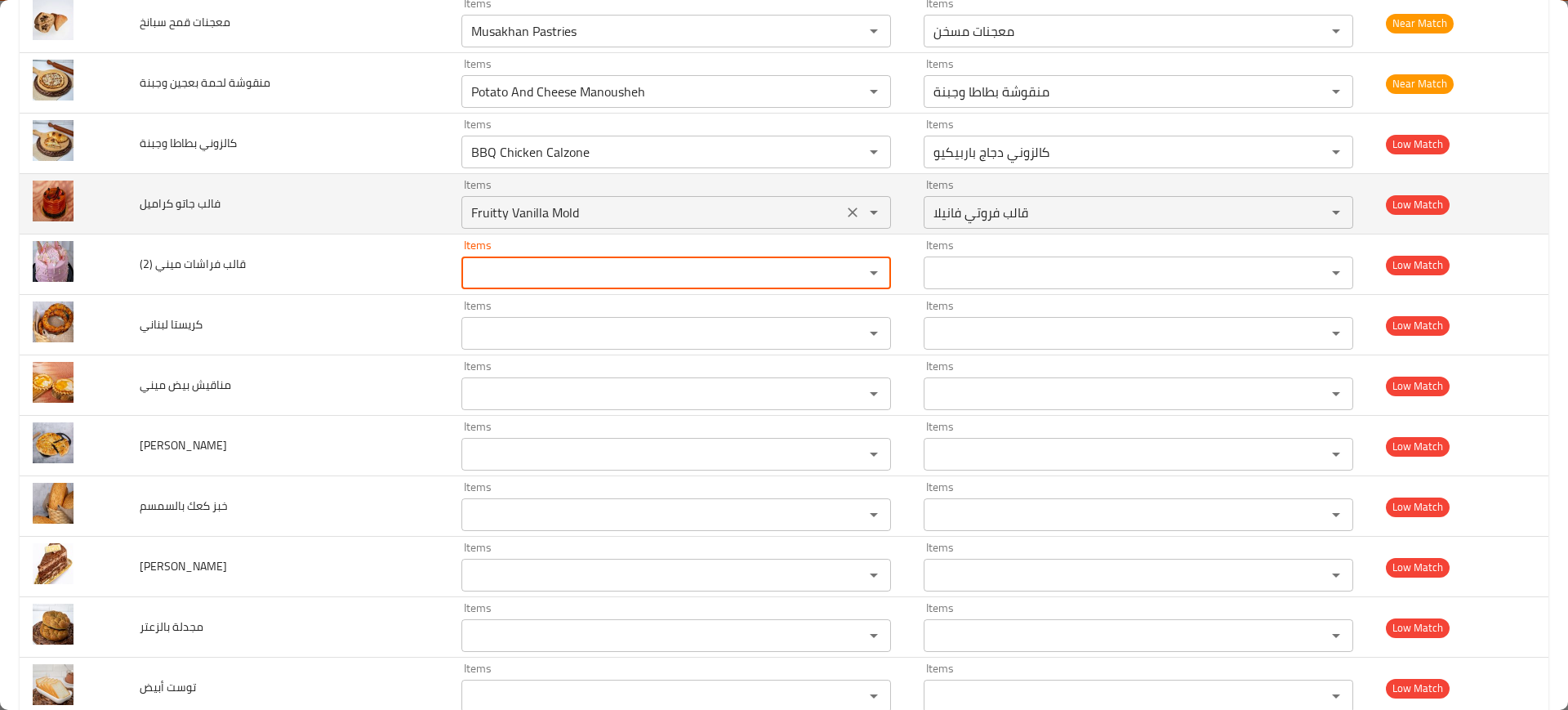
click at [845, 207] on icon "Clear" at bounding box center [853, 212] width 16 height 16
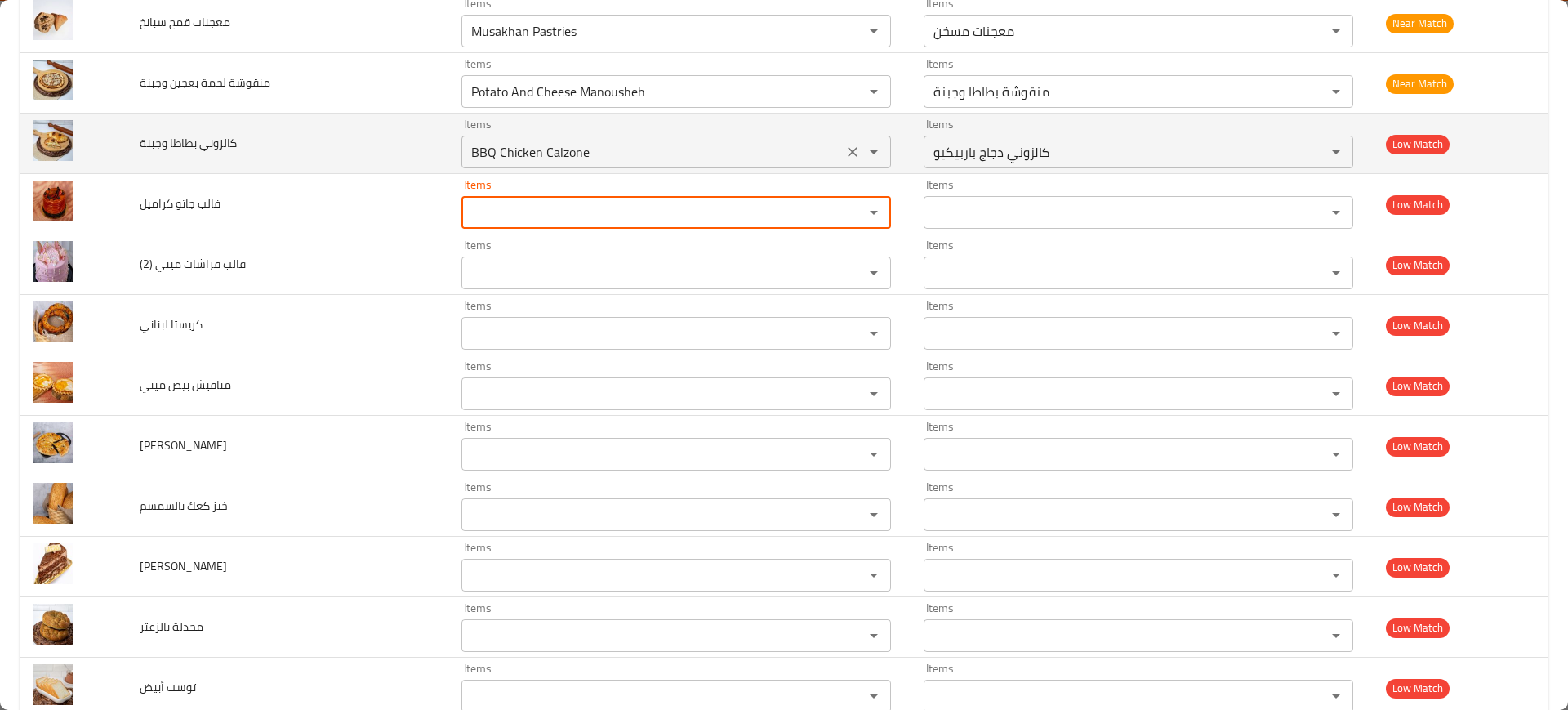
click at [848, 155] on icon "Clear" at bounding box center [852, 152] width 10 height 10
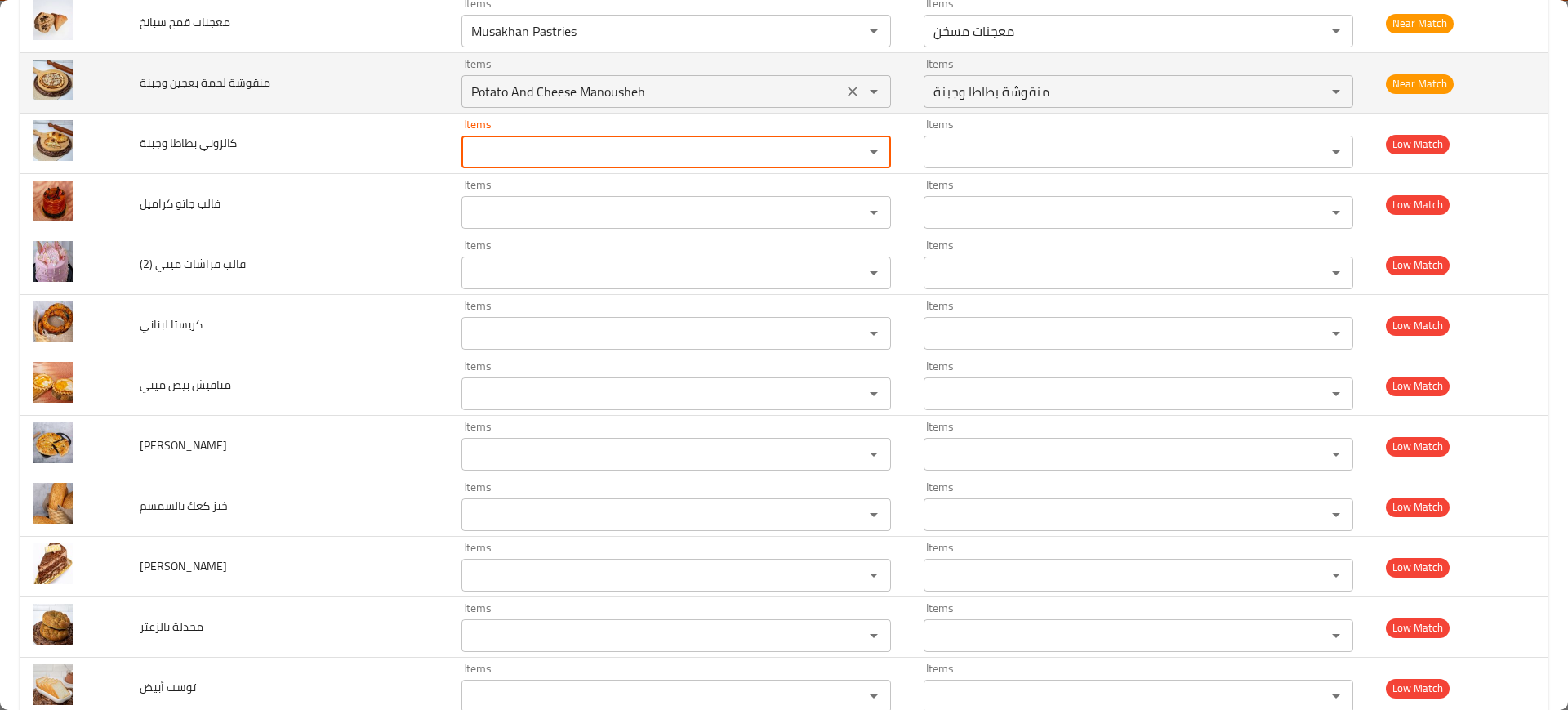
click at [845, 92] on icon "Clear" at bounding box center [853, 91] width 16 height 16
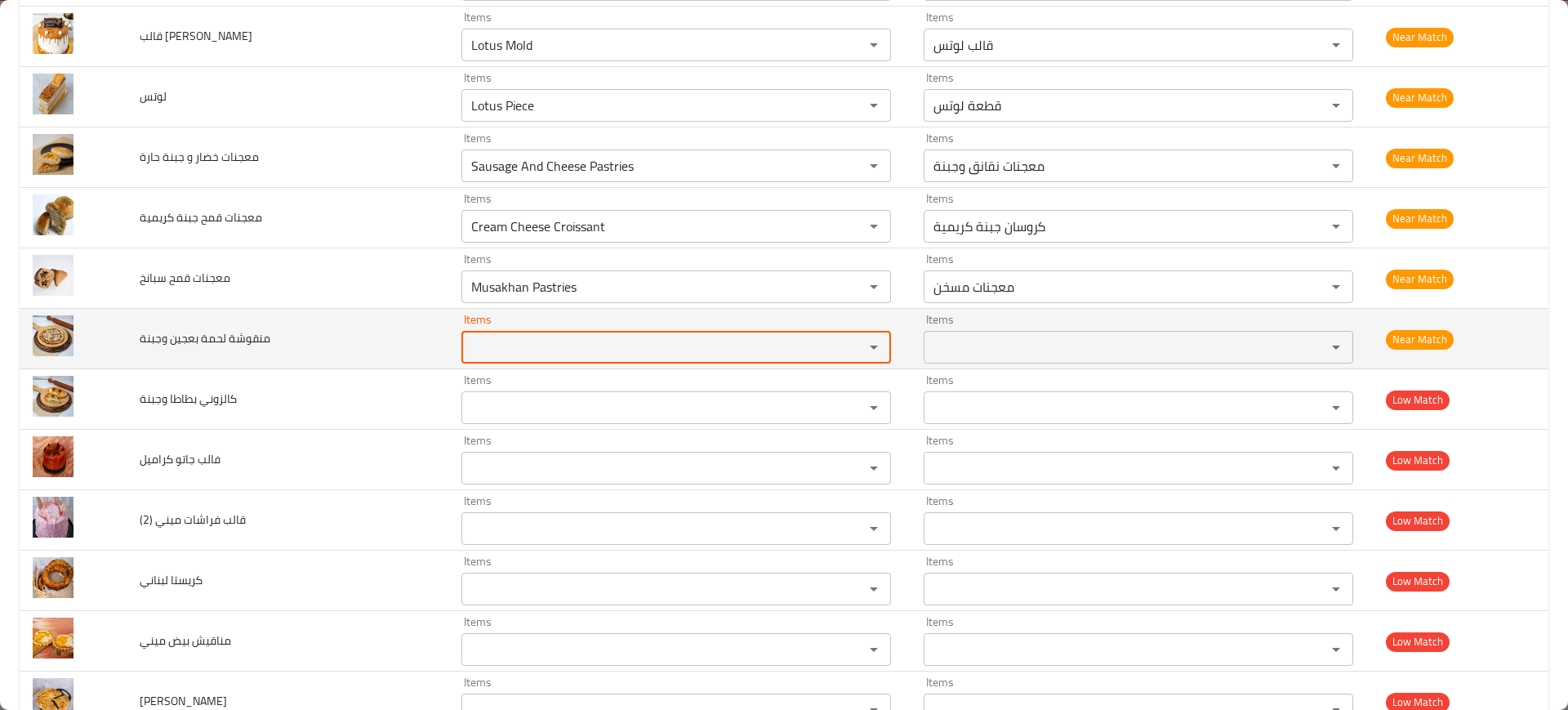
scroll to position [5213, 0]
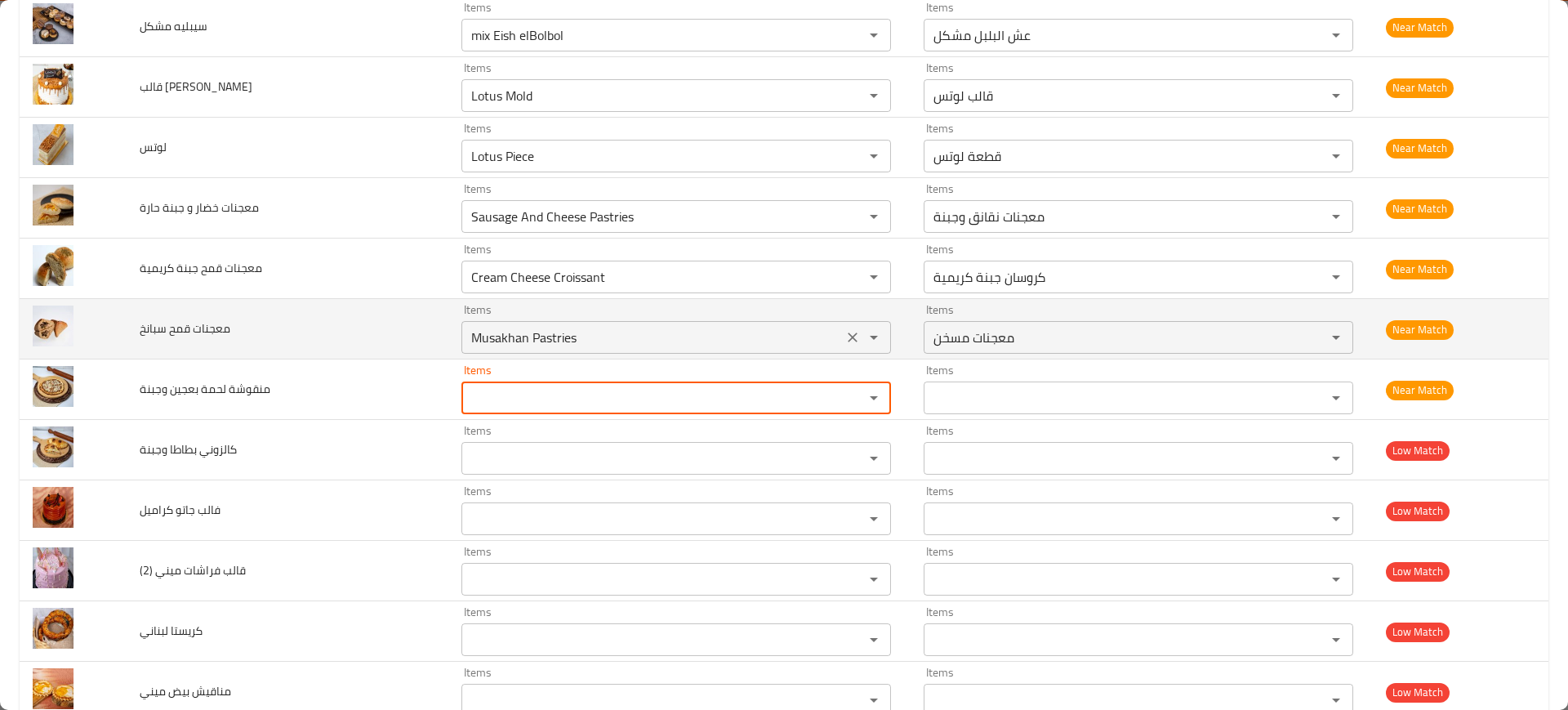
click at [845, 335] on icon "Clear" at bounding box center [853, 338] width 16 height 16
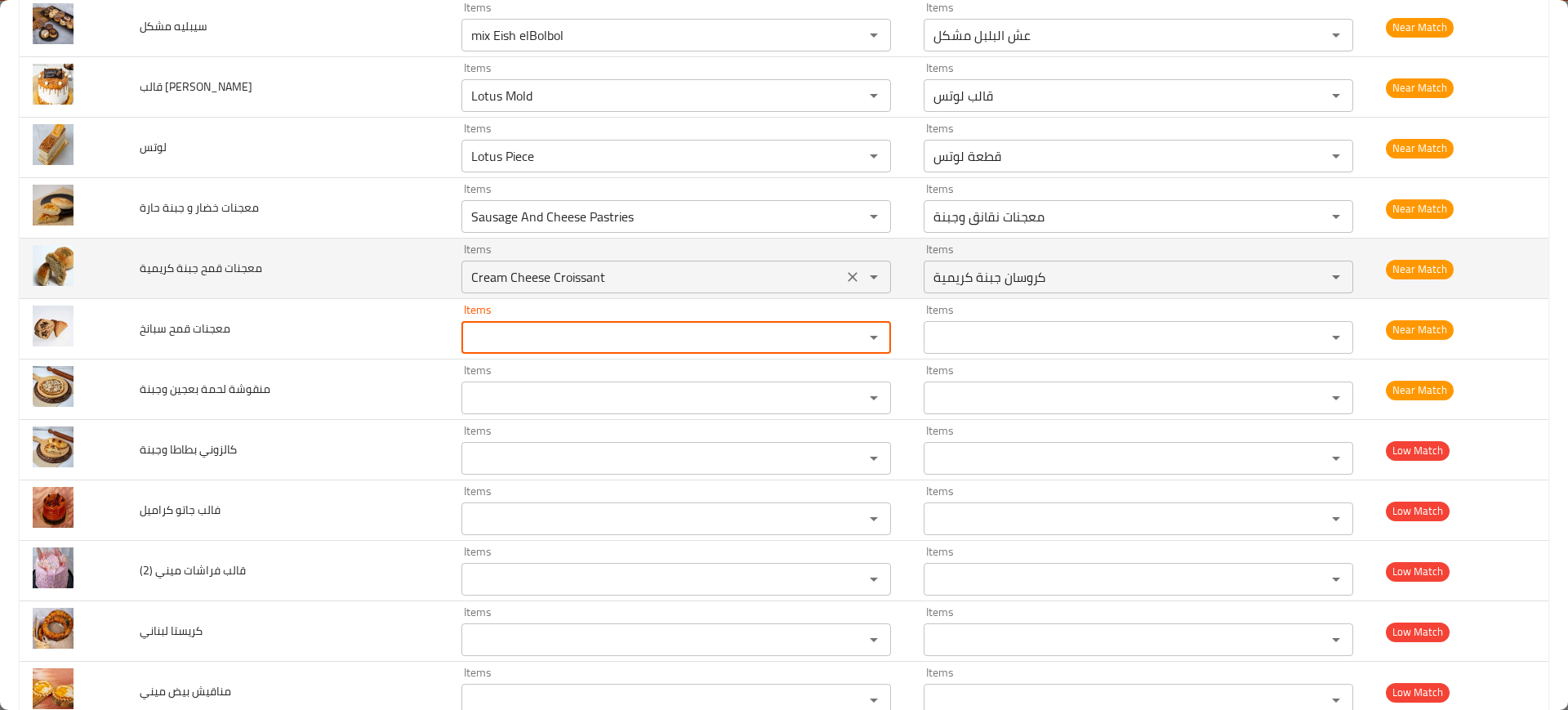
click at [845, 273] on icon "Clear" at bounding box center [853, 277] width 16 height 16
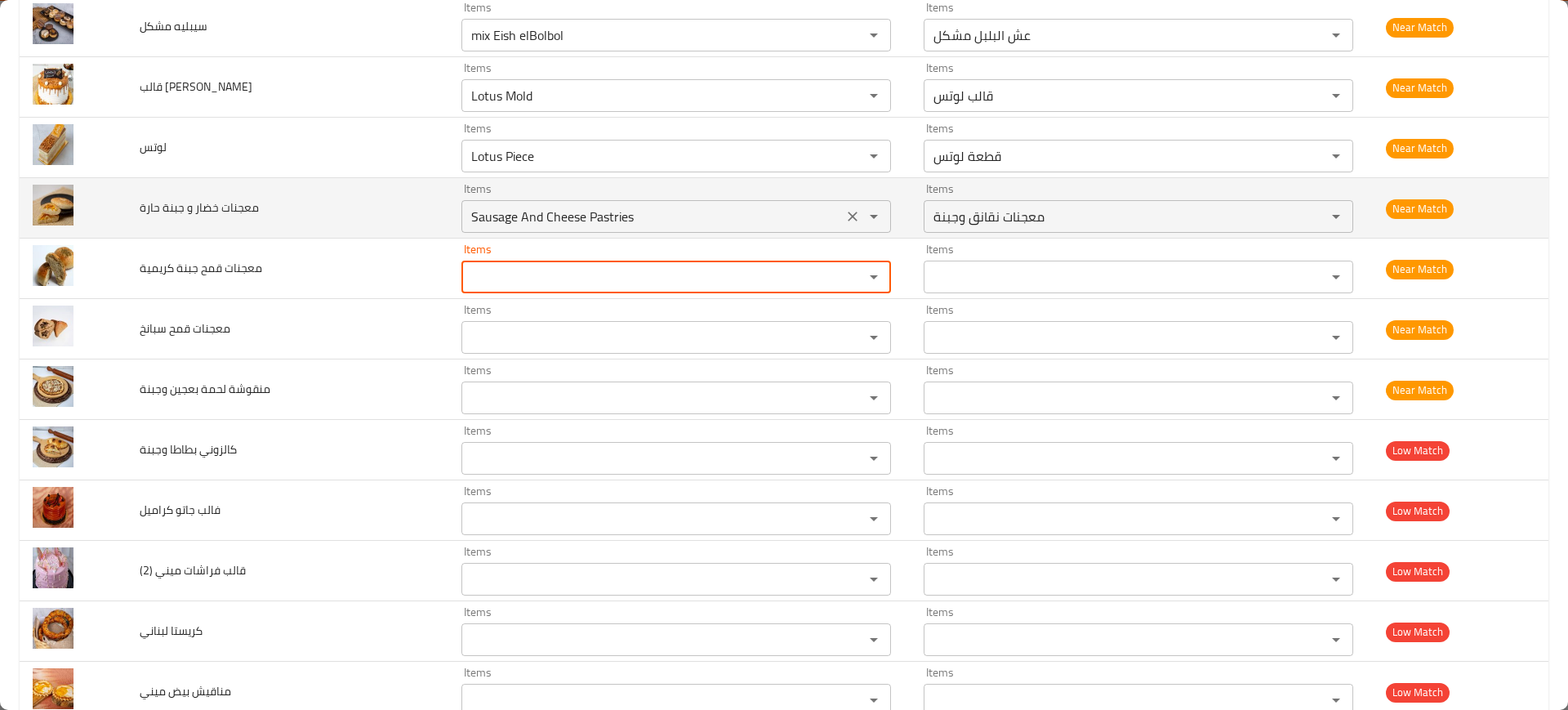
click at [848, 219] on icon "Clear" at bounding box center [852, 216] width 10 height 10
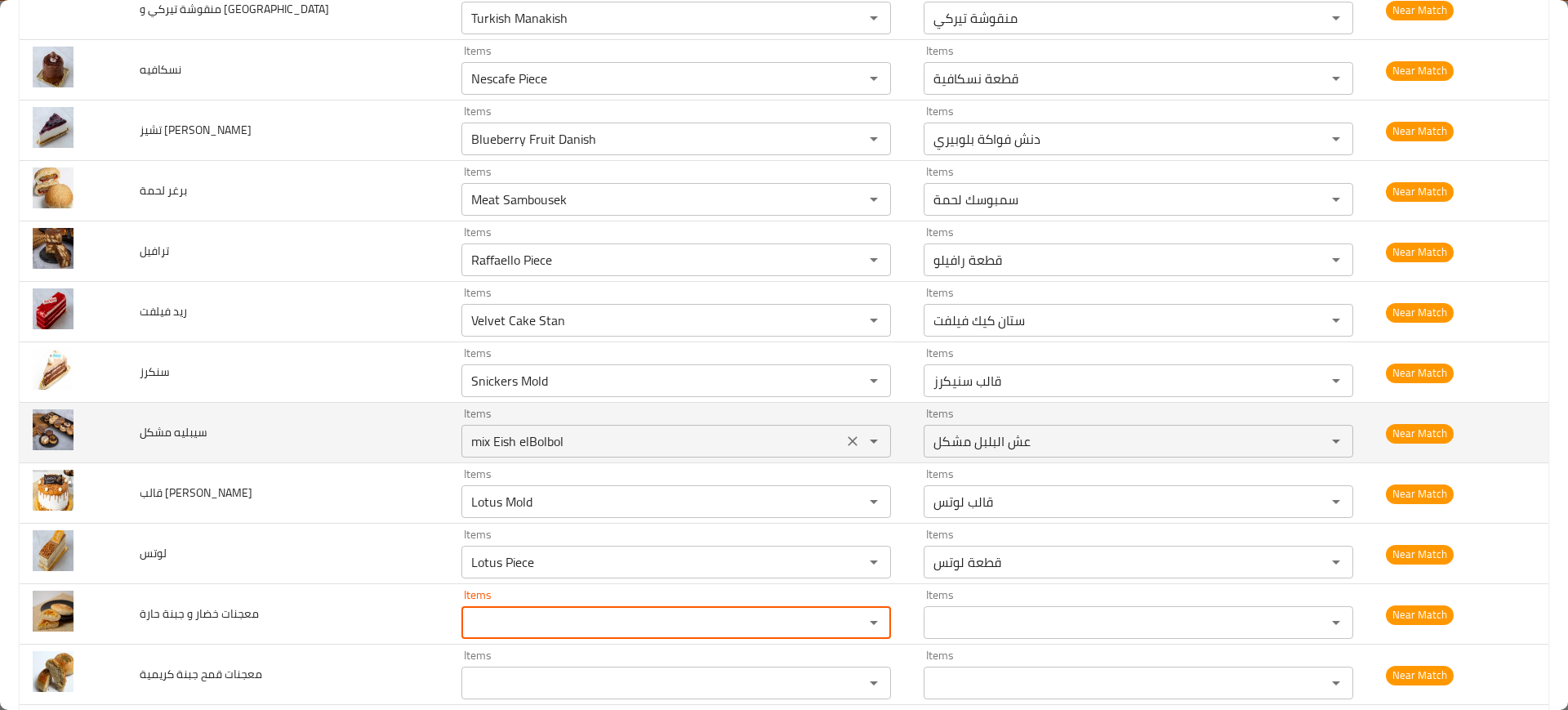
scroll to position [4805, 0]
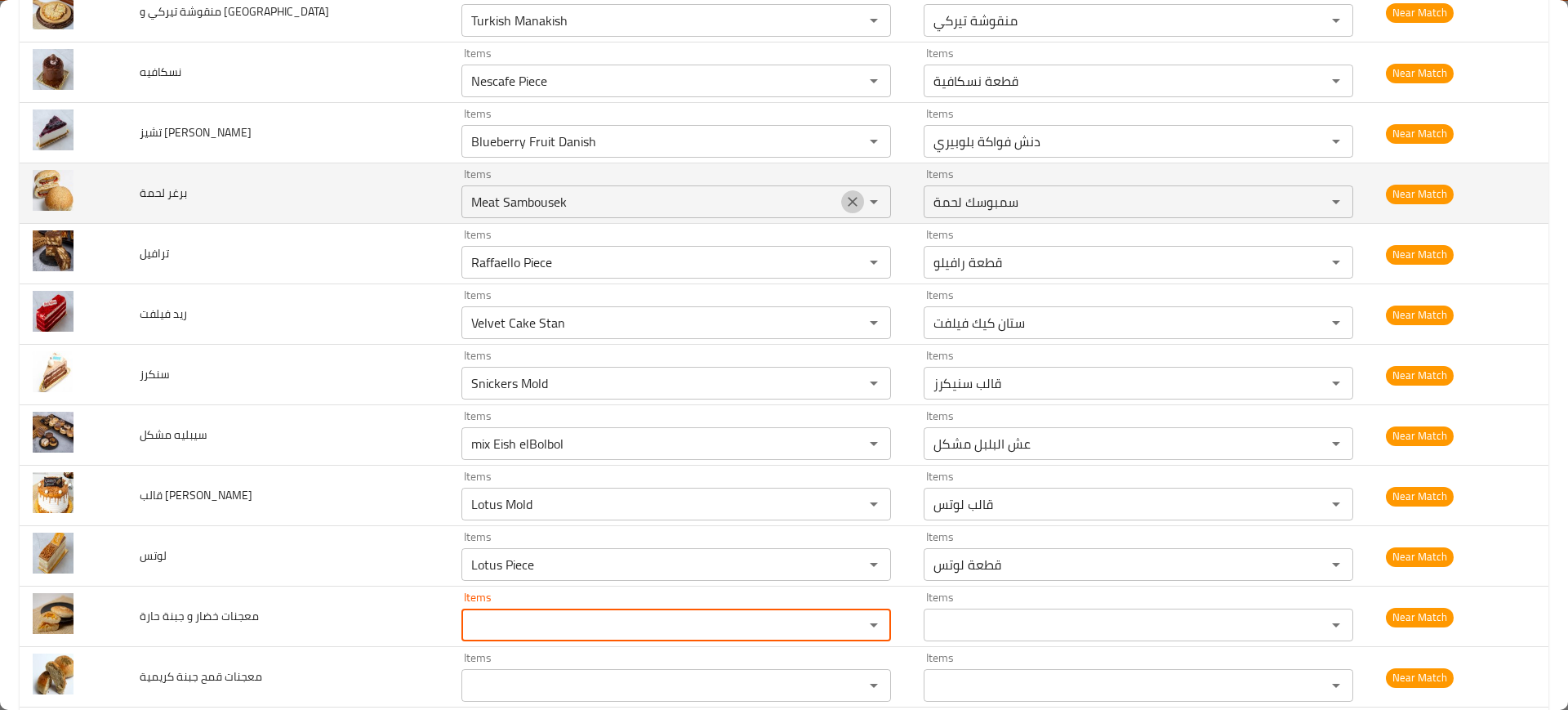
drag, startPoint x: 812, startPoint y: 198, endPoint x: 783, endPoint y: 211, distance: 31.8
click at [848, 198] on icon "Clear" at bounding box center [852, 201] width 10 height 10
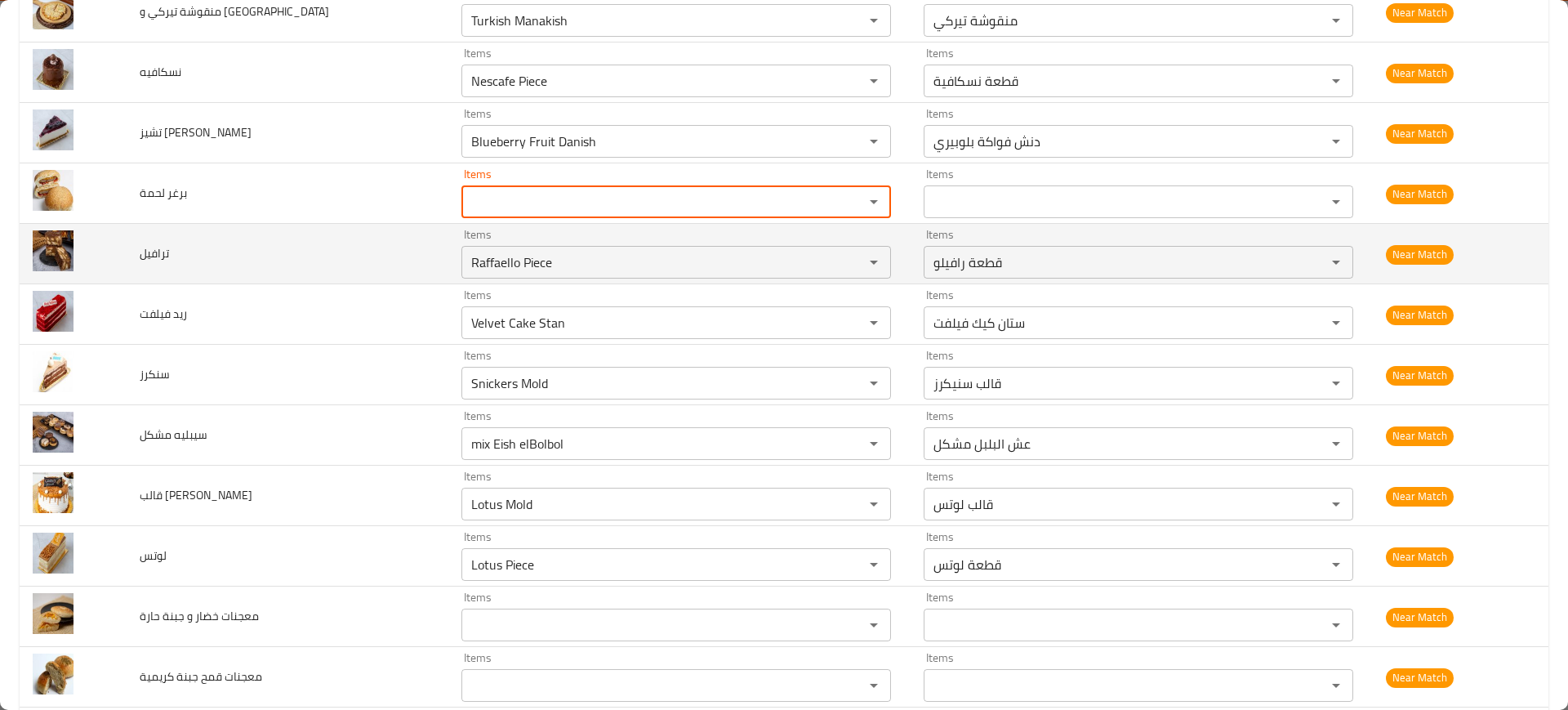
scroll to position [4703, 0]
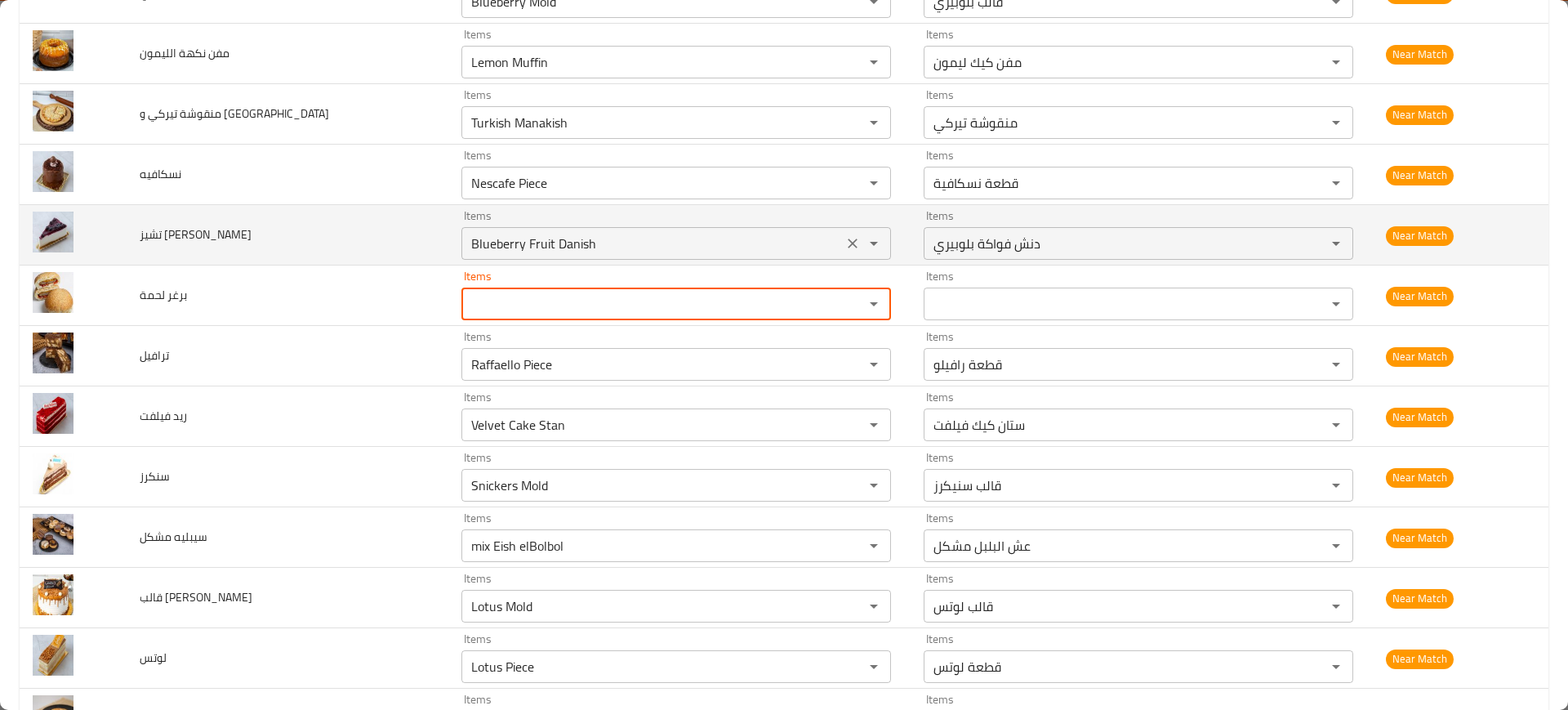
click at [845, 242] on icon "Clear" at bounding box center [853, 244] width 16 height 16
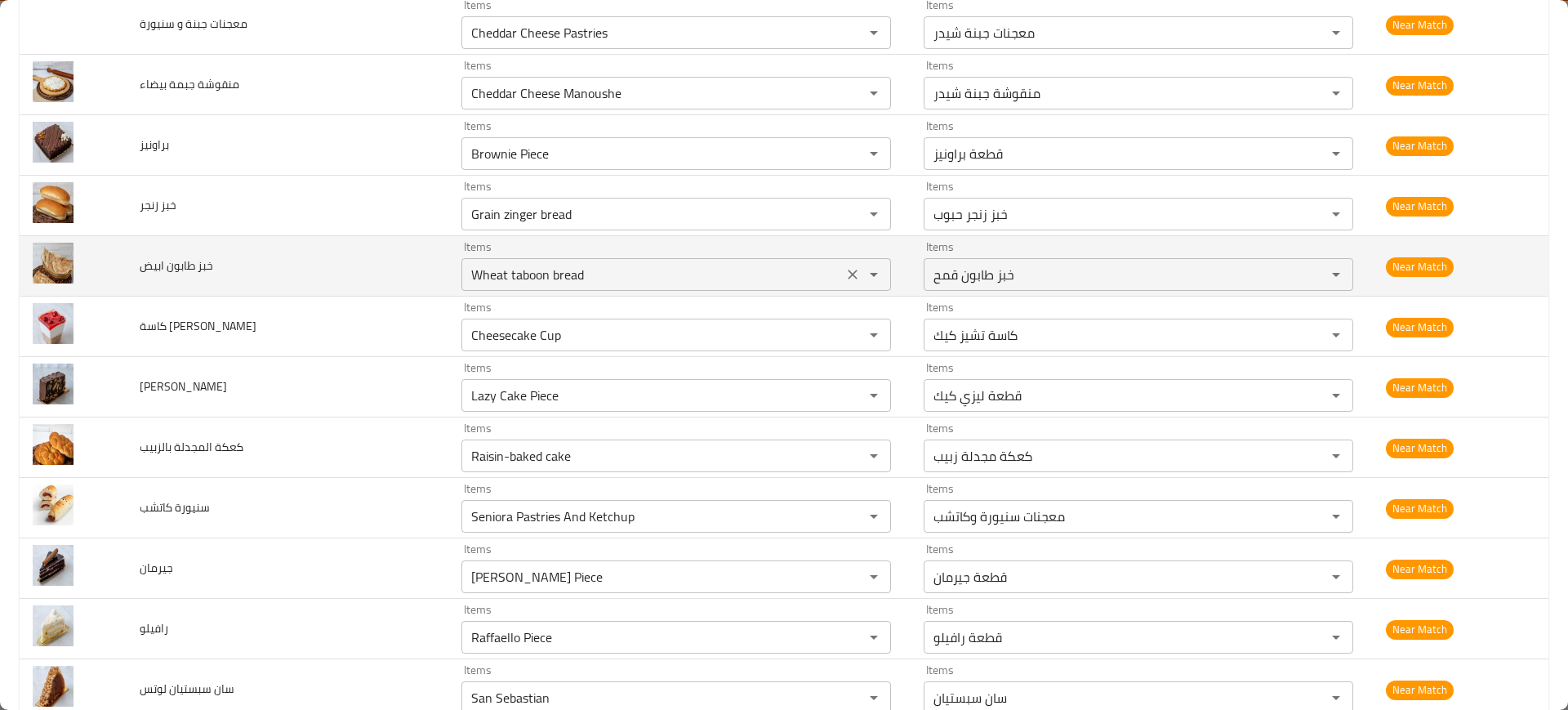
scroll to position [3476, 0]
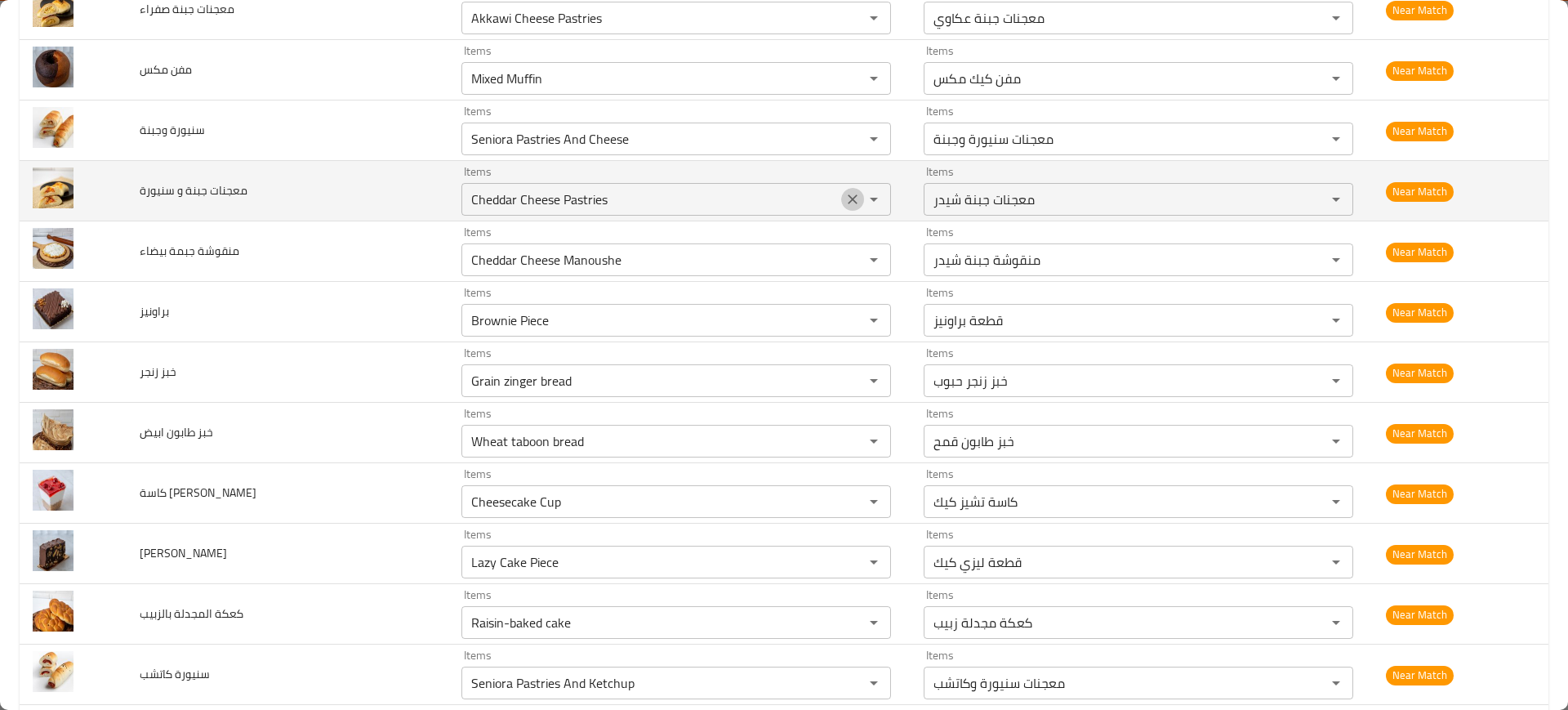
click at [845, 206] on icon "Clear" at bounding box center [853, 200] width 16 height 16
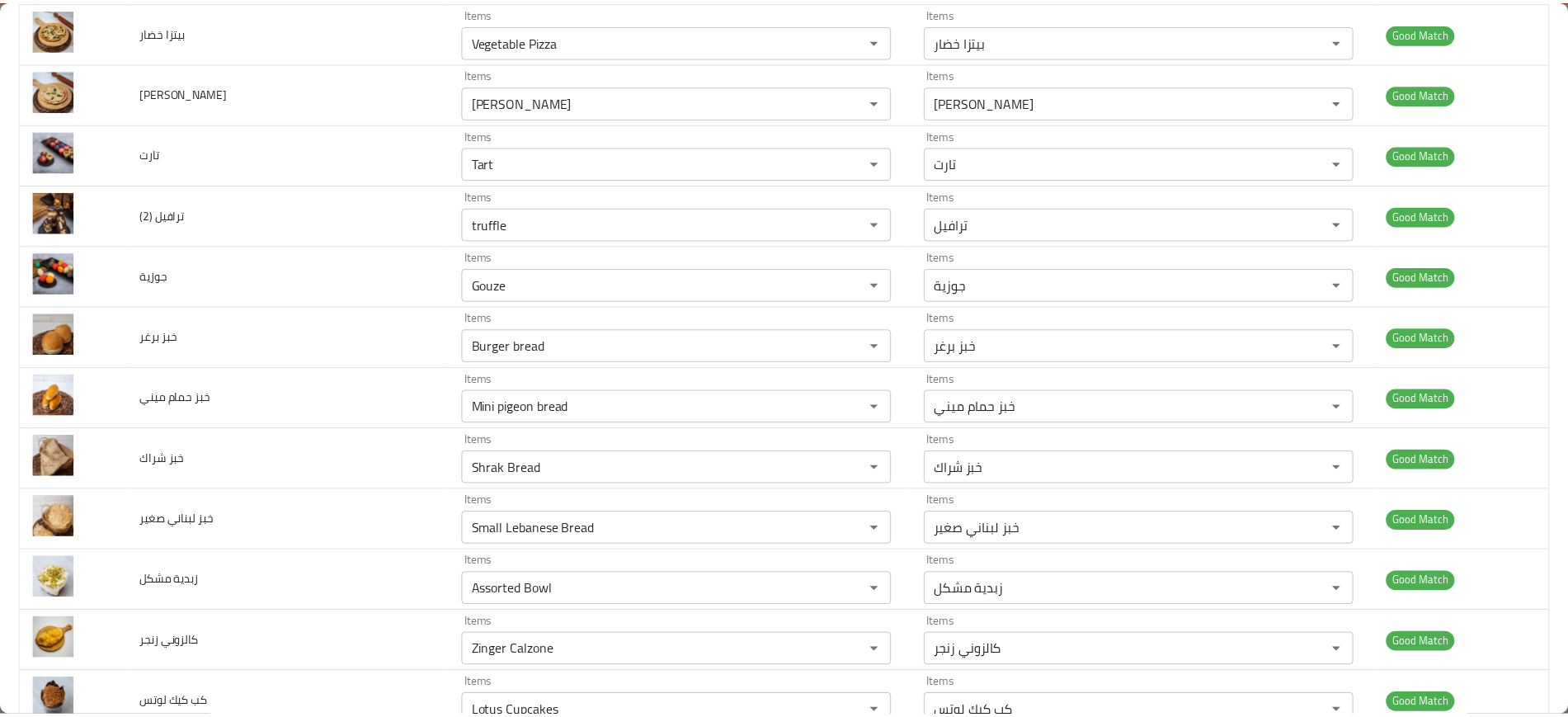
scroll to position [0, 0]
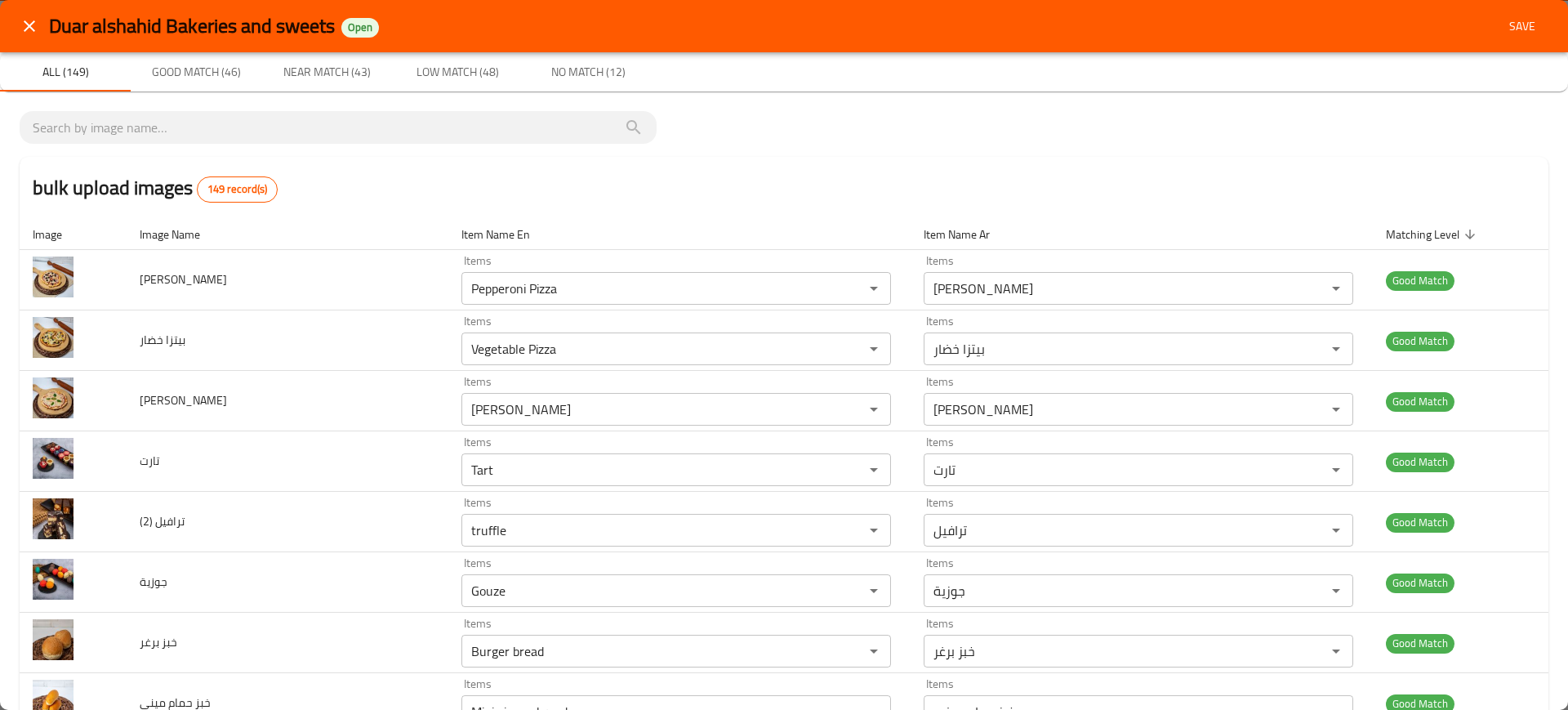
click at [1508, 28] on span "Save" at bounding box center [1522, 26] width 39 height 21
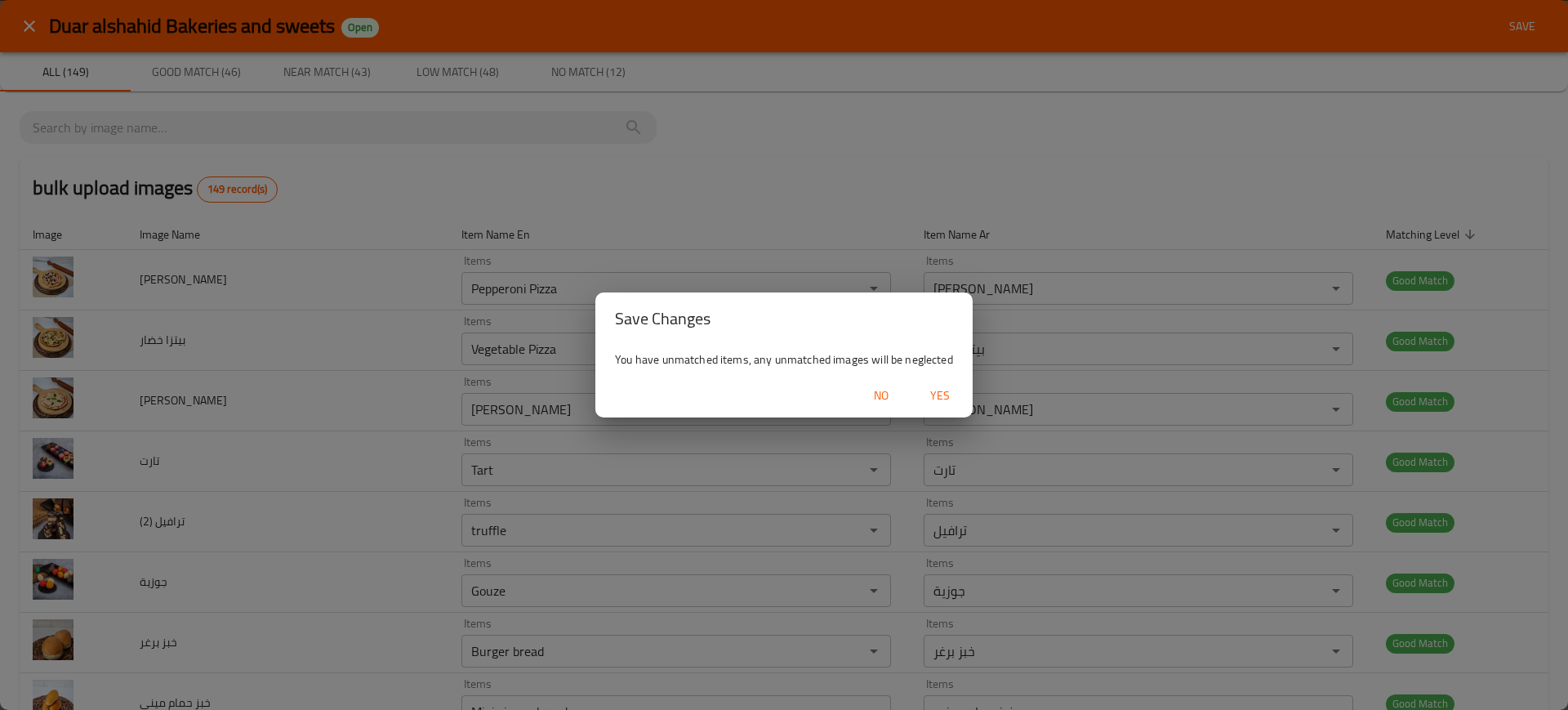
click at [947, 398] on span "Yes" at bounding box center [940, 396] width 39 height 21
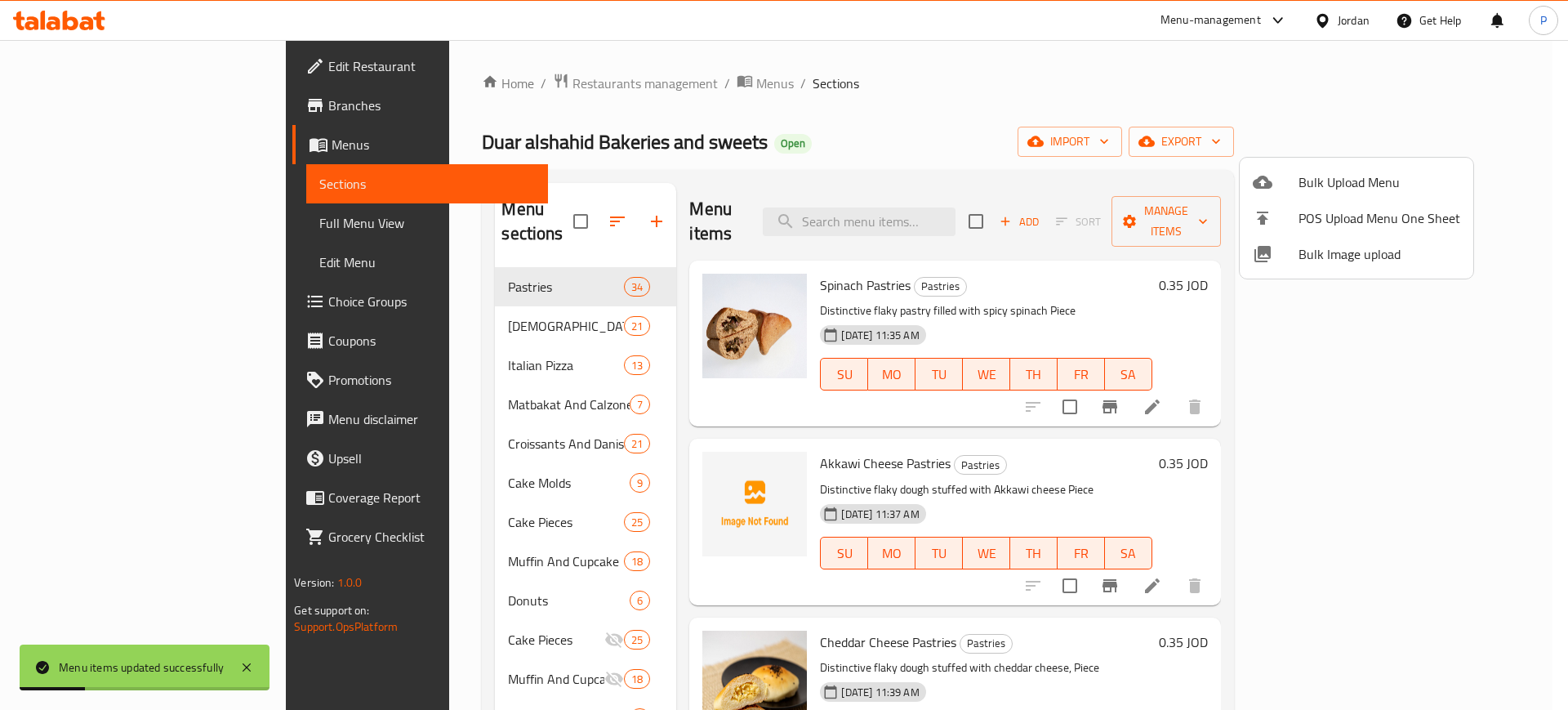
click at [417, 305] on div at bounding box center [784, 355] width 1568 height 710
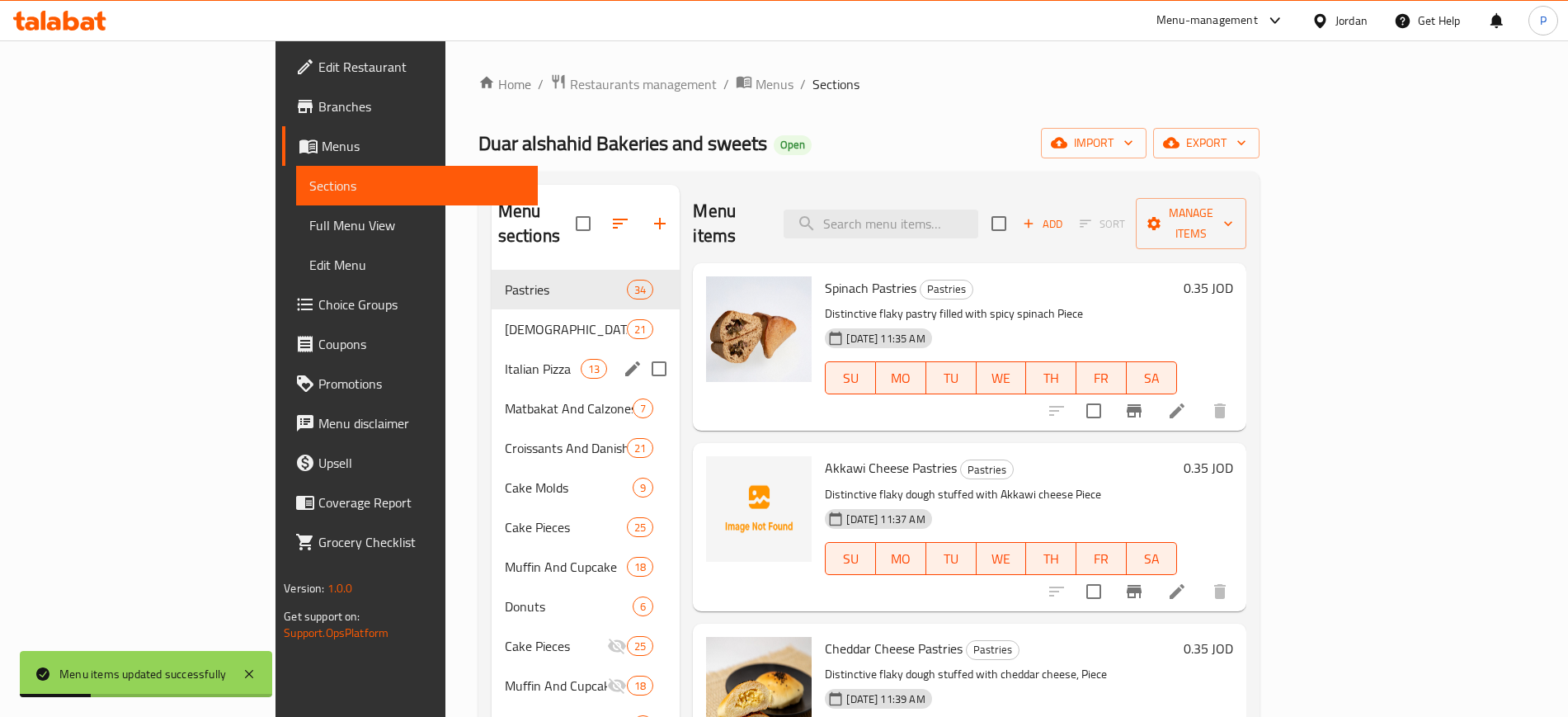
click at [491, 349] on div "Italian Pizza 13" at bounding box center [585, 369] width 189 height 39
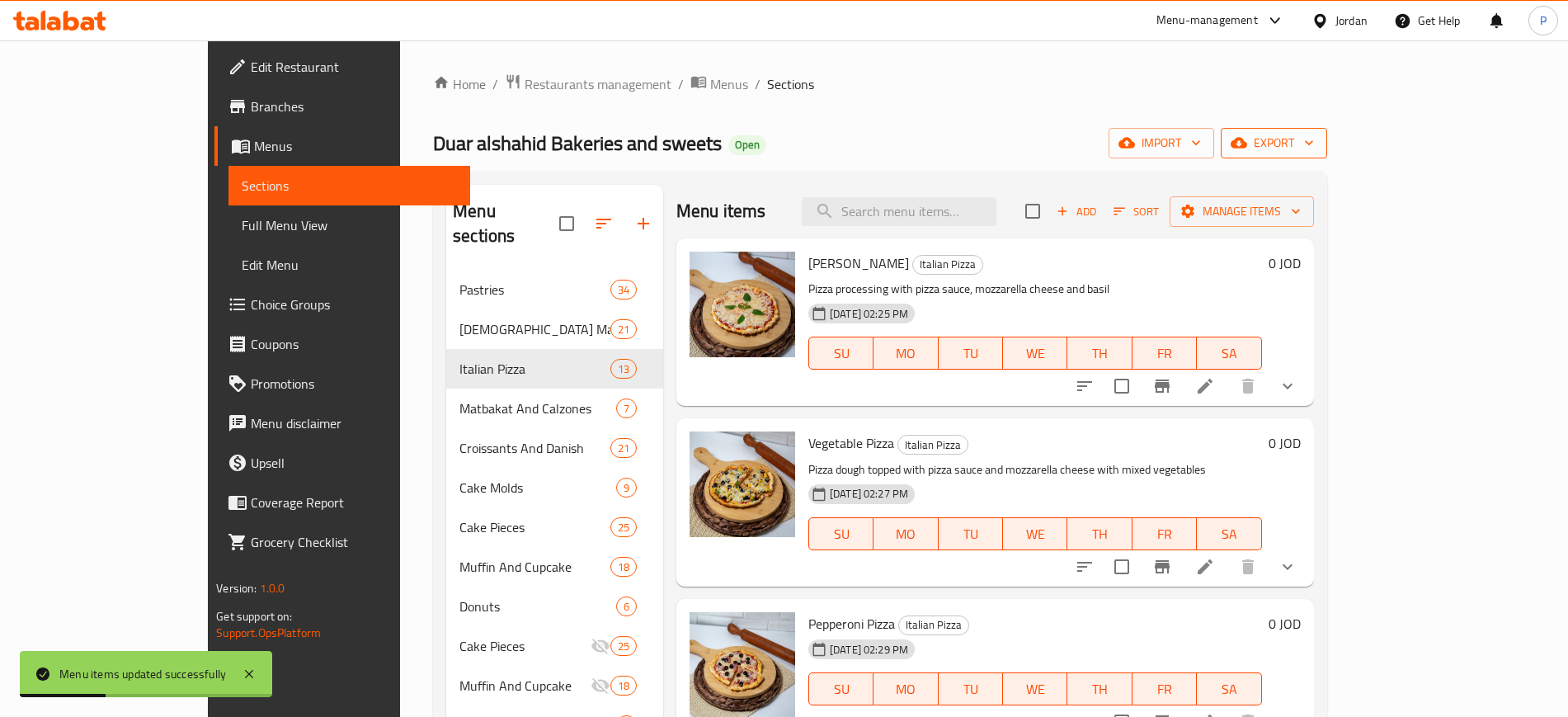
click at [1314, 143] on span "export" at bounding box center [1274, 143] width 80 height 21
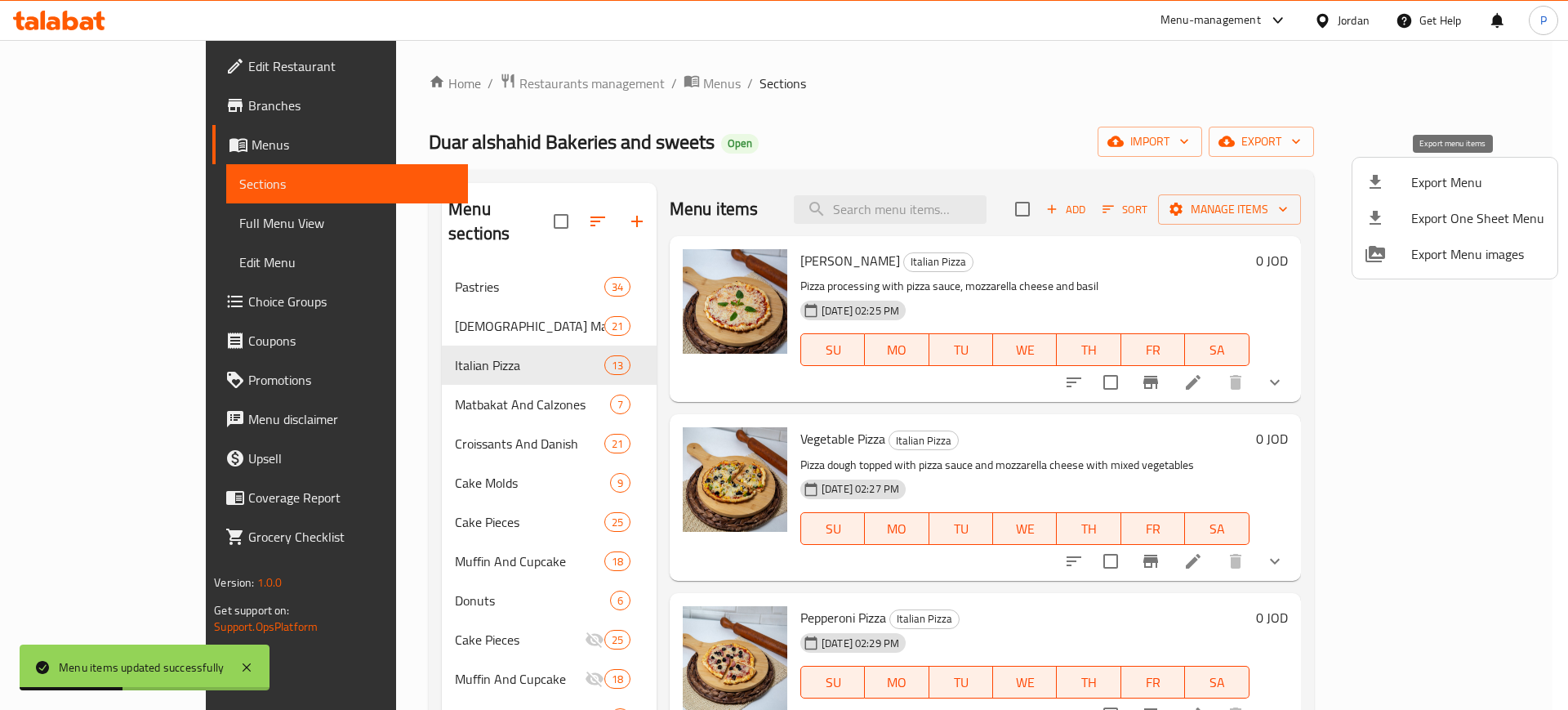
click at [1432, 179] on span "Export Menu" at bounding box center [1478, 182] width 133 height 20
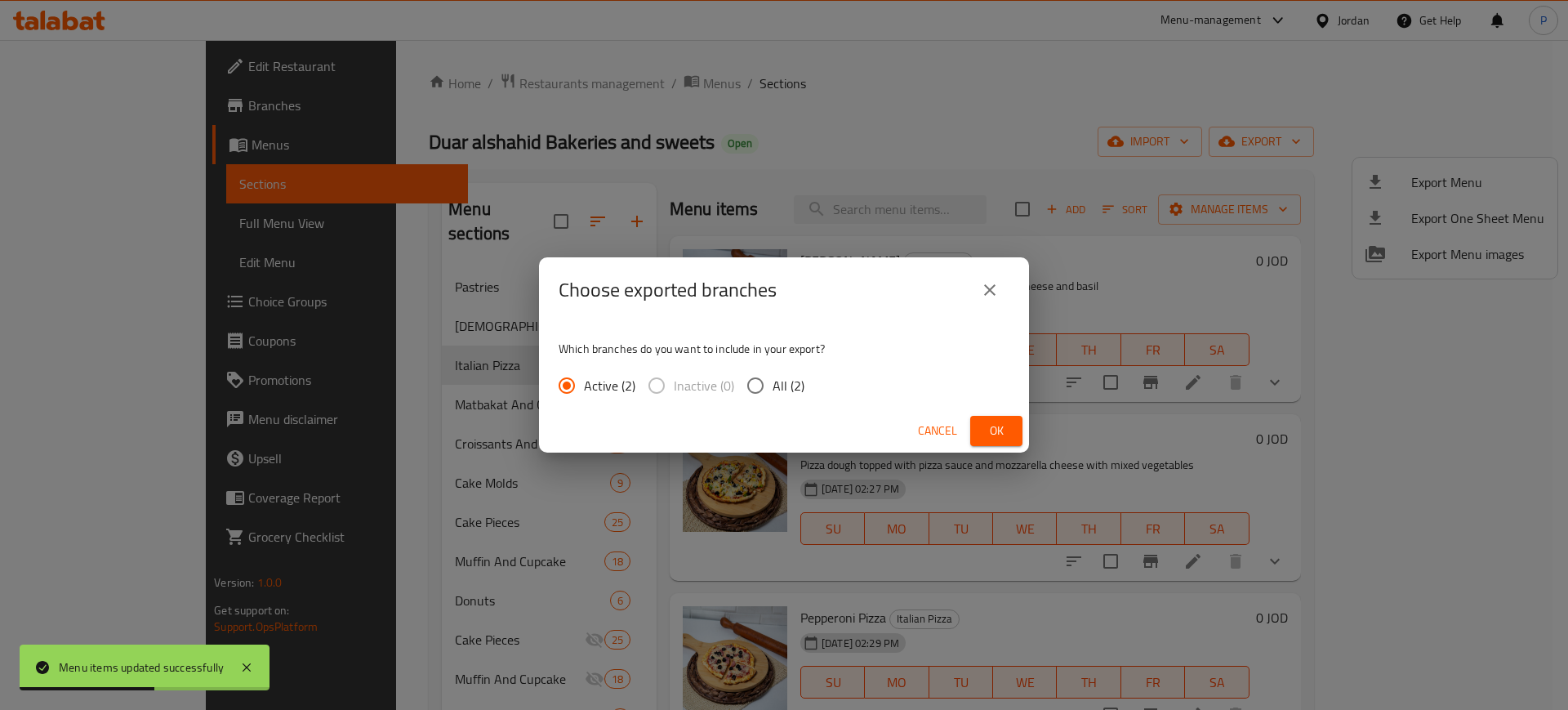
click at [774, 392] on span "All (2)" at bounding box center [788, 386] width 32 height 20
click at [773, 392] on input "All (2)" at bounding box center [756, 386] width 34 height 34
radio input "true"
click at [996, 427] on span "Ok" at bounding box center [996, 431] width 26 height 21
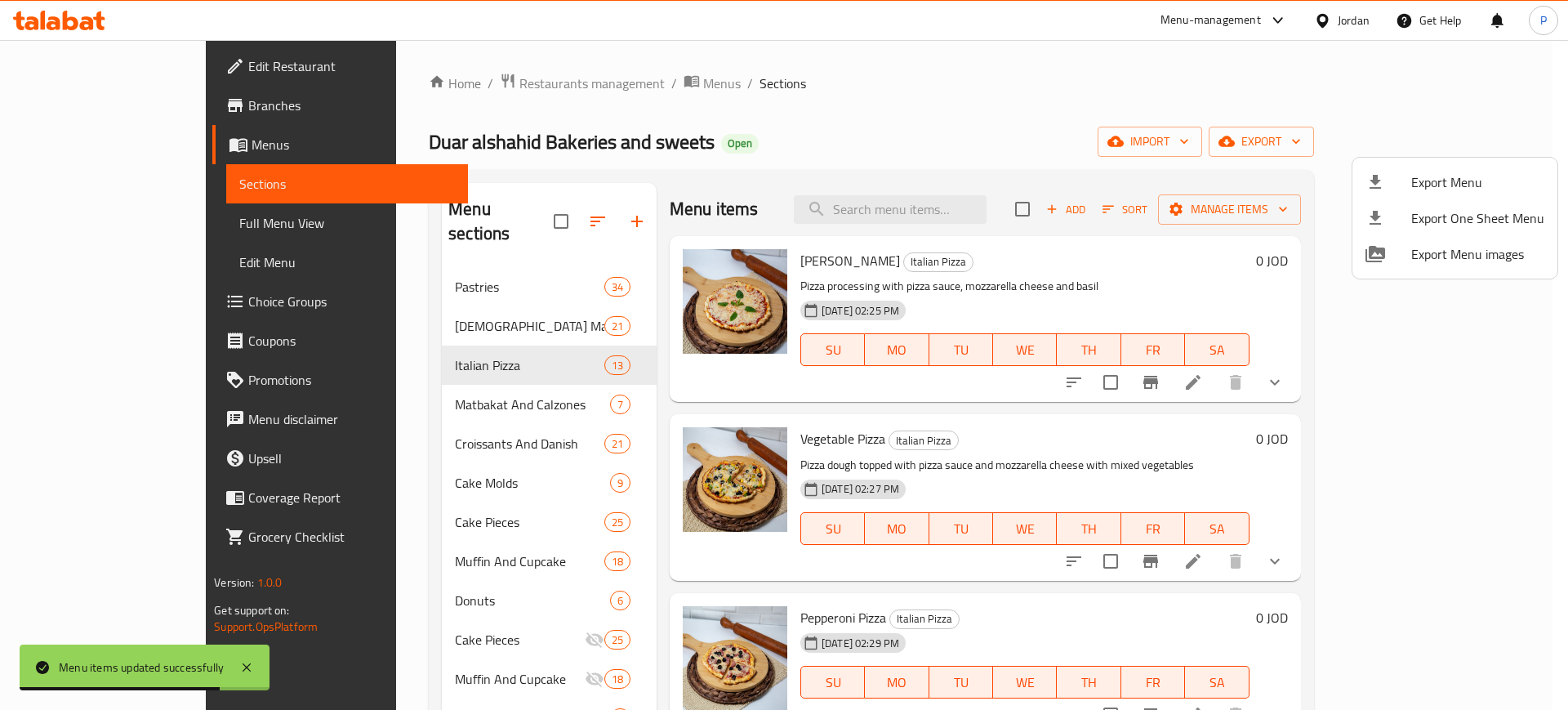
click at [449, 93] on div at bounding box center [784, 355] width 1568 height 710
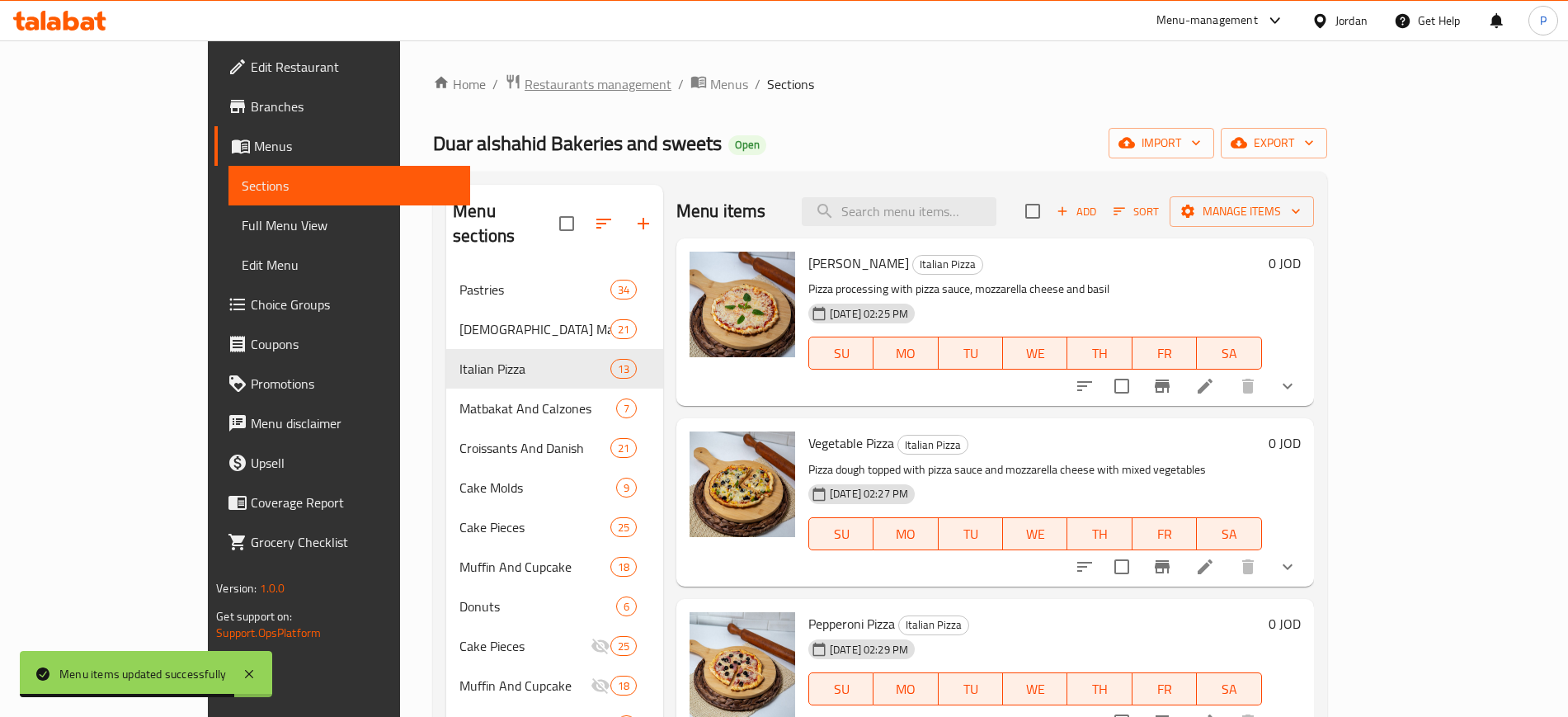
click at [525, 78] on span "Restaurants management" at bounding box center [598, 84] width 147 height 20
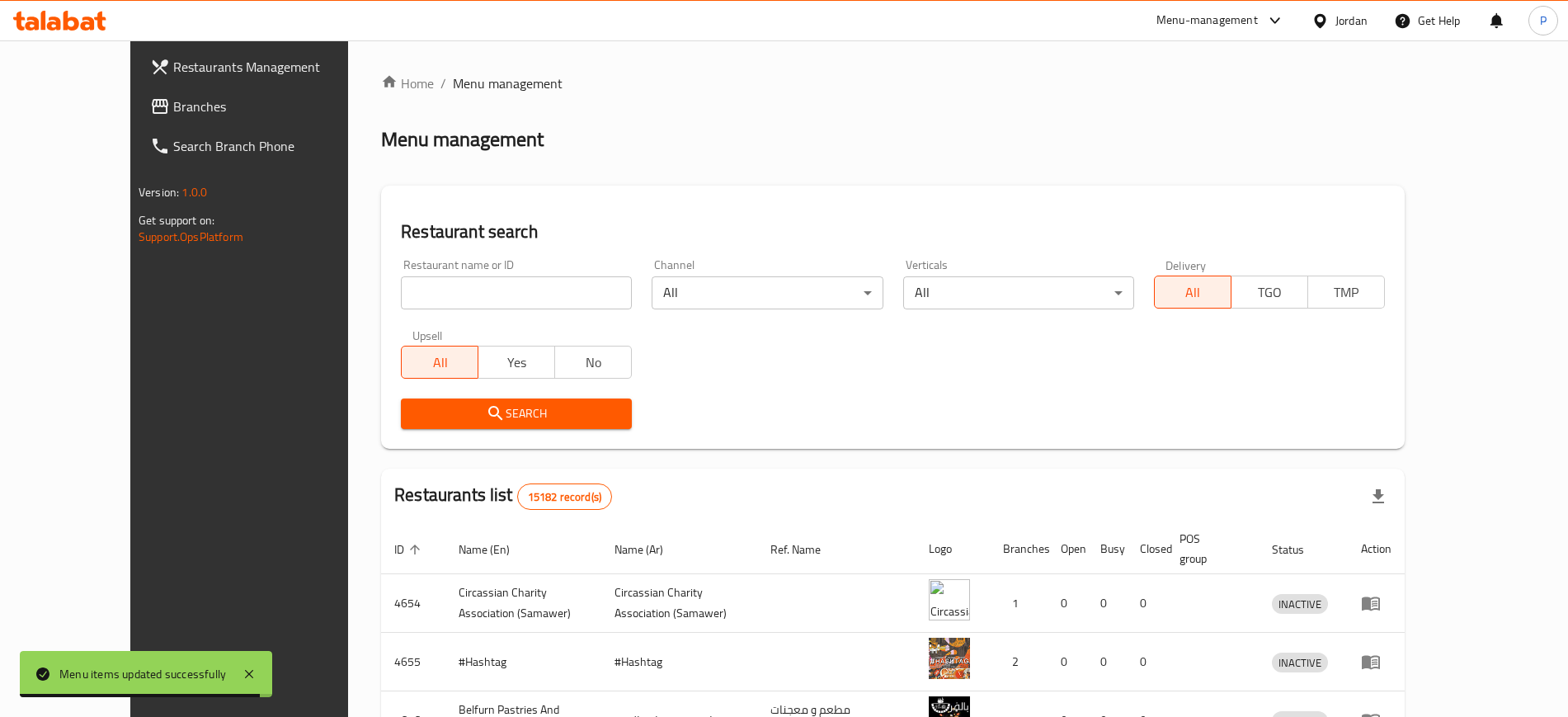
click at [433, 284] on input "search" at bounding box center [516, 293] width 231 height 33
paste input "SHAMSINE BAKERY"
type input "SHAMSINE BAKERY"
click button "Search" at bounding box center [516, 413] width 231 height 30
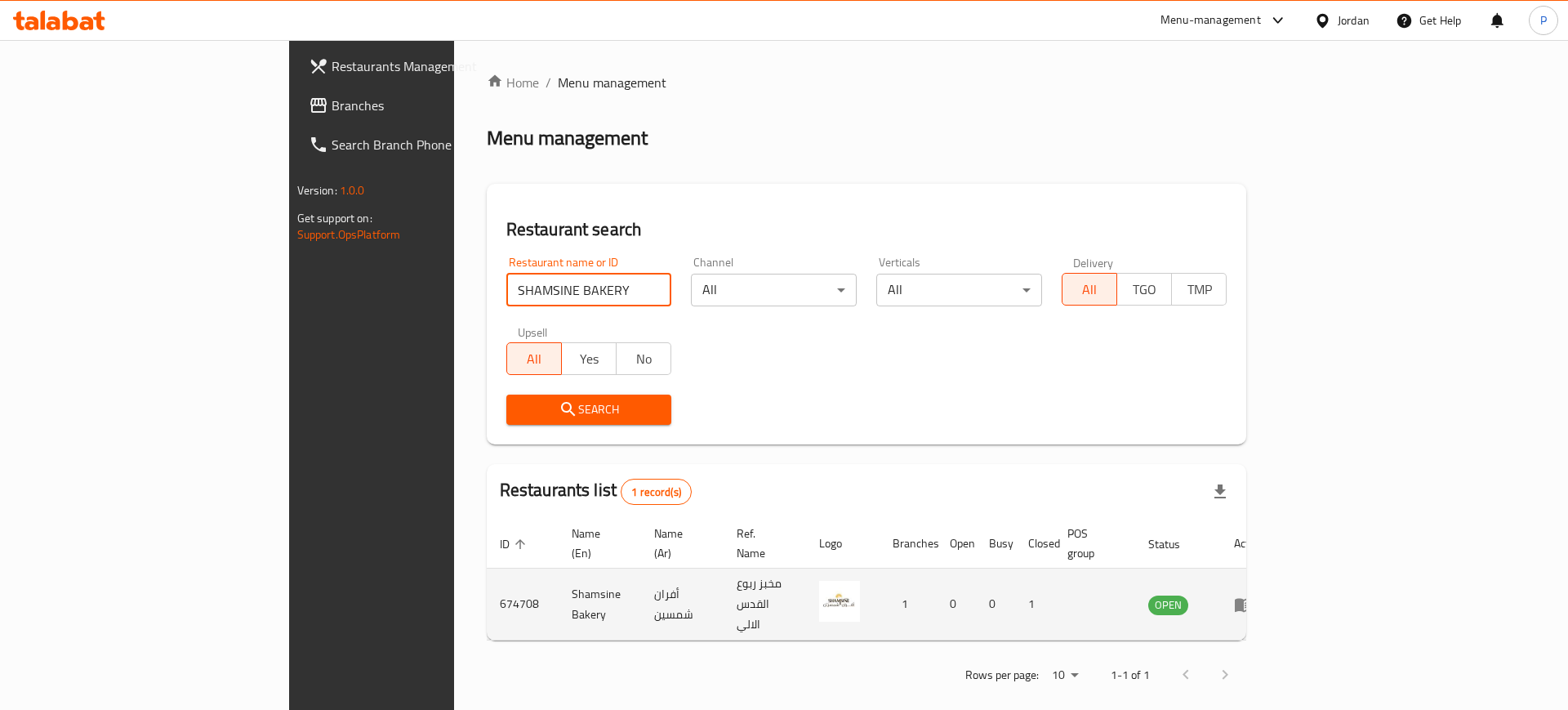
click at [1277, 576] on td "enhanced table" at bounding box center [1249, 605] width 56 height 72
click at [1253, 598] on icon "enhanced table" at bounding box center [1244, 604] width 18 height 14
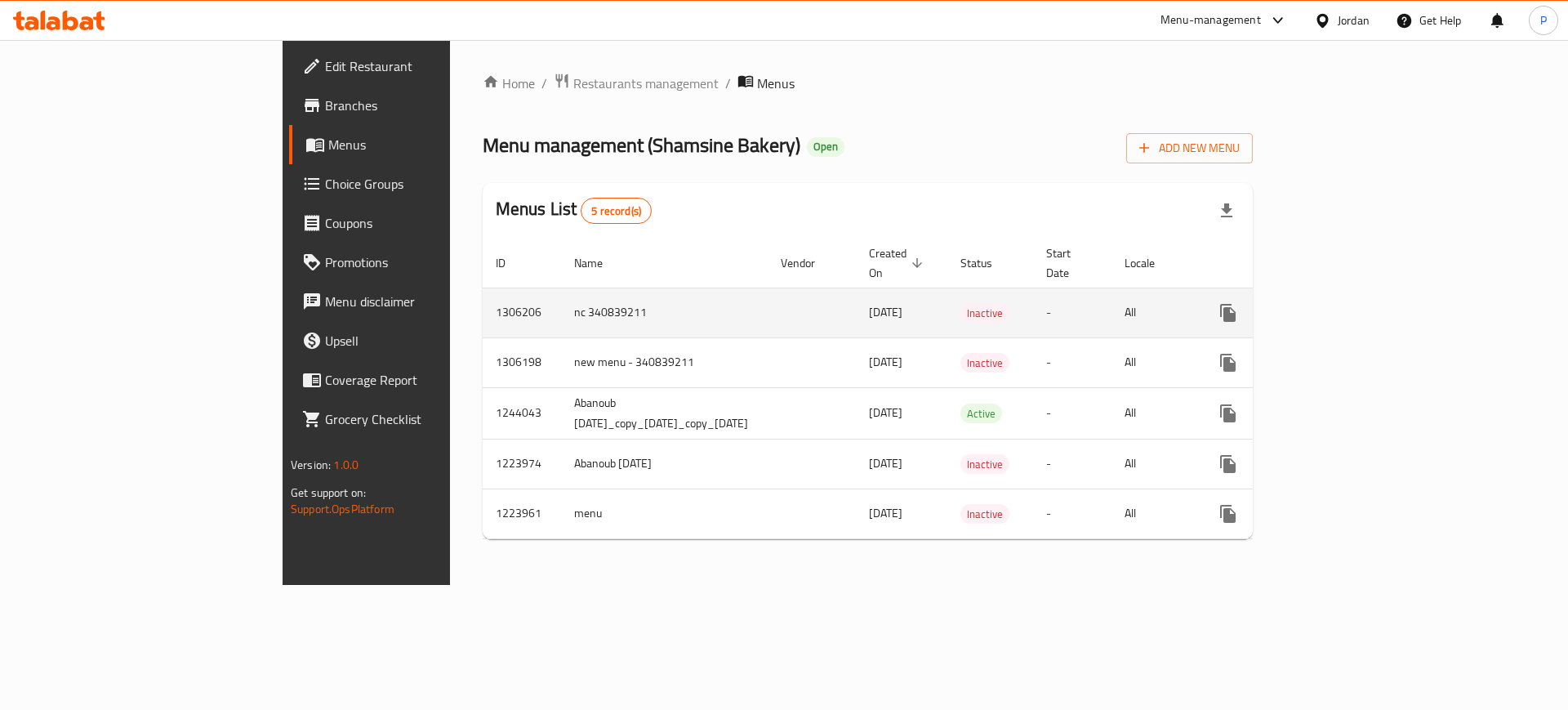
click at [1353, 305] on icon "enhanced table" at bounding box center [1346, 313] width 14 height 14
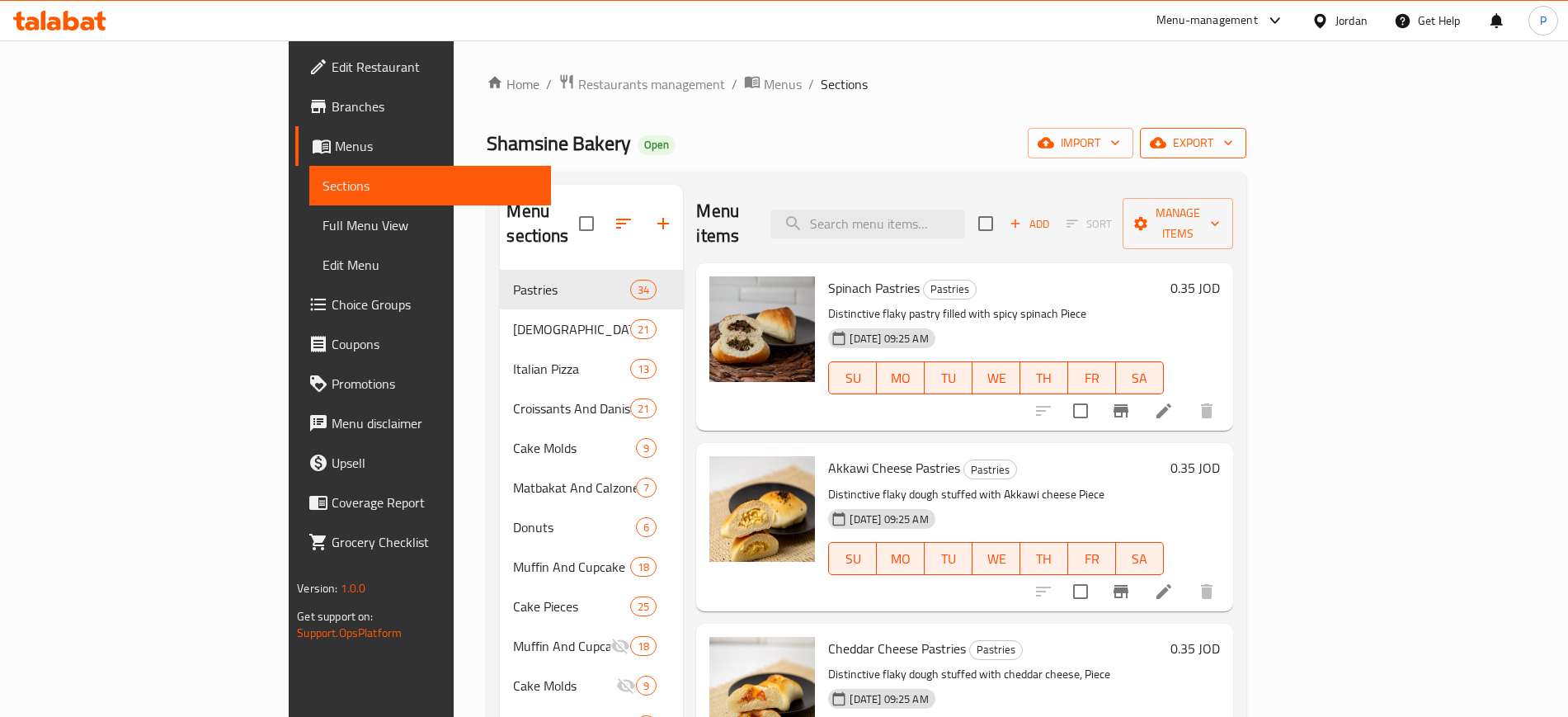
click at [1233, 134] on span "export" at bounding box center [1193, 143] width 80 height 21
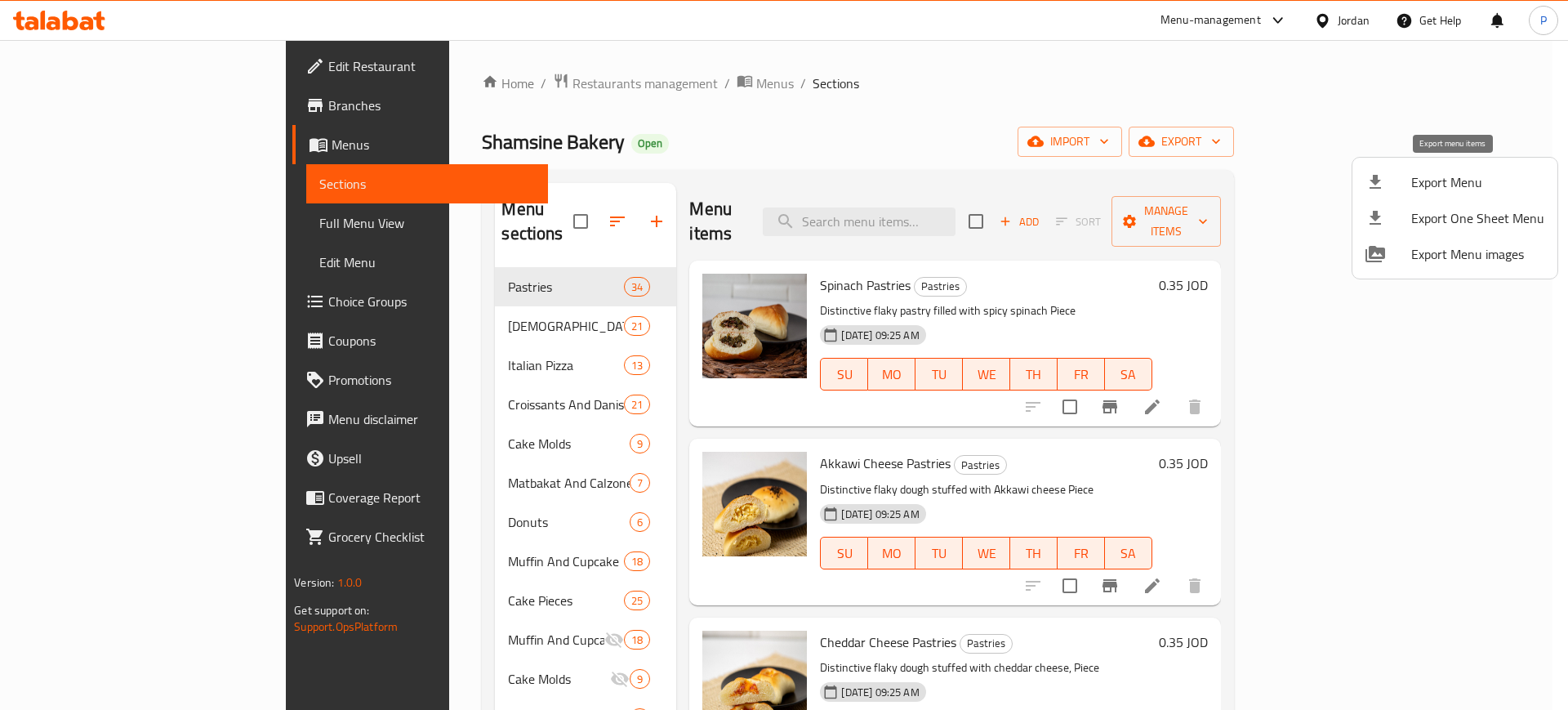
click at [1420, 185] on span "Export Menu" at bounding box center [1478, 182] width 133 height 20
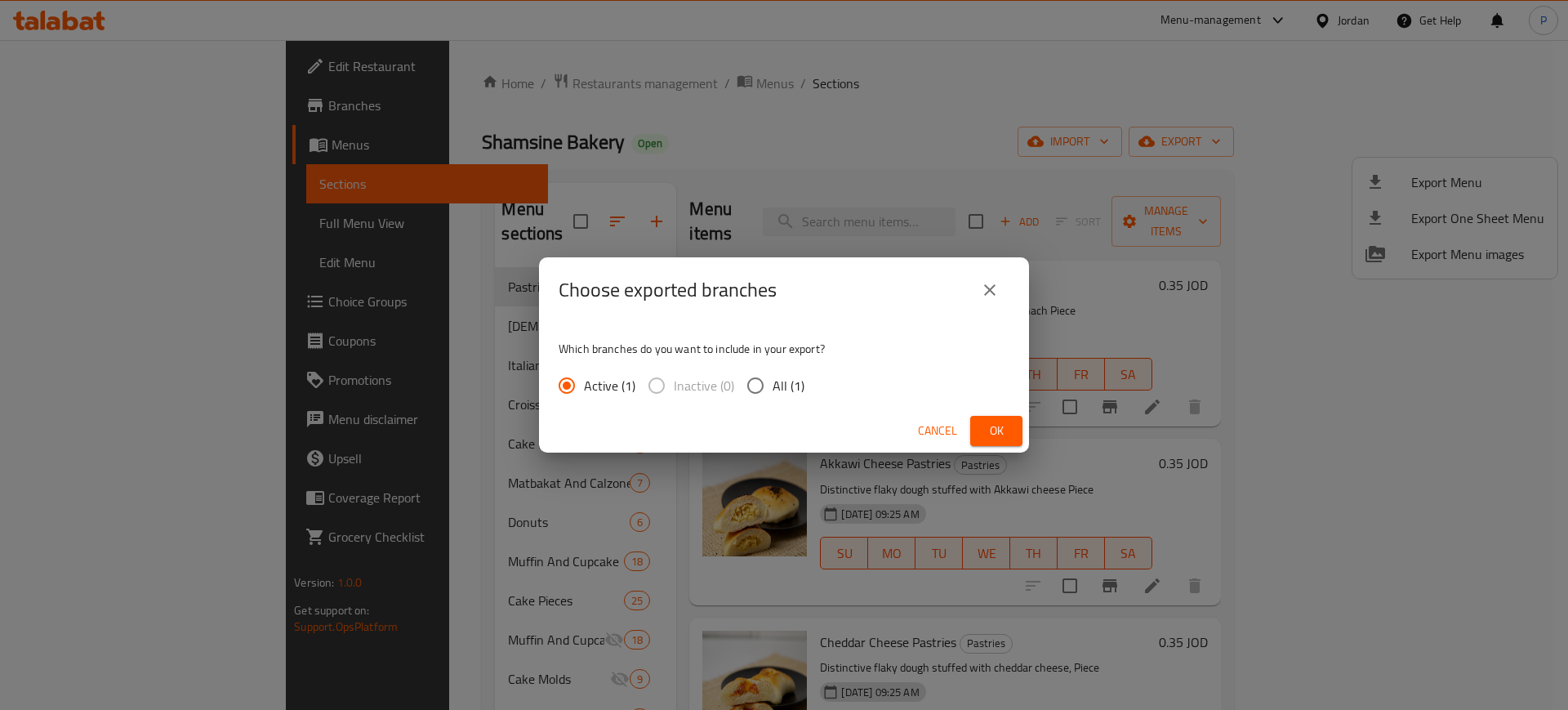
click at [767, 386] on input "All (1)" at bounding box center [756, 386] width 34 height 34
radio input "true"
click at [1007, 433] on span "Ok" at bounding box center [996, 431] width 26 height 21
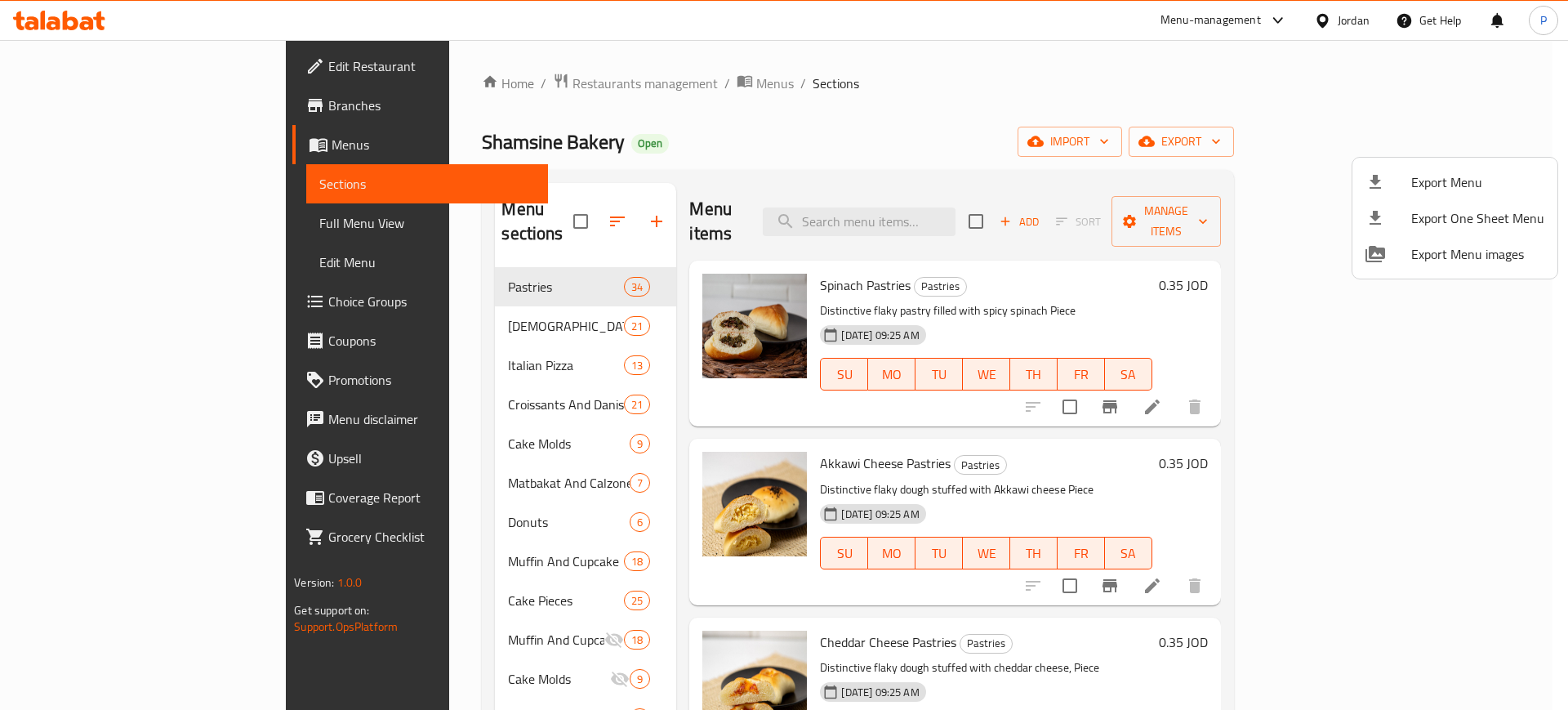
click at [1346, 16] on div at bounding box center [784, 355] width 1568 height 710
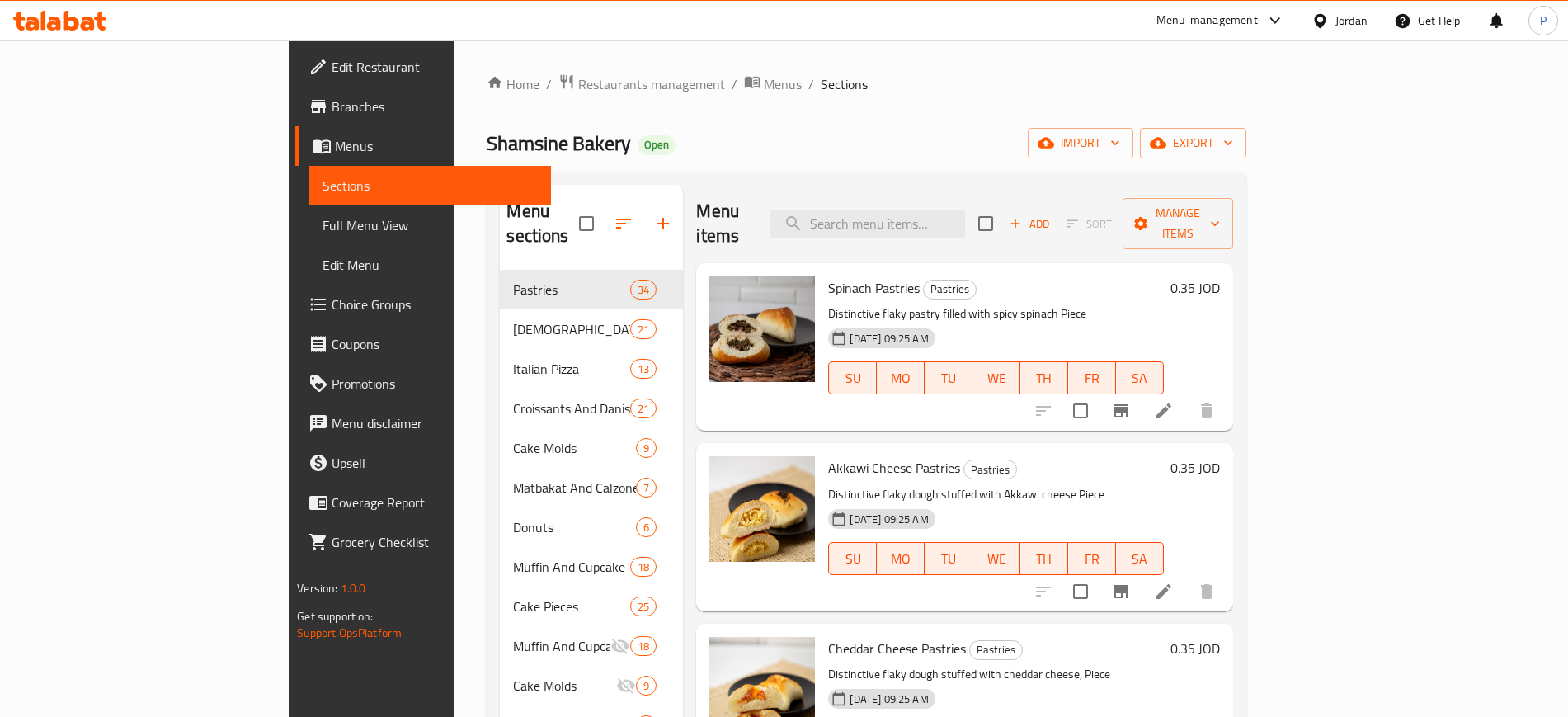
click at [1341, 20] on div "Jordan" at bounding box center [1351, 21] width 32 height 18
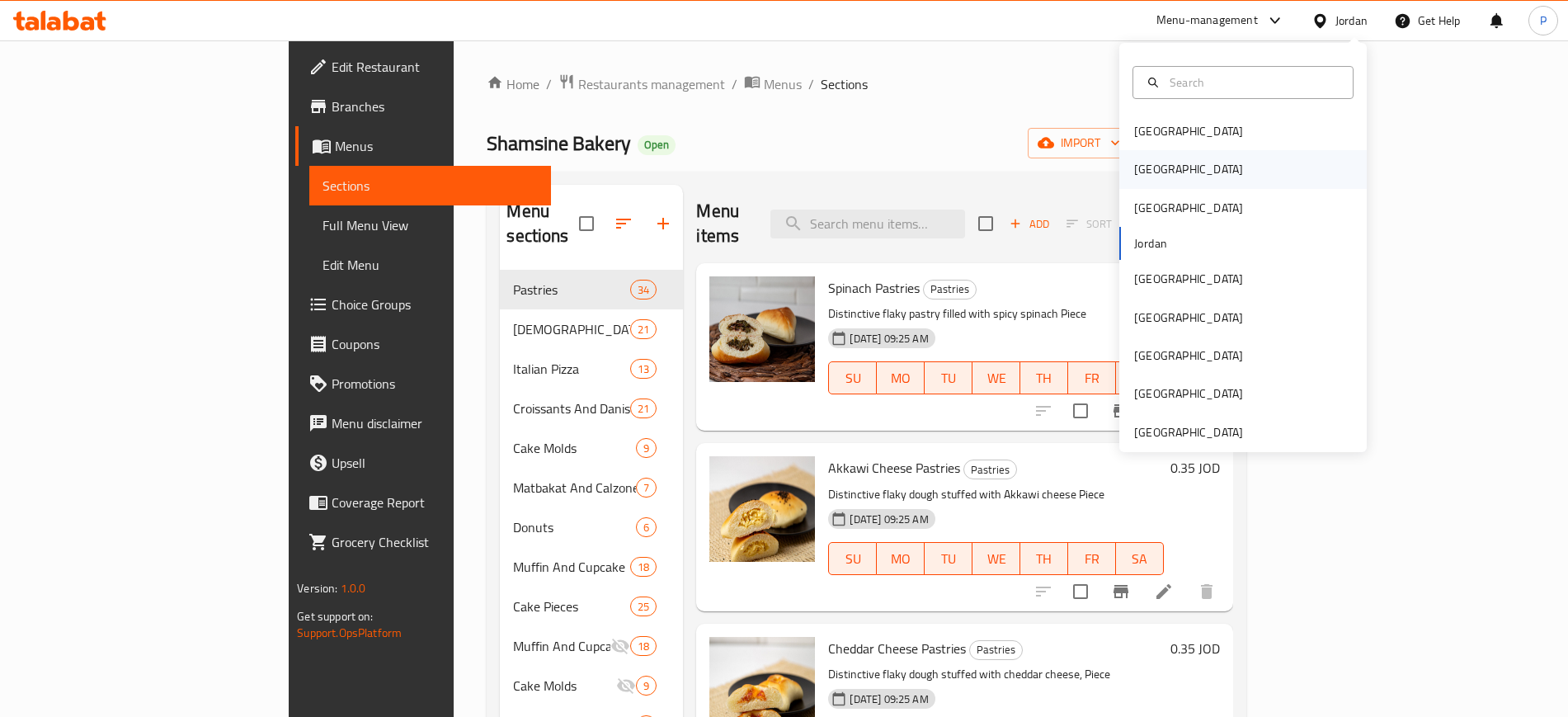
click at [1149, 167] on div "[GEOGRAPHIC_DATA]" at bounding box center [1189, 170] width 135 height 38
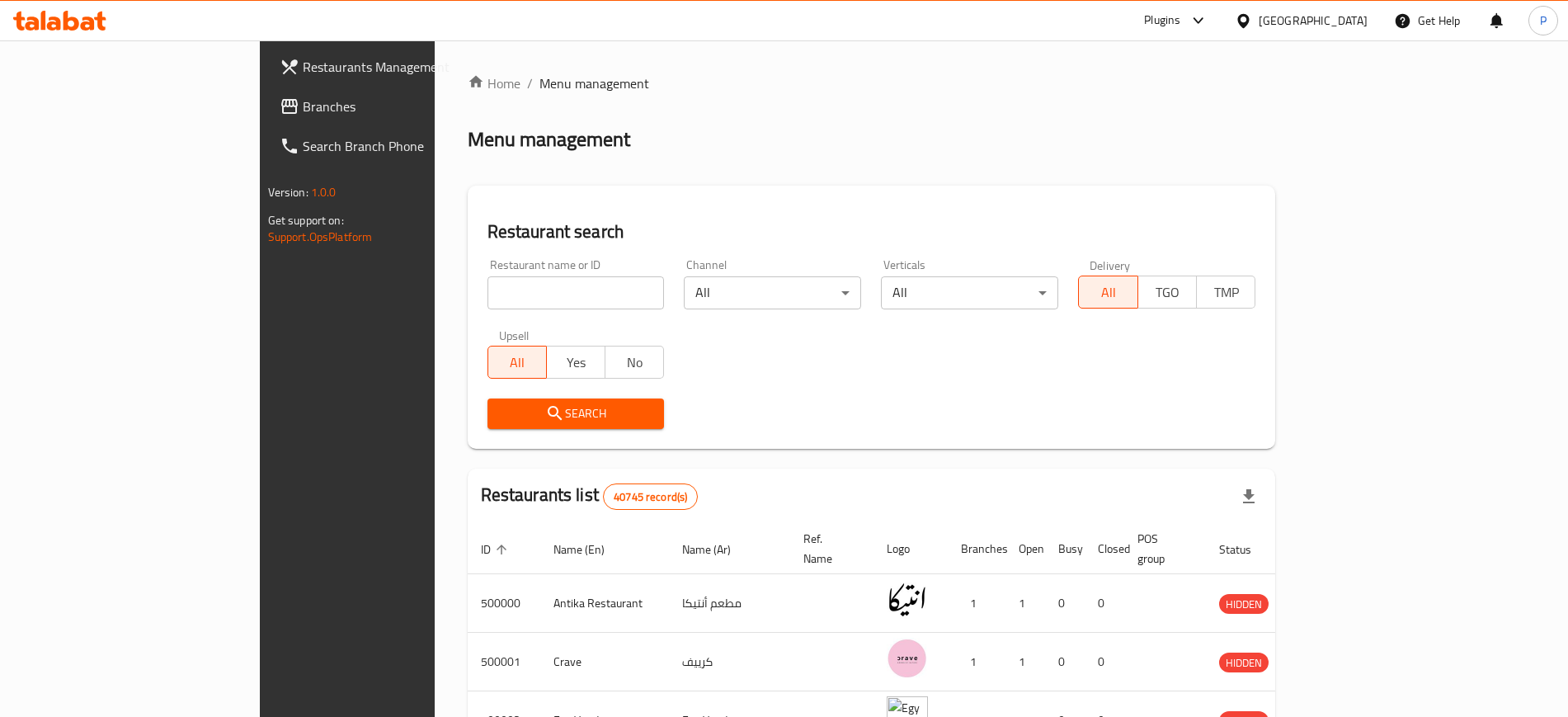
click at [511, 290] on input "search" at bounding box center [577, 293] width 176 height 33
paste input "Lyche"
type input "Lyche"
click button "Search" at bounding box center [577, 413] width 176 height 30
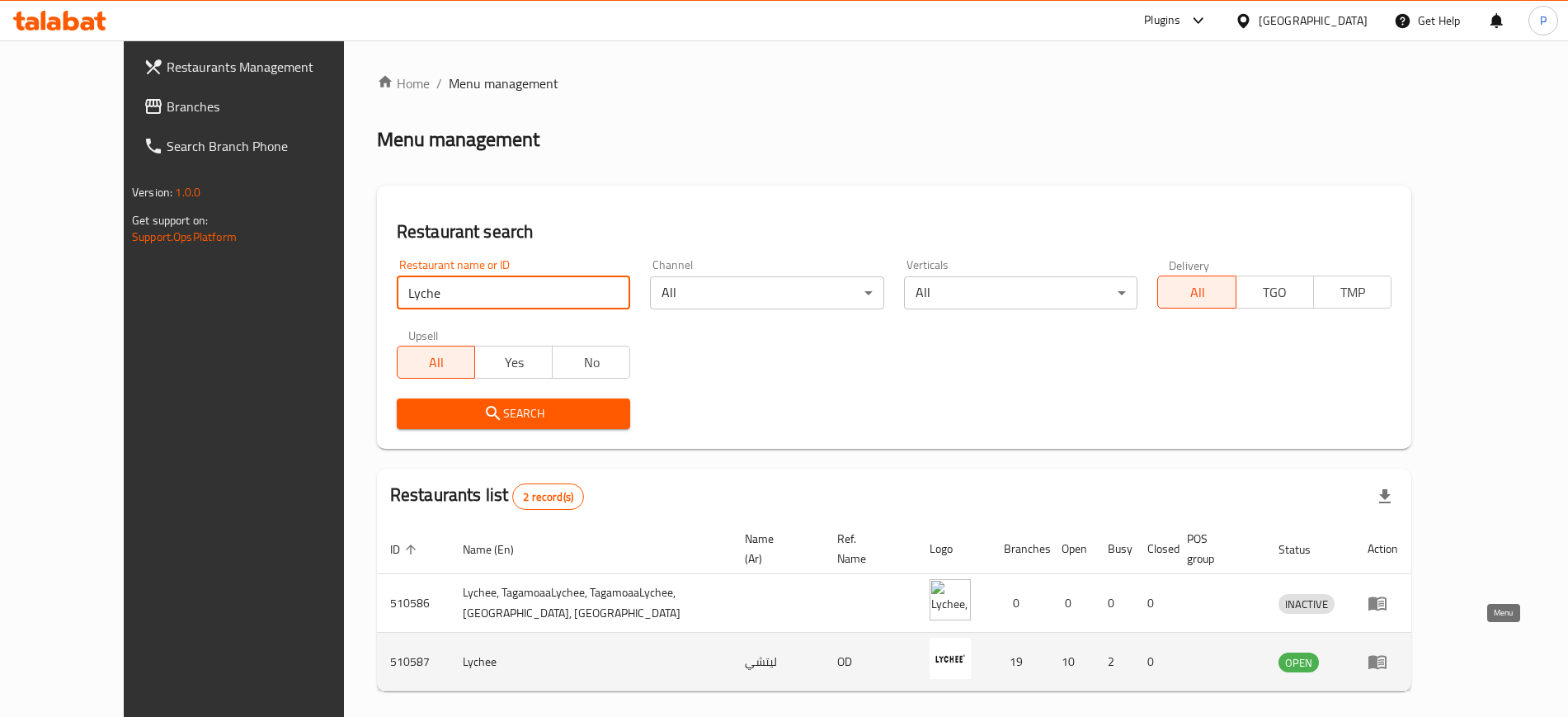
click at [1387, 656] on icon "enhanced table" at bounding box center [1377, 662] width 18 height 14
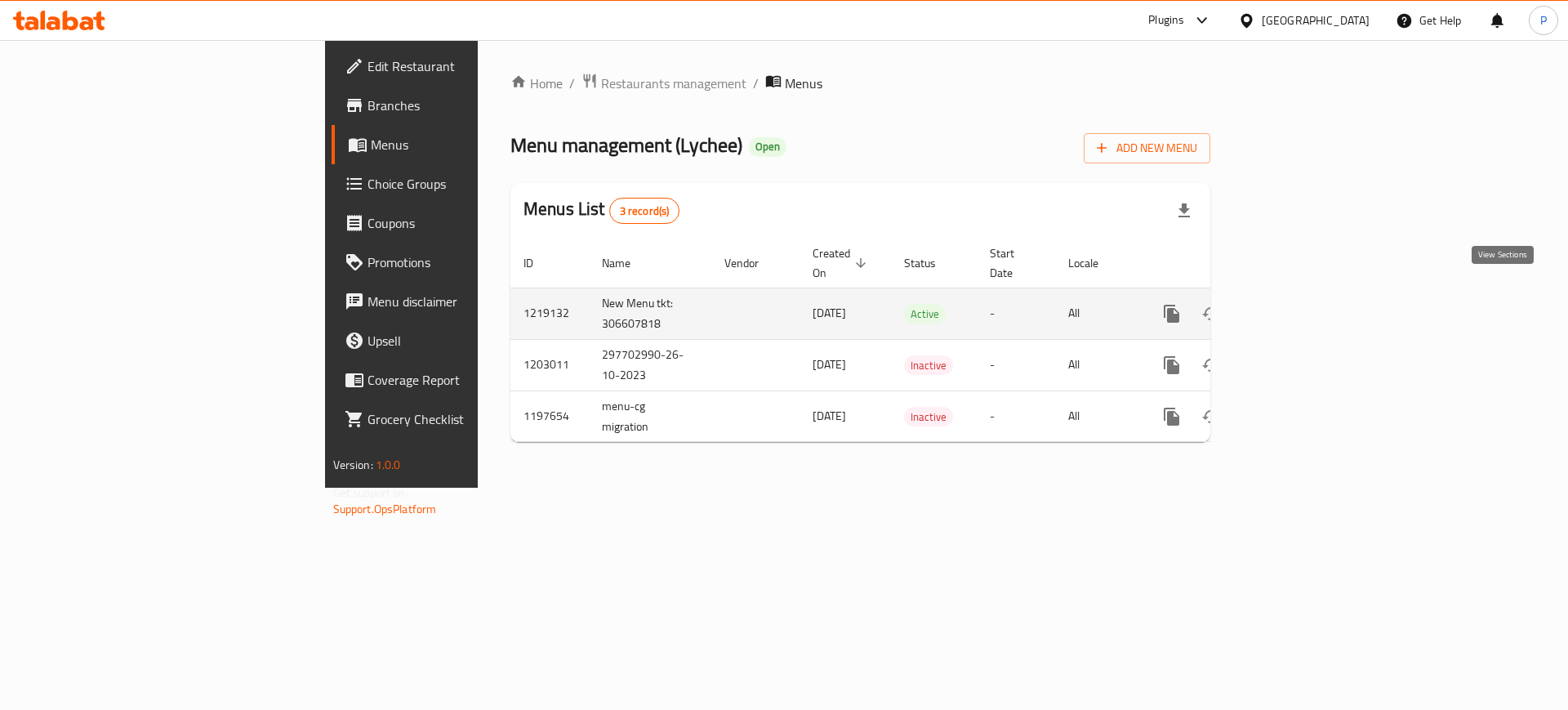
click at [1300, 304] on icon "enhanced table" at bounding box center [1290, 314] width 20 height 20
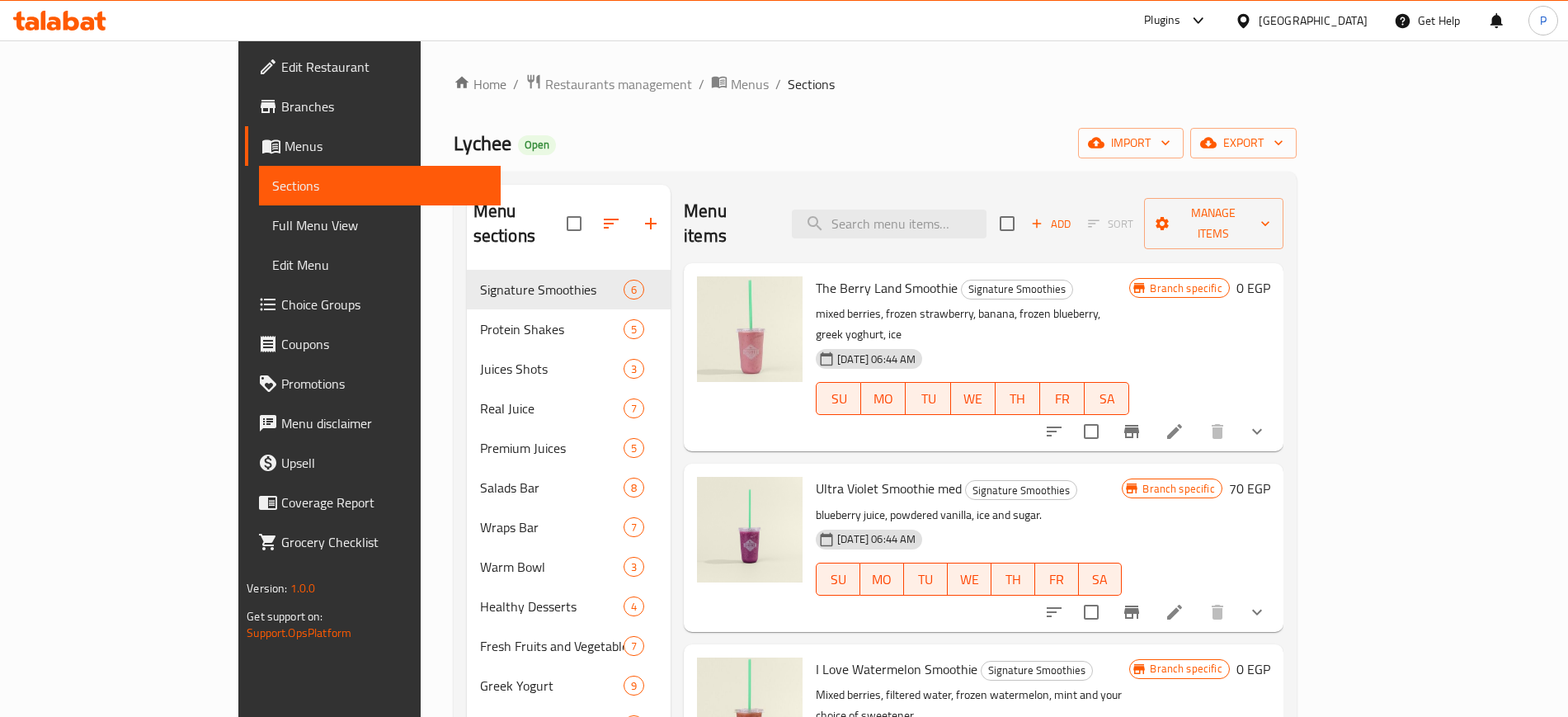
click at [722, 148] on div "Lychee Open import export" at bounding box center [875, 142] width 843 height 30
click at [928, 222] on input "search" at bounding box center [890, 224] width 195 height 29
paste input "Peanut butter honey creamy"
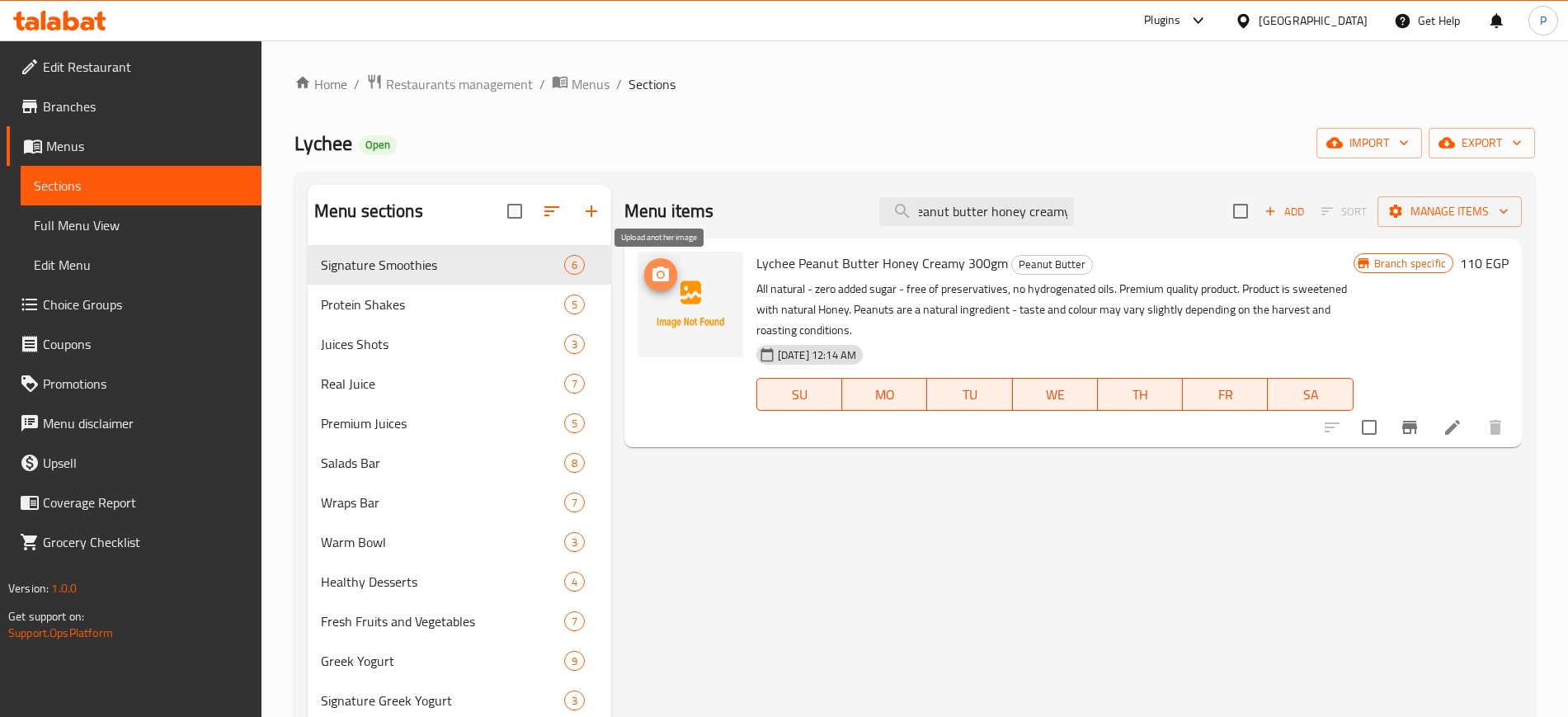
click at [665, 276] on icon "upload picture" at bounding box center [661, 274] width 16 height 15
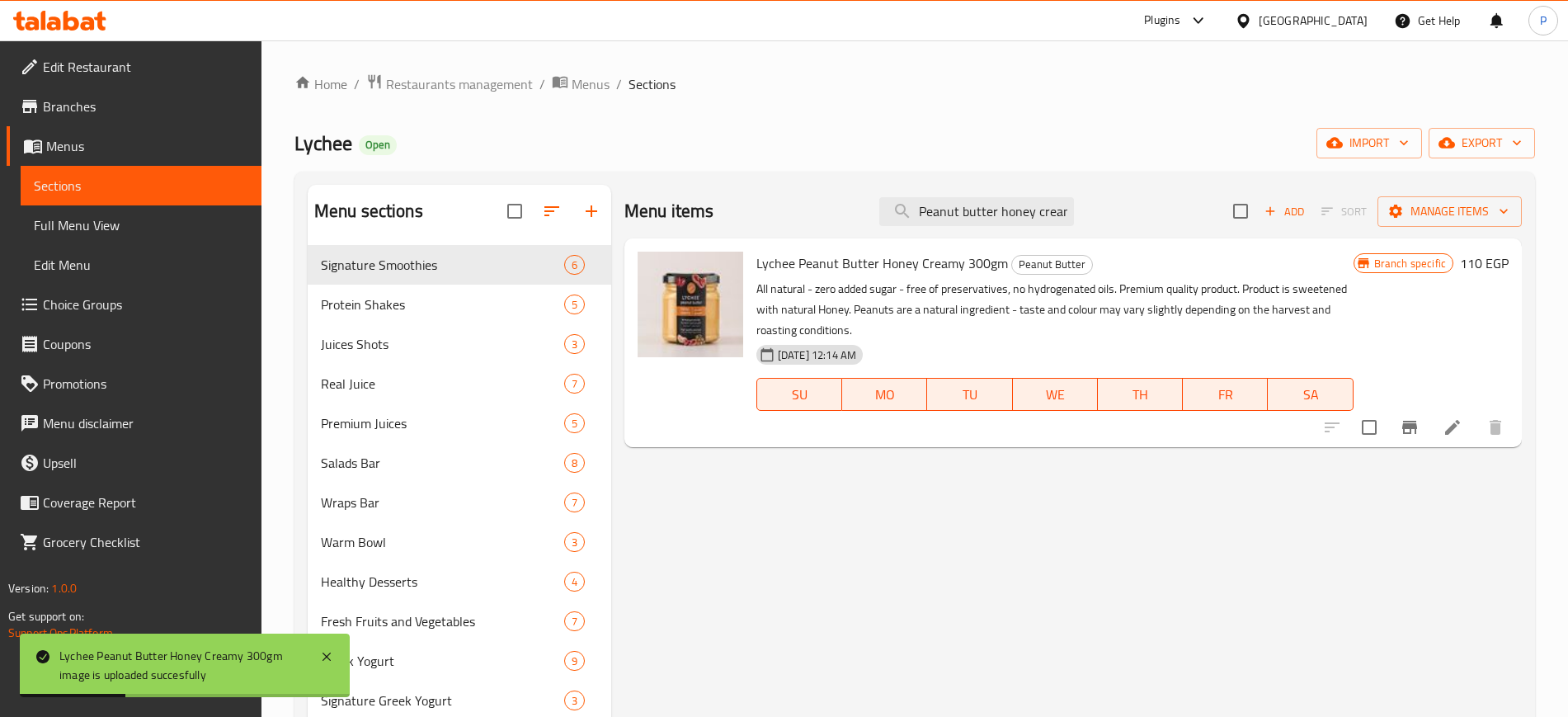
click at [722, 589] on div "Menu items Peanut butter honey creamy Add Sort Manage items Lychee Peanut Butte…" at bounding box center [1067, 615] width 911 height 859
click at [1037, 218] on input "Peanut butter honey creamy" at bounding box center [977, 212] width 195 height 29
paste input "original"
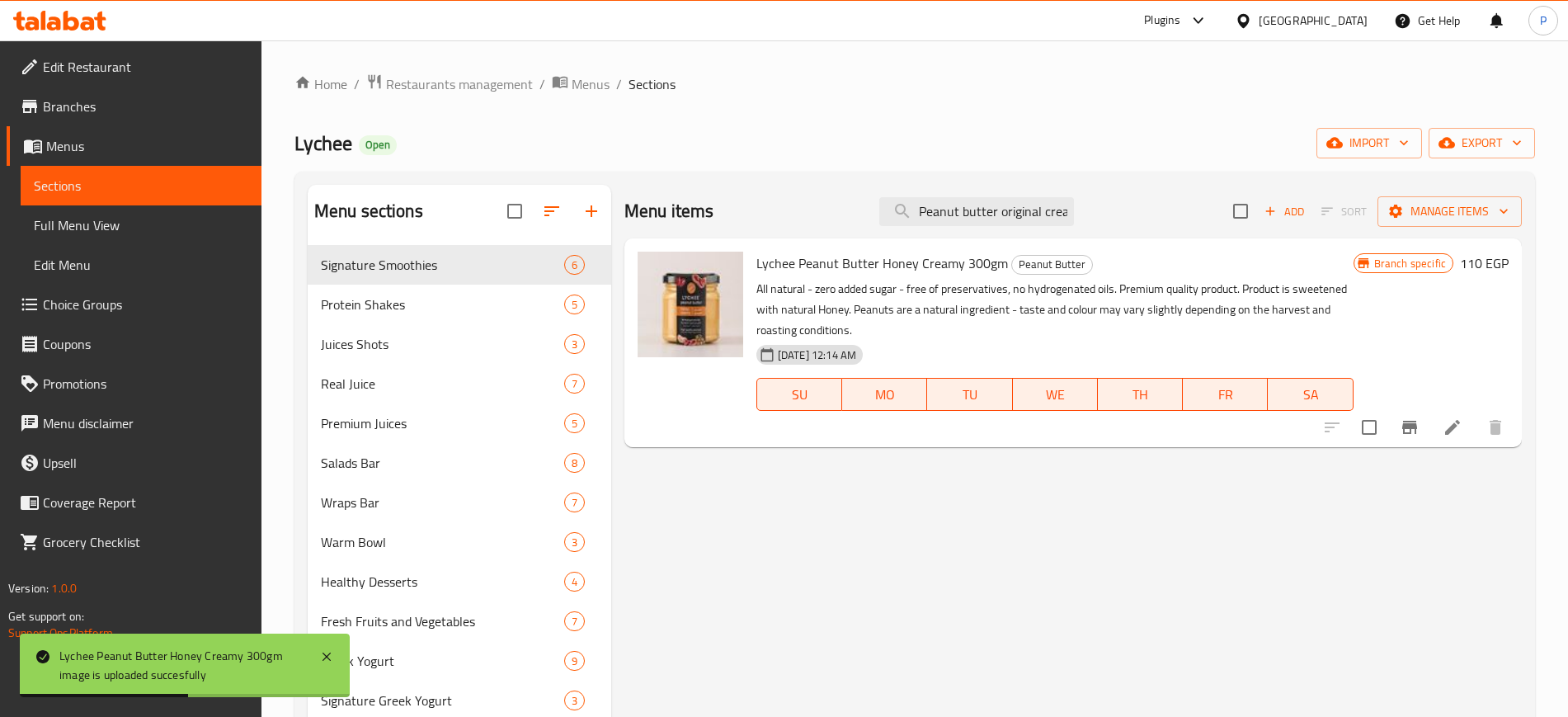
scroll to position [0, 16]
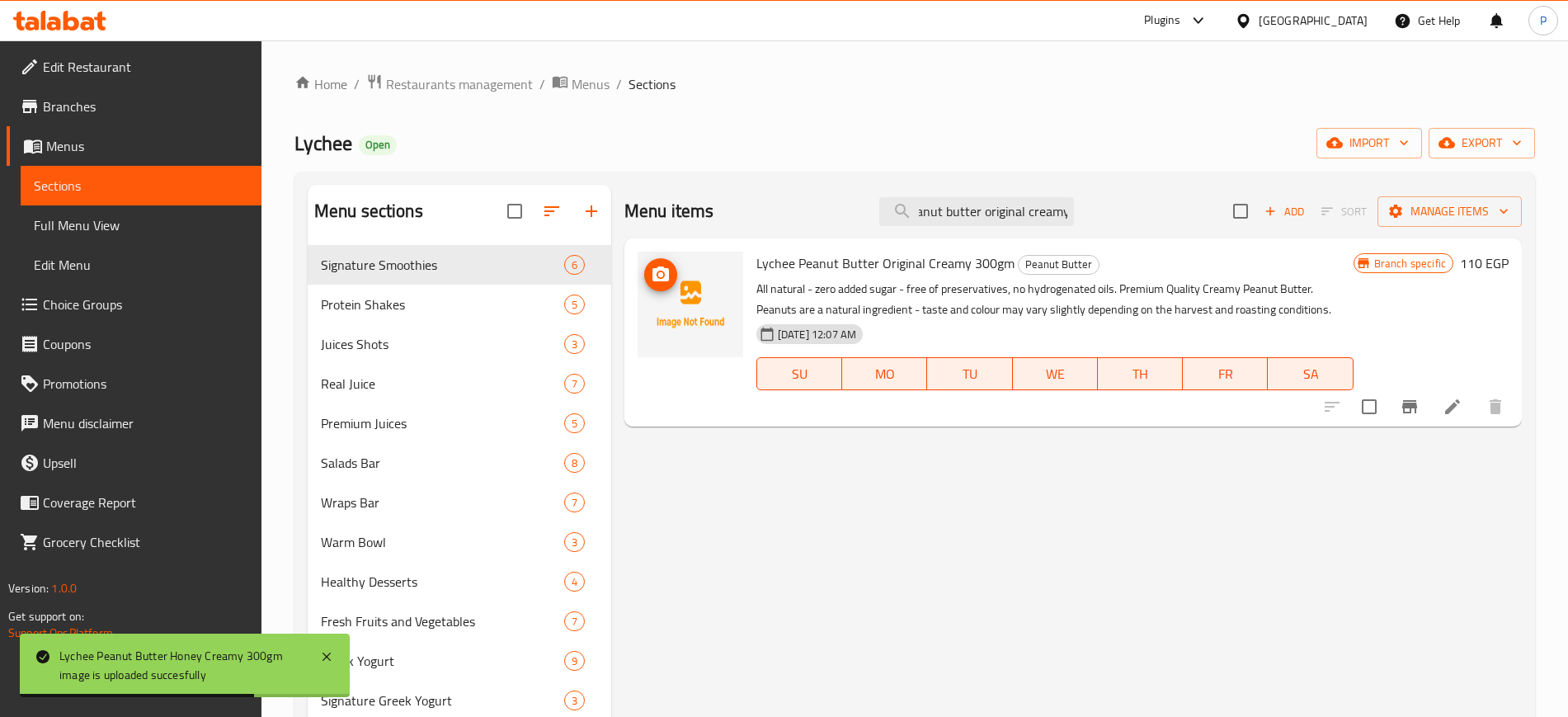
click at [664, 284] on icon "upload picture" at bounding box center [661, 275] width 20 height 20
drag, startPoint x: 698, startPoint y: 506, endPoint x: 923, endPoint y: 334, distance: 283.2
click at [697, 506] on div "Menu items Peanut butter original creamy Add Sort Manage items Lychee Peanut Bu…" at bounding box center [1067, 615] width 911 height 859
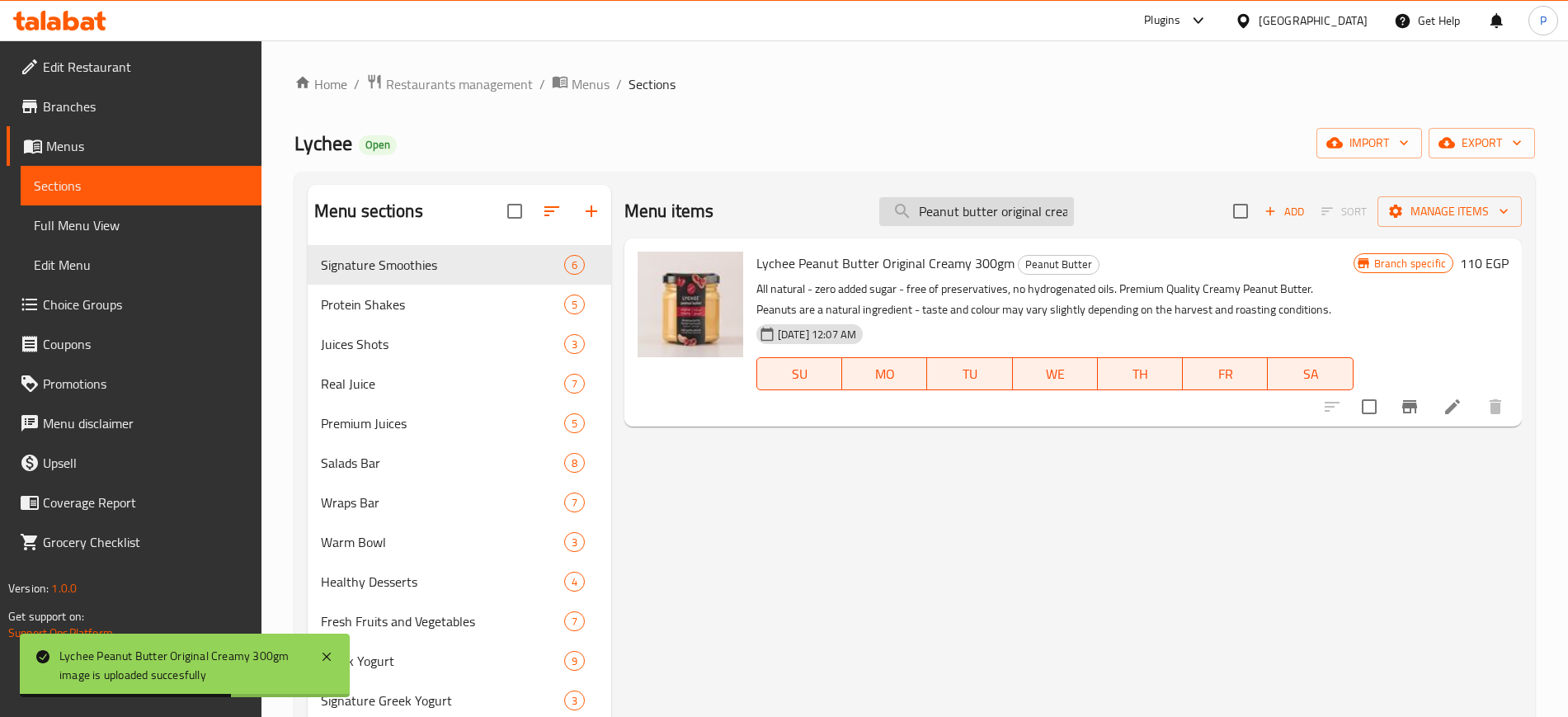
click at [1035, 203] on input "Peanut butter original creamy" at bounding box center [977, 212] width 195 height 29
paste input "unch"
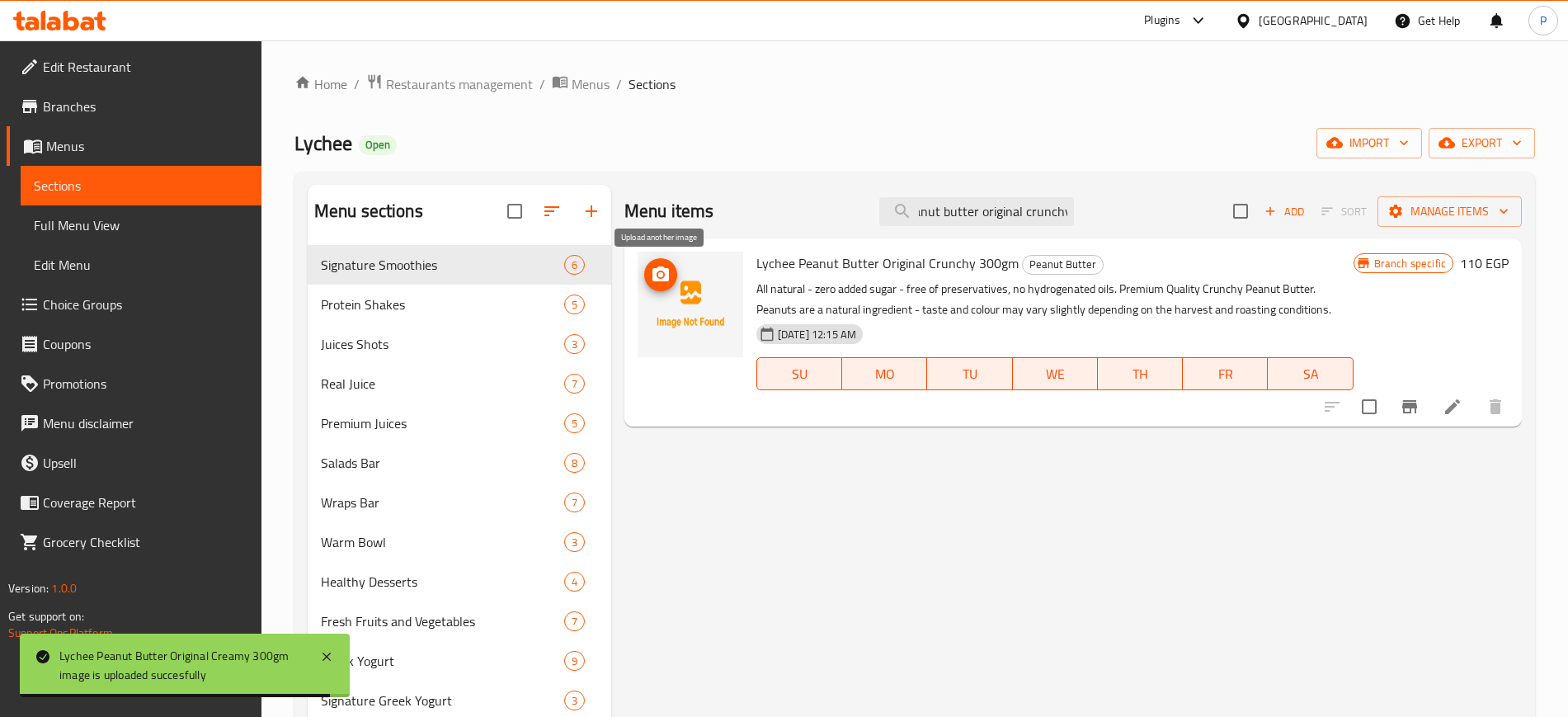
click at [654, 262] on button "upload picture" at bounding box center [661, 275] width 33 height 33
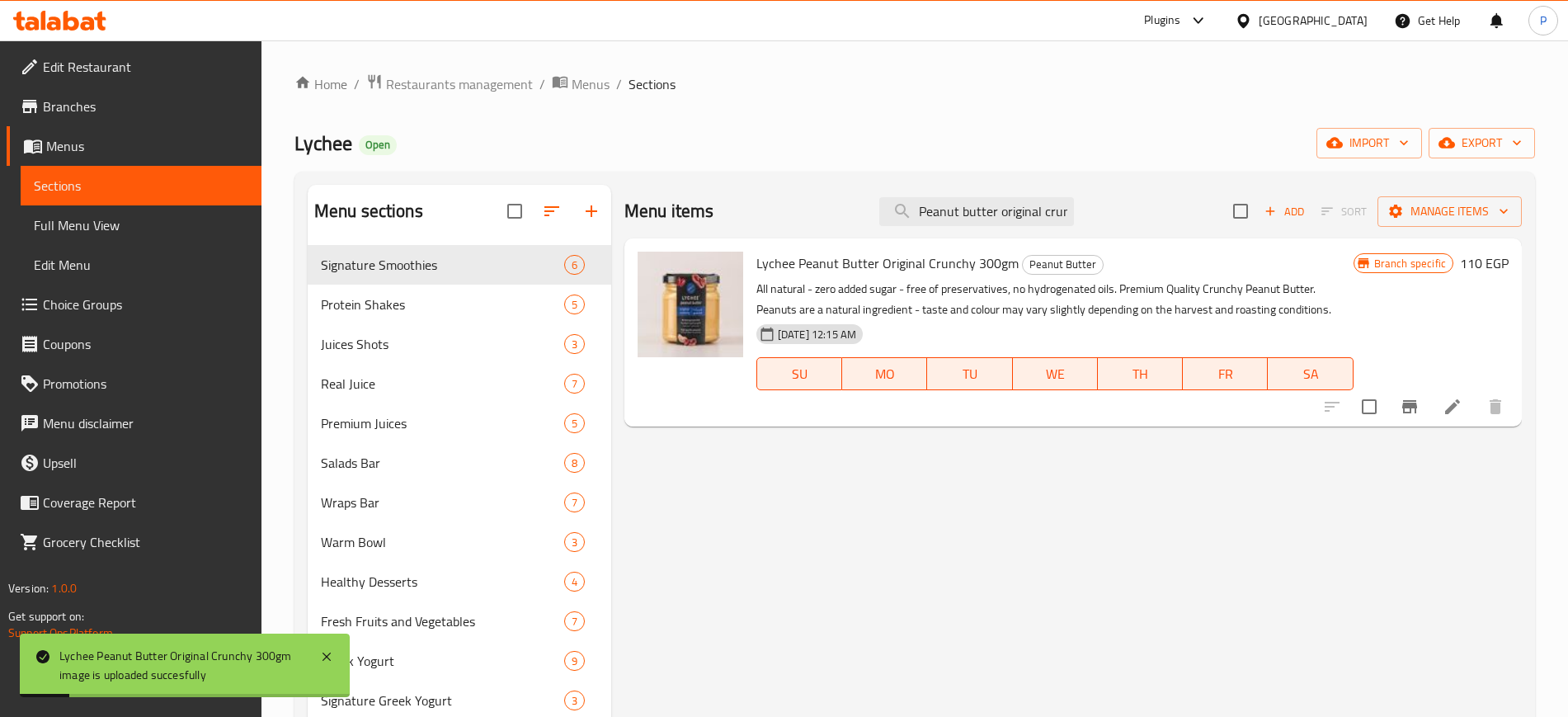
drag, startPoint x: 668, startPoint y: 496, endPoint x: 1027, endPoint y: 281, distance: 418.5
click at [668, 496] on div "Menu items Peanut butter original crunchy Add Sort Manage items Lychee Peanut B…" at bounding box center [1067, 615] width 911 height 859
click at [1093, 212] on div "Menu items Peanut butter original crunchy Add Sort Manage items" at bounding box center [1073, 212] width 898 height 54
click at [1043, 212] on input "Peanut butter original crunchy" at bounding box center [977, 212] width 195 height 29
click at [1042, 212] on input "Peanut butter original crunchy" at bounding box center [977, 212] width 195 height 29
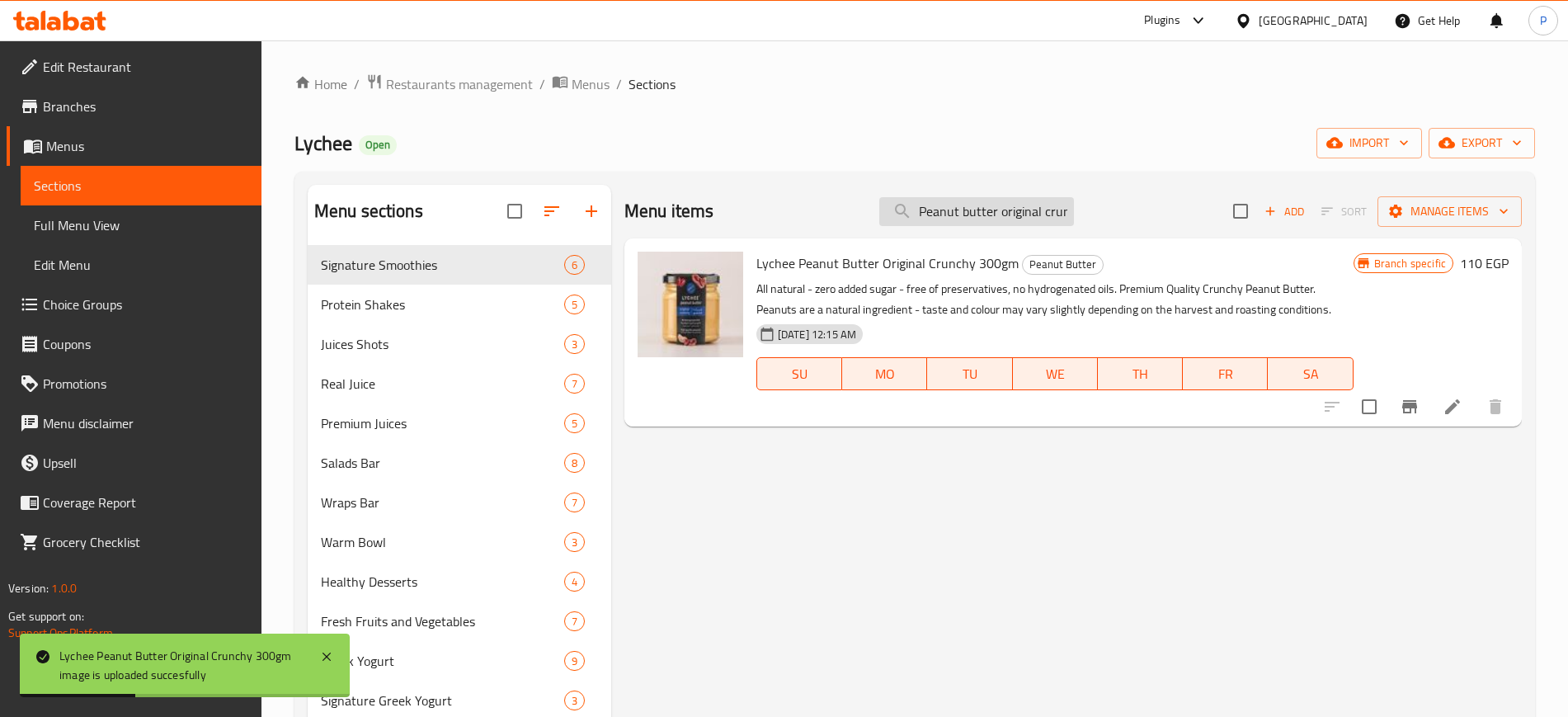
click at [1042, 212] on input "Peanut butter original crunchy" at bounding box center [977, 212] width 195 height 29
paste input "stevia cream"
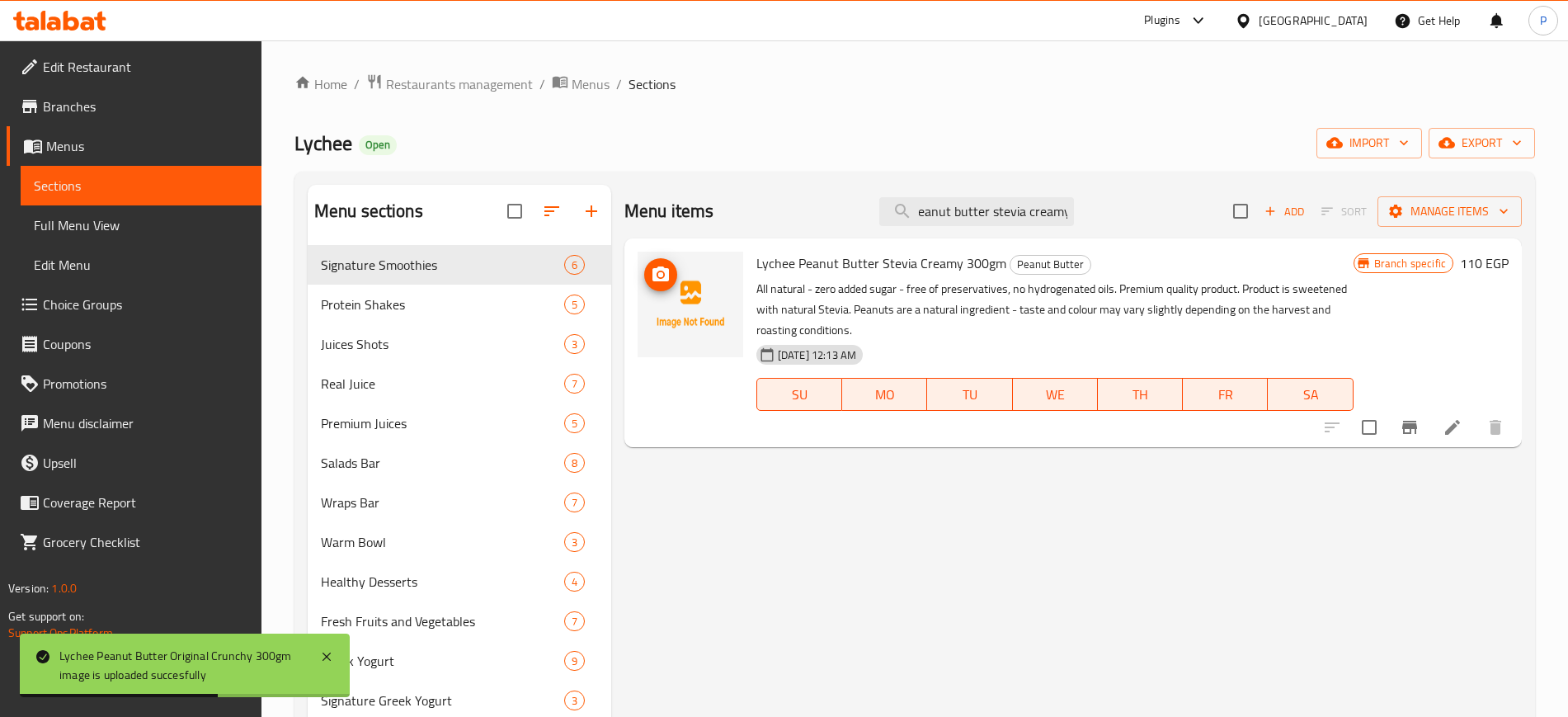
type input "Peanut butter stevia creamy"
click at [656, 260] on button "upload picture" at bounding box center [661, 275] width 33 height 33
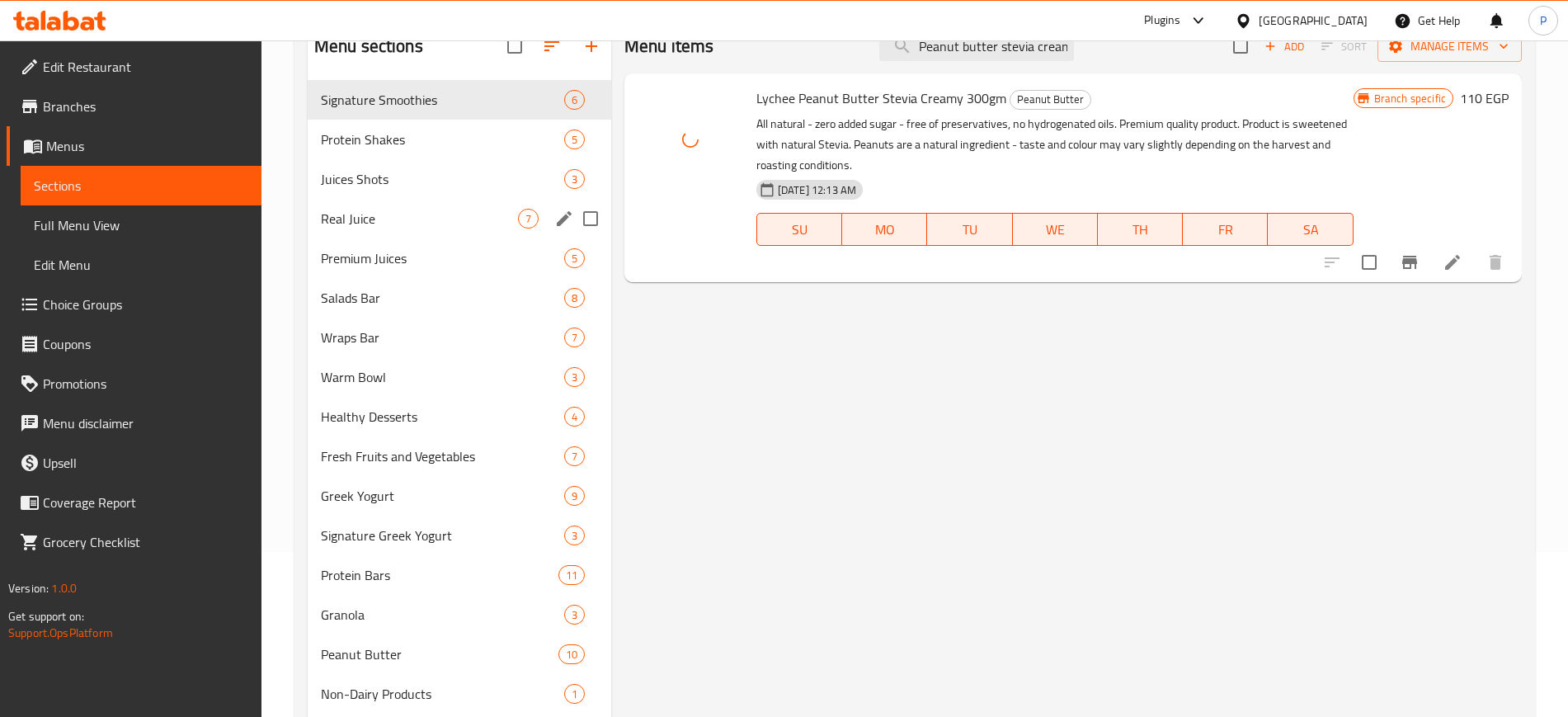
scroll to position [206, 0]
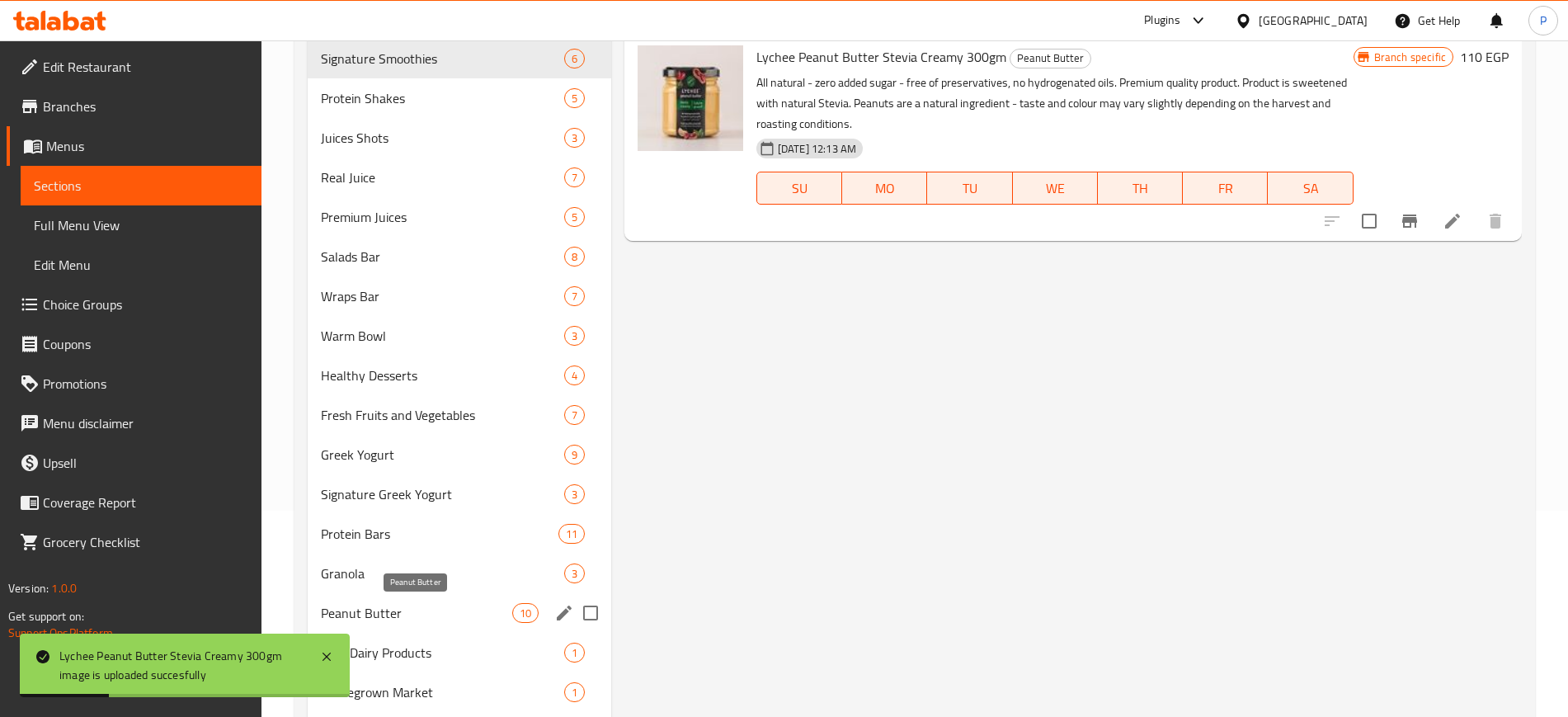
click at [460, 604] on span "Peanut Butter" at bounding box center [417, 613] width 191 height 20
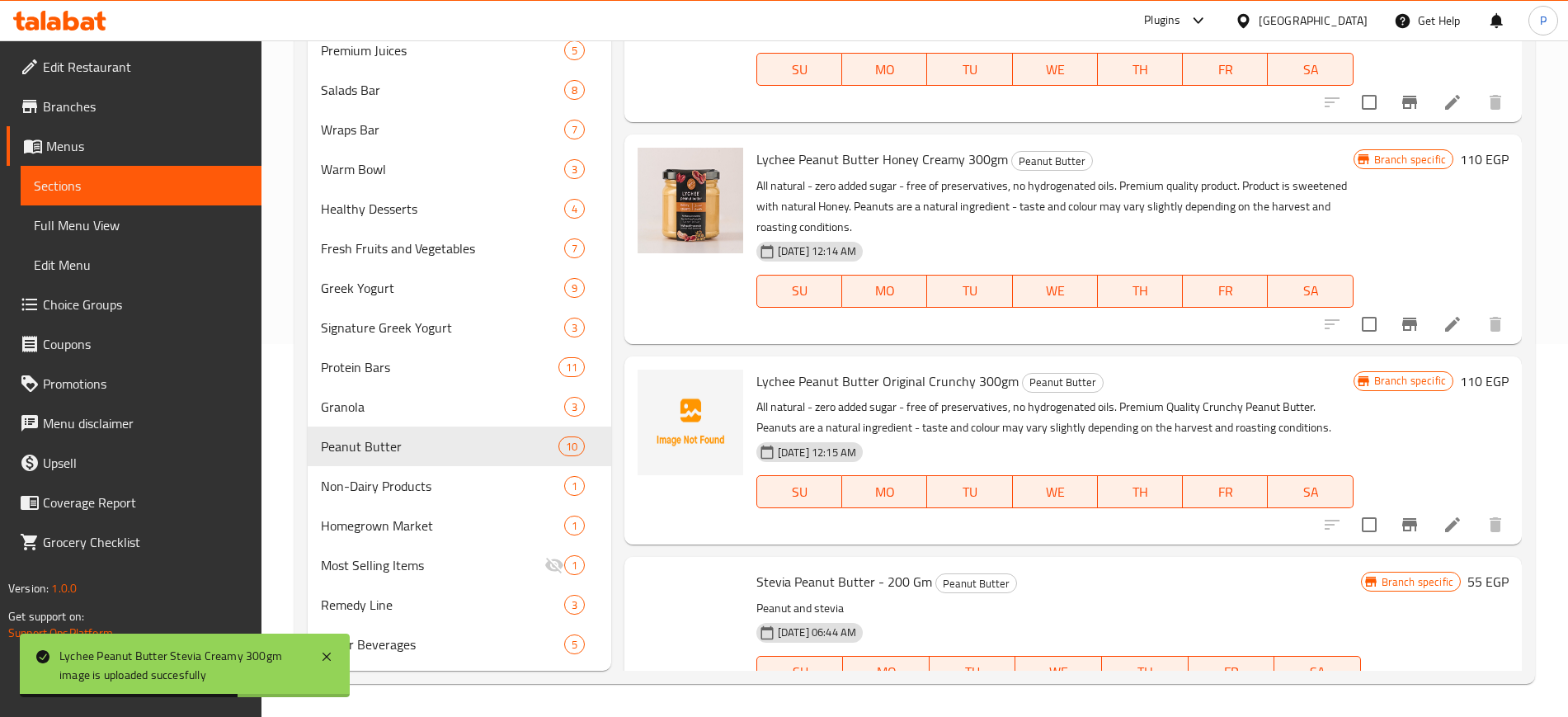
scroll to position [309, 0]
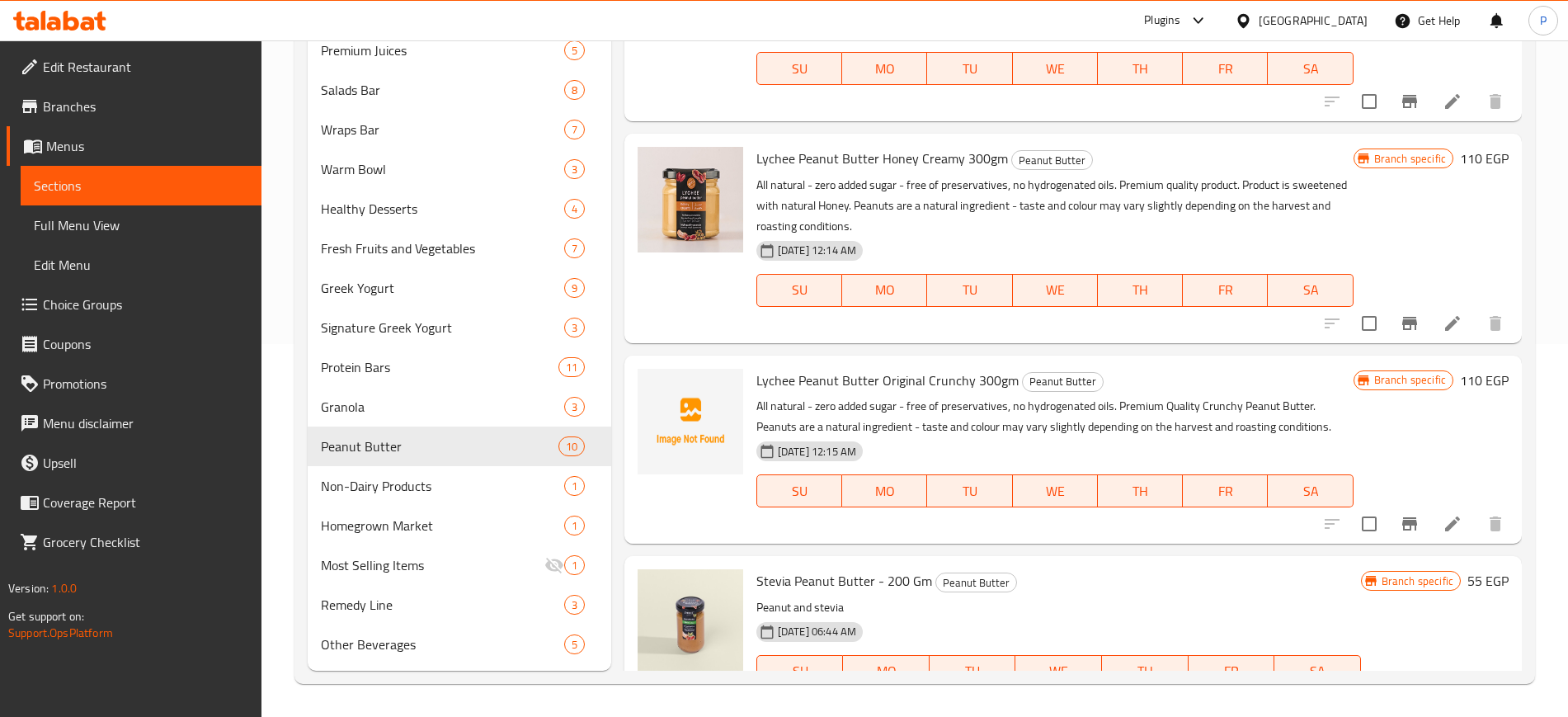
click at [769, 389] on span "Lychee Peanut Butter Original Crunchy 300gm" at bounding box center [888, 380] width 263 height 25
drag, startPoint x: 769, startPoint y: 389, endPoint x: 967, endPoint y: 383, distance: 198.1
click at [967, 383] on span "Lychee Peanut Butter Original Crunchy 300gm" at bounding box center [888, 380] width 263 height 25
copy span "Lychee Peanut Butter Original Crunchy"
click at [724, 292] on div at bounding box center [690, 238] width 119 height 195
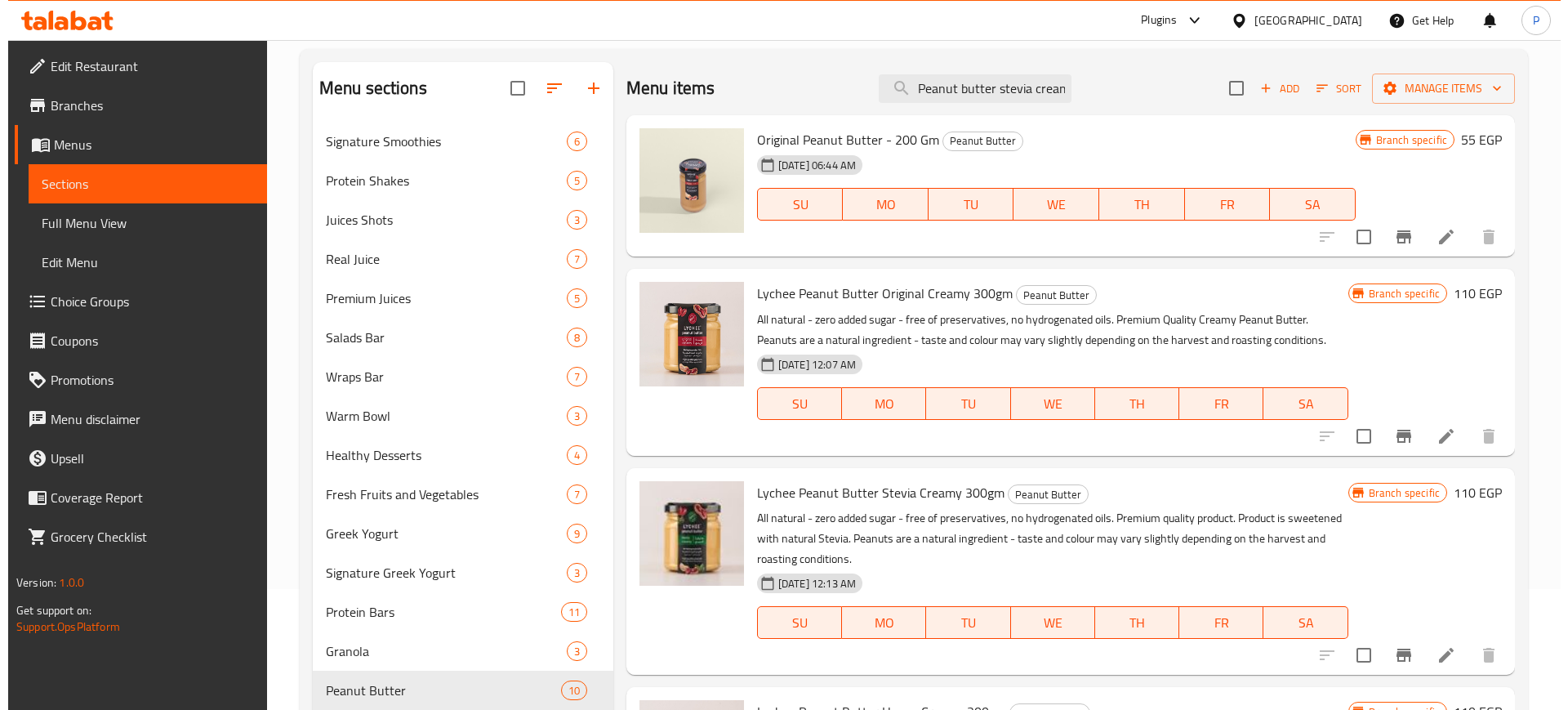
scroll to position [0, 0]
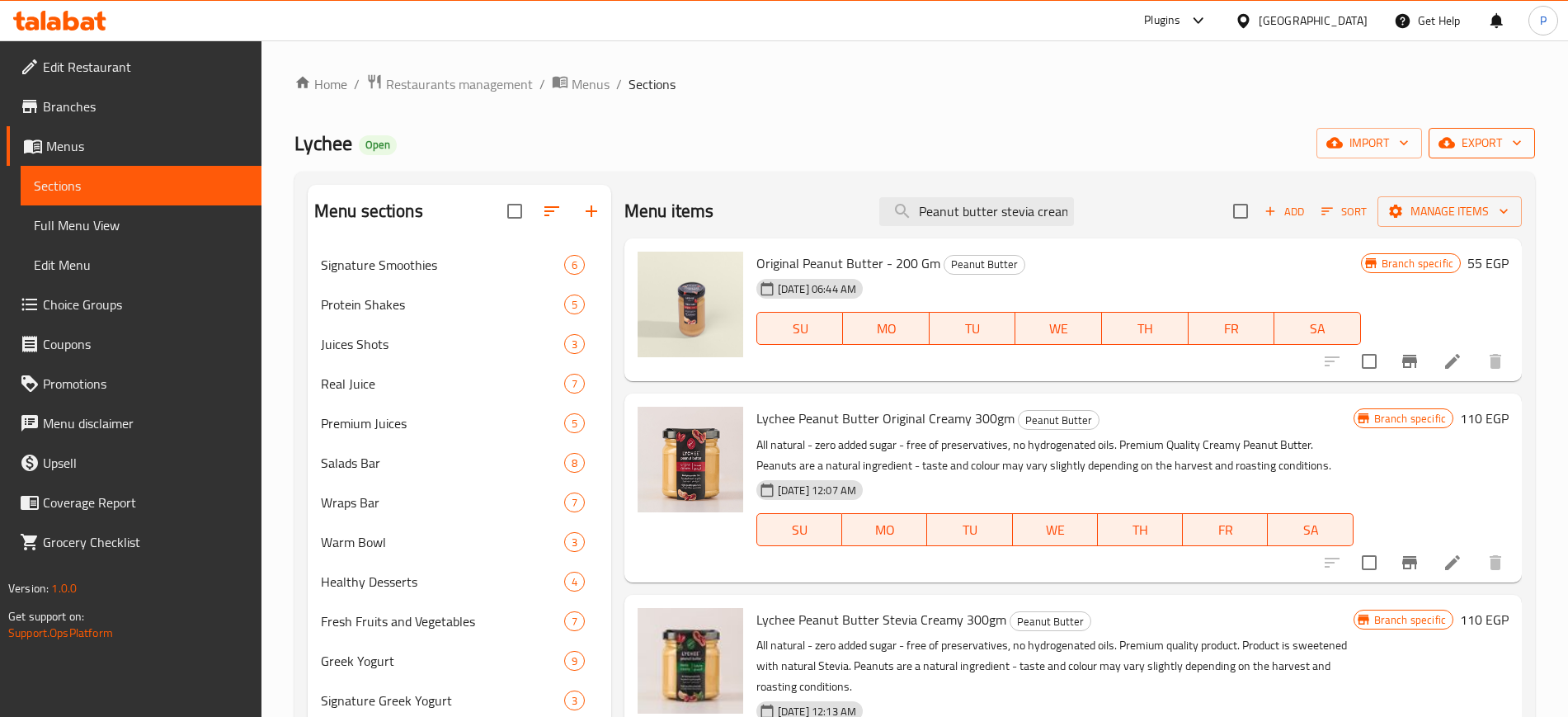
click at [1473, 134] on span "export" at bounding box center [1482, 143] width 80 height 21
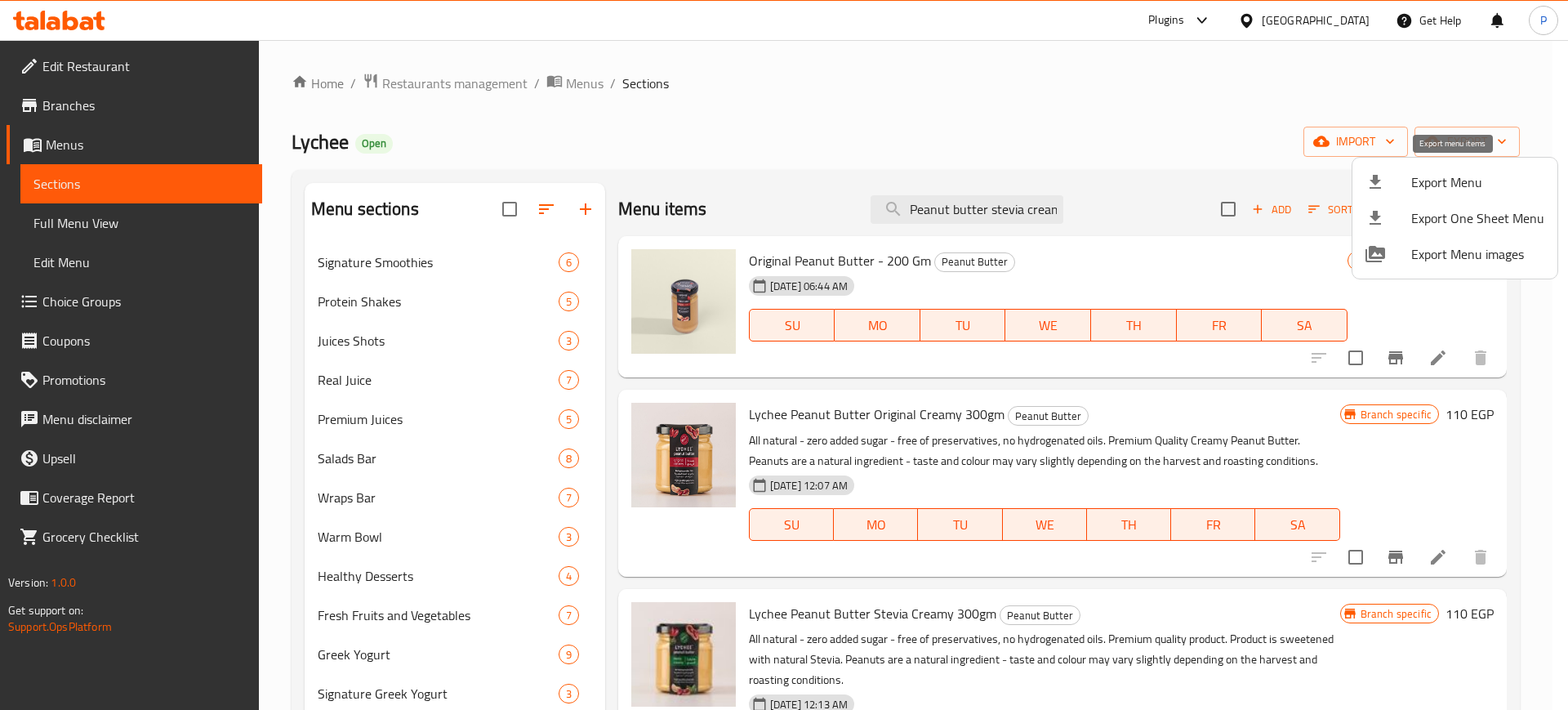
click at [1430, 180] on span "Export Menu" at bounding box center [1478, 182] width 133 height 20
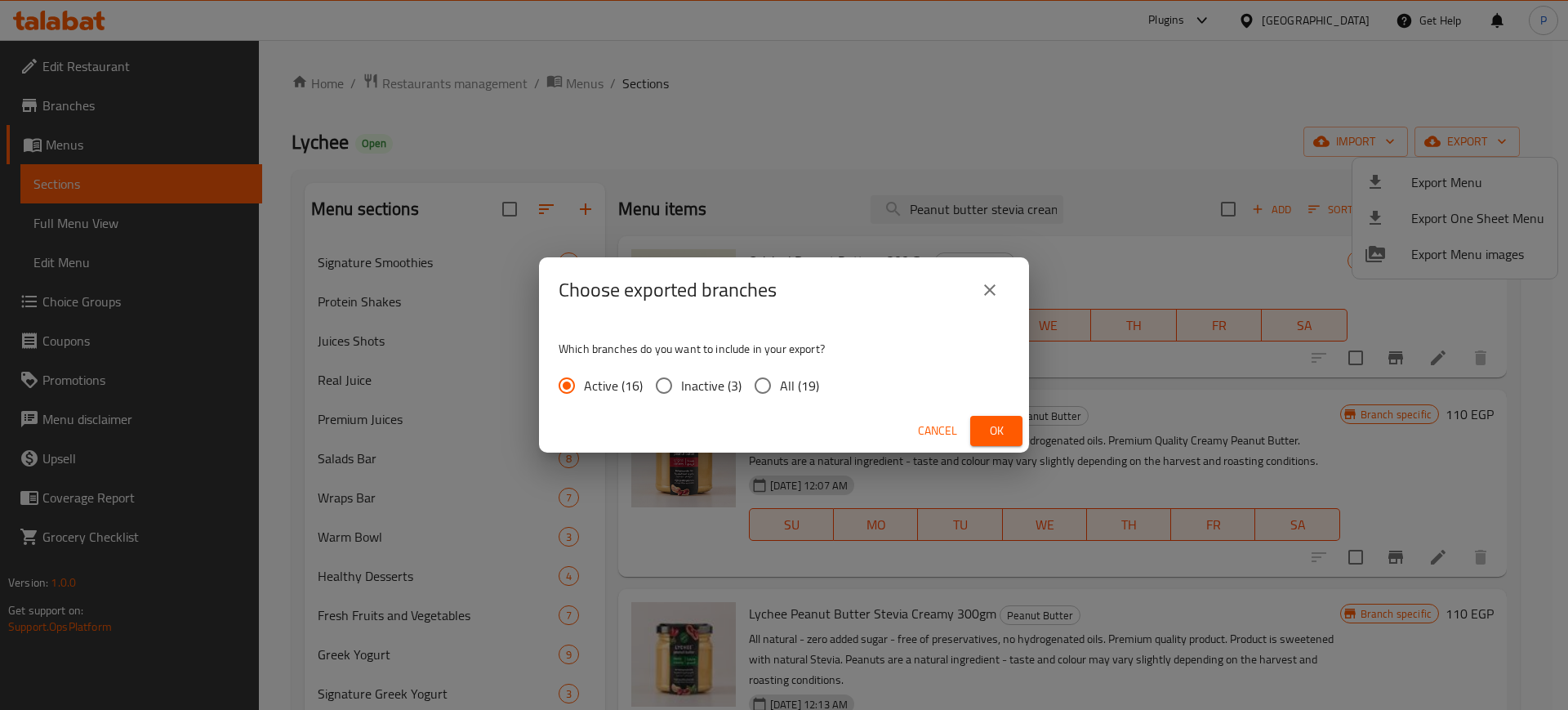
drag, startPoint x: 783, startPoint y: 390, endPoint x: 837, endPoint y: 406, distance: 56.3
click at [782, 391] on span "All (19)" at bounding box center [799, 386] width 39 height 20
click at [780, 391] on input "All (19)" at bounding box center [763, 386] width 34 height 34
radio input "true"
click at [989, 431] on span "Ok" at bounding box center [996, 431] width 26 height 21
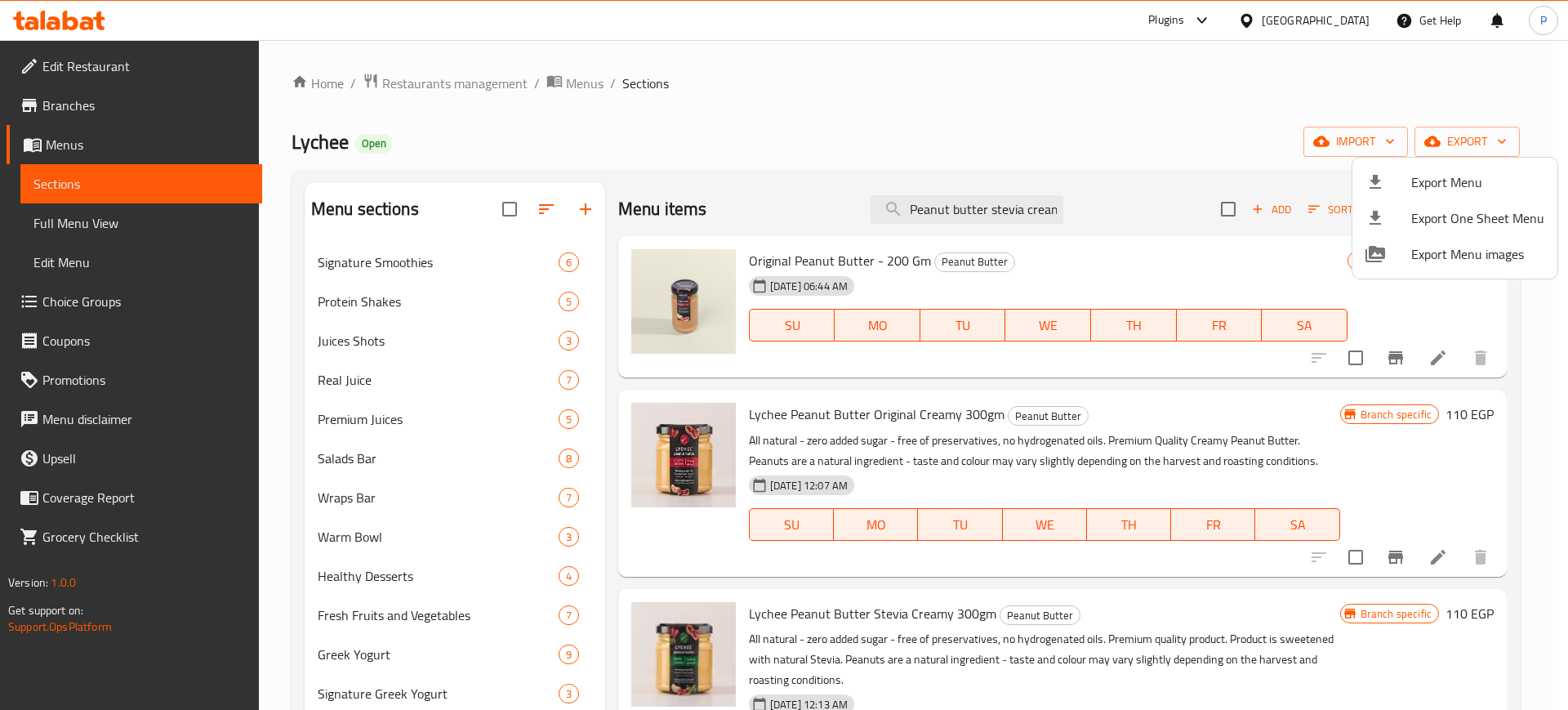
click at [1357, 17] on div at bounding box center [784, 355] width 1568 height 710
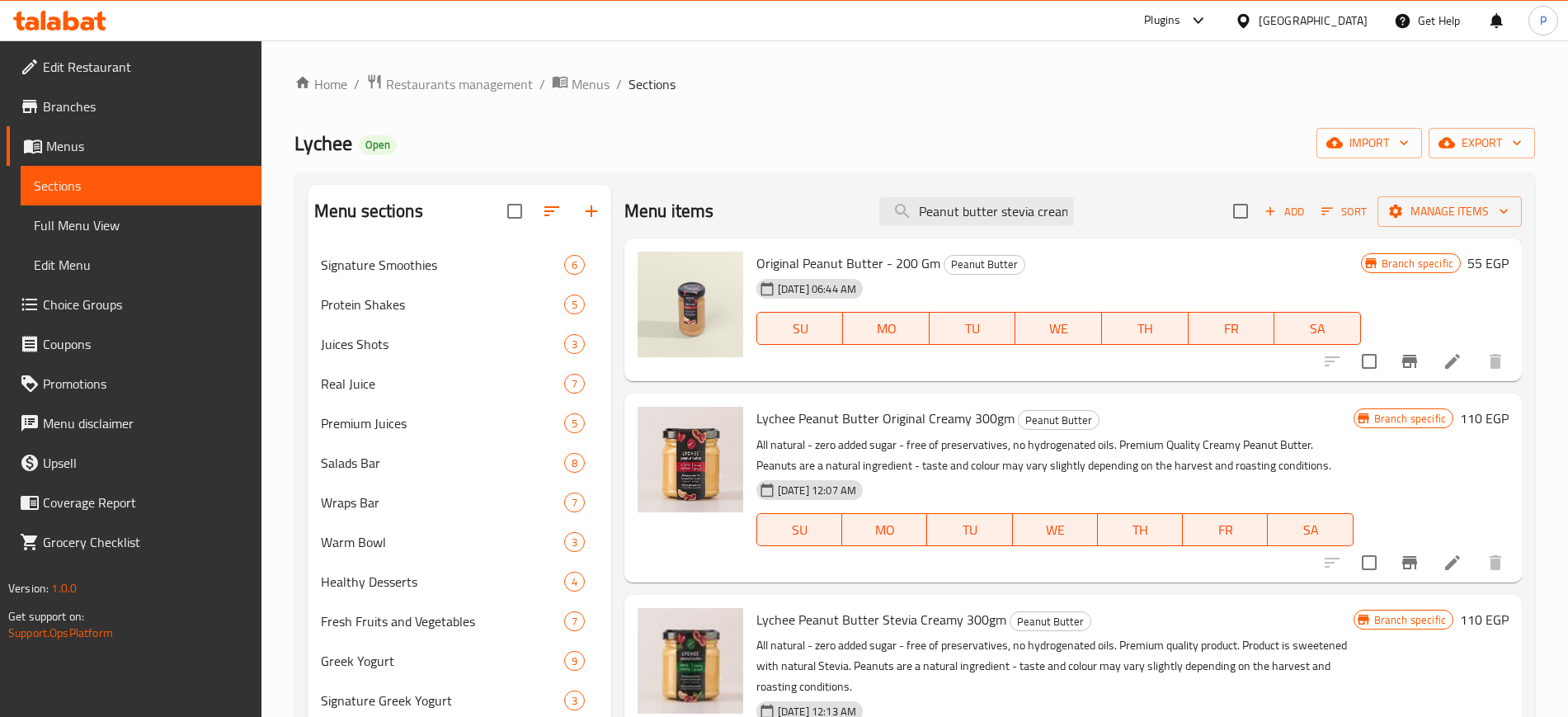
click at [1348, 17] on div "[GEOGRAPHIC_DATA]" at bounding box center [1313, 21] width 108 height 18
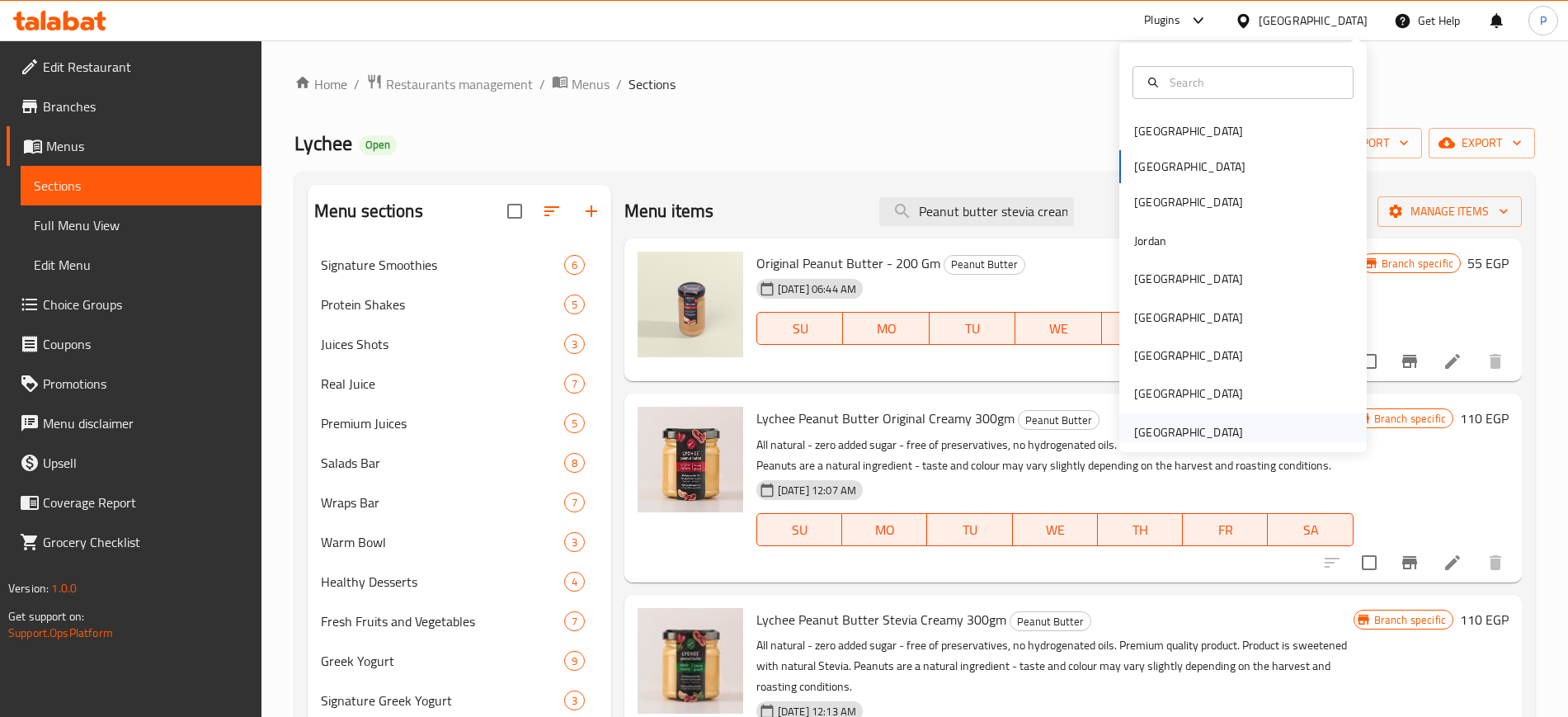
click at [1174, 421] on div "[GEOGRAPHIC_DATA]" at bounding box center [1189, 432] width 135 height 38
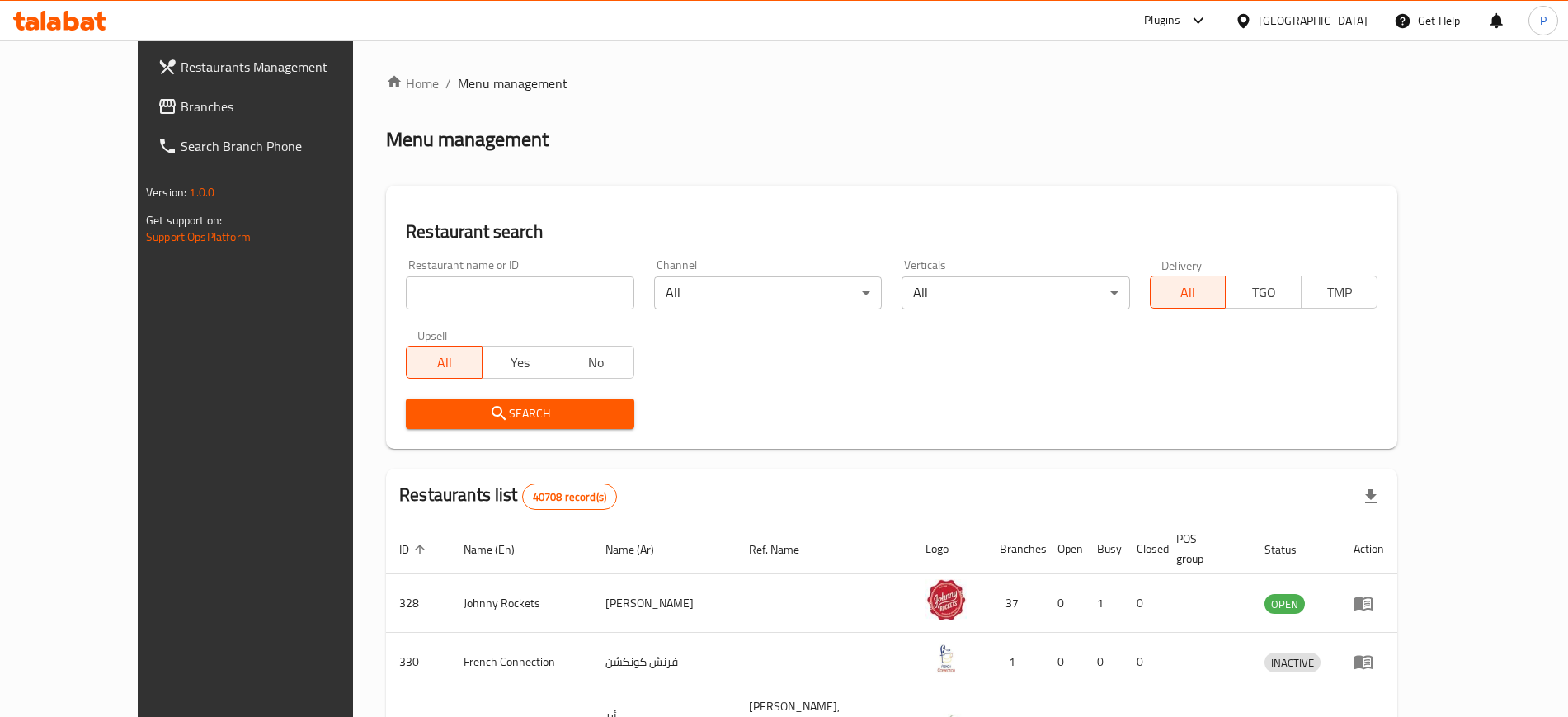
click at [475, 275] on div "Restaurant name or ID Restaurant name or ID" at bounding box center [520, 284] width 228 height 50
click at [480, 283] on input "search" at bounding box center [520, 293] width 228 height 33
paste input "[GEOGRAPHIC_DATA]"
type input "[GEOGRAPHIC_DATA]"
click button "Search" at bounding box center [520, 413] width 228 height 30
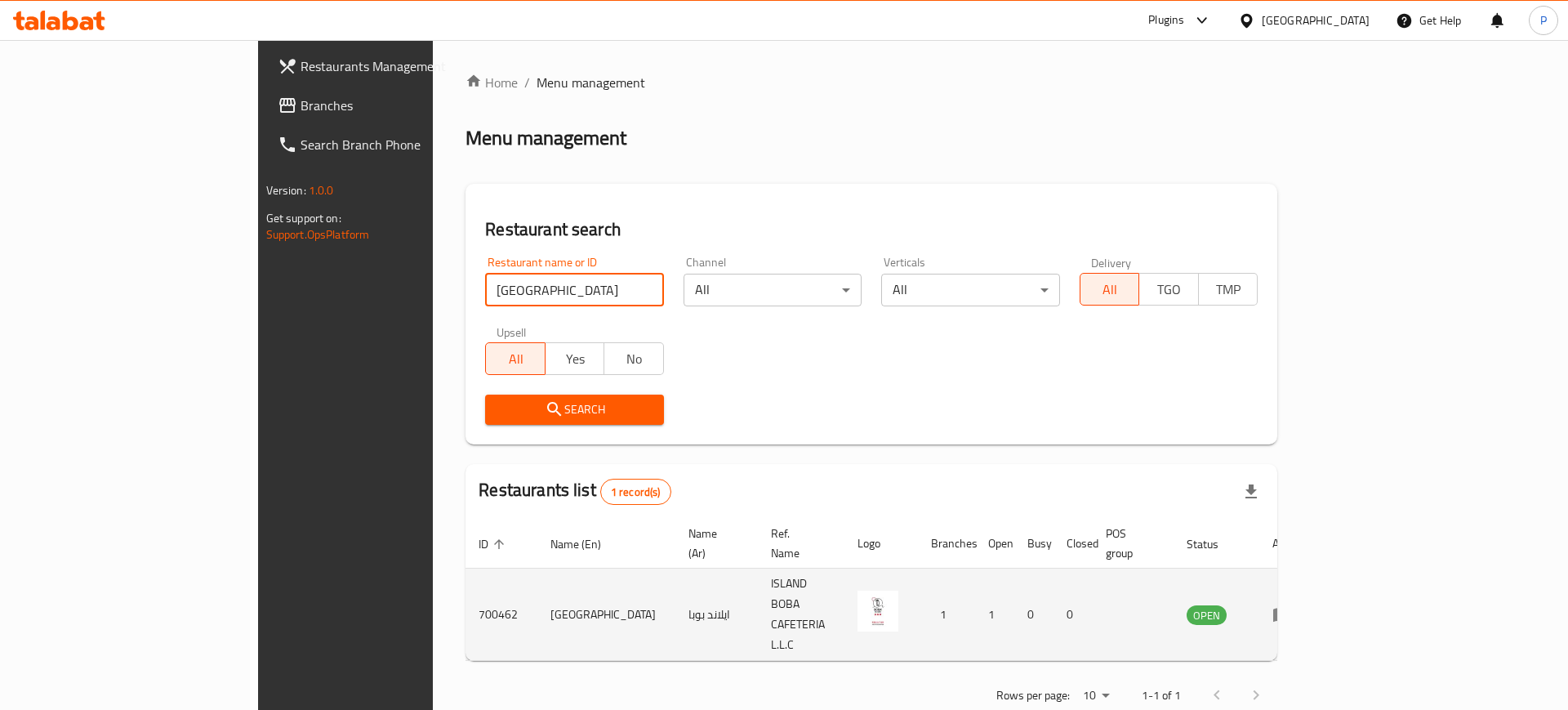
click at [1289, 612] on icon "enhanced table" at bounding box center [1286, 615] width 5 height 6
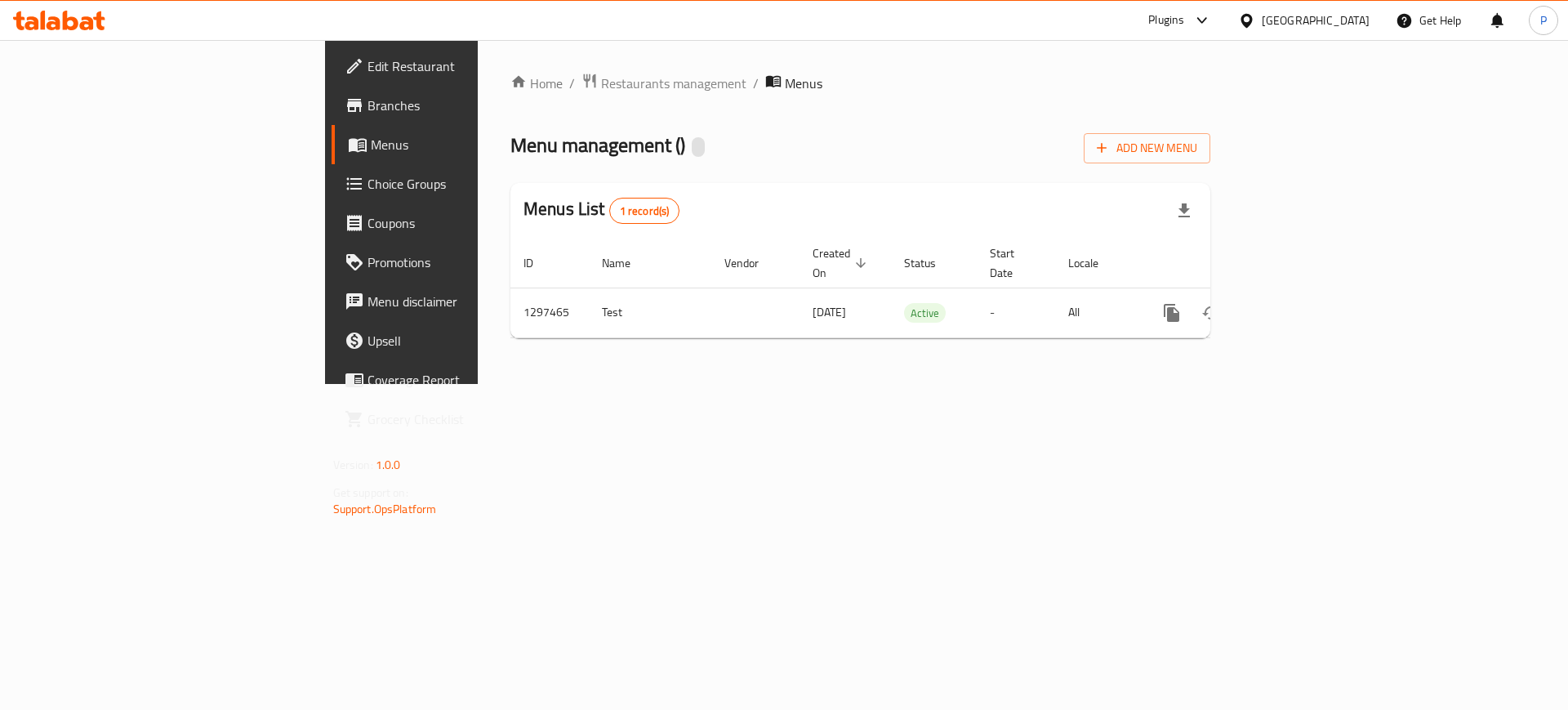
click at [331, 53] on link "Edit Restaurant" at bounding box center [459, 66] width 255 height 39
